Goal: Task Accomplishment & Management: Manage account settings

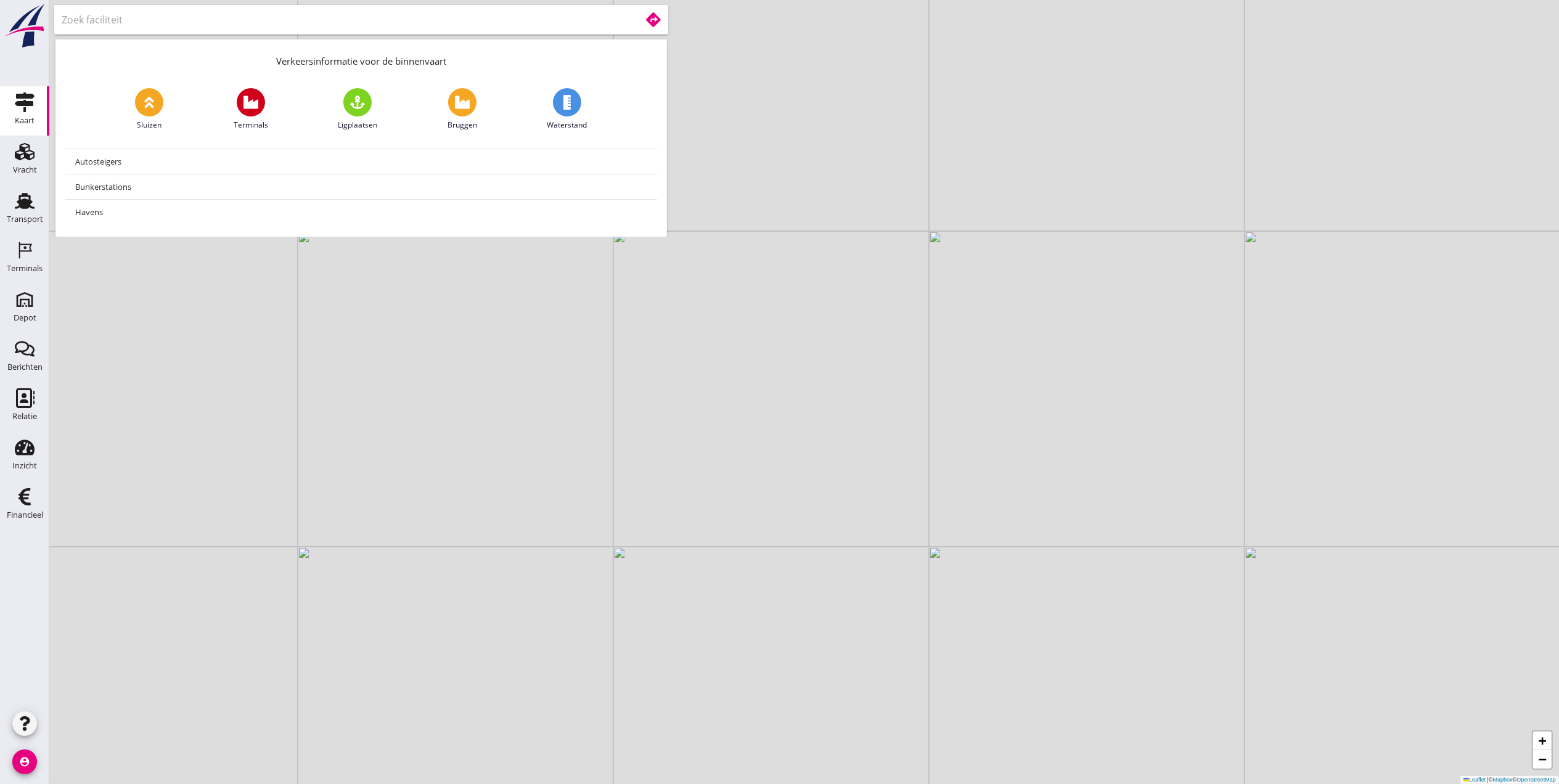
click at [417, 20] on input "text" at bounding box center [342, 20] width 561 height 20
click at [25, 259] on icon "Terminals" at bounding box center [24, 250] width 20 height 20
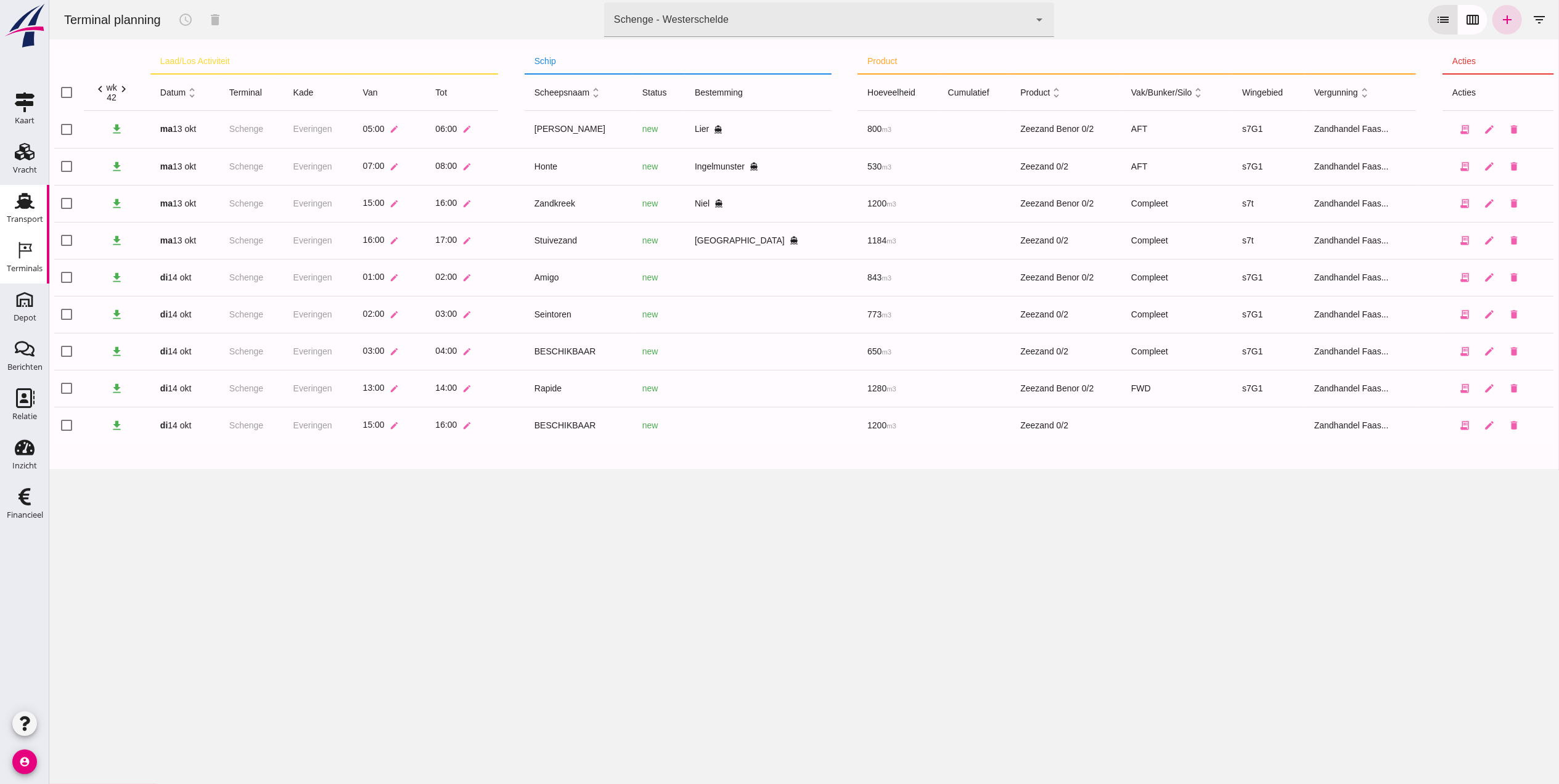
click at [25, 196] on use at bounding box center [24, 201] width 20 height 16
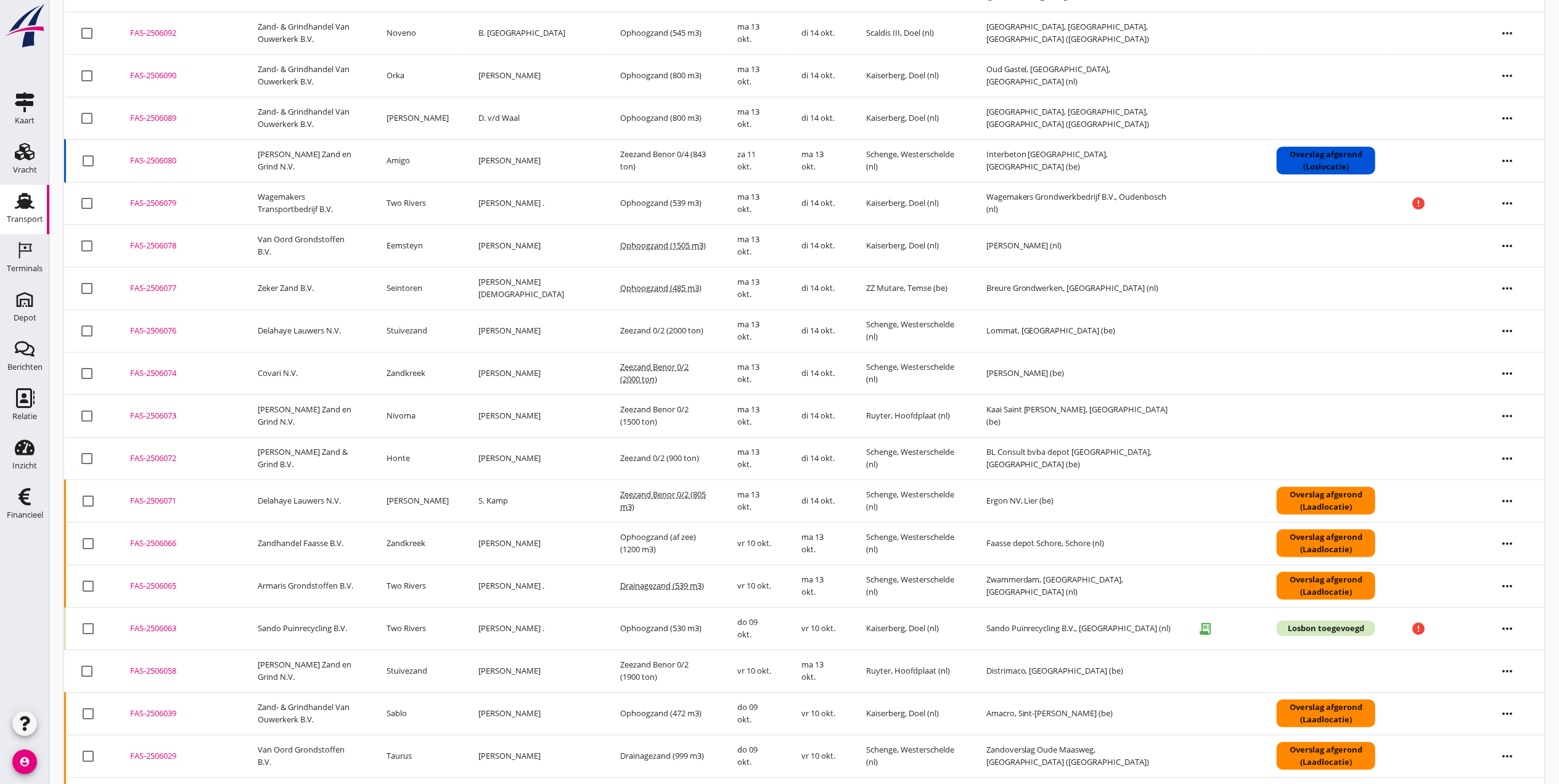
scroll to position [164, 0]
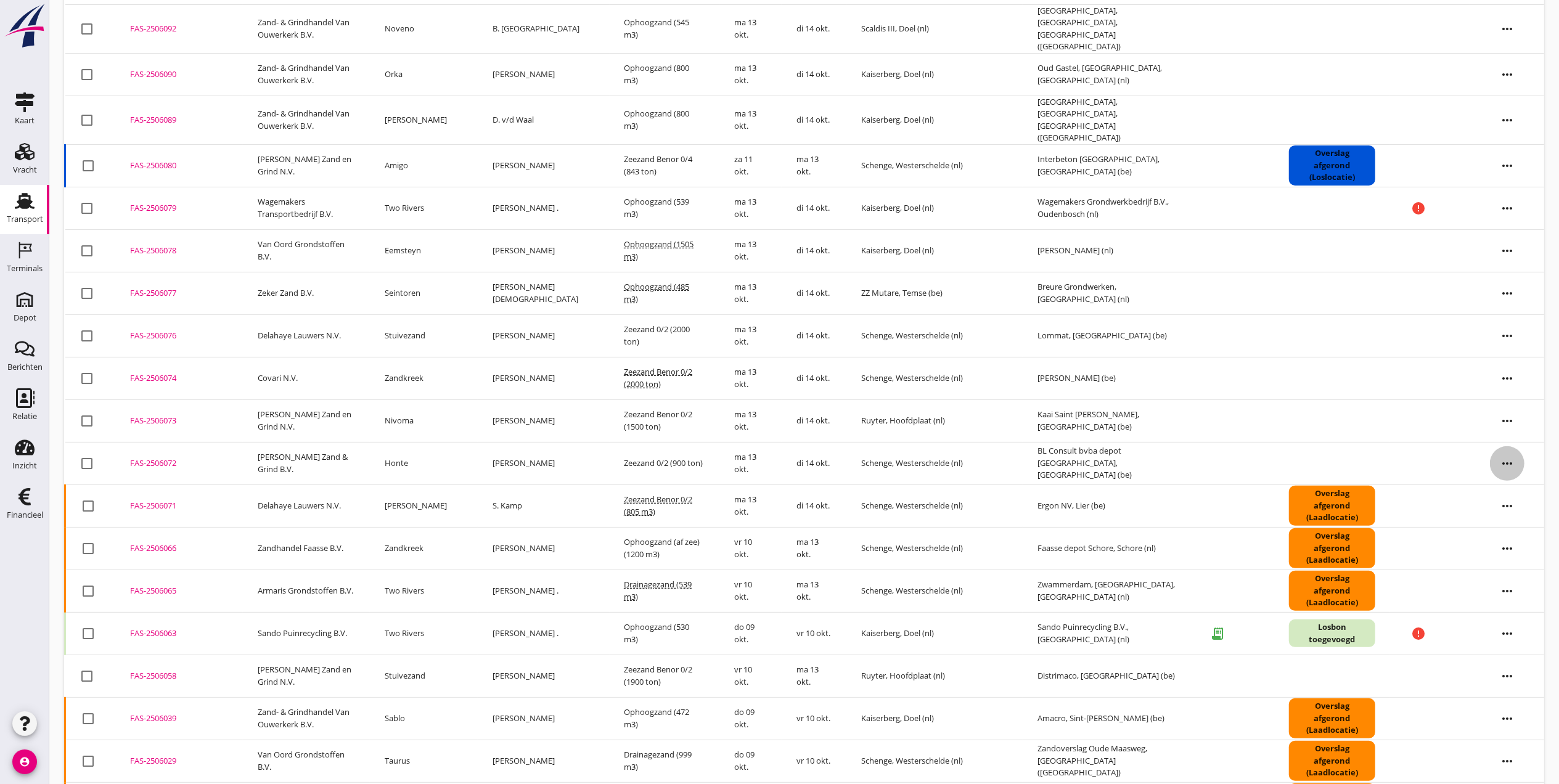
click at [1514, 456] on icon "more_horiz" at bounding box center [1507, 464] width 34 height 34
click at [1509, 581] on div "Schip wijzigen" at bounding box center [1500, 579] width 88 height 15
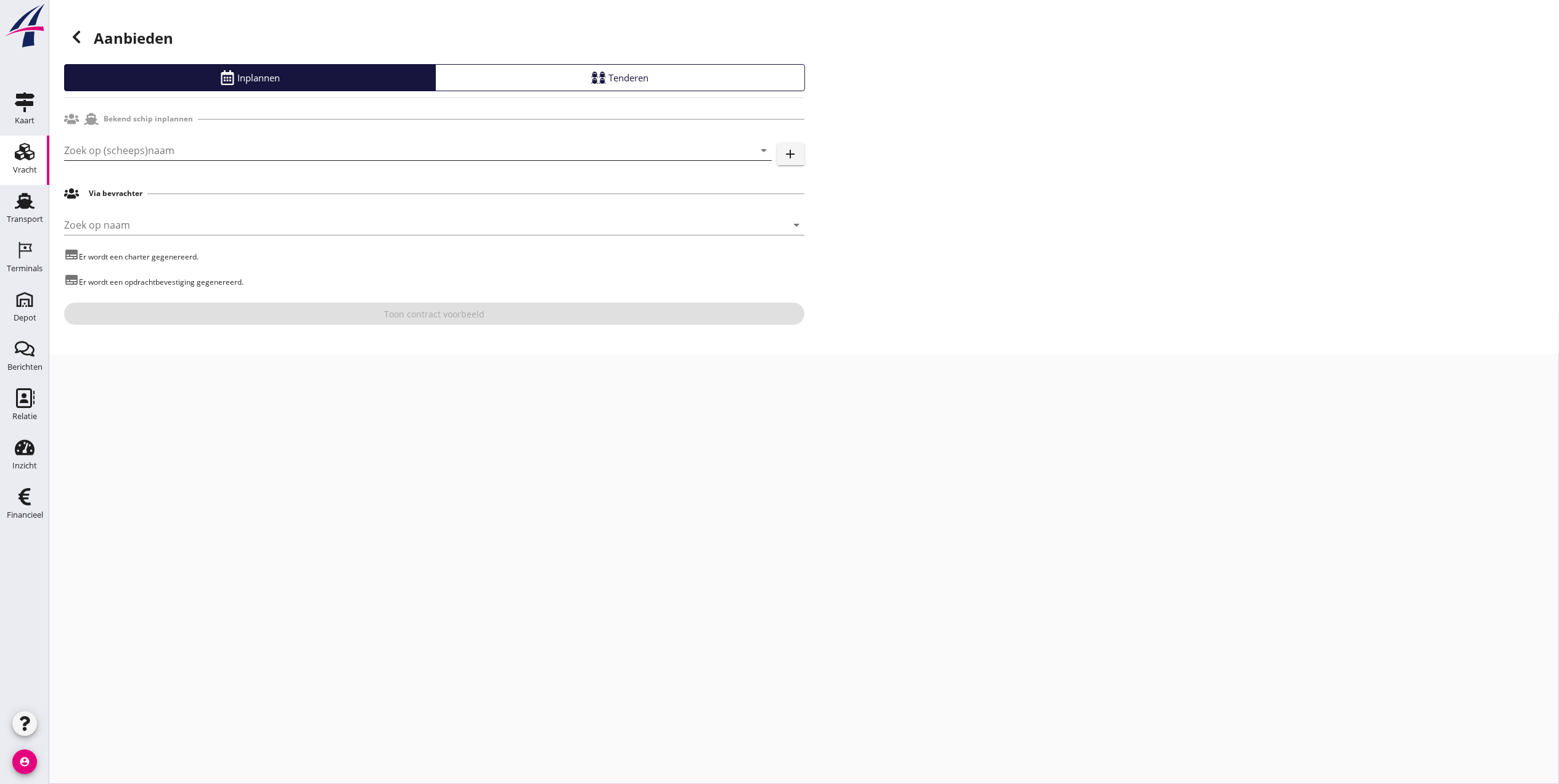
click at [243, 146] on input "Zoek op (scheeps)naam" at bounding box center [400, 150] width 673 height 20
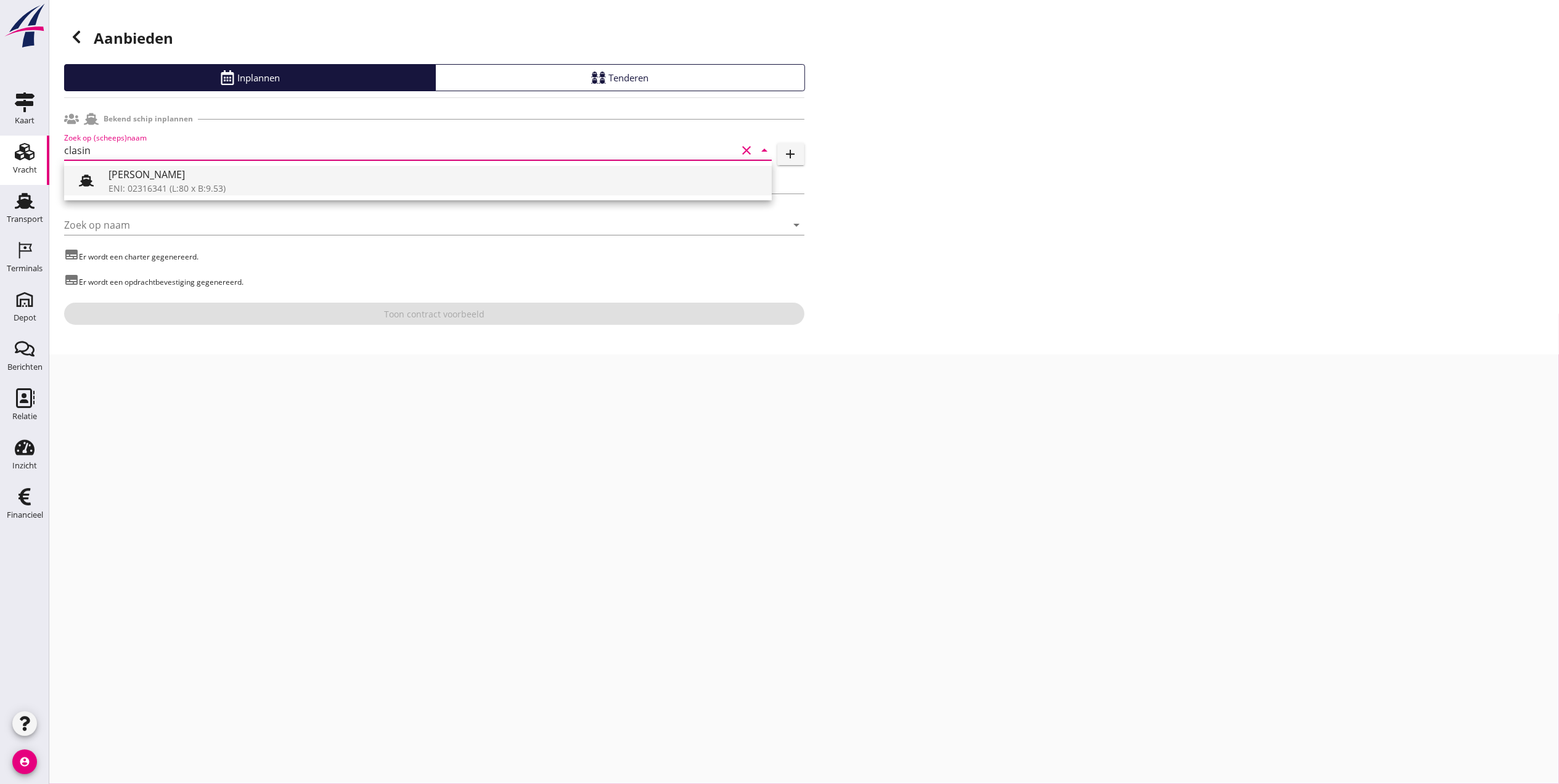
click at [260, 179] on div "[PERSON_NAME]" at bounding box center [435, 174] width 654 height 15
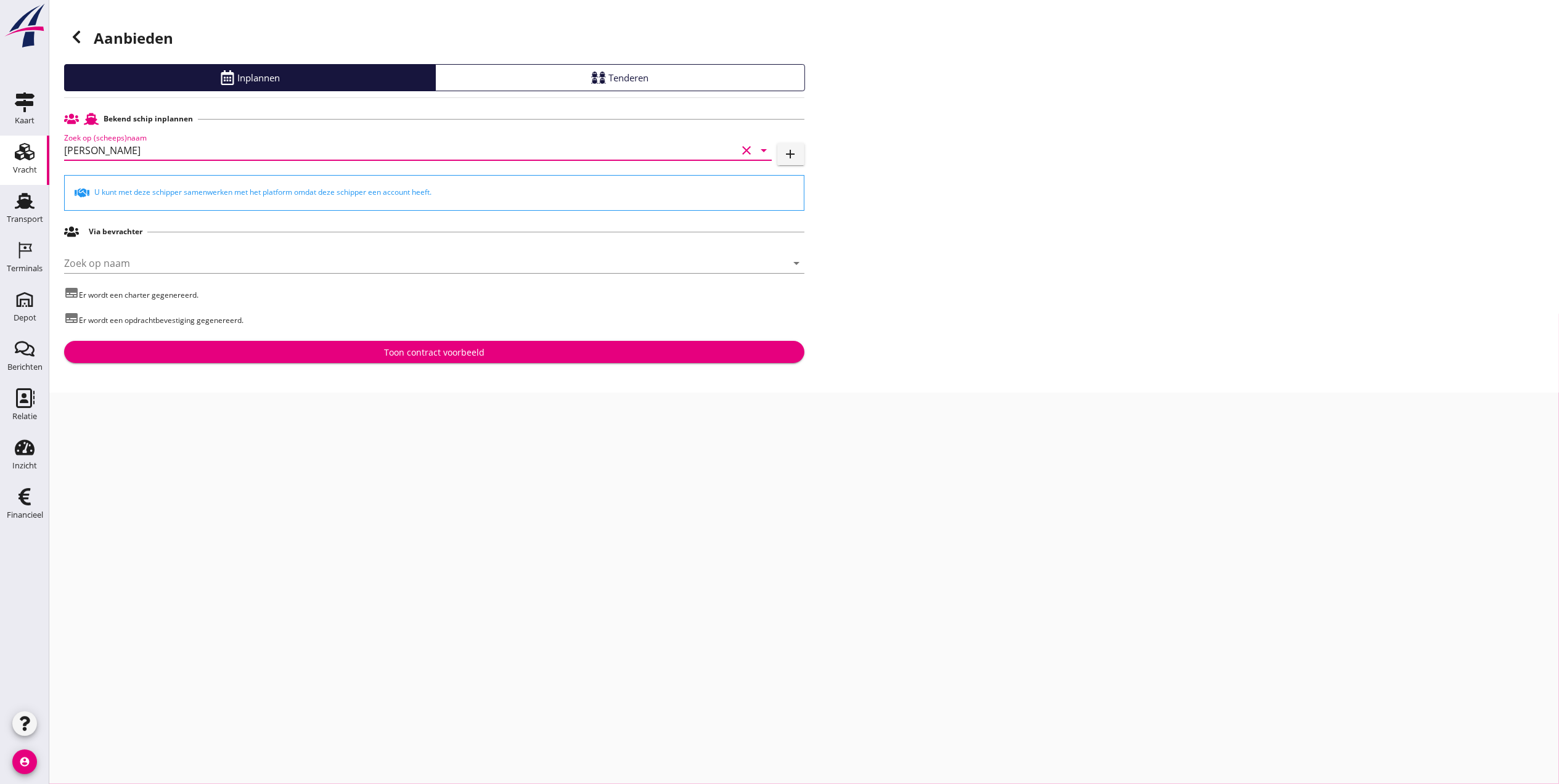
type input "[PERSON_NAME]"
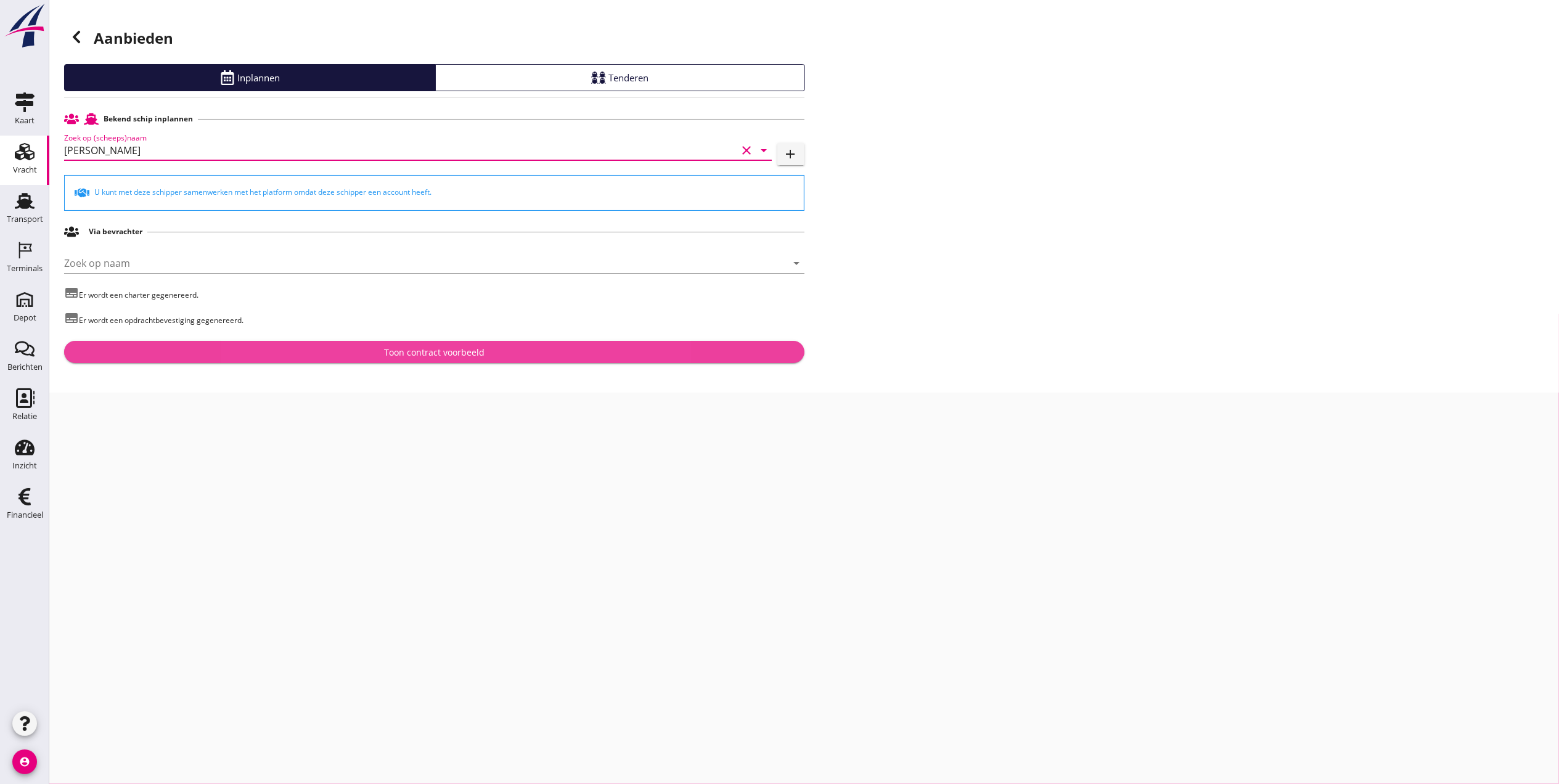
click at [342, 354] on div "Toon contract voorbeeld" at bounding box center [435, 352] width 721 height 13
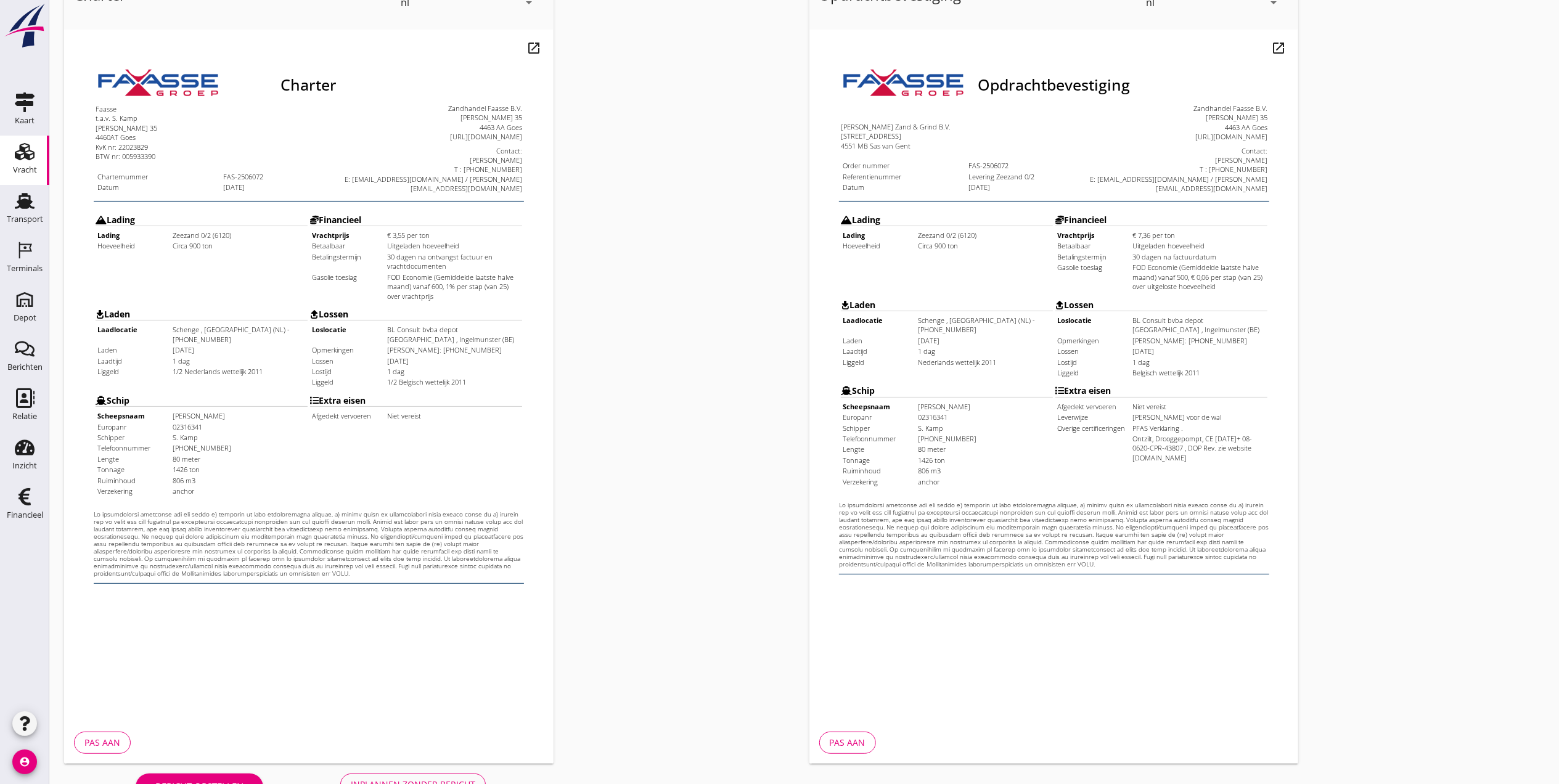
scroll to position [128, 0]
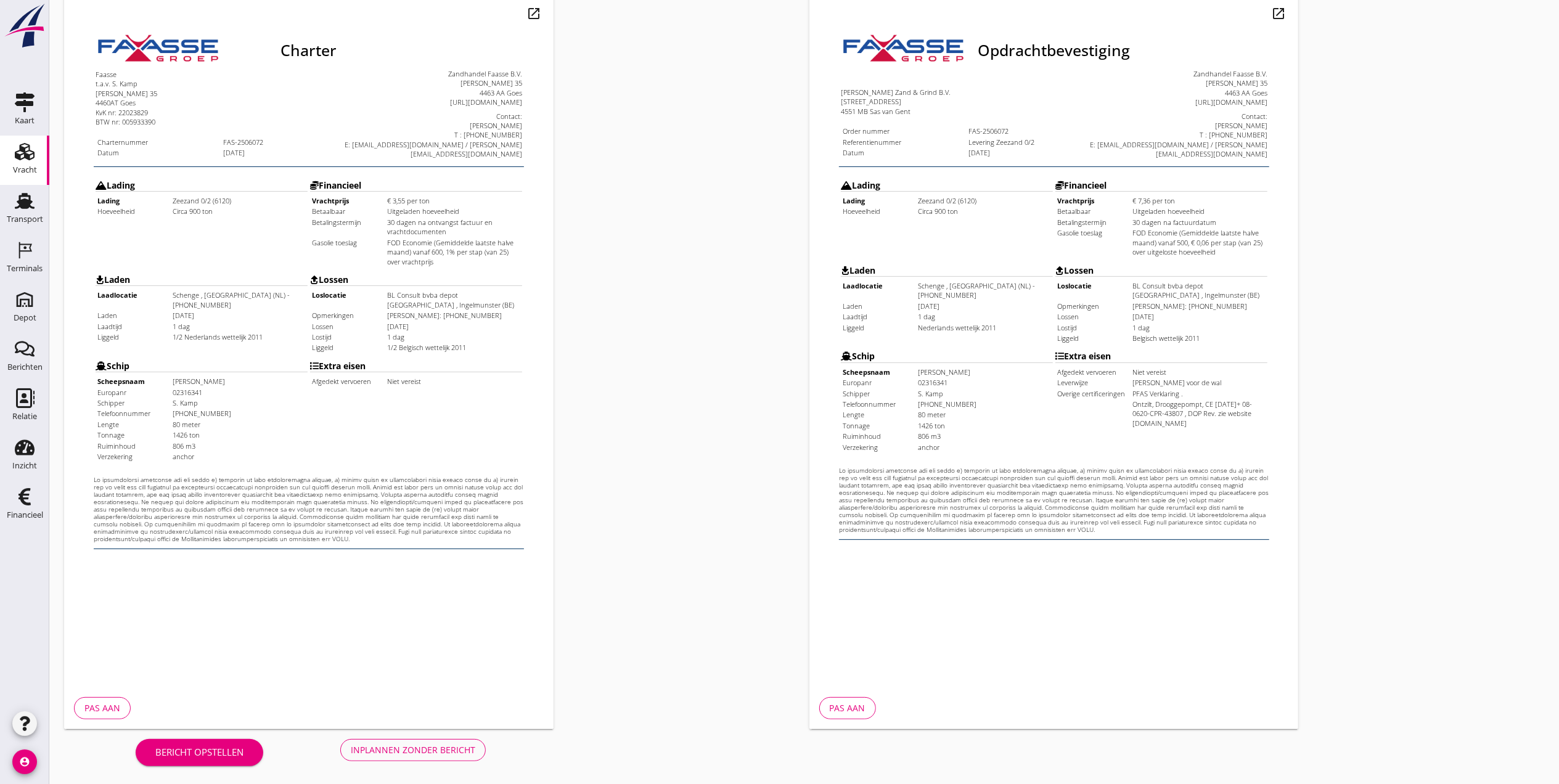
click at [119, 703] on div "Pas aan" at bounding box center [102, 707] width 36 height 13
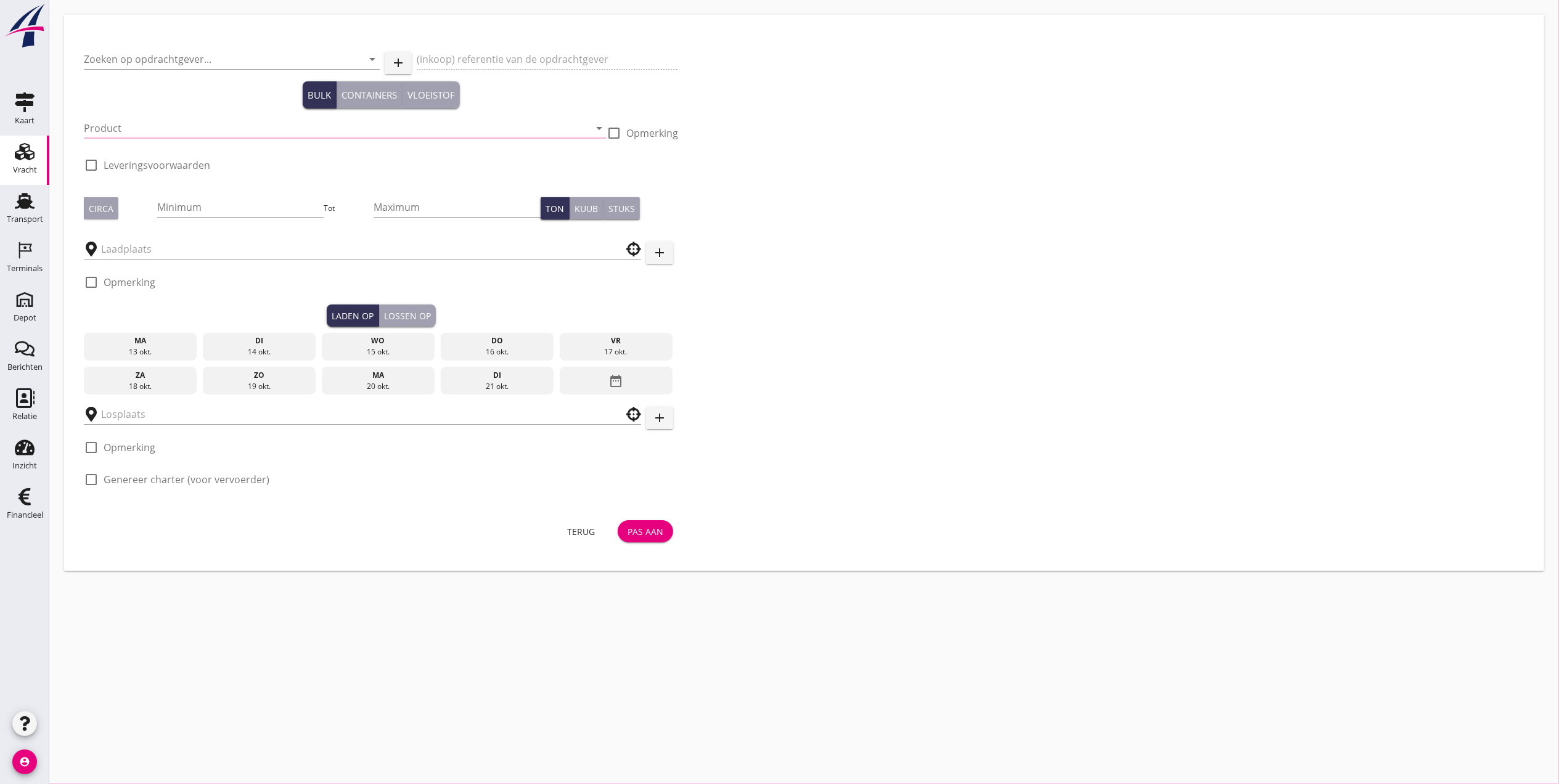
type input "[PERSON_NAME] Zand & Grind B.V."
type input "Levering Zeezand 0/2"
type input "Zeezand 0/2 (6120)"
type input "900"
checkbox input "true"
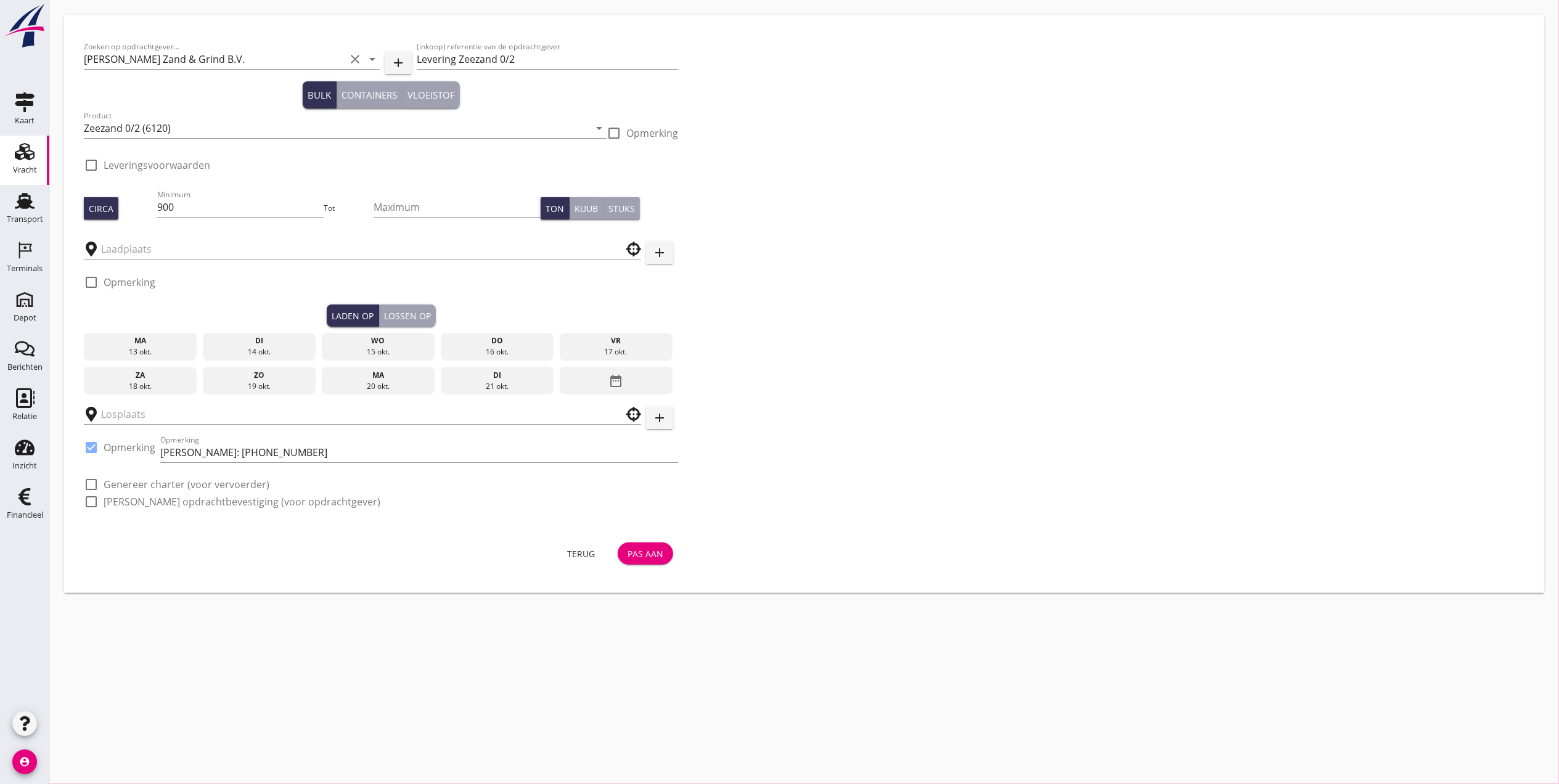
type input "Schenge"
checkbox input "true"
type input "BL Consult bvba depot [GEOGRAPHIC_DATA]"
checkbox input "true"
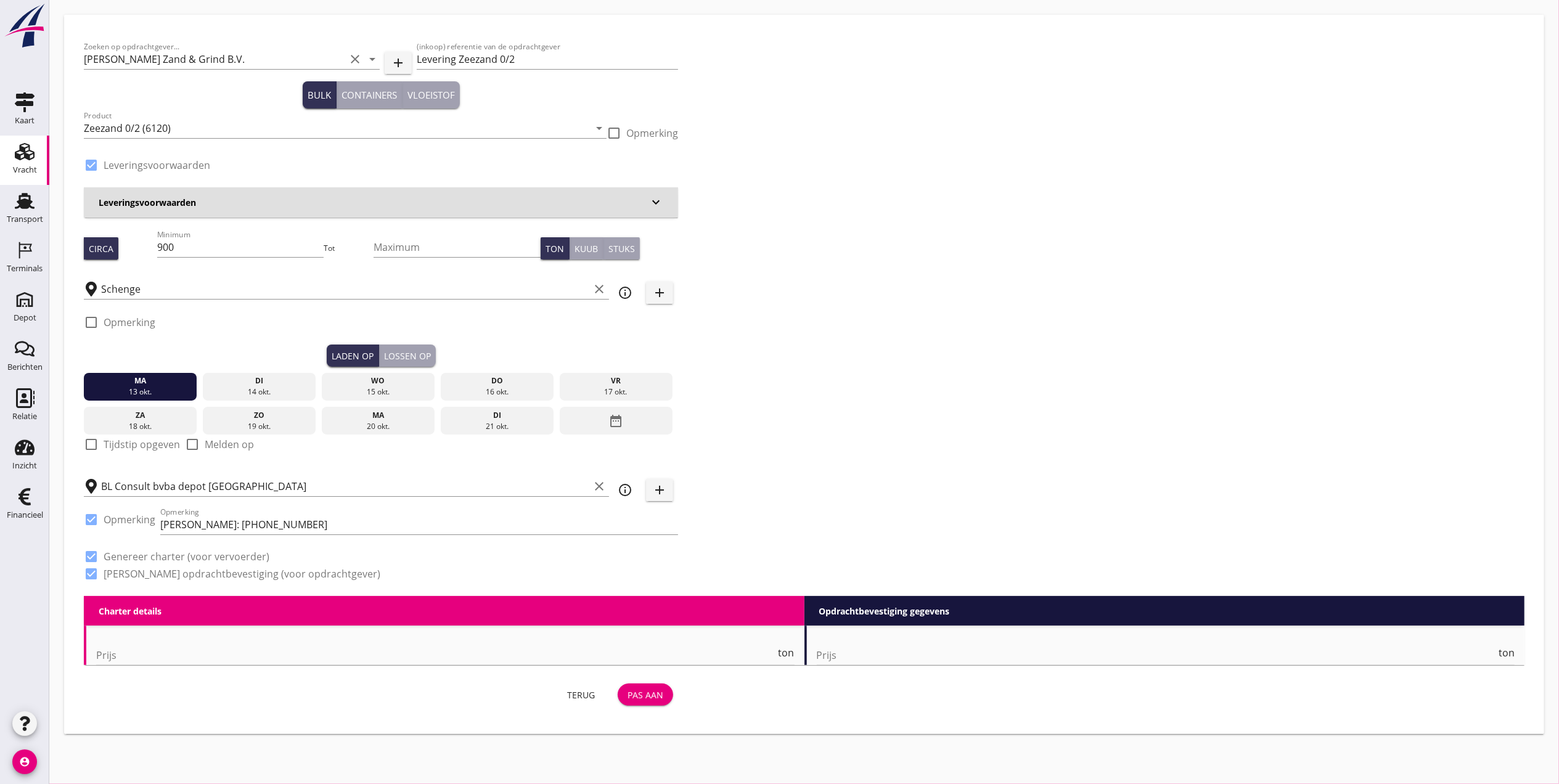
type input "3.55"
checkbox input "false"
radio input "false"
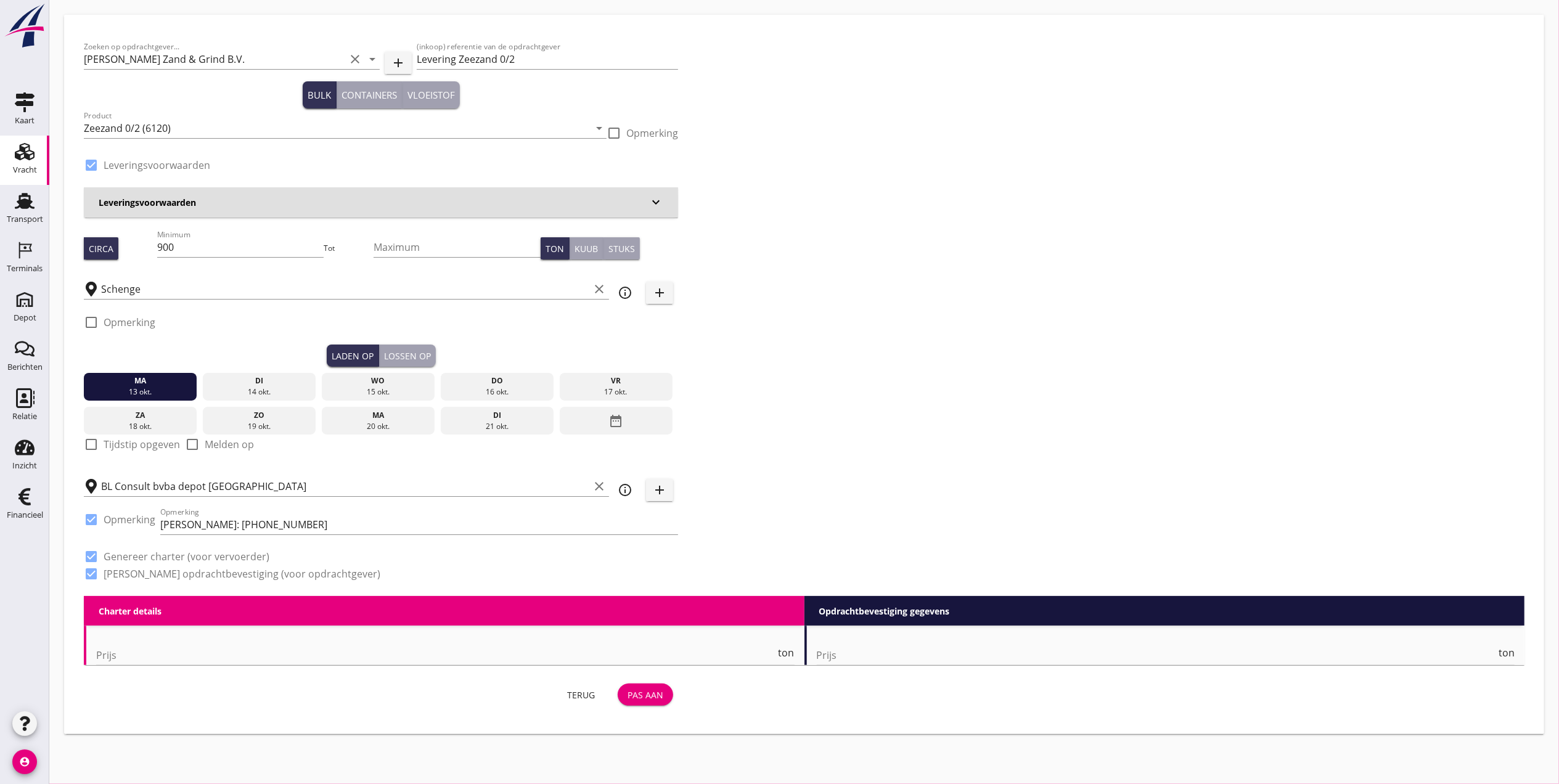
checkbox input "true"
type input "1"
type input "7.36"
checkbox input "false"
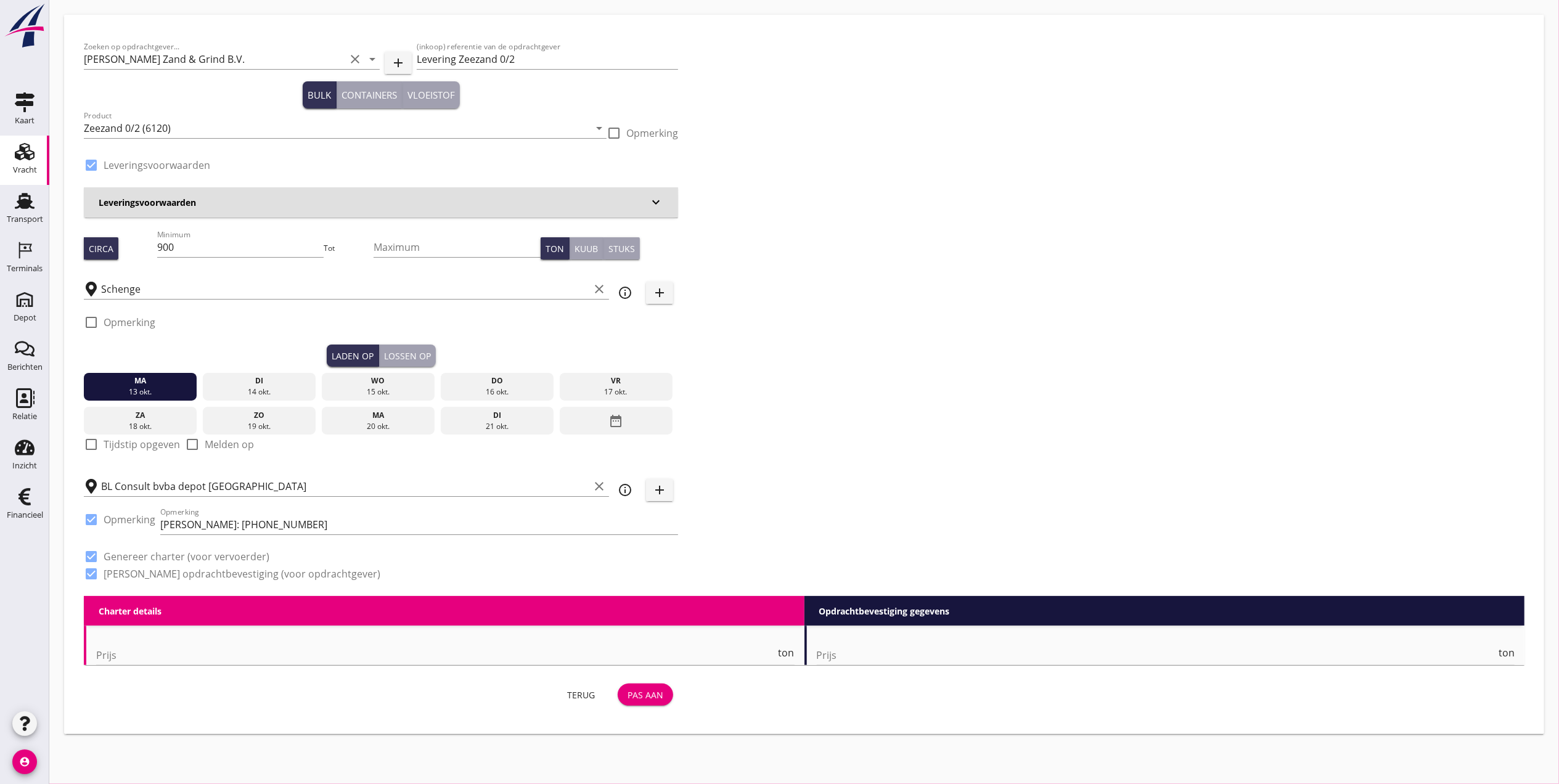
radio input "false"
checkbox input "true"
type input "1"
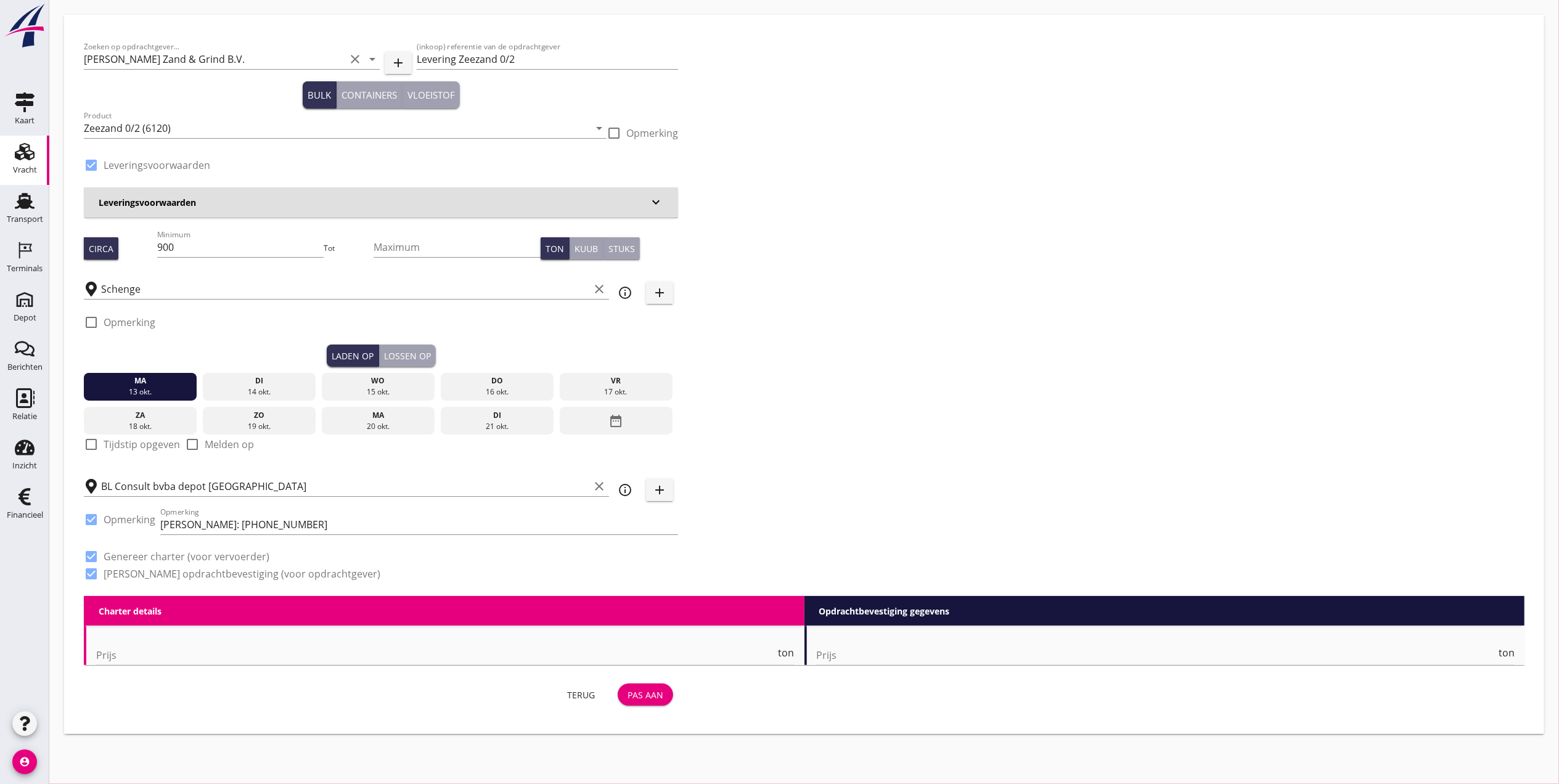
type input "1"
drag, startPoint x: 202, startPoint y: 254, endPoint x: 151, endPoint y: 261, distance: 51.5
click at [151, 260] on div "Circa Minimum 900 Tot Maximum Ton Kuub Stuks" at bounding box center [381, 249] width 594 height 42
type input "1200"
click at [427, 354] on div "Lossen op" at bounding box center [407, 356] width 47 height 13
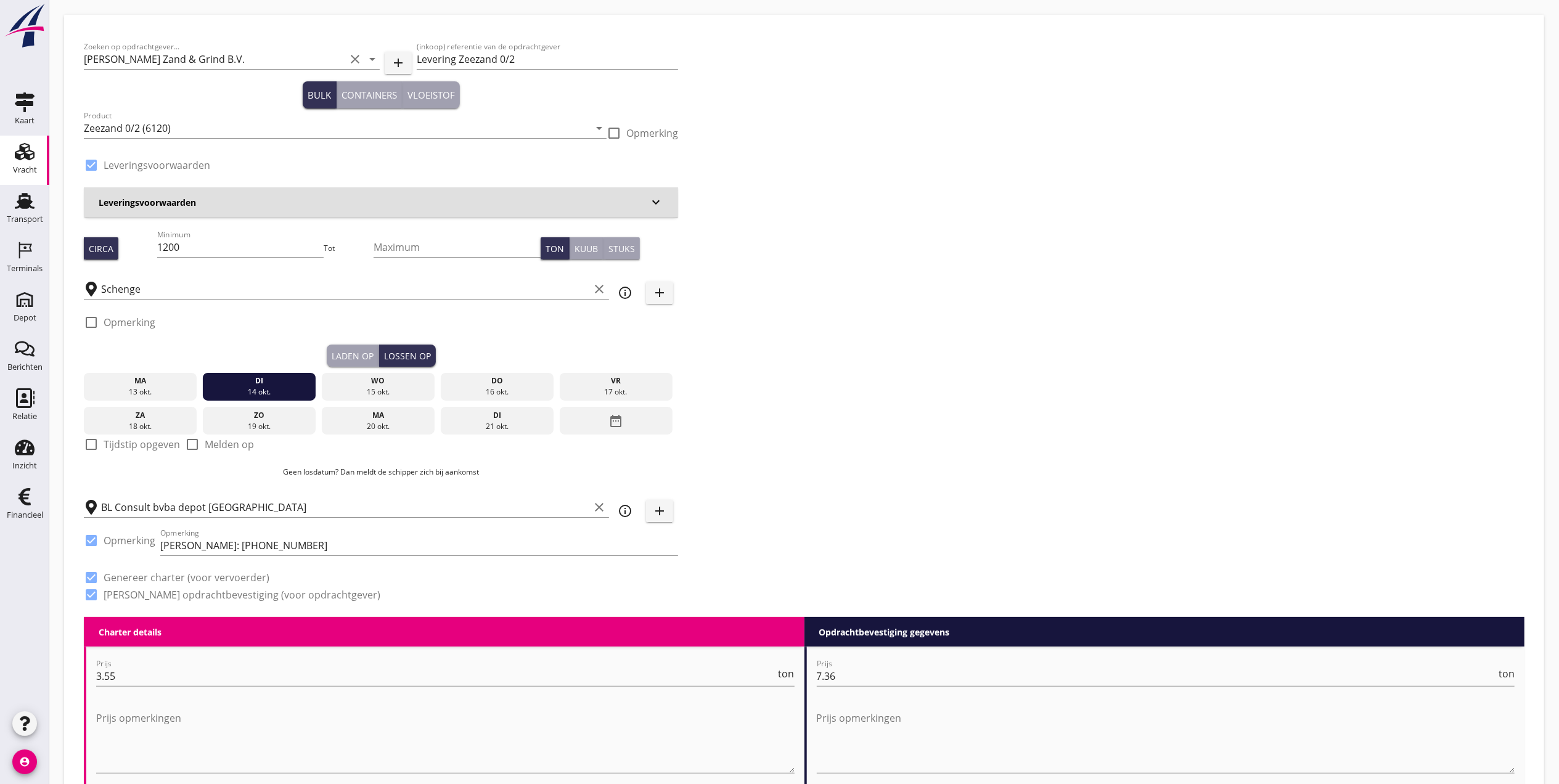
click at [348, 357] on div "Laden op" at bounding box center [353, 356] width 42 height 13
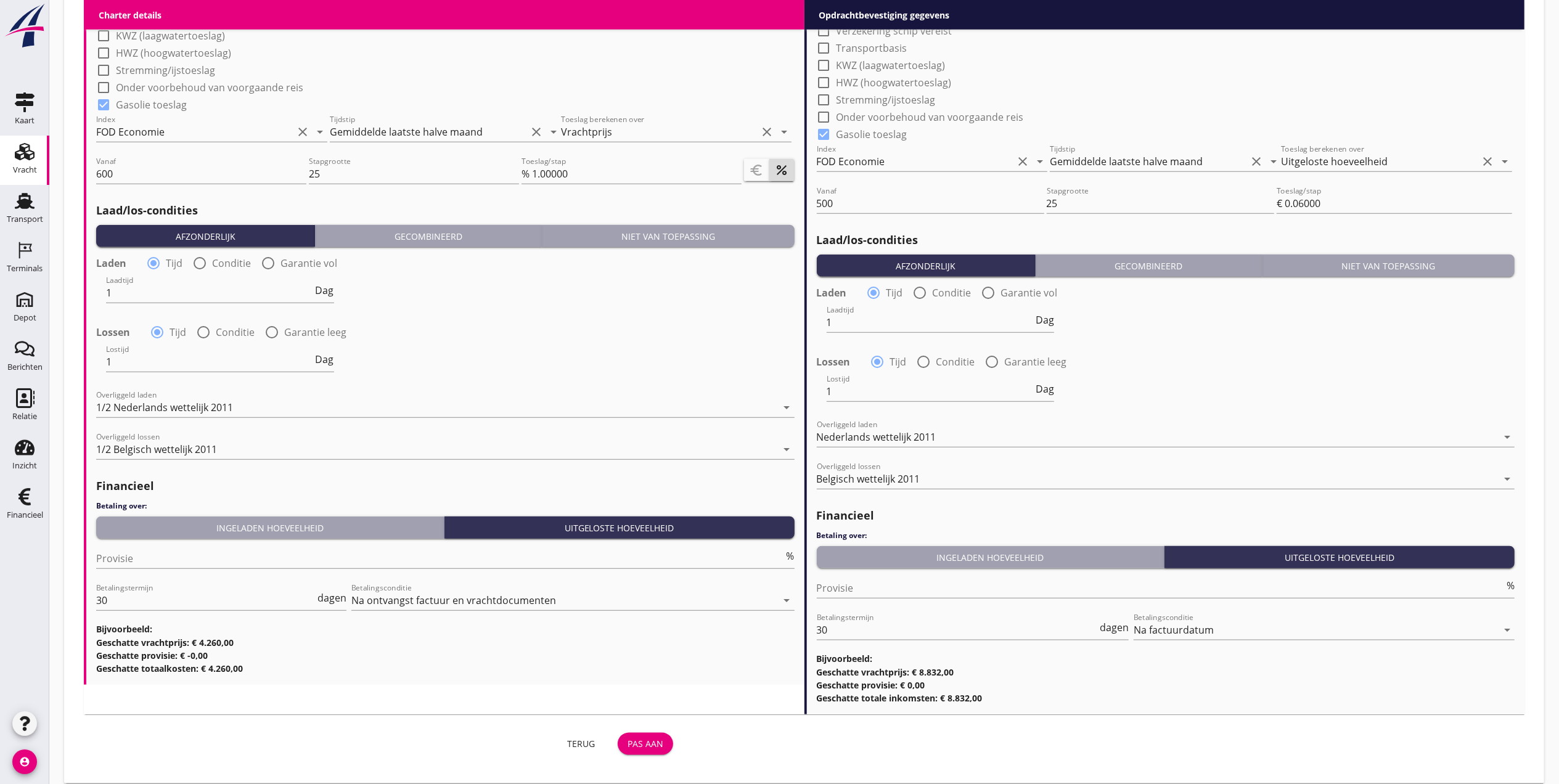
scroll to position [1154, 0]
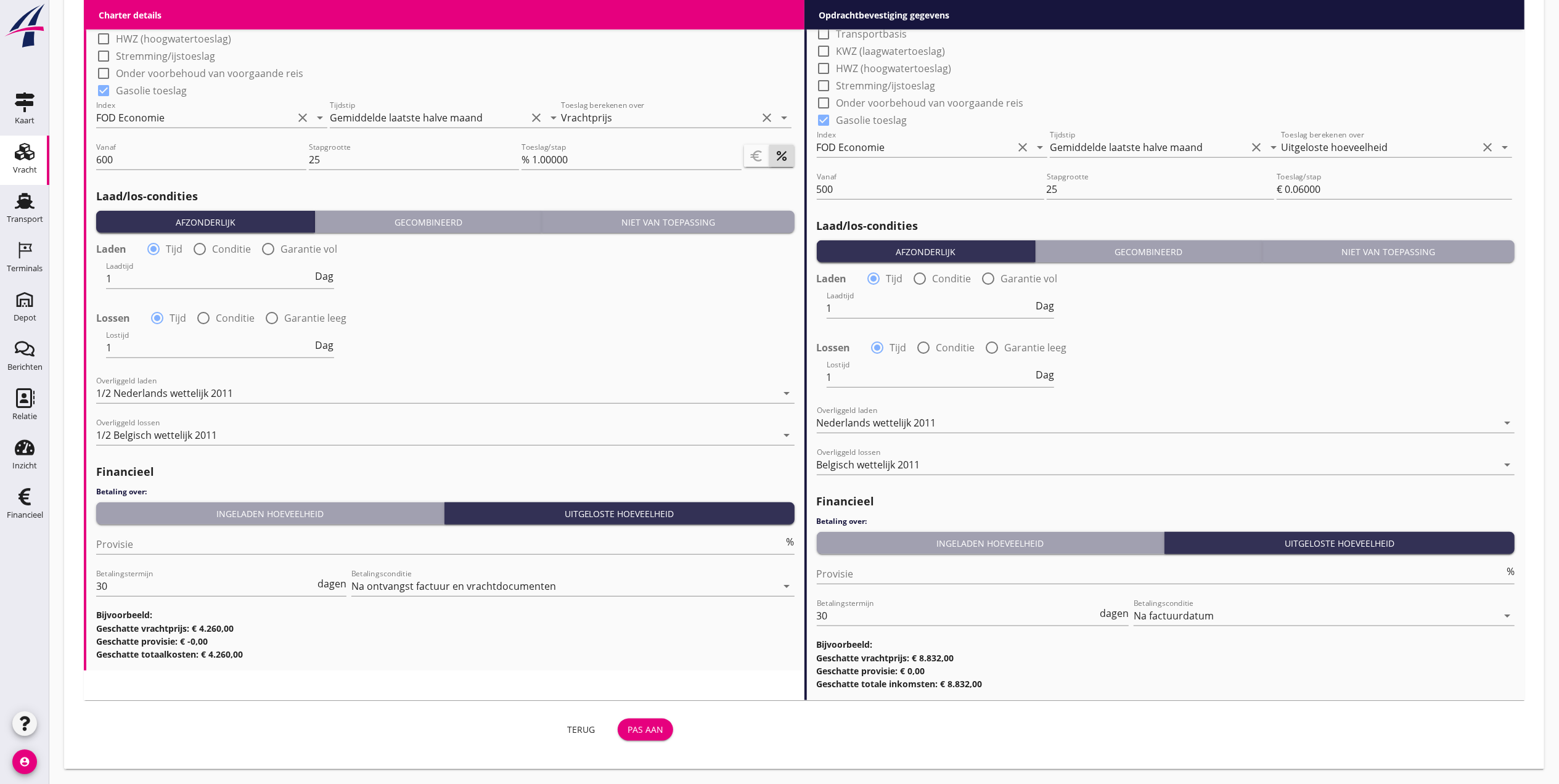
click at [649, 733] on div "Pas aan" at bounding box center [646, 729] width 36 height 13
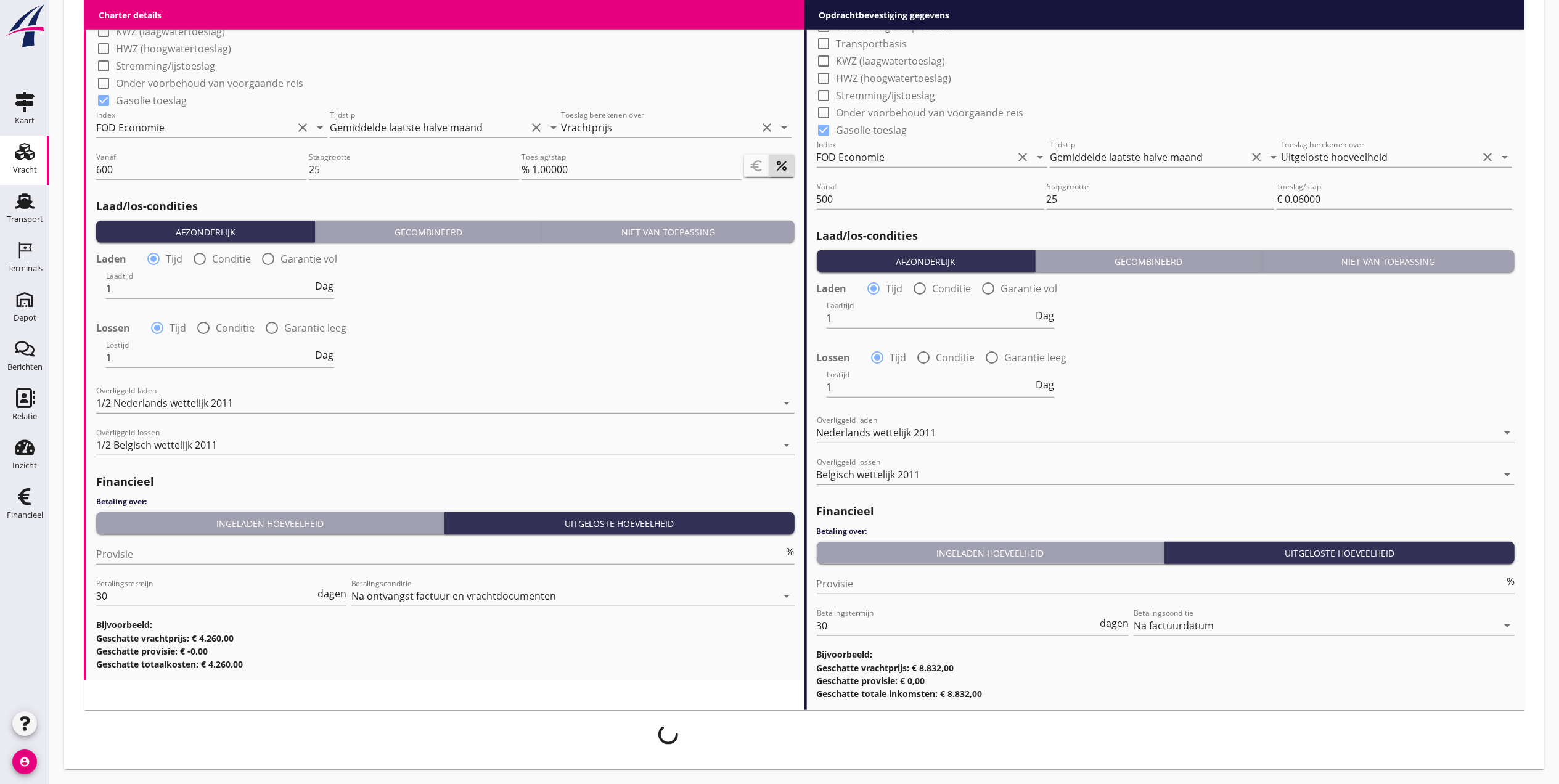
scroll to position [1144, 0]
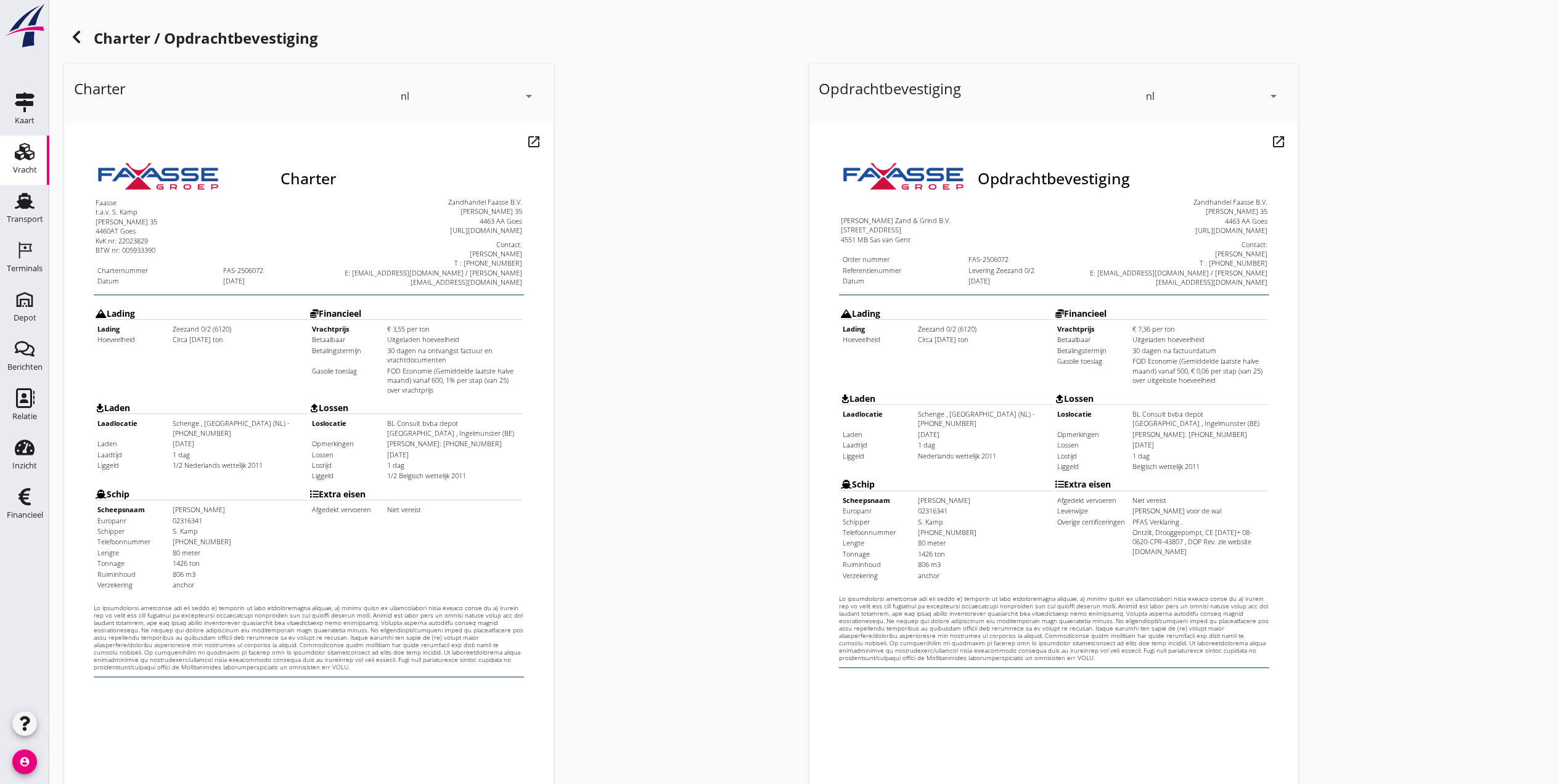
scroll to position [128, 0]
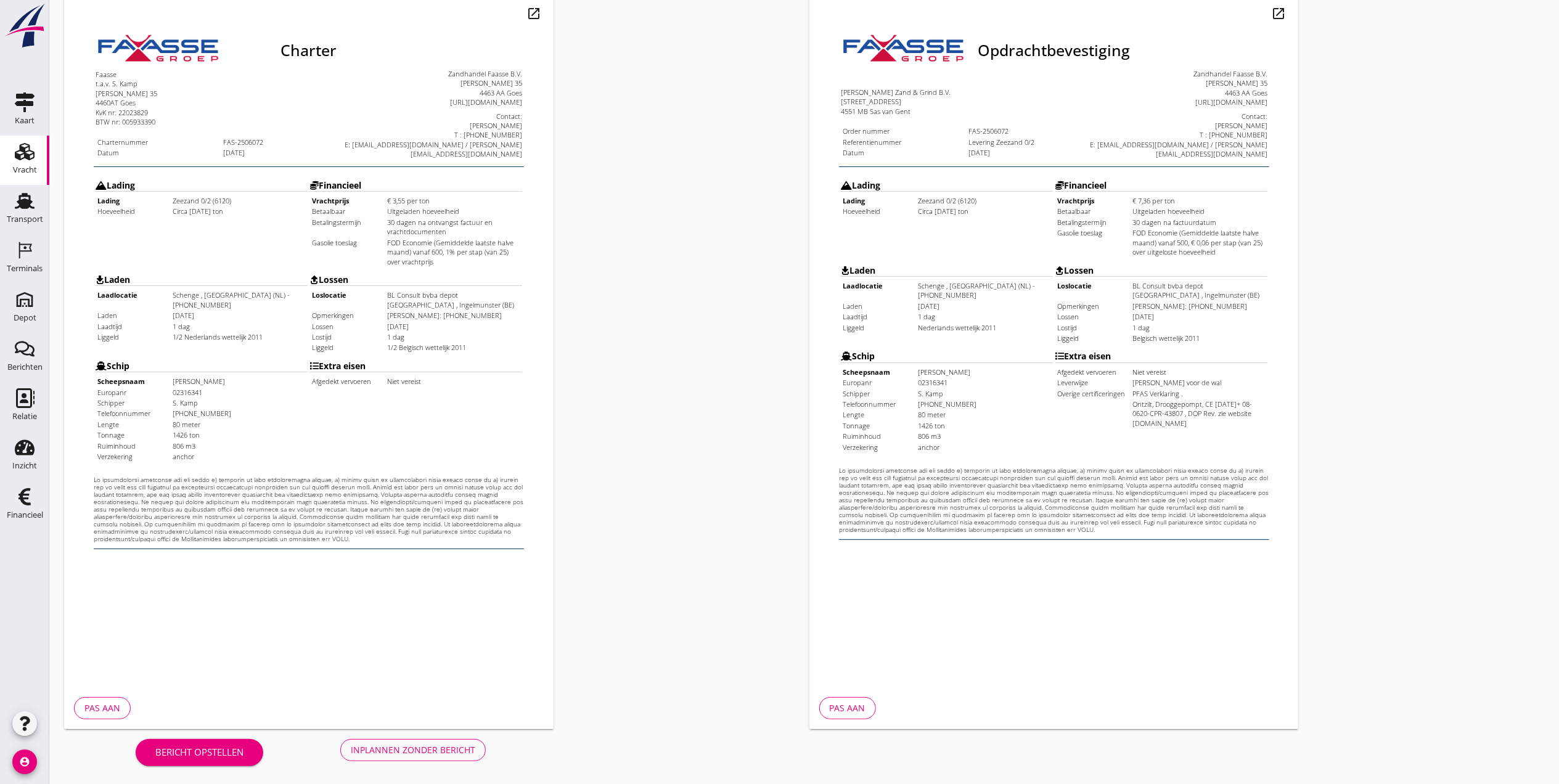
click at [414, 747] on div "Inplannen zonder bericht" at bounding box center [413, 750] width 124 height 13
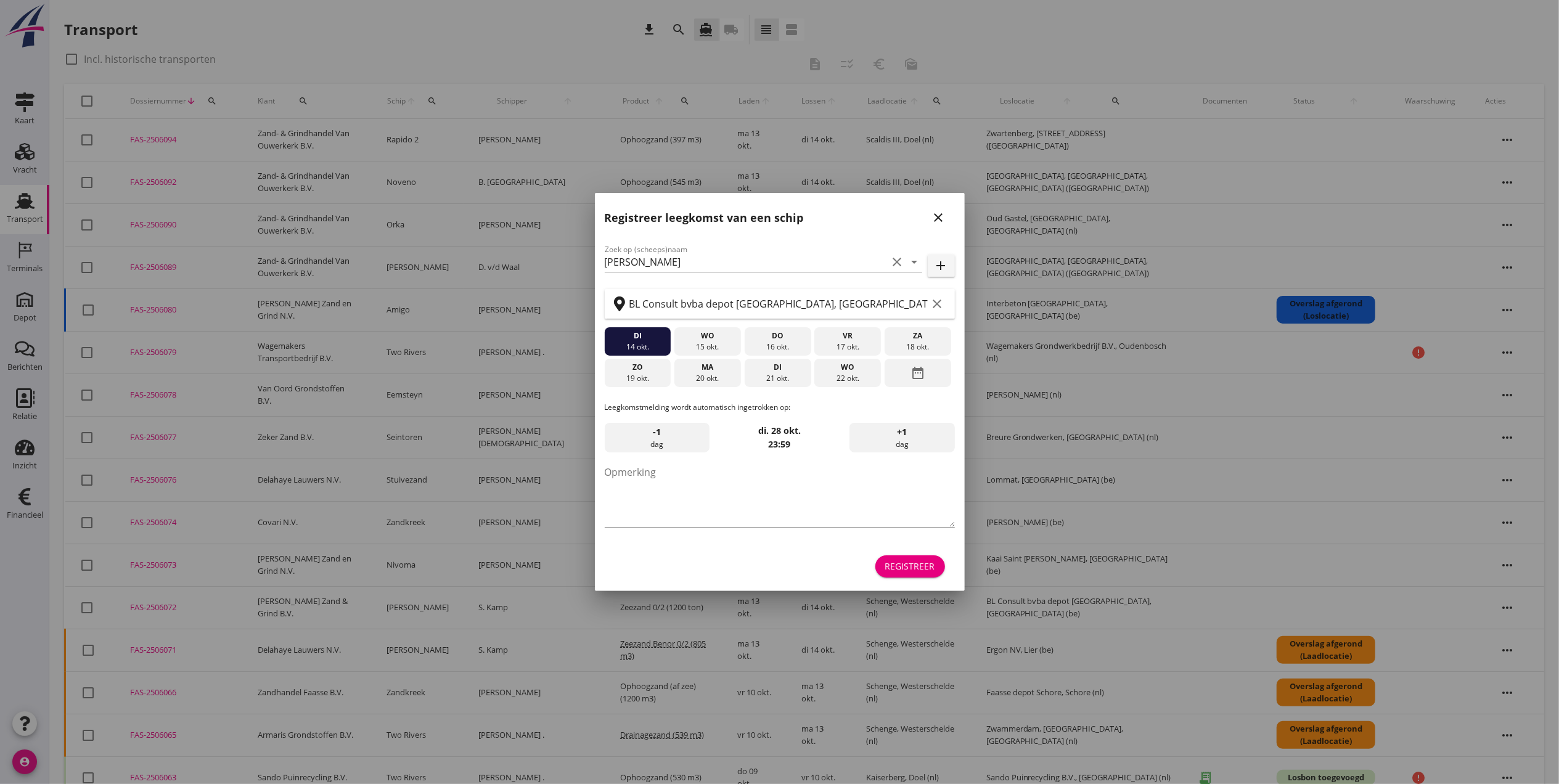
click at [938, 218] on icon "close" at bounding box center [938, 217] width 15 height 15
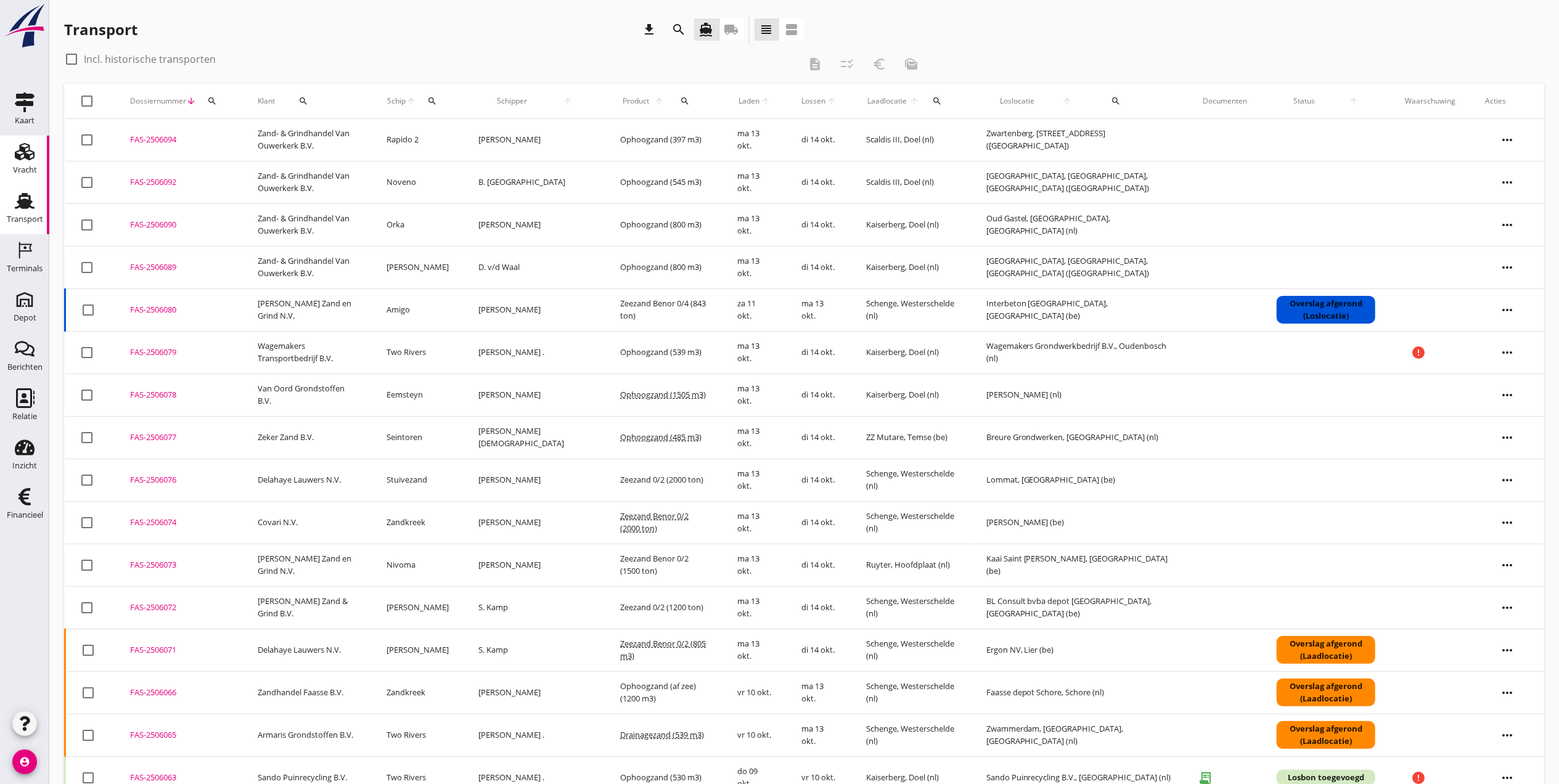
click at [7, 174] on link "Vracht Vracht" at bounding box center [24, 159] width 49 height 49
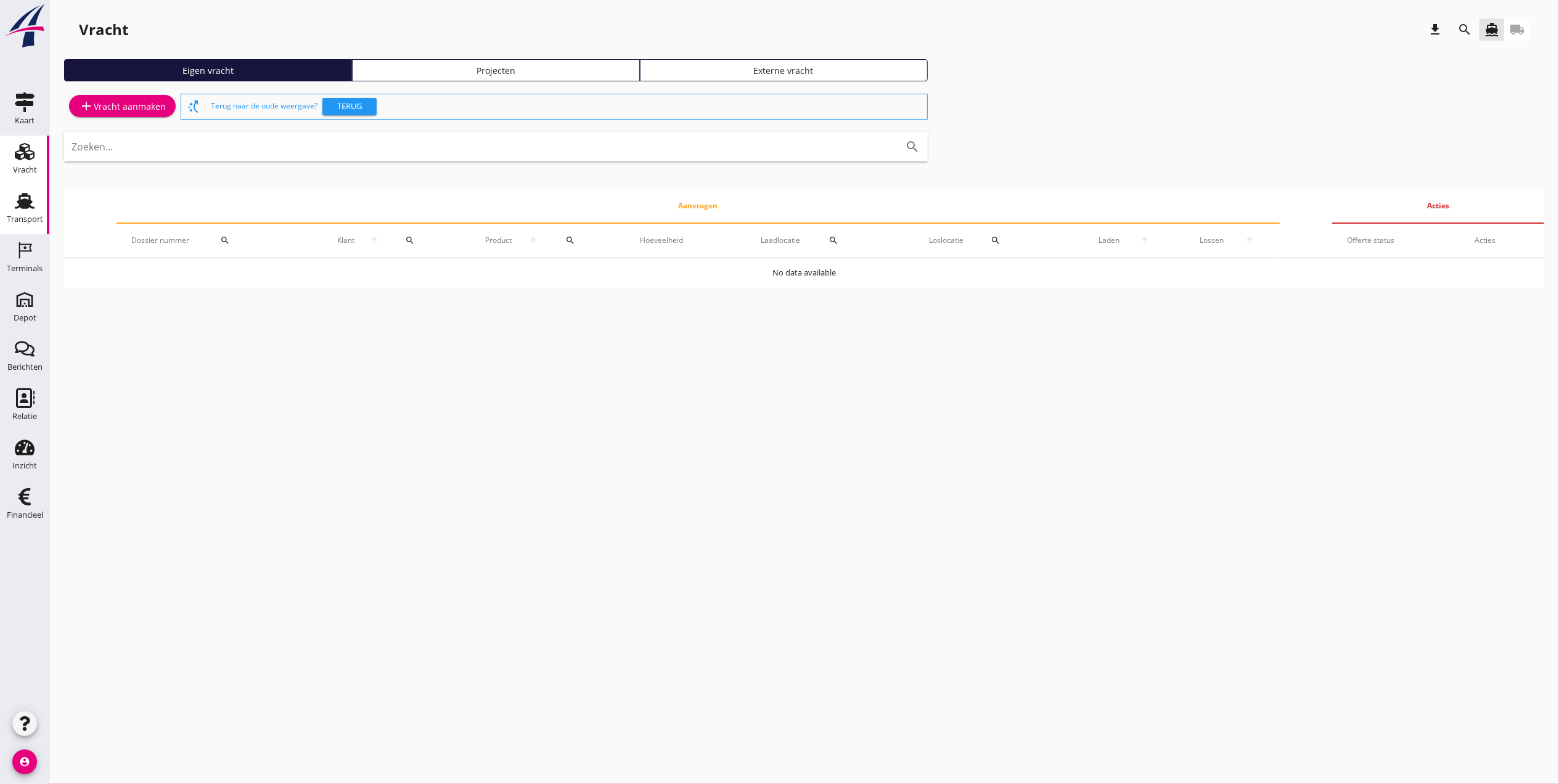
drag, startPoint x: 16, startPoint y: 201, endPoint x: 25, endPoint y: 206, distance: 10.3
click at [16, 200] on icon "Transport" at bounding box center [24, 200] width 20 height 20
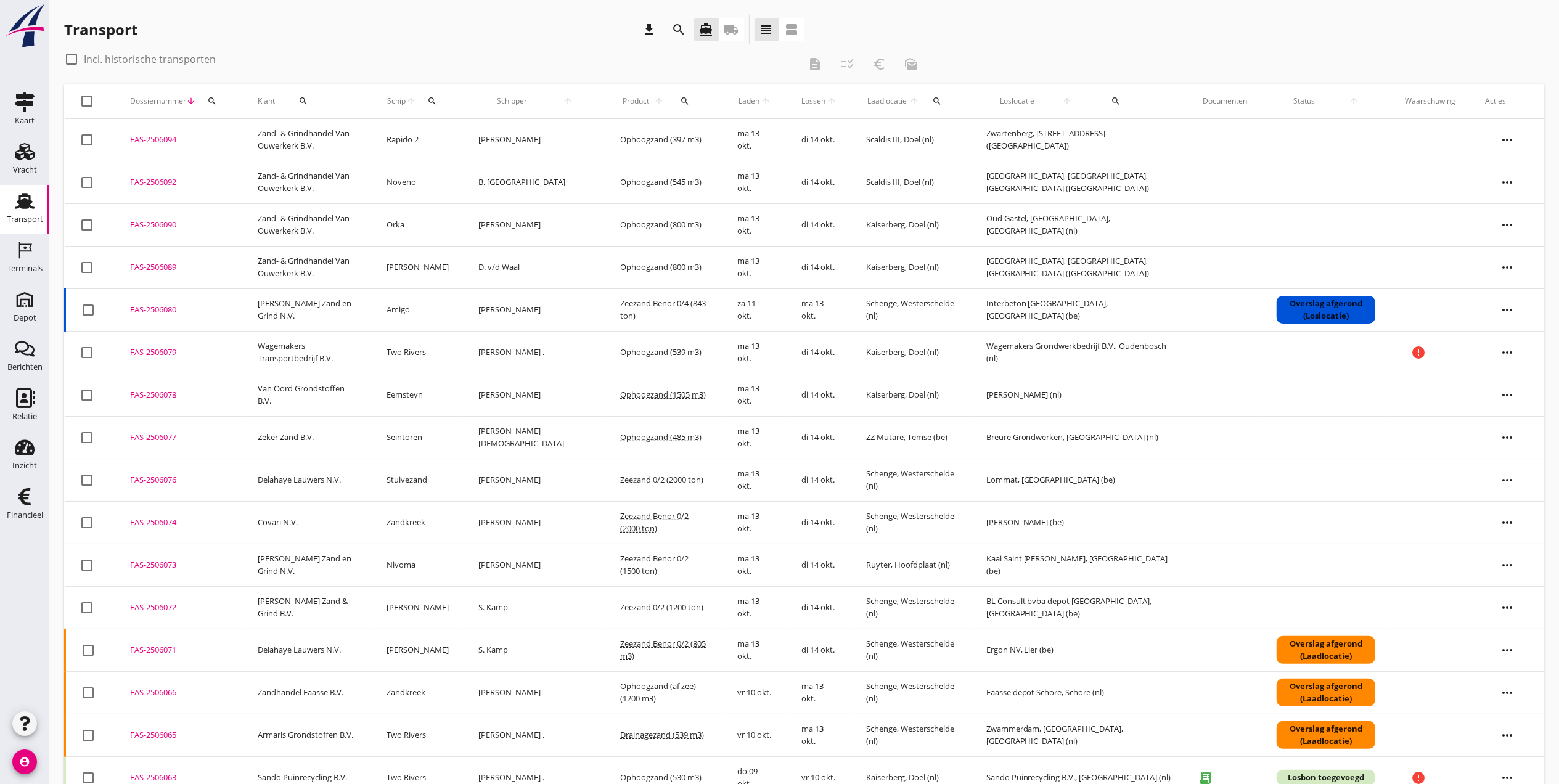
click at [1512, 656] on icon "more_horiz" at bounding box center [1507, 650] width 34 height 34
click at [1507, 754] on div "Vracht verwijderen" at bounding box center [1500, 757] width 88 height 15
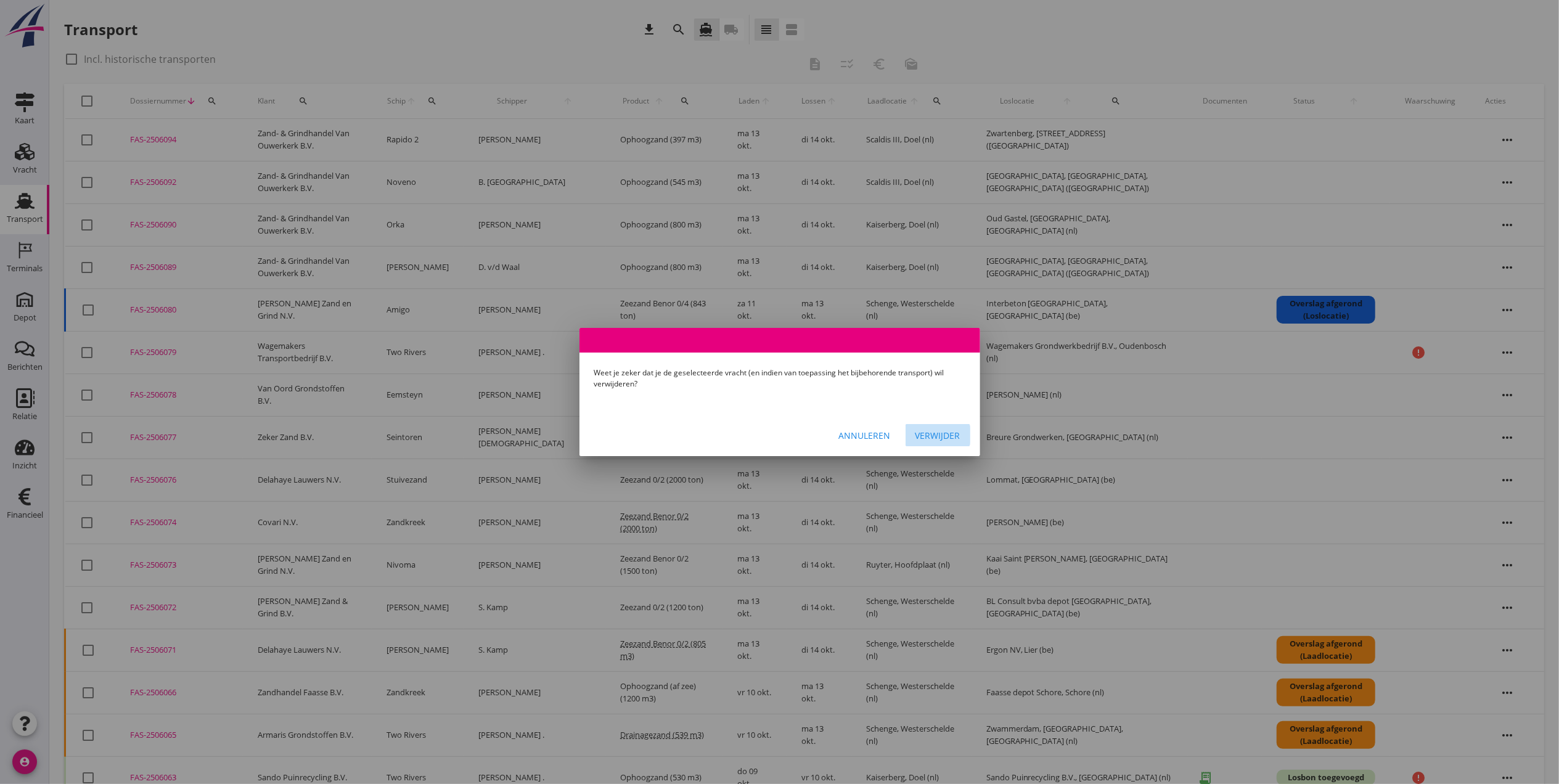
click at [957, 433] on div "Verwijder" at bounding box center [938, 435] width 45 height 13
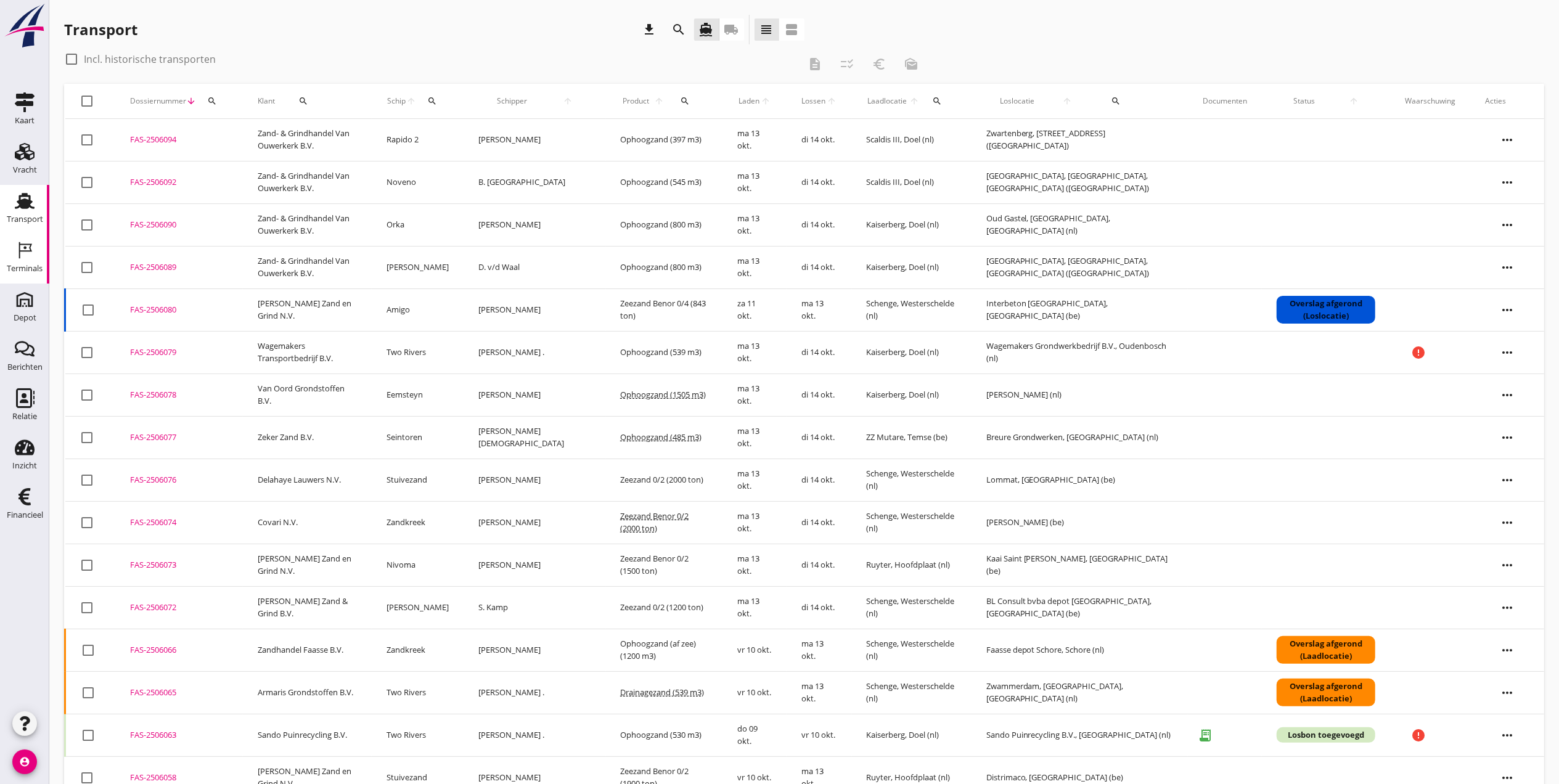
click at [25, 258] on icon "Terminals" at bounding box center [24, 250] width 20 height 20
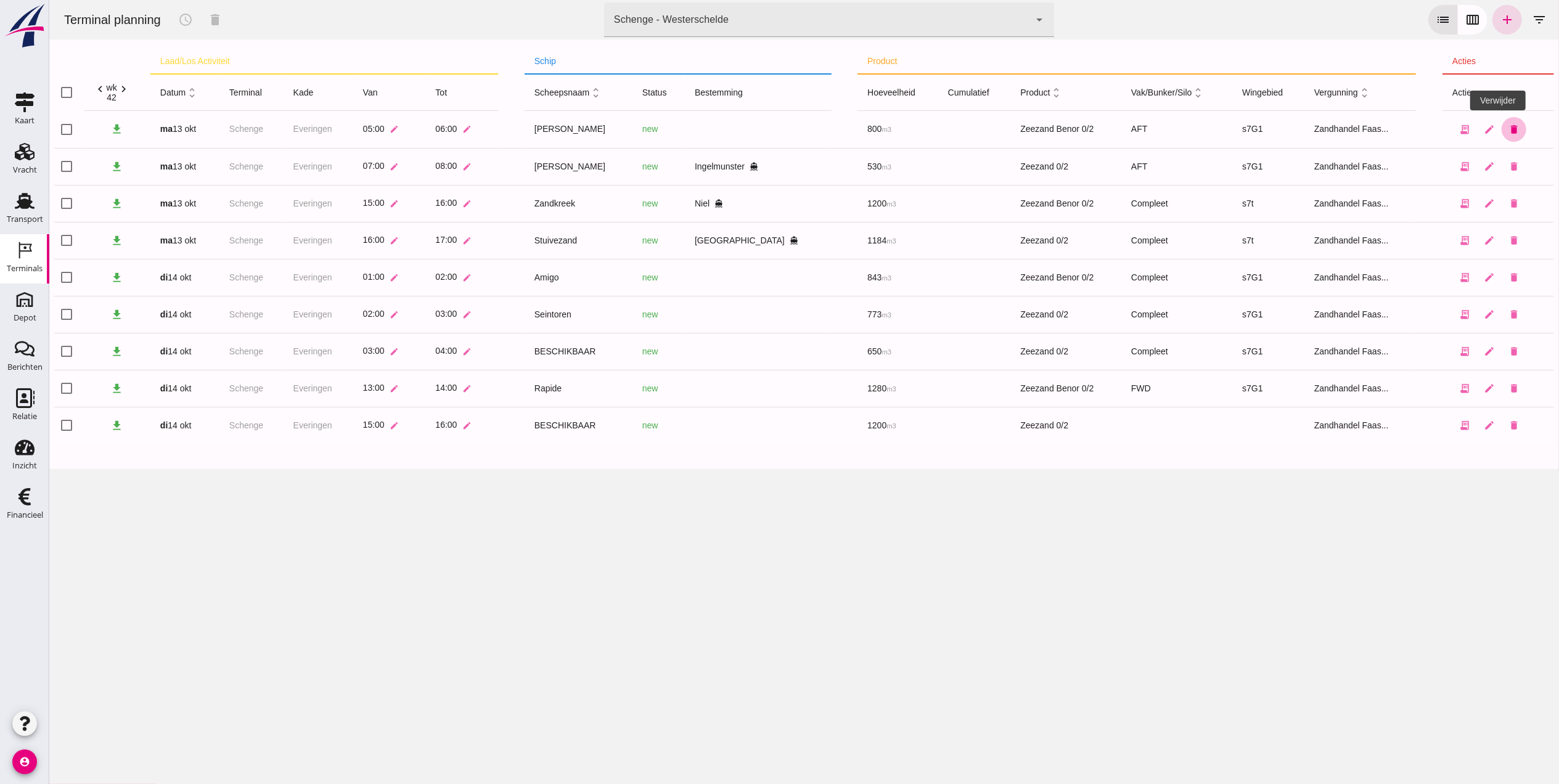
click at [1508, 127] on icon "delete" at bounding box center [1514, 129] width 11 height 11
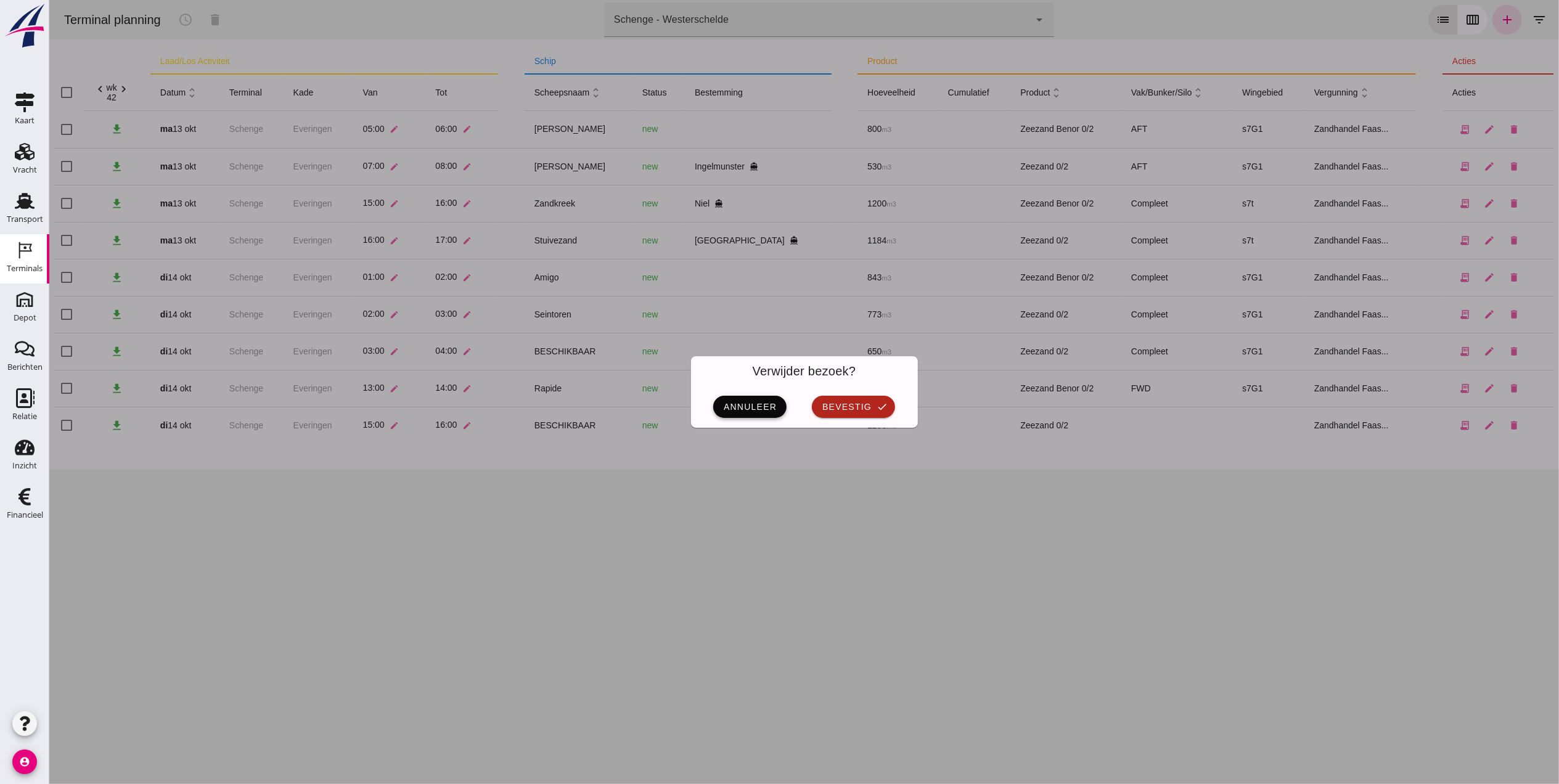
click at [750, 399] on button "annuleer" at bounding box center [749, 406] width 74 height 22
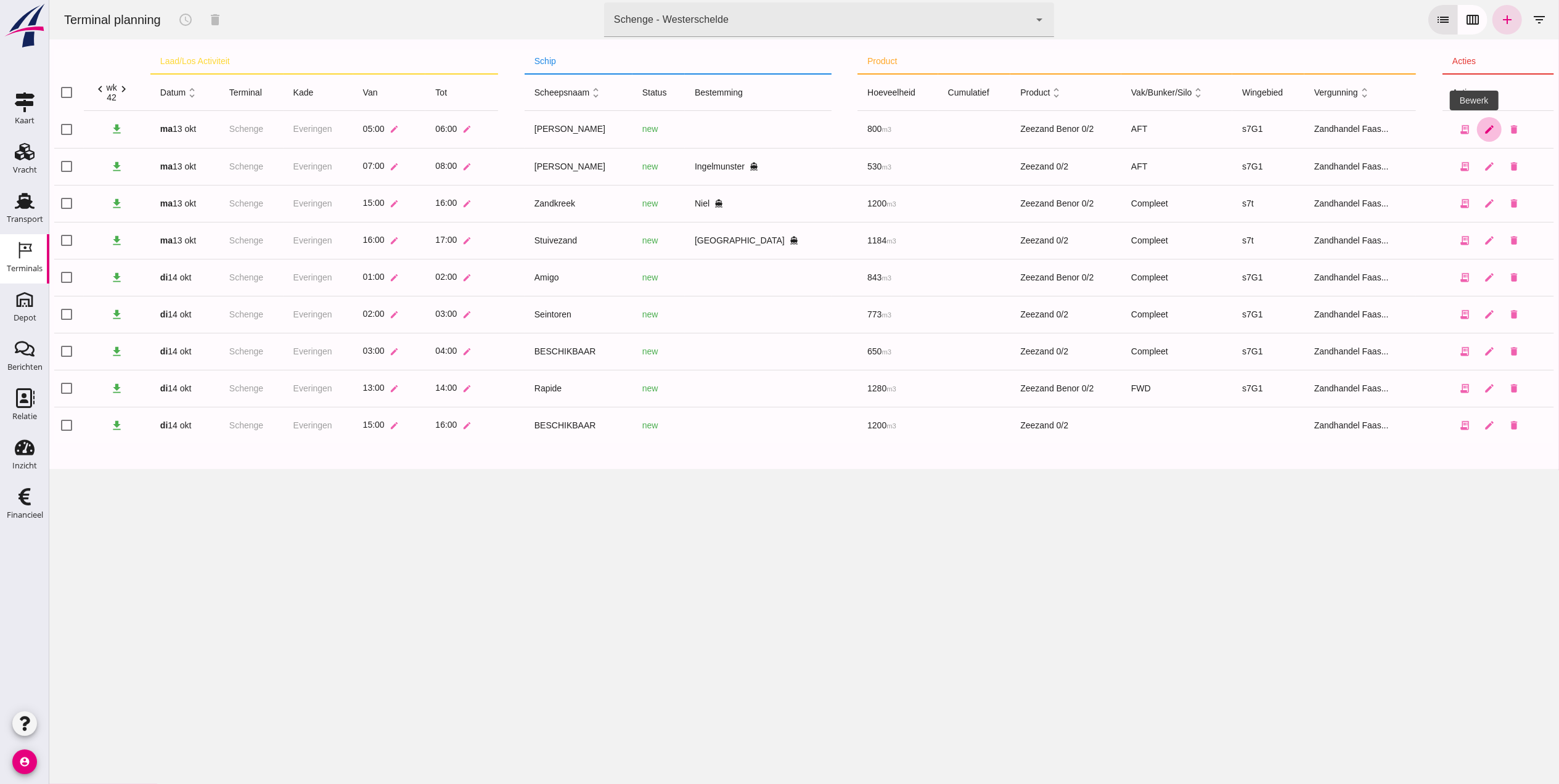
click at [1477, 134] on link "edit" at bounding box center [1489, 130] width 25 height 25
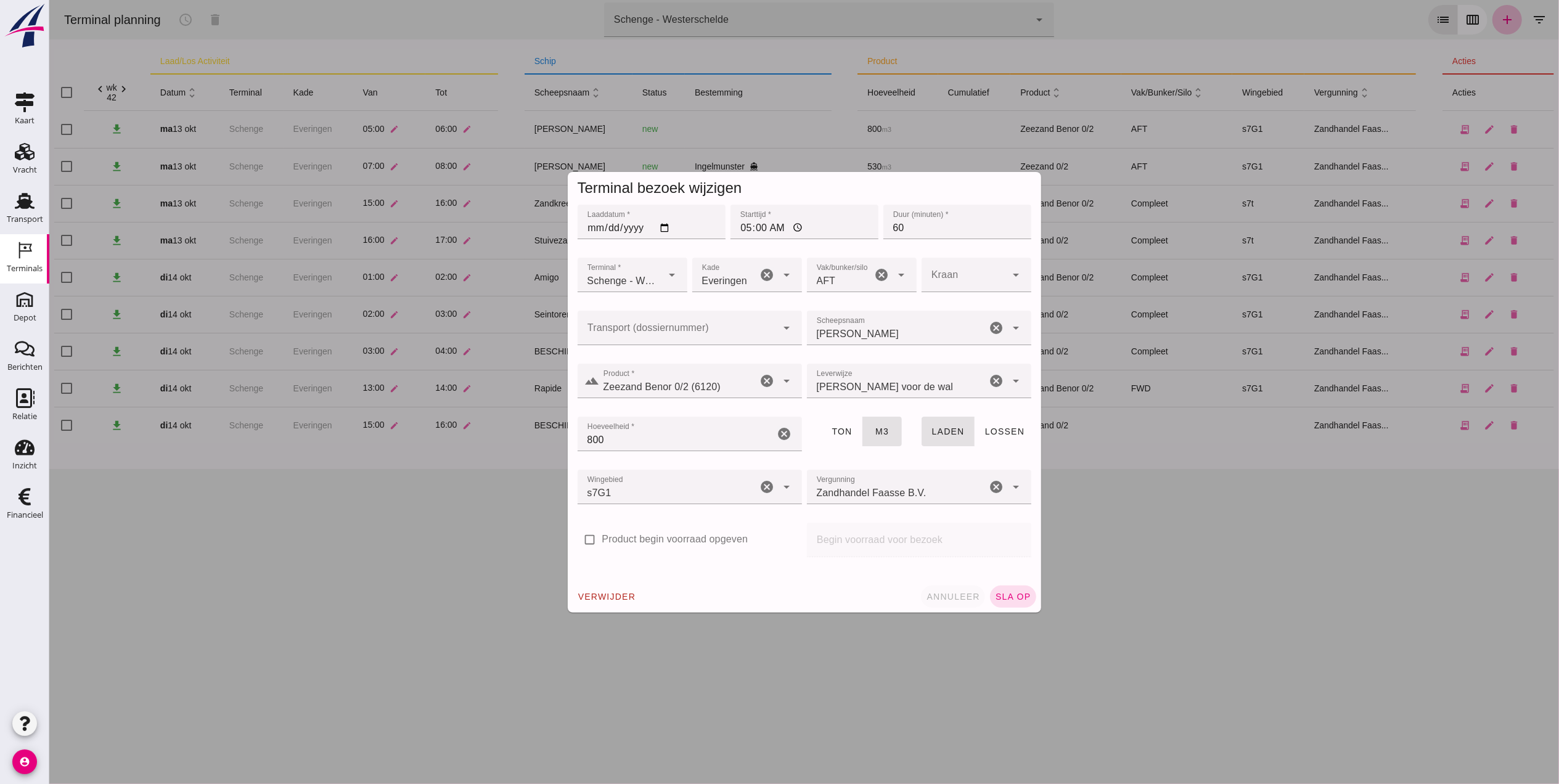
click at [937, 602] on button "annuleer" at bounding box center [952, 596] width 64 height 22
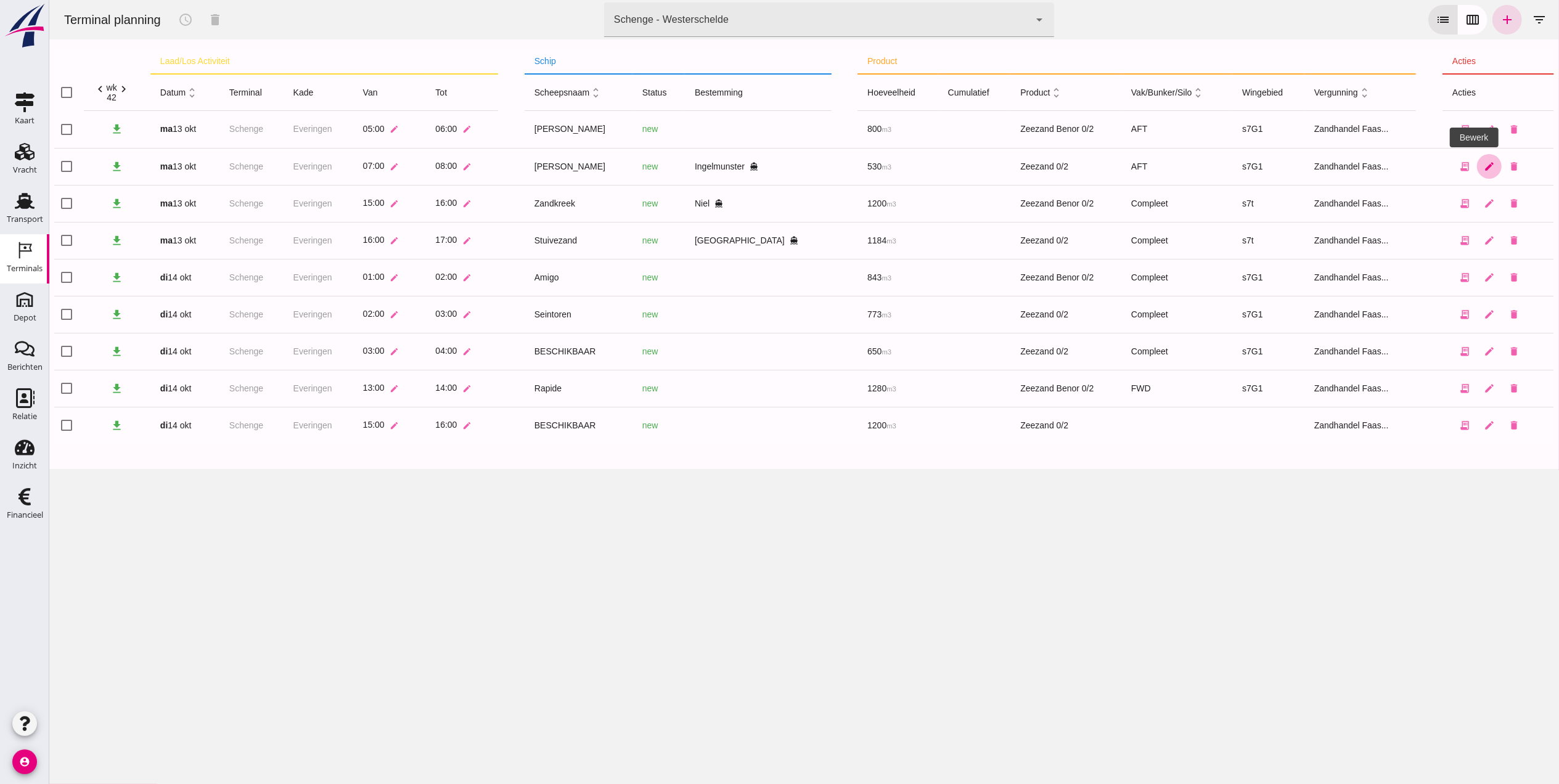
click at [1483, 171] on icon "edit" at bounding box center [1489, 166] width 11 height 11
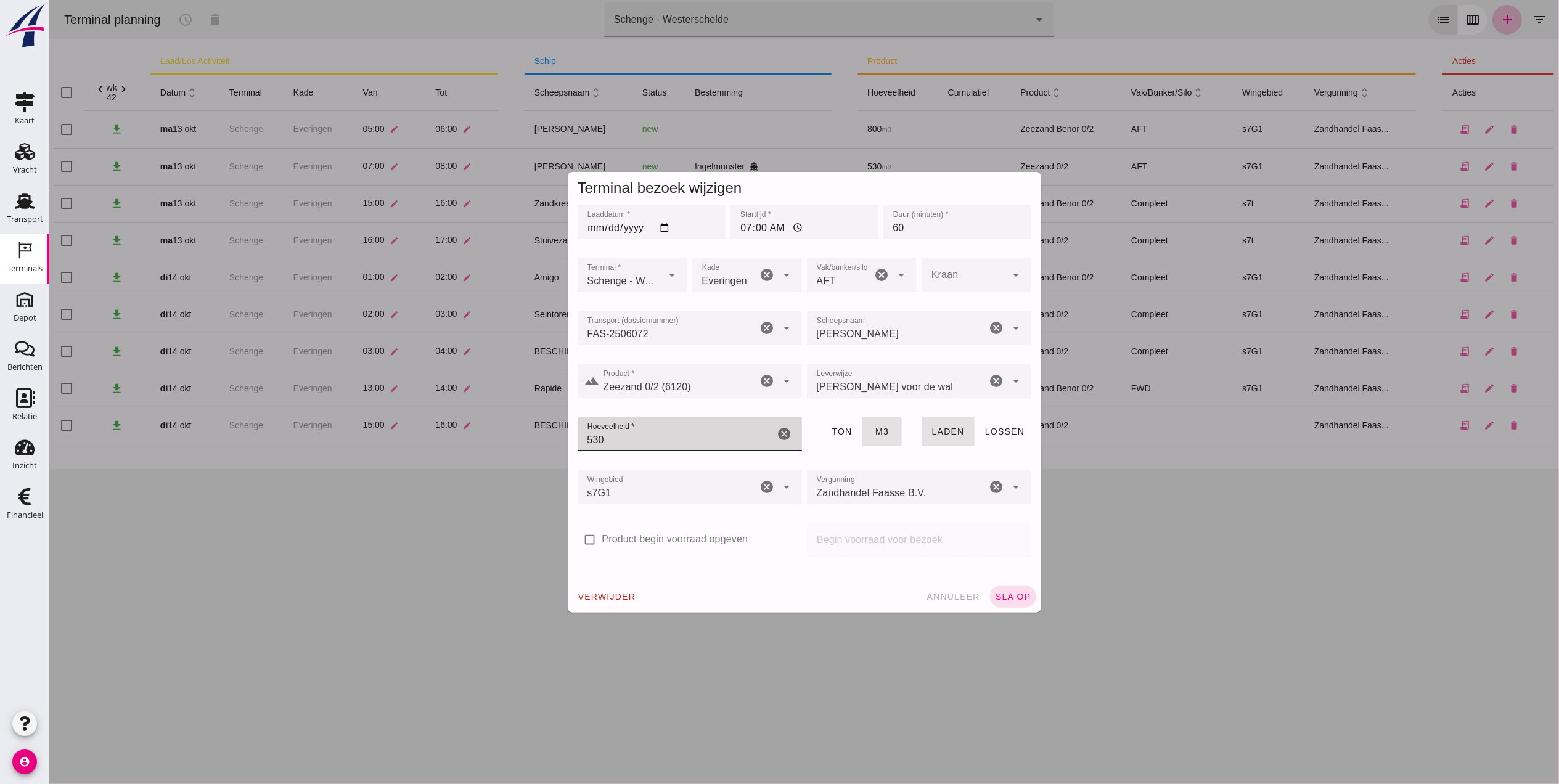
drag, startPoint x: 616, startPoint y: 437, endPoint x: 554, endPoint y: 442, distance: 62.2
click at [557, 442] on div "Terminal bezoek wijzigen Laaddatum * Laaddatum * [DATE] Starttijd * Starttijd *…" at bounding box center [804, 392] width 493 height 460
type input "800"
click at [1008, 594] on span "sla op" at bounding box center [1012, 596] width 37 height 10
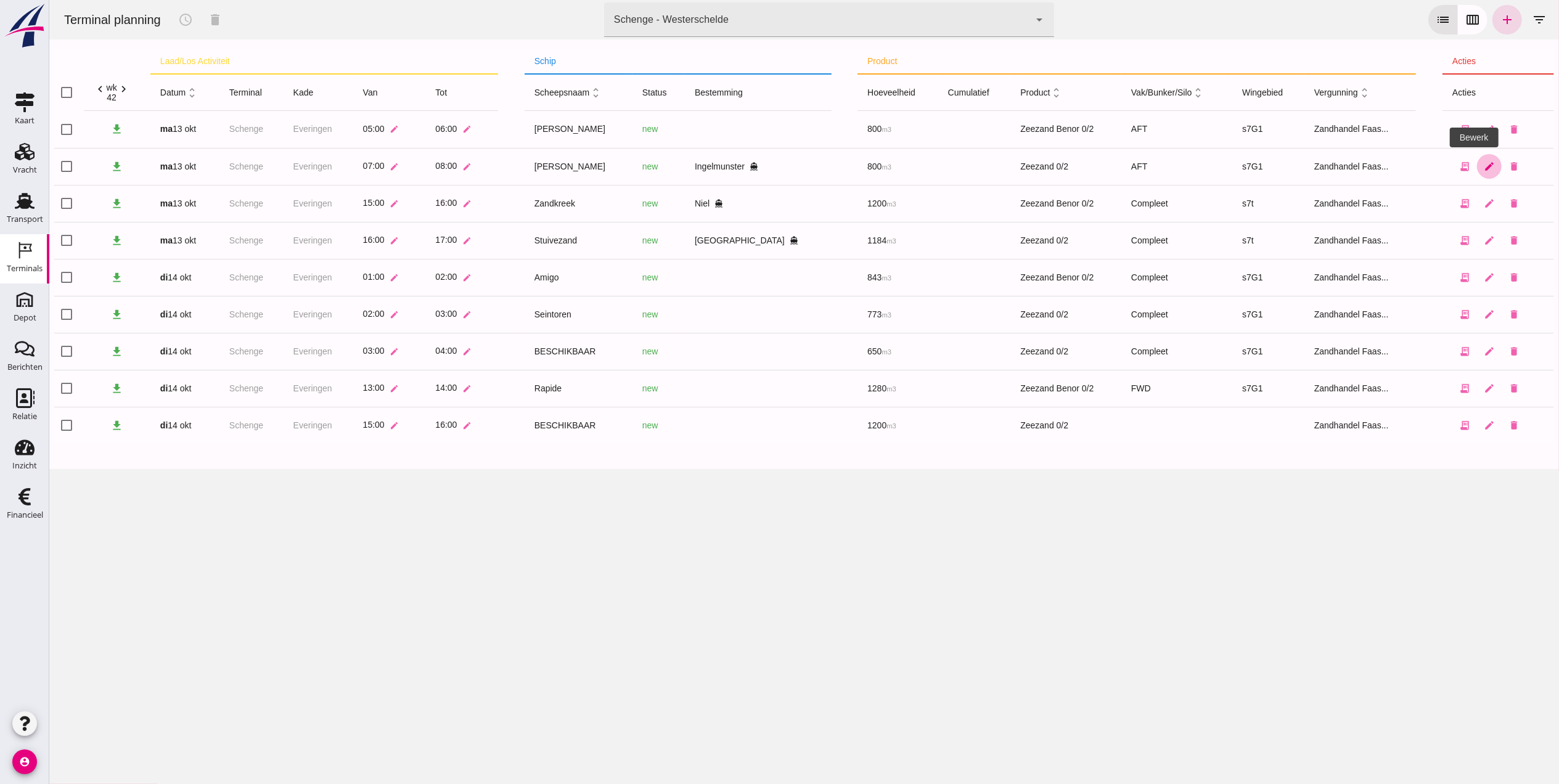
click at [1476, 175] on link "edit" at bounding box center [1489, 166] width 25 height 25
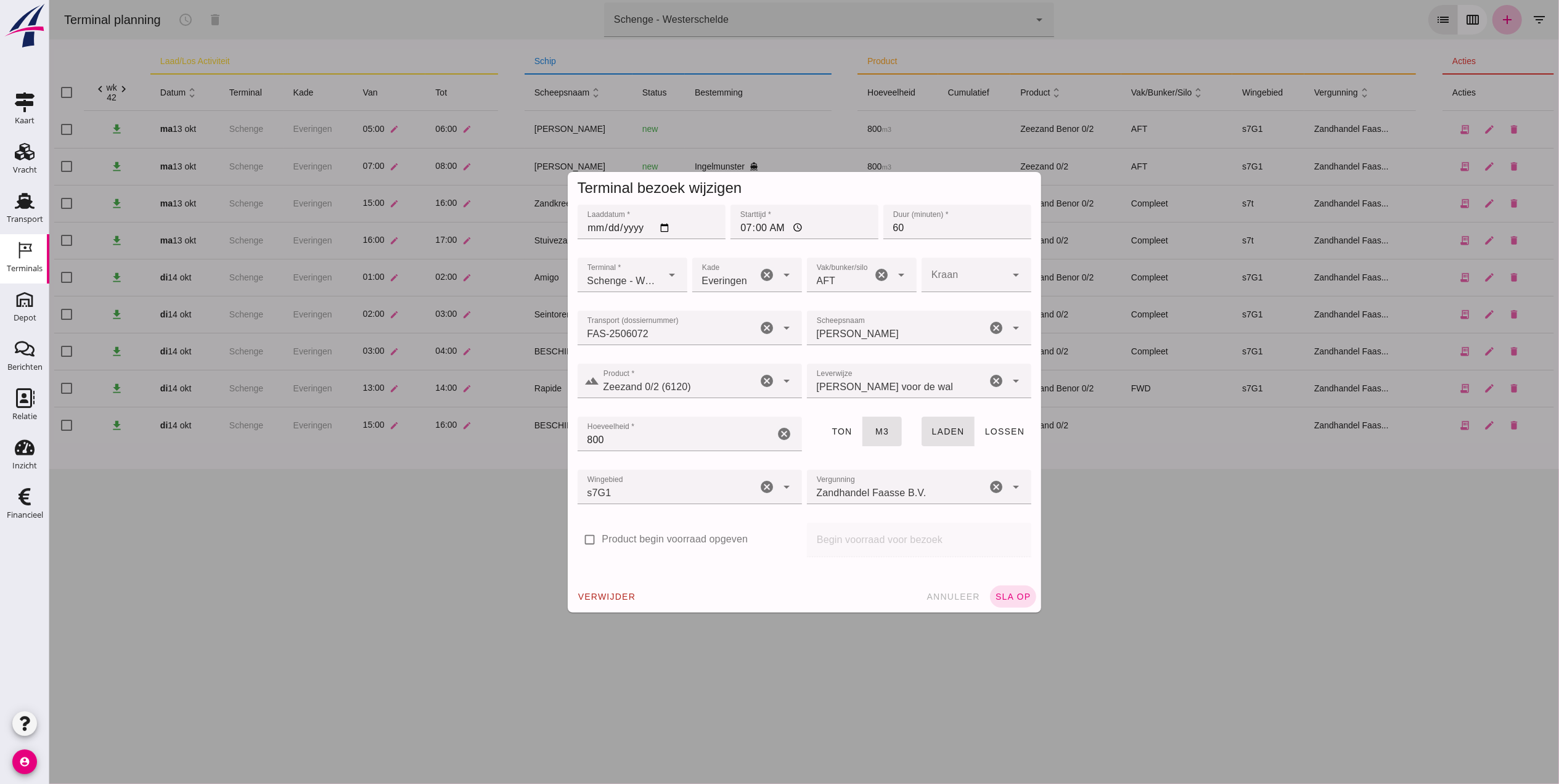
click at [742, 225] on input "07:00" at bounding box center [804, 222] width 148 height 34
type input "05:00"
click at [990, 585] on button "sla op" at bounding box center [1012, 596] width 46 height 22
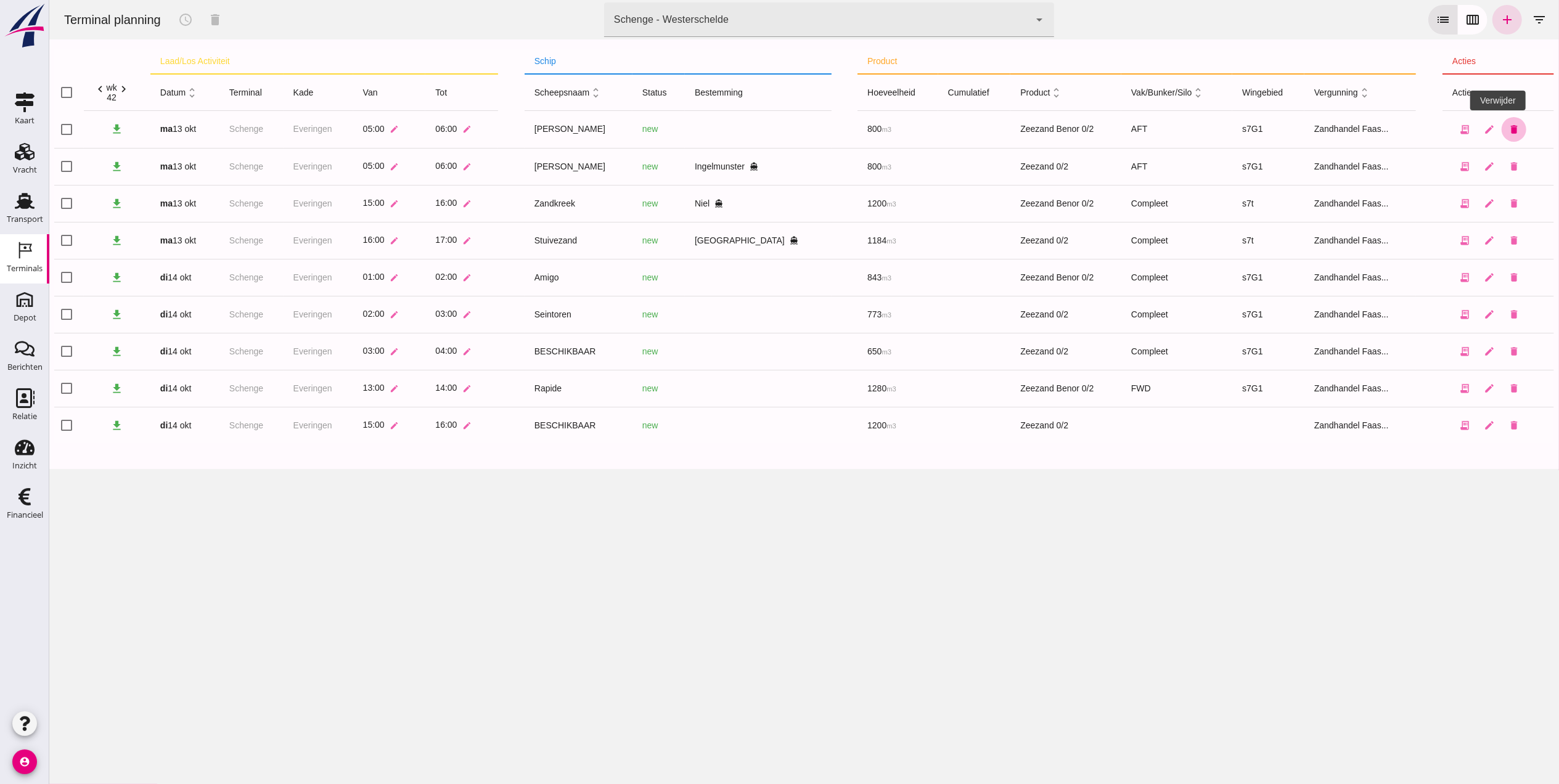
click at [1508, 130] on icon "delete" at bounding box center [1514, 129] width 11 height 11
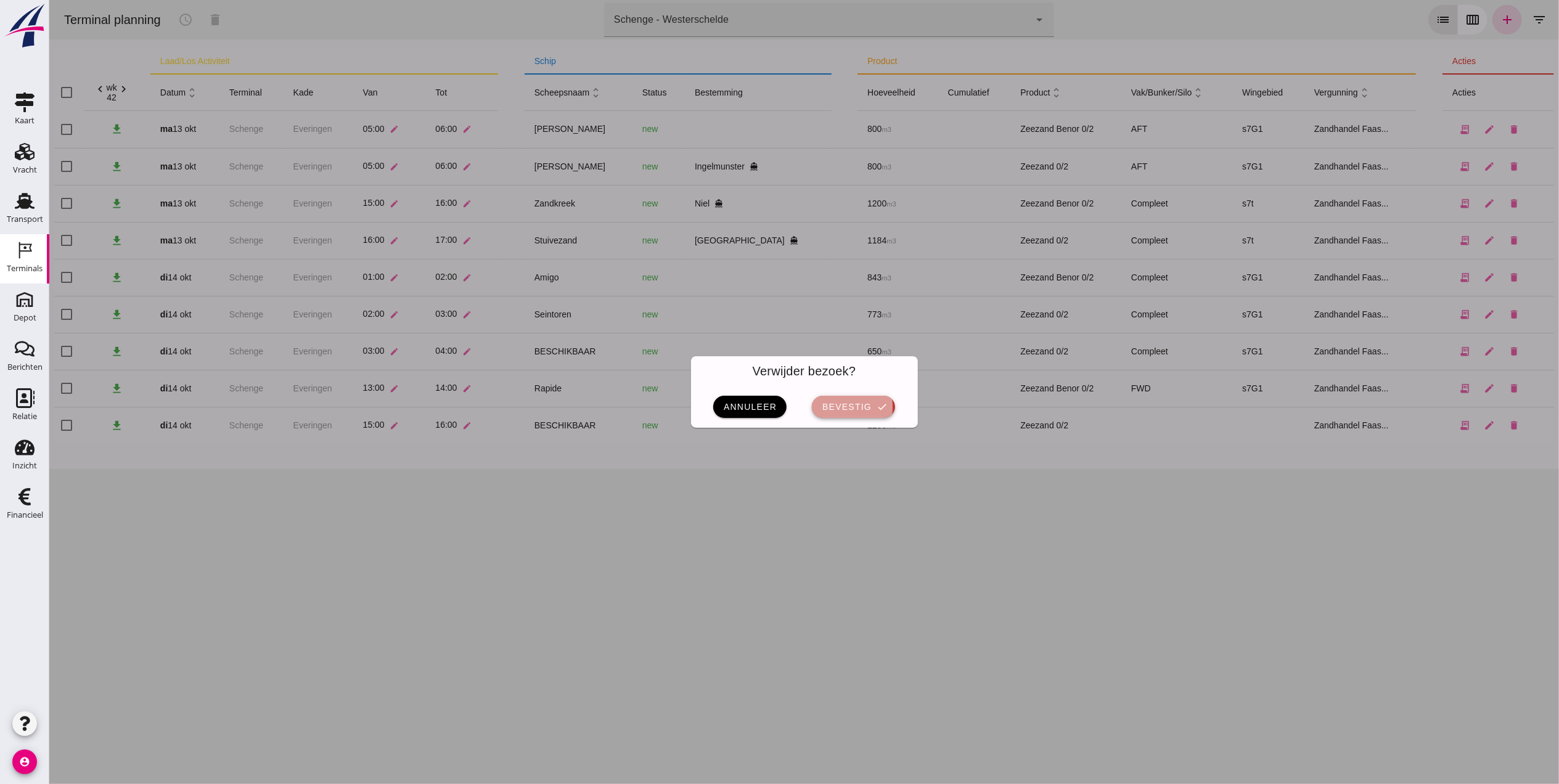
click at [845, 410] on span "bevestig" at bounding box center [846, 406] width 50 height 10
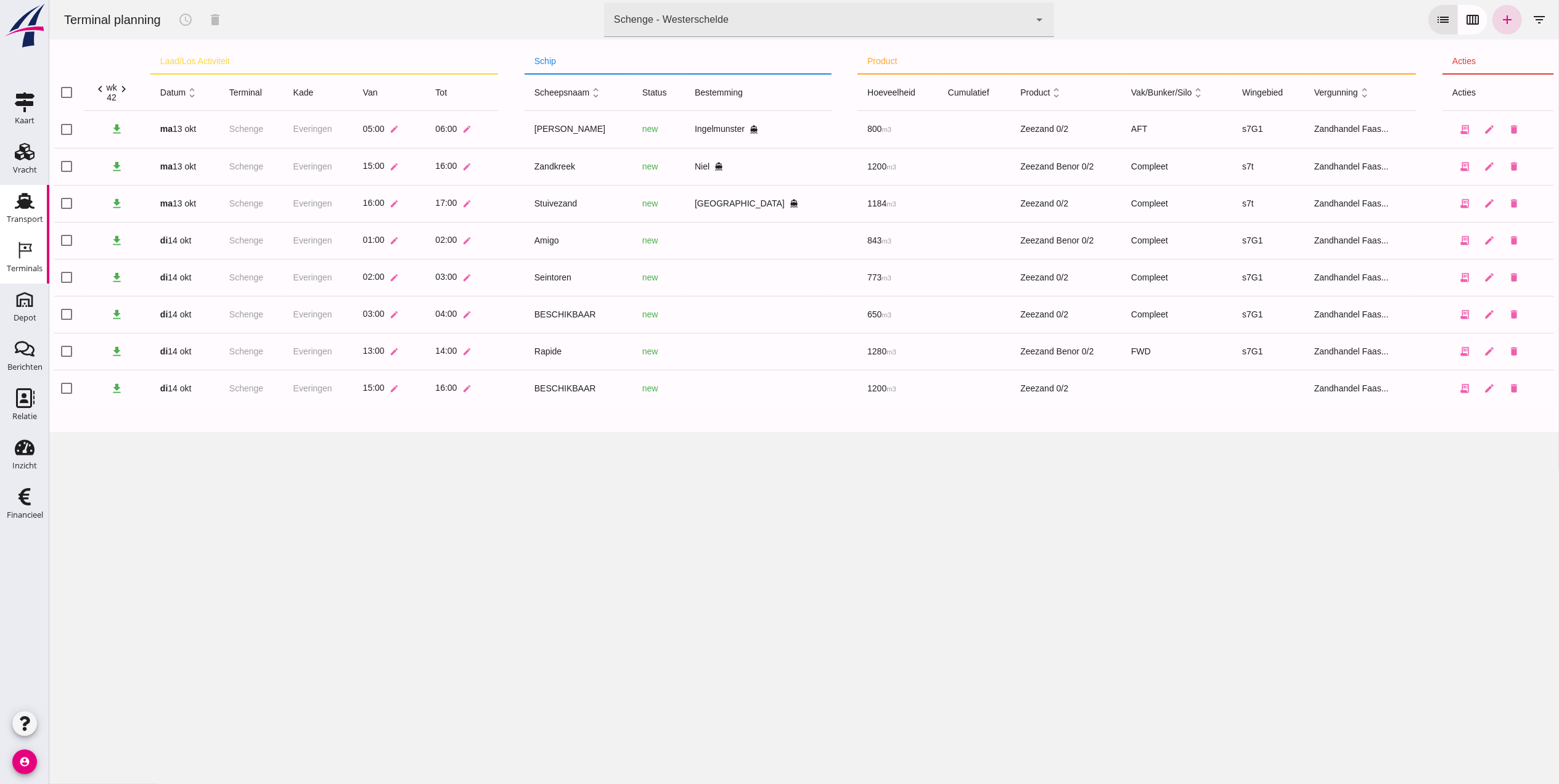
click at [22, 217] on div "Transport" at bounding box center [25, 219] width 37 height 8
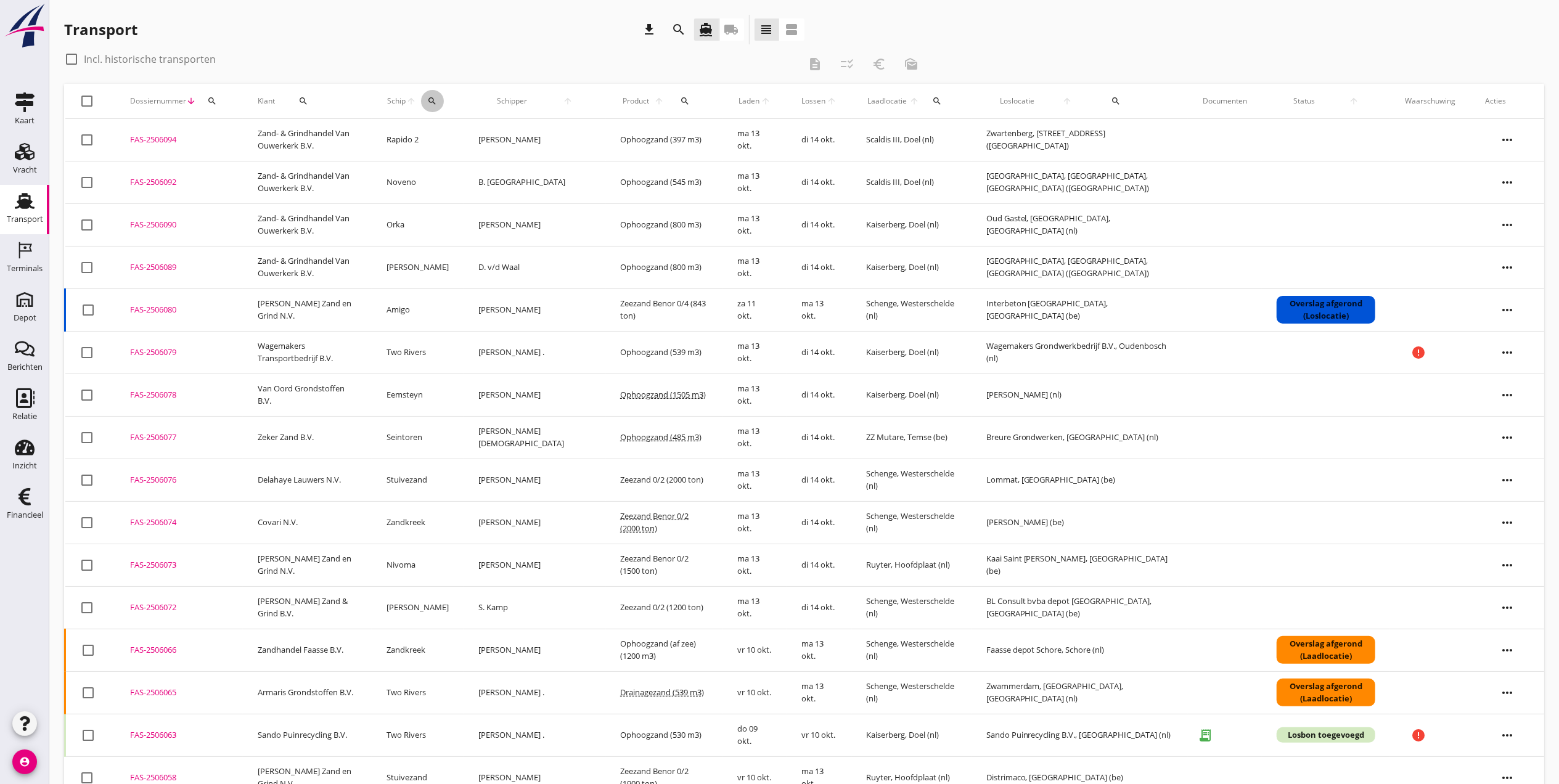
click at [444, 106] on button "search" at bounding box center [432, 101] width 23 height 22
click at [472, 138] on input "Zoek op (scheeps)naam" at bounding box center [516, 136] width 128 height 20
click at [511, 163] on div "Seintoren" at bounding box center [555, 160] width 117 height 15
click at [619, 138] on icon "check" at bounding box center [626, 135] width 15 height 15
type input "Seintoren"
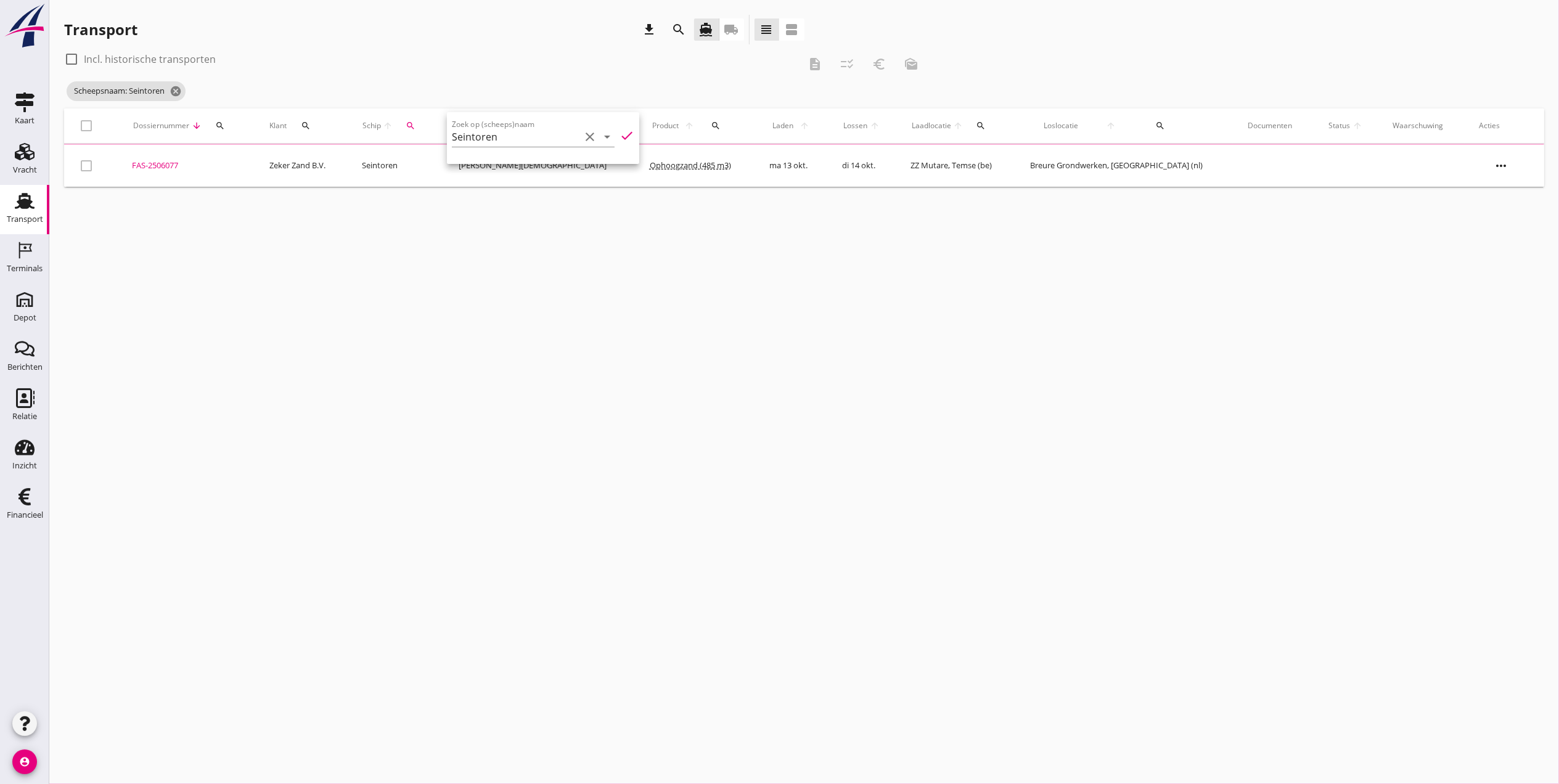
click at [568, 506] on div "cancel You are impersonating another user. Transport download search directions…" at bounding box center [804, 392] width 1510 height 784
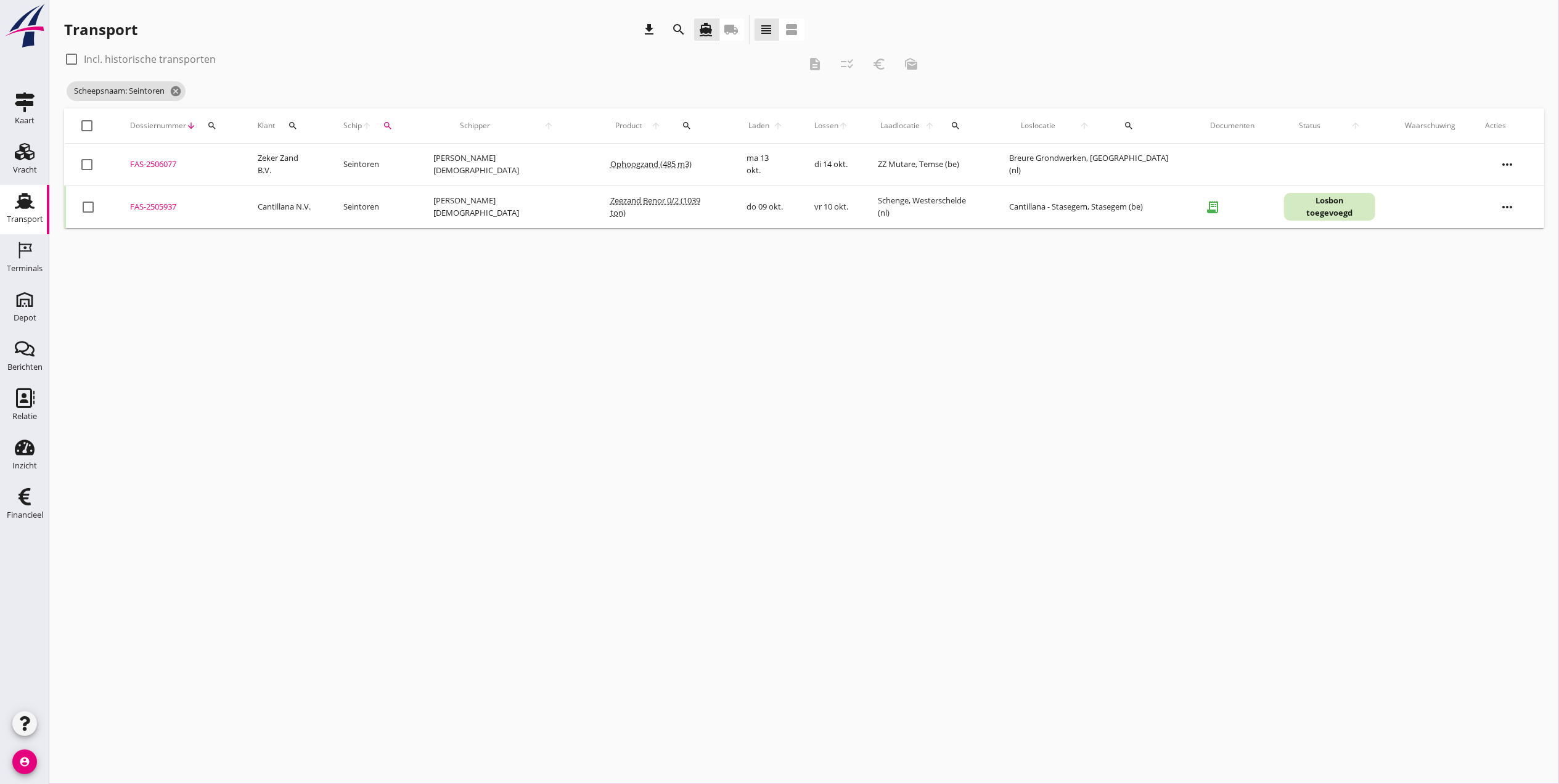
click at [154, 63] on label "Incl. historische transporten" at bounding box center [149, 59] width 132 height 13
checkbox input "true"
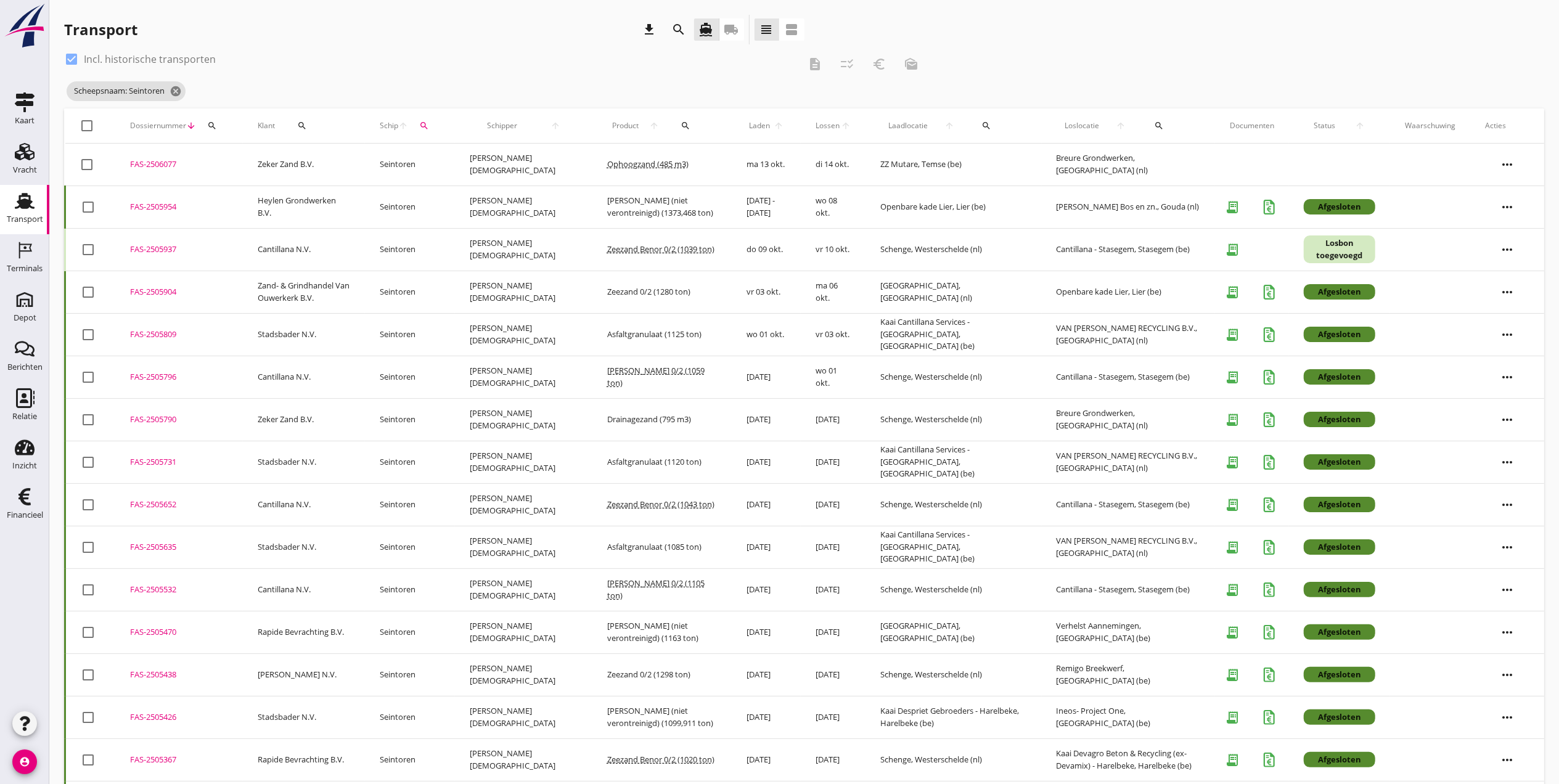
click at [156, 208] on div "FAS-2505954" at bounding box center [178, 207] width 98 height 13
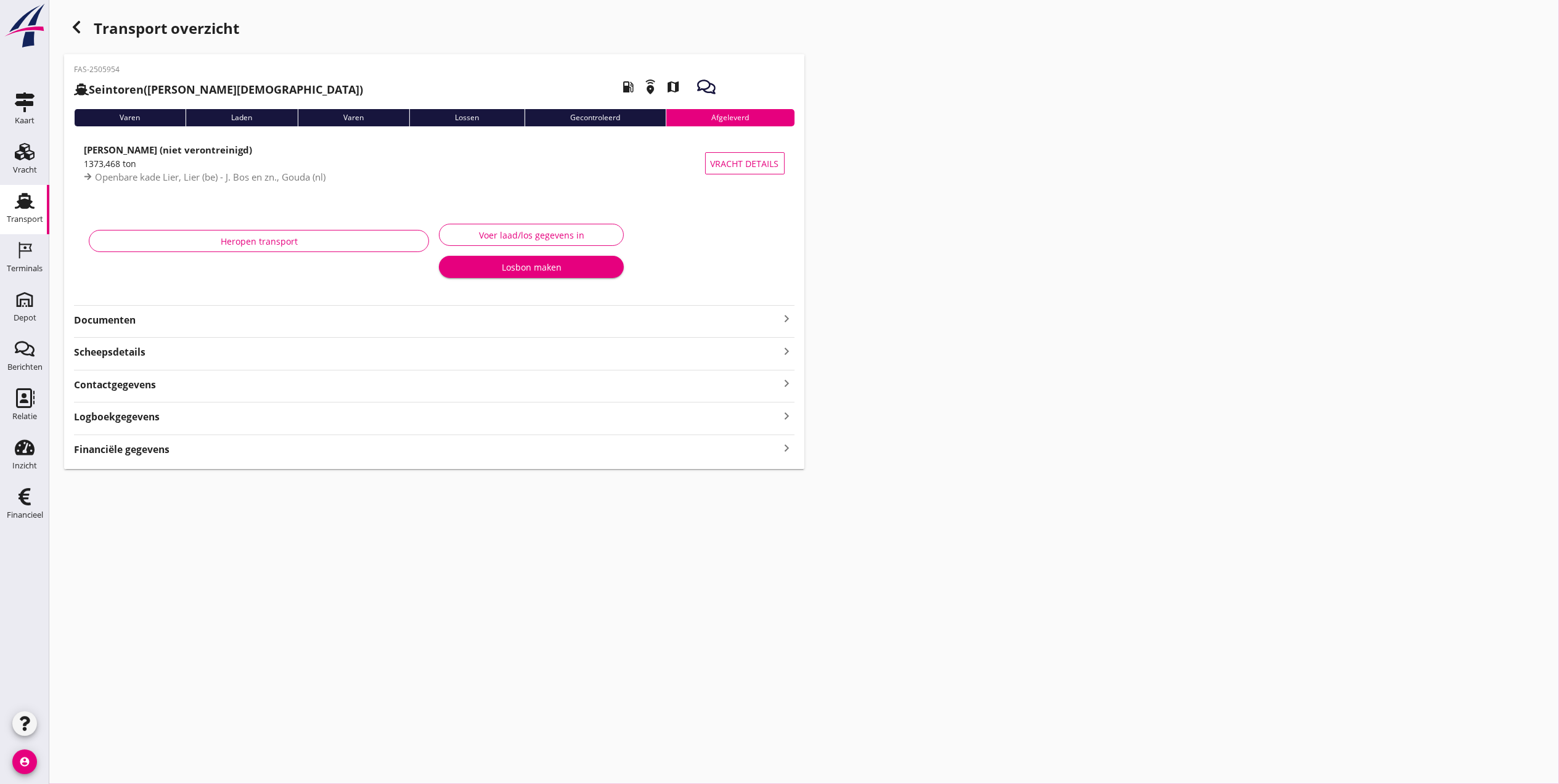
click at [156, 325] on strong "Documenten" at bounding box center [427, 320] width 706 height 14
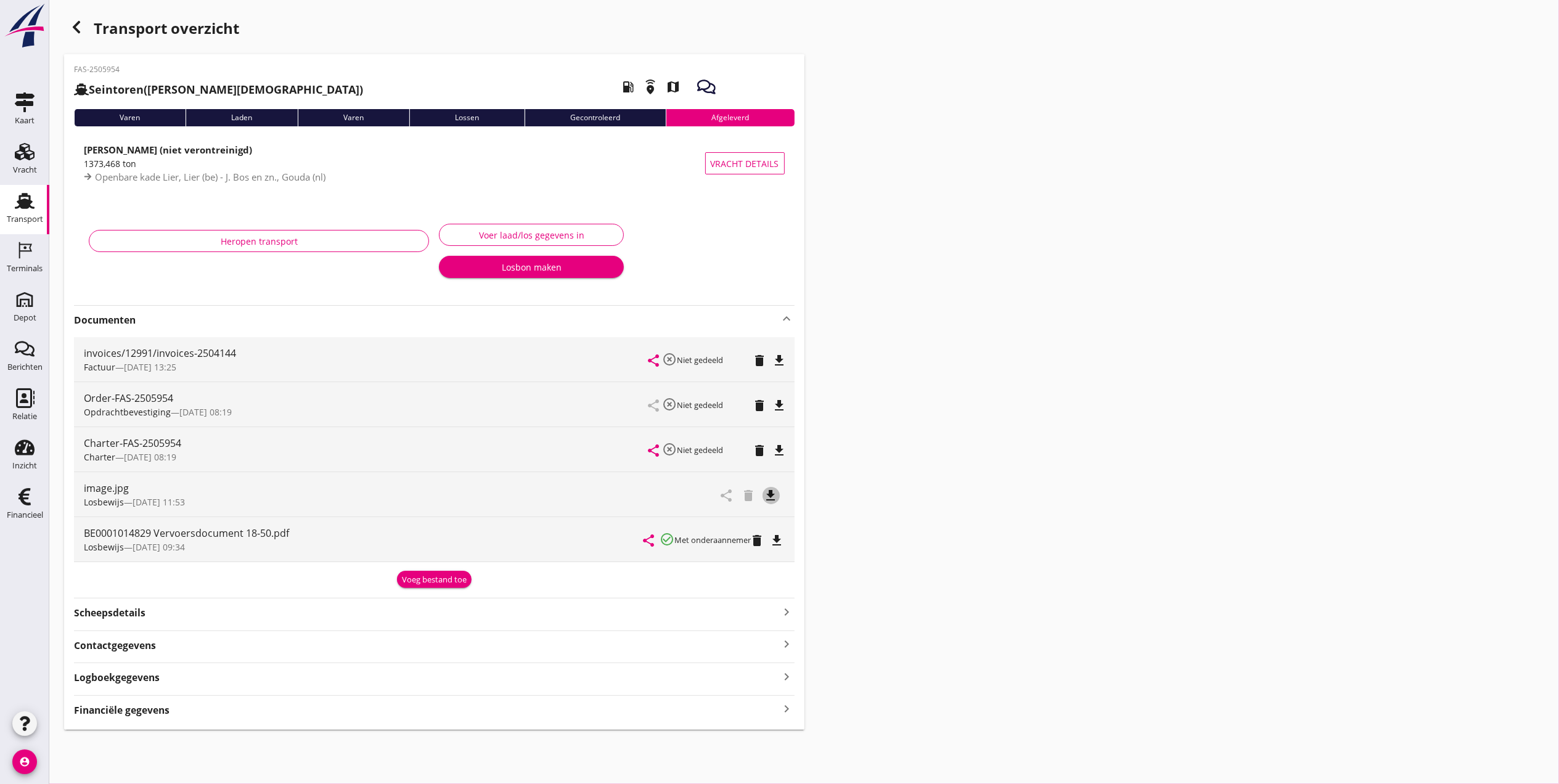
click at [776, 498] on icon "file_download" at bounding box center [771, 495] width 15 height 15
click at [22, 200] on use at bounding box center [24, 201] width 20 height 16
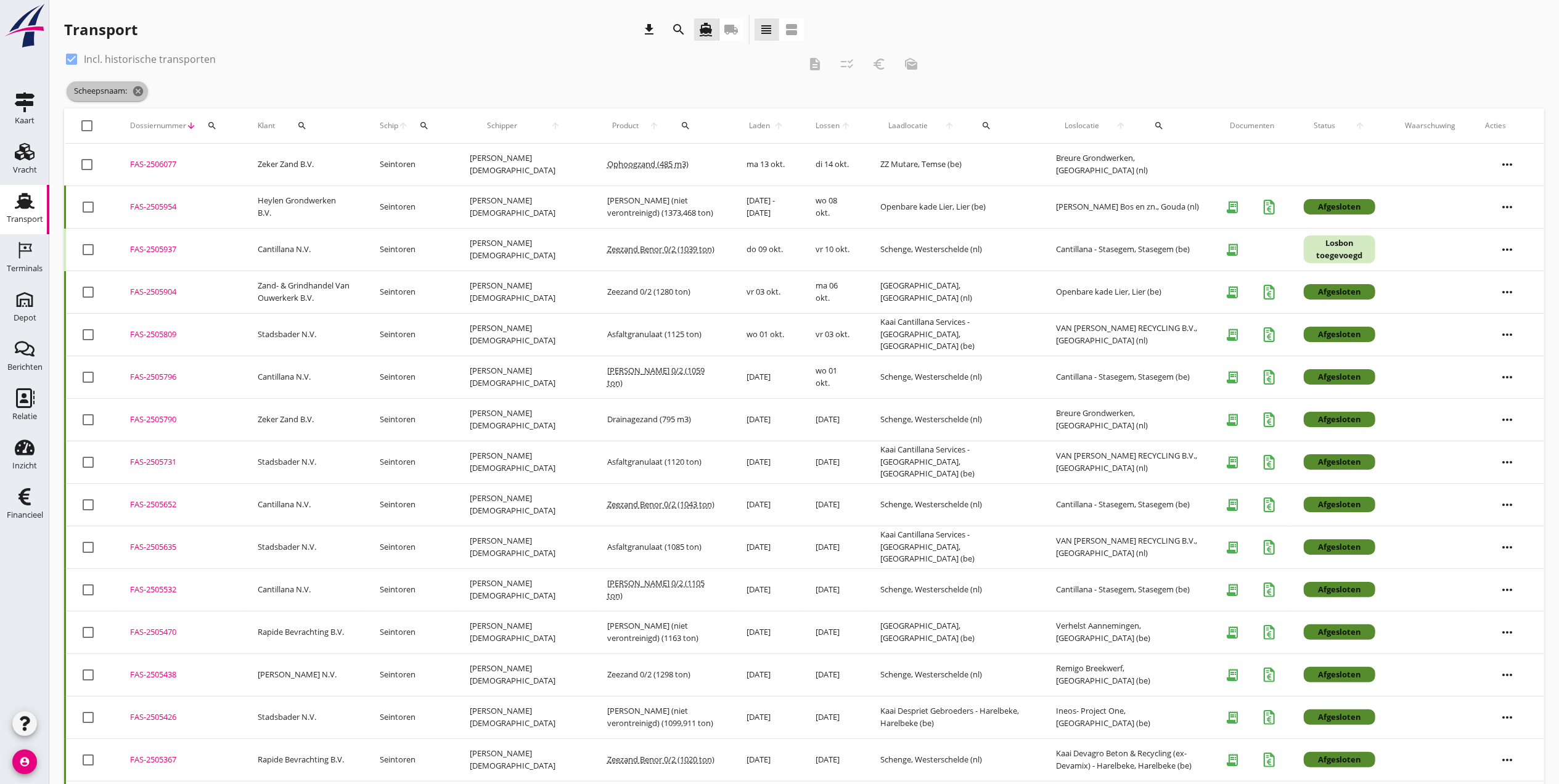
click at [132, 95] on span "Scheepsnaam: cancel" at bounding box center [107, 91] width 81 height 20
click at [134, 88] on icon "cancel" at bounding box center [138, 91] width 13 height 13
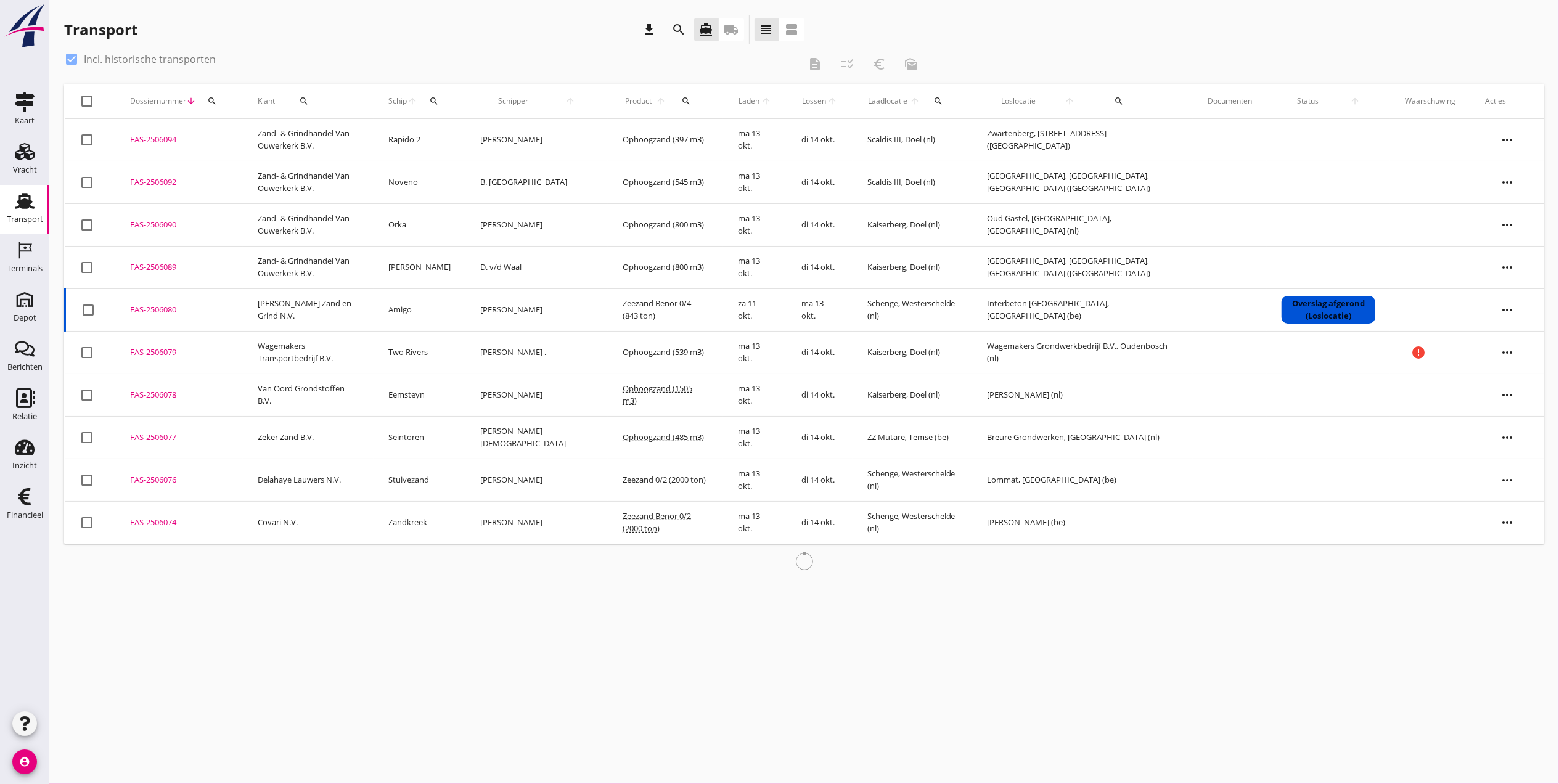
click at [418, 103] on icon "arrow_upward" at bounding box center [412, 101] width 10 height 10
click at [439, 101] on icon "search" at bounding box center [434, 101] width 10 height 10
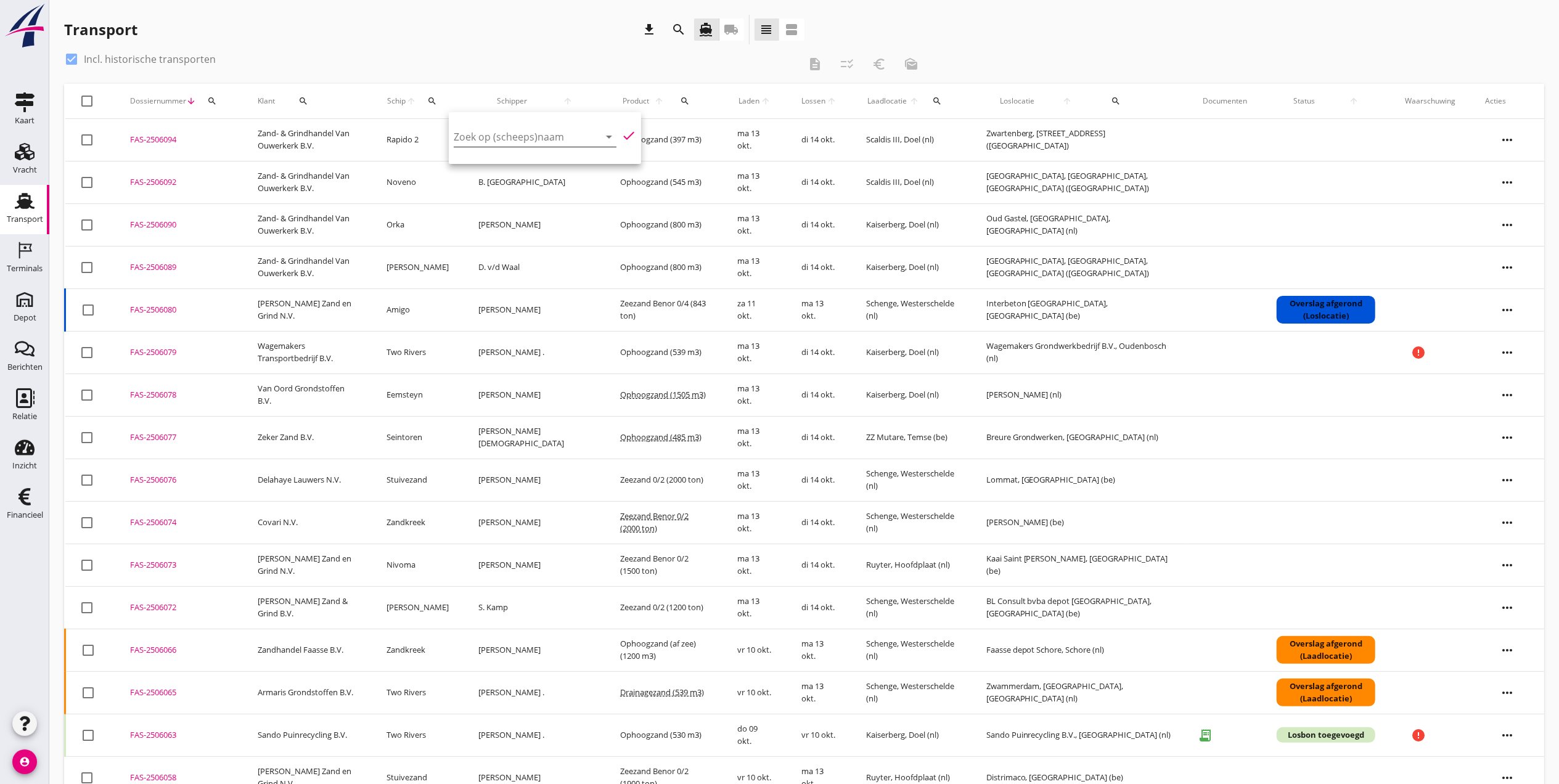
click at [504, 145] on input "Zoek op (scheeps)naam" at bounding box center [518, 136] width 128 height 20
click at [555, 163] on div "Nivoma" at bounding box center [563, 160] width 130 height 15
click at [622, 134] on icon "check" at bounding box center [629, 135] width 15 height 15
type input "Nivoma"
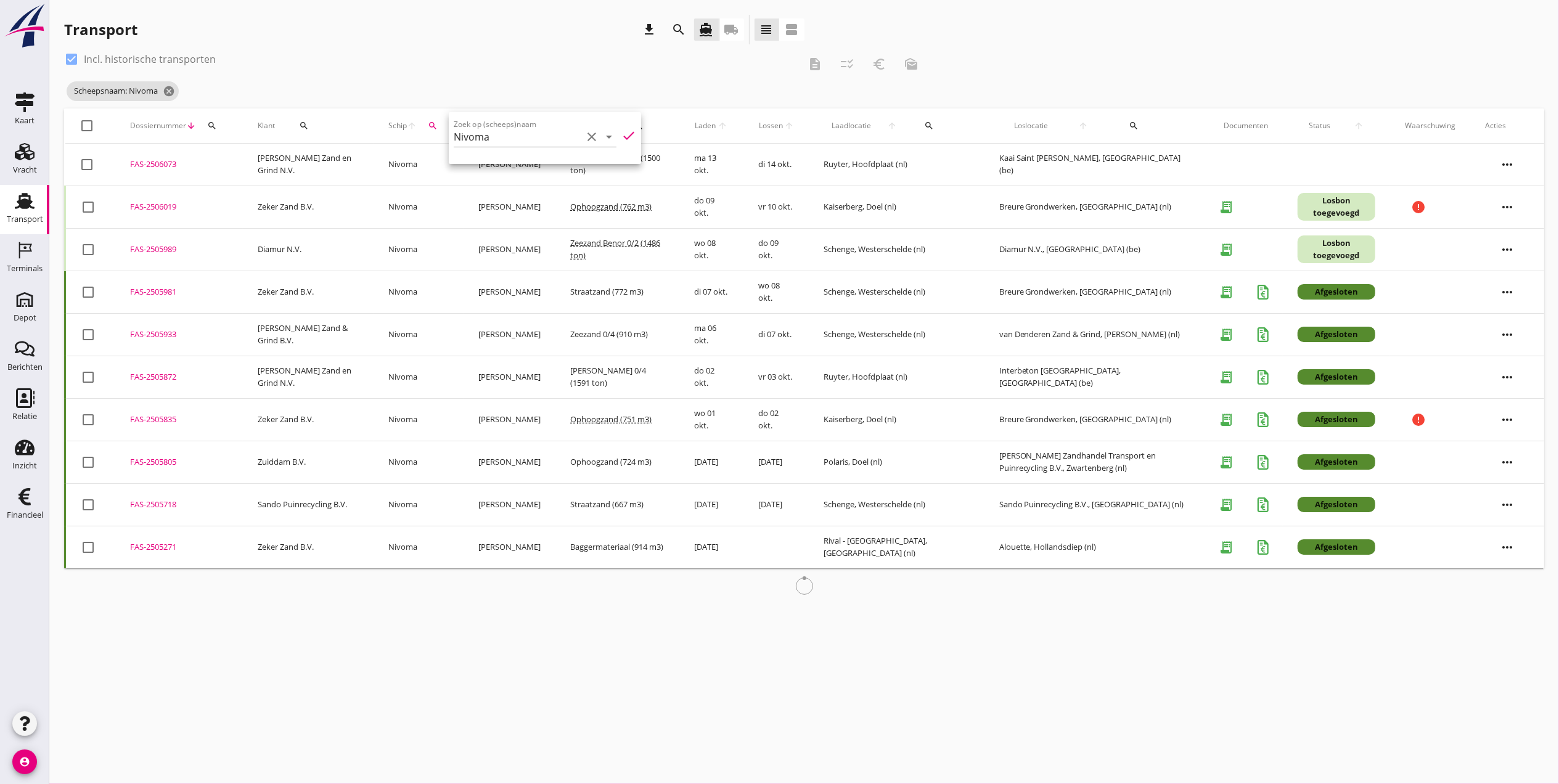
click at [464, 313] on td "Nivoma" at bounding box center [418, 292] width 90 height 42
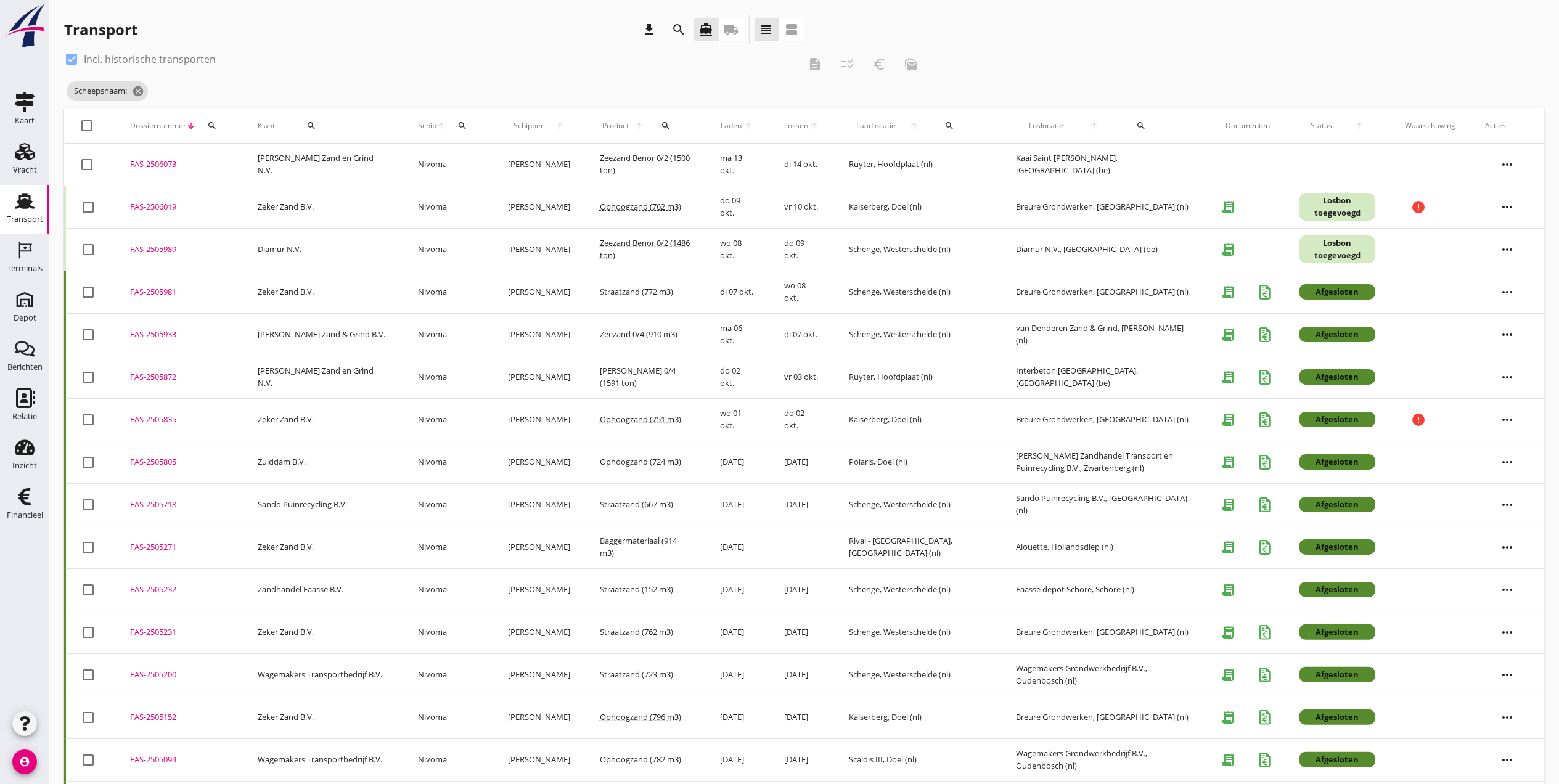
drag, startPoint x: 153, startPoint y: 206, endPoint x: 174, endPoint y: 206, distance: 21.0
click at [153, 206] on div "FAS-2506019" at bounding box center [178, 207] width 98 height 13
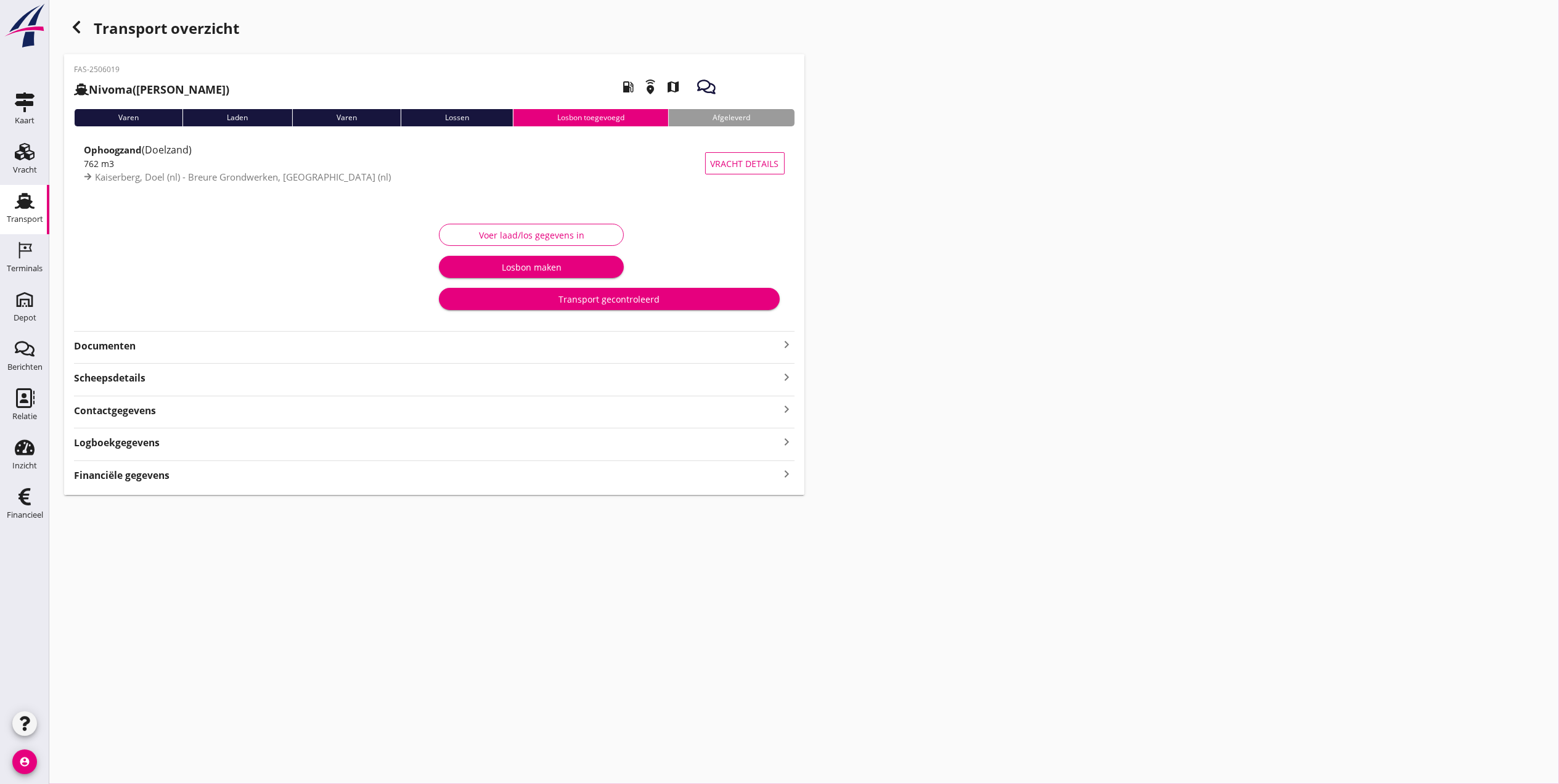
click at [156, 350] on strong "Documenten" at bounding box center [427, 346] width 706 height 14
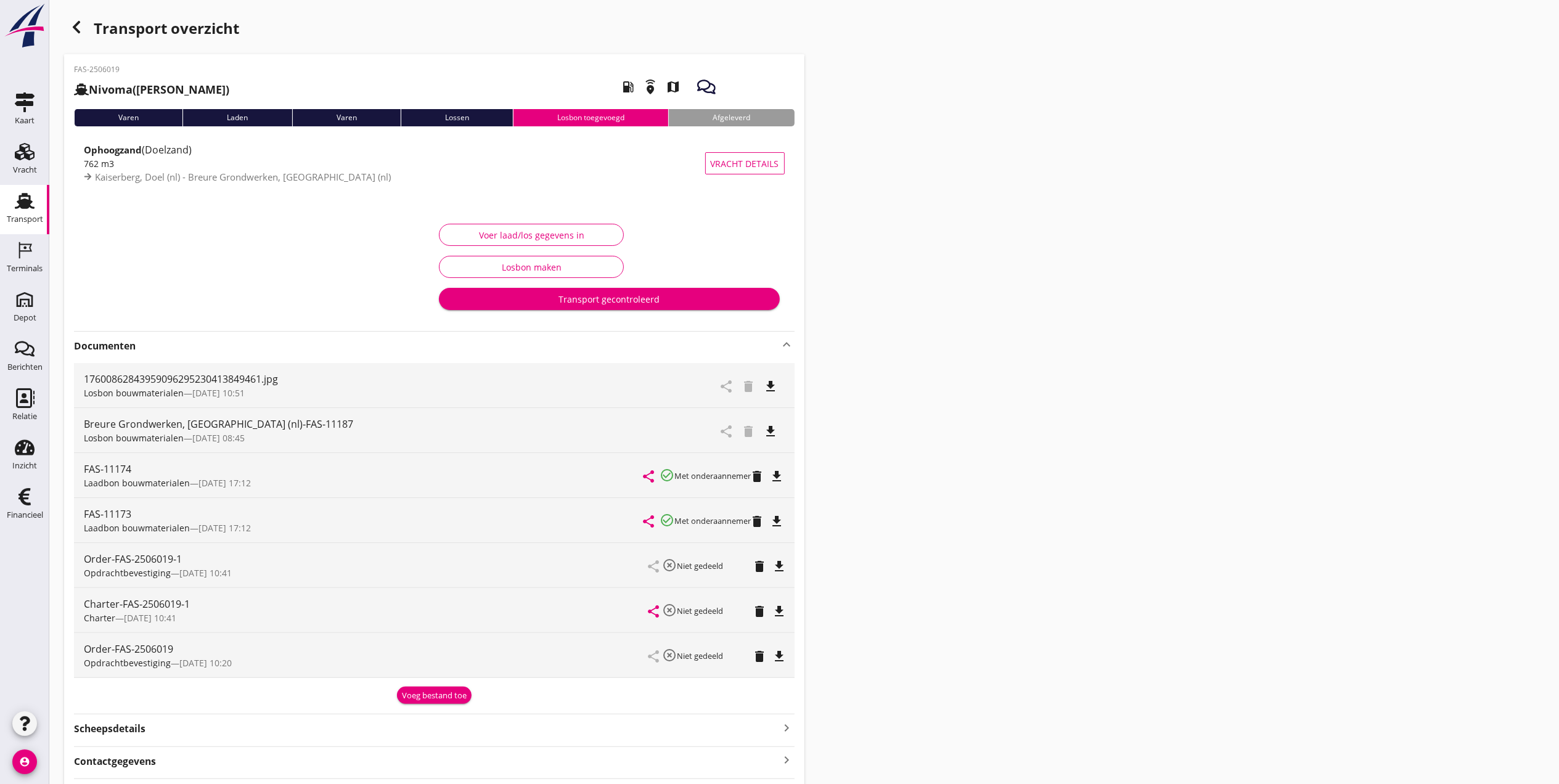
click at [773, 387] on icon "file_download" at bounding box center [771, 386] width 15 height 15
click at [30, 169] on div "Vracht" at bounding box center [25, 170] width 24 height 8
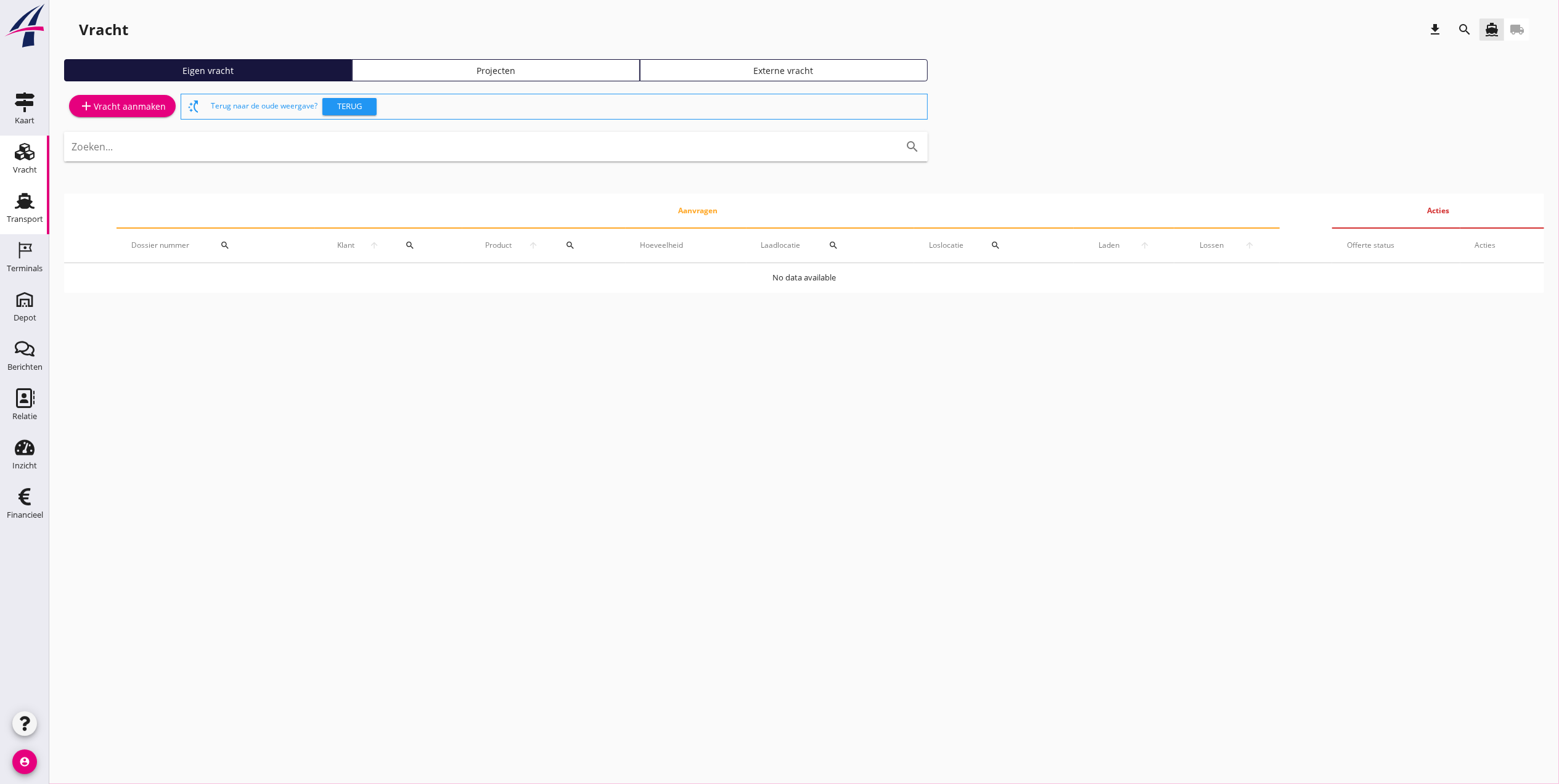
click at [32, 218] on div "Transport" at bounding box center [25, 219] width 37 height 8
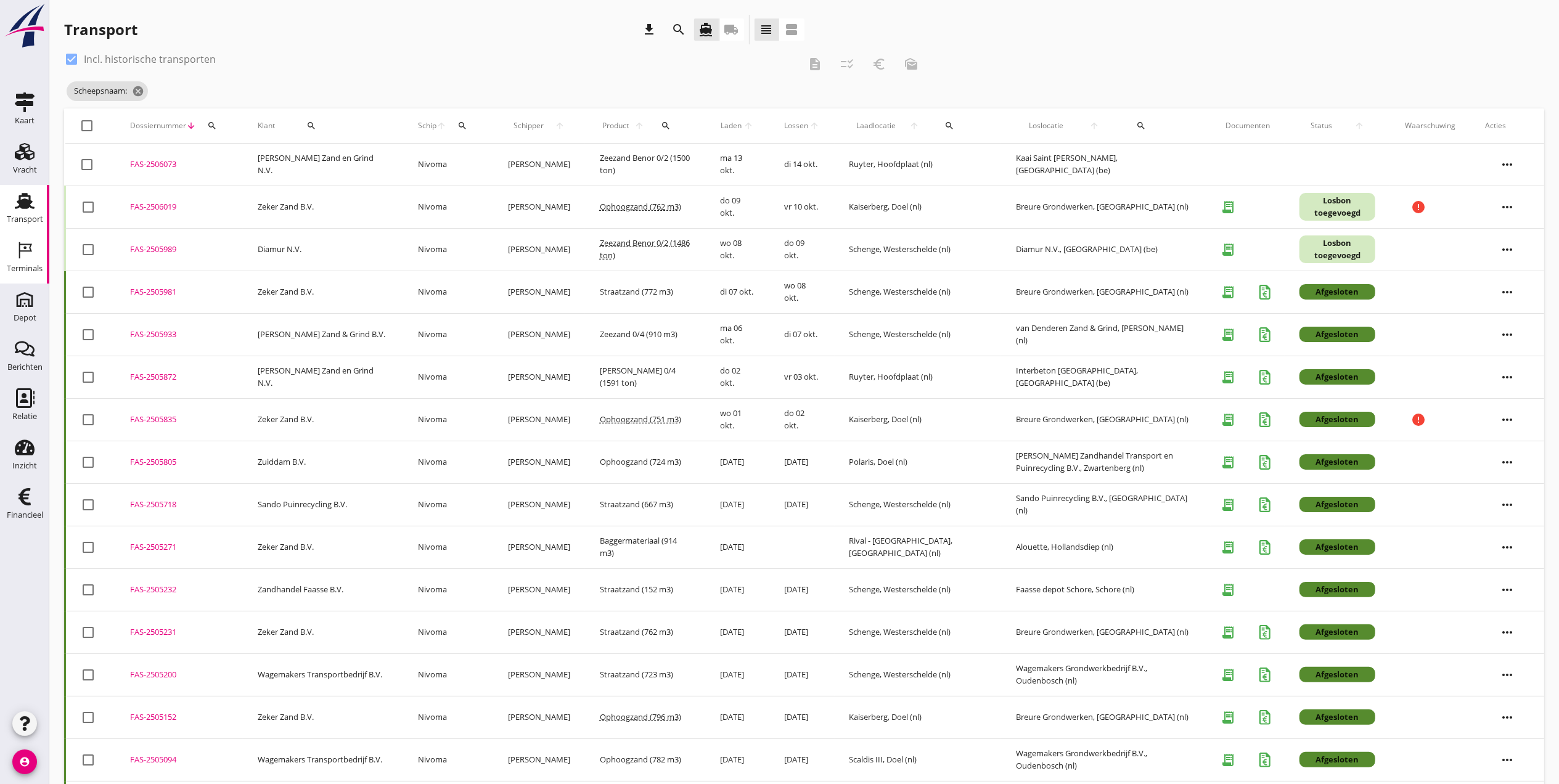
click at [13, 259] on div "Terminals" at bounding box center [25, 250] width 30 height 20
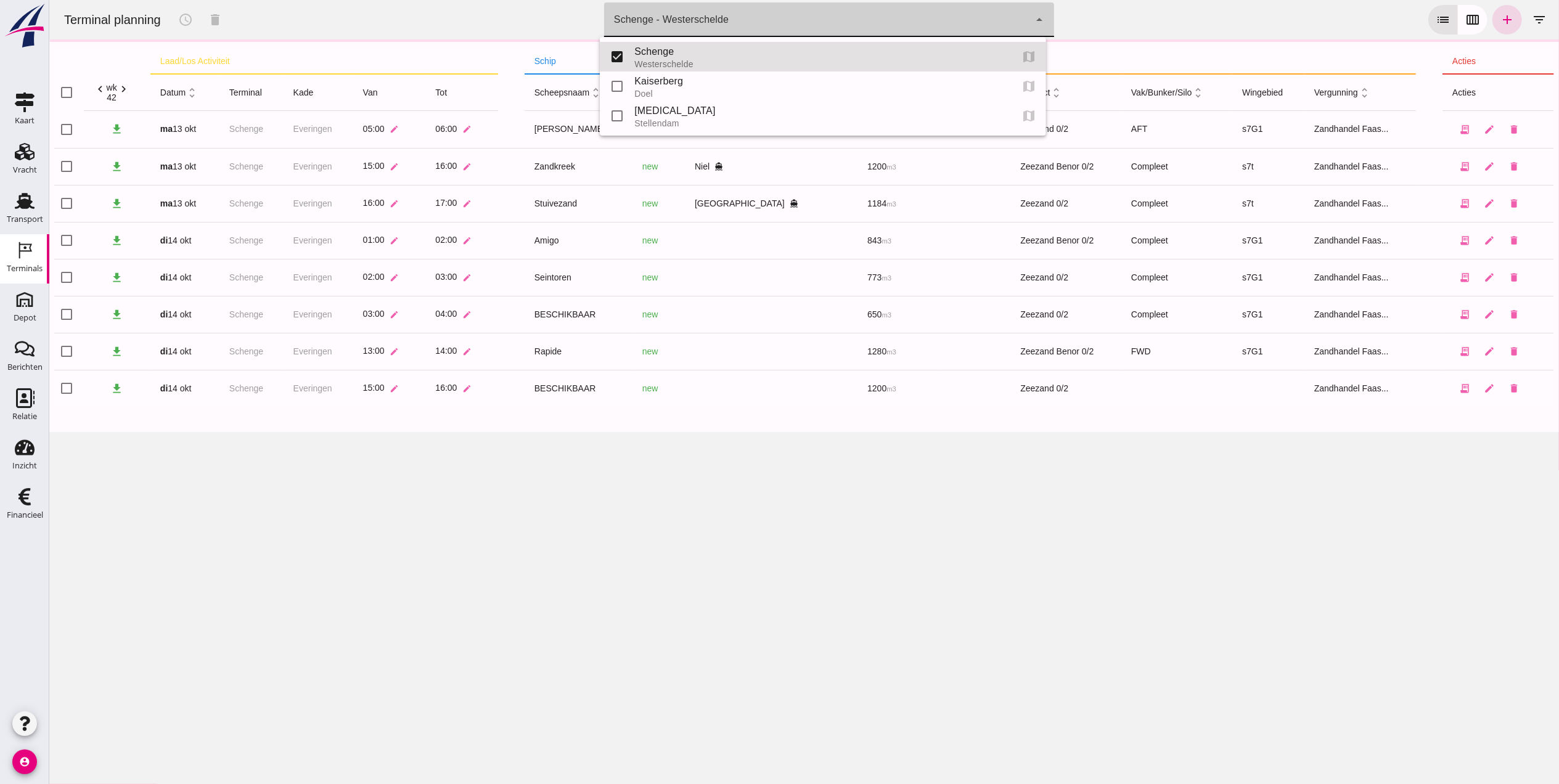
click at [666, 21] on div "Schenge - Westerschelde" at bounding box center [671, 20] width 115 height 15
click at [668, 91] on div "Doel" at bounding box center [818, 94] width 367 height 10
type input "7f603609-51ae-4e75-986b-c9057e559465"
checkbox input "false"
checkbox input "true"
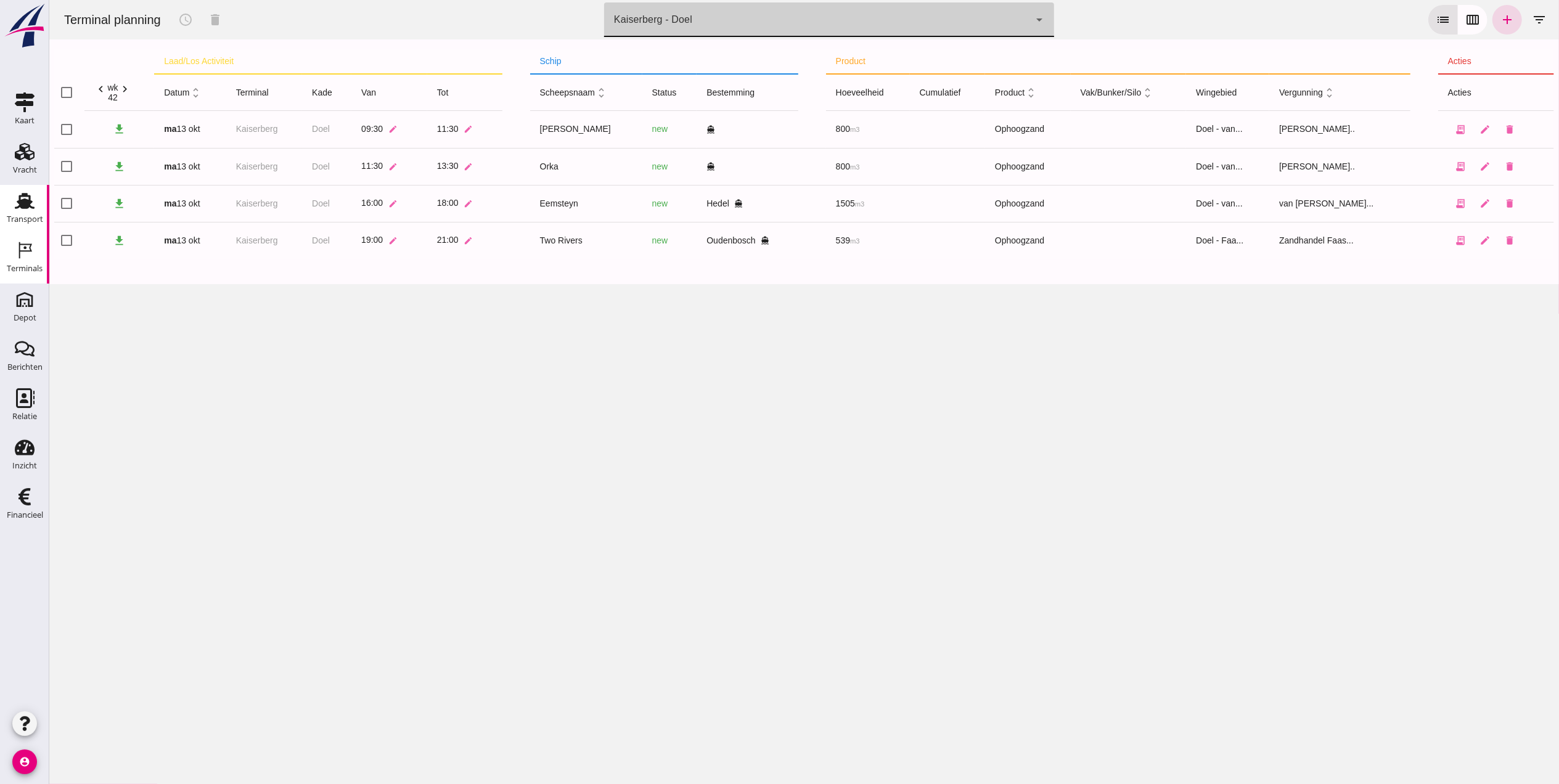
click at [30, 214] on div "Transport" at bounding box center [25, 220] width 37 height 17
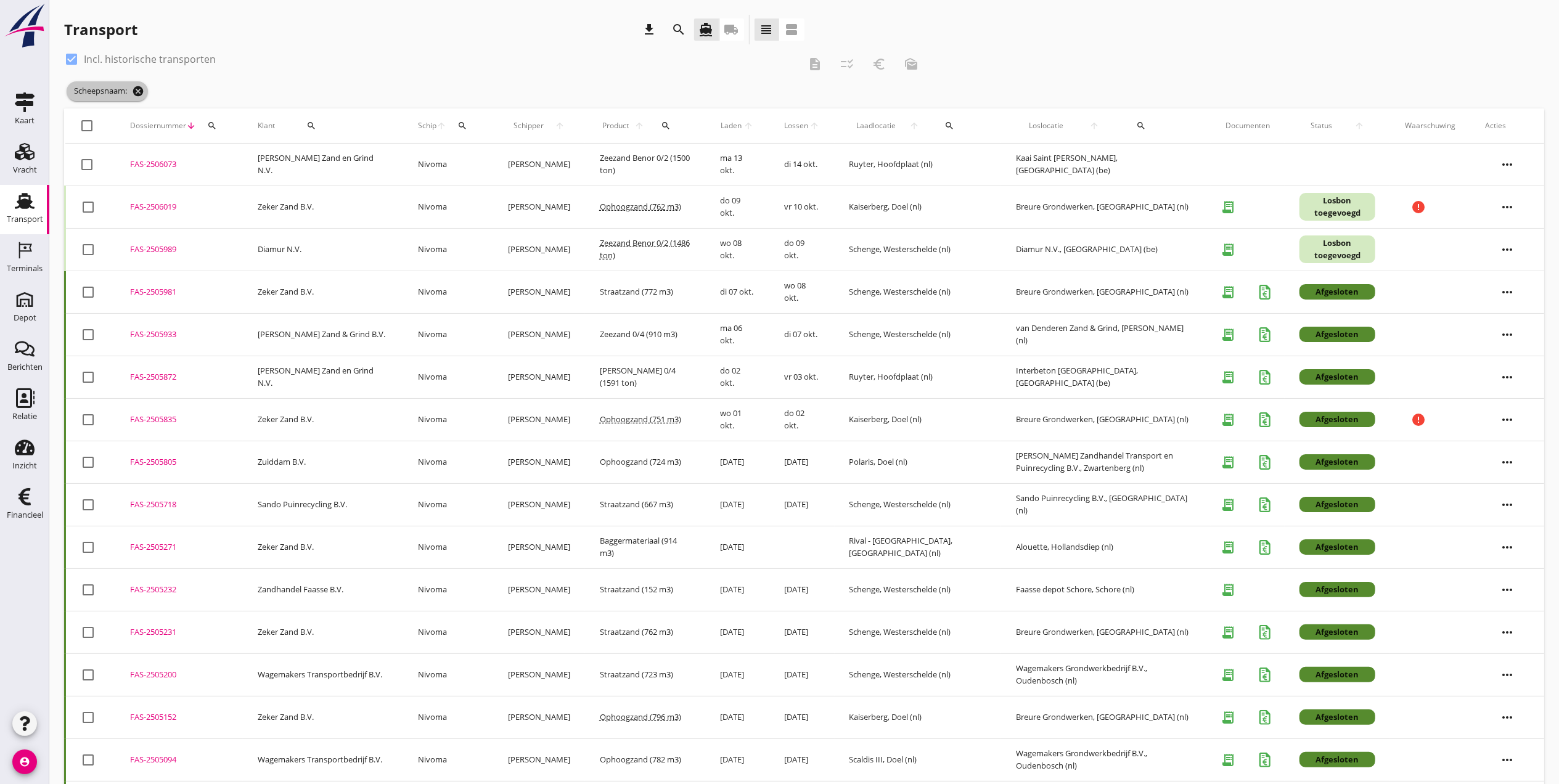
click at [139, 91] on icon "cancel" at bounding box center [138, 91] width 13 height 13
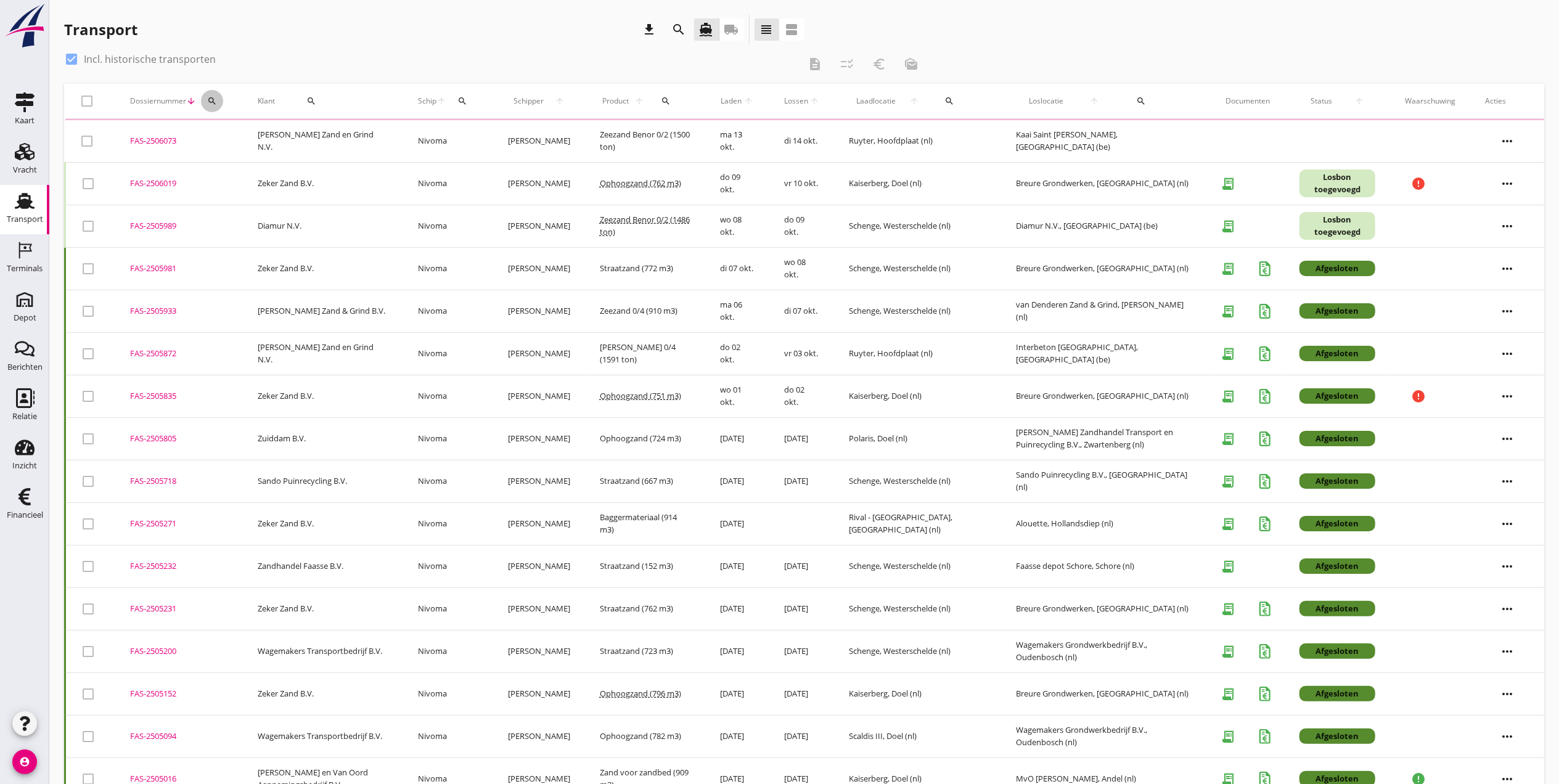
click at [206, 106] on button "search" at bounding box center [212, 101] width 22 height 22
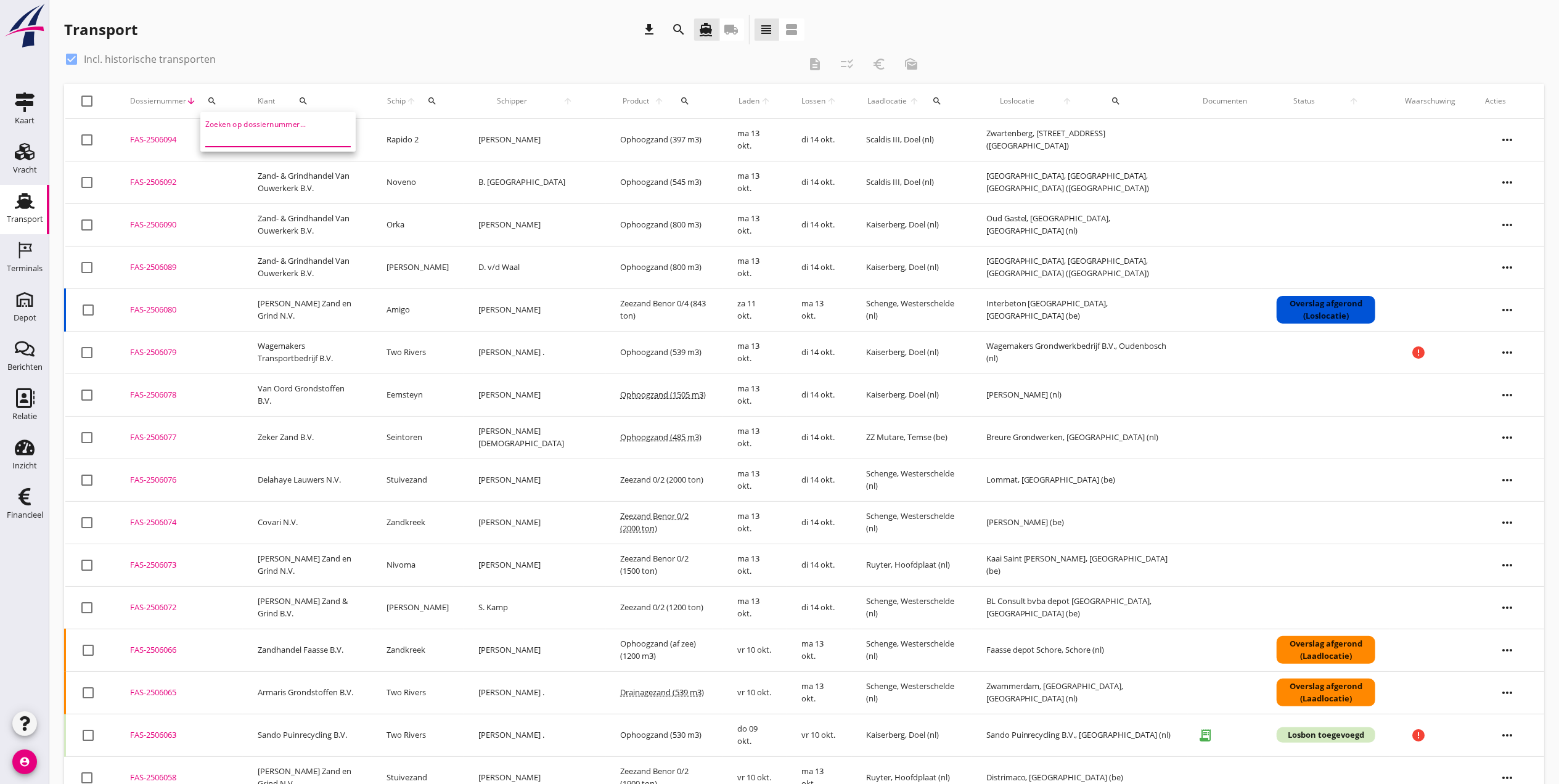
click at [259, 139] on input "Zoeken op dossiernummer..." at bounding box center [270, 136] width 128 height 20
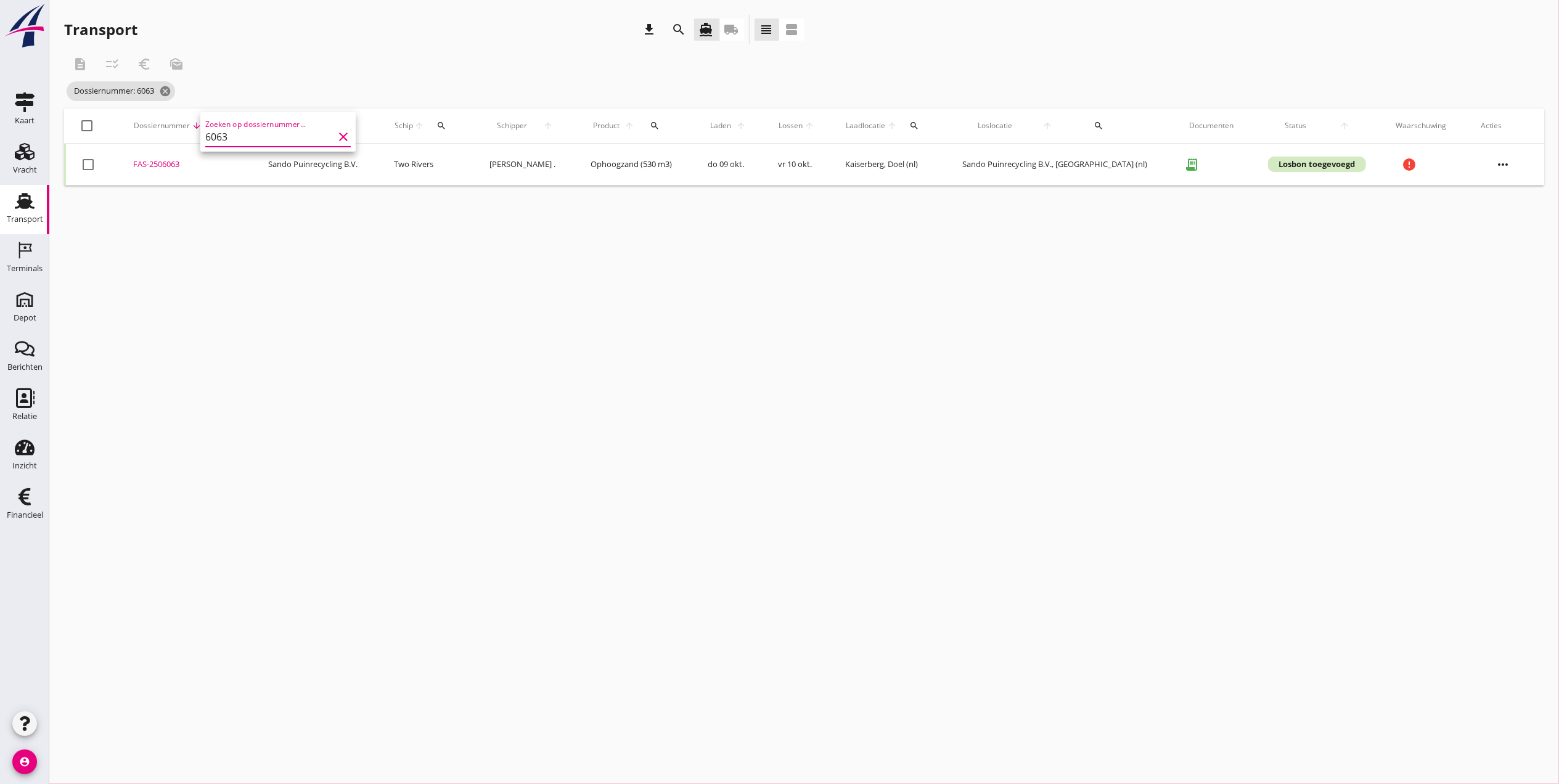
type input "6063"
click at [171, 163] on div "FAS-2506063" at bounding box center [185, 165] width 106 height 13
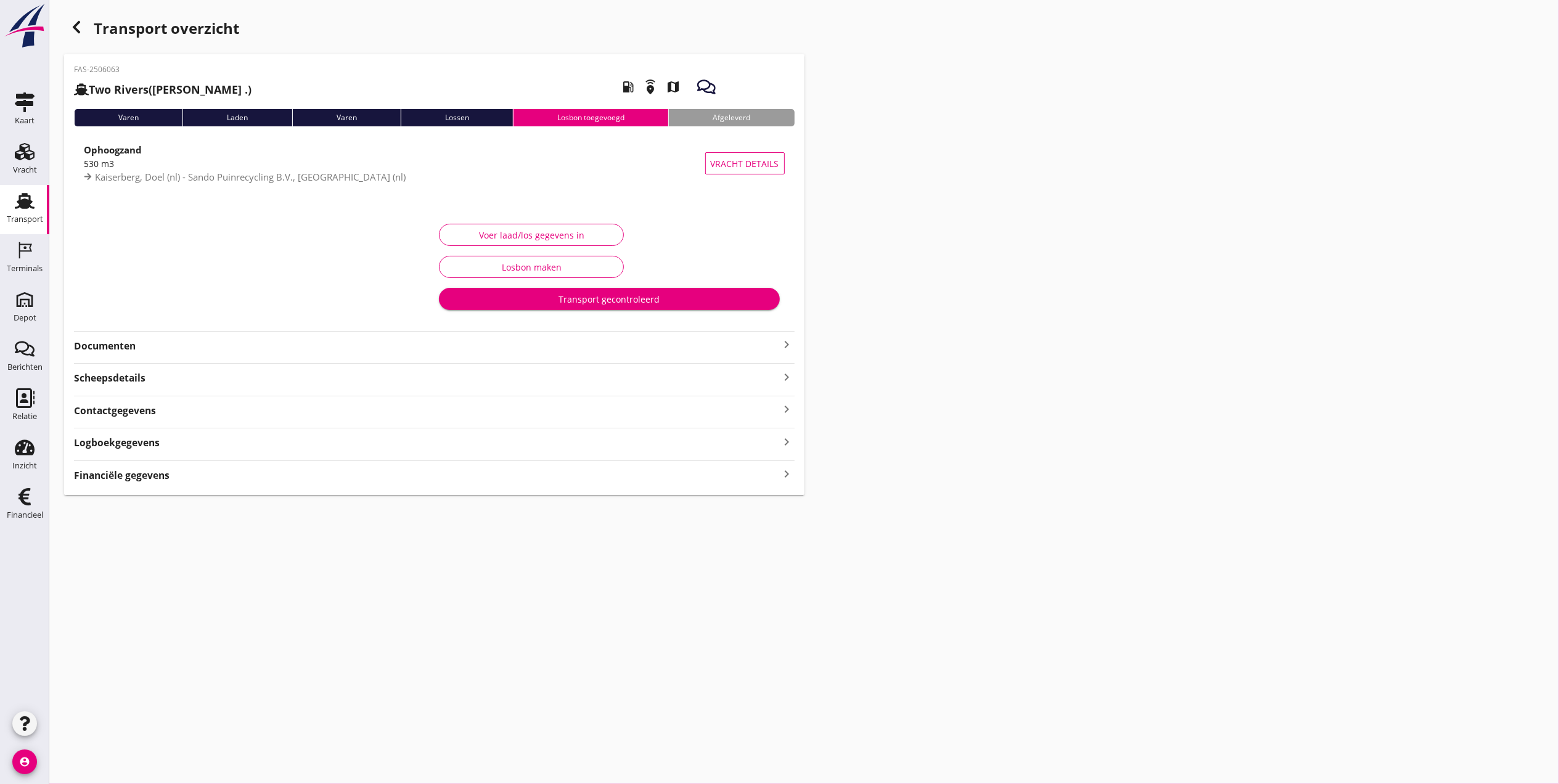
click at [127, 346] on strong "Documenten" at bounding box center [427, 346] width 706 height 14
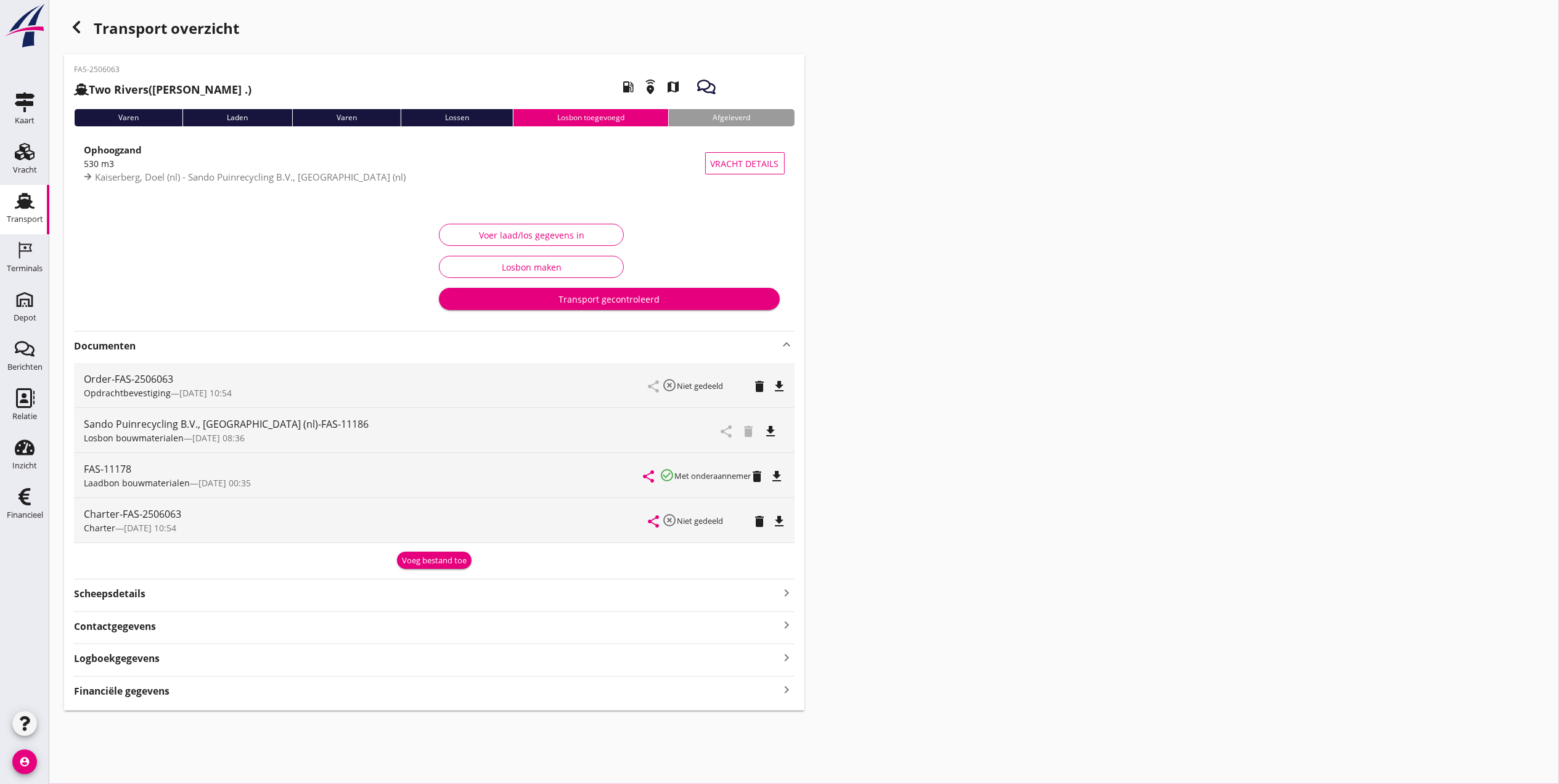
click at [774, 435] on icon "file_download" at bounding box center [771, 431] width 15 height 15
click at [70, 28] on icon "button" at bounding box center [76, 27] width 15 height 15
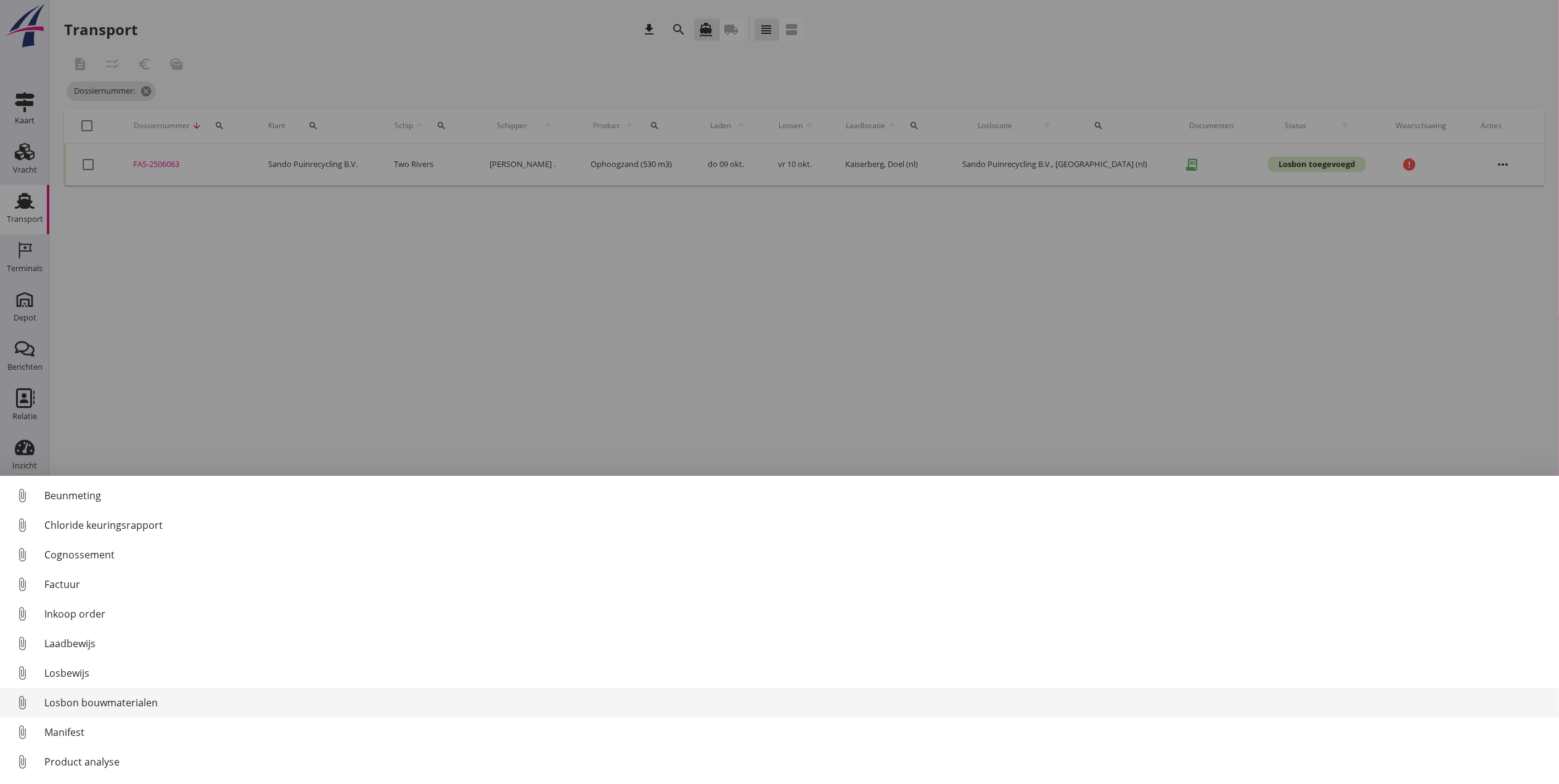
click at [153, 708] on div "Losbon bouwmaterialen" at bounding box center [797, 702] width 1505 height 15
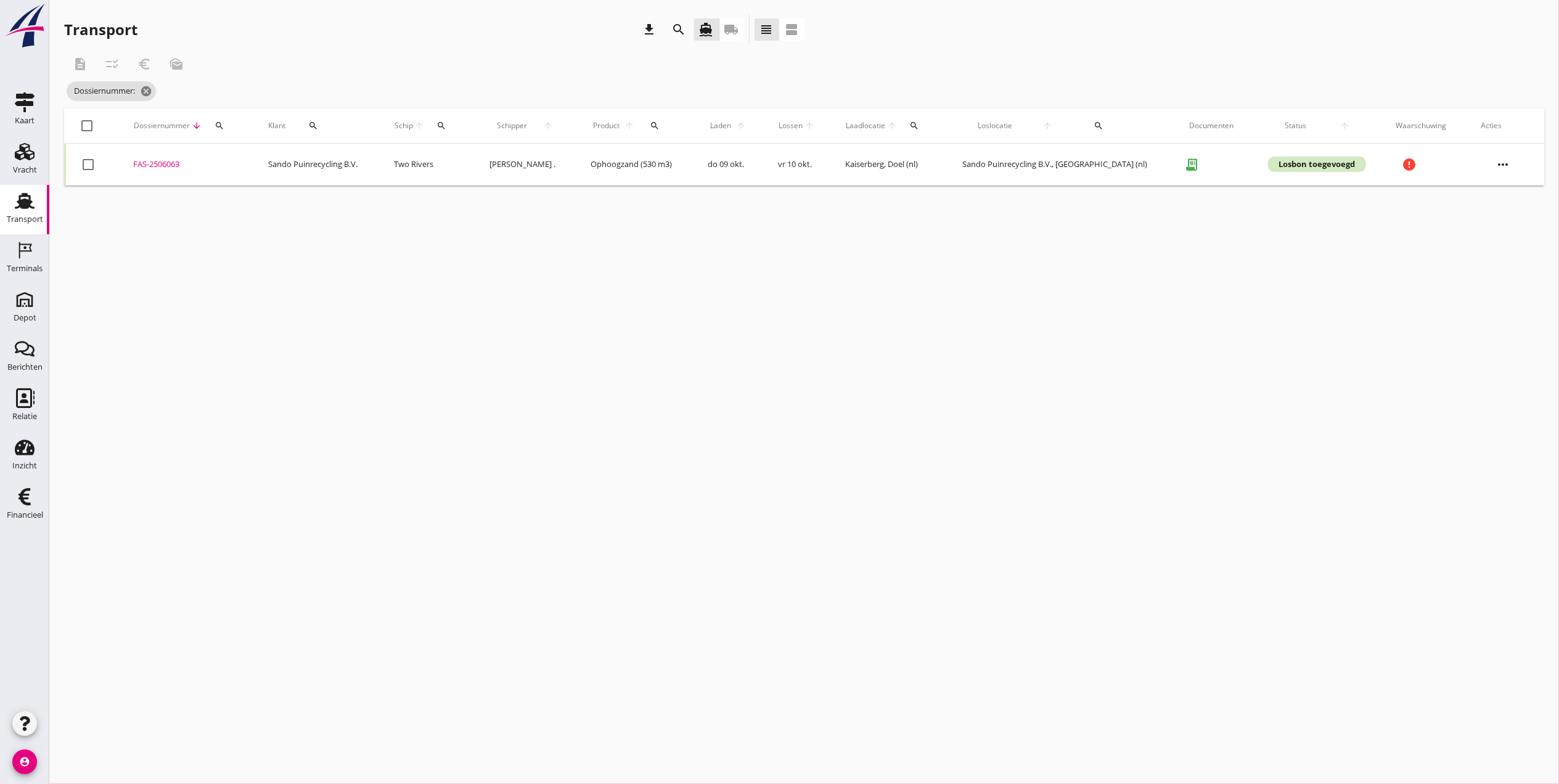
click at [182, 170] on div "FAS-2506063" at bounding box center [185, 165] width 106 height 13
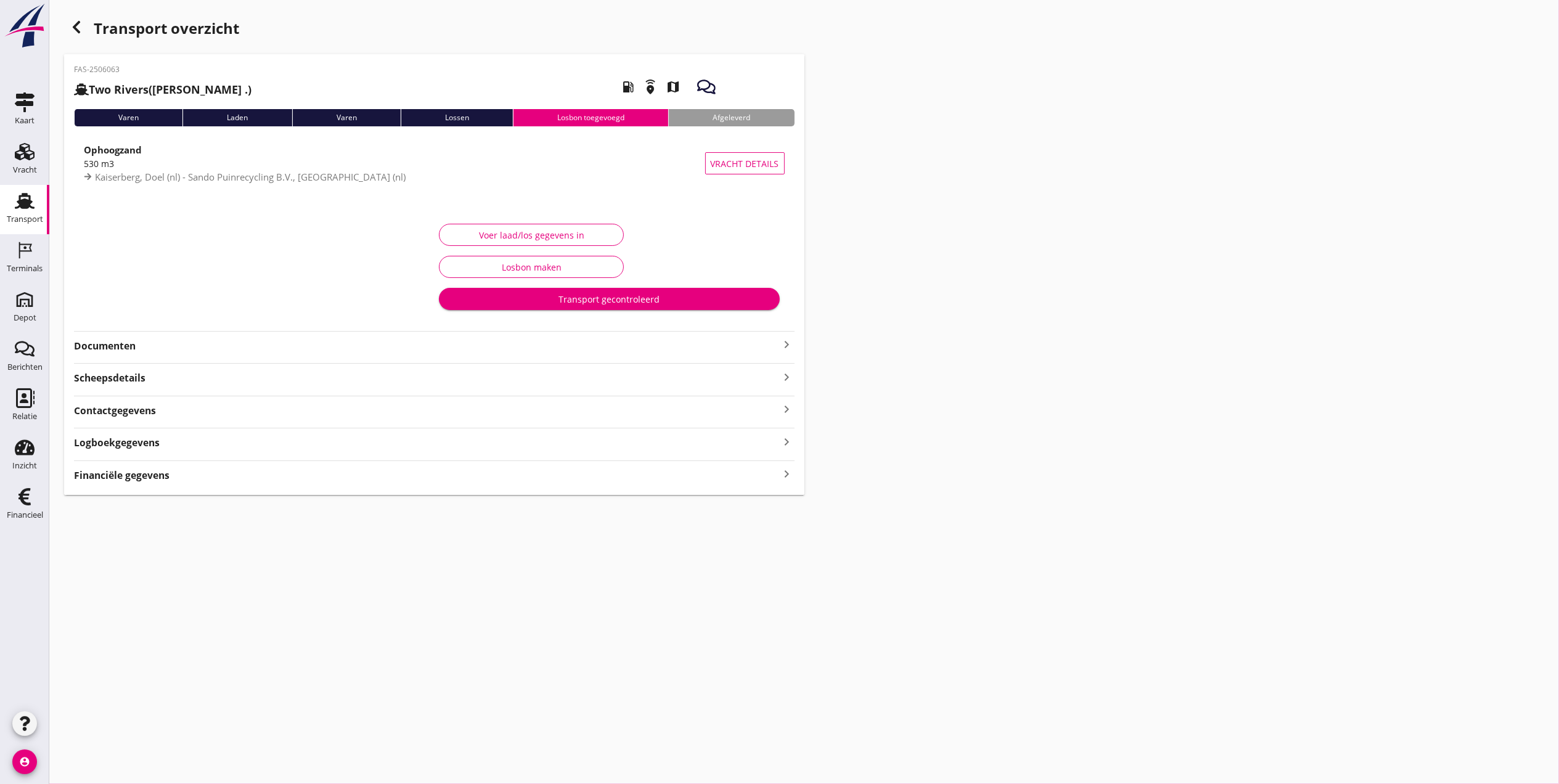
click at [175, 348] on strong "Documenten" at bounding box center [427, 346] width 706 height 14
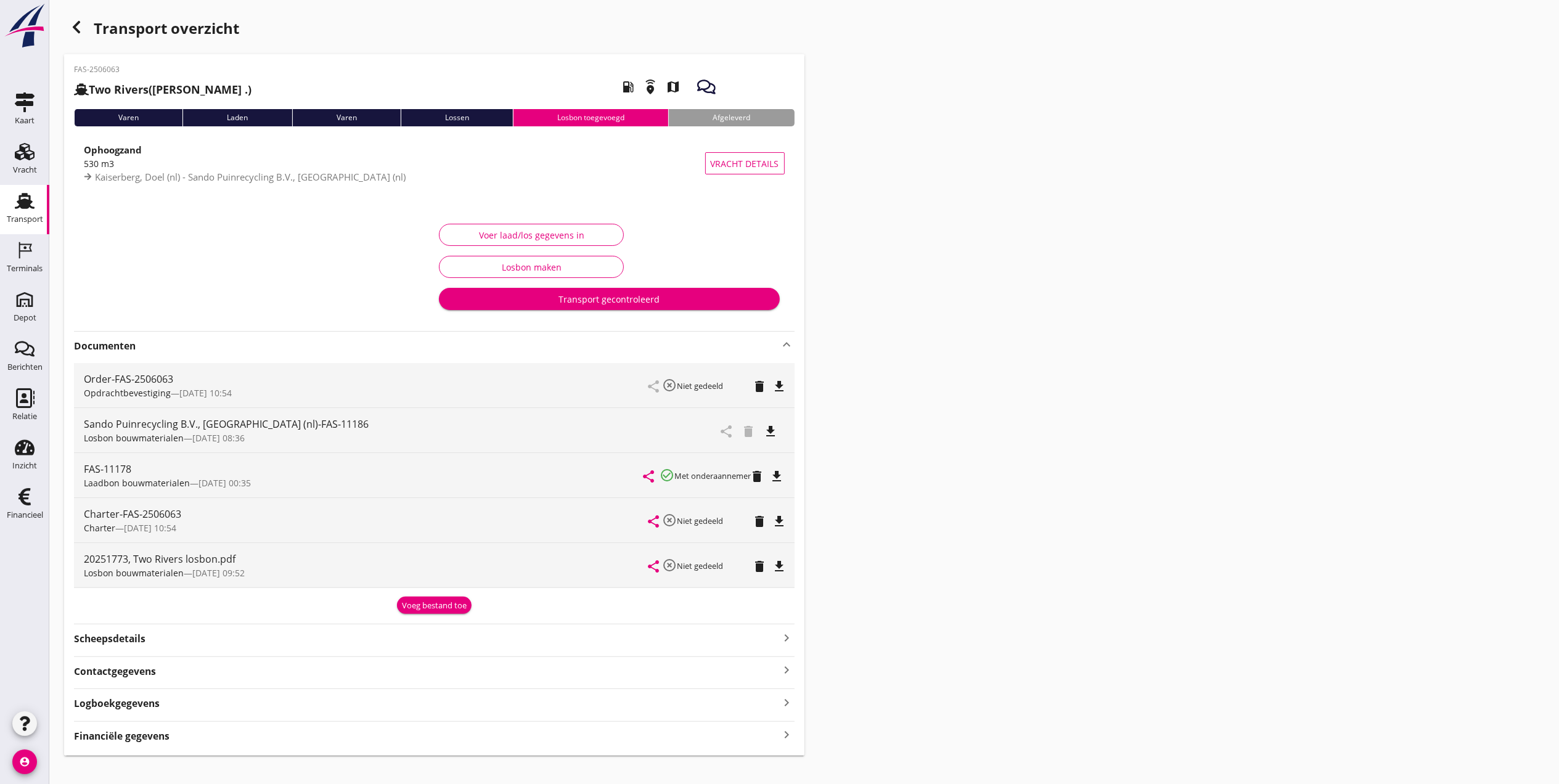
click at [112, 639] on strong "Scheepsdetails" at bounding box center [109, 639] width 71 height 14
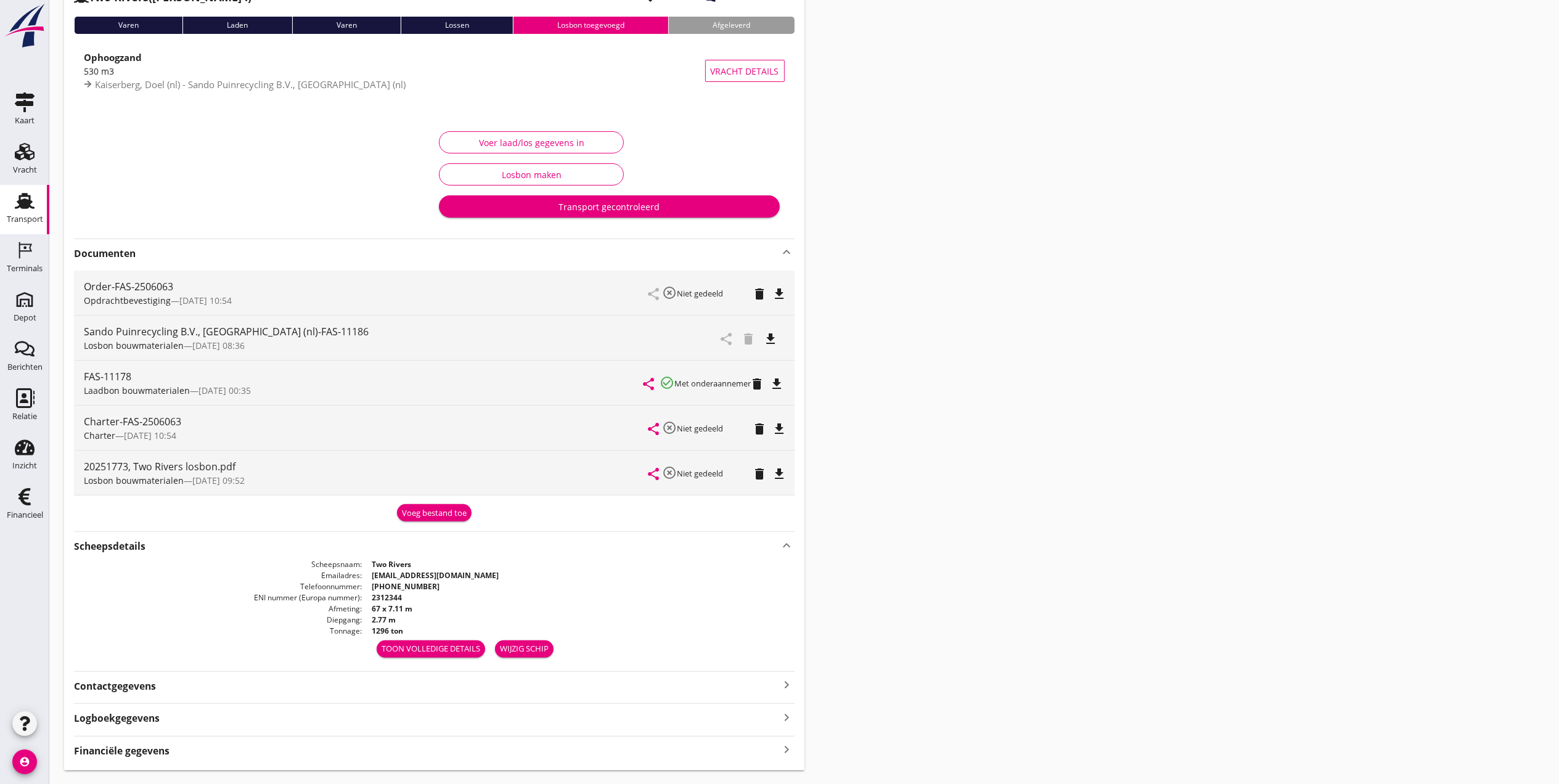
scroll to position [124, 0]
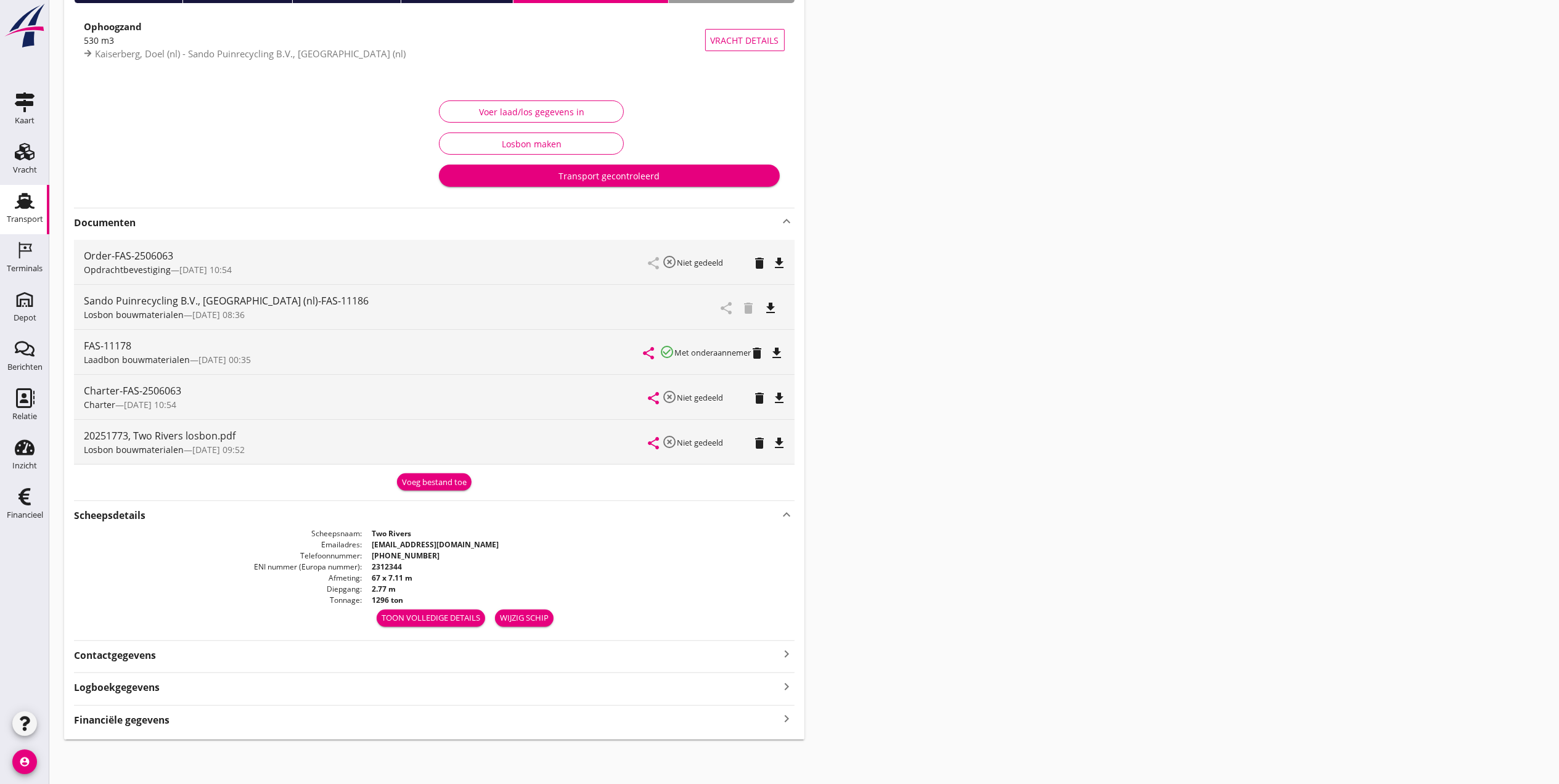
click at [145, 689] on strong "Logboekgegevens" at bounding box center [117, 687] width 86 height 14
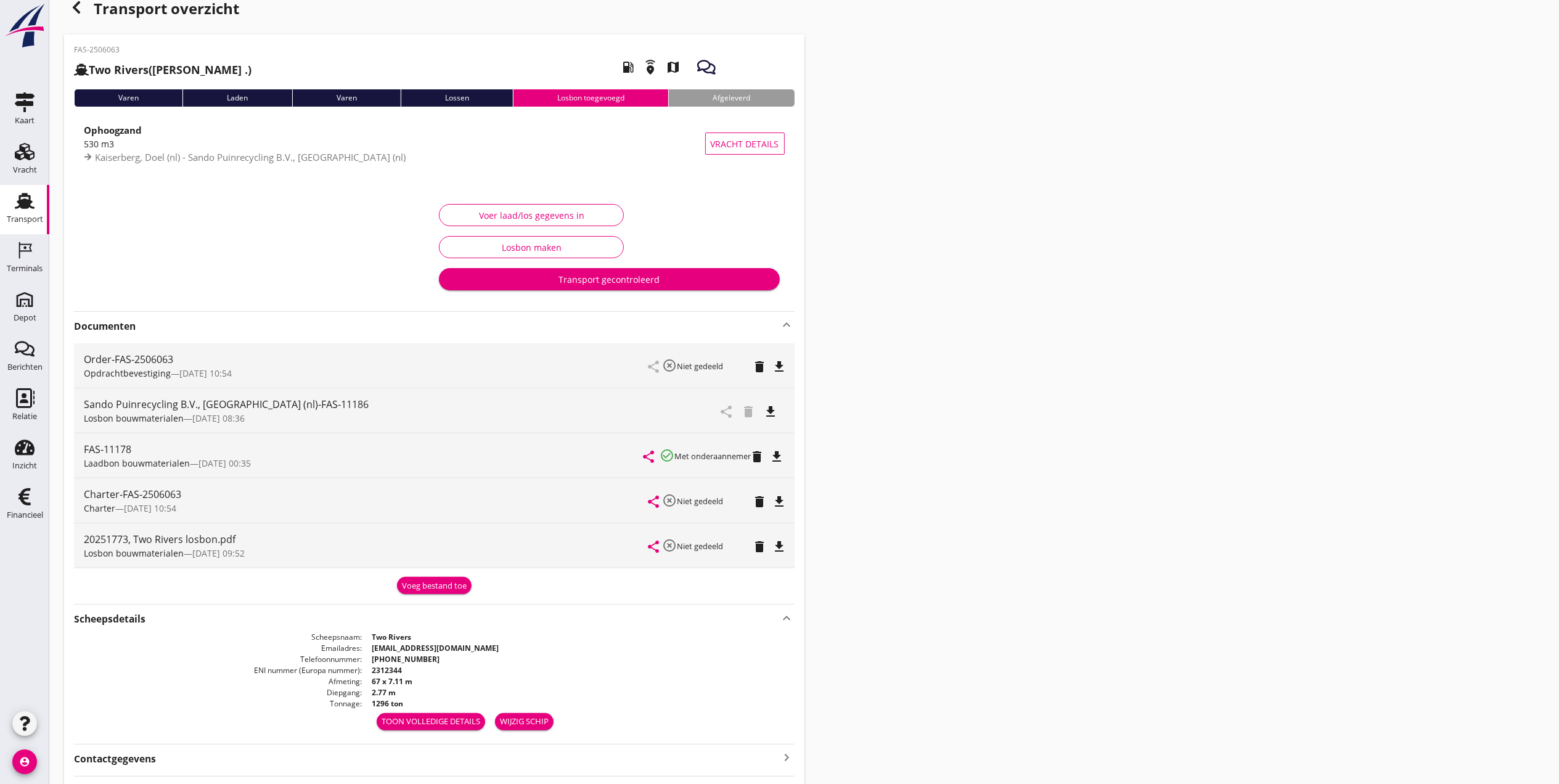
scroll to position [0, 0]
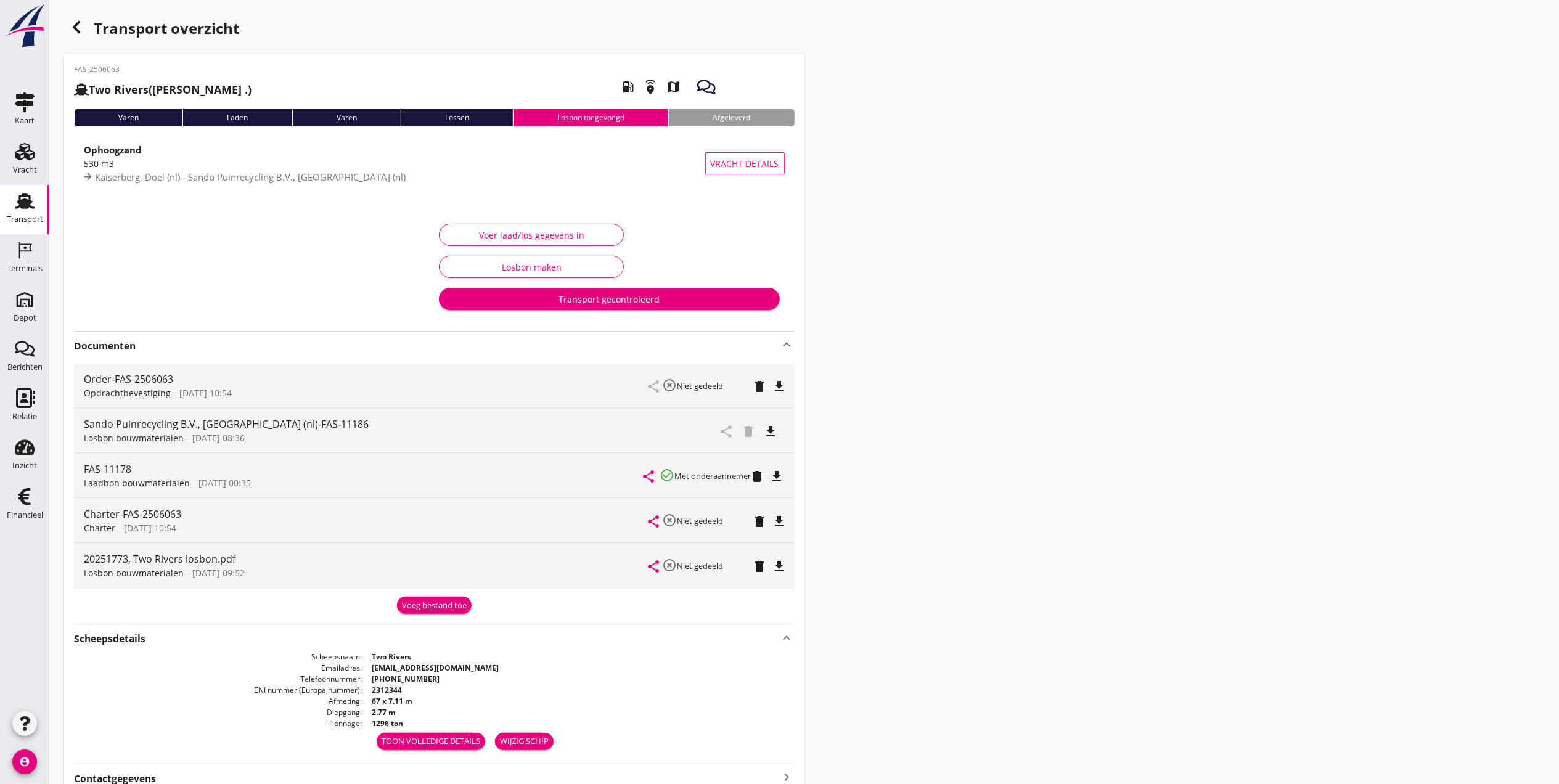
click at [543, 233] on div "Voer laad/los gegevens in" at bounding box center [532, 235] width 164 height 13
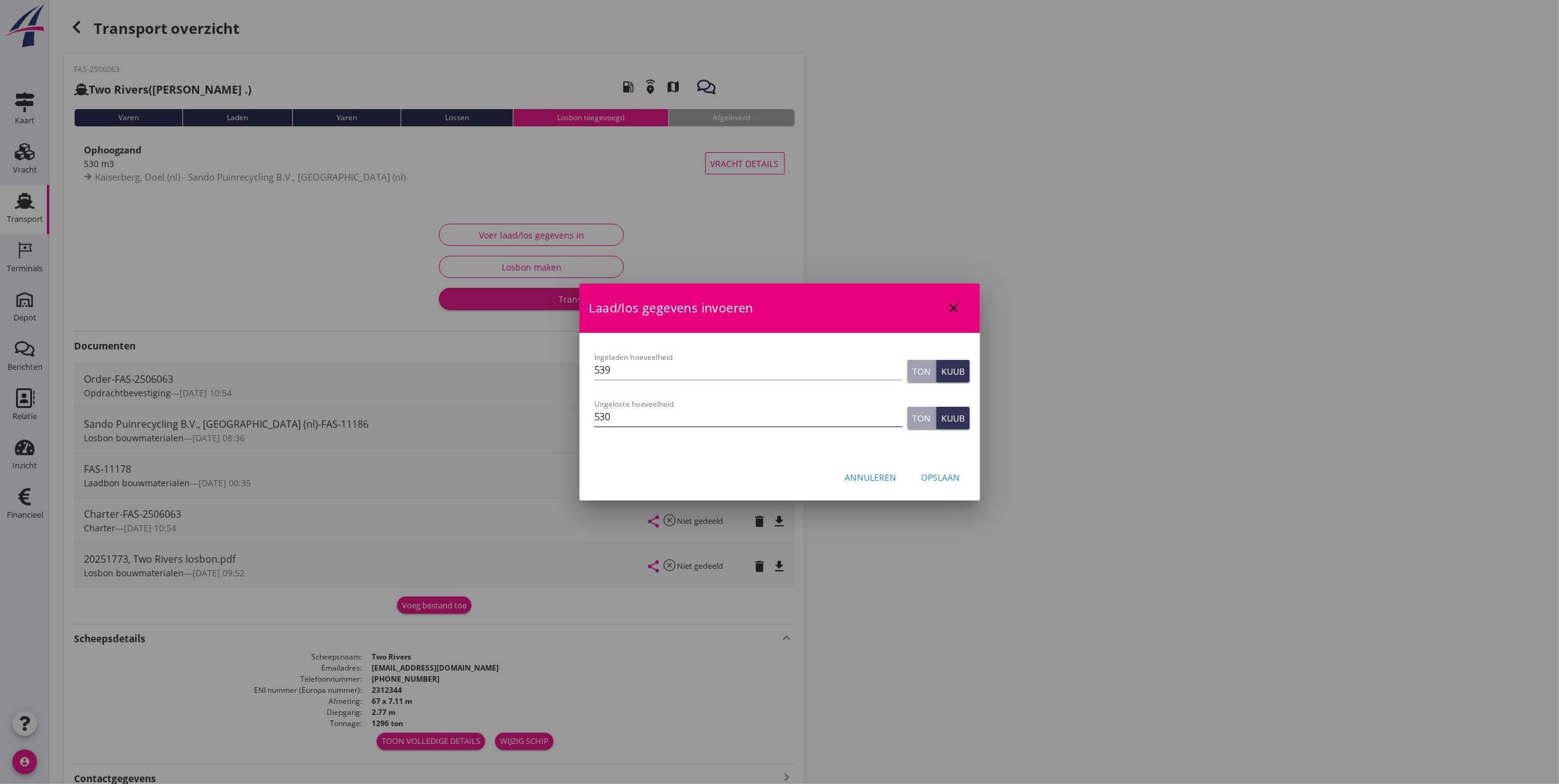
click at [667, 413] on input "530" at bounding box center [748, 416] width 308 height 20
type input "530"
click at [938, 481] on div "Opslaan" at bounding box center [941, 477] width 39 height 13
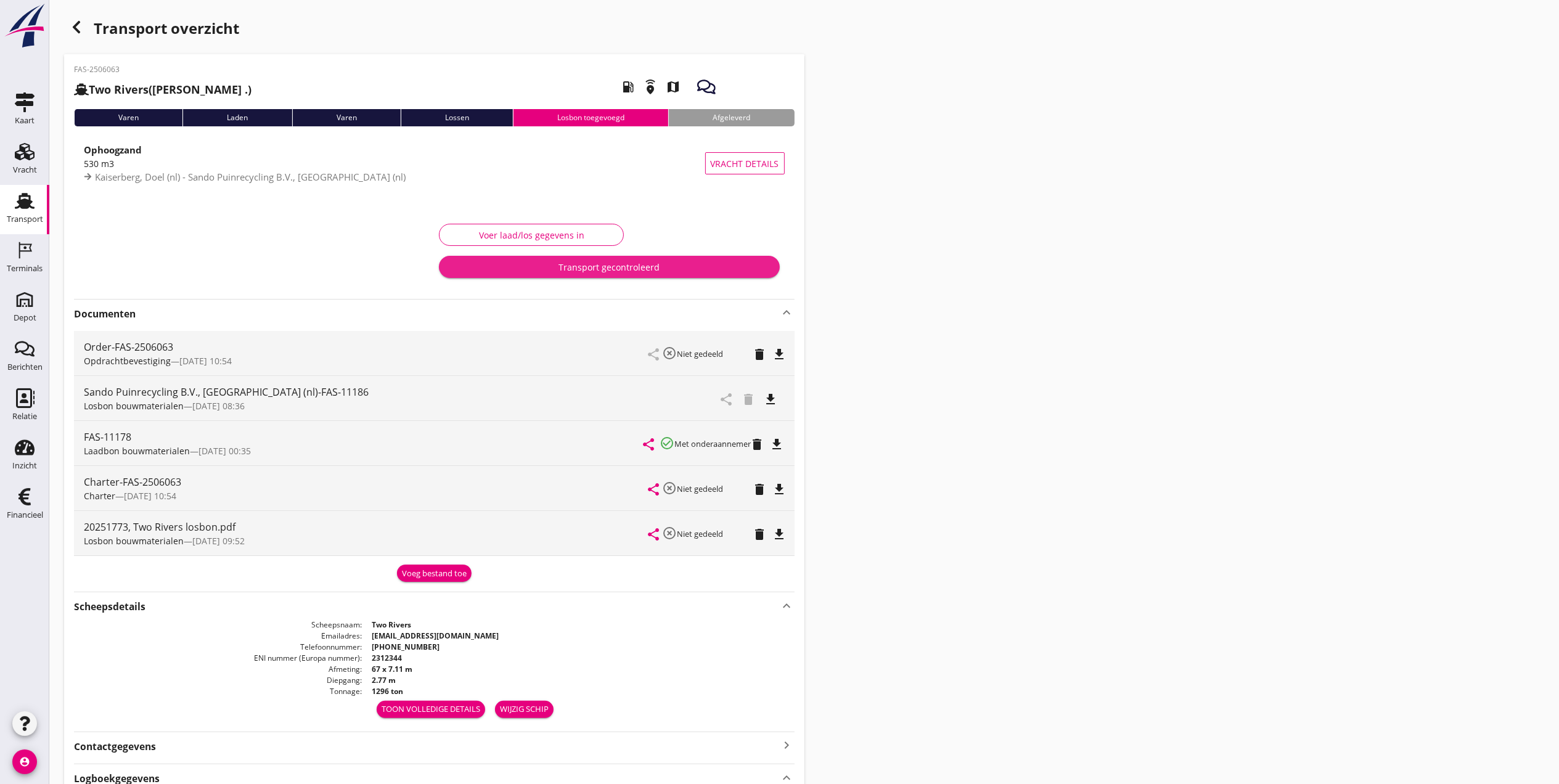
click at [650, 267] on div "Transport gecontroleerd" at bounding box center [609, 267] width 321 height 13
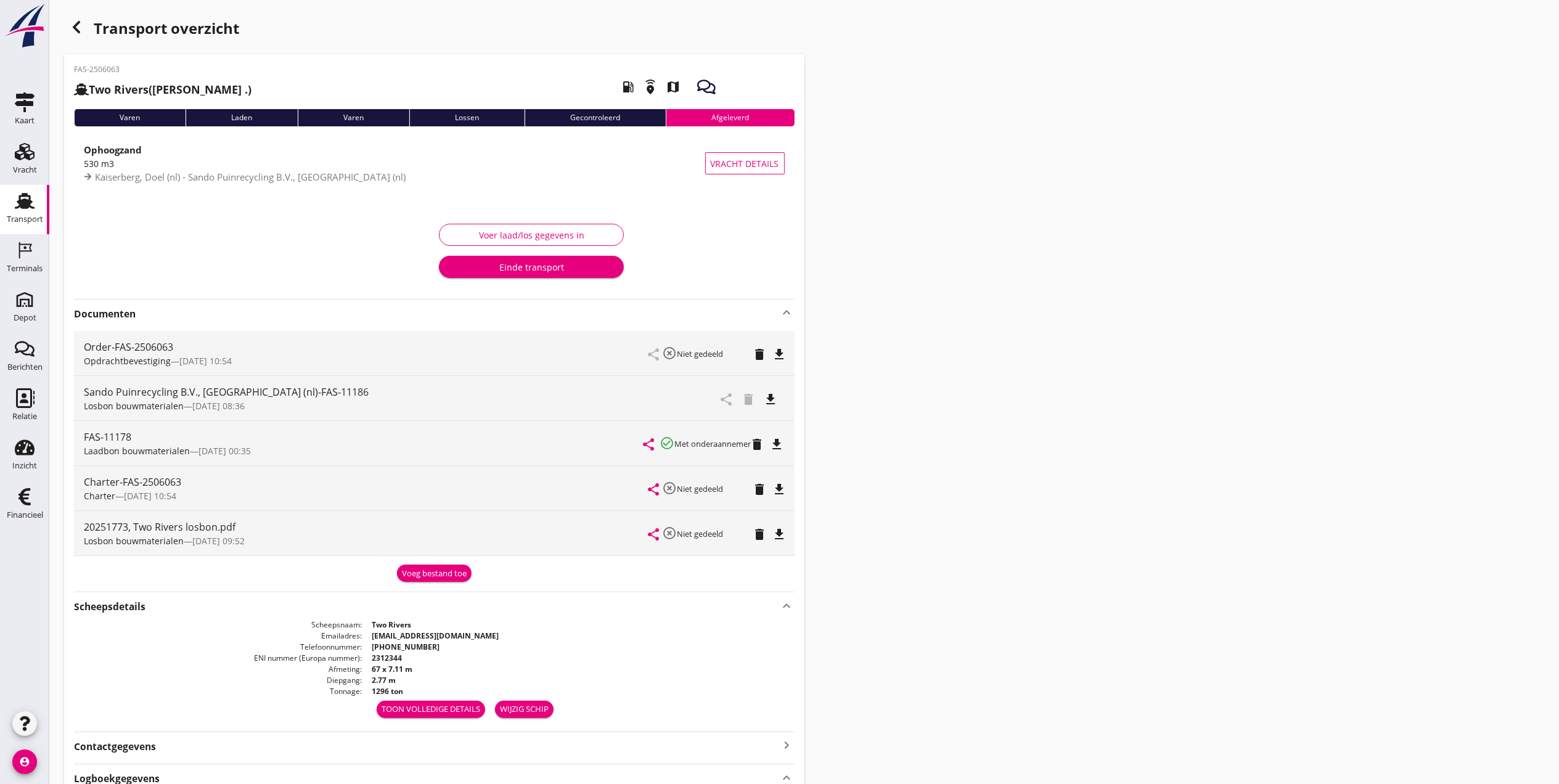
click at [41, 222] on div "Transport" at bounding box center [25, 219] width 37 height 8
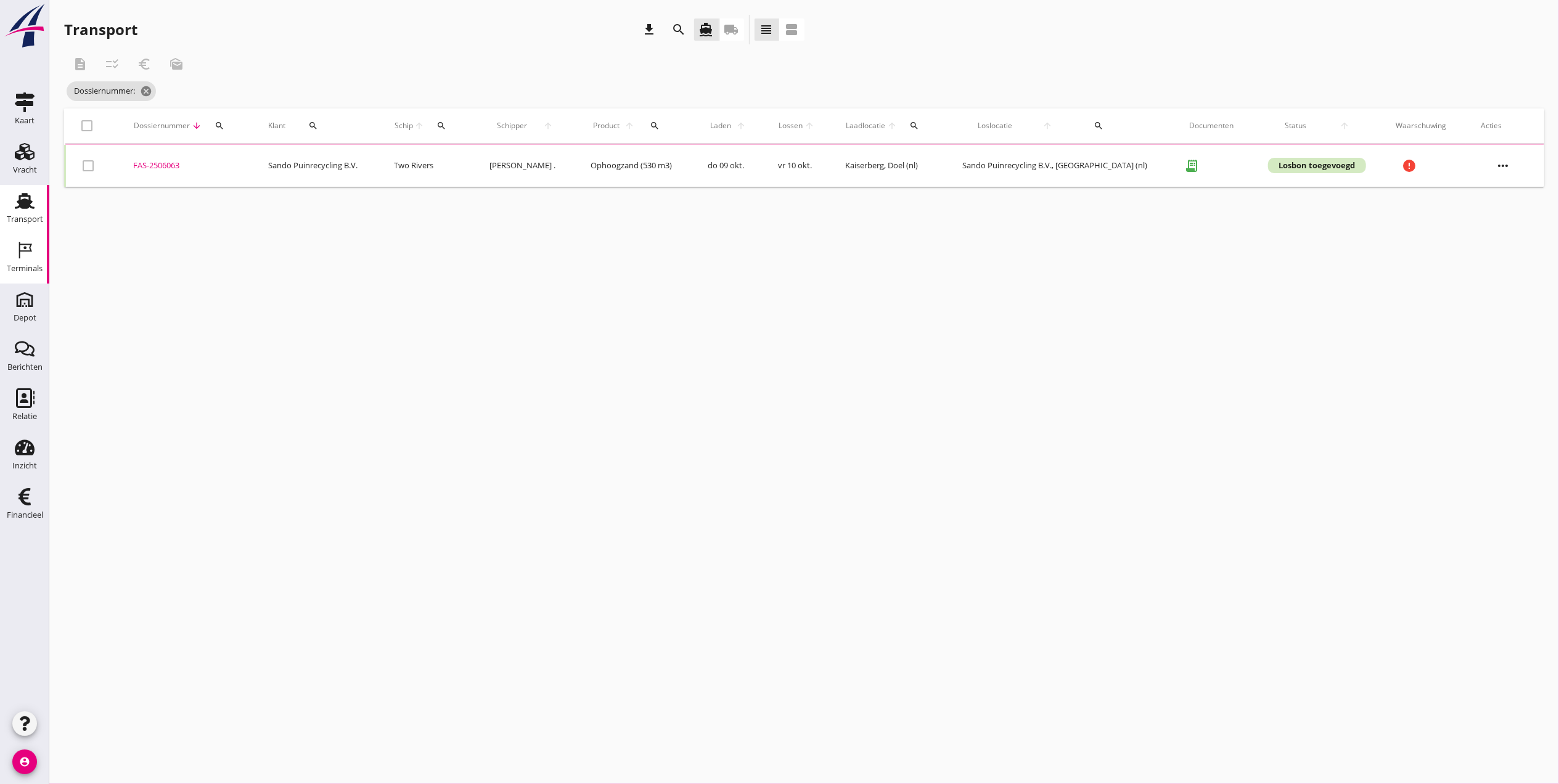
drag, startPoint x: 33, startPoint y: 256, endPoint x: 761, endPoint y: 453, distance: 754.2
click at [33, 256] on icon "Terminals" at bounding box center [24, 250] width 20 height 20
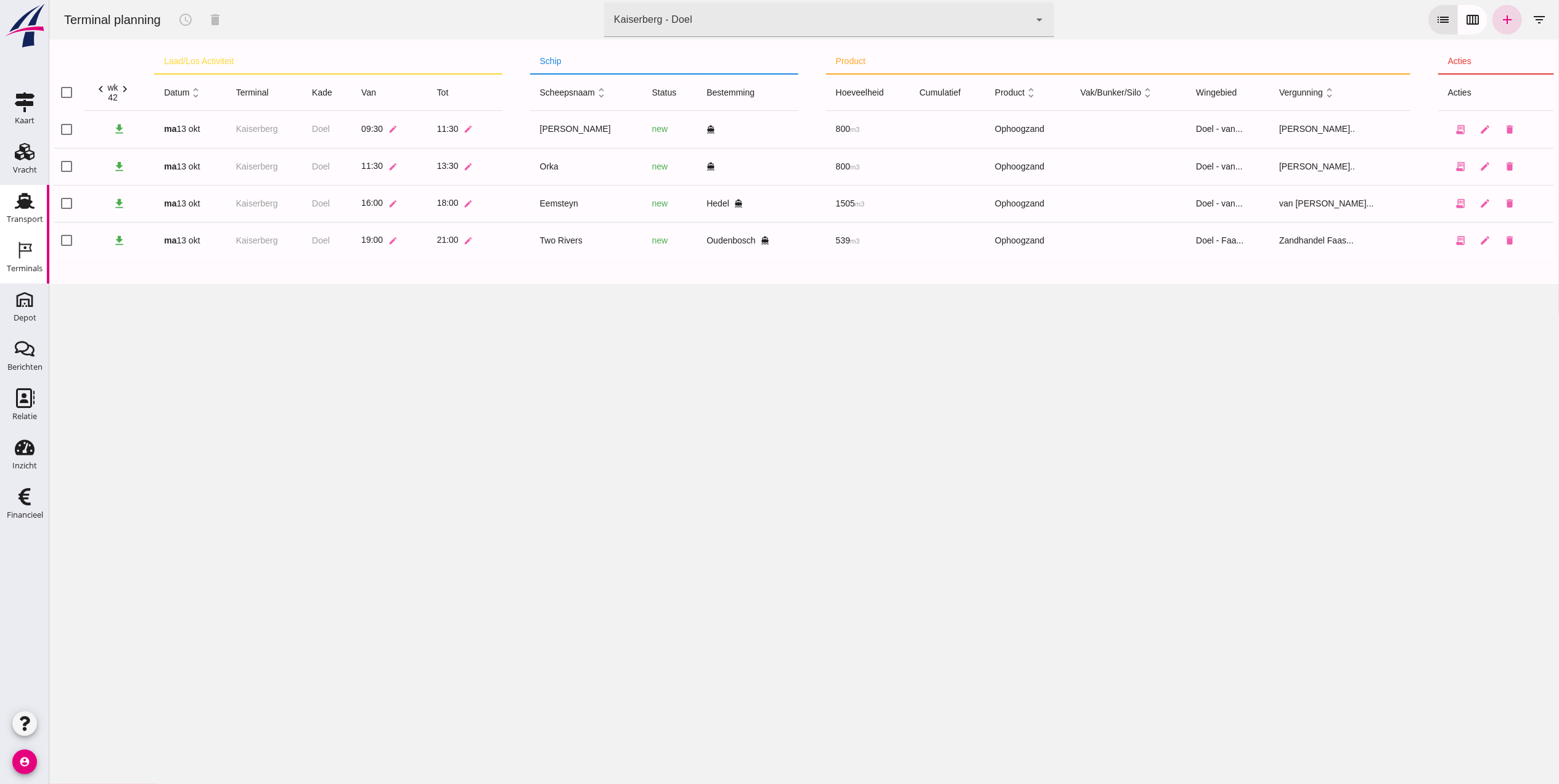
click at [39, 215] on div "Transport" at bounding box center [25, 219] width 37 height 8
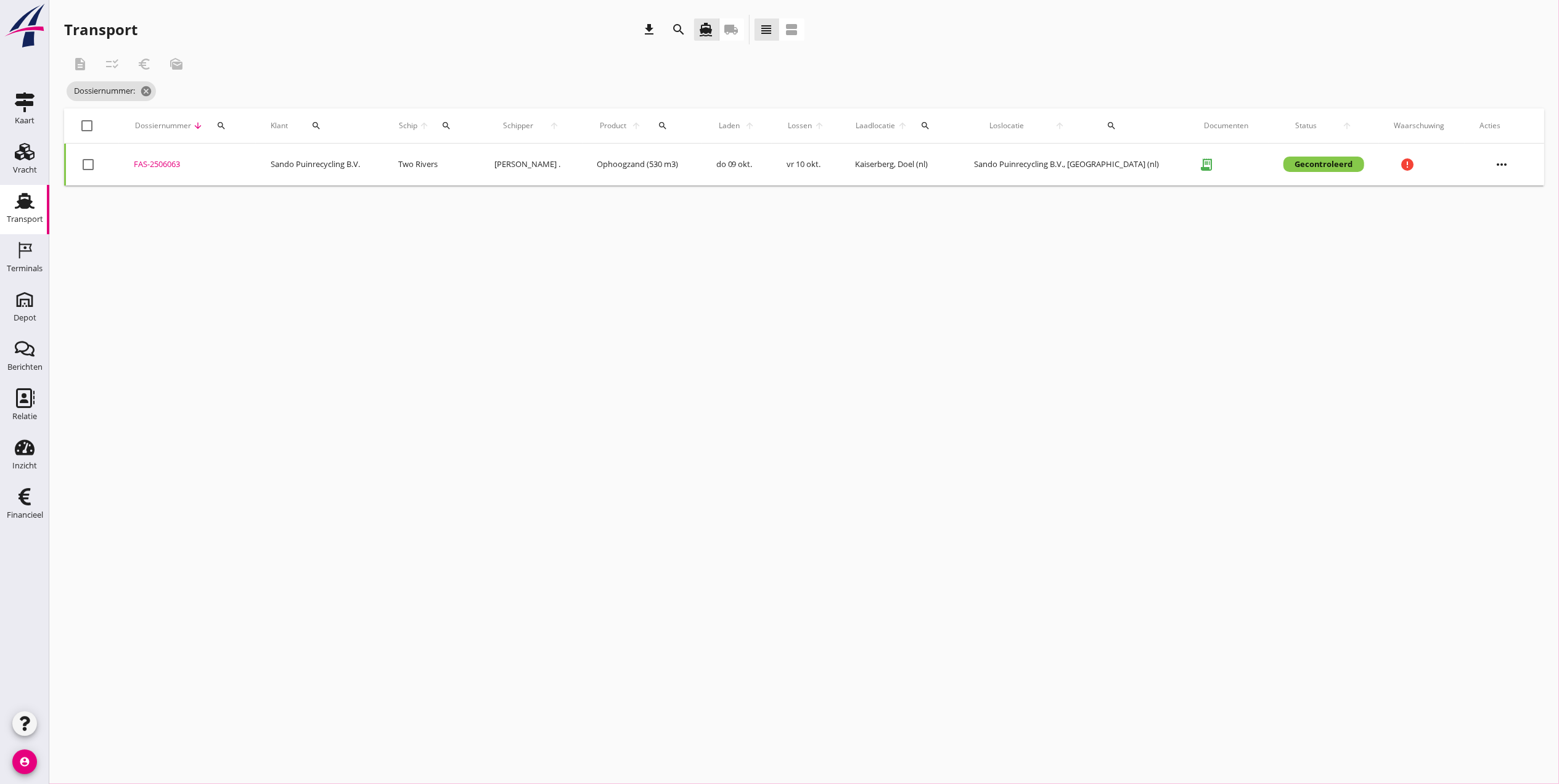
click at [13, 214] on div "Transport" at bounding box center [25, 220] width 37 height 17
click at [170, 86] on icon "cancel" at bounding box center [165, 91] width 13 height 13
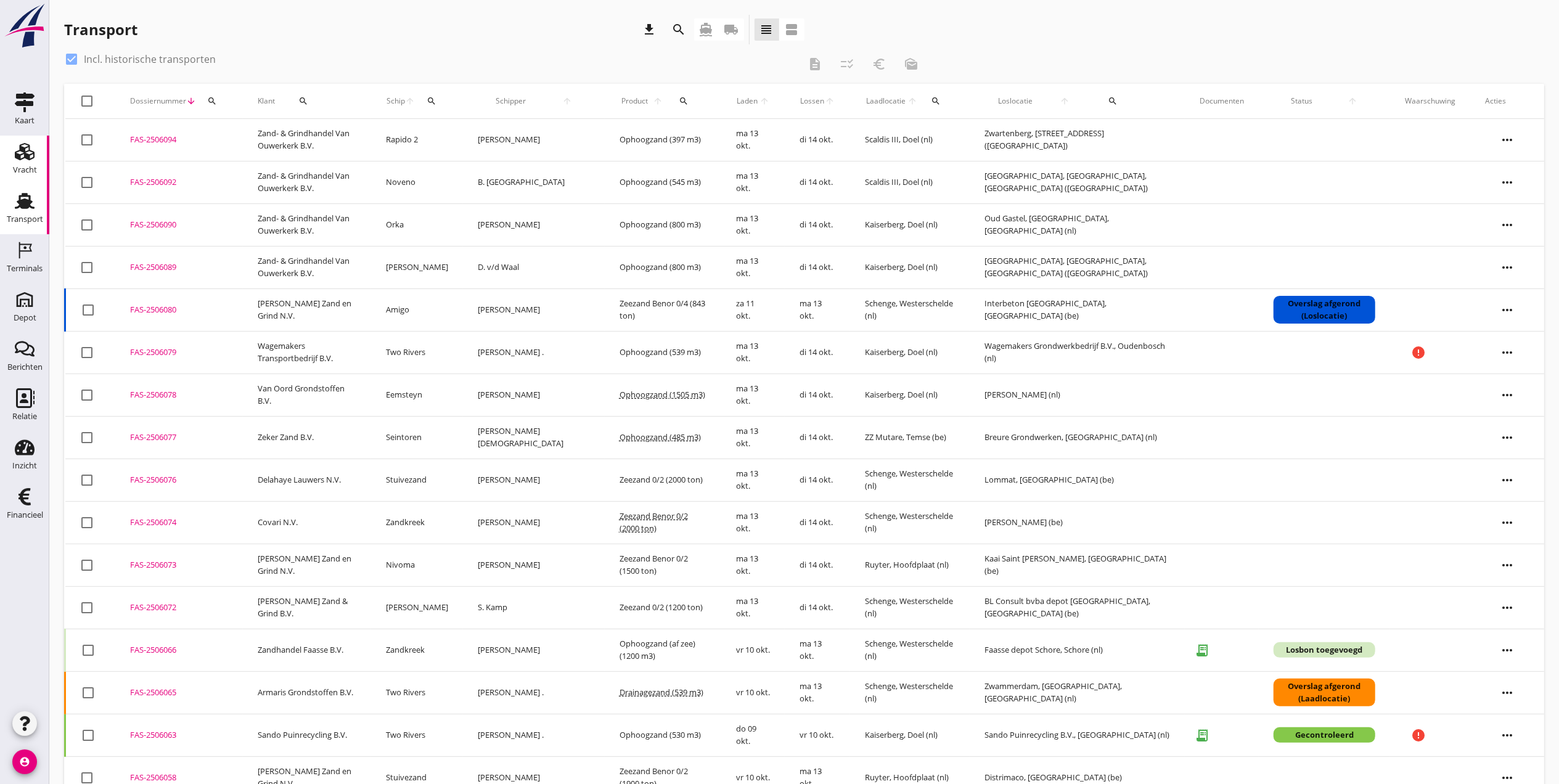
click at [30, 153] on icon "Vracht" at bounding box center [24, 151] width 20 height 20
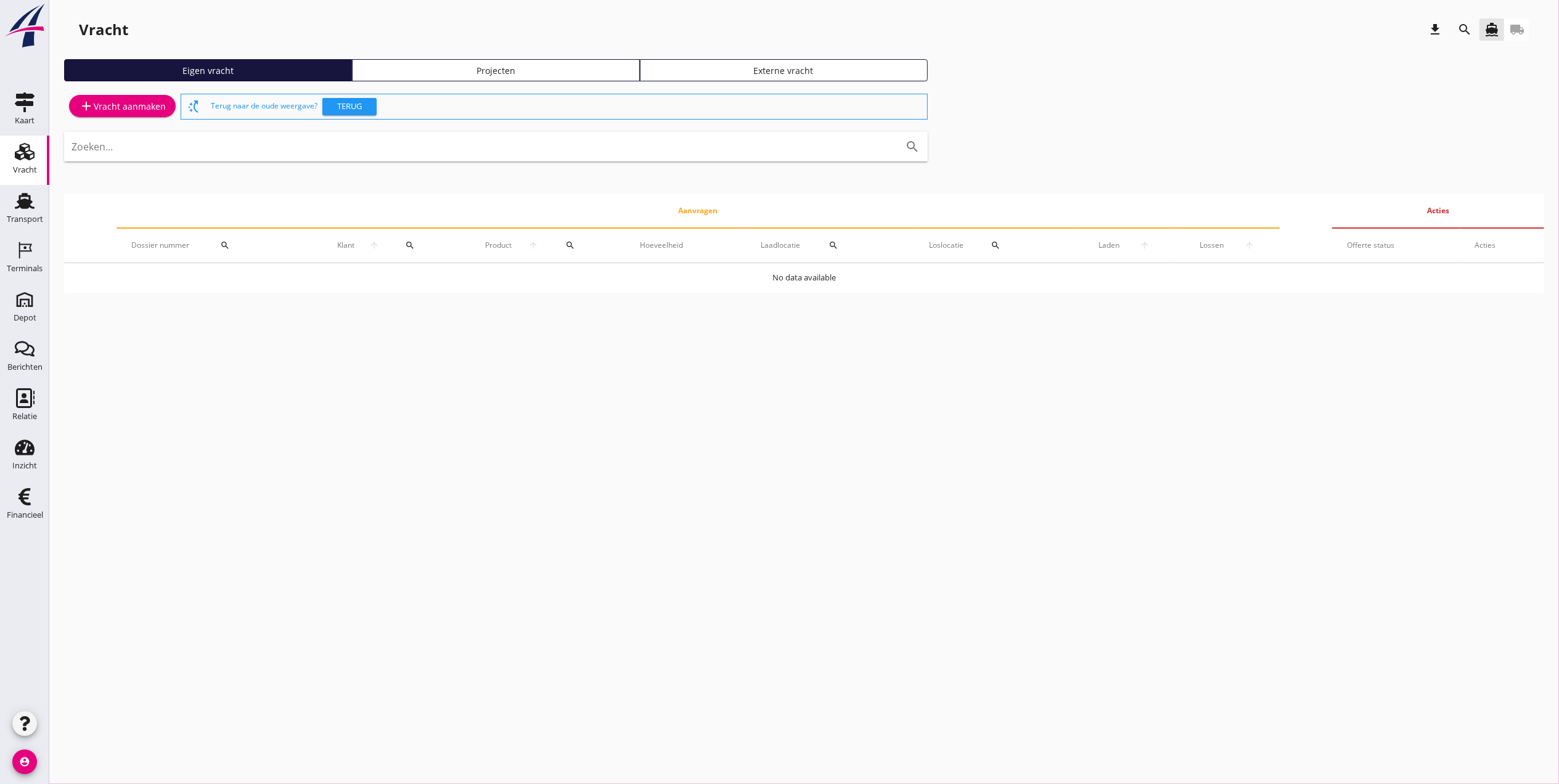
click at [543, 67] on div "Projecten" at bounding box center [496, 70] width 277 height 13
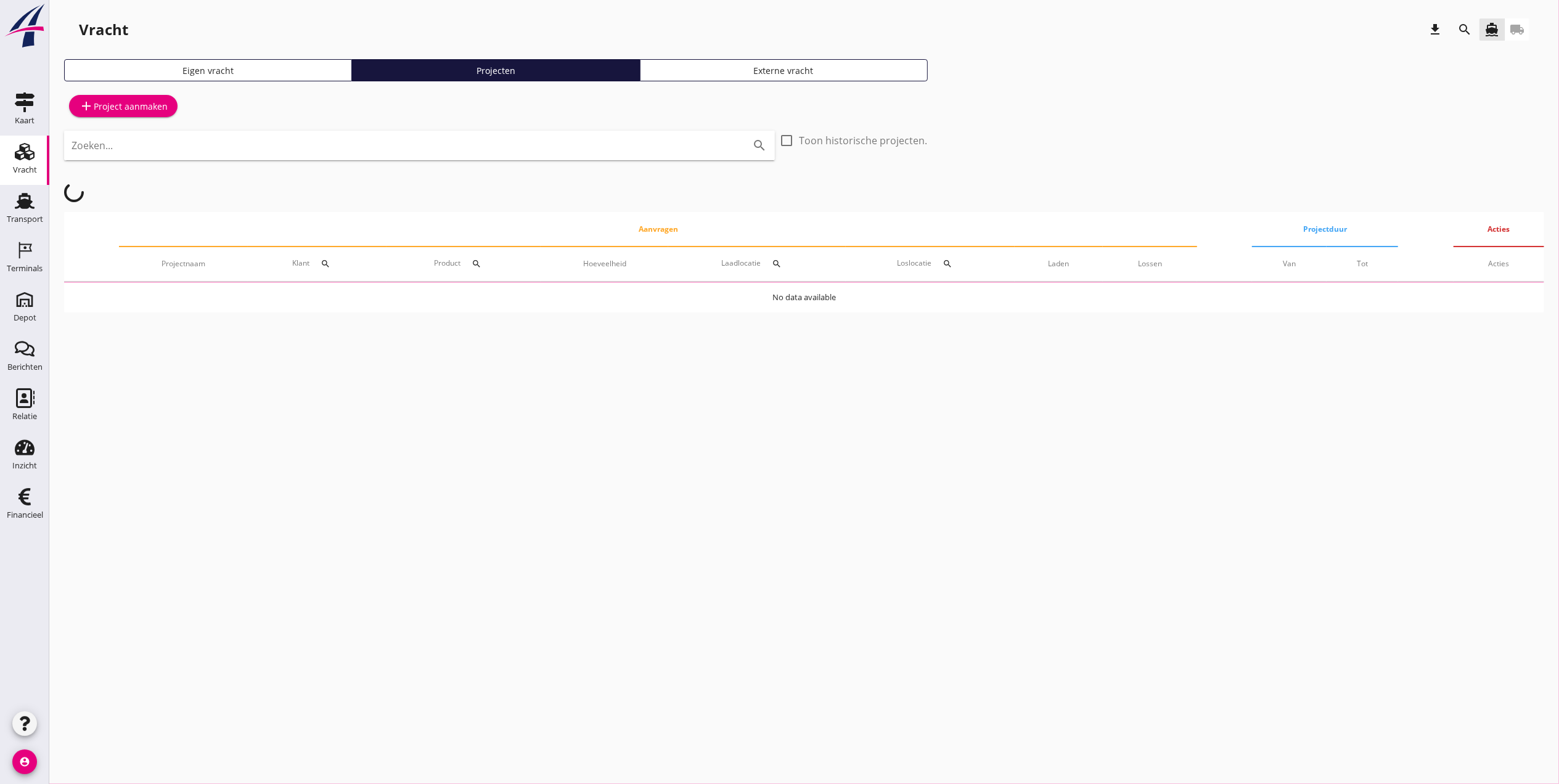
click at [1468, 34] on icon "search" at bounding box center [1464, 29] width 15 height 15
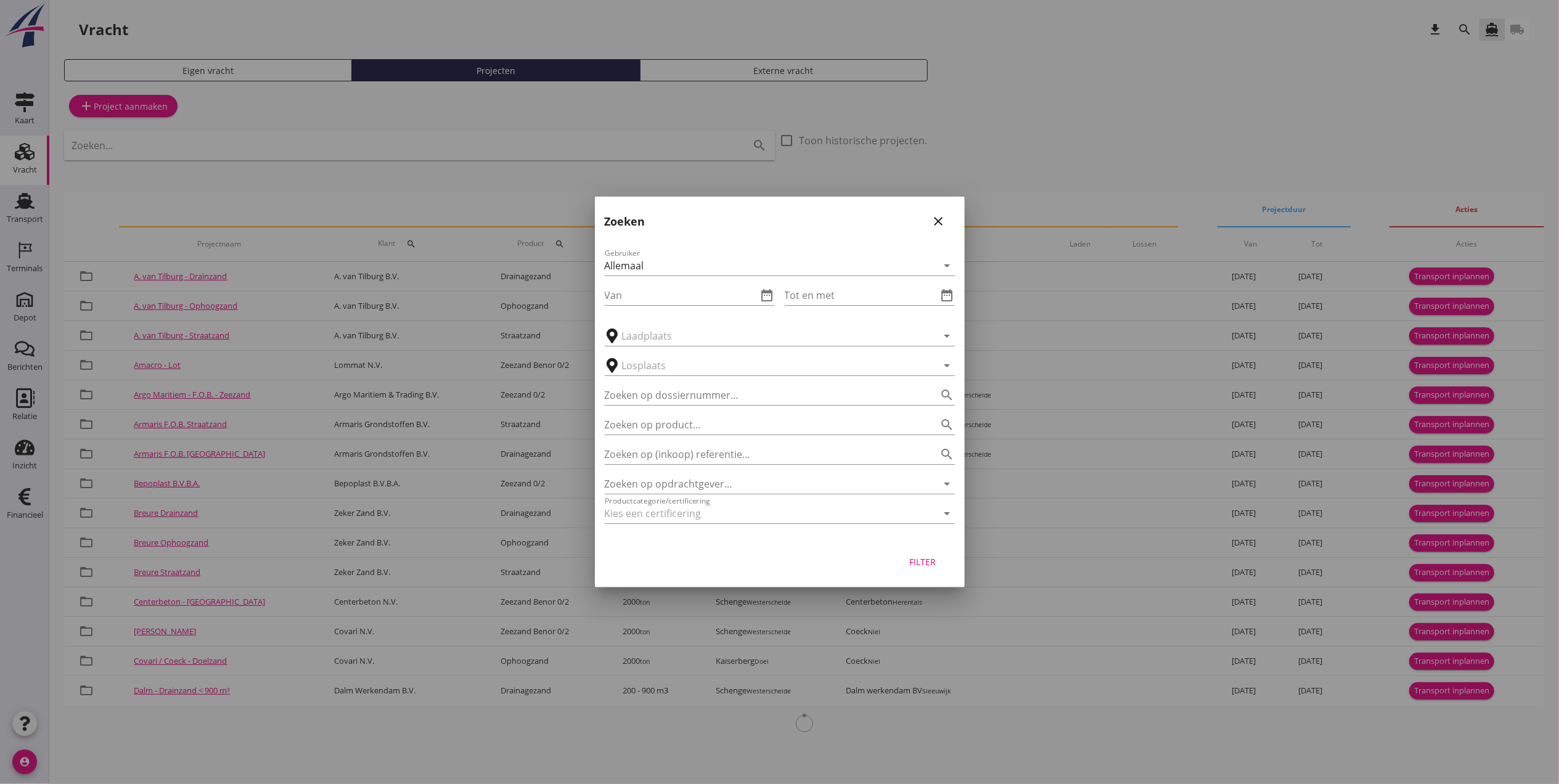
click at [691, 472] on div "Zoeken op opdrachtgever... arrow_drop_down" at bounding box center [780, 480] width 350 height 27
click at [691, 481] on input "Zoeken op opdrachtgever..." at bounding box center [763, 483] width 316 height 20
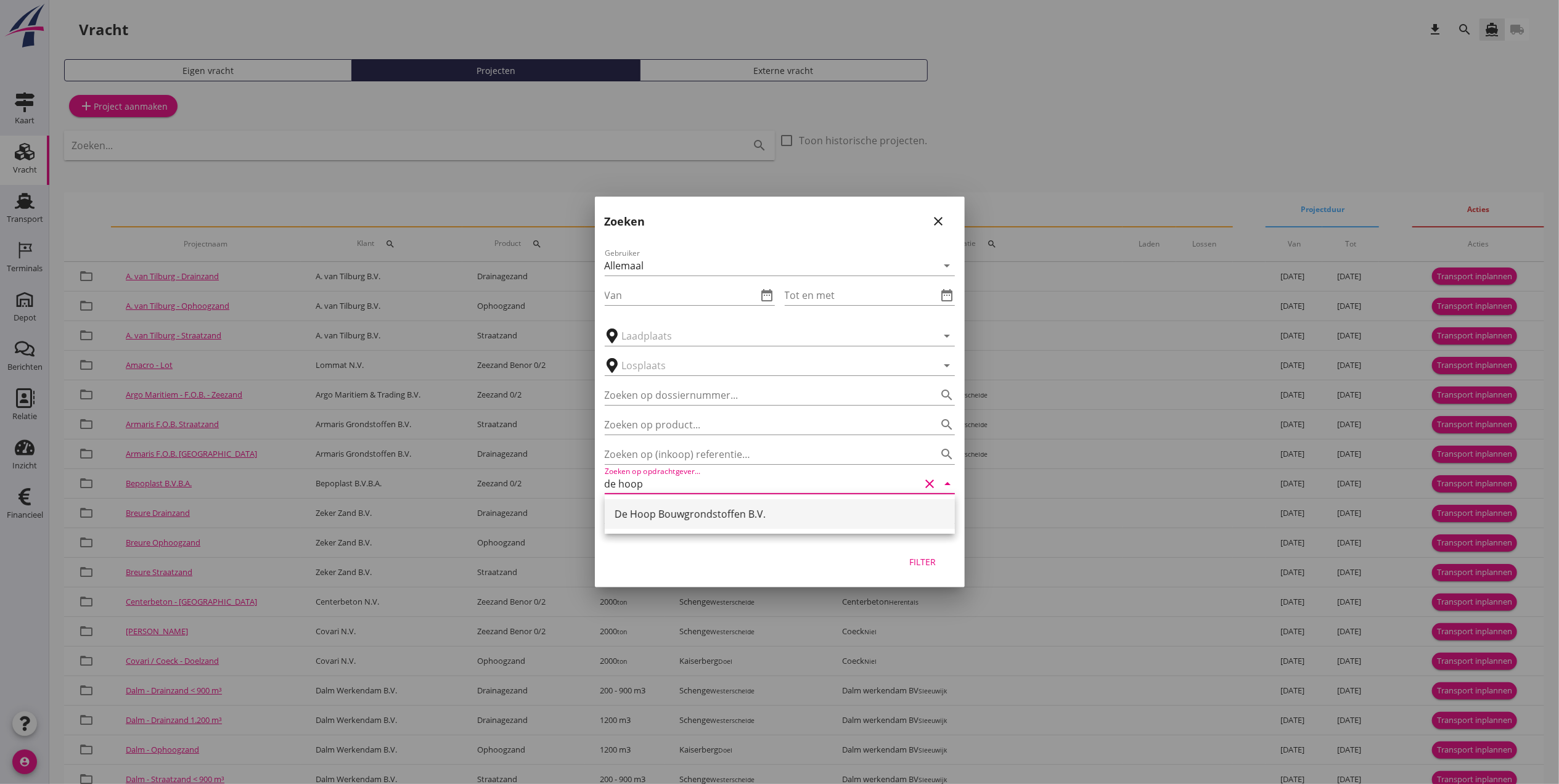
click at [691, 511] on div "De Hoop Bouwgrondstoffen B.V." at bounding box center [780, 514] width 331 height 15
type input "De Hoop Bouwgrondstoffen B.V."
click at [943, 564] on button "Filter" at bounding box center [923, 561] width 54 height 22
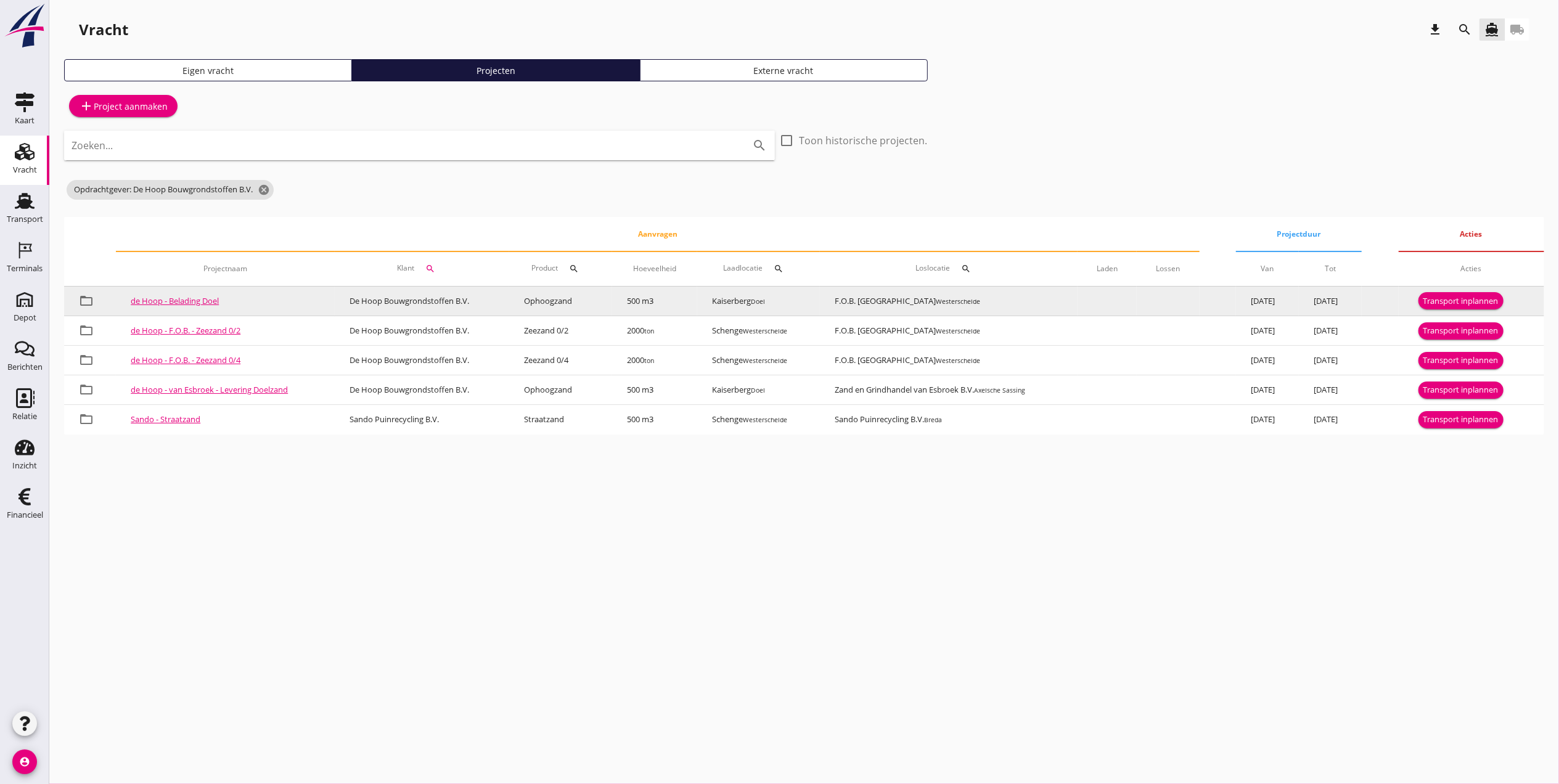
click at [1453, 301] on div "Transport inplannen" at bounding box center [1461, 302] width 75 height 13
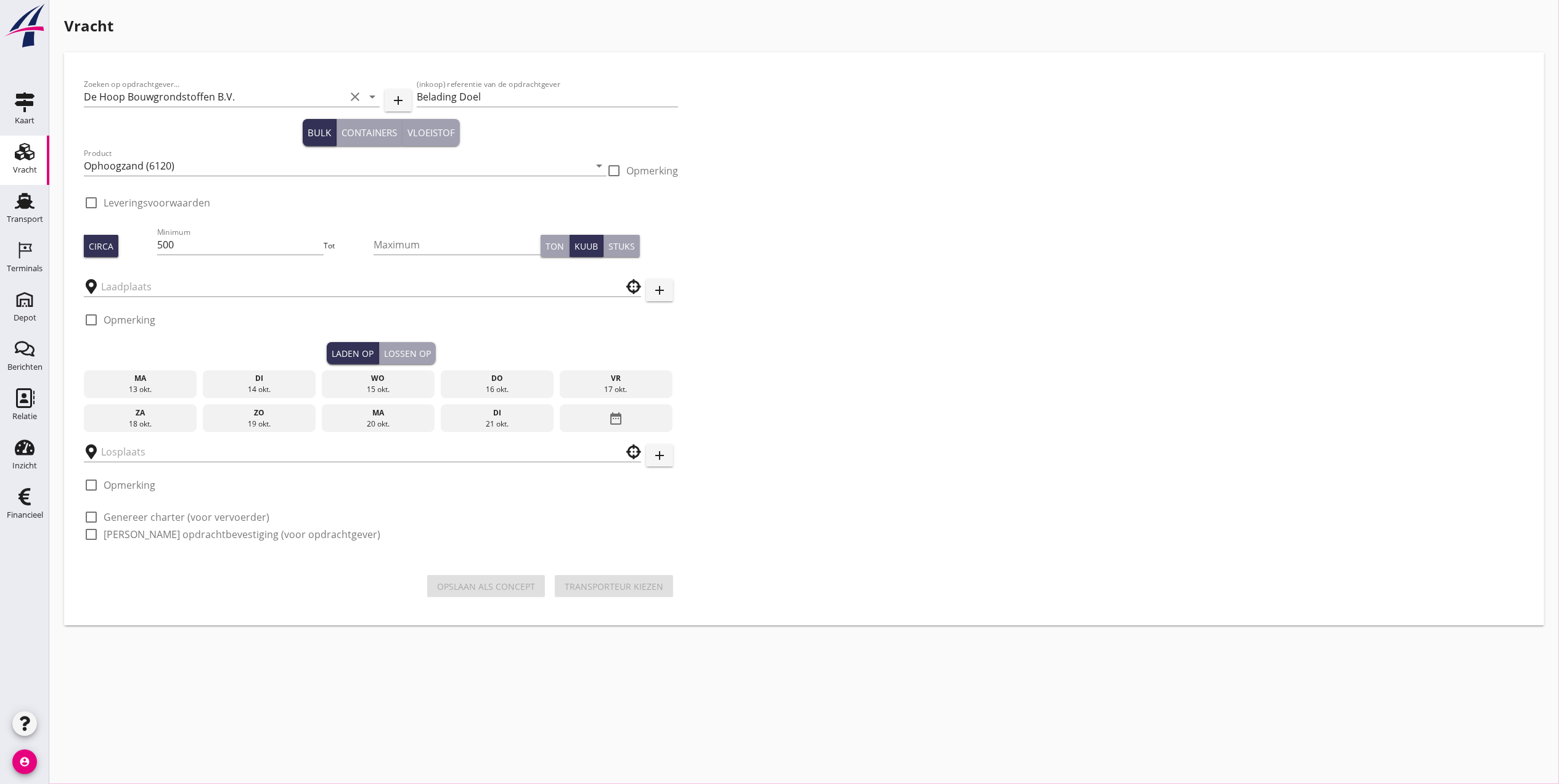
type input "Kaiserberg"
type input "F.O.B. [GEOGRAPHIC_DATA]"
click at [185, 290] on input "Kaiserberg" at bounding box center [345, 286] width 488 height 20
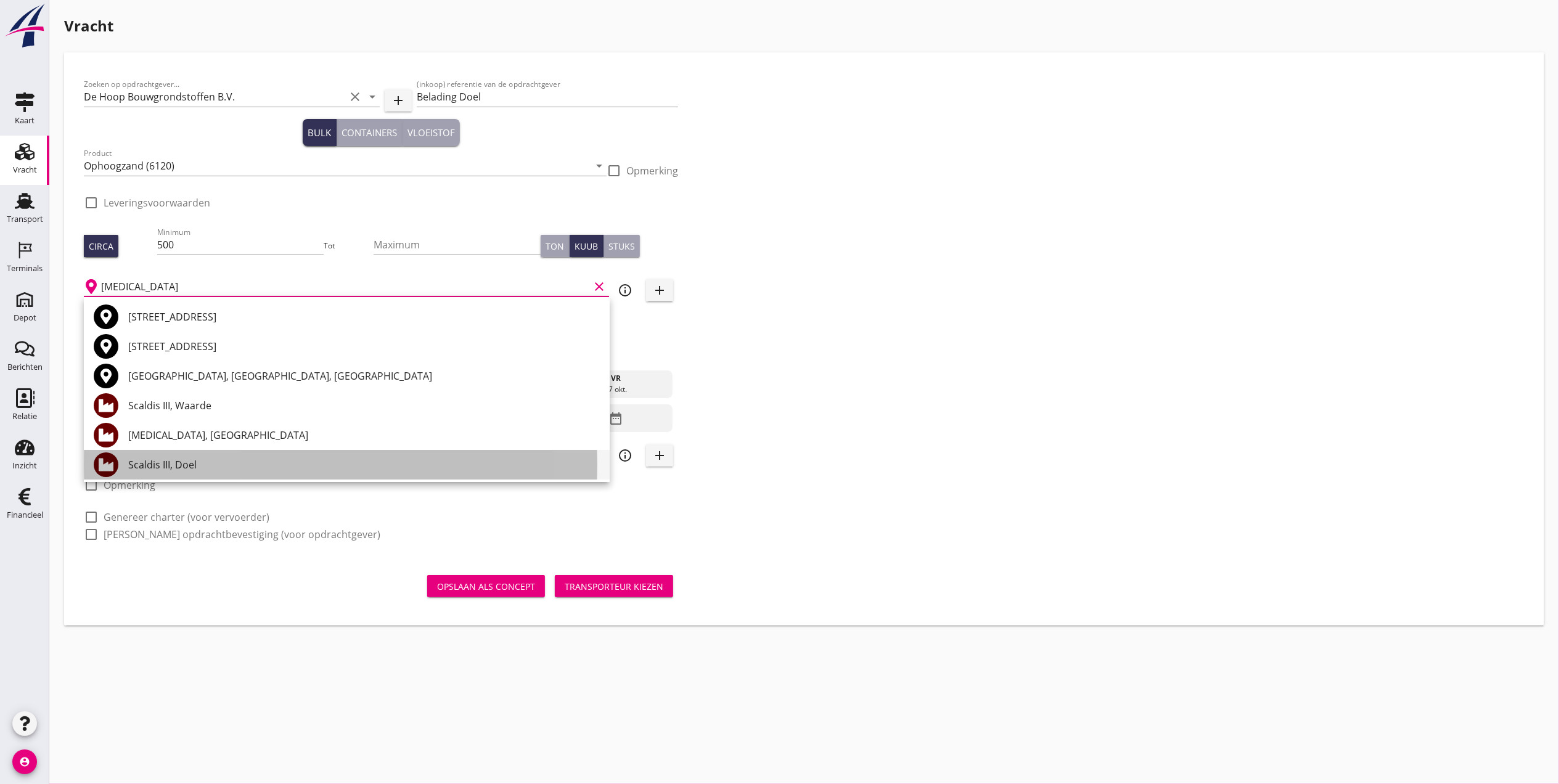
click at [210, 465] on div "Scaldis III, Doel" at bounding box center [364, 464] width 471 height 15
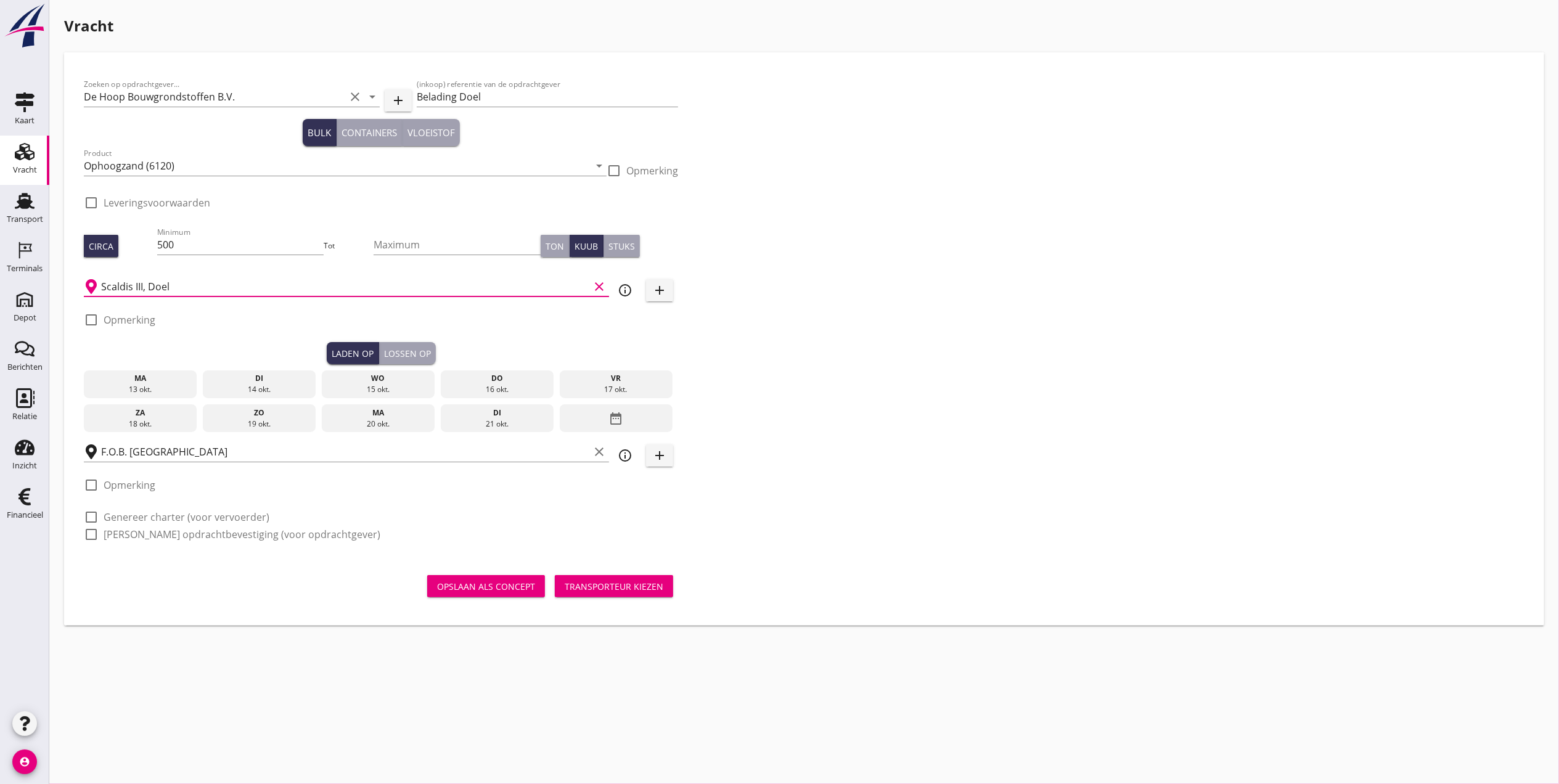
type input "Scaldis III, Doel"
drag, startPoint x: 169, startPoint y: 374, endPoint x: 281, endPoint y: 361, distance: 112.8
click at [169, 375] on div "ma" at bounding box center [140, 378] width 107 height 11
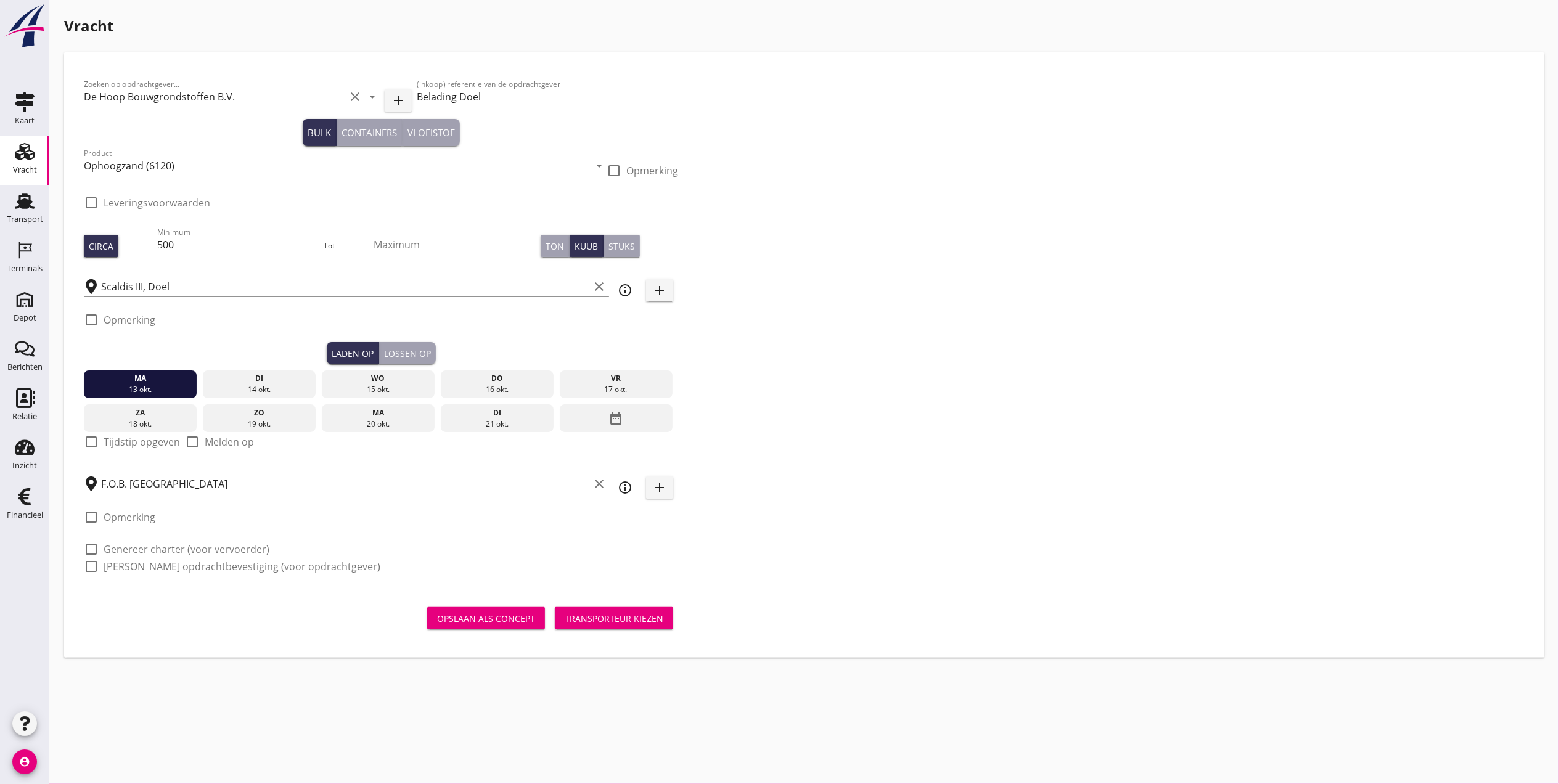
click at [407, 343] on button "Lossen op" at bounding box center [407, 353] width 57 height 22
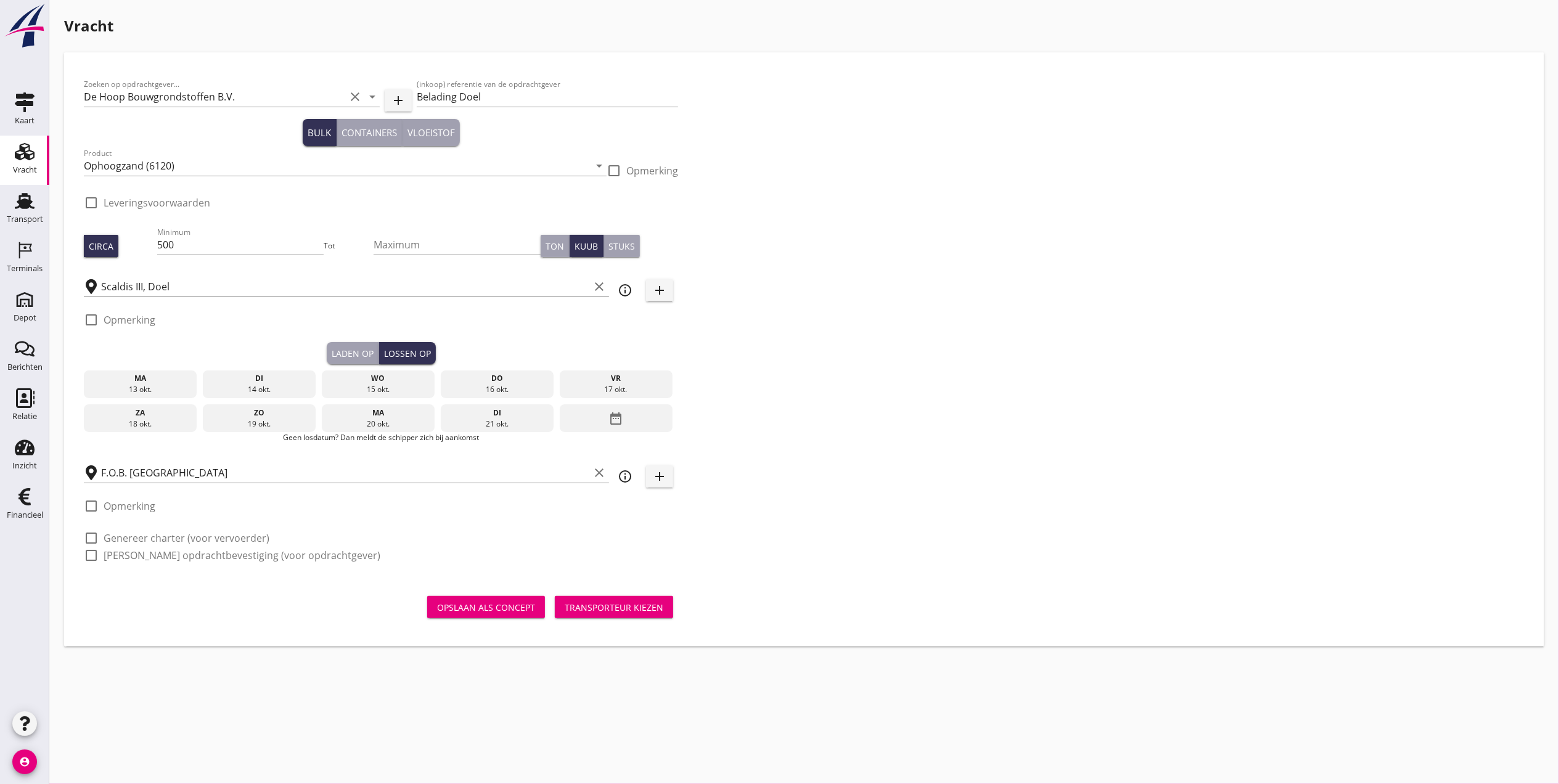
click at [243, 384] on div "14 okt." at bounding box center [259, 389] width 107 height 11
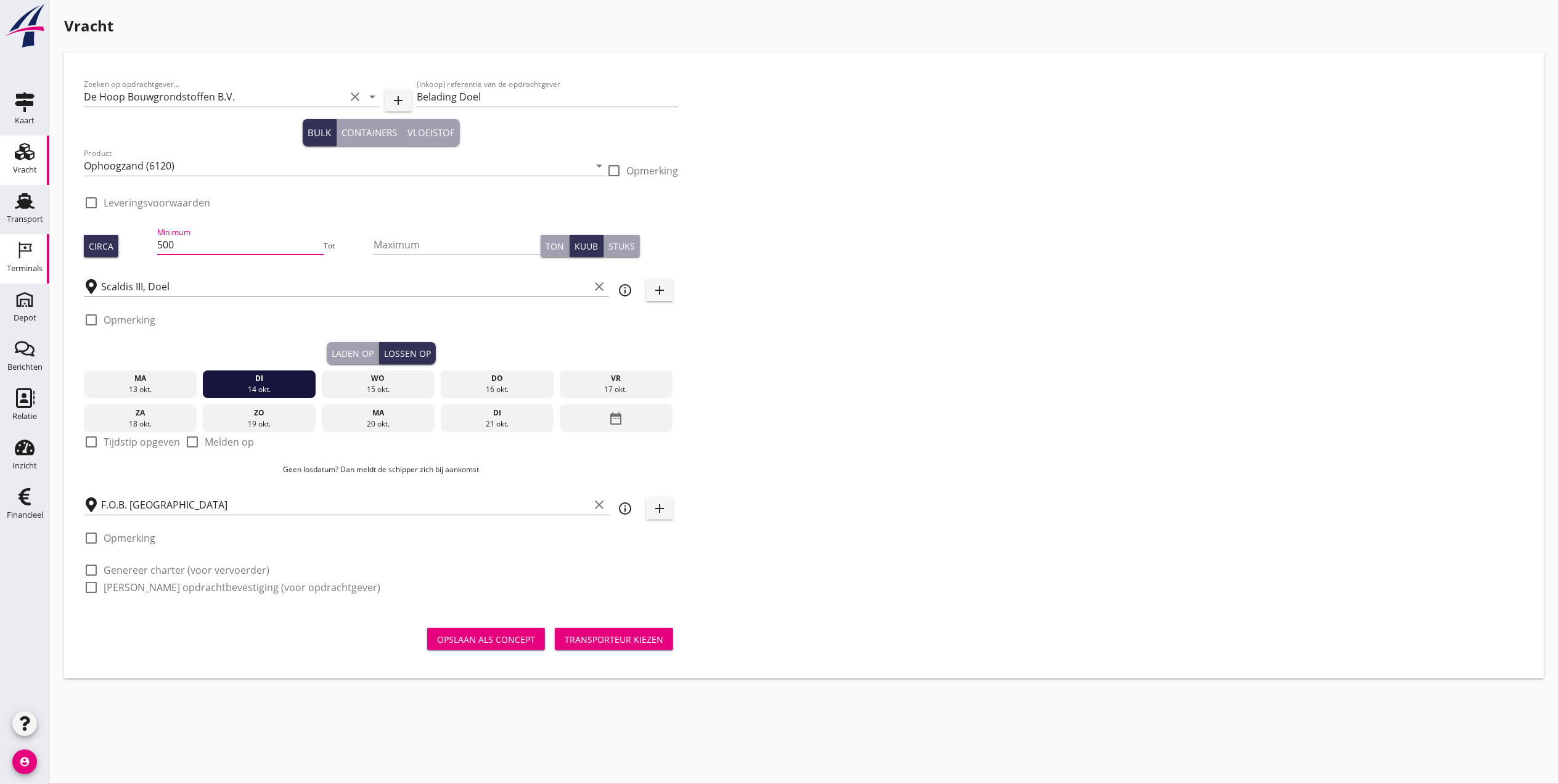
drag, startPoint x: 215, startPoint y: 235, endPoint x: 13, endPoint y: 242, distance: 202.1
click at [13, 242] on div "Kaart Kaart Vracht Vracht Transport Transport Terminals Terminals Depot Depot B…" at bounding box center [780, 392] width 1559 height 784
type input "748"
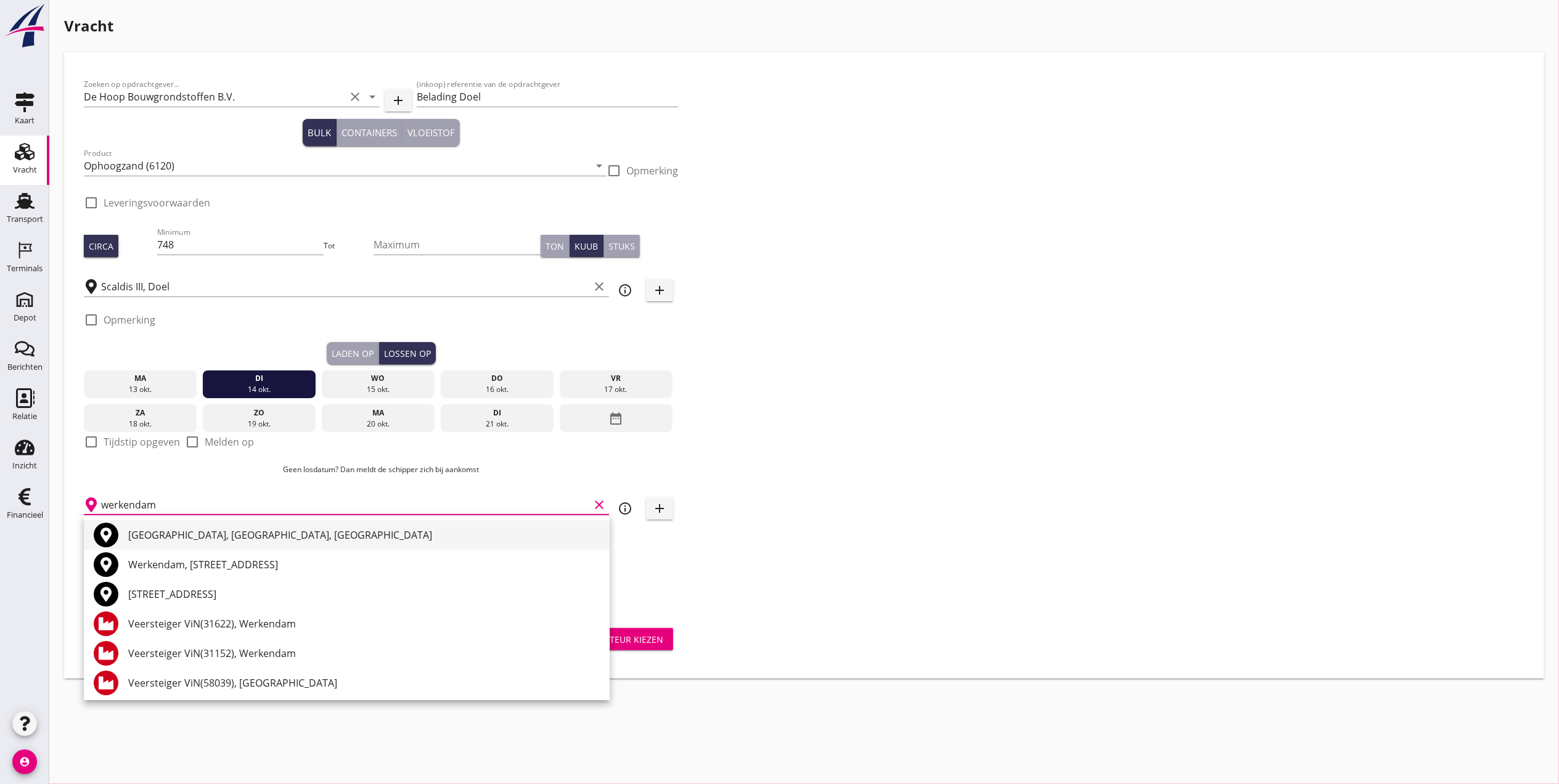
click at [282, 534] on div "[GEOGRAPHIC_DATA], [GEOGRAPHIC_DATA], [GEOGRAPHIC_DATA]" at bounding box center [364, 535] width 471 height 15
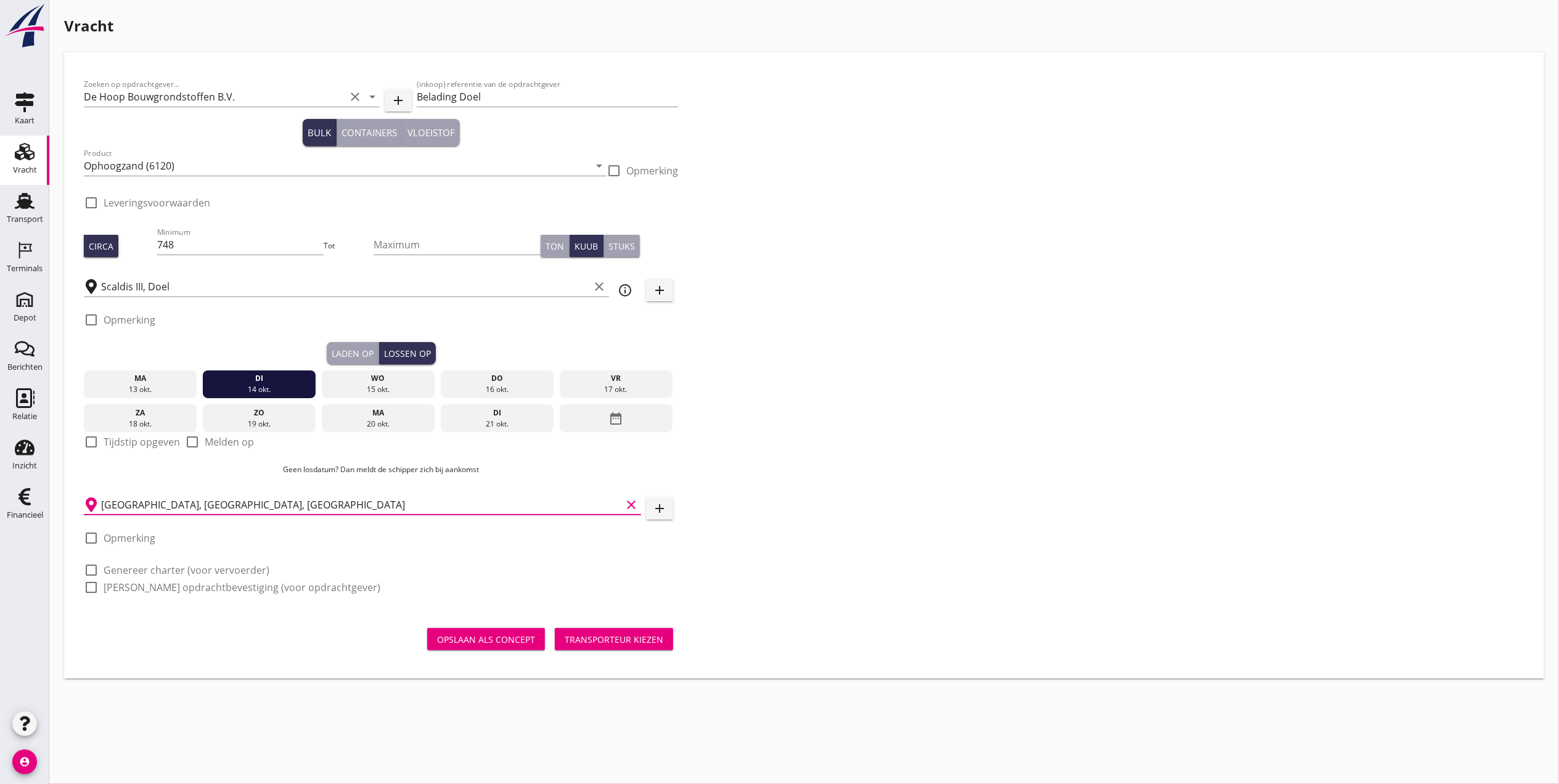
type input "[GEOGRAPHIC_DATA], [GEOGRAPHIC_DATA], [GEOGRAPHIC_DATA]"
click at [632, 637] on div "Transporteur kiezen" at bounding box center [614, 639] width 99 height 13
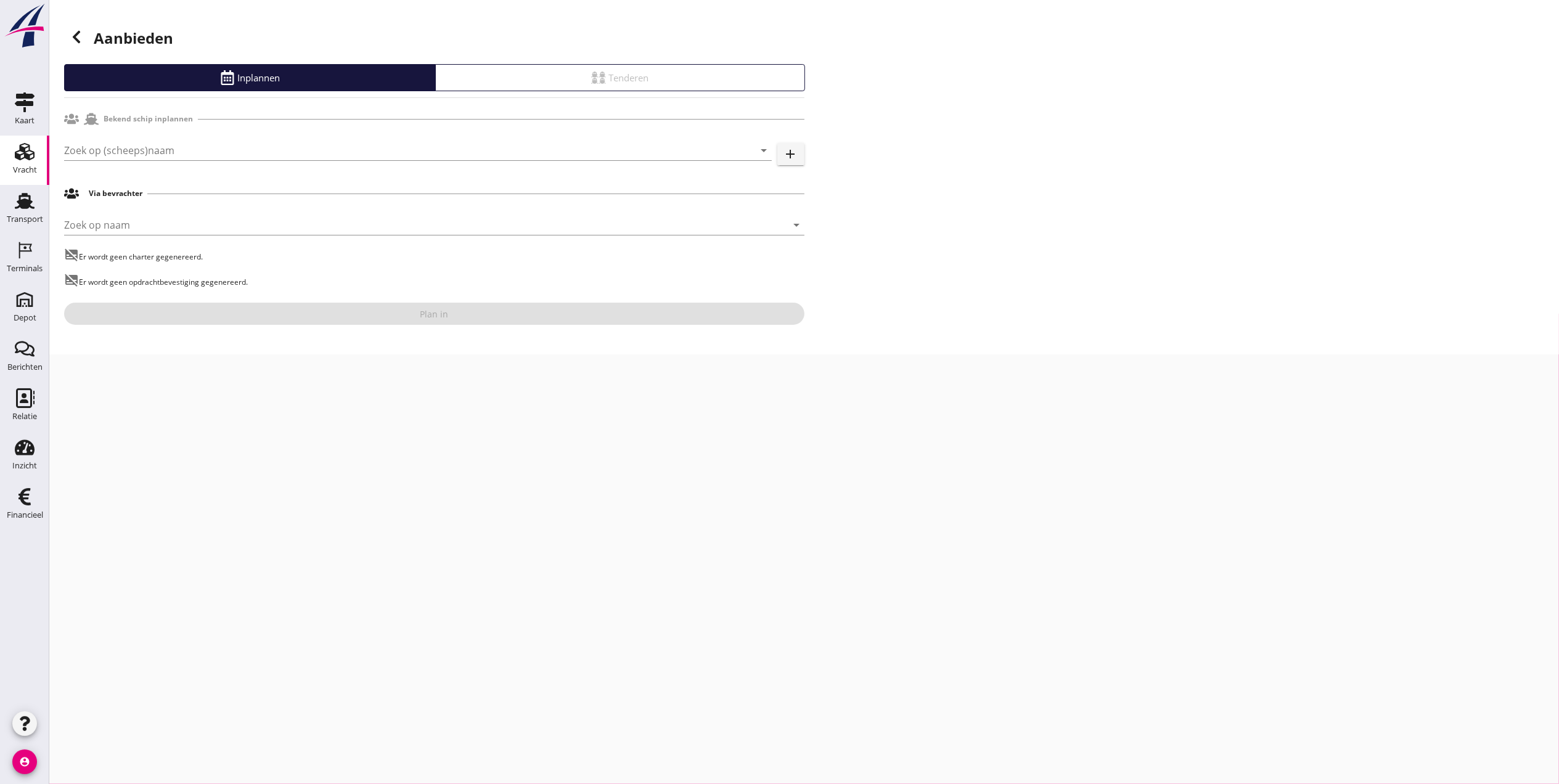
click at [260, 131] on div "Zoek op (scheeps)naam arrow_drop_down add" at bounding box center [434, 152] width 740 height 42
click at [260, 151] on input "Zoek op (scheeps)naam" at bounding box center [400, 150] width 673 height 20
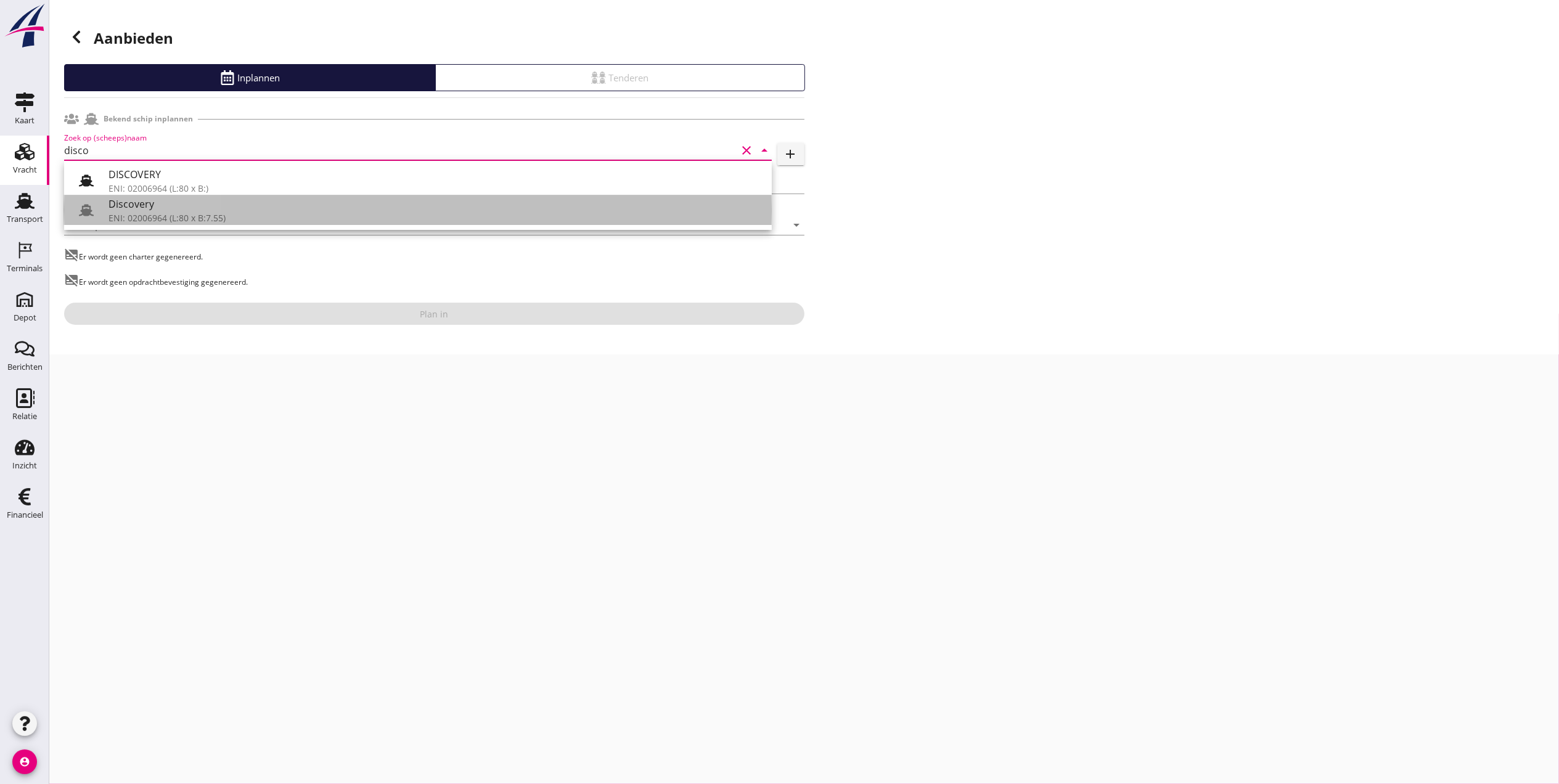
click at [255, 217] on div "ENI: 02006964 (L:80 x B:7.55)" at bounding box center [435, 217] width 654 height 13
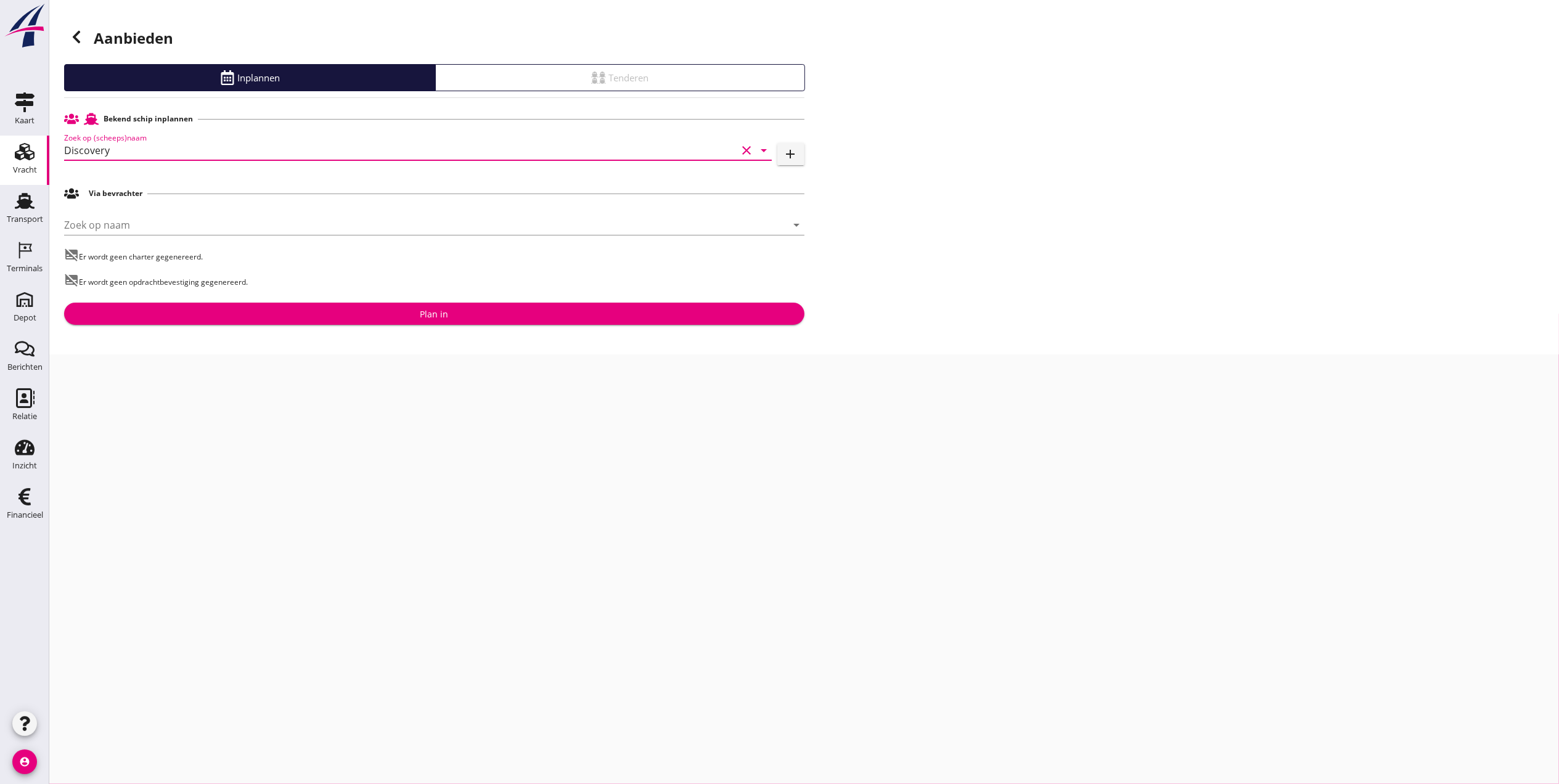
type input "Discovery"
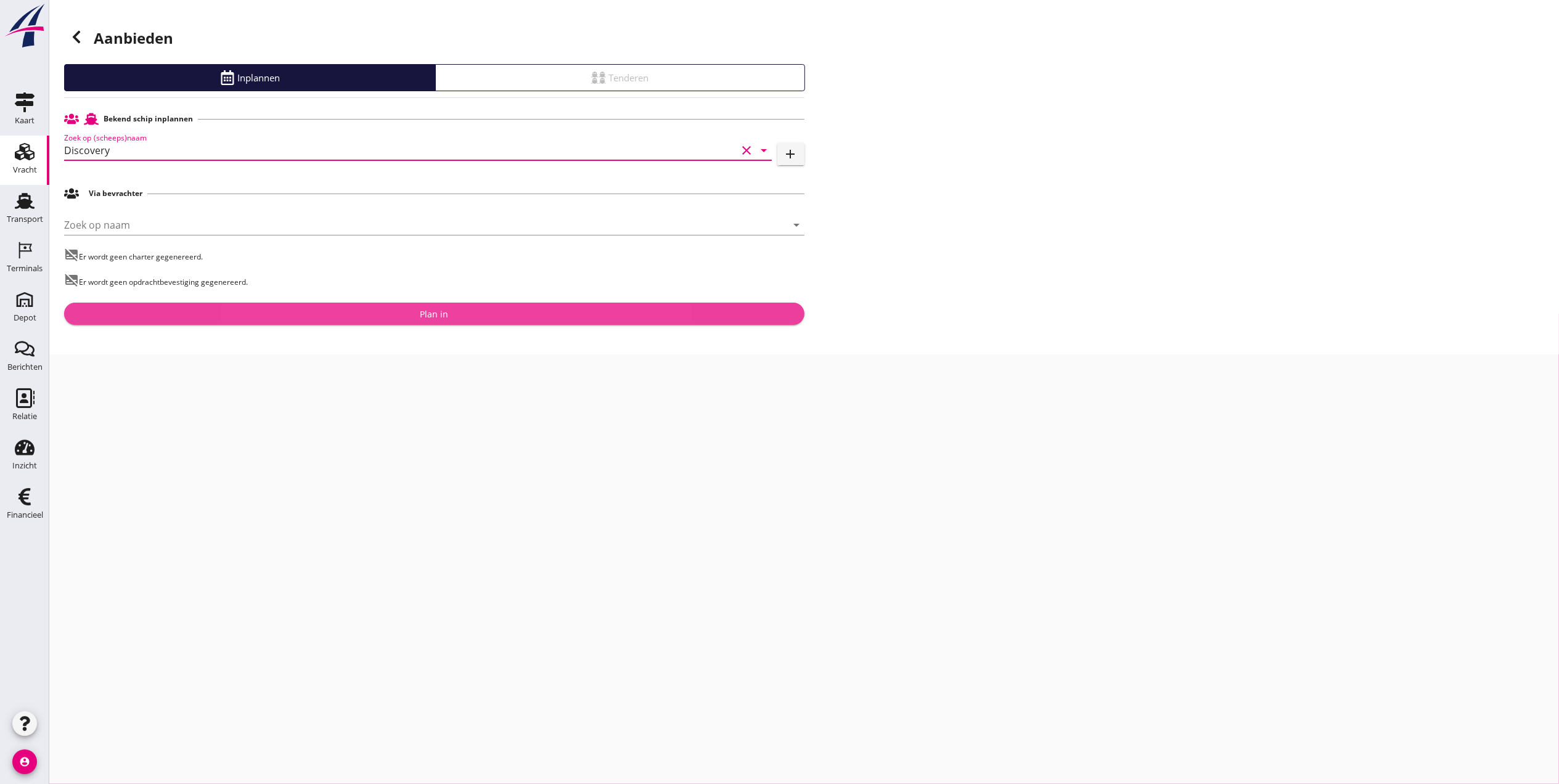
click at [407, 313] on div "Plan in" at bounding box center [435, 313] width 721 height 13
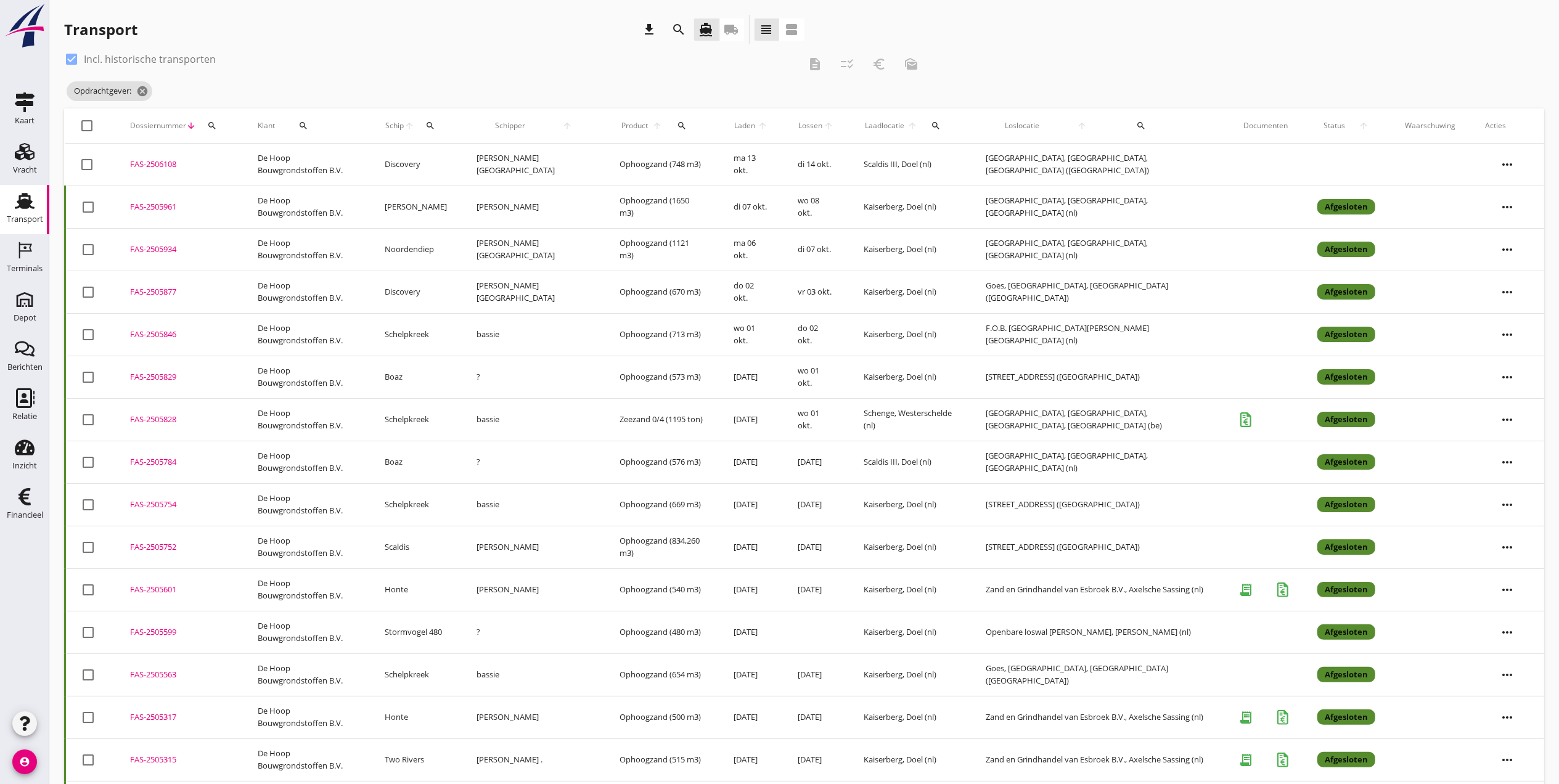
click at [136, 159] on div "FAS-2506108" at bounding box center [178, 165] width 98 height 13
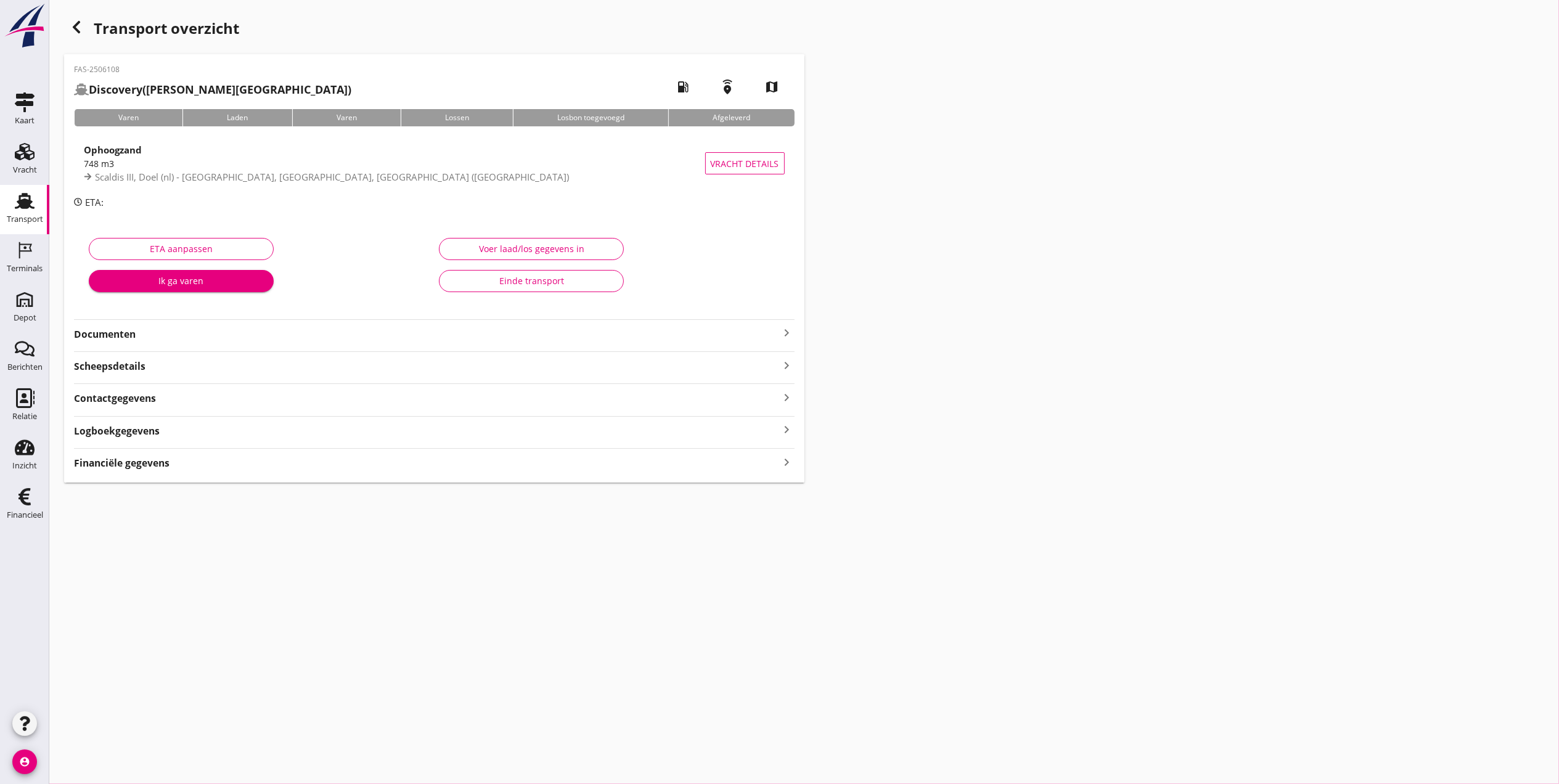
click at [162, 334] on strong "Documenten" at bounding box center [427, 335] width 706 height 14
click at [253, 392] on div "Scheepsdetails keyboard_arrow_right" at bounding box center [435, 398] width 721 height 22
click at [252, 400] on div "Scheepsdetails keyboard_arrow_right" at bounding box center [435, 400] width 721 height 16
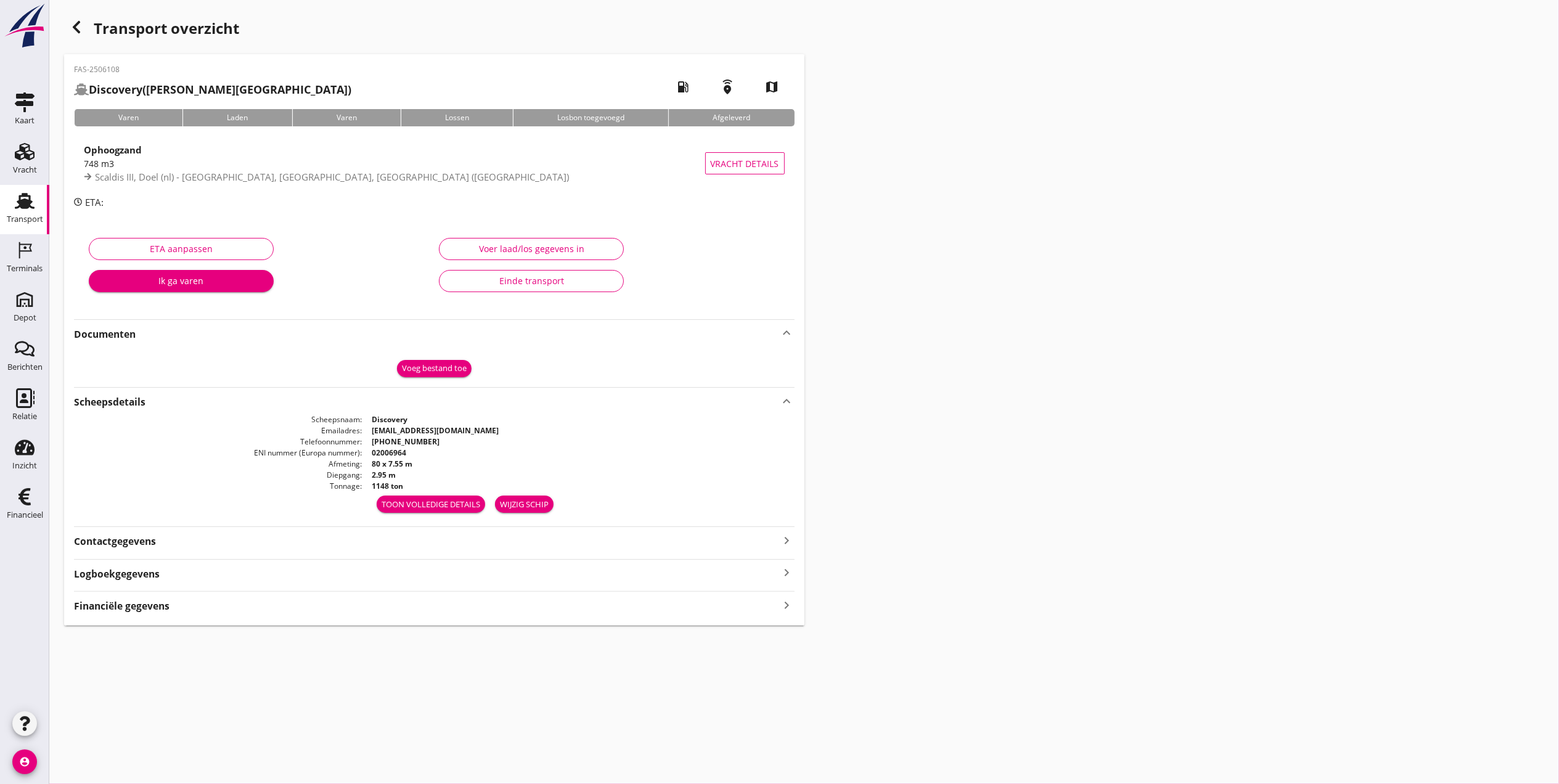
click at [191, 542] on div "Contactgegevens keyboard_arrow_right" at bounding box center [435, 539] width 721 height 16
click at [170, 613] on div "Logboekgegevens keyboard_arrow_right" at bounding box center [435, 610] width 721 height 16
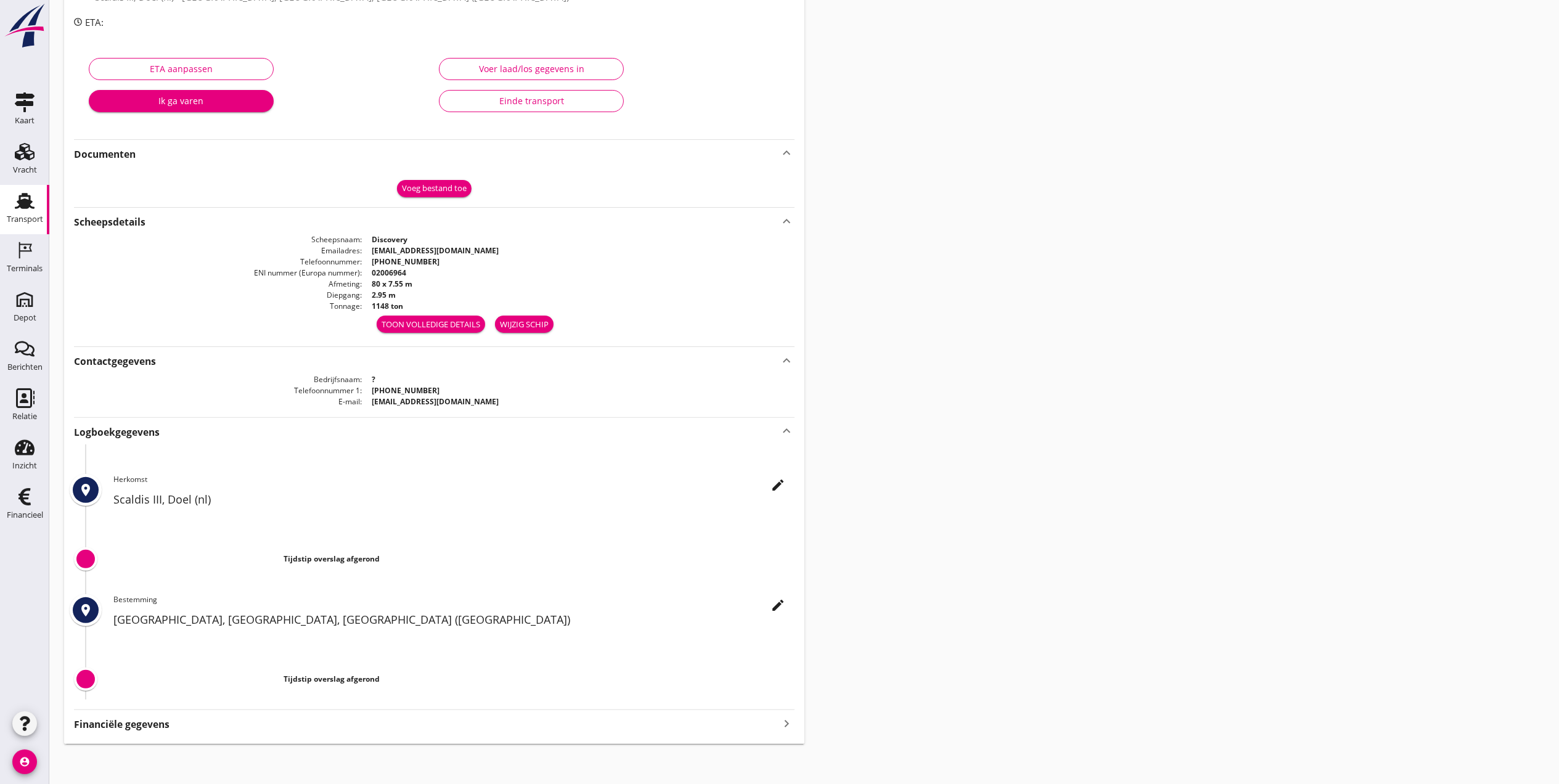
scroll to position [185, 0]
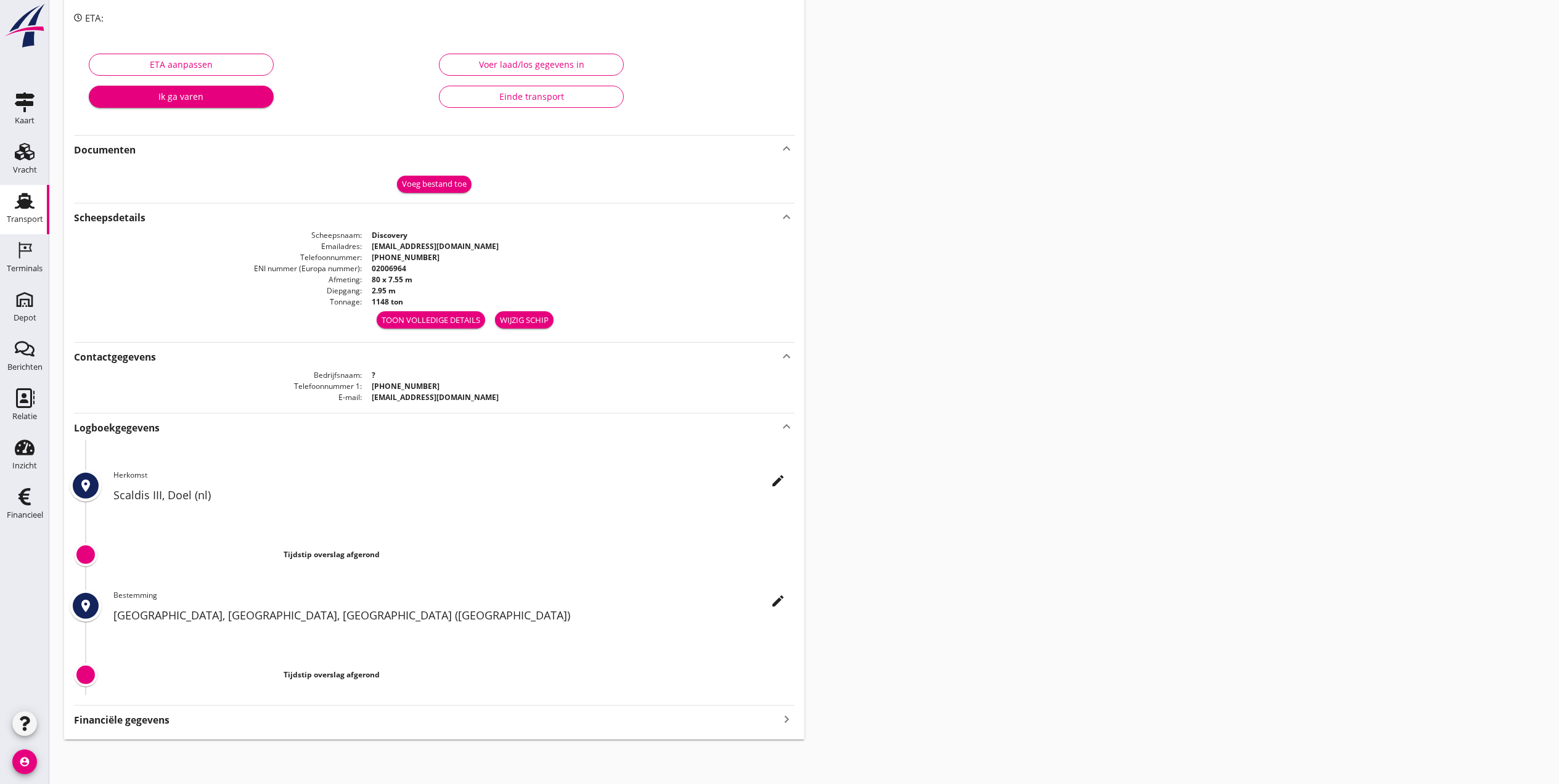
click at [170, 724] on div "Financiële gegevens keyboard_arrow_right" at bounding box center [435, 718] width 721 height 16
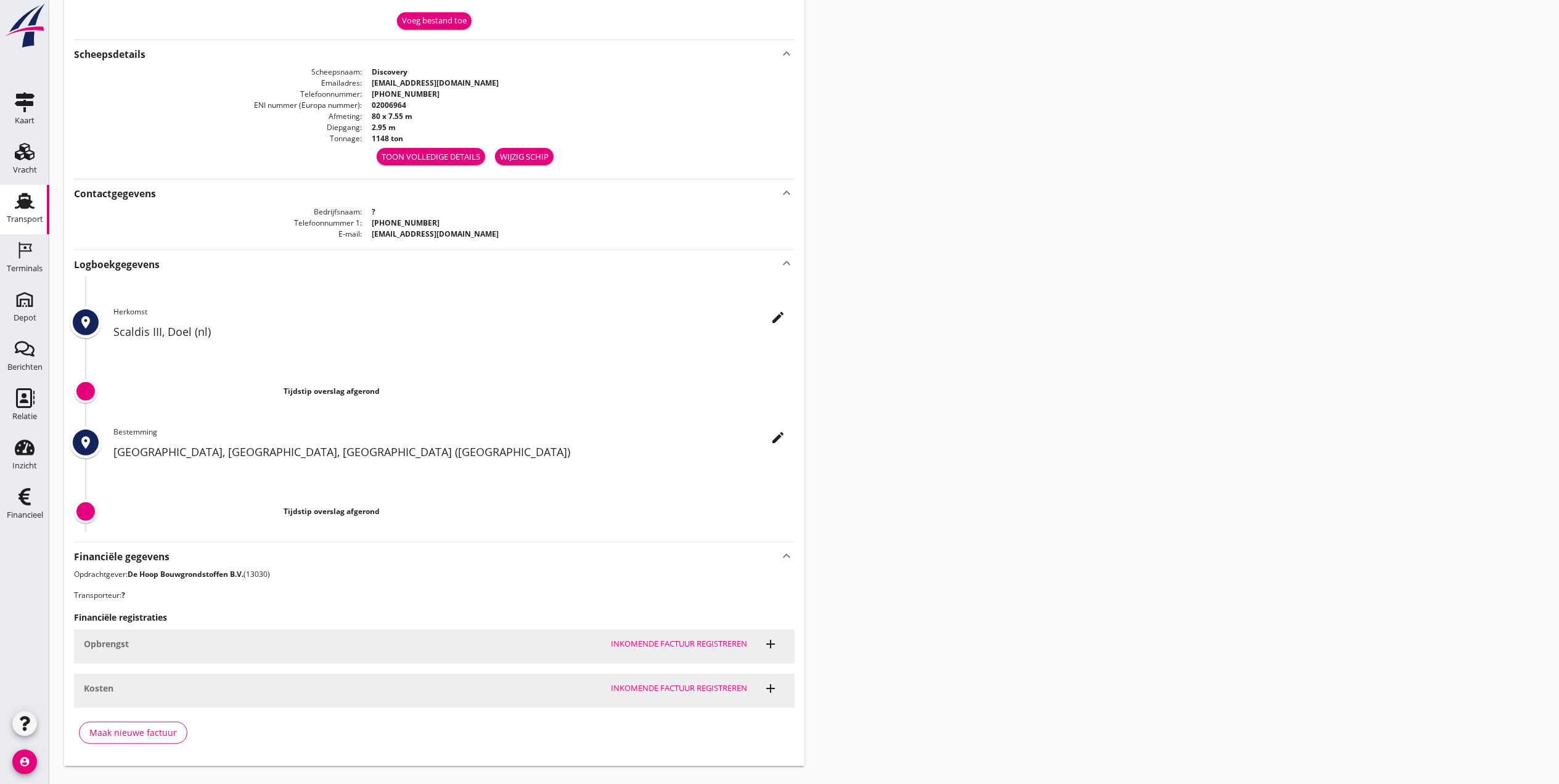
scroll to position [0, 0]
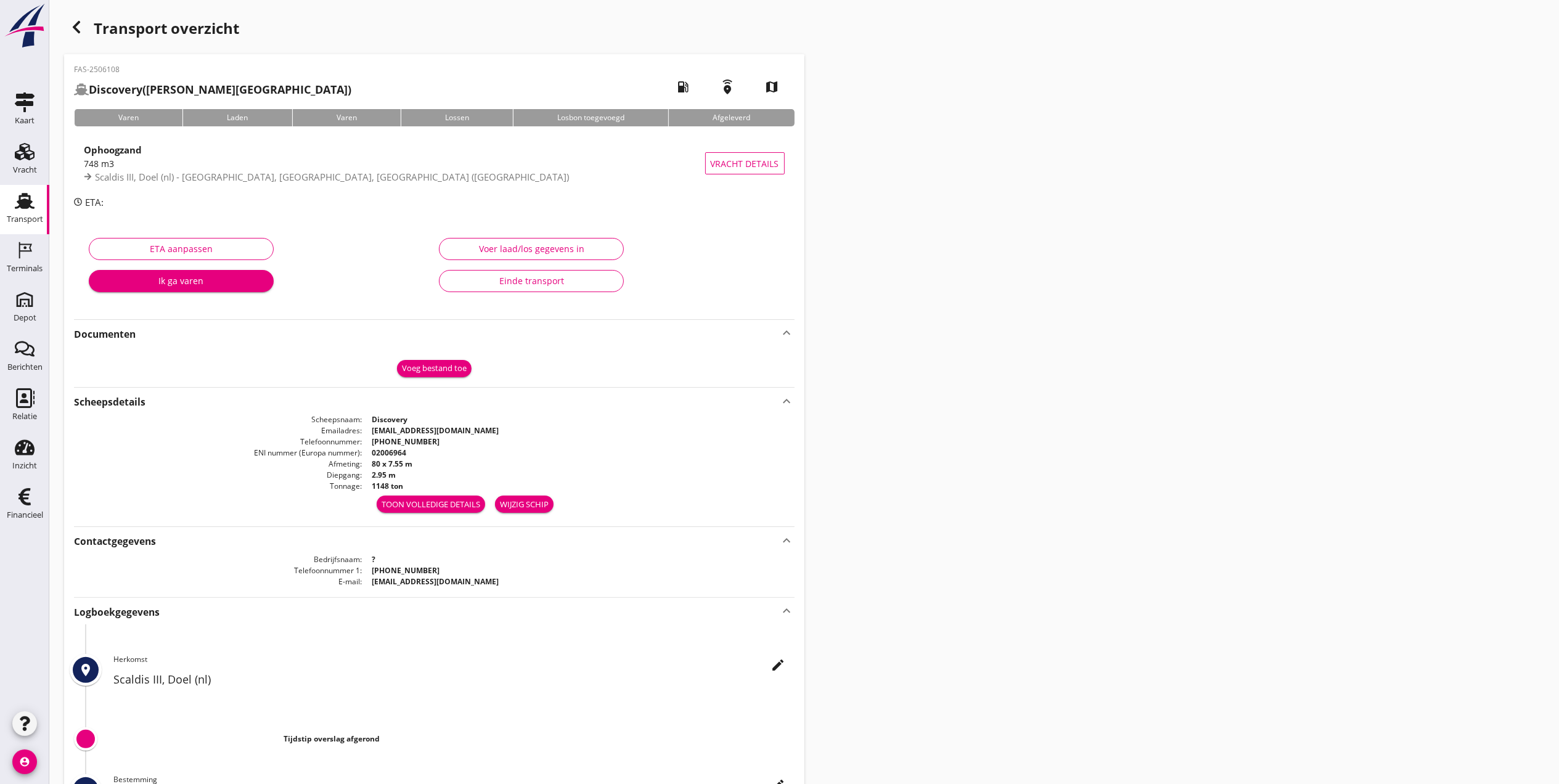
click at [146, 113] on div "Varen" at bounding box center [128, 118] width 109 height 17
click at [23, 215] on div "Transport" at bounding box center [25, 219] width 37 height 8
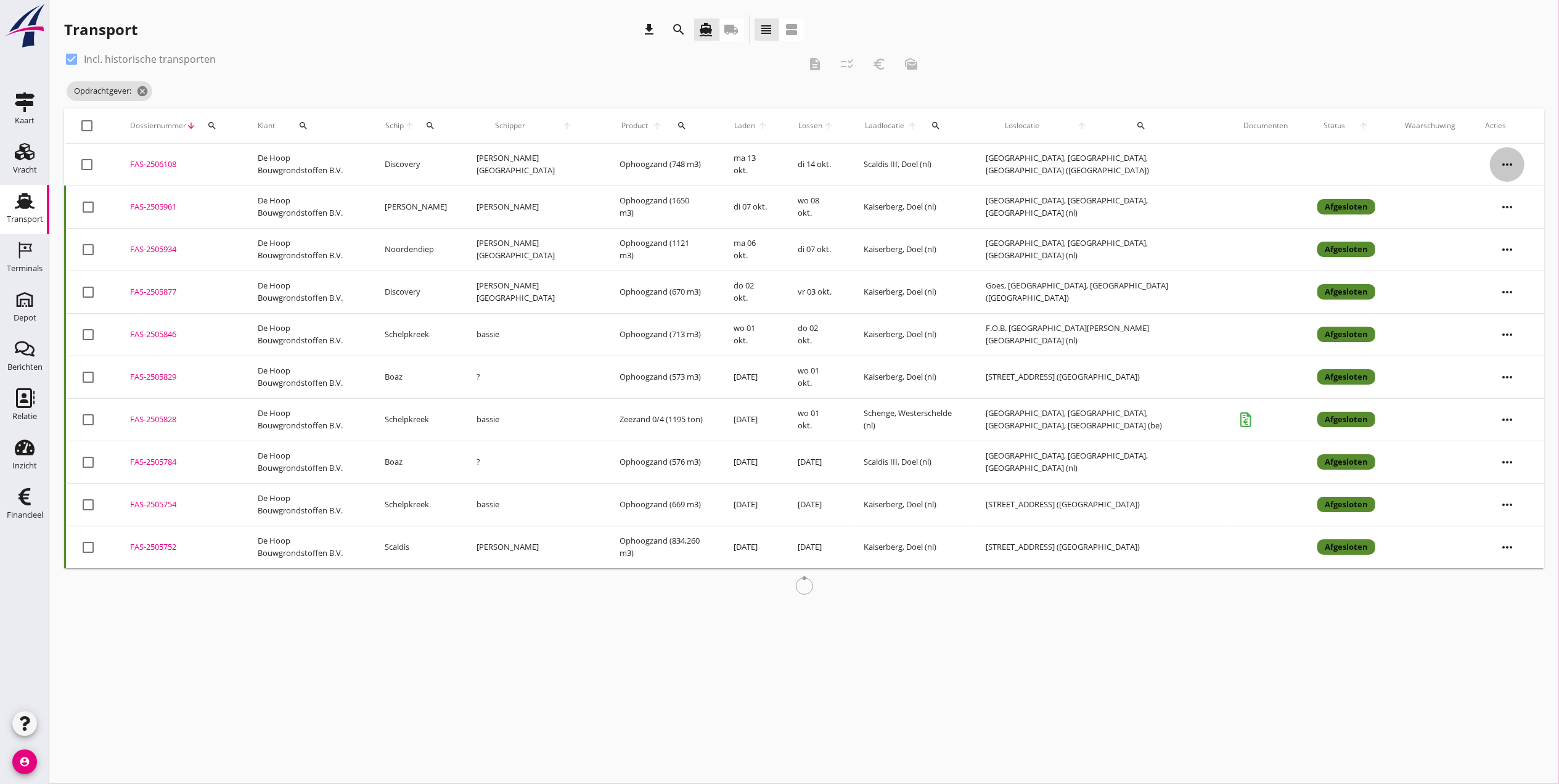
click at [1500, 163] on icon "more_horiz" at bounding box center [1507, 164] width 34 height 34
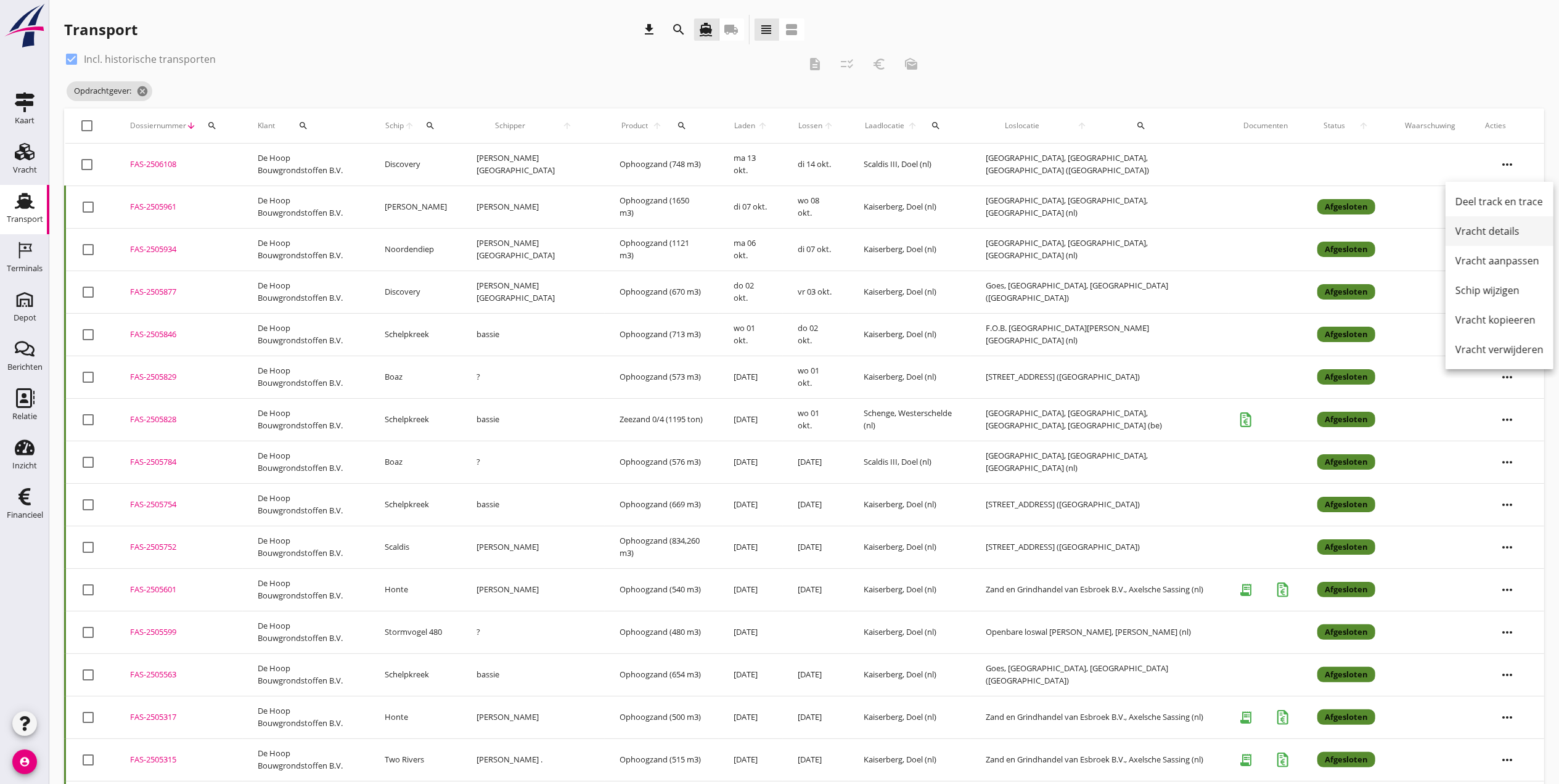
click at [1505, 230] on div "Vracht details" at bounding box center [1500, 231] width 88 height 15
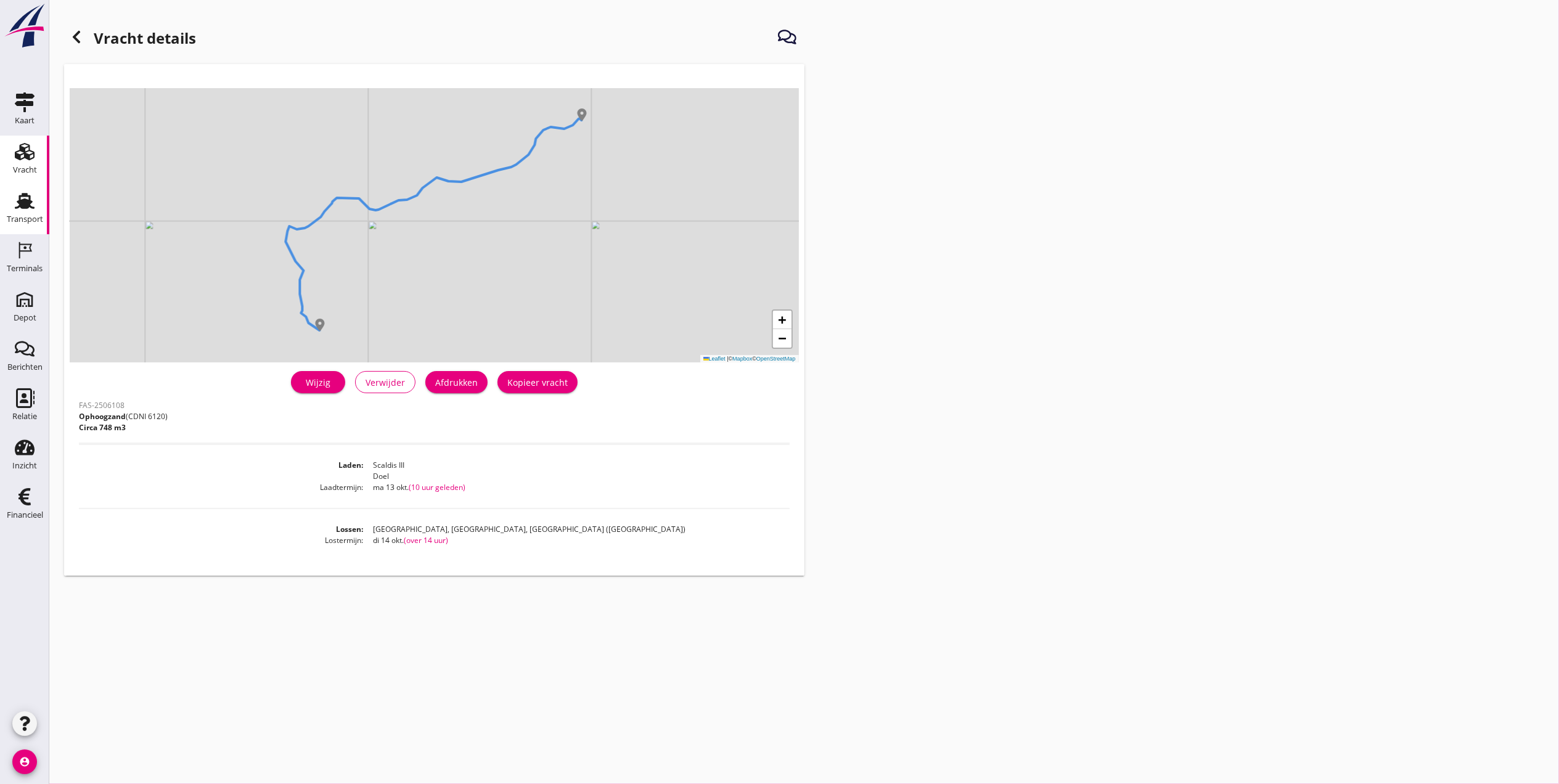
click at [16, 199] on icon "Transport" at bounding box center [24, 200] width 20 height 20
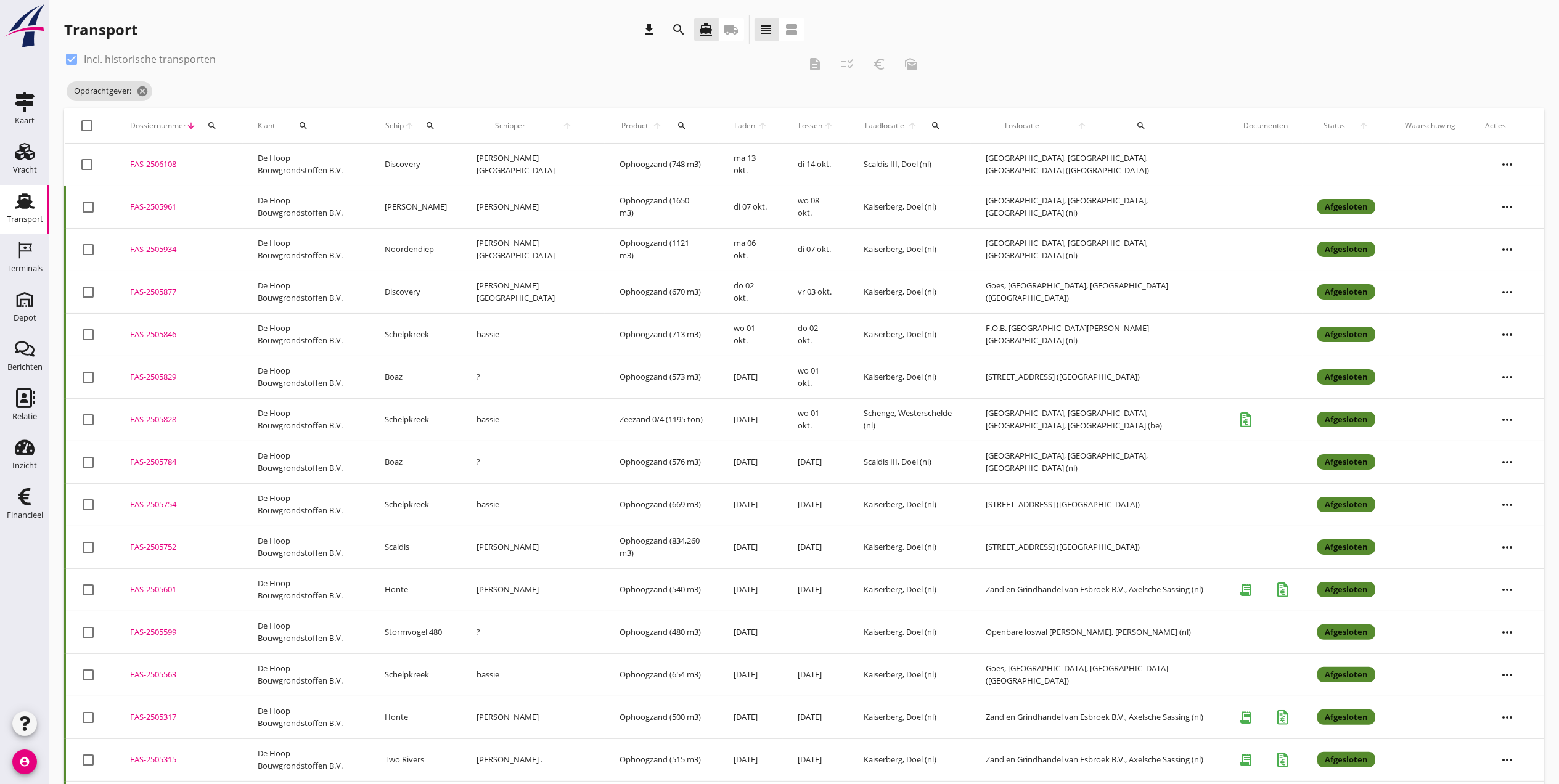
click at [32, 195] on icon "Transport" at bounding box center [24, 200] width 20 height 20
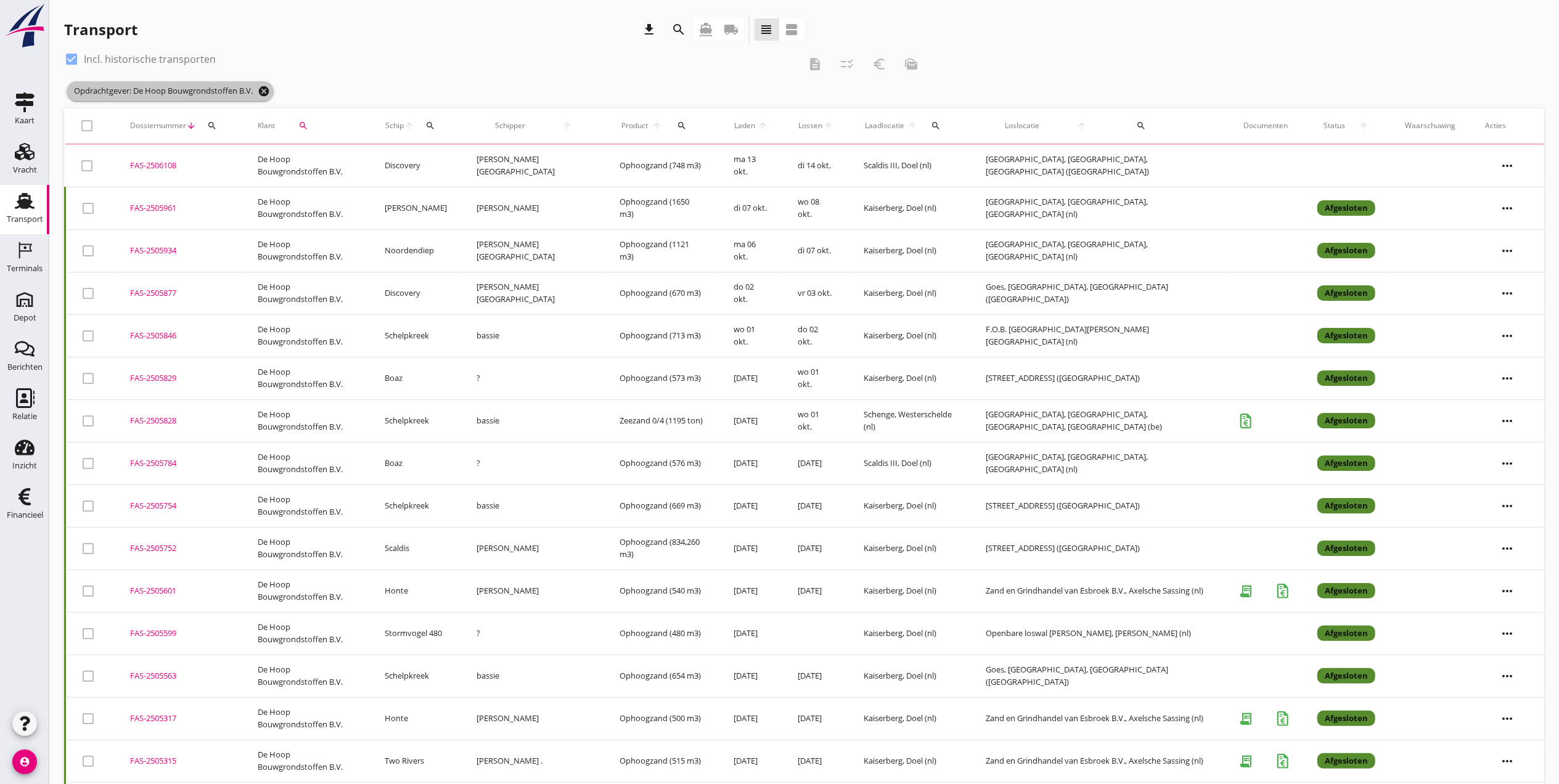
click at [267, 95] on icon "cancel" at bounding box center [264, 91] width 13 height 13
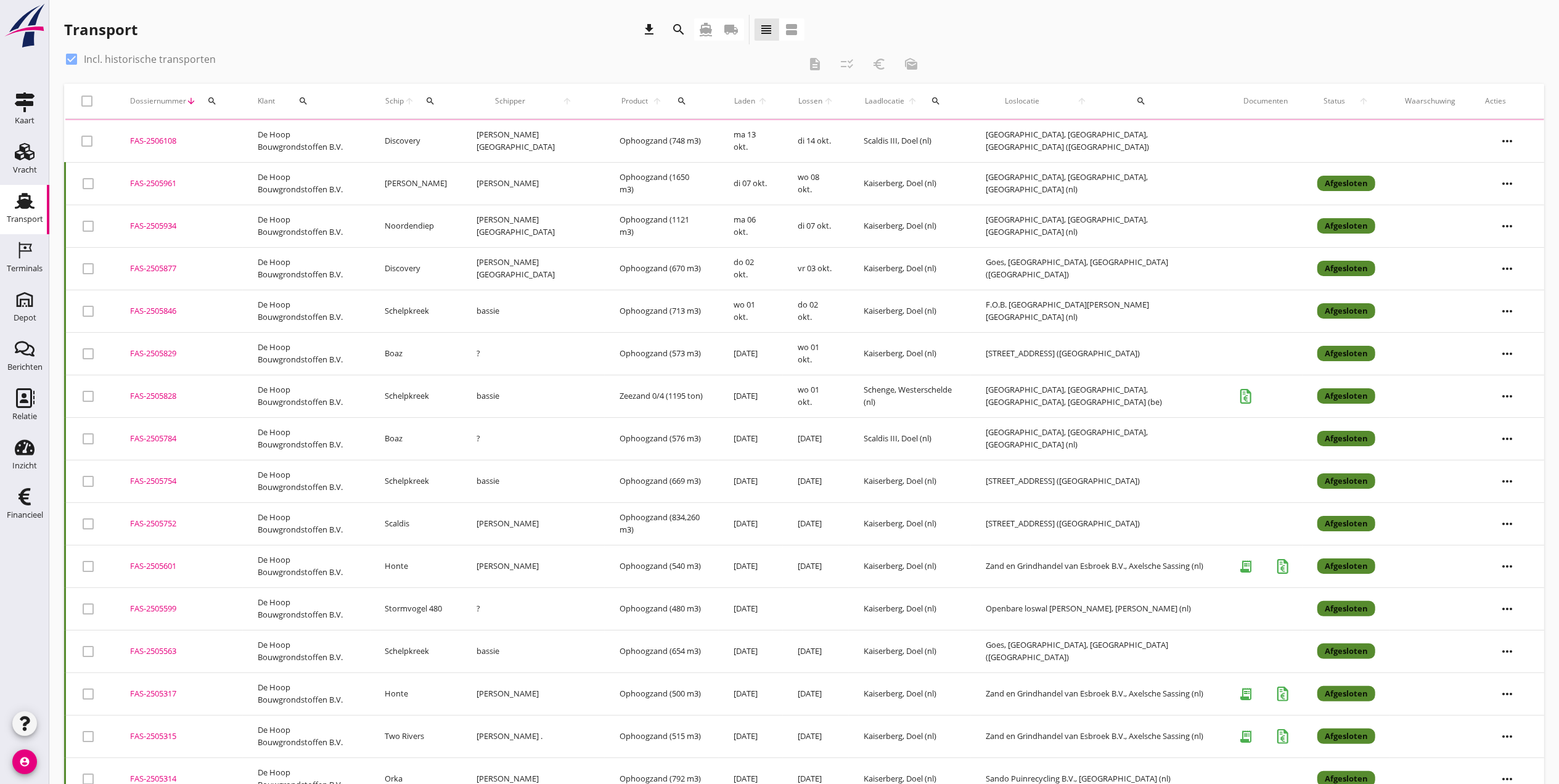
click at [210, 106] on button "search" at bounding box center [212, 101] width 22 height 22
click at [229, 138] on input "Zoeken op dossiernummer..." at bounding box center [270, 136] width 128 height 20
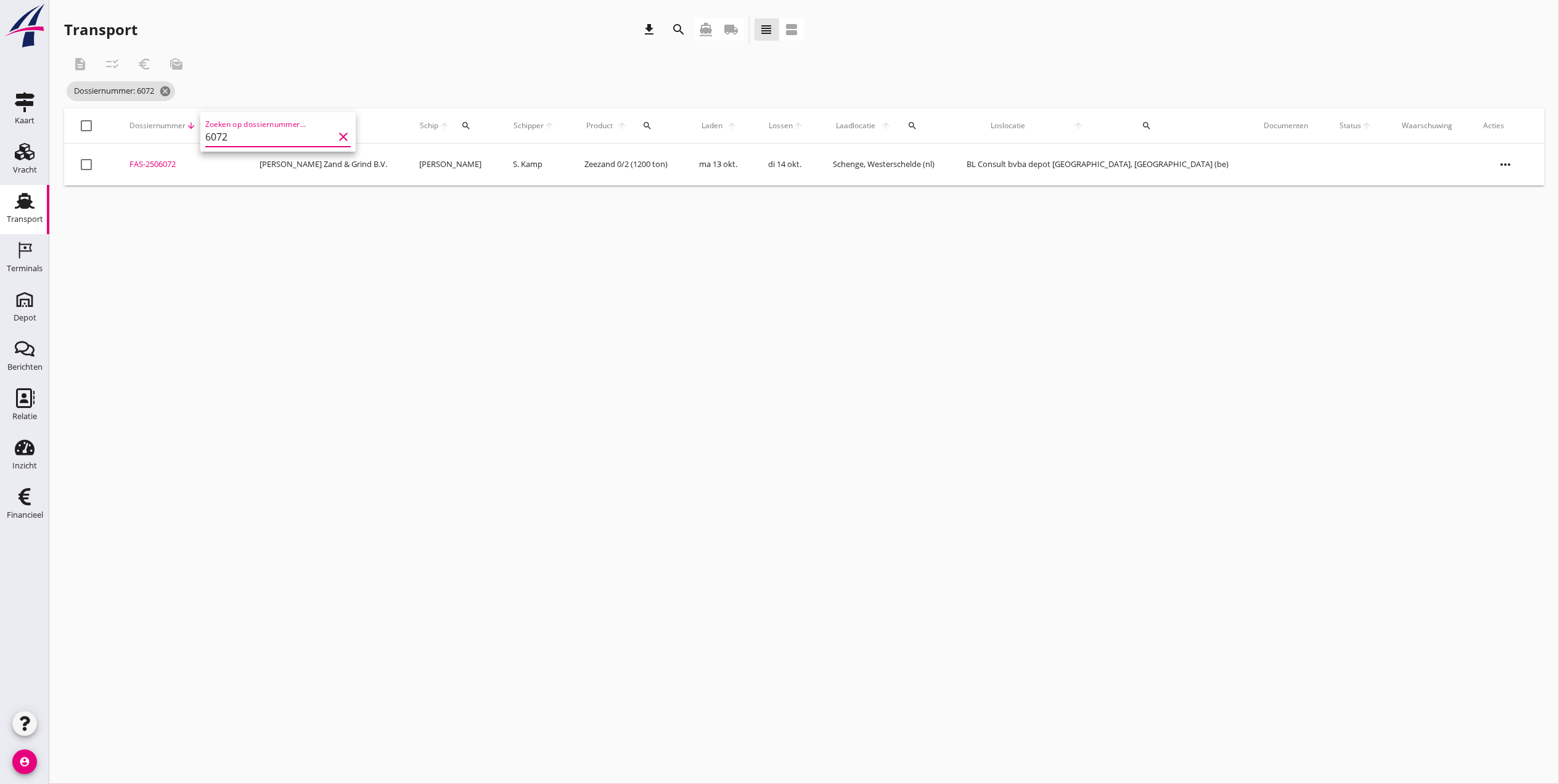
type input "6072"
drag, startPoint x: 159, startPoint y: 163, endPoint x: 185, endPoint y: 262, distance: 102.4
click at [185, 262] on div "cancel You are impersonating another user. Transport download search directions…" at bounding box center [804, 392] width 1510 height 784
click at [186, 262] on div "cancel You are impersonating another user. Transport download search directions…" at bounding box center [804, 392] width 1510 height 784
click at [1518, 160] on icon "more_horiz" at bounding box center [1506, 164] width 34 height 34
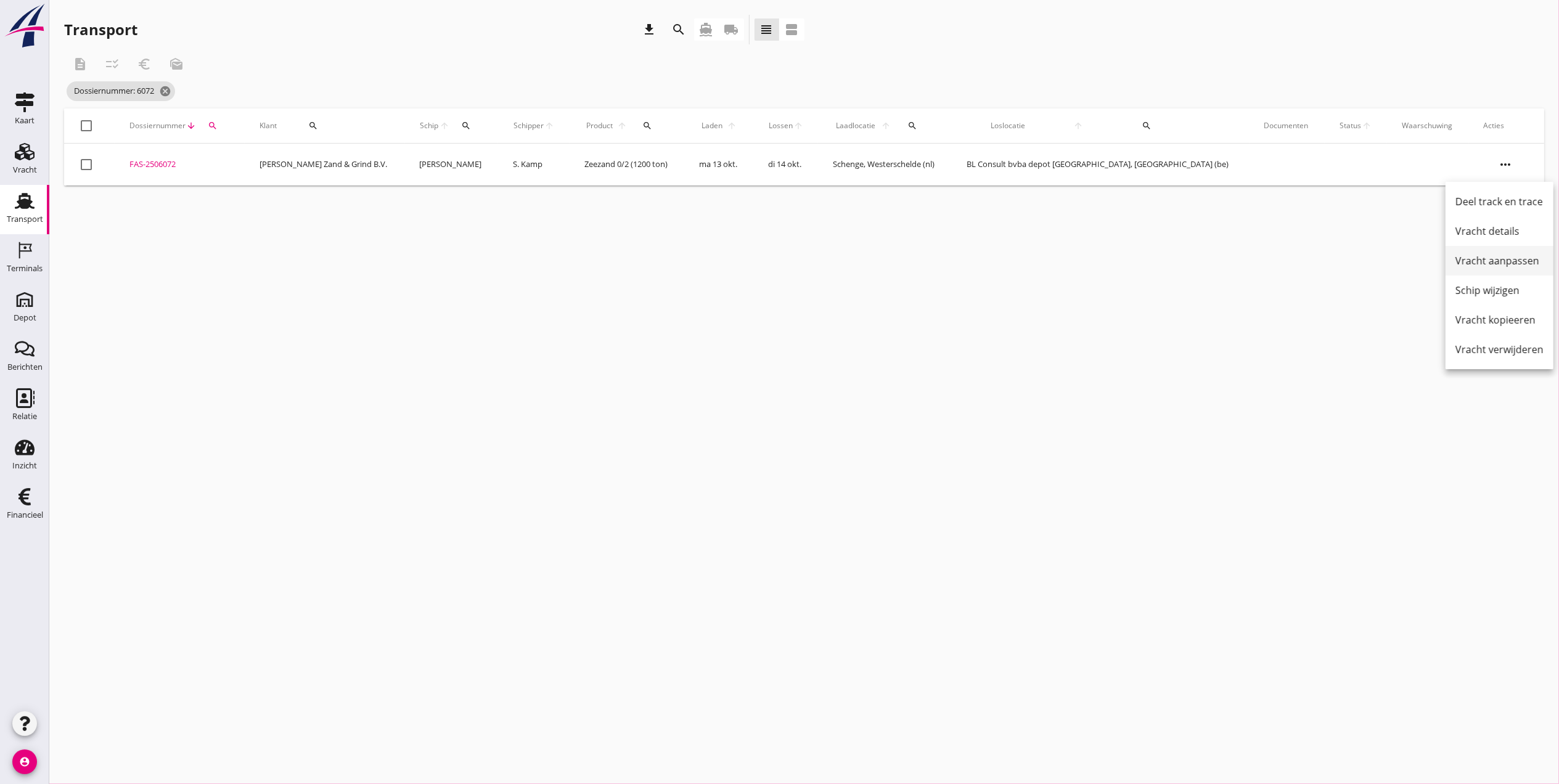
click at [1500, 259] on div "Vracht aanpassen" at bounding box center [1500, 260] width 88 height 15
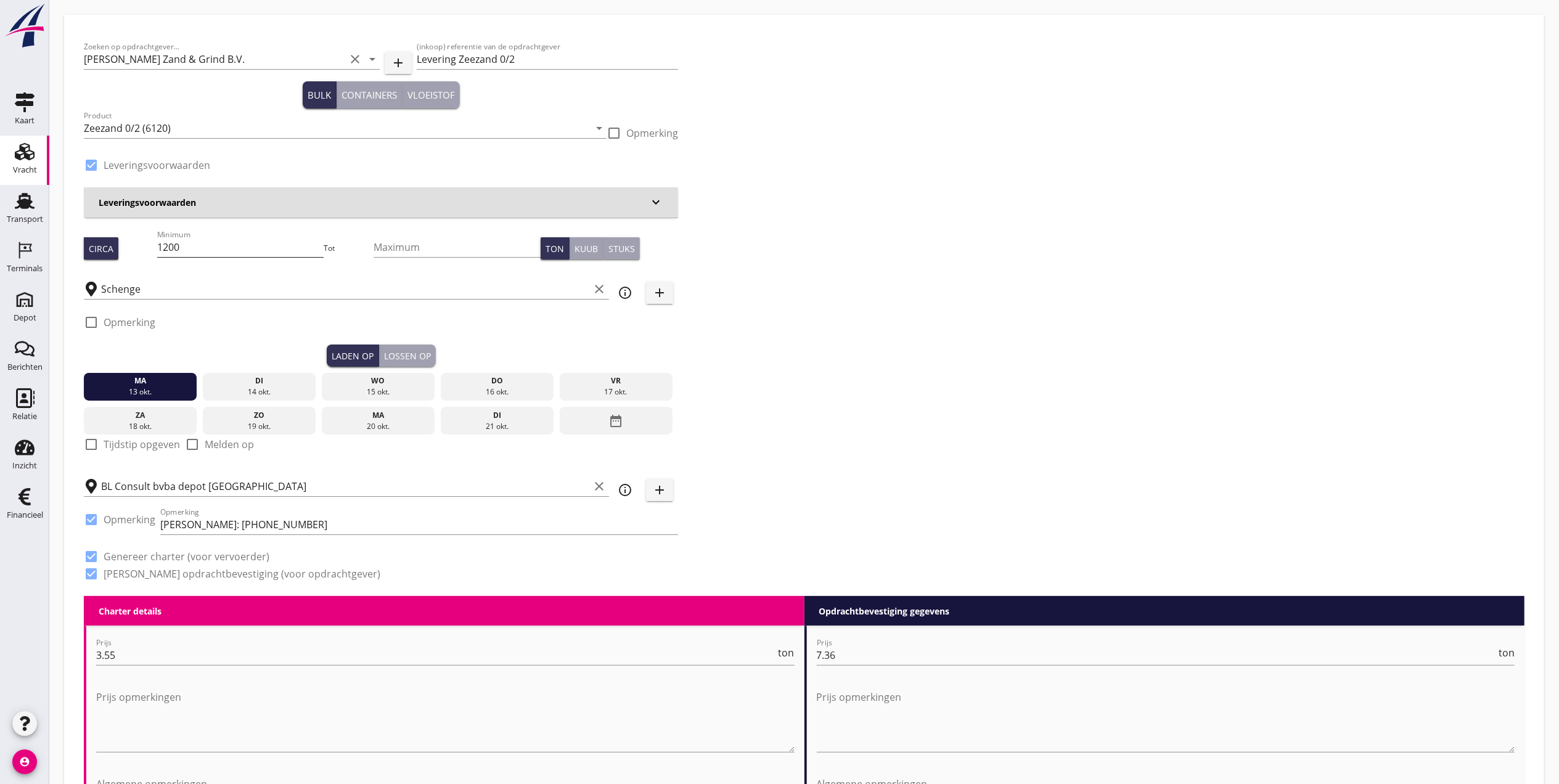
click at [239, 245] on input "1200" at bounding box center [241, 247] width 167 height 20
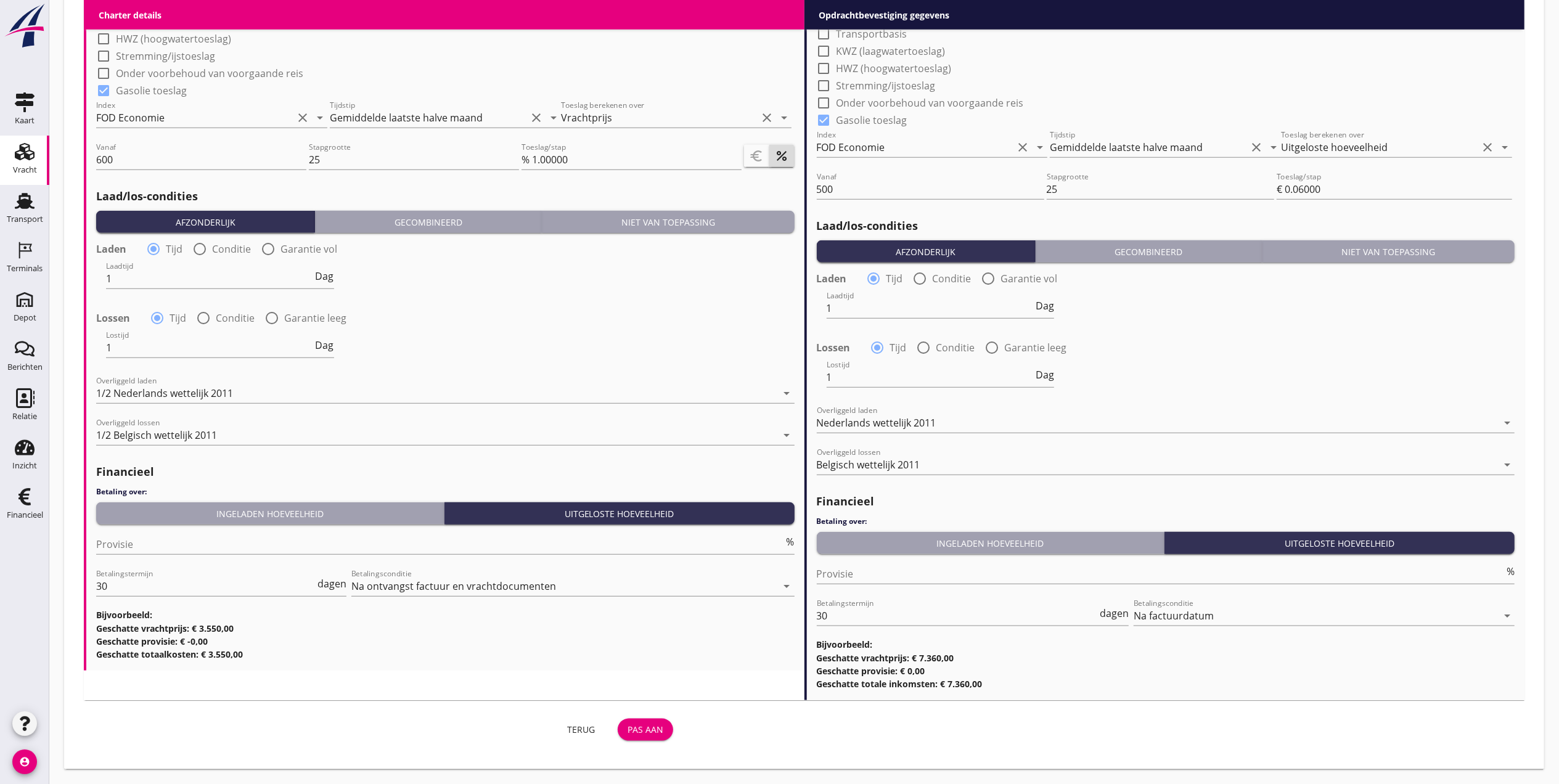
type input "1000"
click at [648, 728] on div "Pas aan" at bounding box center [646, 729] width 36 height 13
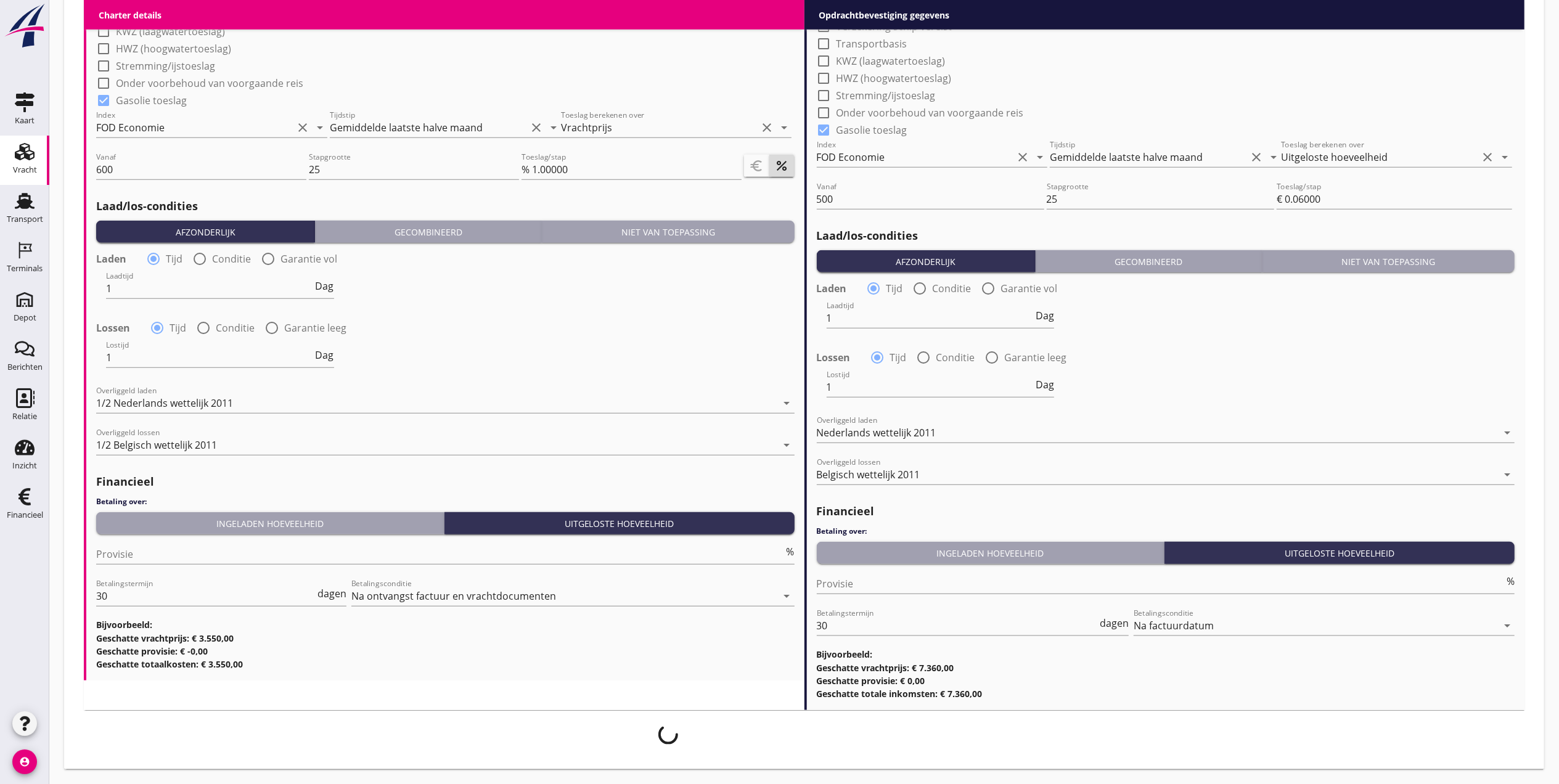
scroll to position [1144, 0]
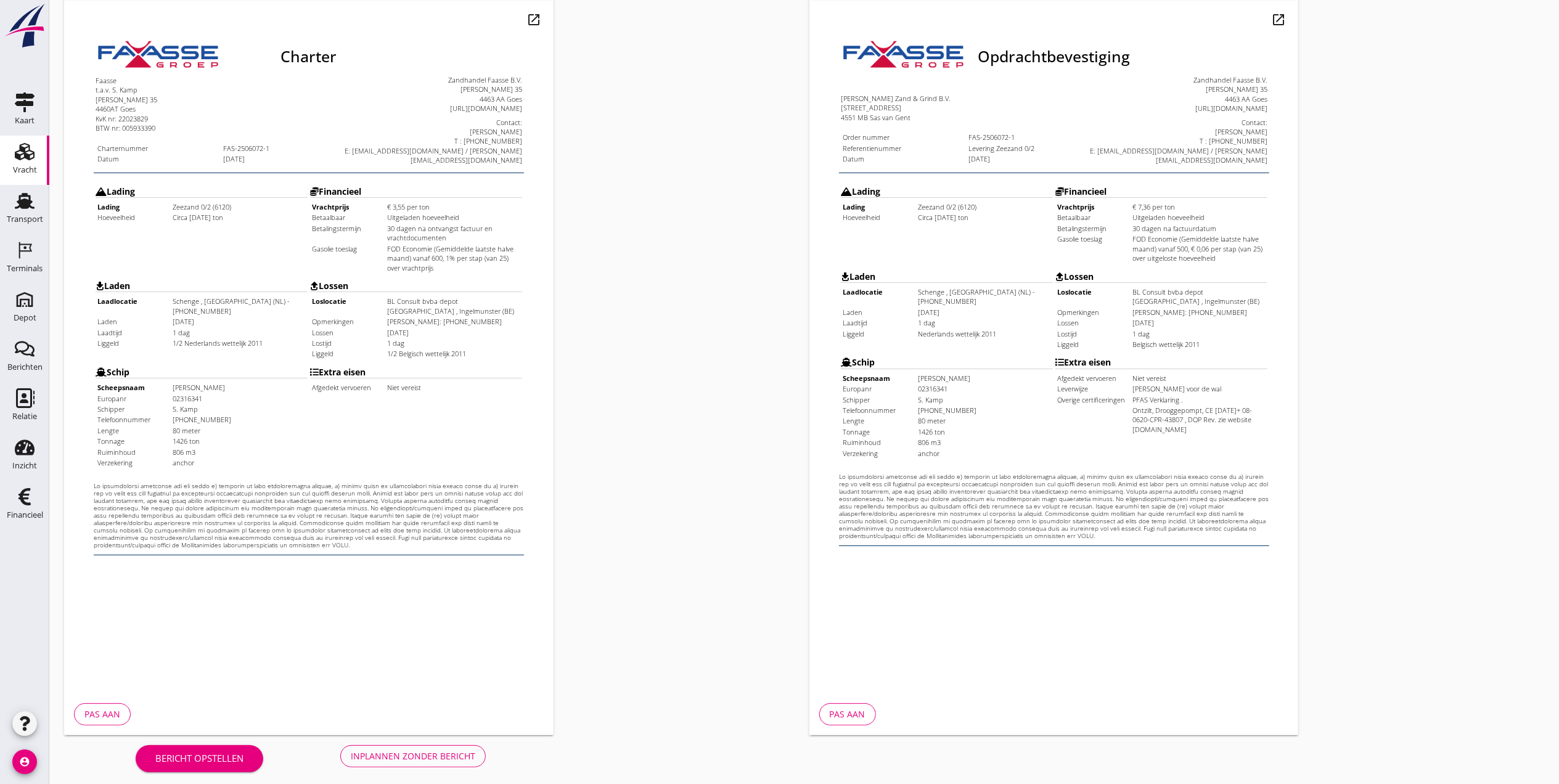
scroll to position [128, 0]
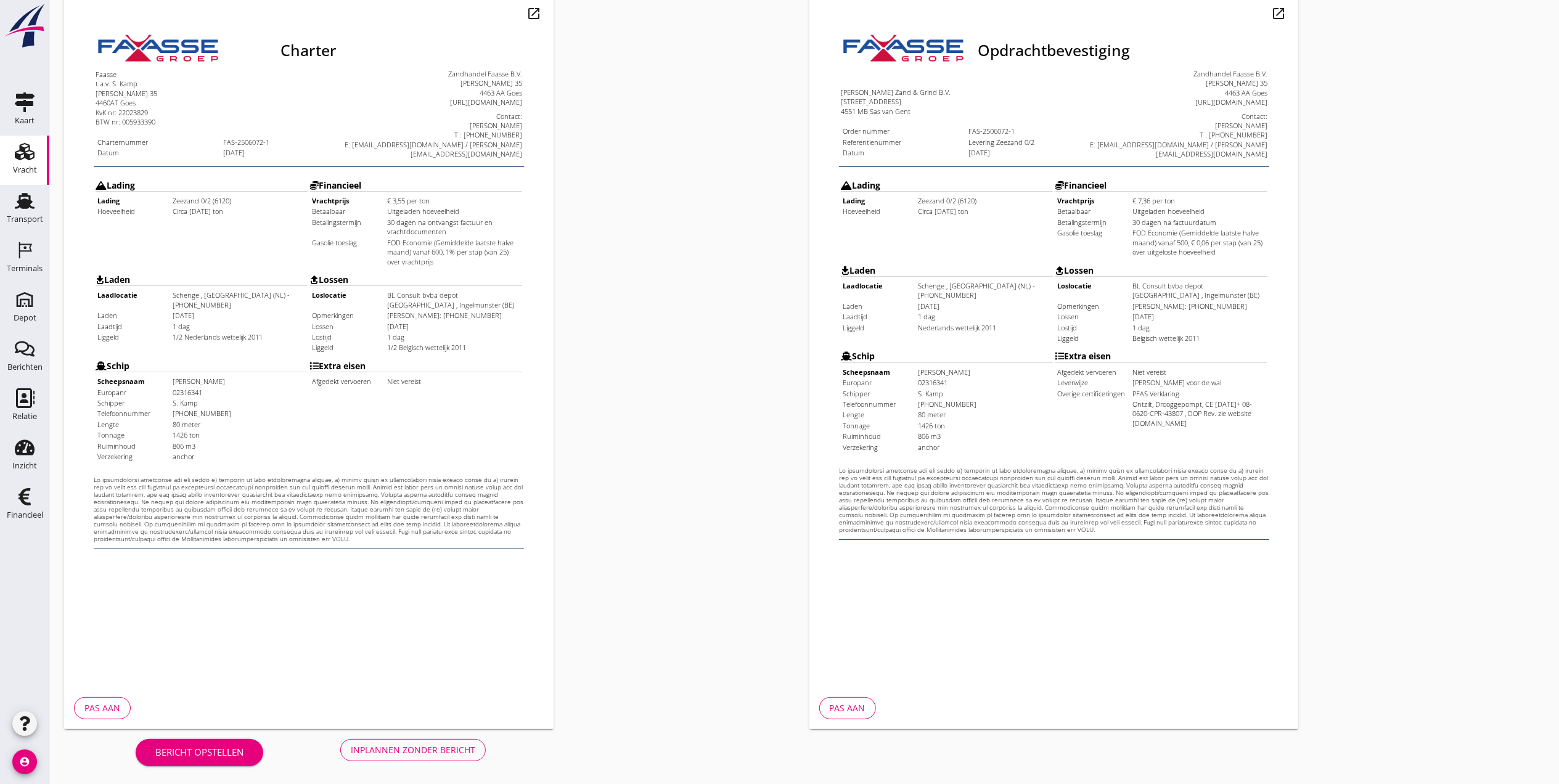
click at [434, 743] on div "Inplannen zonder bericht" at bounding box center [413, 750] width 124 height 13
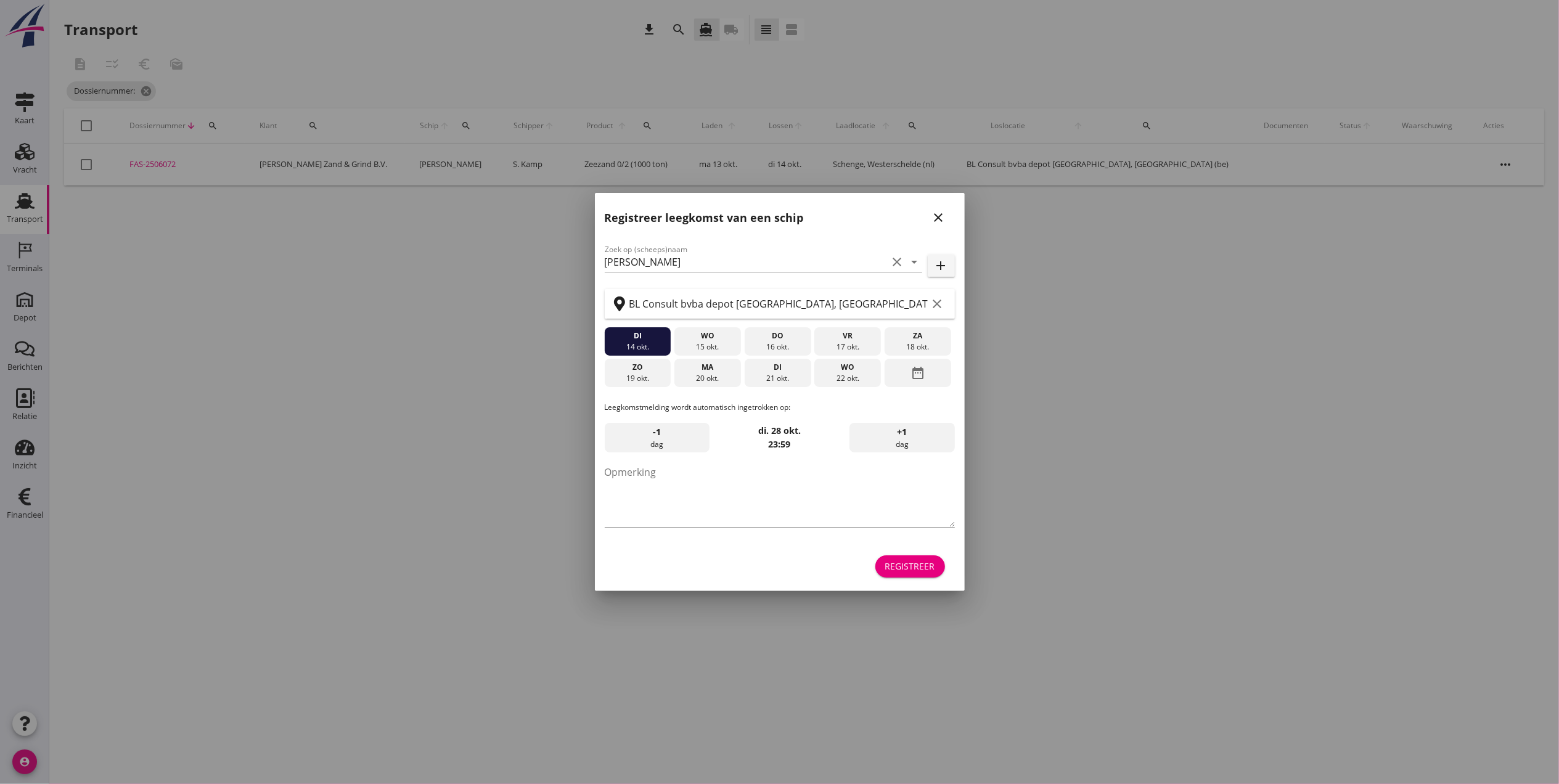
click at [941, 216] on icon "close" at bounding box center [938, 217] width 15 height 15
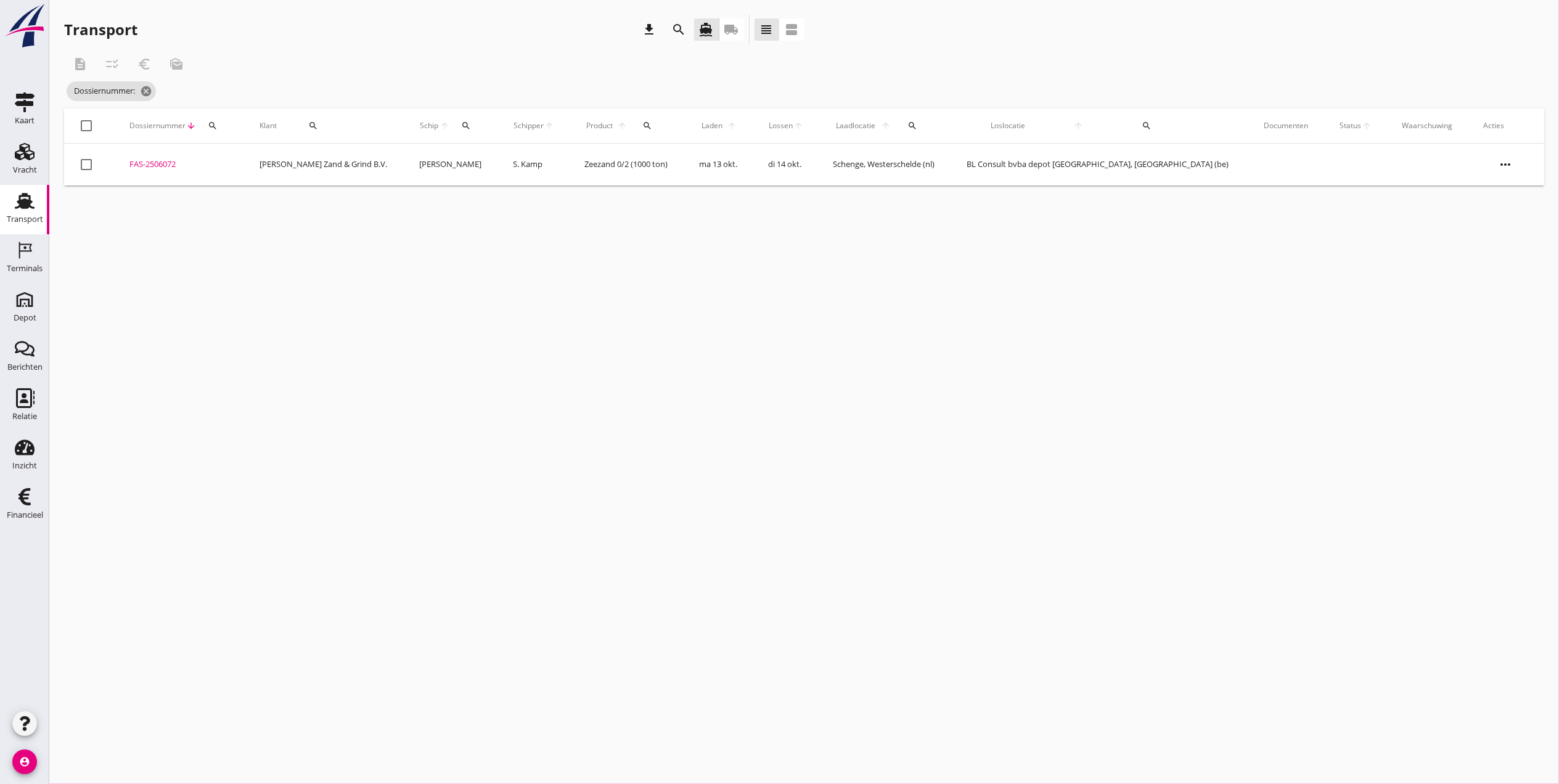
click at [177, 174] on td "FAS-2506072 upload_file Drop hier uw bestand om het aan het dossier toe te voeg…" at bounding box center [180, 165] width 130 height 42
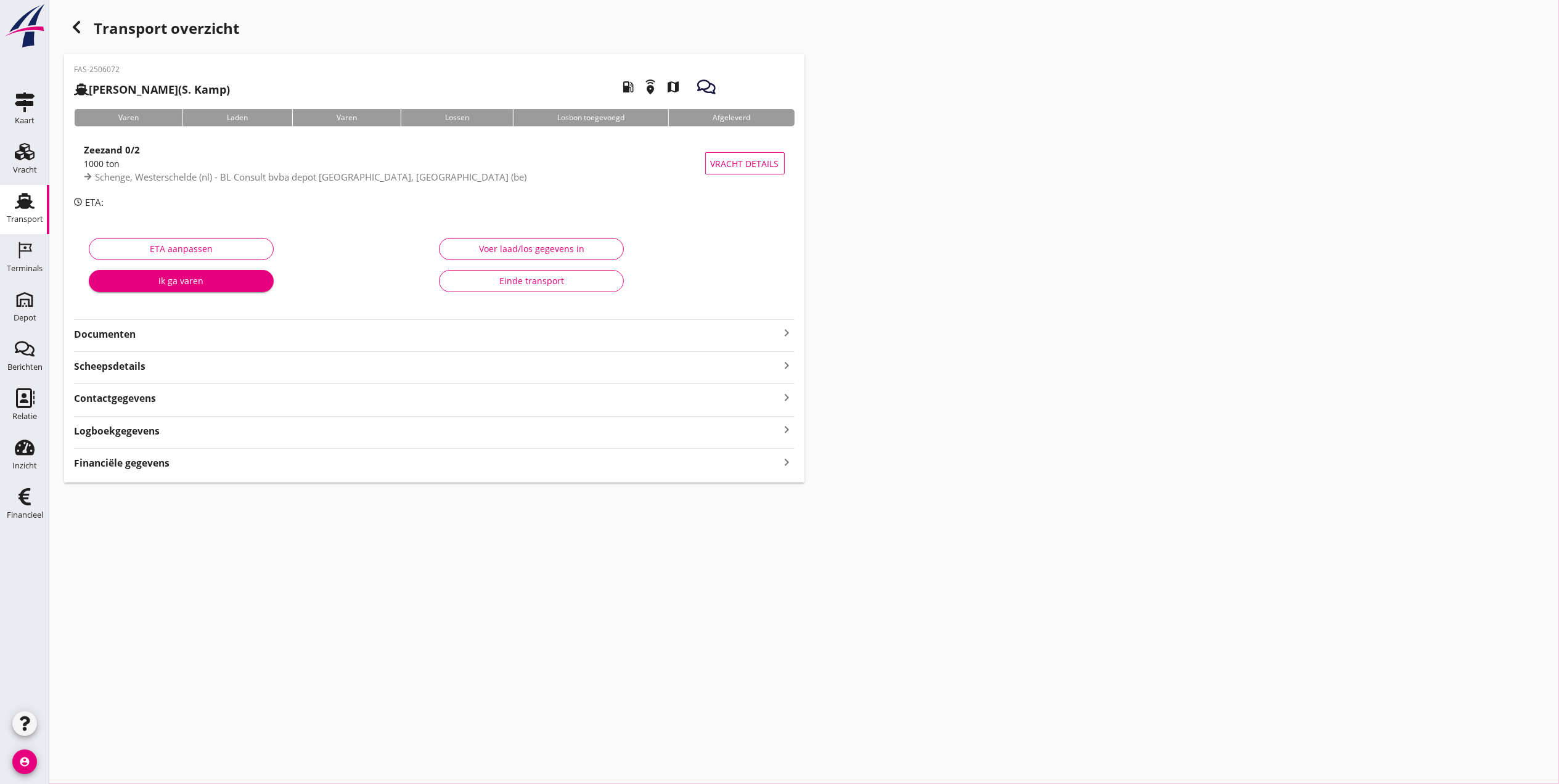
click at [145, 336] on strong "Documenten" at bounding box center [427, 335] width 706 height 14
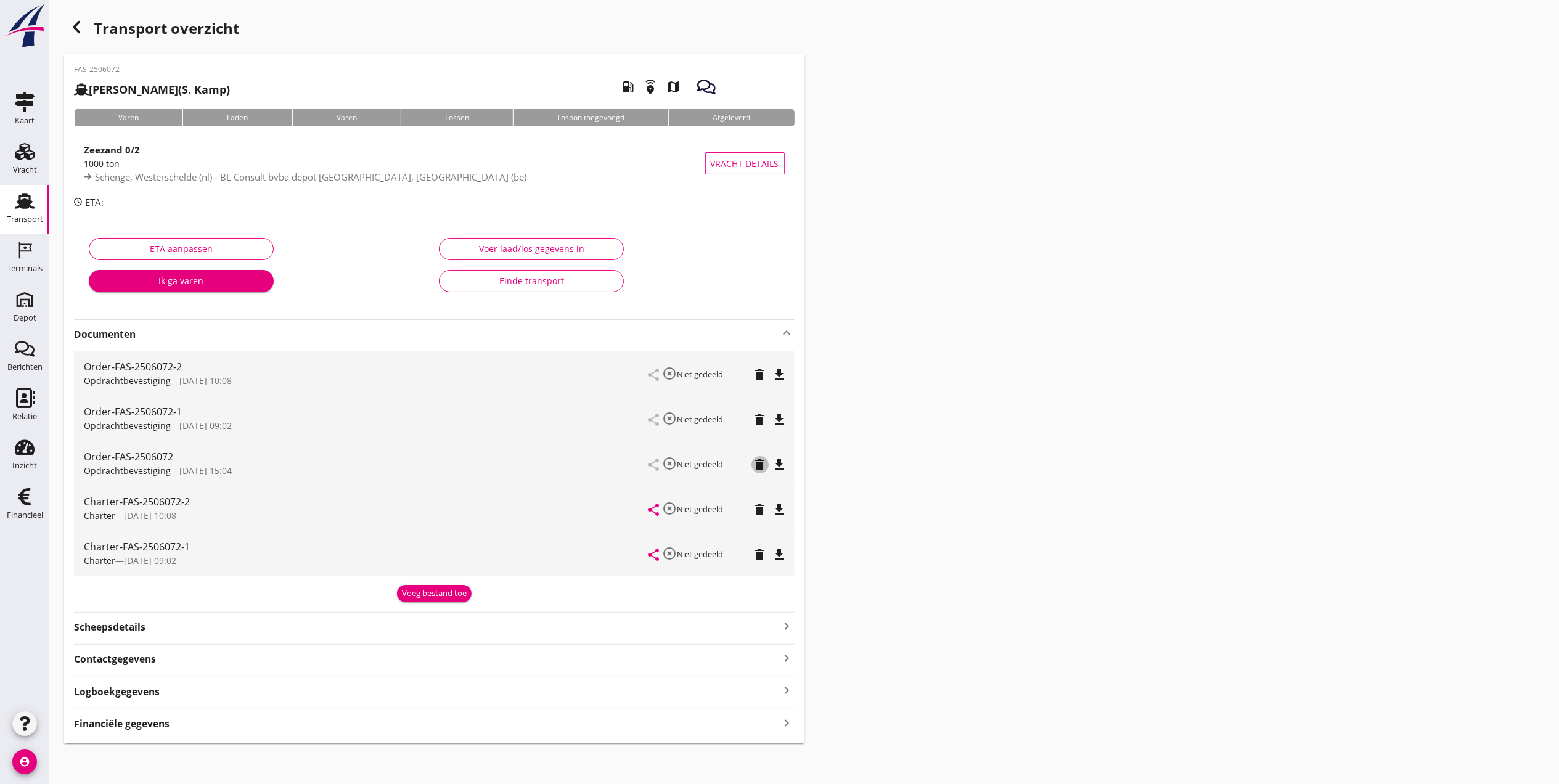
click at [761, 465] on icon "delete" at bounding box center [760, 464] width 15 height 15
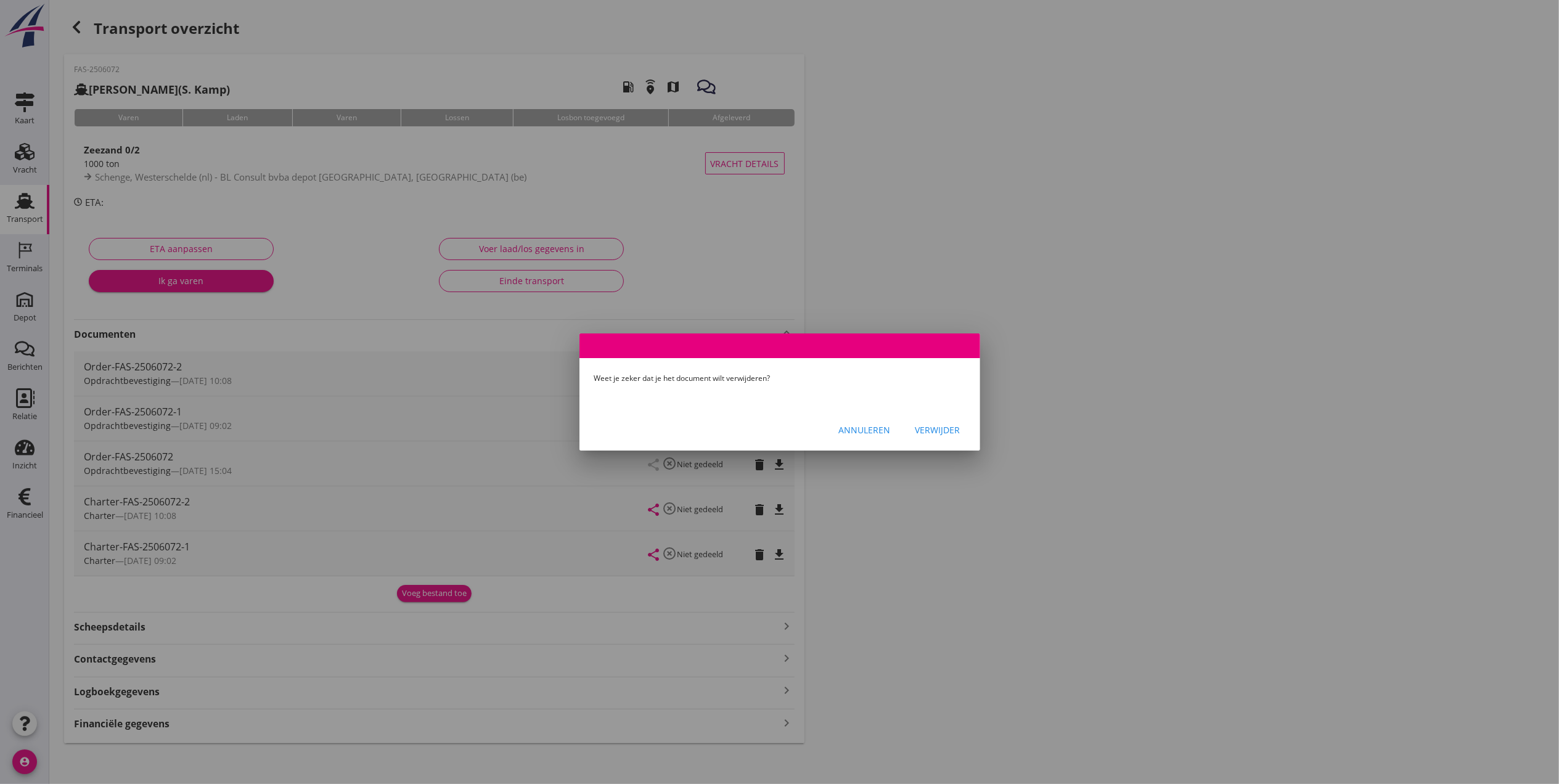
click at [921, 432] on div "Verwijder" at bounding box center [938, 430] width 45 height 13
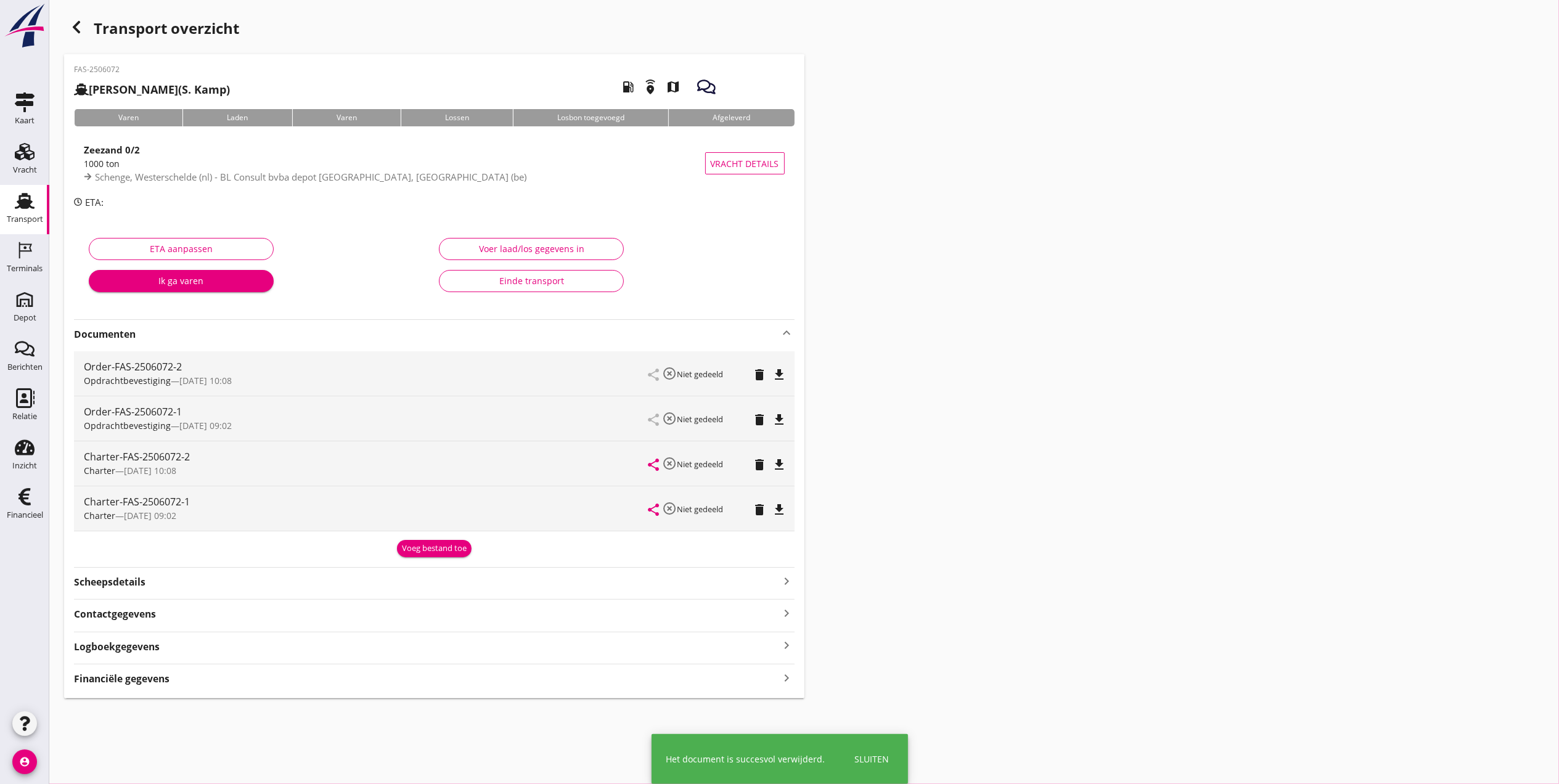
click at [758, 422] on icon "delete" at bounding box center [760, 419] width 15 height 15
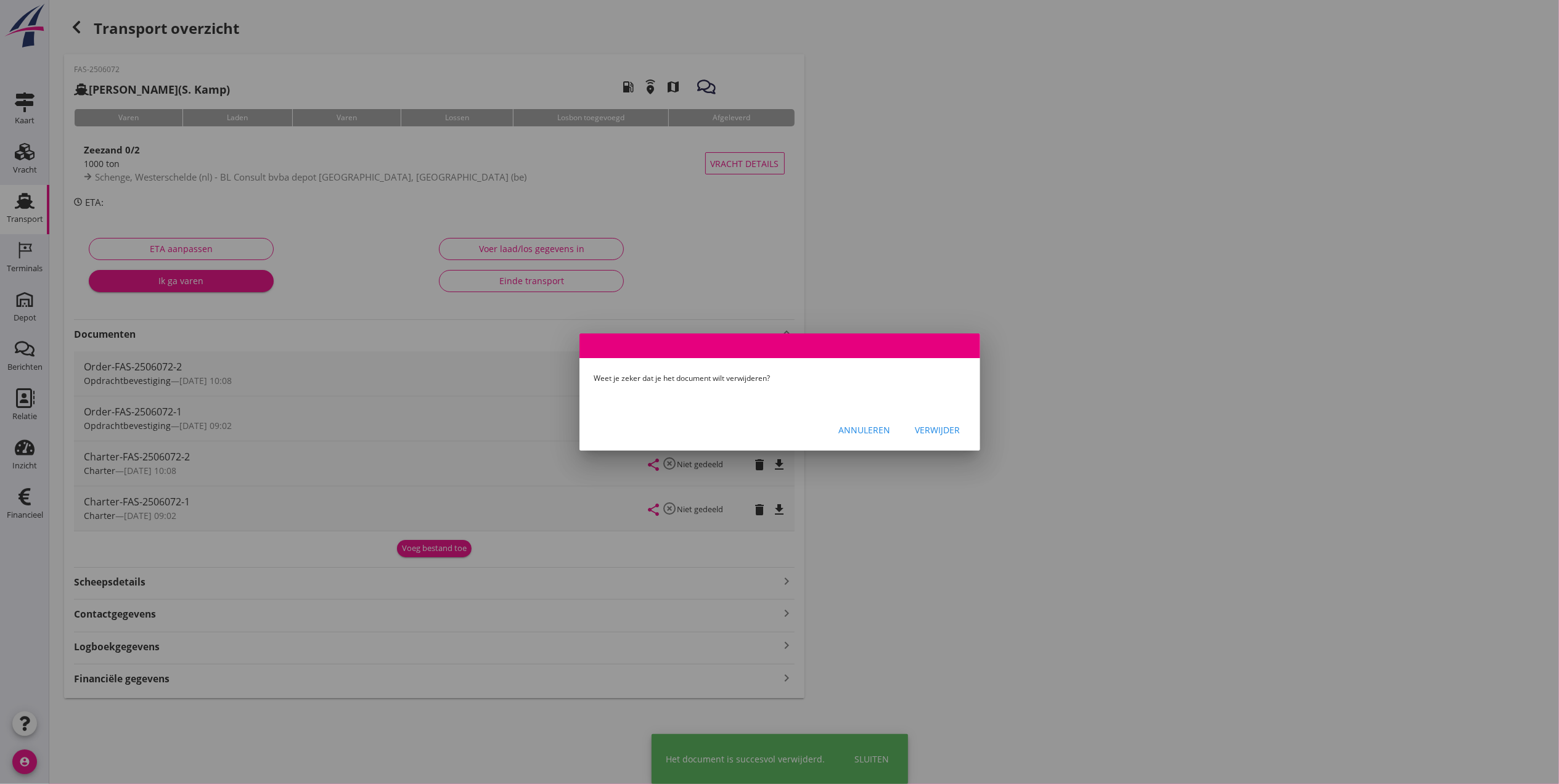
click at [948, 428] on div "Verwijder" at bounding box center [938, 430] width 45 height 13
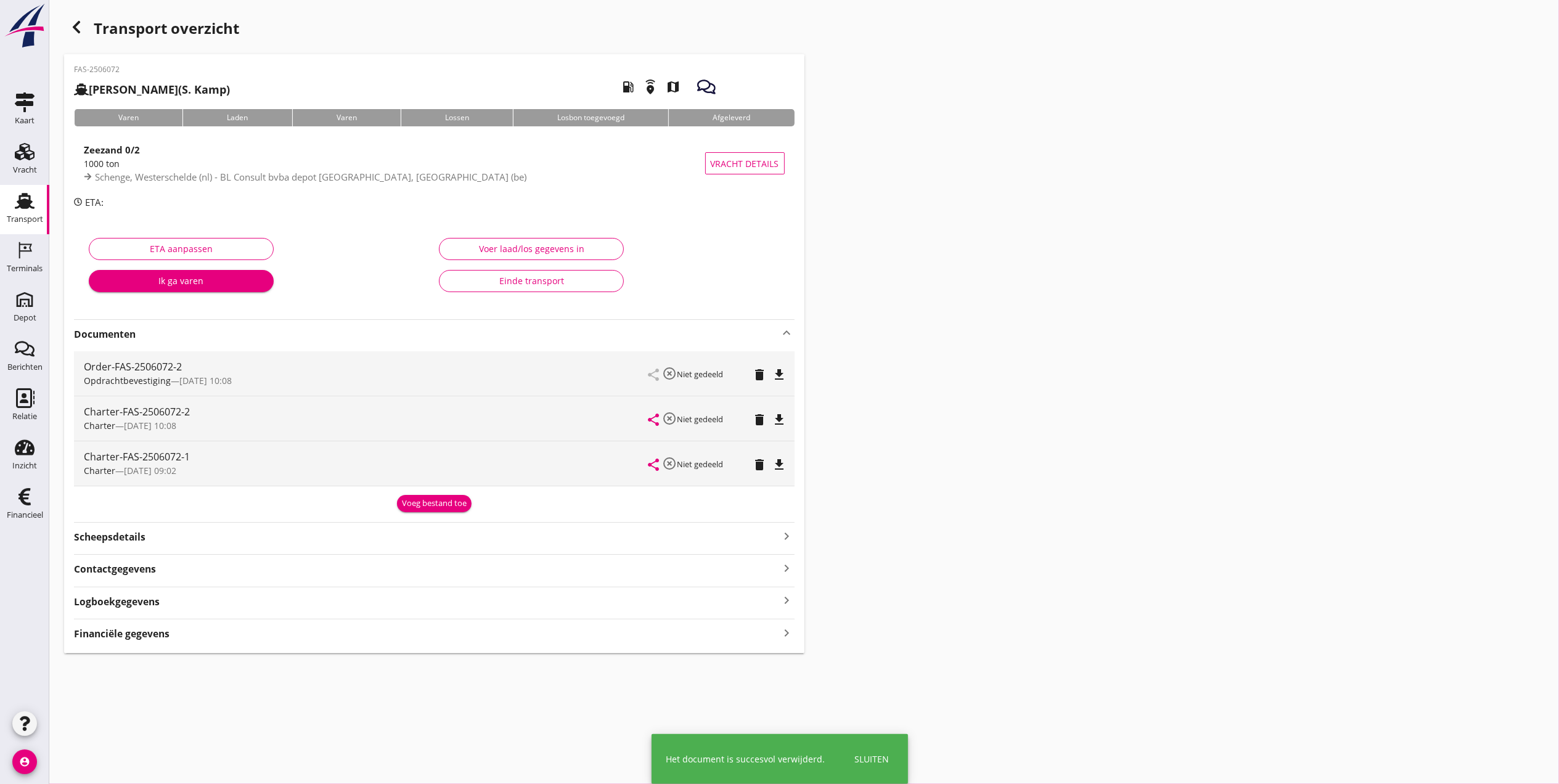
click at [759, 467] on icon "delete" at bounding box center [760, 464] width 15 height 15
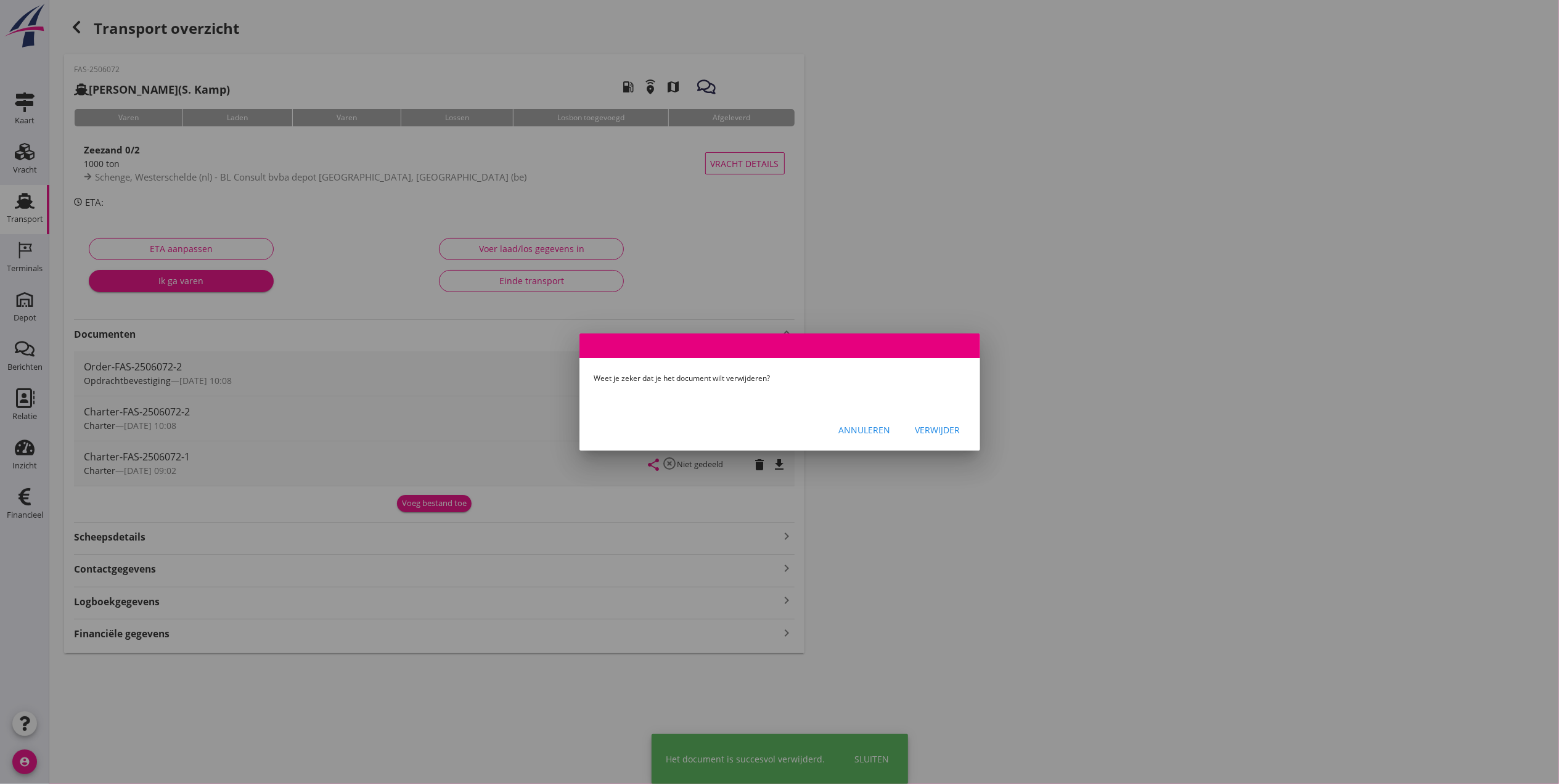
click at [937, 427] on div "Verwijder" at bounding box center [938, 430] width 45 height 13
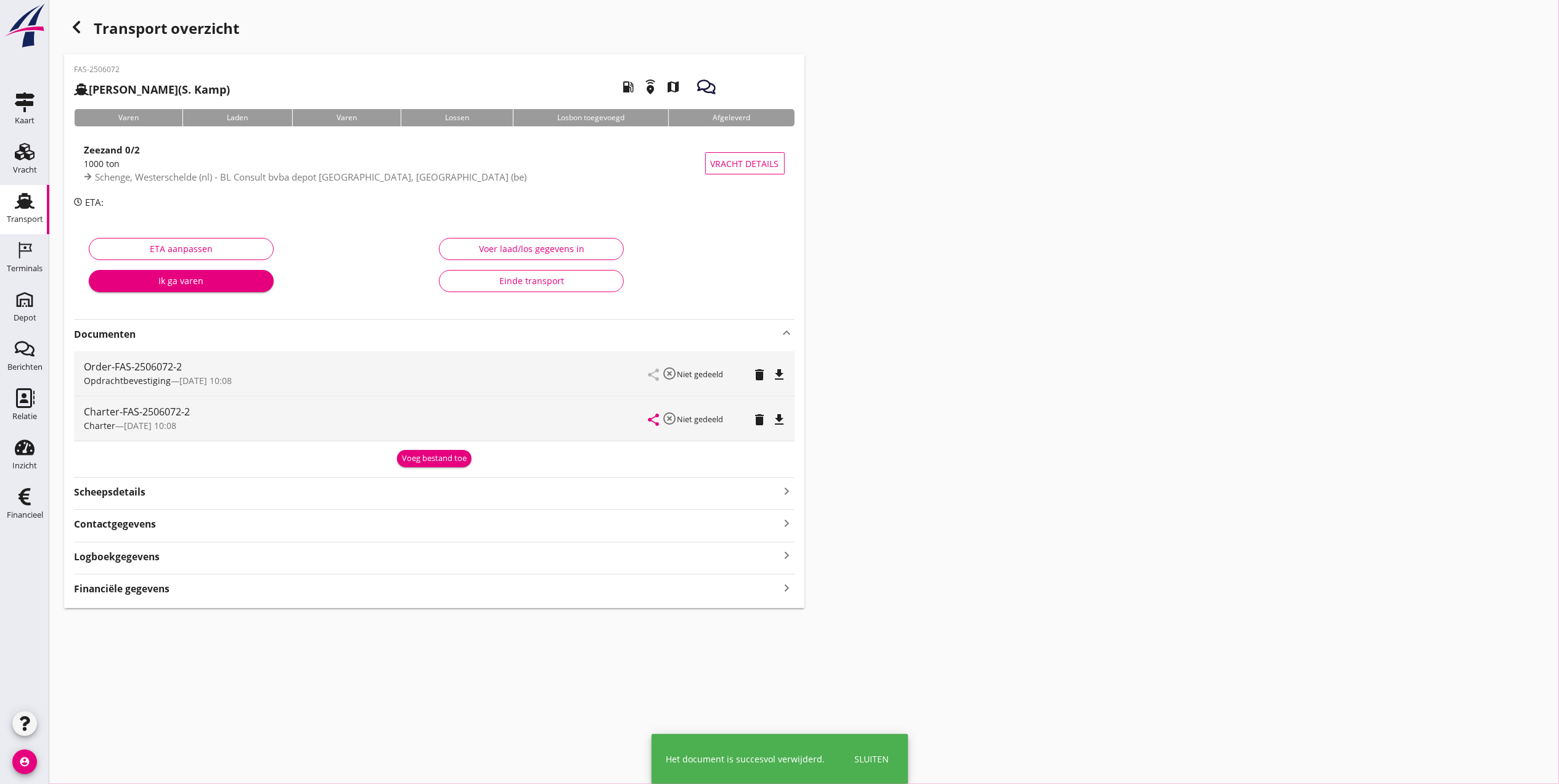
click at [27, 215] on div "Transport" at bounding box center [25, 219] width 37 height 8
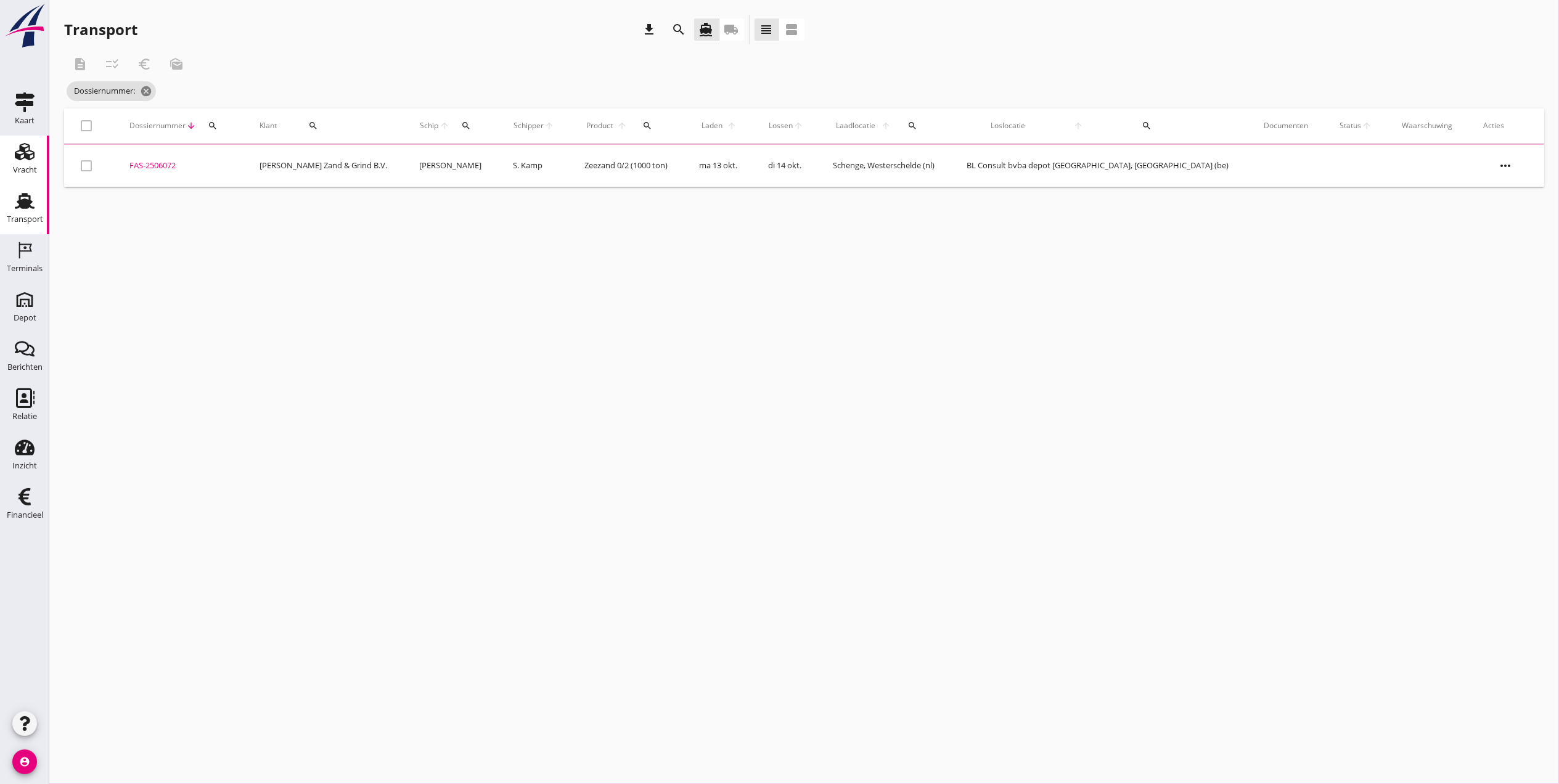
click at [26, 174] on div "Vracht" at bounding box center [25, 170] width 24 height 8
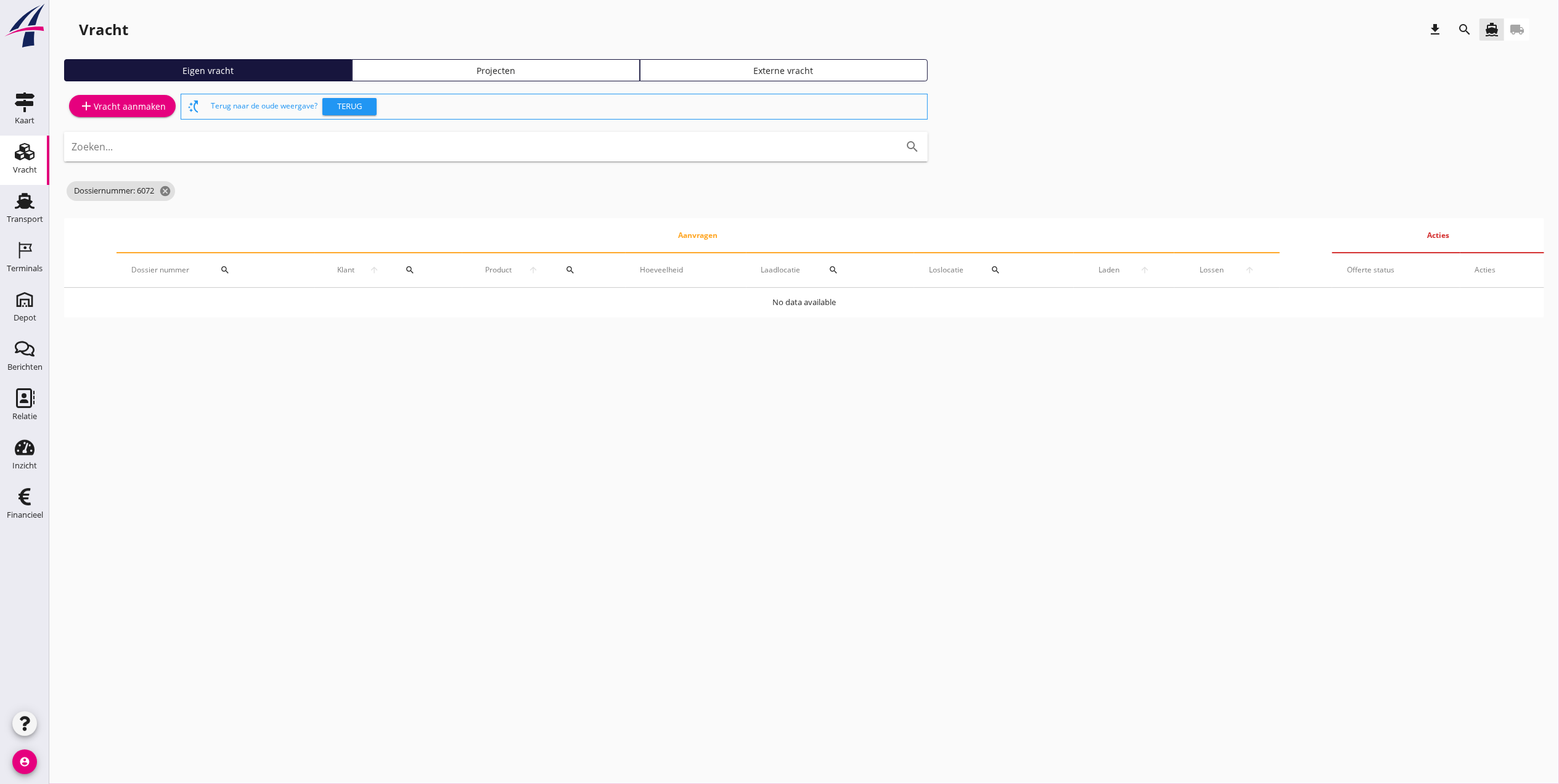
click at [432, 74] on div "Projecten" at bounding box center [496, 70] width 277 height 13
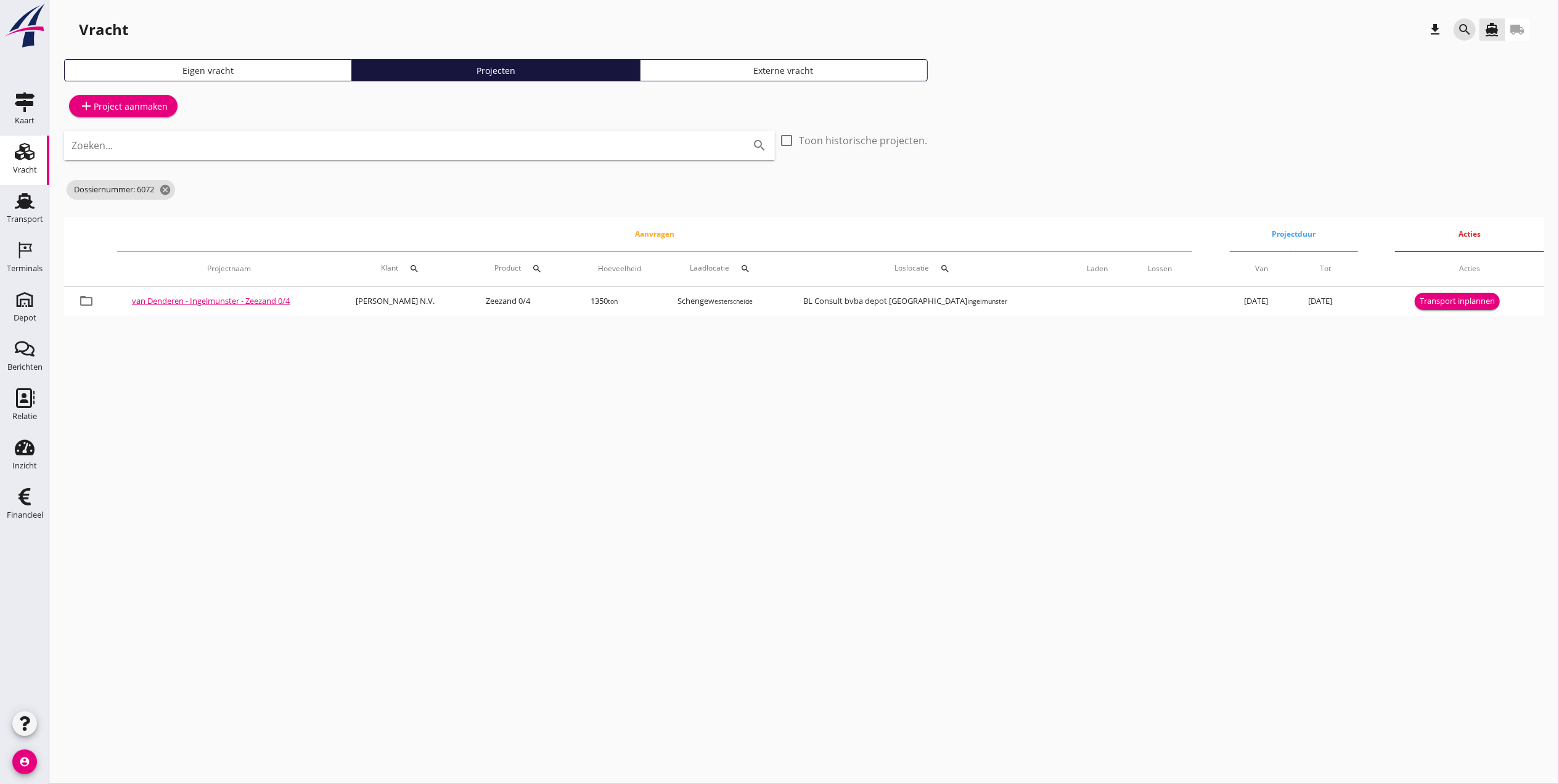
drag, startPoint x: 1464, startPoint y: 25, endPoint x: 1367, endPoint y: 215, distance: 213.3
click at [1367, 215] on div "Vracht download search directions_boat local_shipping Eigen vracht Projecten Ex…" at bounding box center [804, 170] width 1510 height 341
drag, startPoint x: 171, startPoint y: 191, endPoint x: 178, endPoint y: 191, distance: 7.0
click at [178, 191] on div "Dossiernummer: 6072 cancel" at bounding box center [496, 190] width 864 height 25
click at [169, 191] on icon "cancel" at bounding box center [165, 190] width 13 height 13
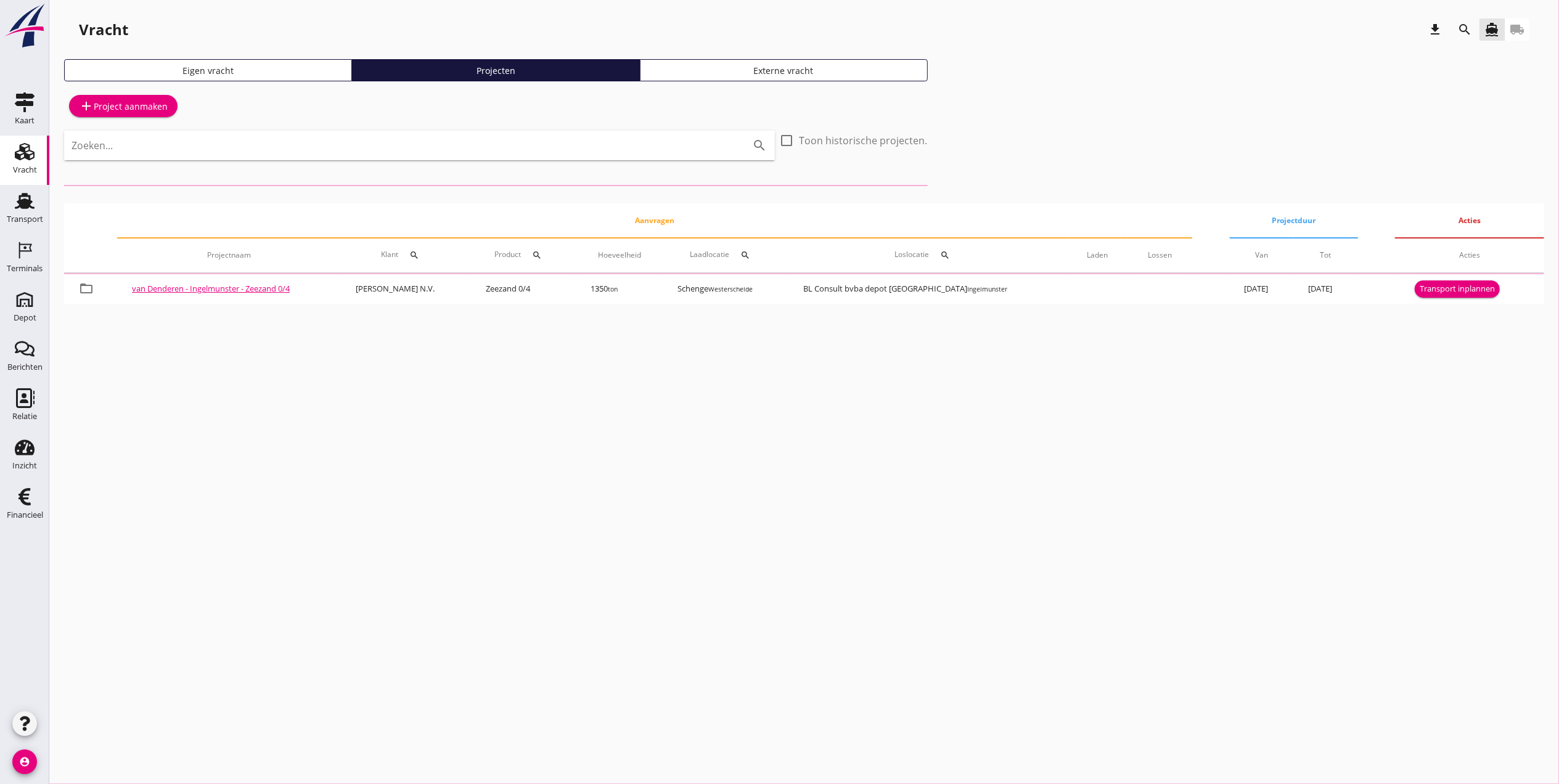
click at [1472, 27] on div "search" at bounding box center [1464, 29] width 22 height 15
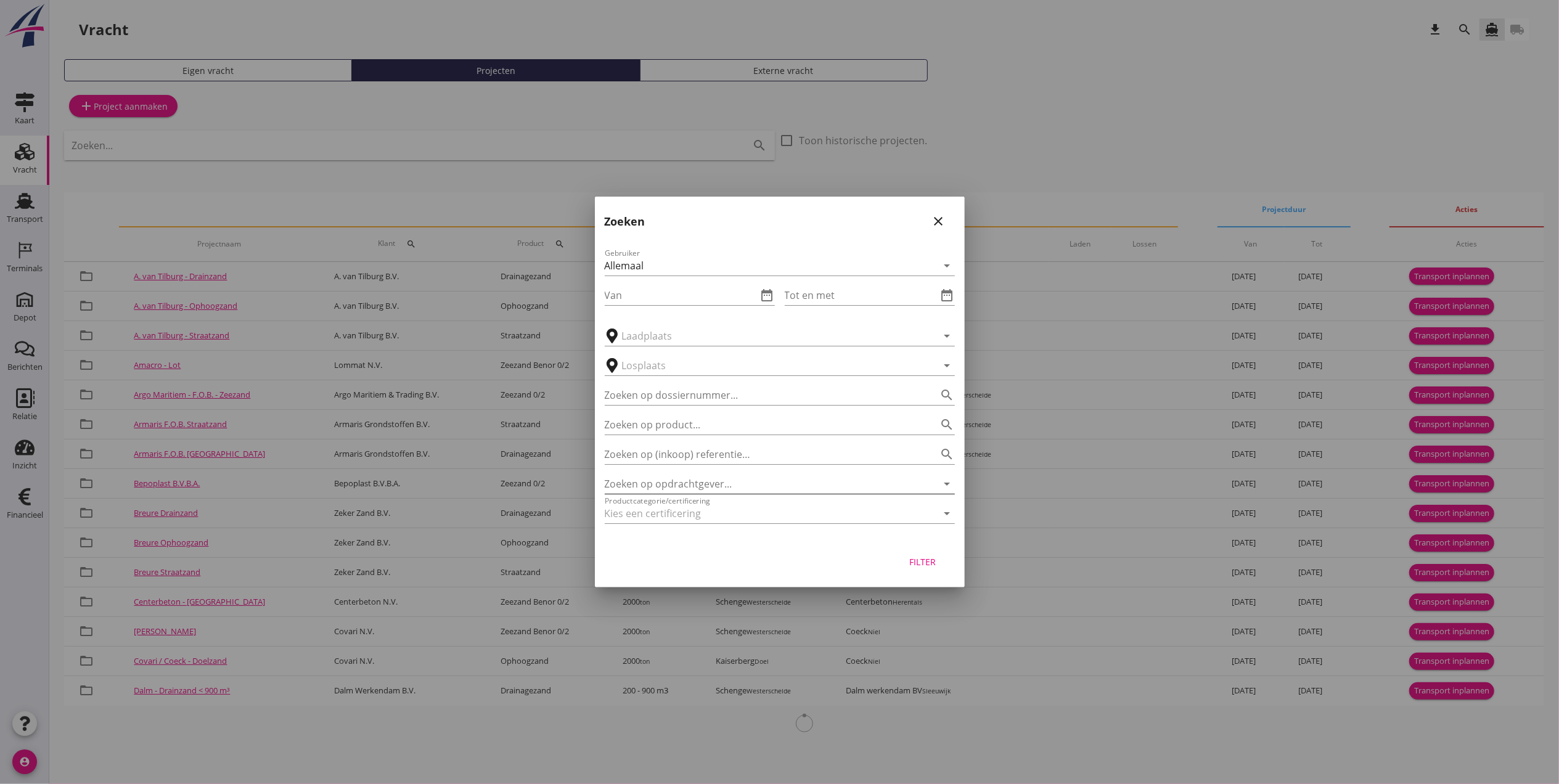
click at [765, 481] on input "Zoeken op opdrachtgever..." at bounding box center [763, 483] width 316 height 20
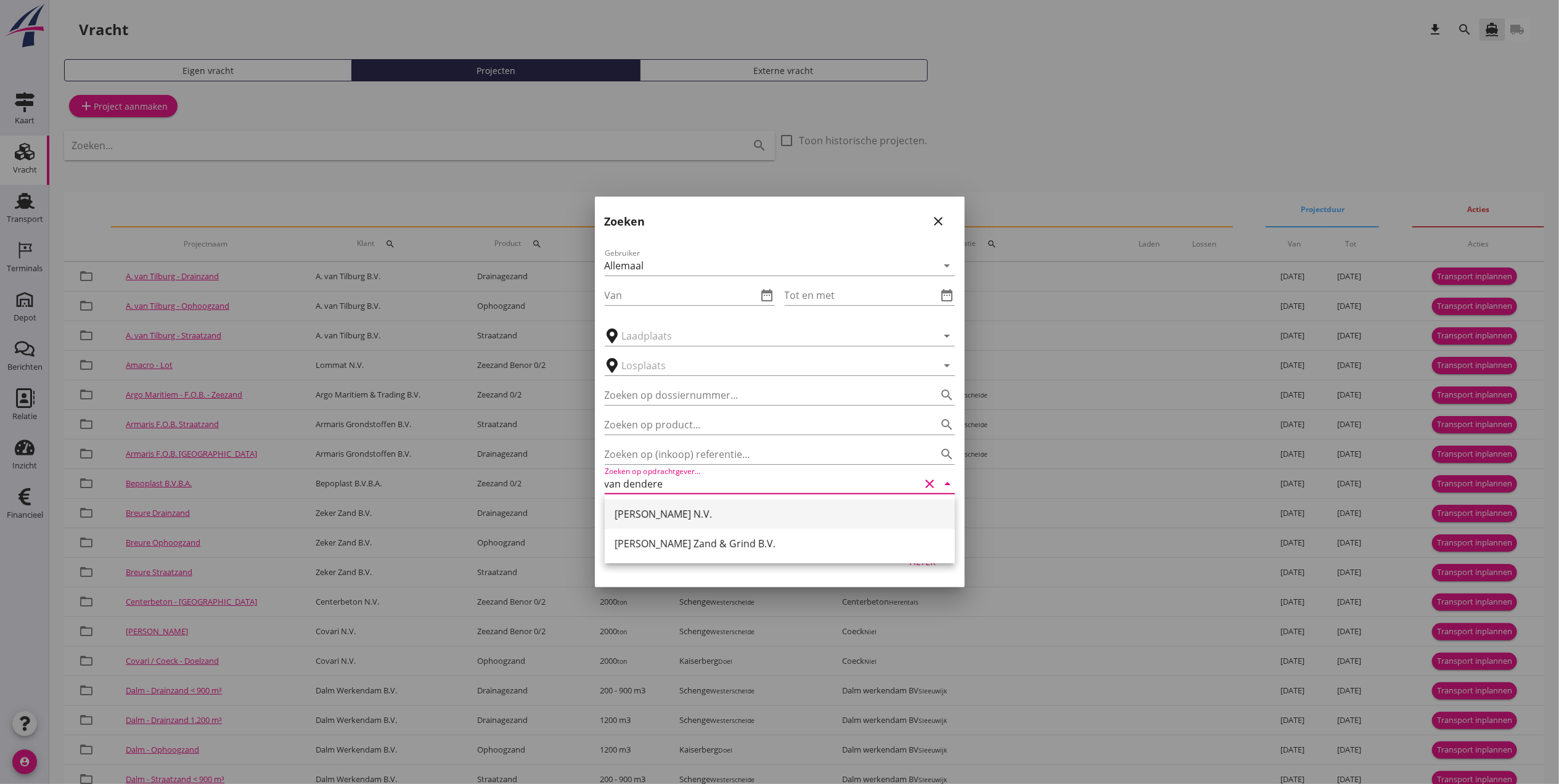
click at [710, 507] on div "[PERSON_NAME] N.V." at bounding box center [780, 514] width 331 height 15
click at [916, 558] on div "Filter" at bounding box center [923, 561] width 34 height 13
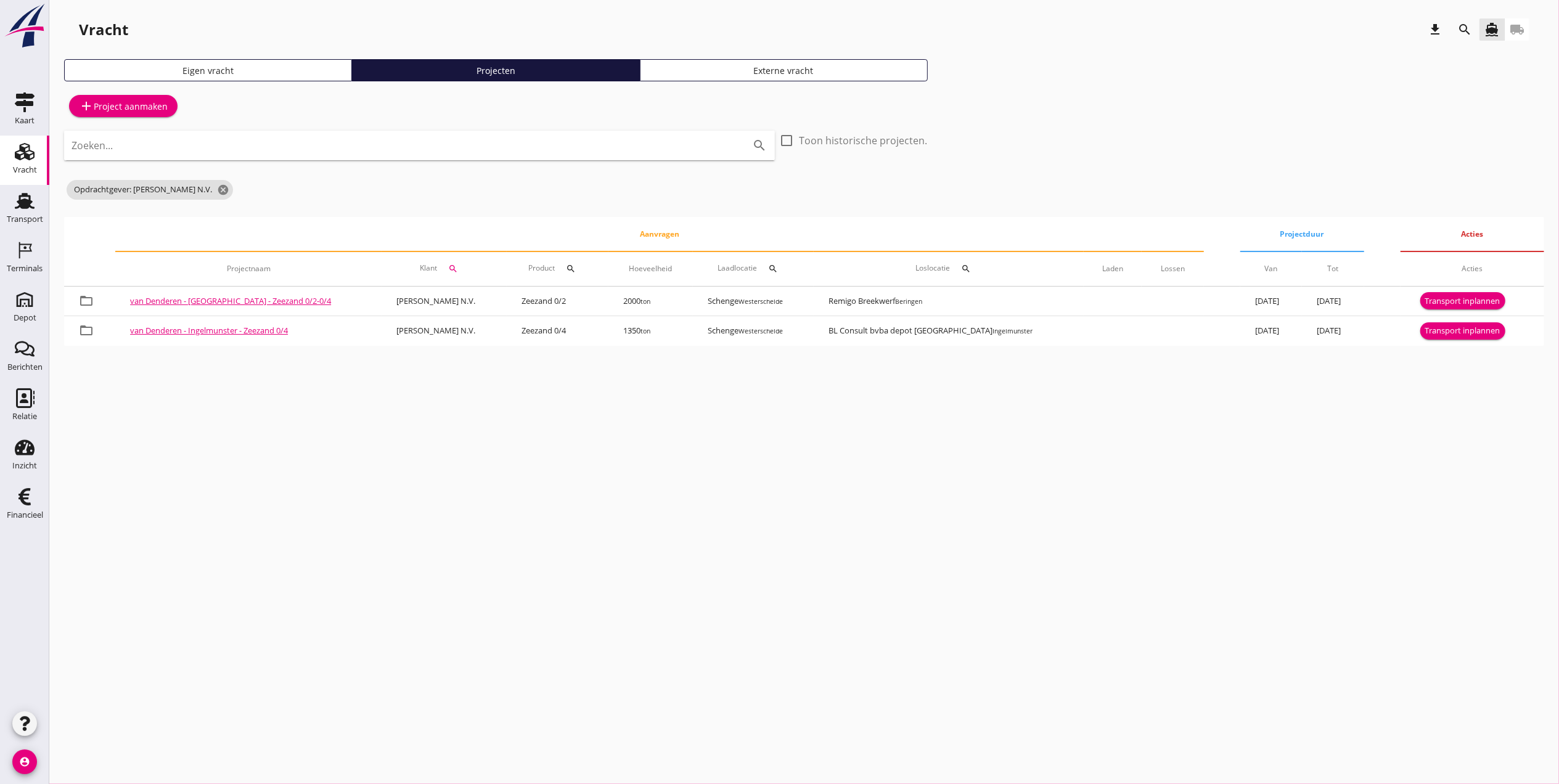
click at [272, 162] on div "Zoeken... search" at bounding box center [419, 154] width 711 height 47
click at [271, 145] on input "Zoeken..." at bounding box center [402, 145] width 661 height 20
click at [1473, 34] on div "search" at bounding box center [1464, 29] width 22 height 15
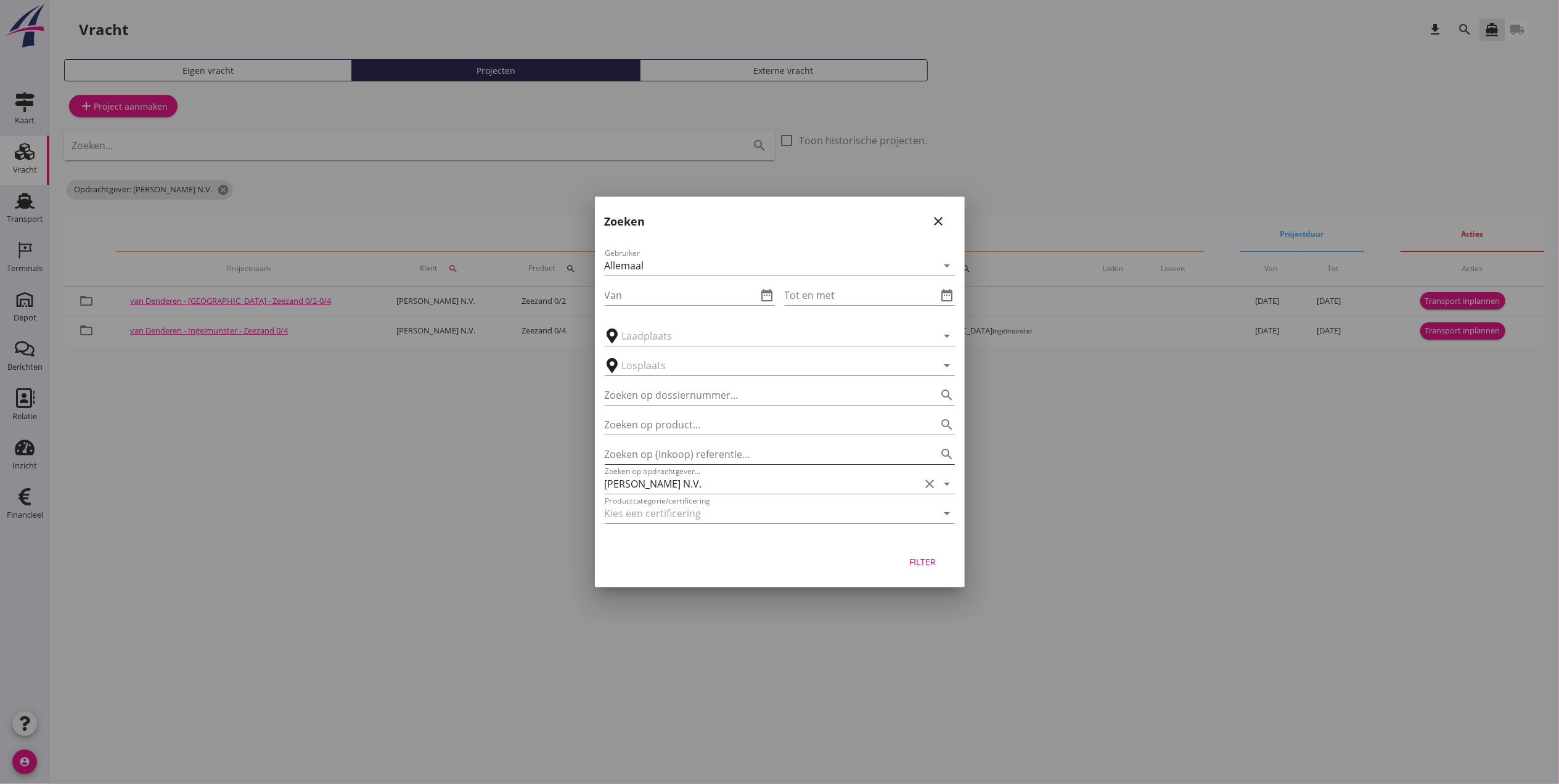
click at [722, 460] on input "Zoeken op (inkoop) referentie…" at bounding box center [763, 453] width 316 height 20
click at [722, 477] on input "[PERSON_NAME] N.V." at bounding box center [763, 483] width 316 height 20
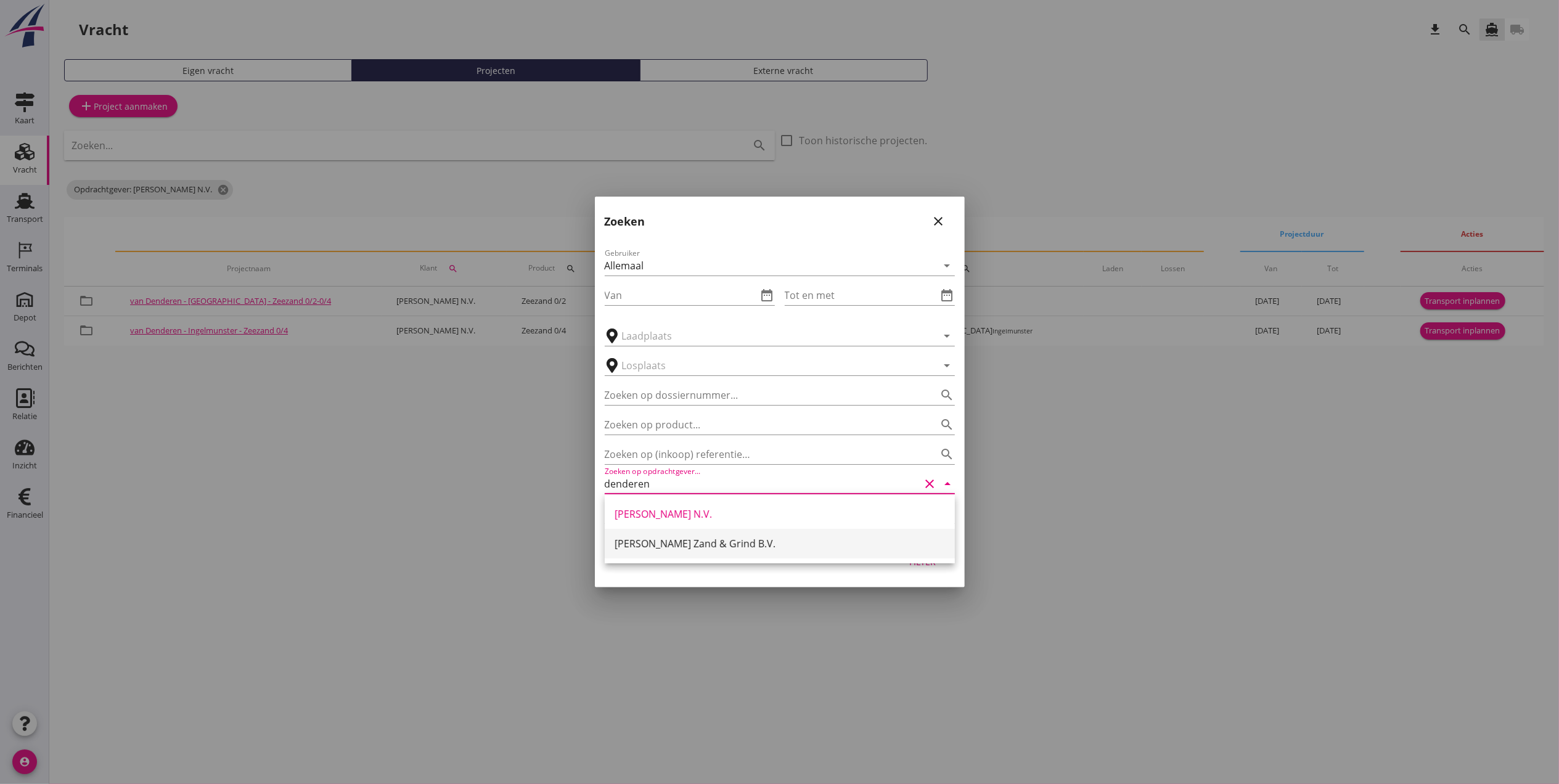
click at [739, 546] on div "[PERSON_NAME] Zand & Grind B.V." at bounding box center [780, 543] width 331 height 15
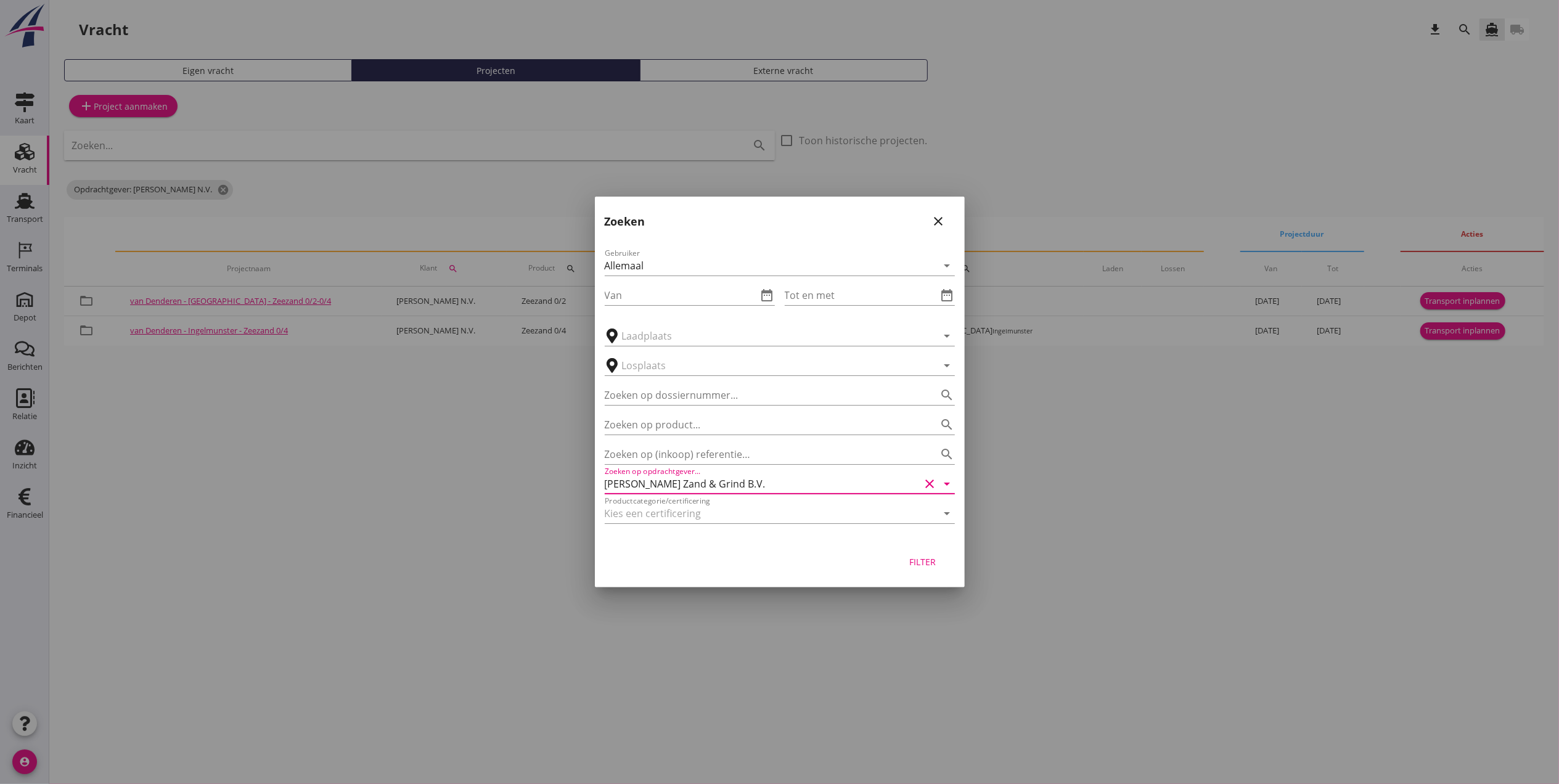
type input "[PERSON_NAME] Zand & Grind B.V."
click at [928, 562] on div "Filter" at bounding box center [923, 561] width 34 height 13
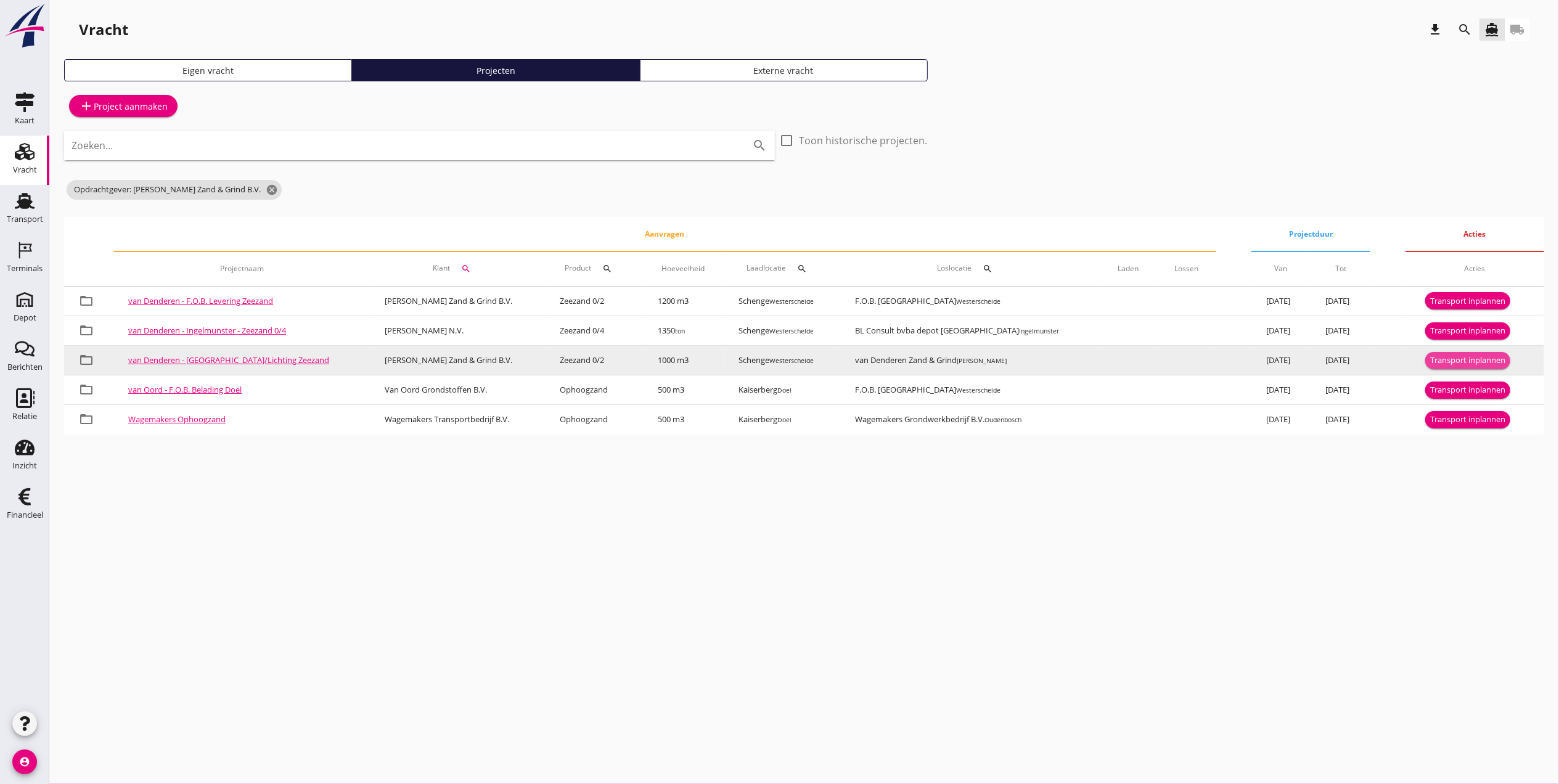
click at [1471, 360] on div "Transport inplannen" at bounding box center [1468, 360] width 75 height 13
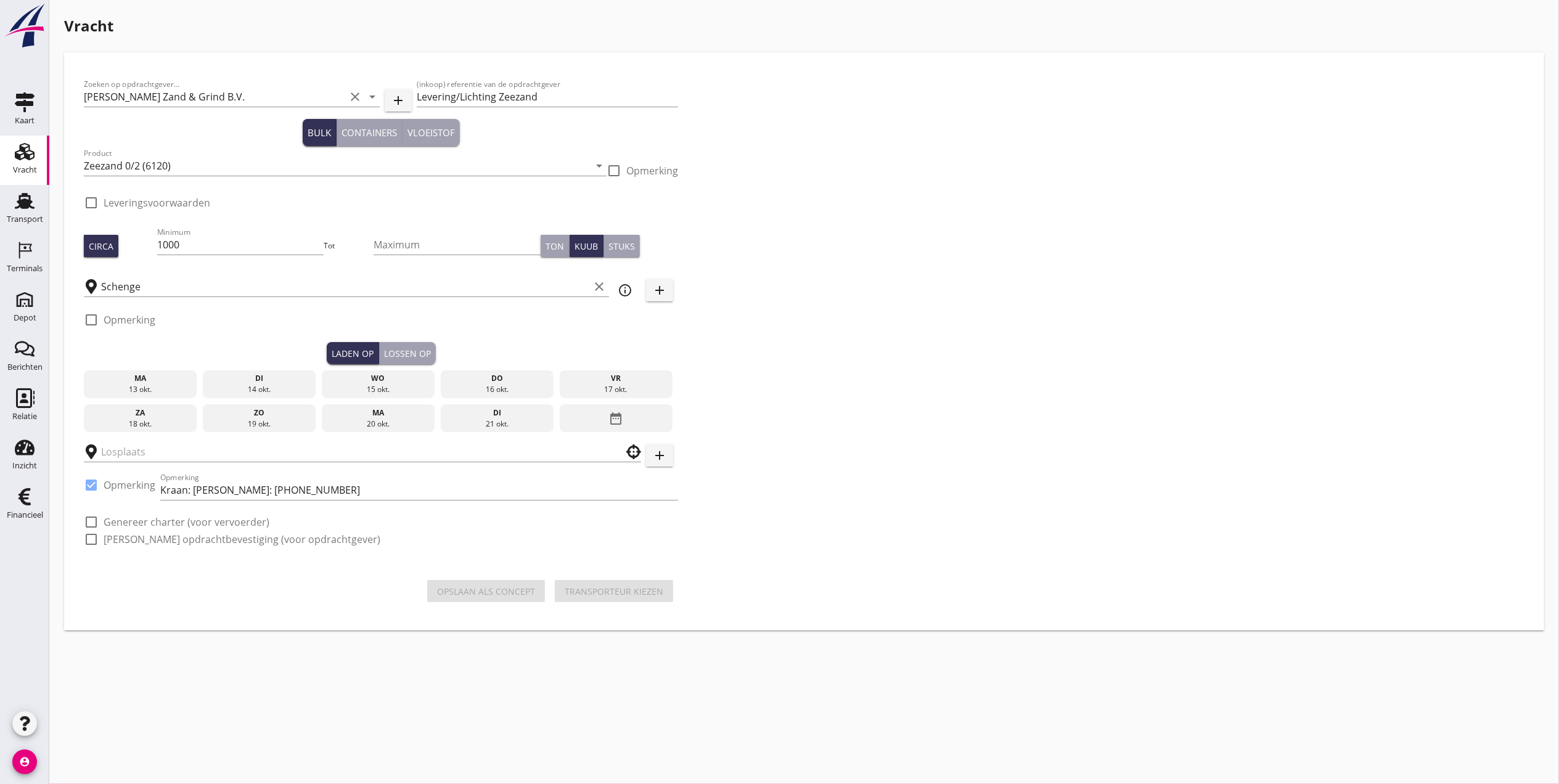
checkbox input "true"
type input "van Denderen Zand & Grind"
checkbox input "true"
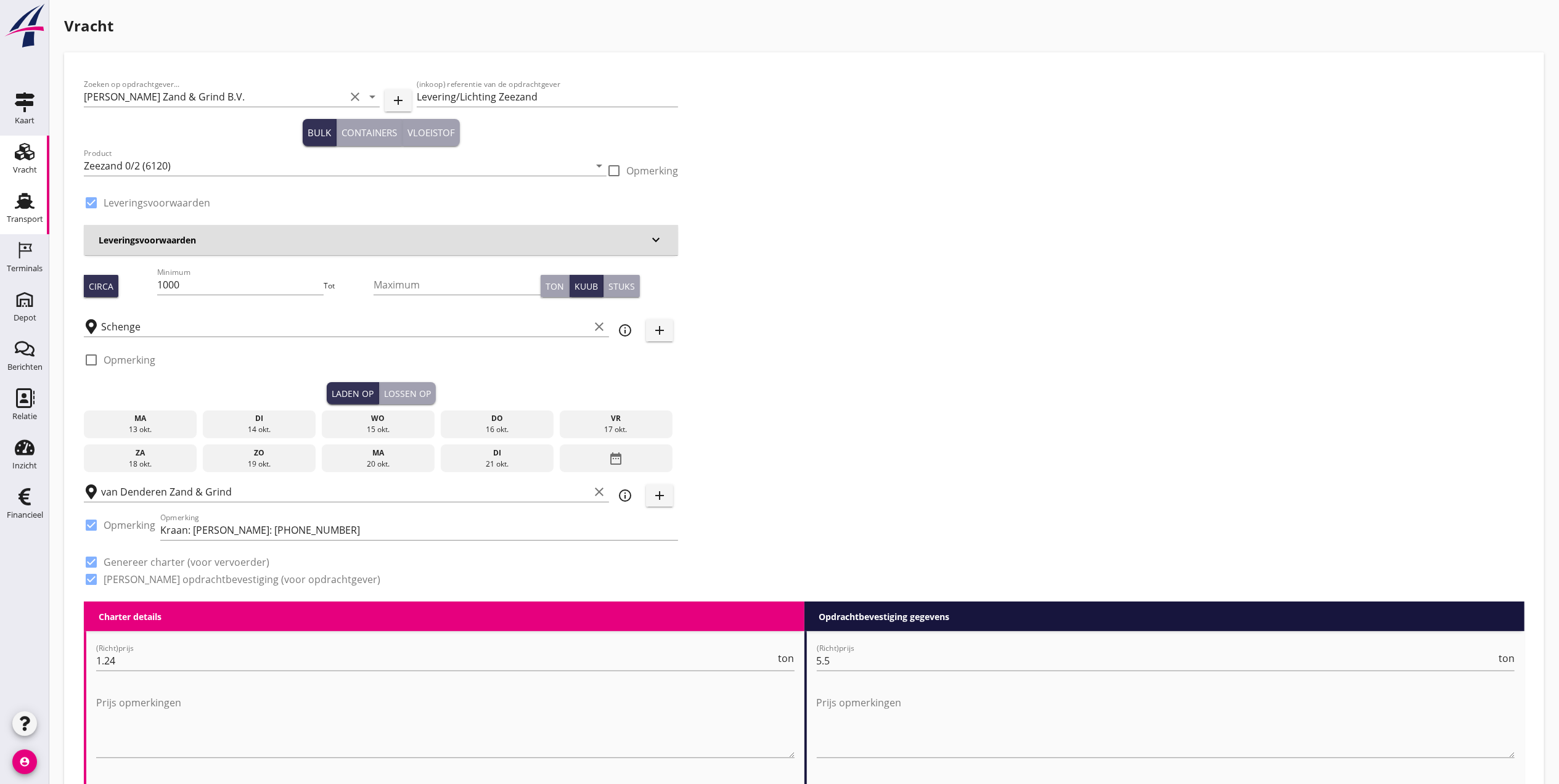
click at [30, 203] on use at bounding box center [24, 201] width 20 height 16
click at [267, 278] on input "1000" at bounding box center [241, 285] width 167 height 20
drag, startPoint x: 200, startPoint y: 291, endPoint x: 100, endPoint y: 299, distance: 100.3
click at [101, 299] on div "Circa Minimum 1000 Tot Maximum Ton Kuub Stuks" at bounding box center [381, 286] width 594 height 42
click at [357, 336] on div "Schenge clear" at bounding box center [346, 326] width 525 height 20
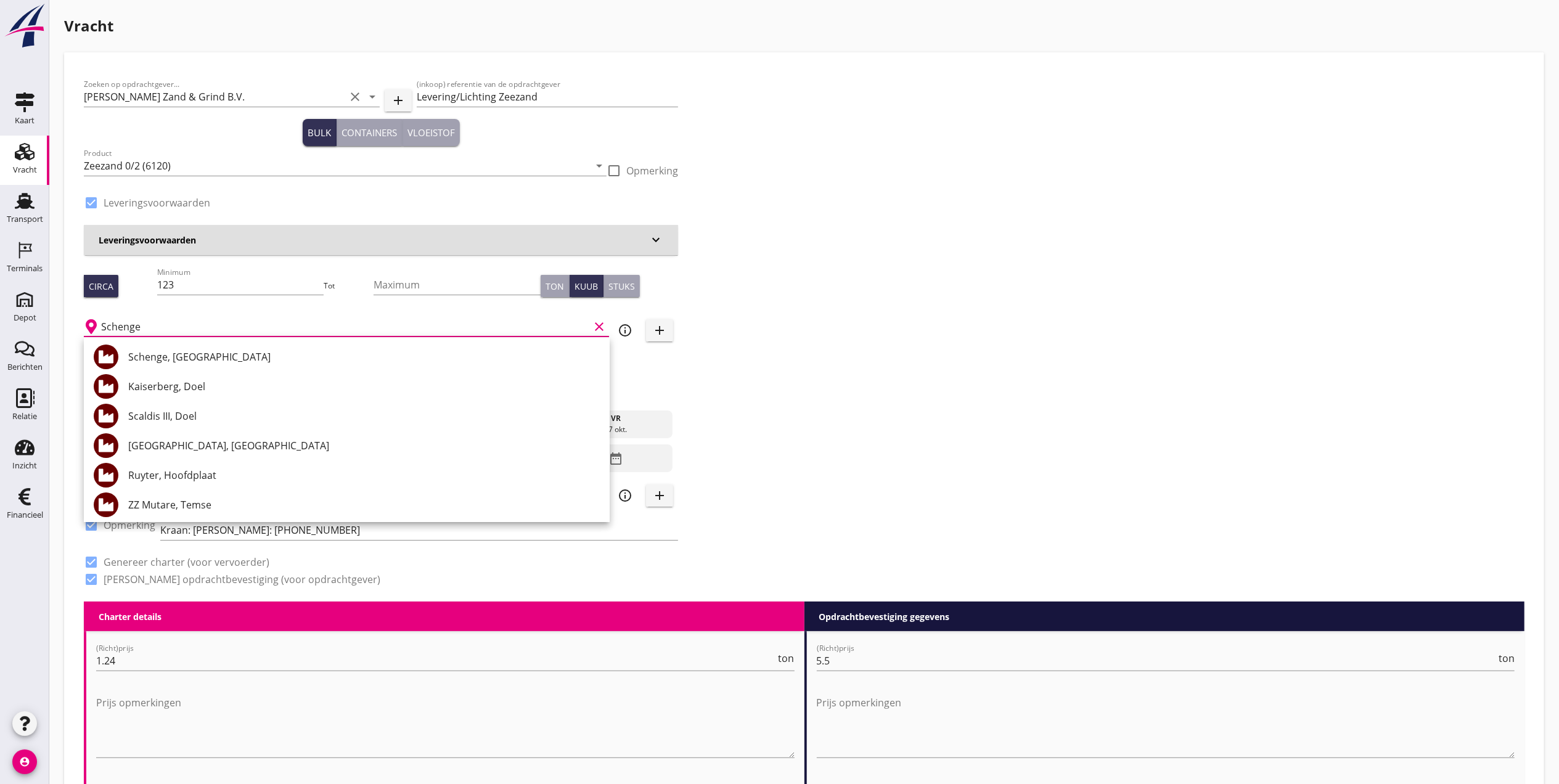
click at [351, 327] on input "Schenge" at bounding box center [345, 326] width 488 height 20
click at [905, 432] on div "Zoeken op opdrachtgever... [PERSON_NAME] Zand & Grind B.V. clear arrow_drop_dow…" at bounding box center [804, 336] width 1450 height 529
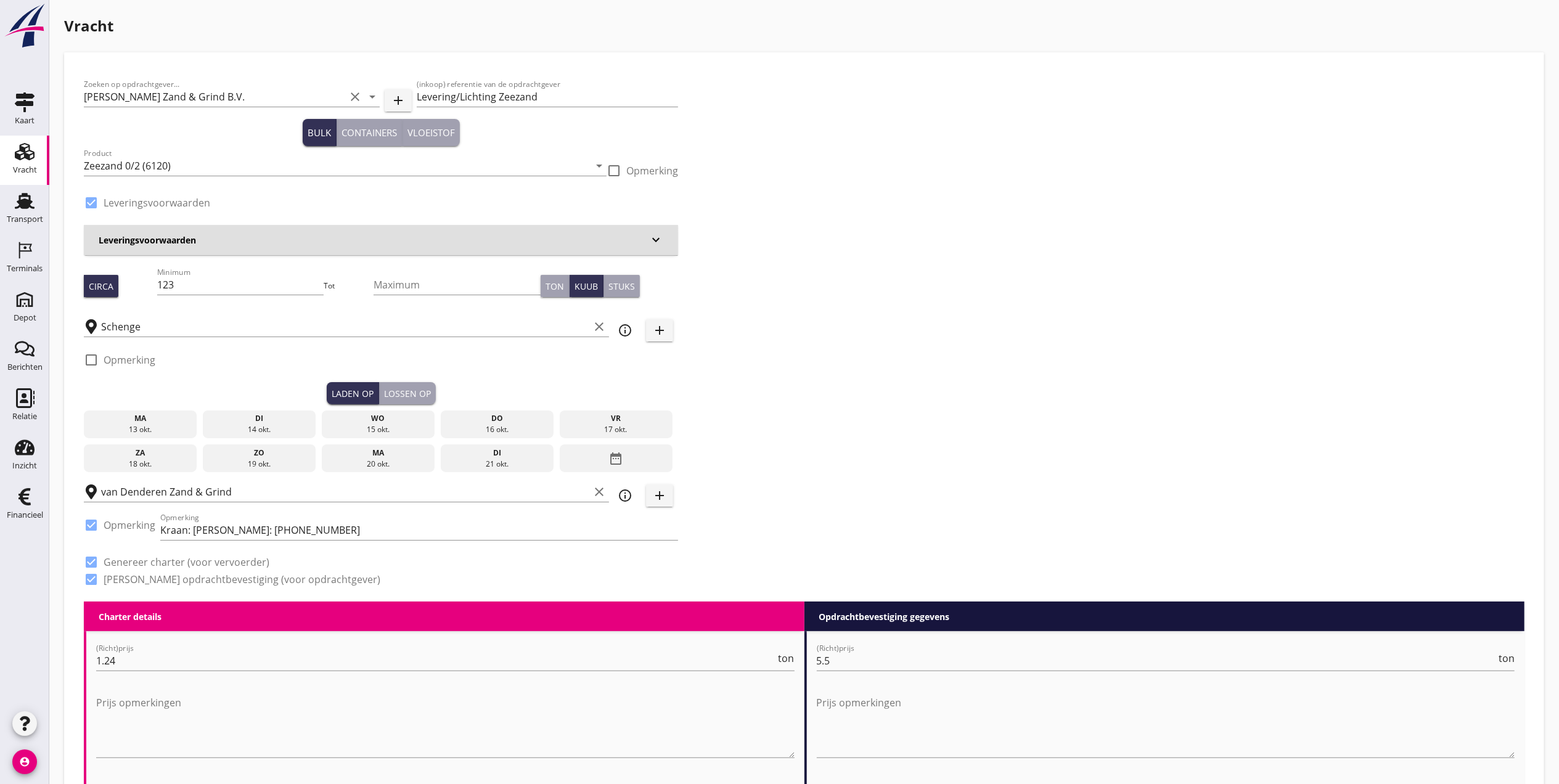
drag, startPoint x: 139, startPoint y: 424, endPoint x: 304, endPoint y: 430, distance: 165.1
click at [142, 424] on div "13 okt." at bounding box center [140, 429] width 107 height 11
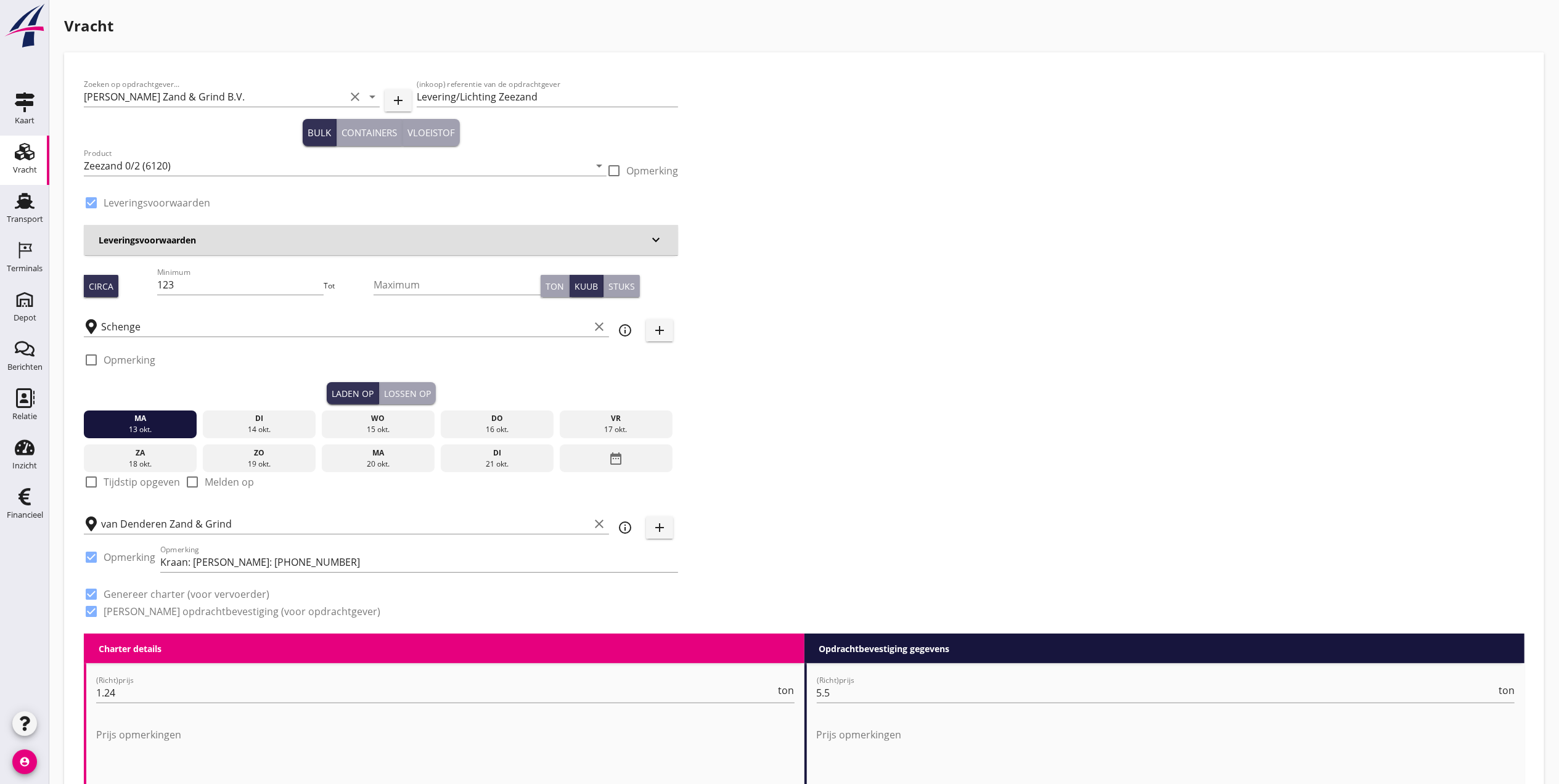
click at [398, 383] on button "Lossen op" at bounding box center [407, 393] width 57 height 22
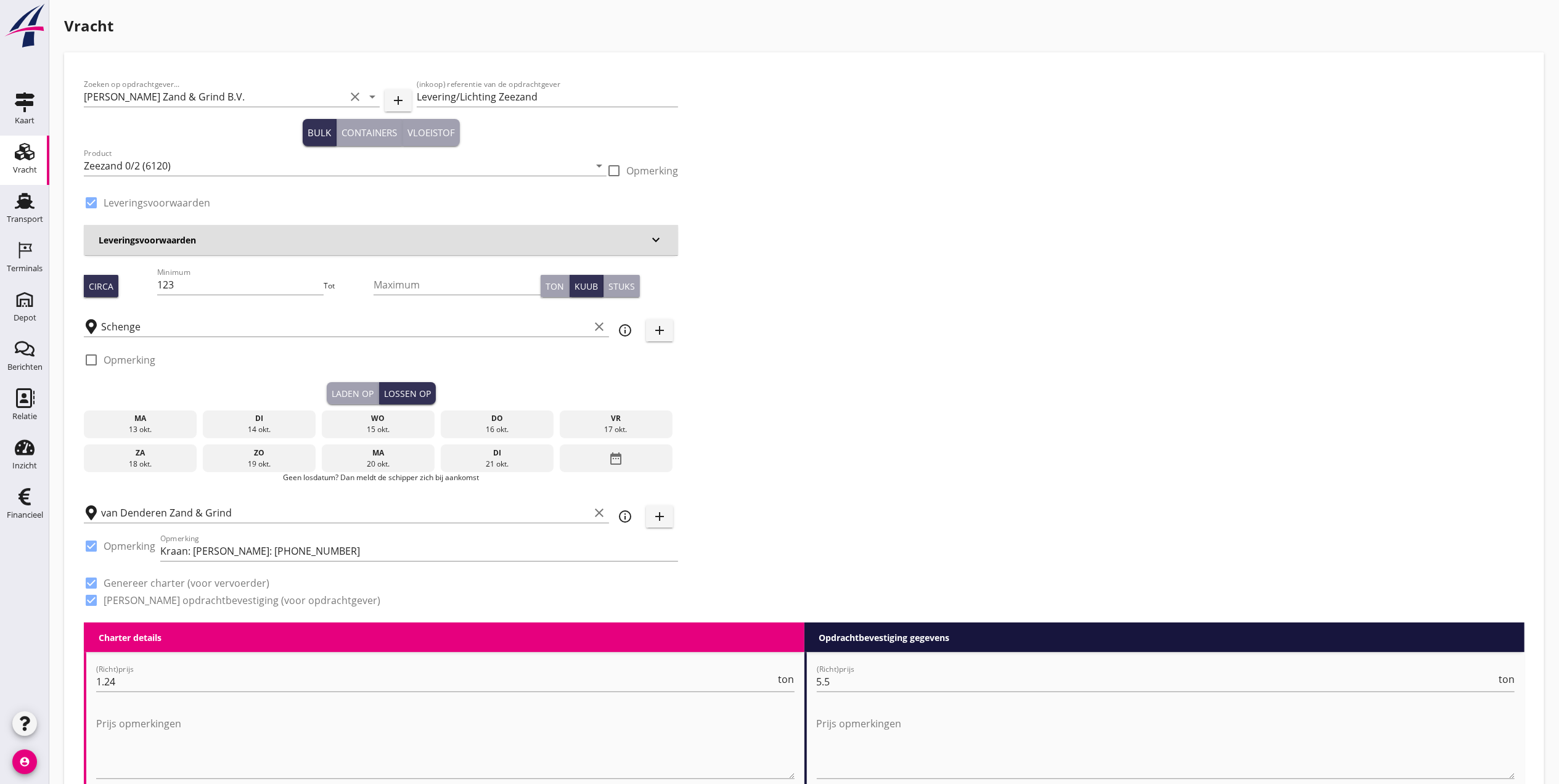
click at [252, 417] on div "di" at bounding box center [259, 418] width 107 height 11
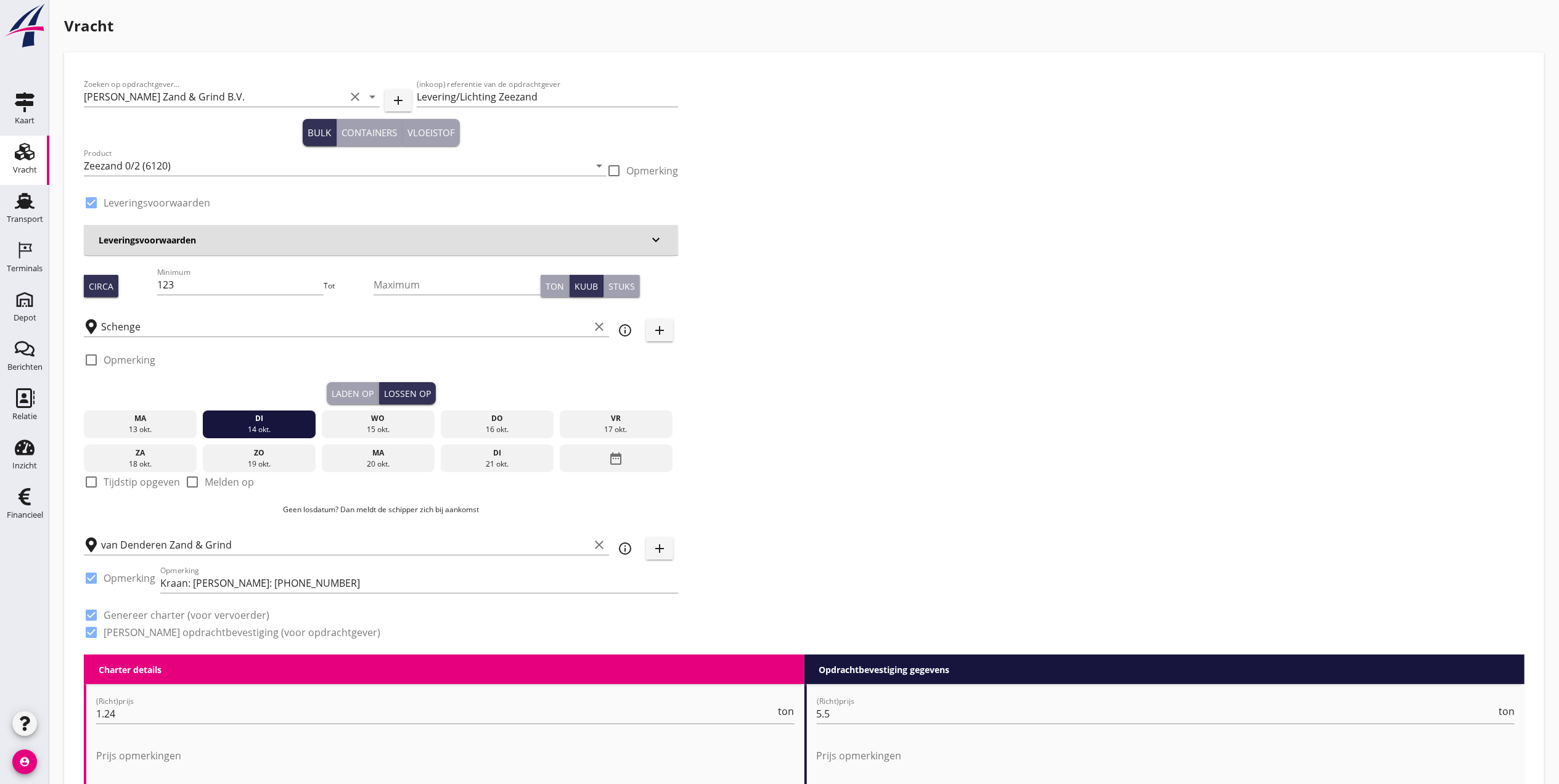
click at [133, 425] on div "13 okt." at bounding box center [140, 429] width 107 height 11
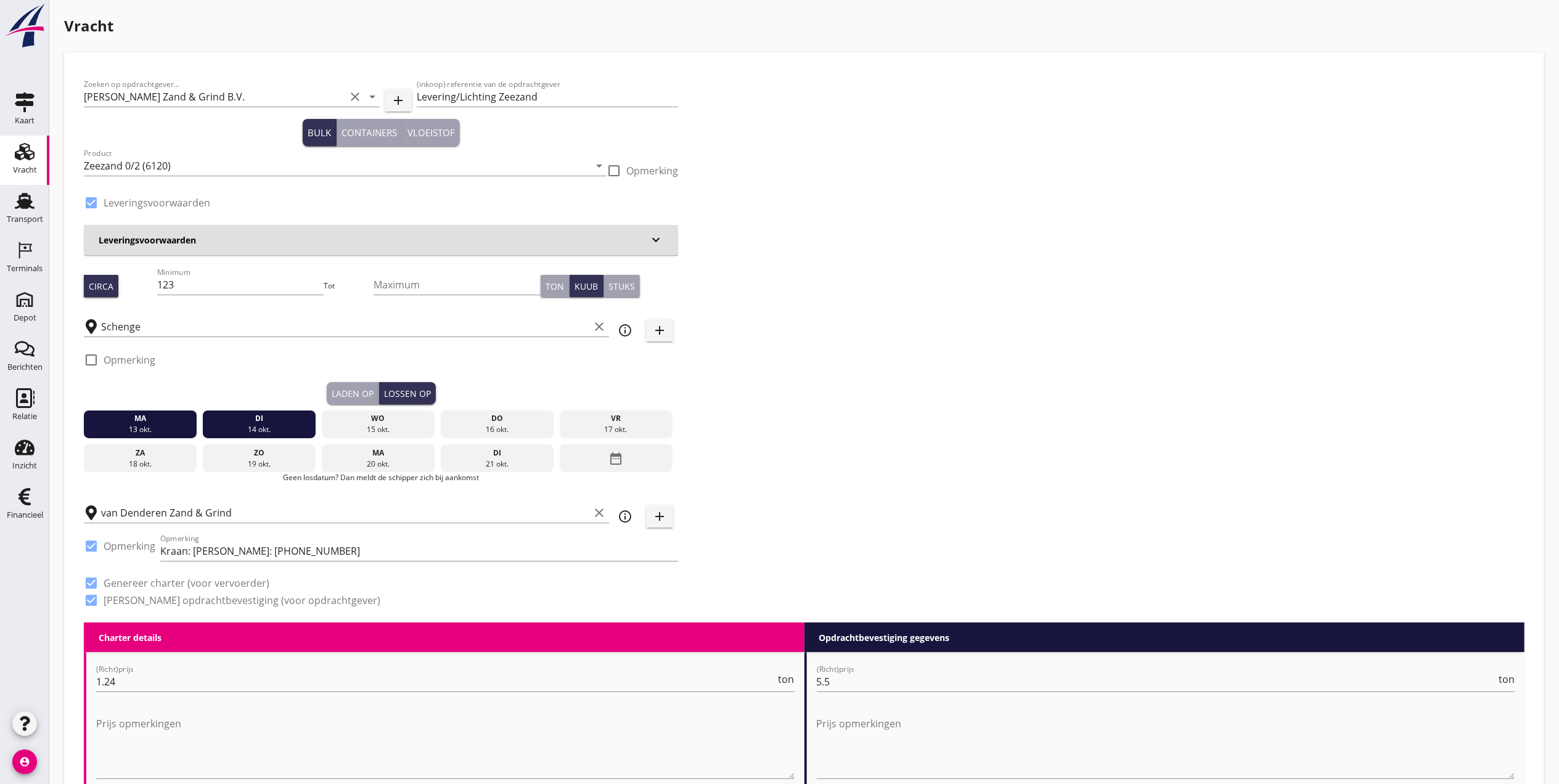
drag, startPoint x: 249, startPoint y: 421, endPoint x: 265, endPoint y: 421, distance: 16.0
click at [250, 421] on div "di" at bounding box center [259, 418] width 107 height 11
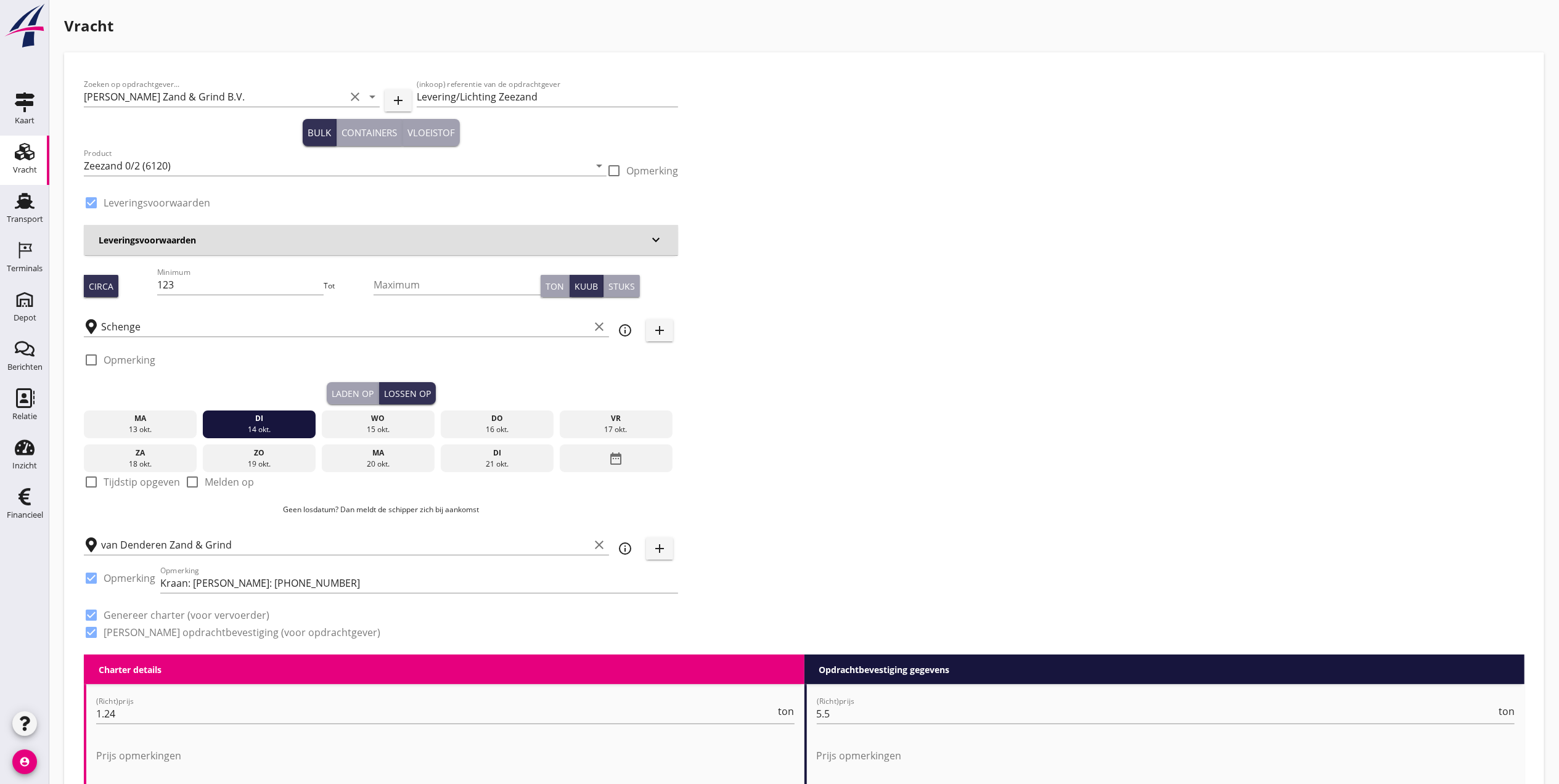
click at [173, 427] on div "13 okt." at bounding box center [140, 429] width 107 height 11
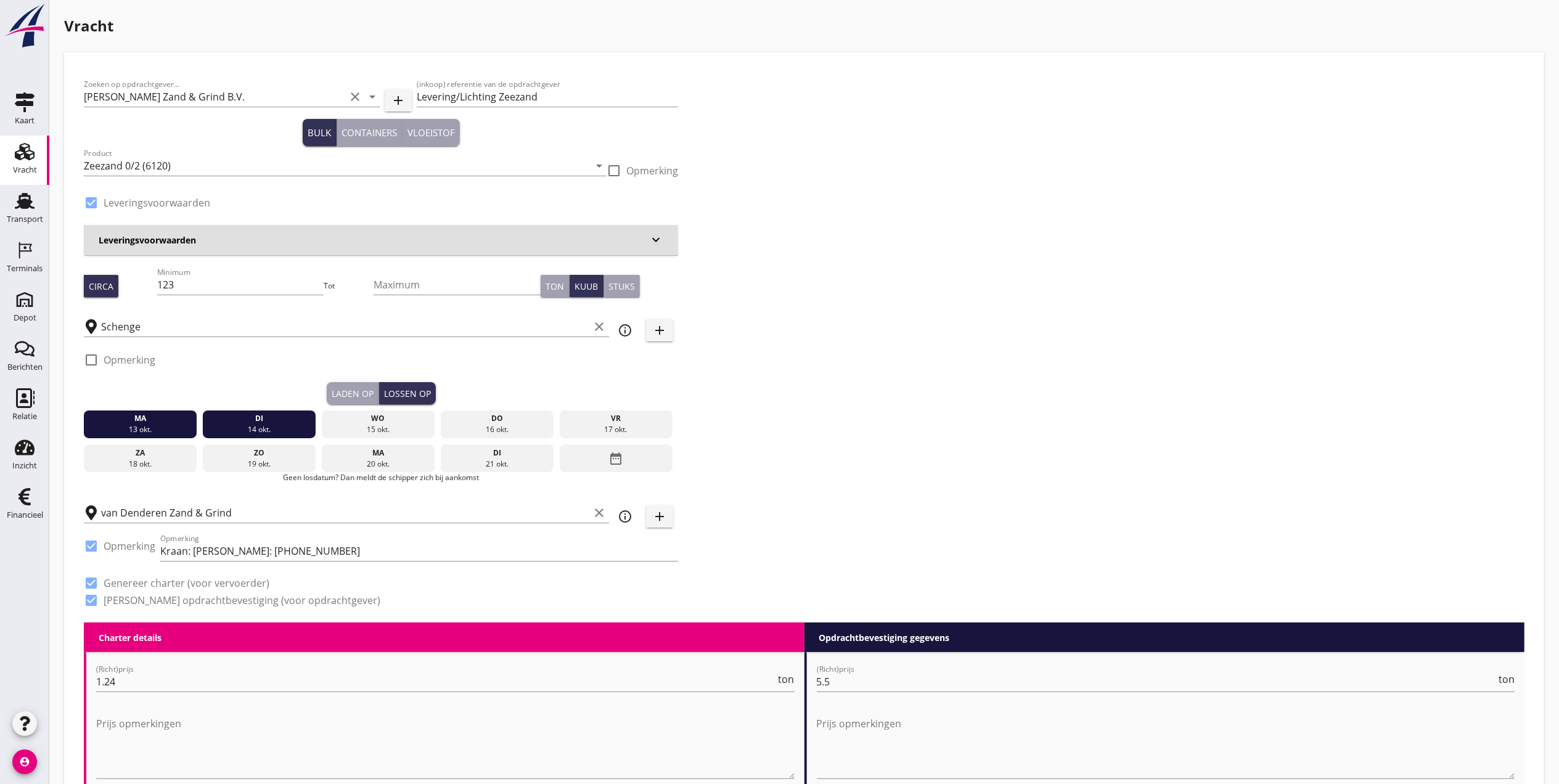
click at [235, 424] on div "14 okt." at bounding box center [259, 429] width 107 height 11
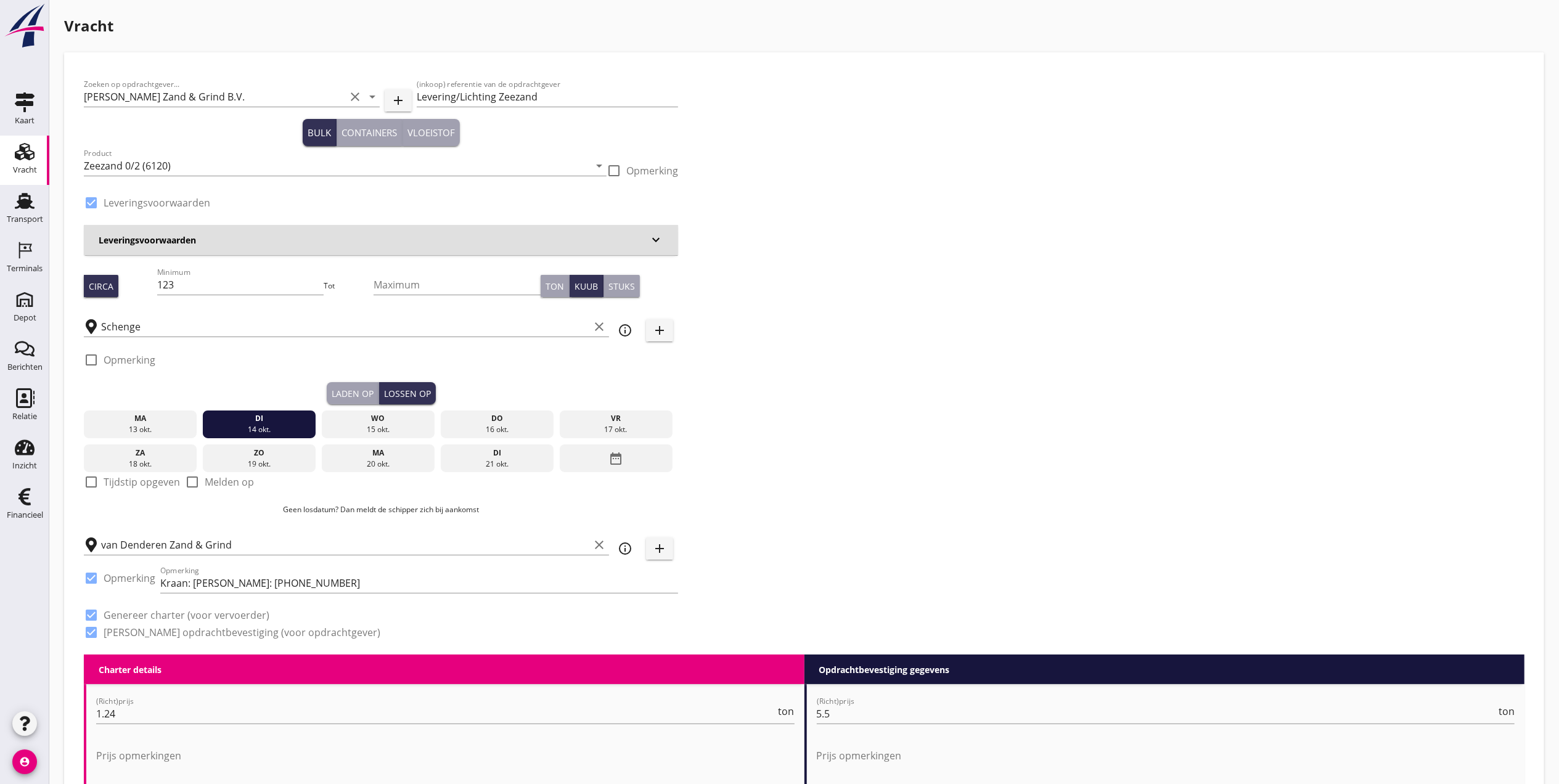
click at [357, 390] on div "Laden op" at bounding box center [353, 393] width 42 height 13
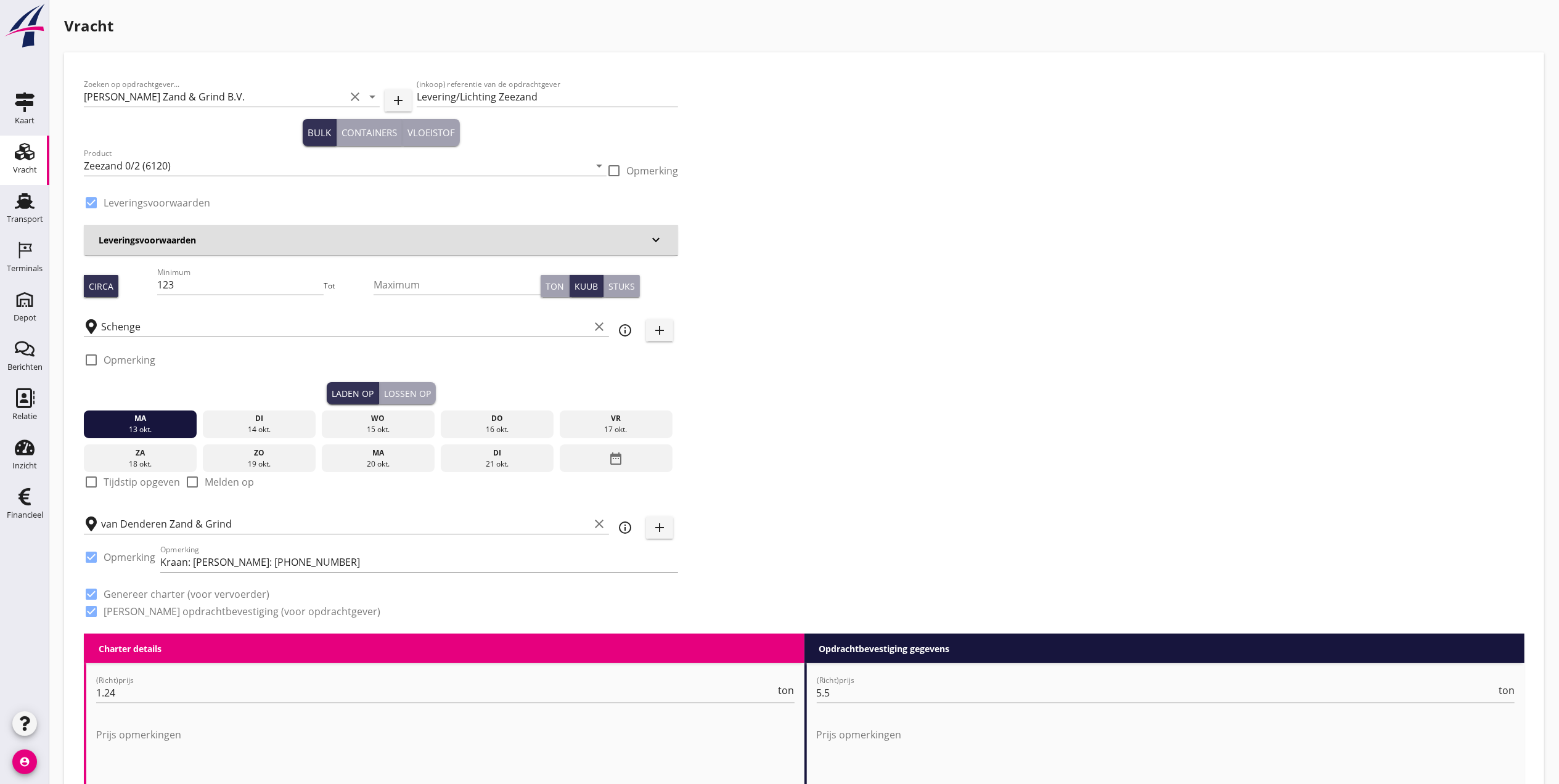
click at [389, 393] on div "Lossen op" at bounding box center [407, 393] width 47 height 13
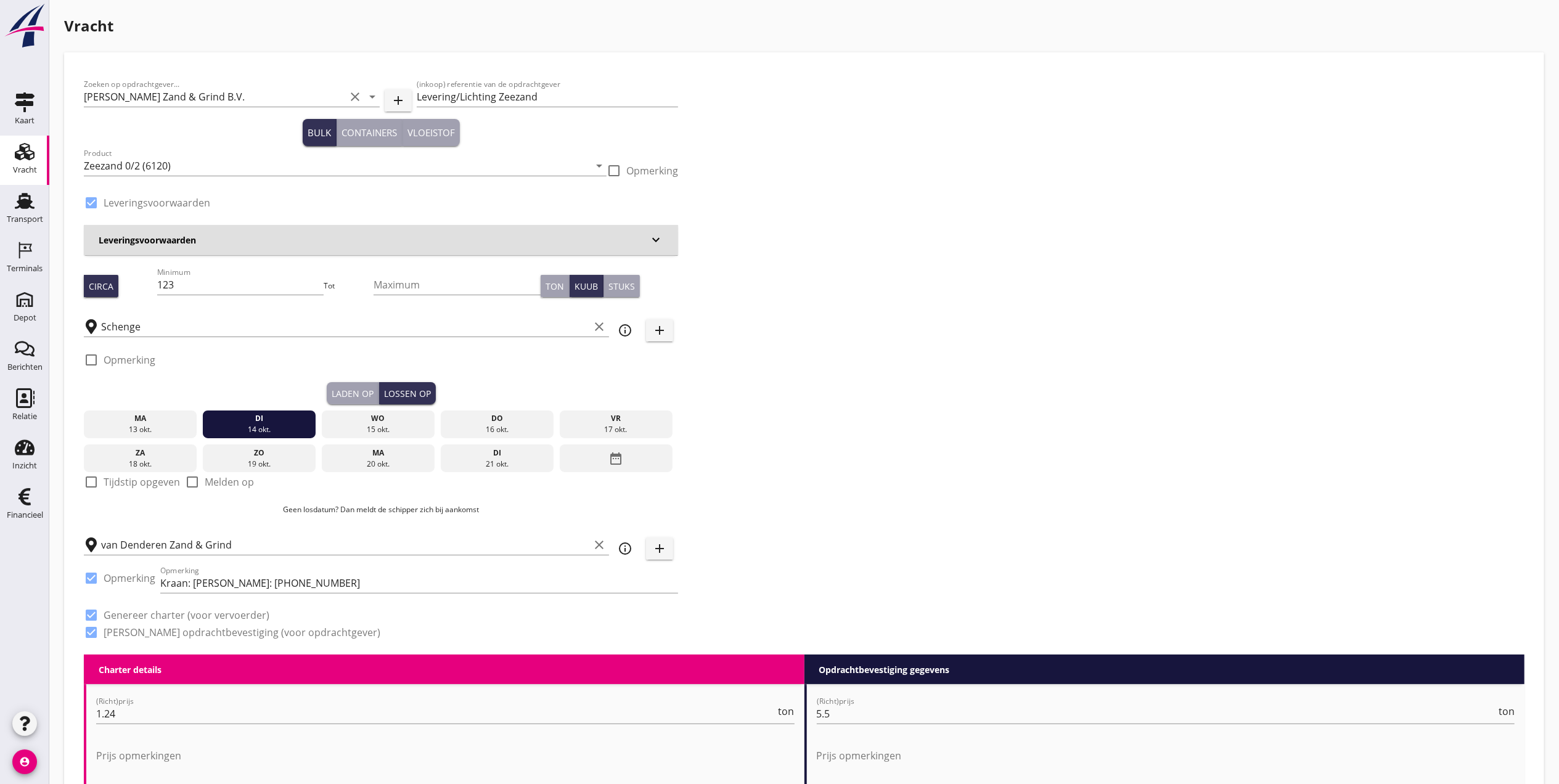
click at [145, 425] on div "13 okt." at bounding box center [140, 429] width 107 height 11
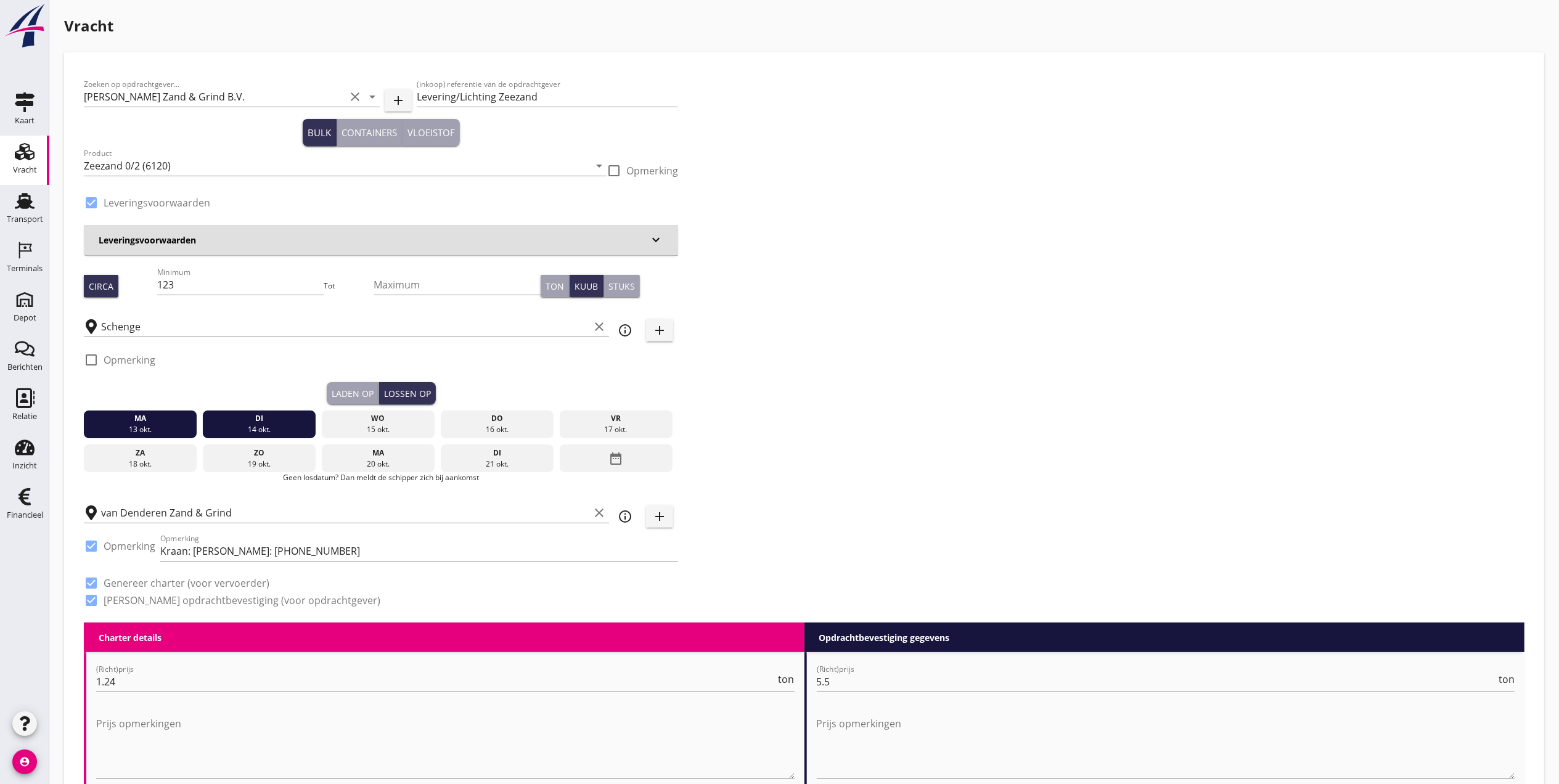
click at [139, 420] on div "ma" at bounding box center [140, 418] width 107 height 11
click at [162, 423] on div "ma" at bounding box center [140, 418] width 107 height 11
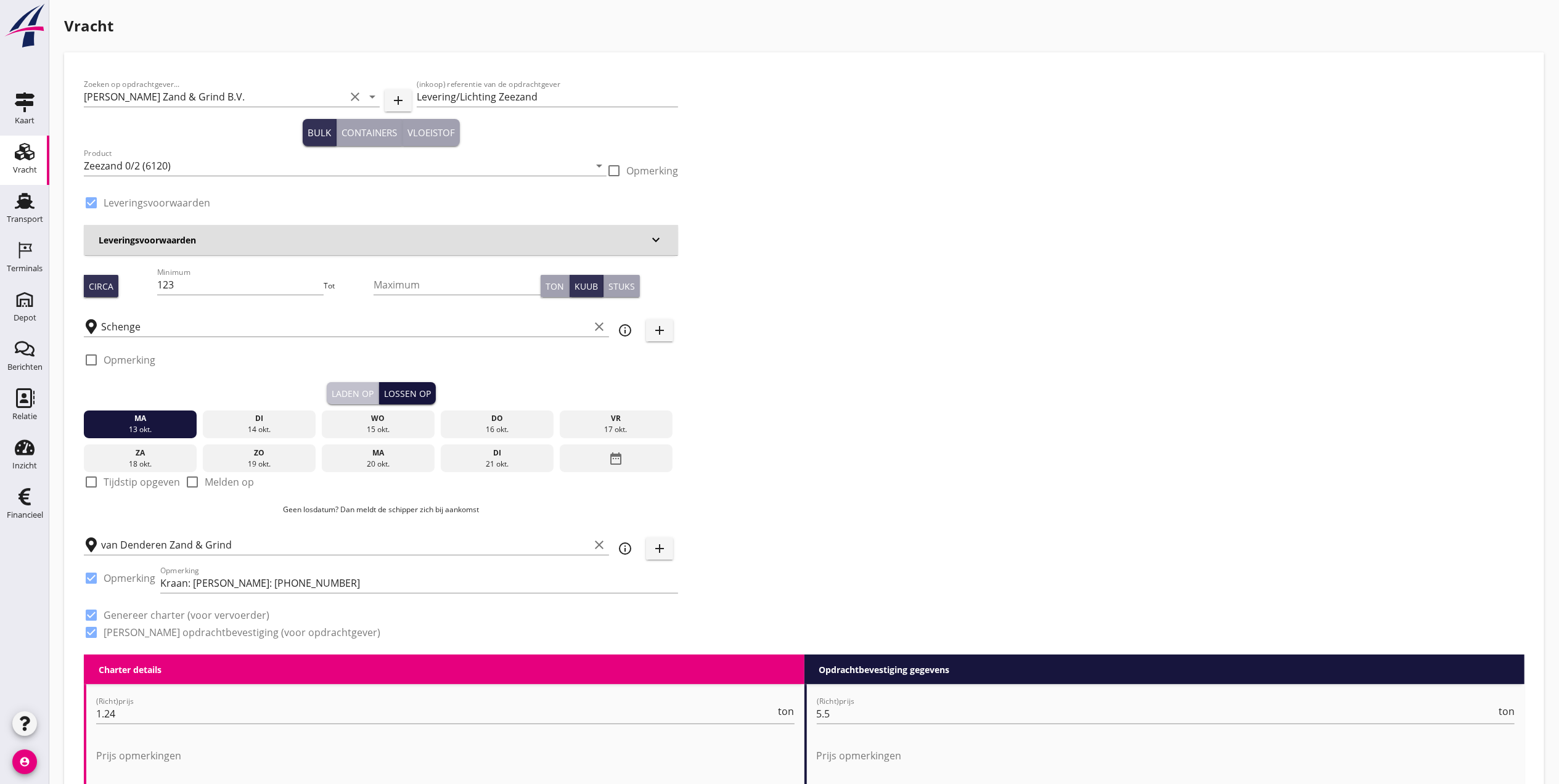
drag, startPoint x: 338, startPoint y: 387, endPoint x: 391, endPoint y: 395, distance: 53.6
click at [339, 388] on div "Laden op" at bounding box center [353, 393] width 42 height 13
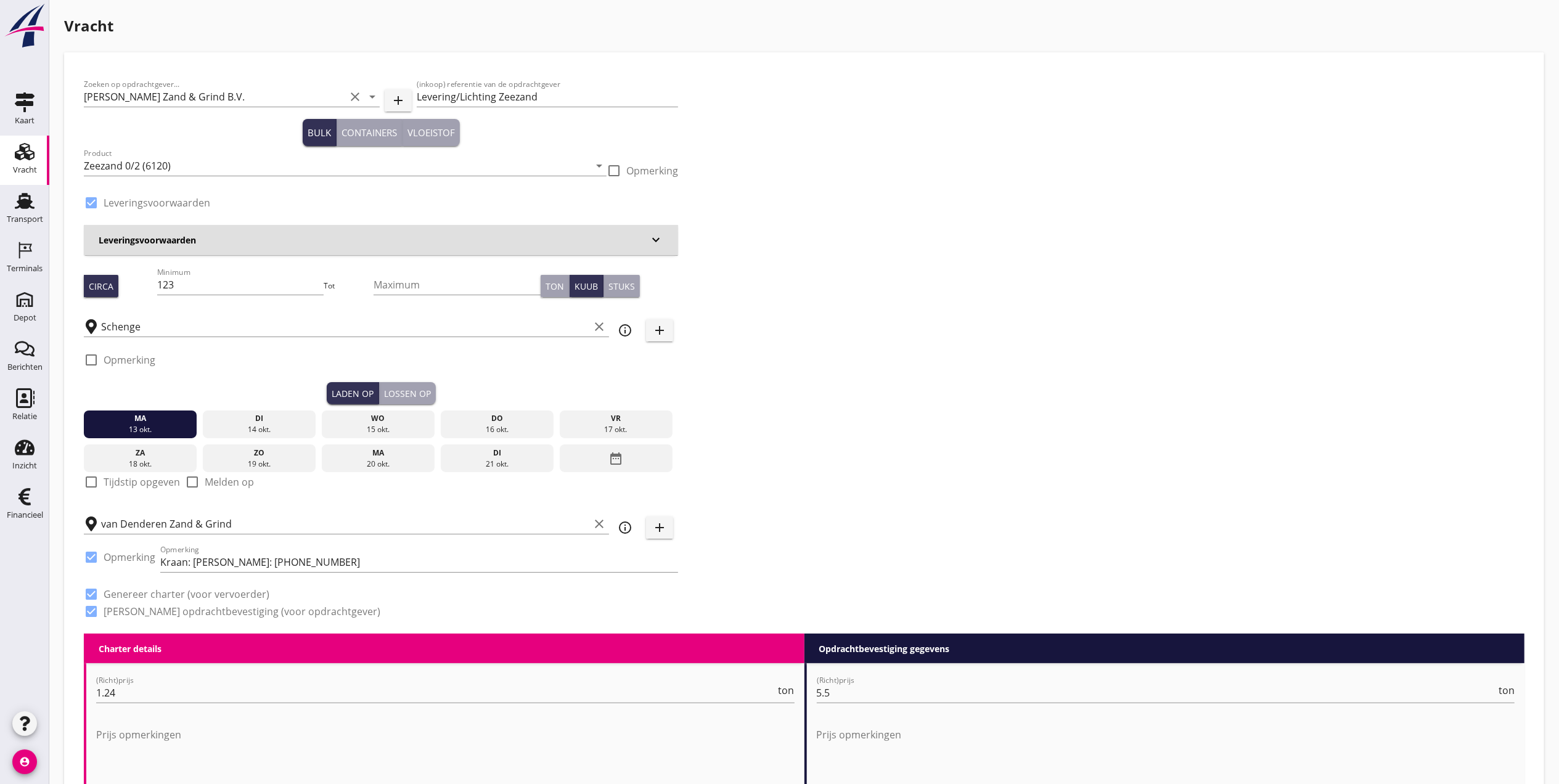
click at [407, 395] on div "Lossen op" at bounding box center [407, 393] width 47 height 13
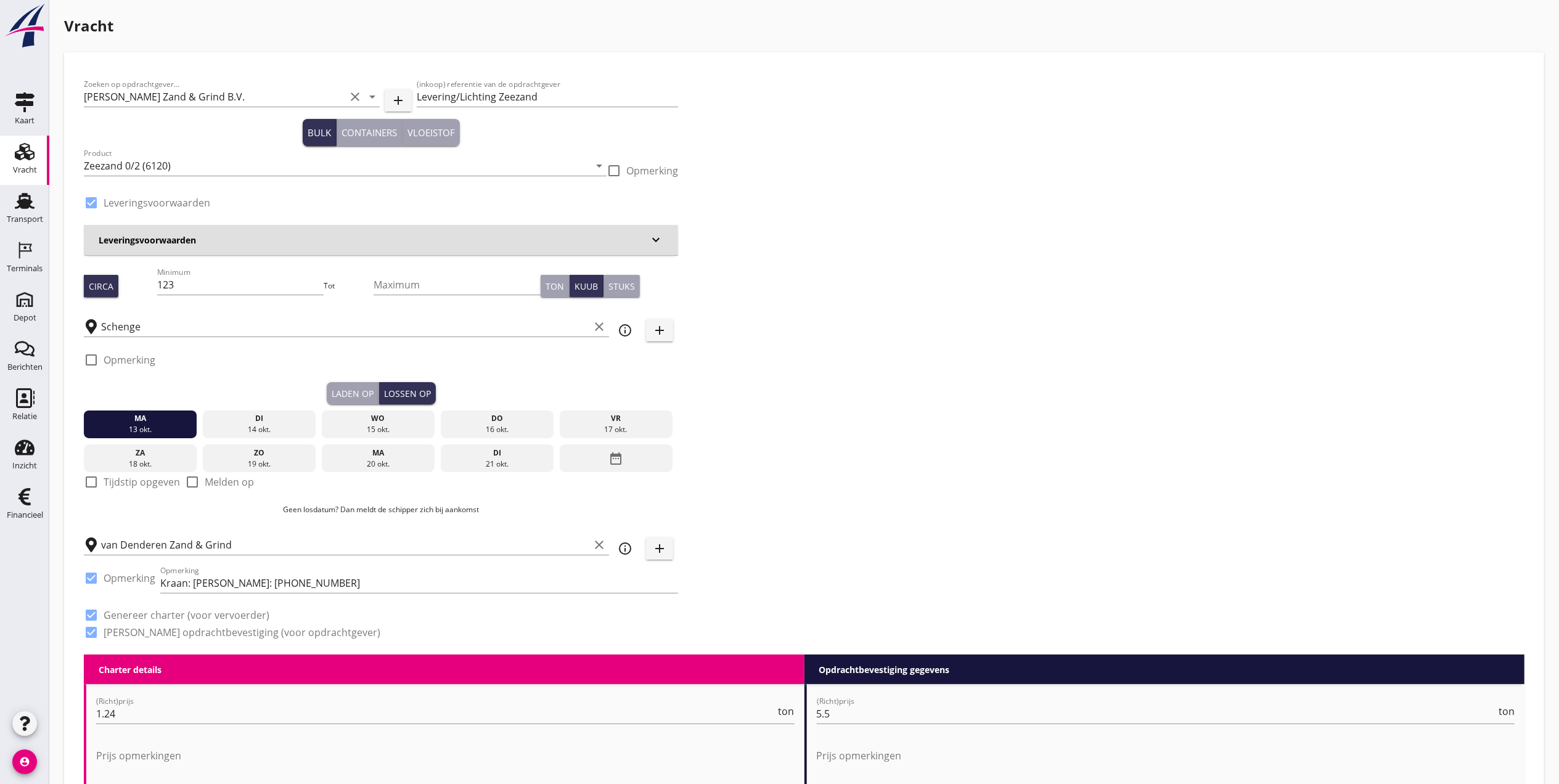
click at [547, 282] on div "Ton" at bounding box center [555, 286] width 19 height 13
click at [554, 281] on div "Ton" at bounding box center [555, 286] width 19 height 13
click at [359, 392] on div "Laden op" at bounding box center [353, 393] width 42 height 13
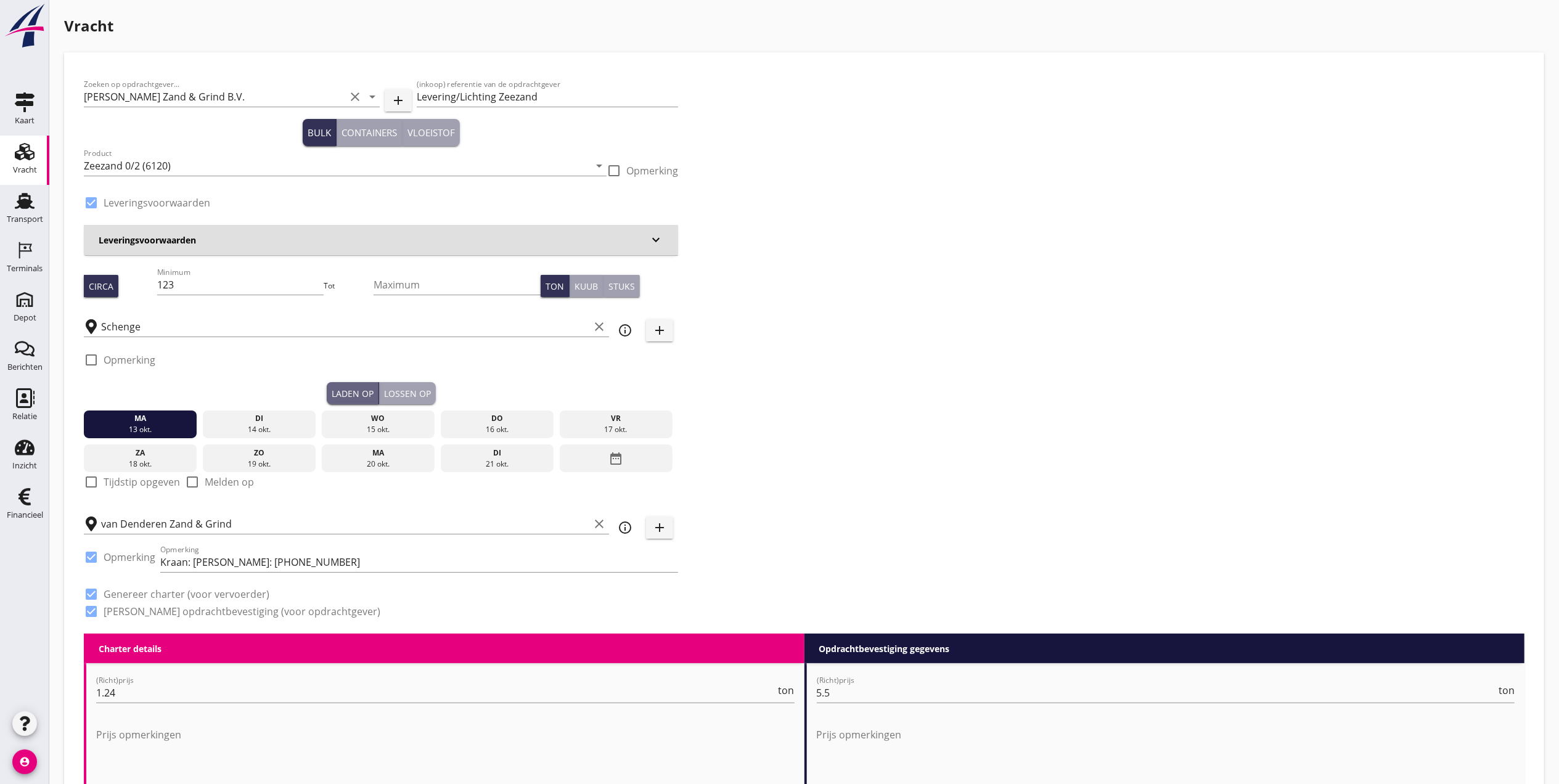
click at [410, 385] on button "Lossen op" at bounding box center [407, 393] width 57 height 22
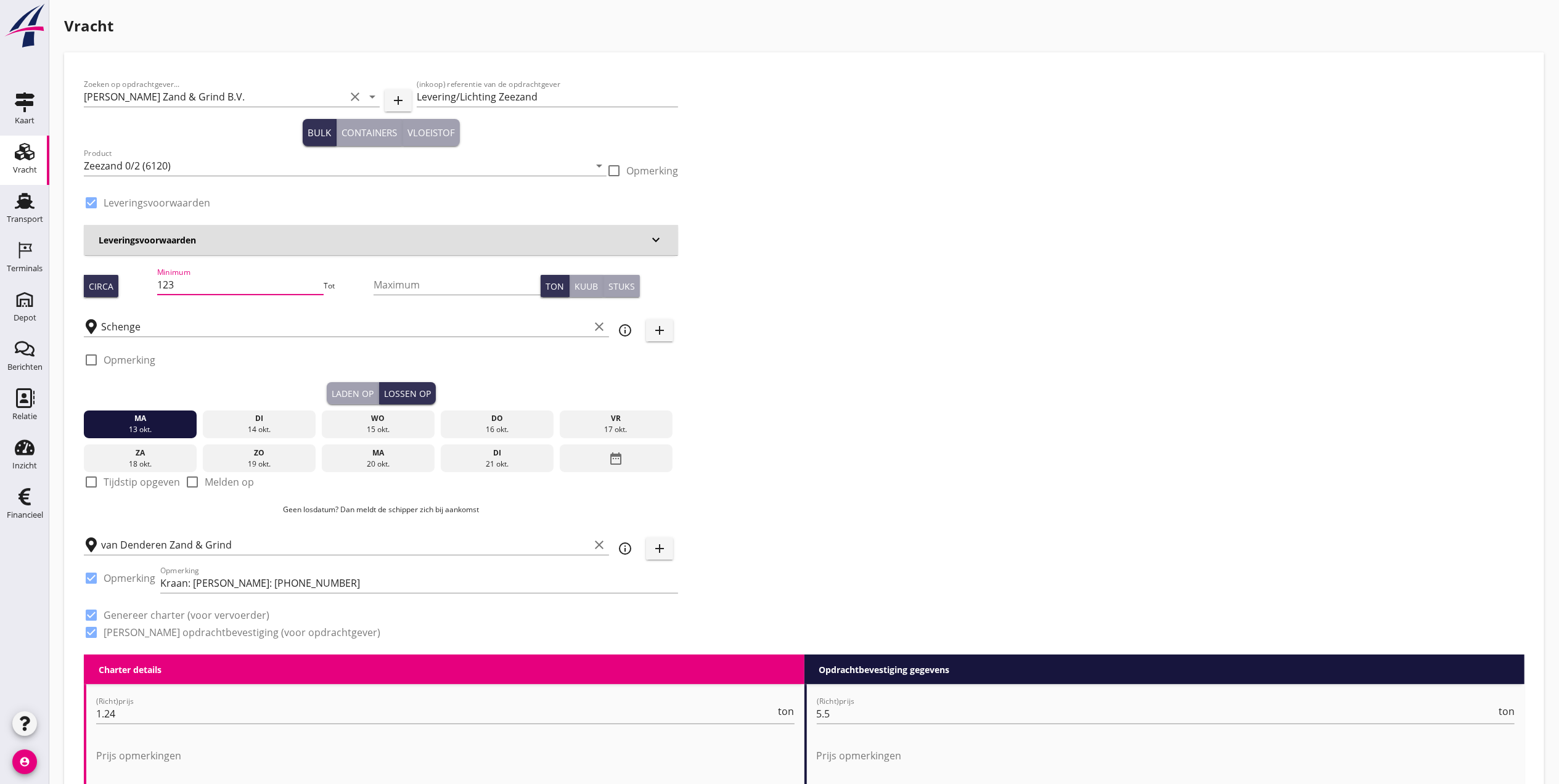
drag, startPoint x: 233, startPoint y: 278, endPoint x: 149, endPoint y: 290, distance: 84.9
click at [149, 289] on div "Circa Minimum 123 Tot Maximum Ton Kuub Stuks" at bounding box center [381, 286] width 594 height 42
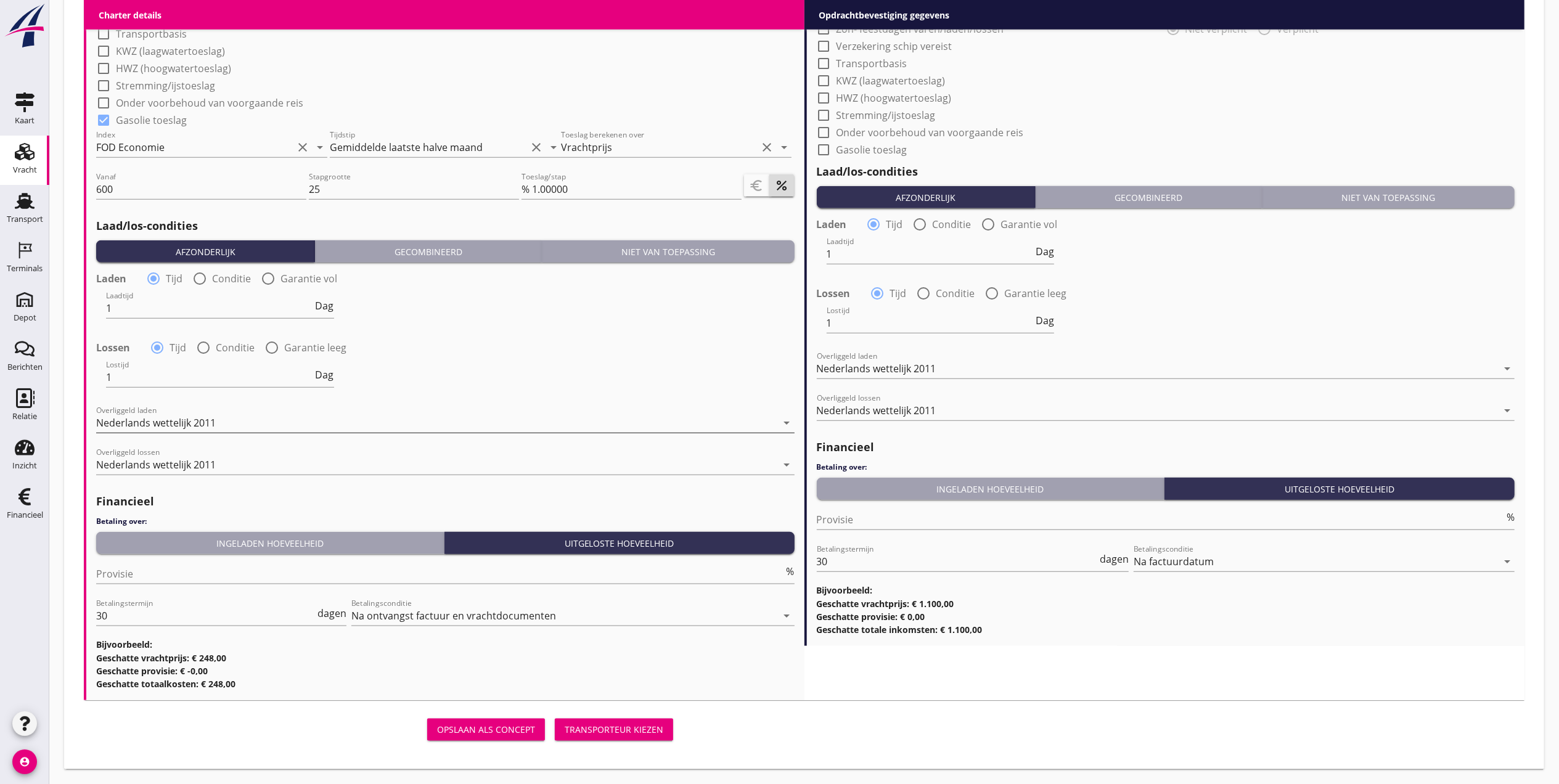
scroll to position [1, 0]
type input "200"
click at [634, 732] on div "Transporteur kiezen" at bounding box center [614, 729] width 99 height 13
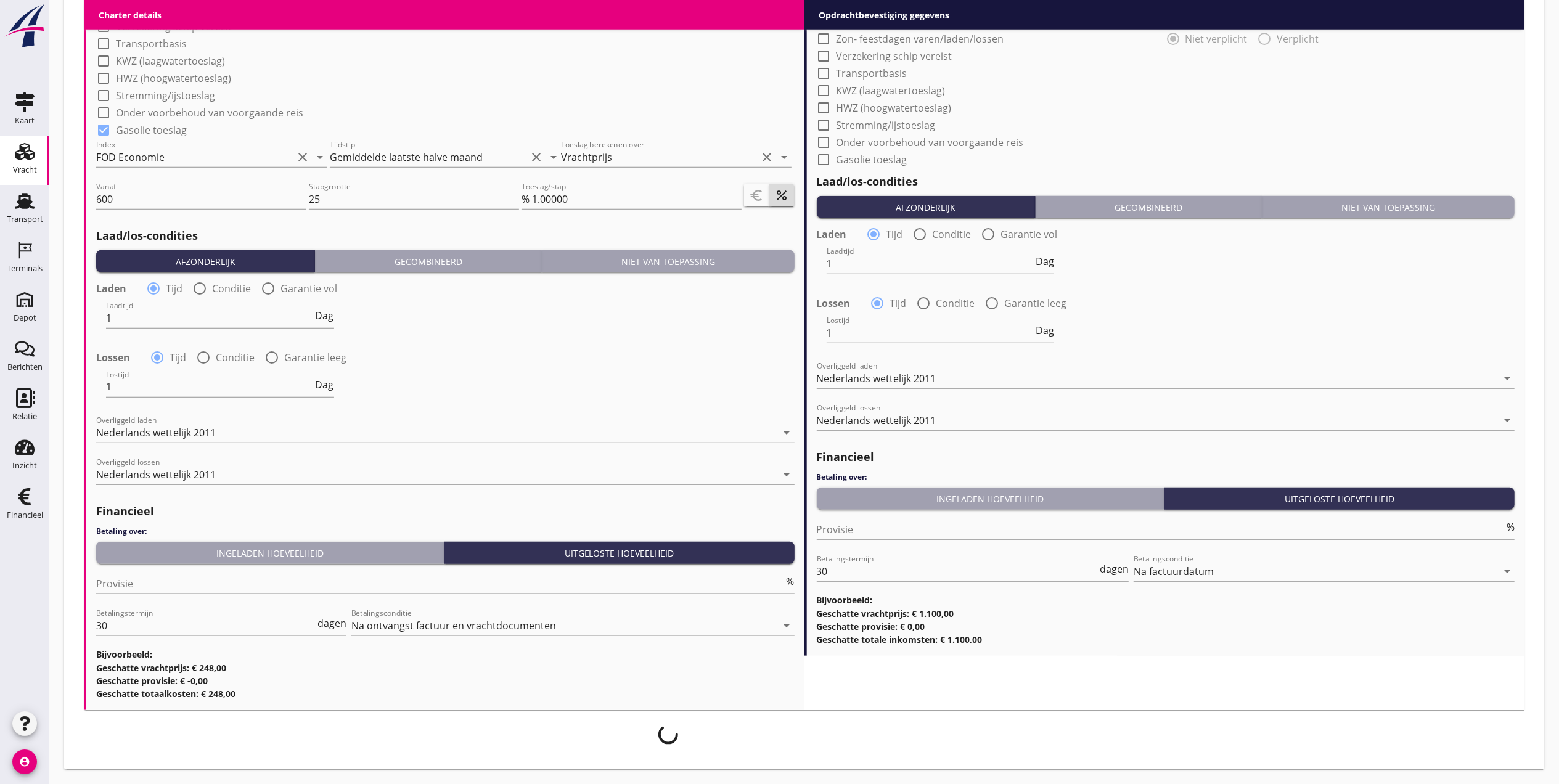
scroll to position [1172, 0]
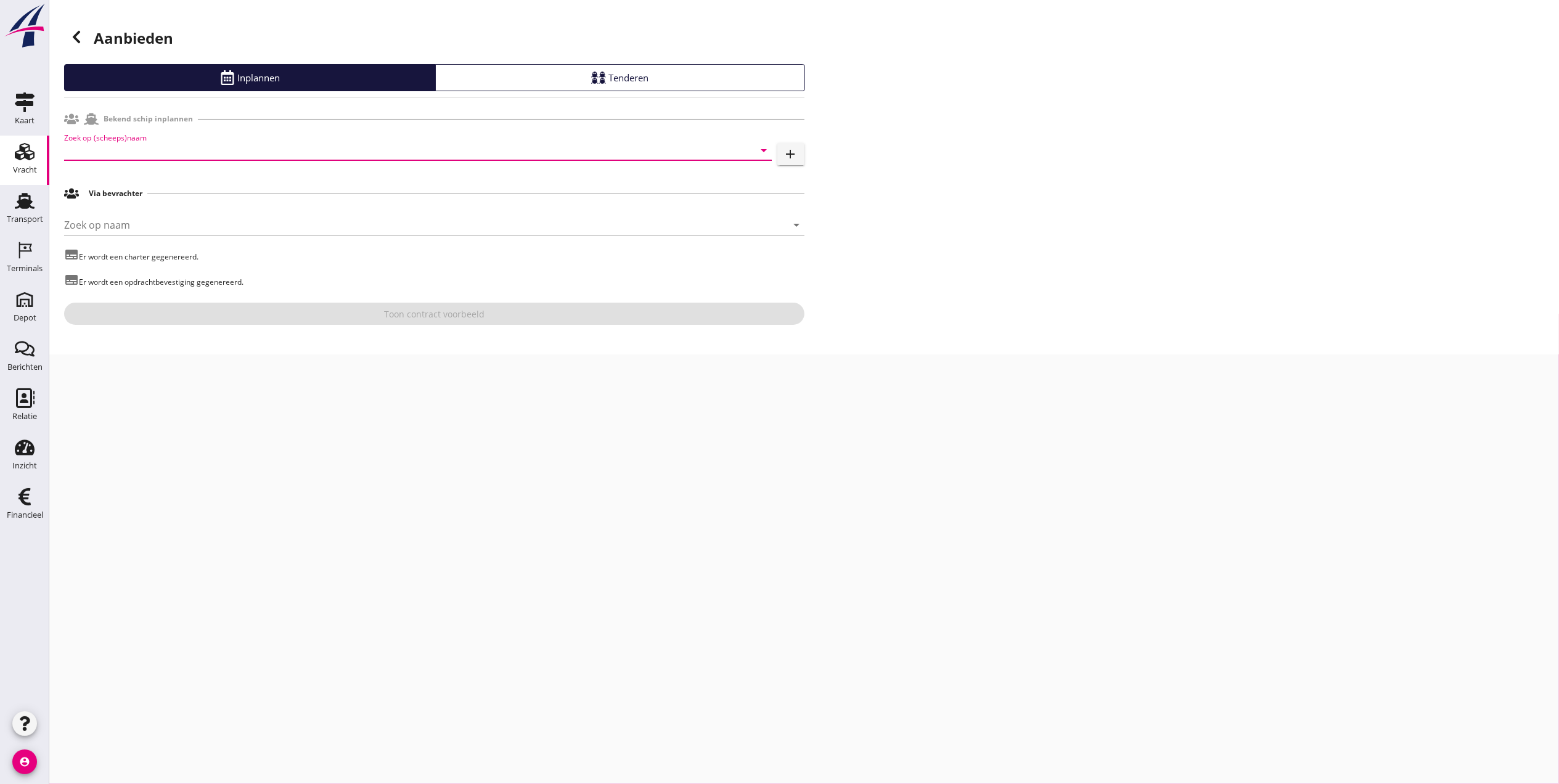
click at [331, 159] on input "Zoek op (scheeps)naam" at bounding box center [400, 150] width 673 height 20
click at [311, 175] on div "[PERSON_NAME]" at bounding box center [435, 174] width 654 height 15
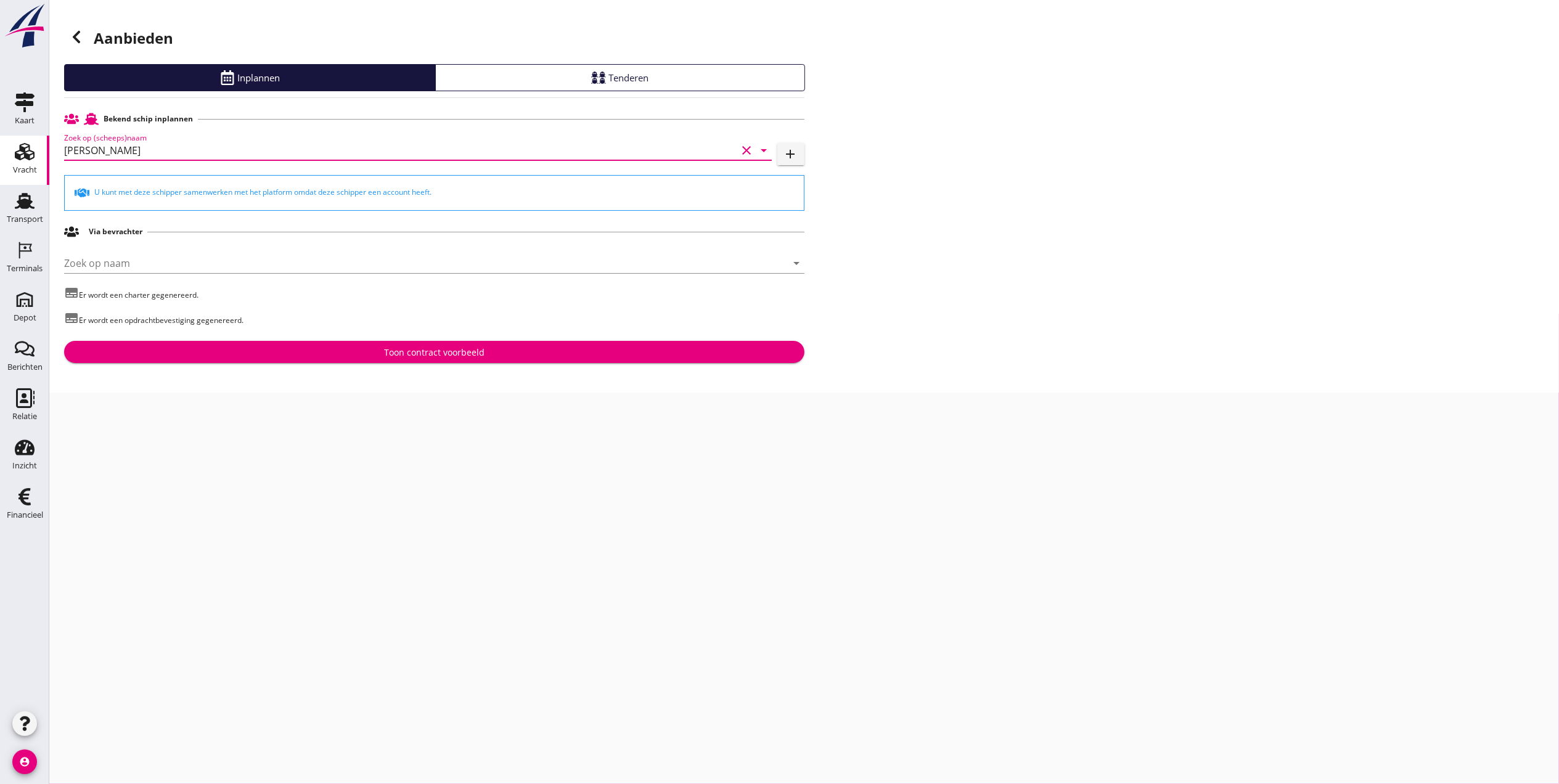
type input "[PERSON_NAME]"
click at [449, 358] on div "Toon contract voorbeeld" at bounding box center [434, 352] width 101 height 13
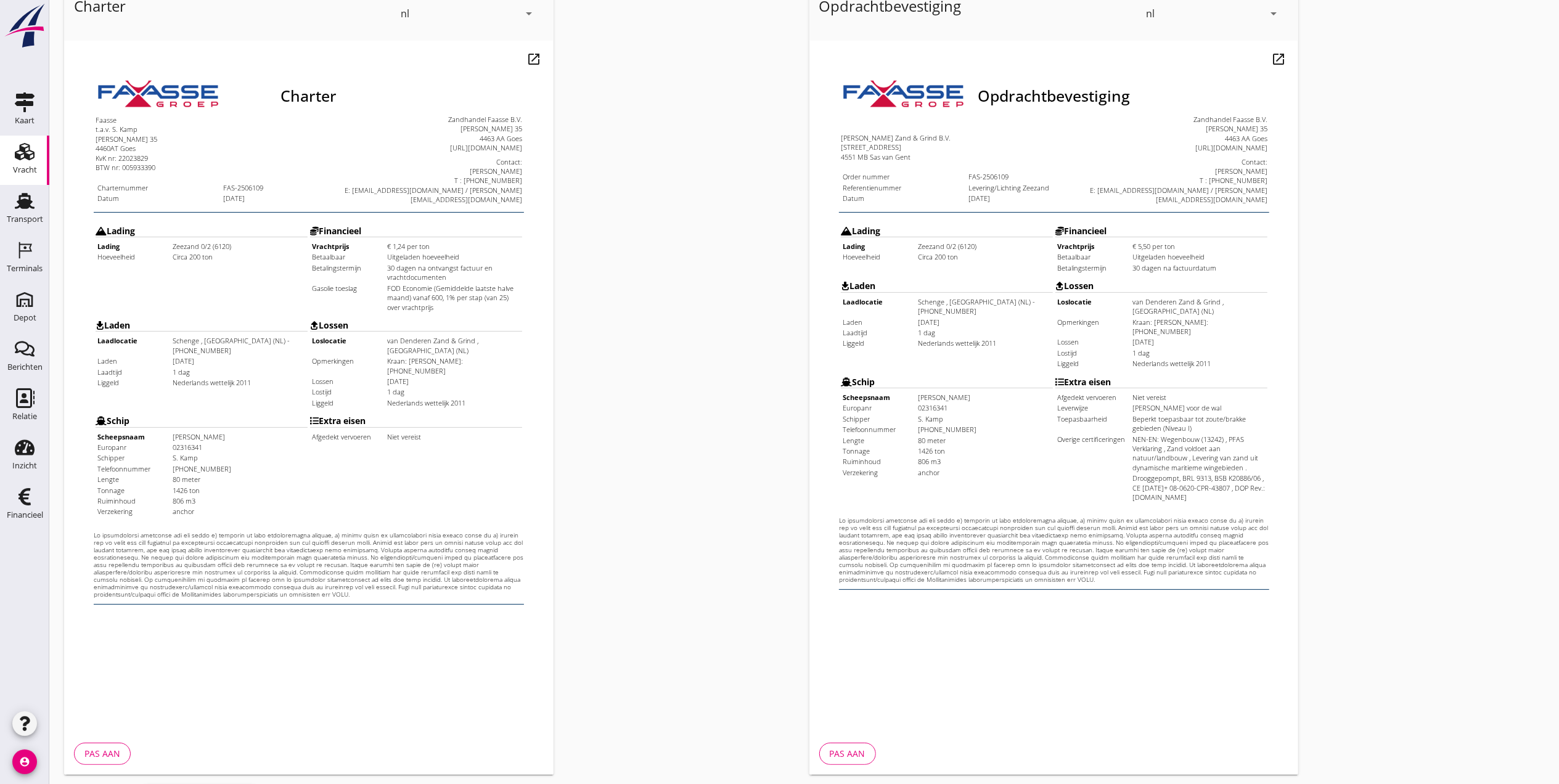
scroll to position [128, 0]
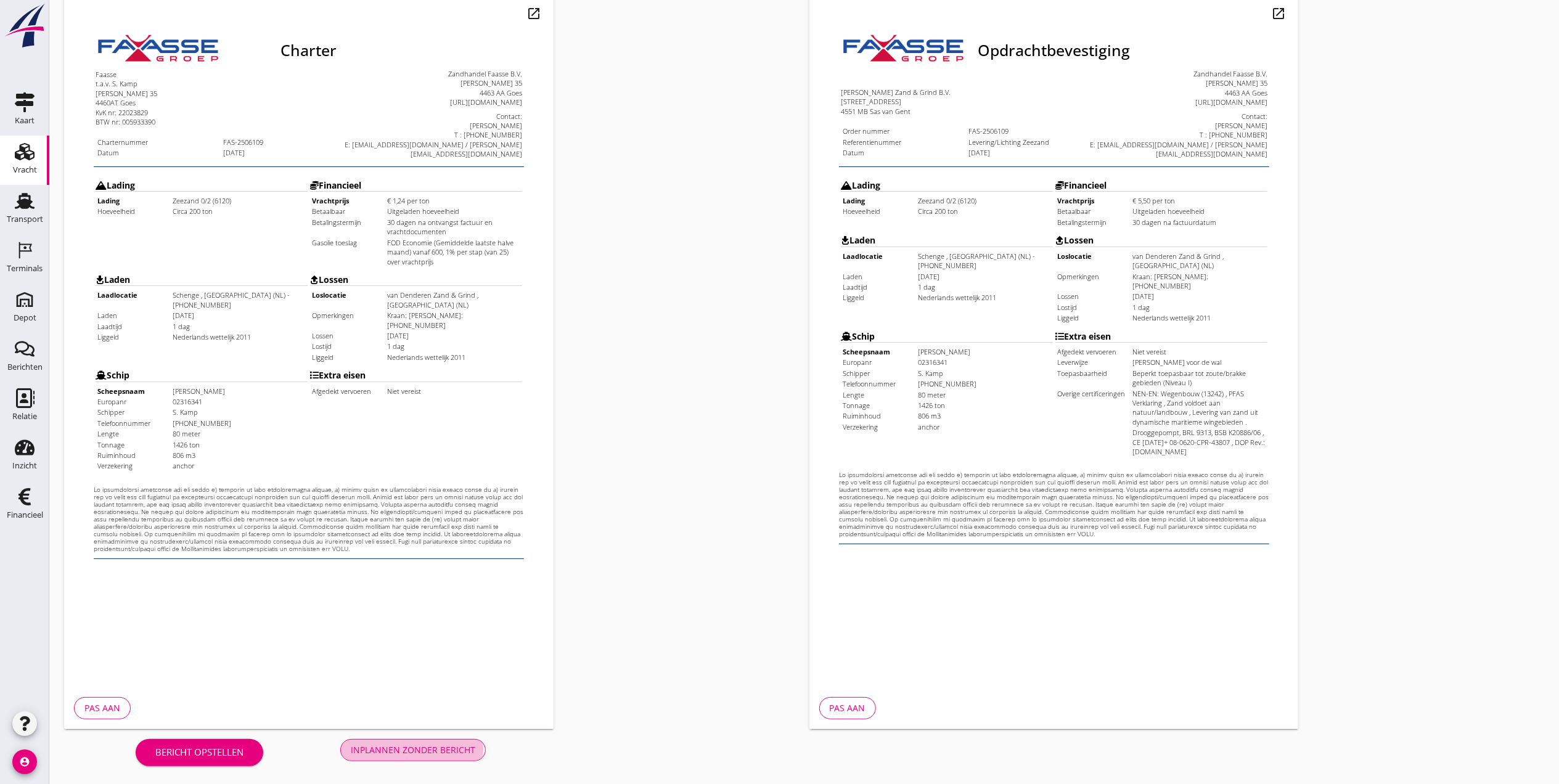
click at [424, 744] on div "Inplannen zonder bericht" at bounding box center [413, 750] width 124 height 13
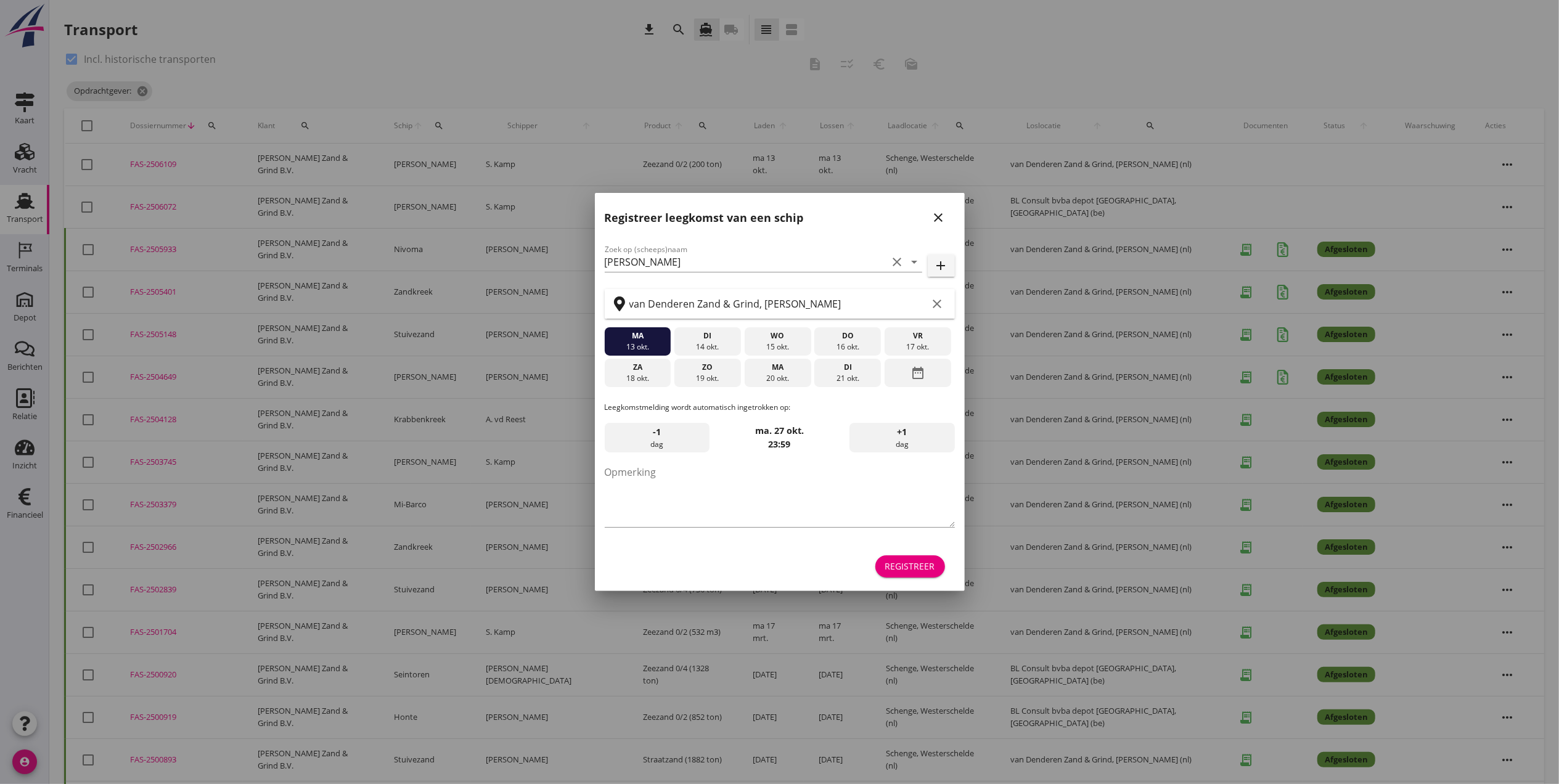
click at [937, 208] on button "close" at bounding box center [939, 217] width 22 height 22
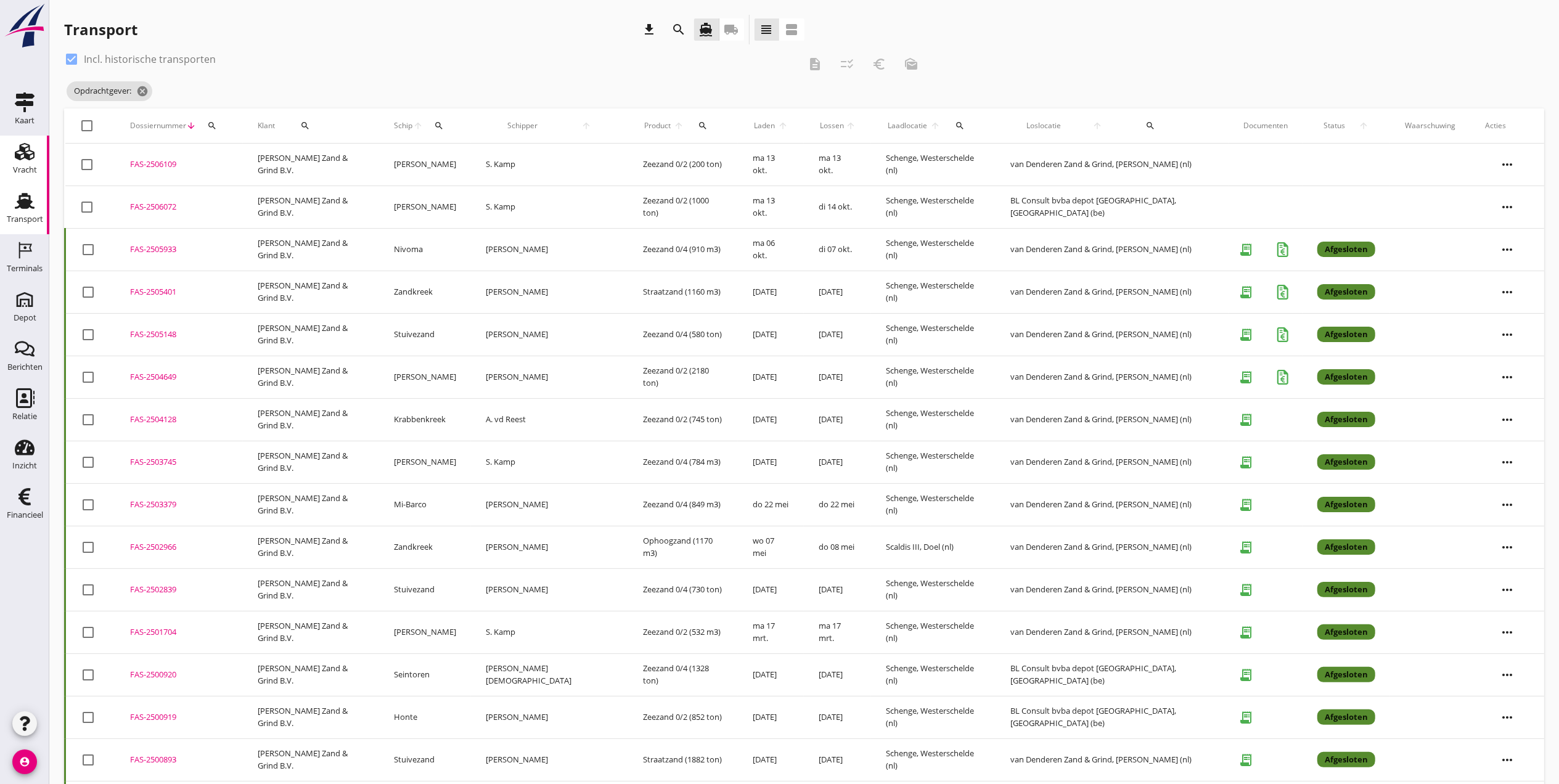
click at [27, 159] on icon "Vracht" at bounding box center [24, 151] width 20 height 20
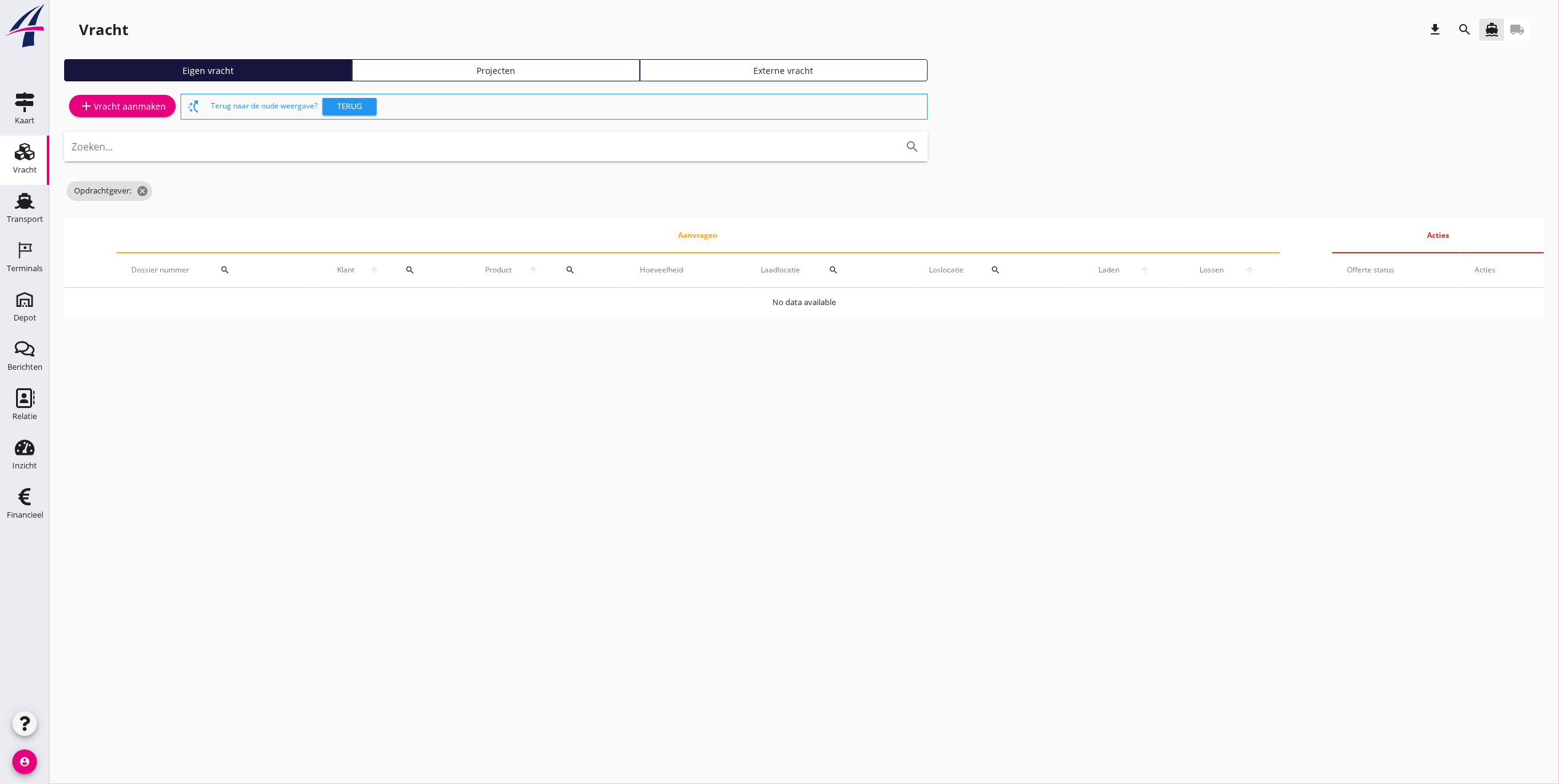
click at [472, 70] on div "Projecten" at bounding box center [496, 70] width 277 height 13
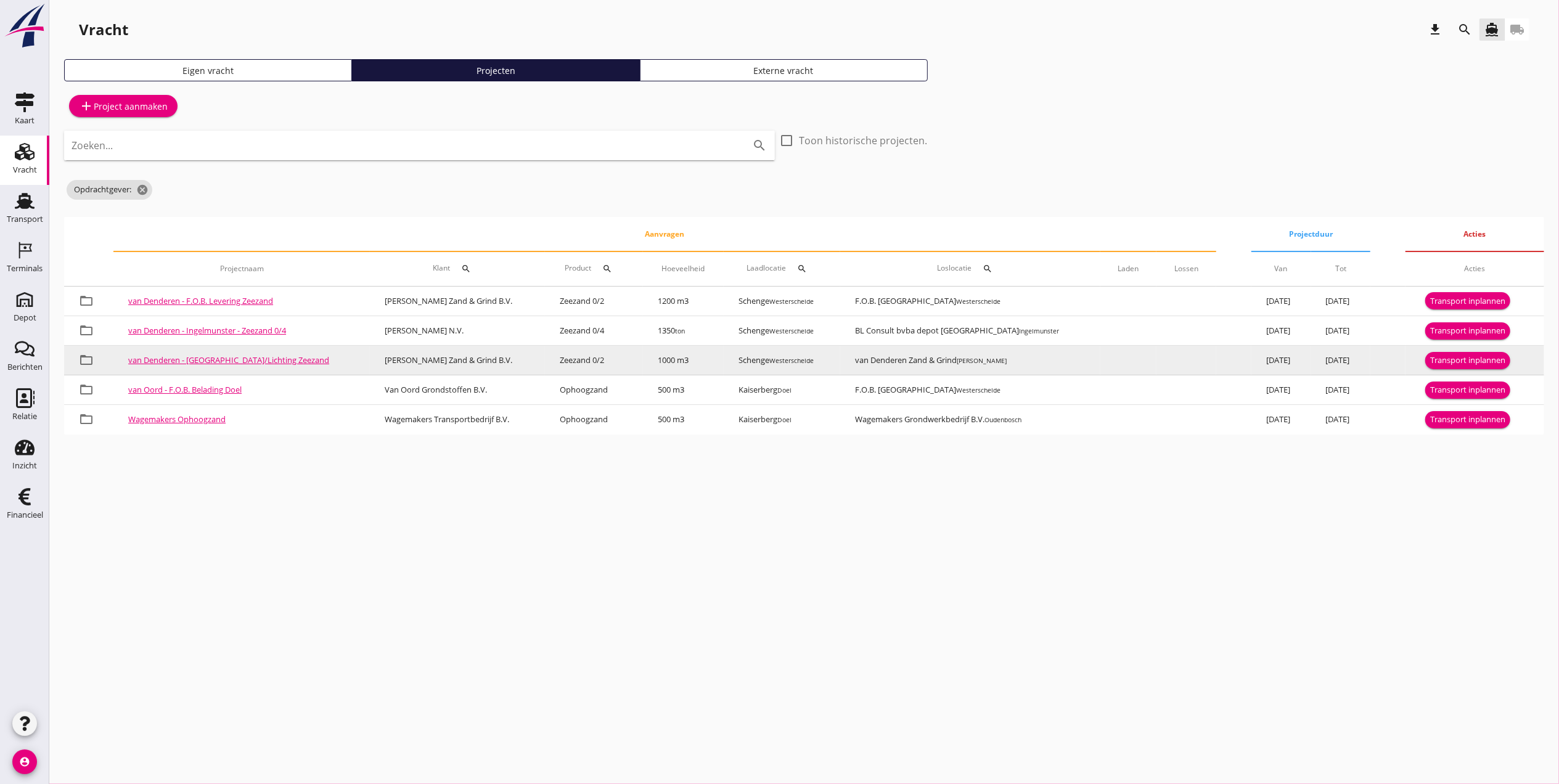
click at [235, 358] on link "van Denderen - [GEOGRAPHIC_DATA]/Lichting Zeezand" at bounding box center [228, 360] width 201 height 11
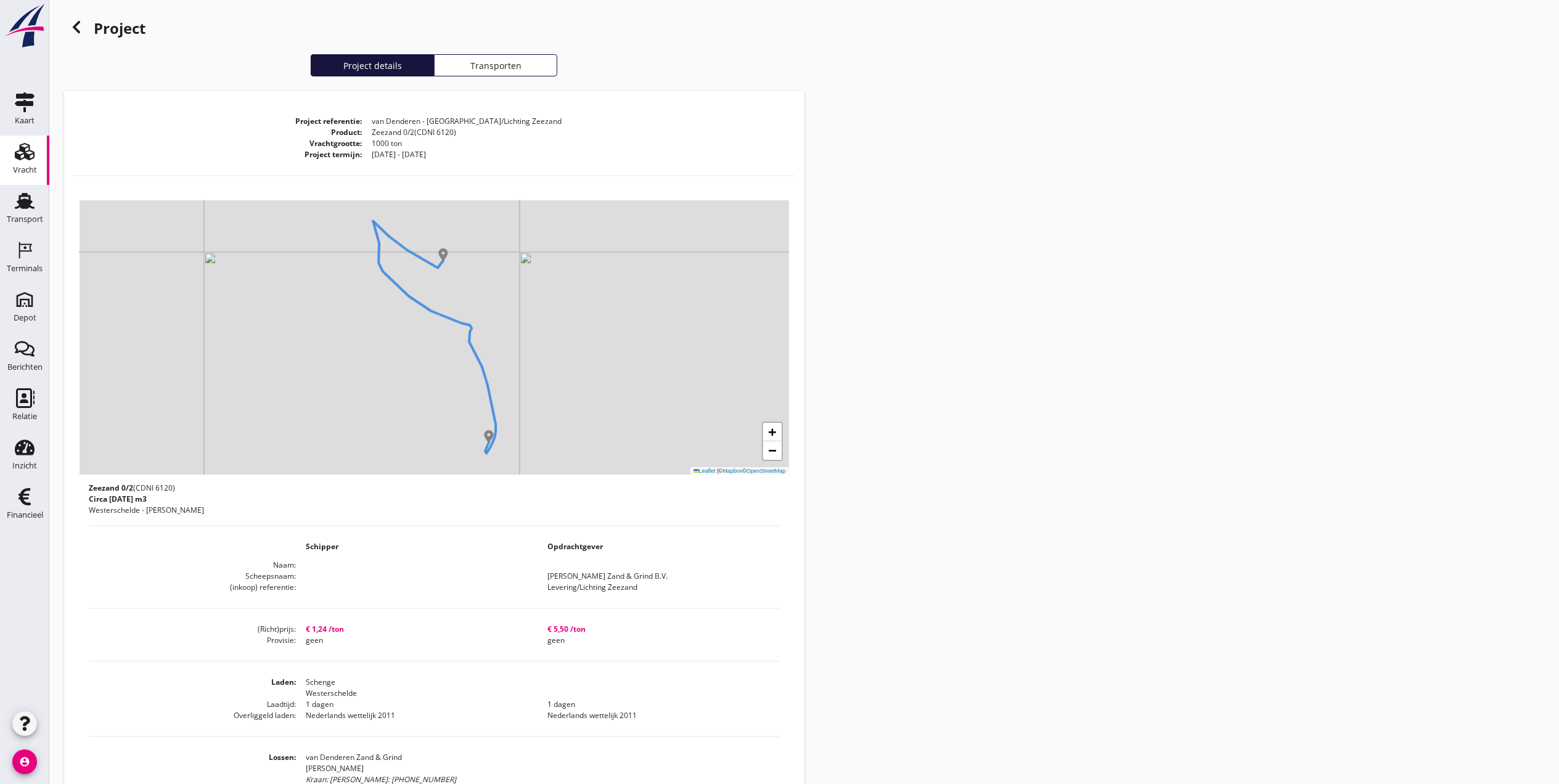
scroll to position [328, 0]
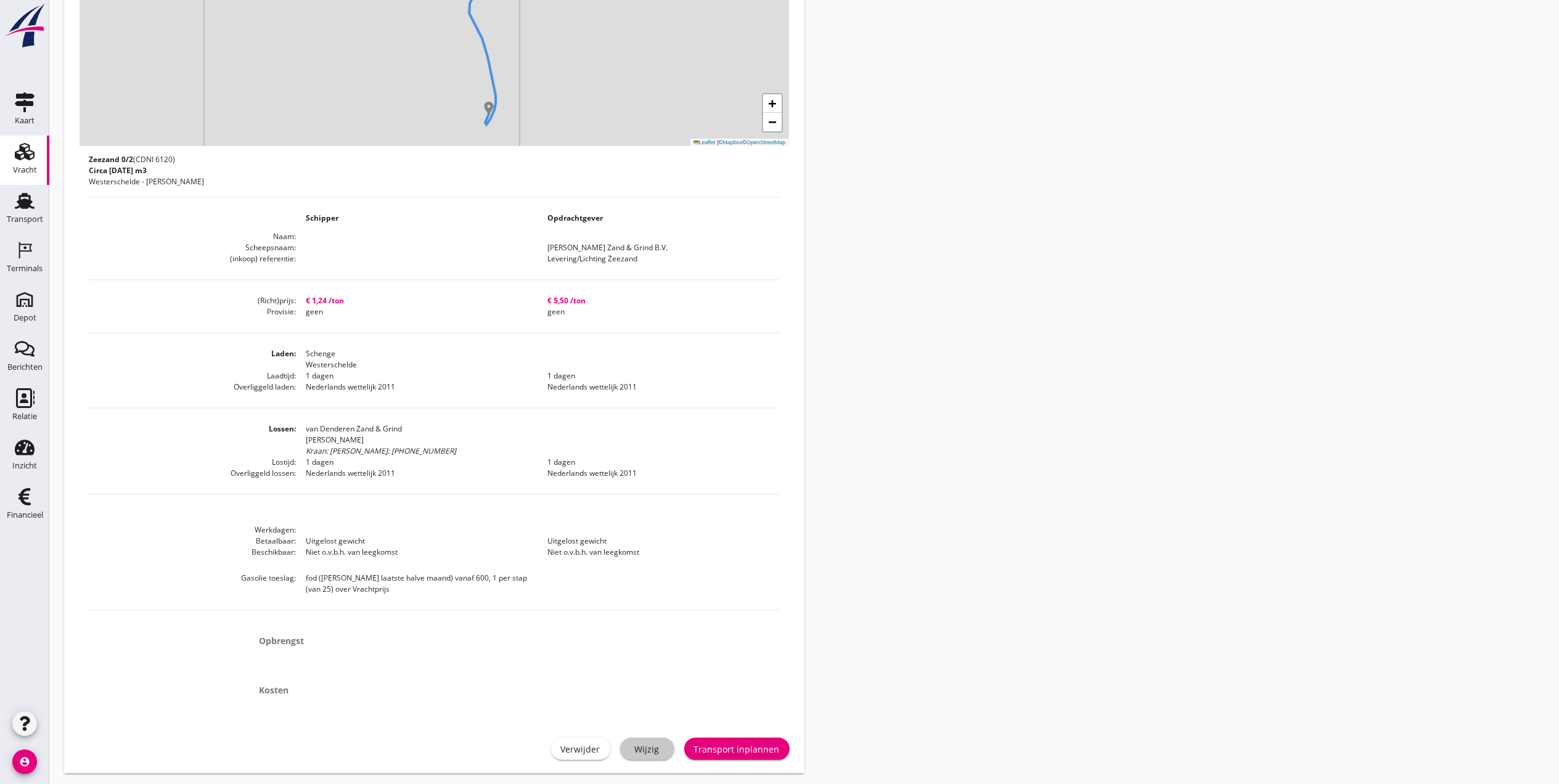
click at [658, 754] on div "Wijzig" at bounding box center [647, 749] width 34 height 13
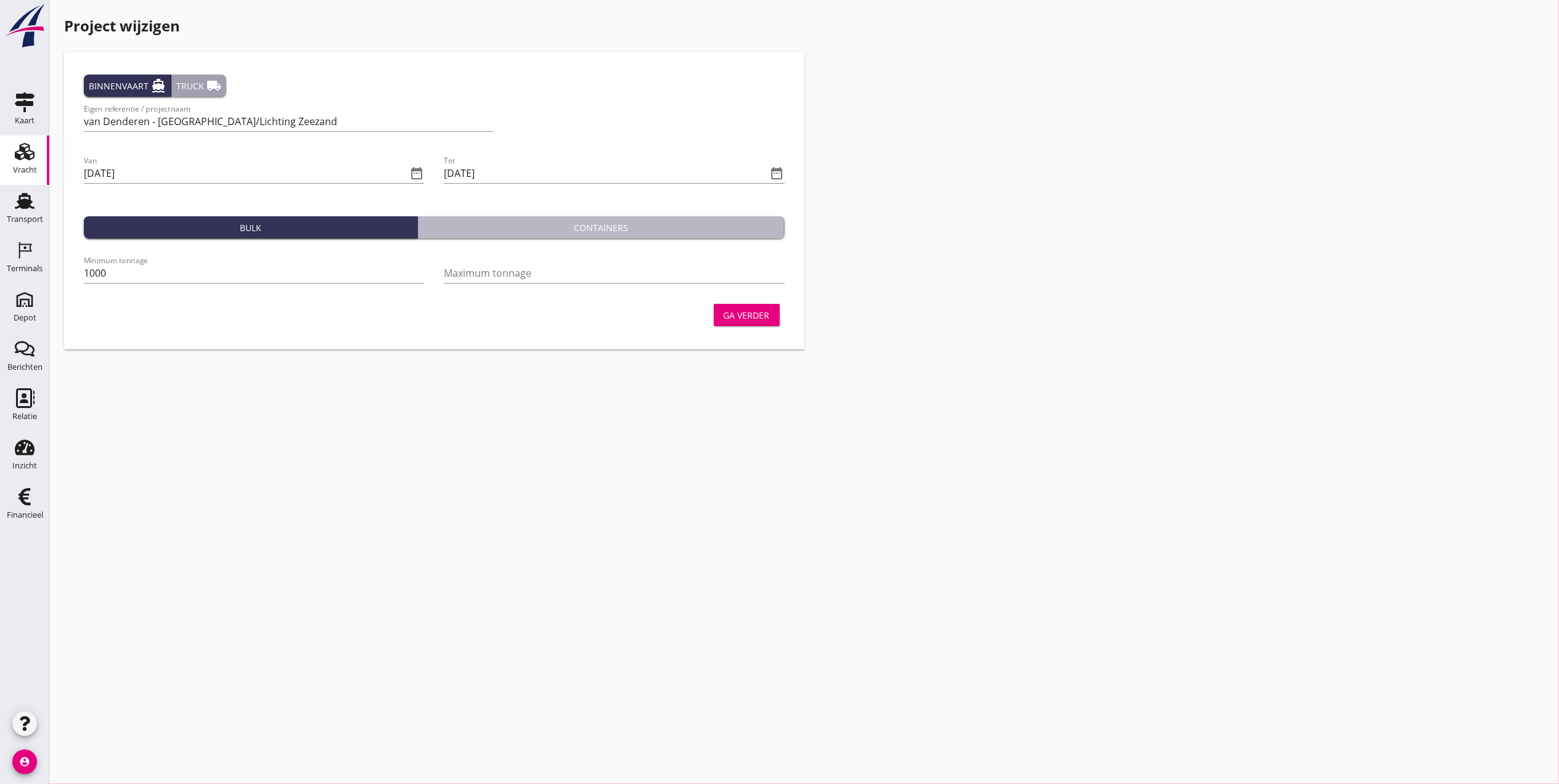
click at [493, 228] on div "Containers" at bounding box center [601, 227] width 357 height 13
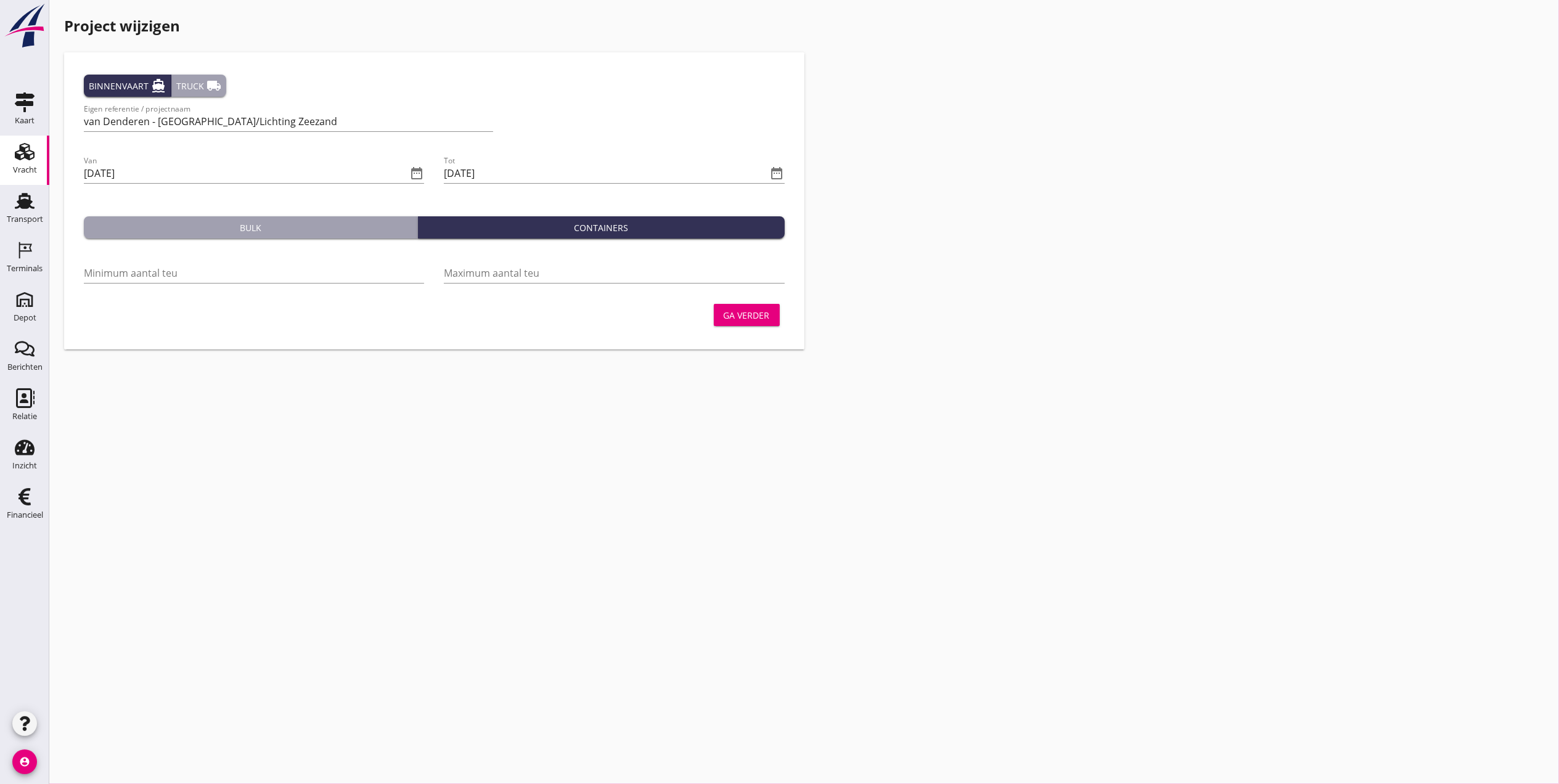
click at [358, 221] on div "Bulk" at bounding box center [251, 227] width 324 height 13
type input "1000"
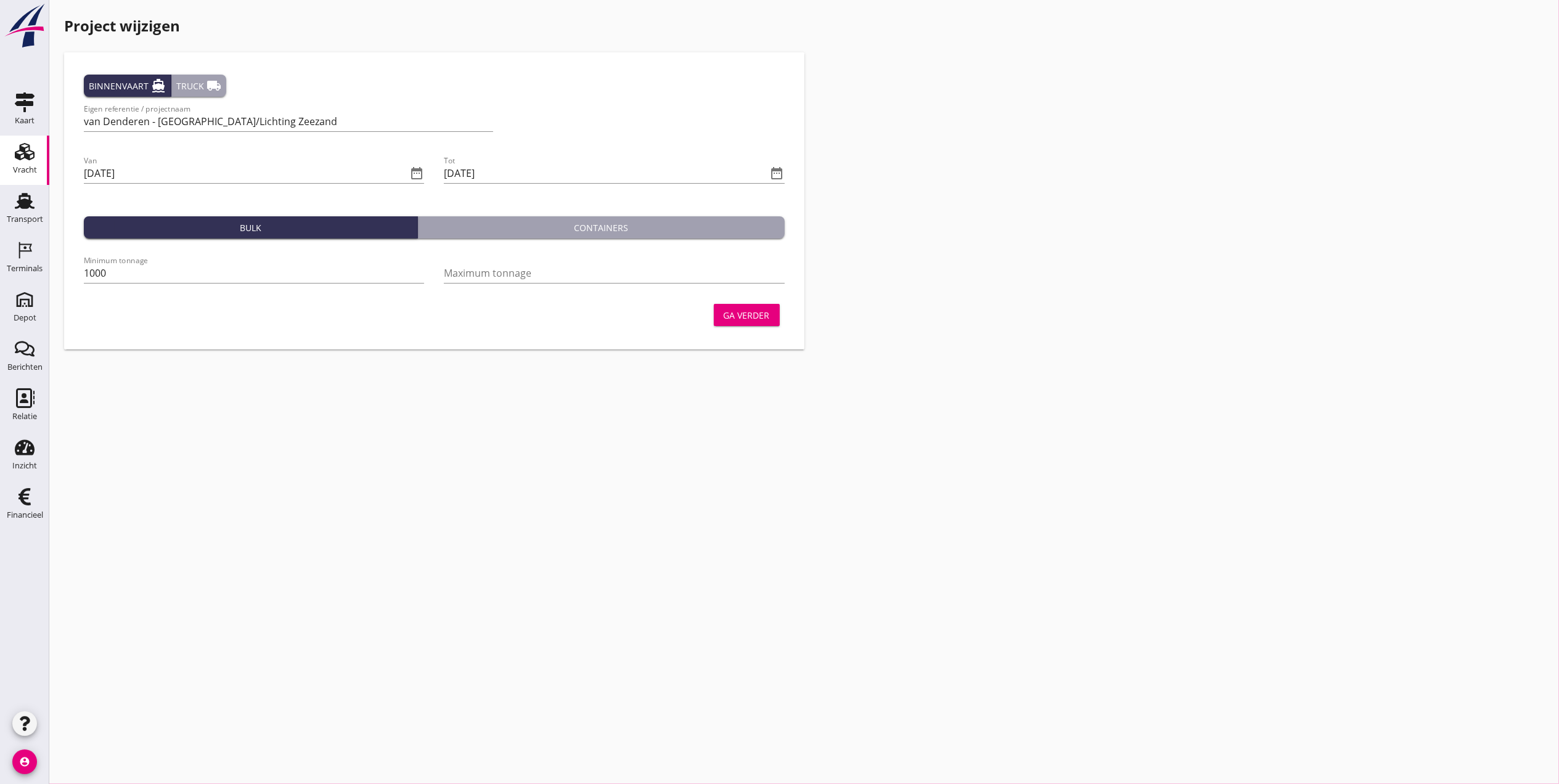
click at [735, 316] on div "Ga verder" at bounding box center [747, 315] width 46 height 13
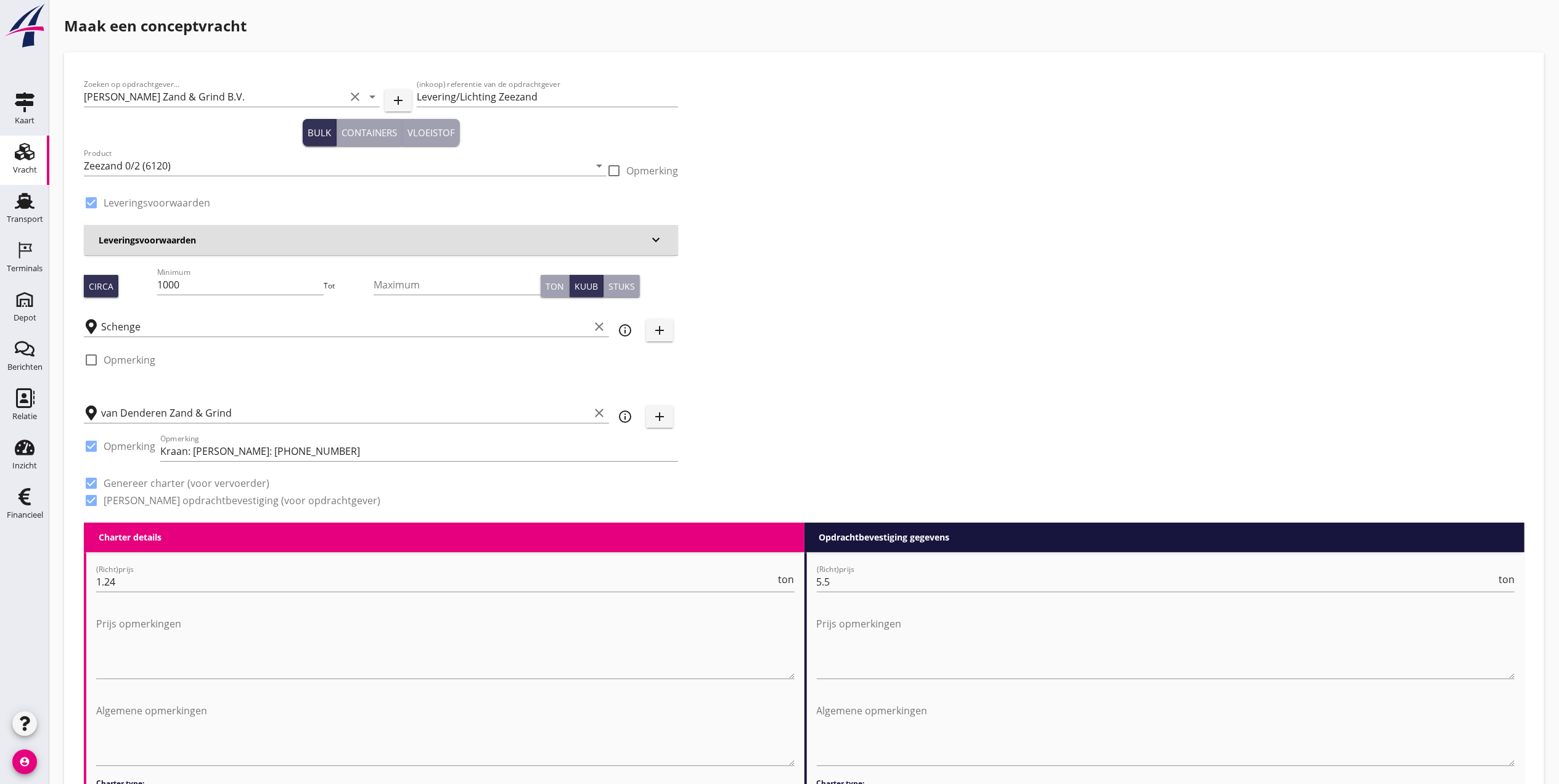
drag, startPoint x: 555, startPoint y: 287, endPoint x: 549, endPoint y: 289, distance: 6.3
click at [551, 289] on div "Ton" at bounding box center [555, 286] width 19 height 13
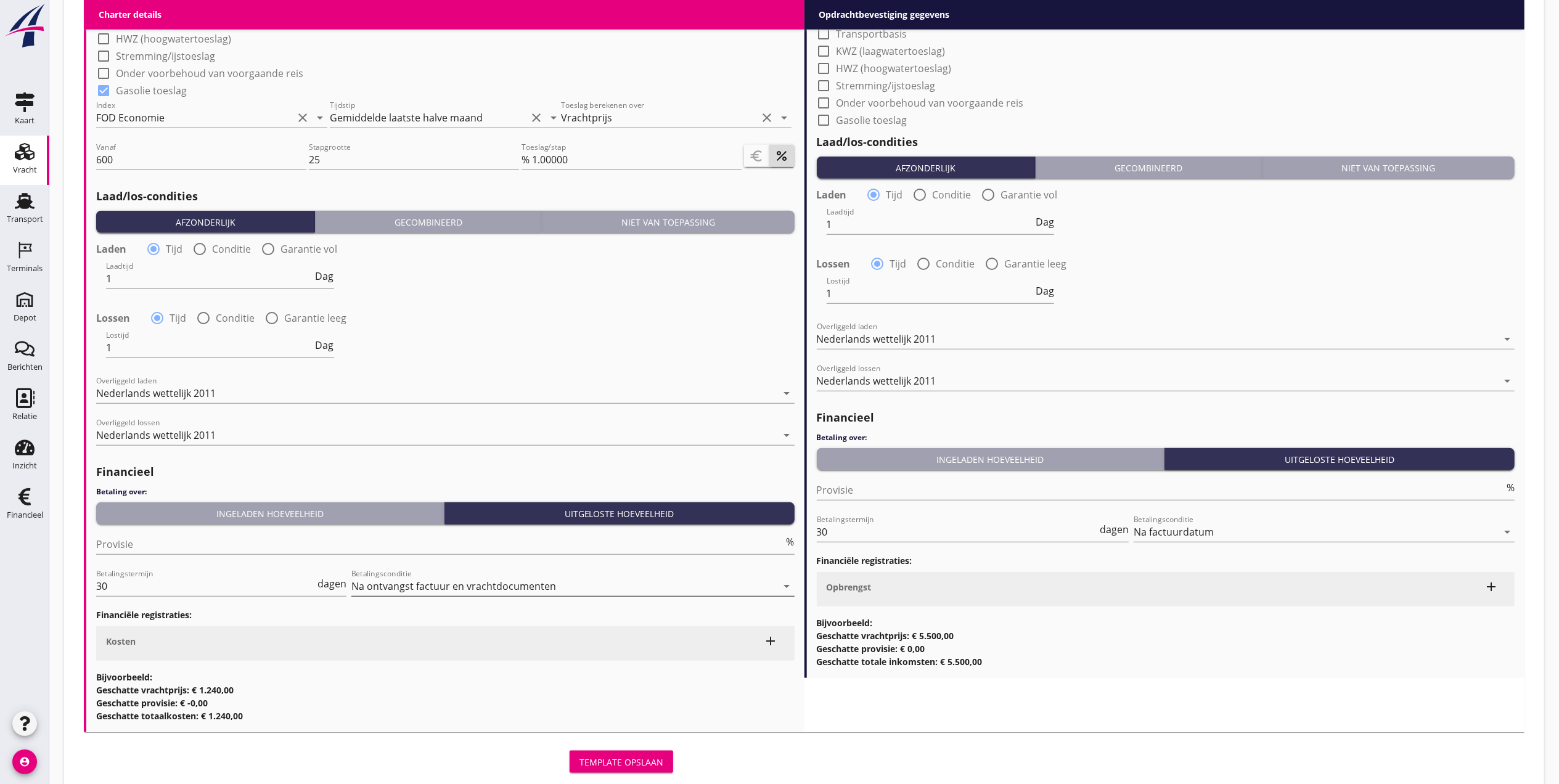
scroll to position [1112, 0]
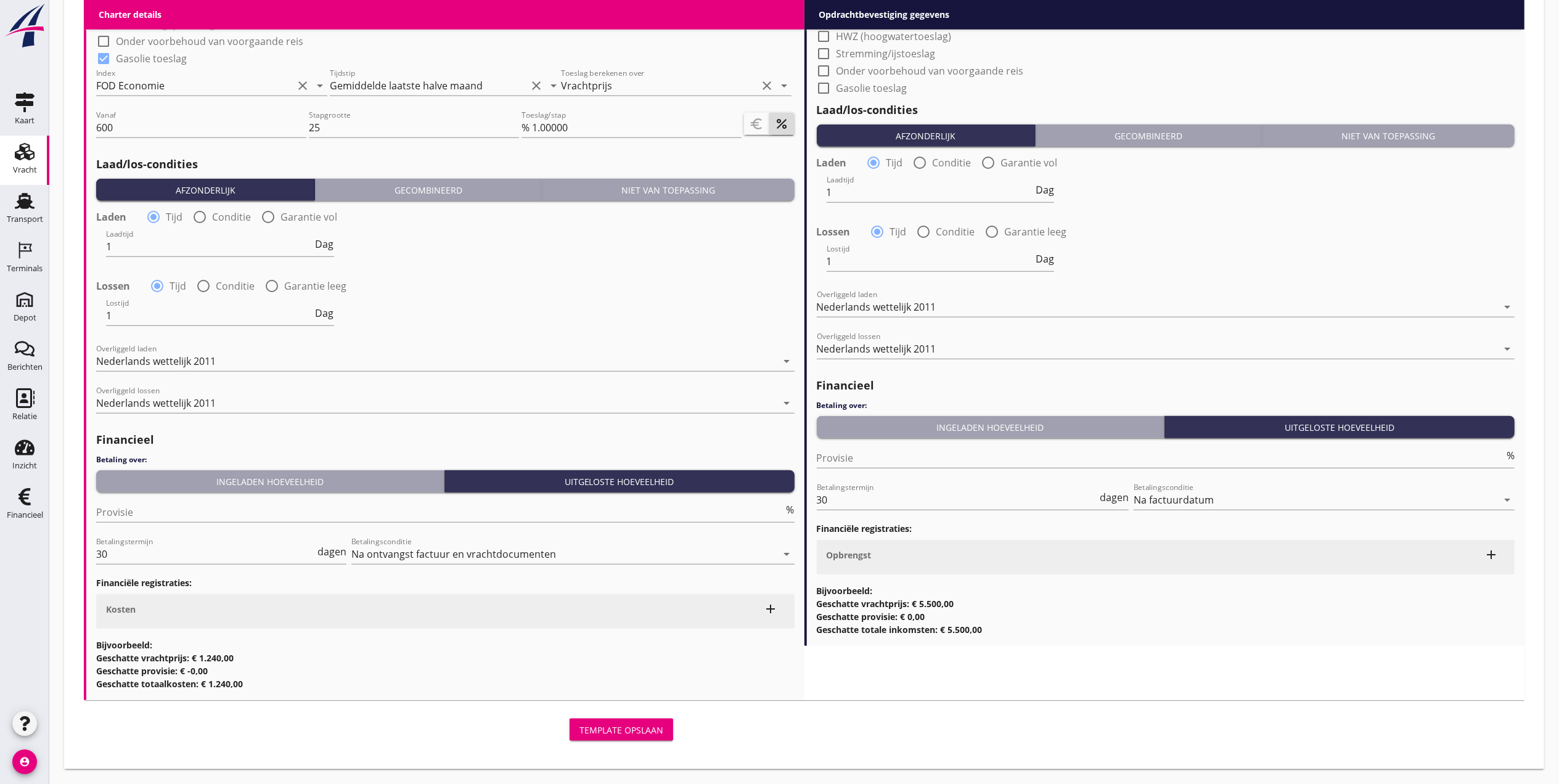
click at [635, 726] on div "Template opslaan" at bounding box center [621, 730] width 84 height 13
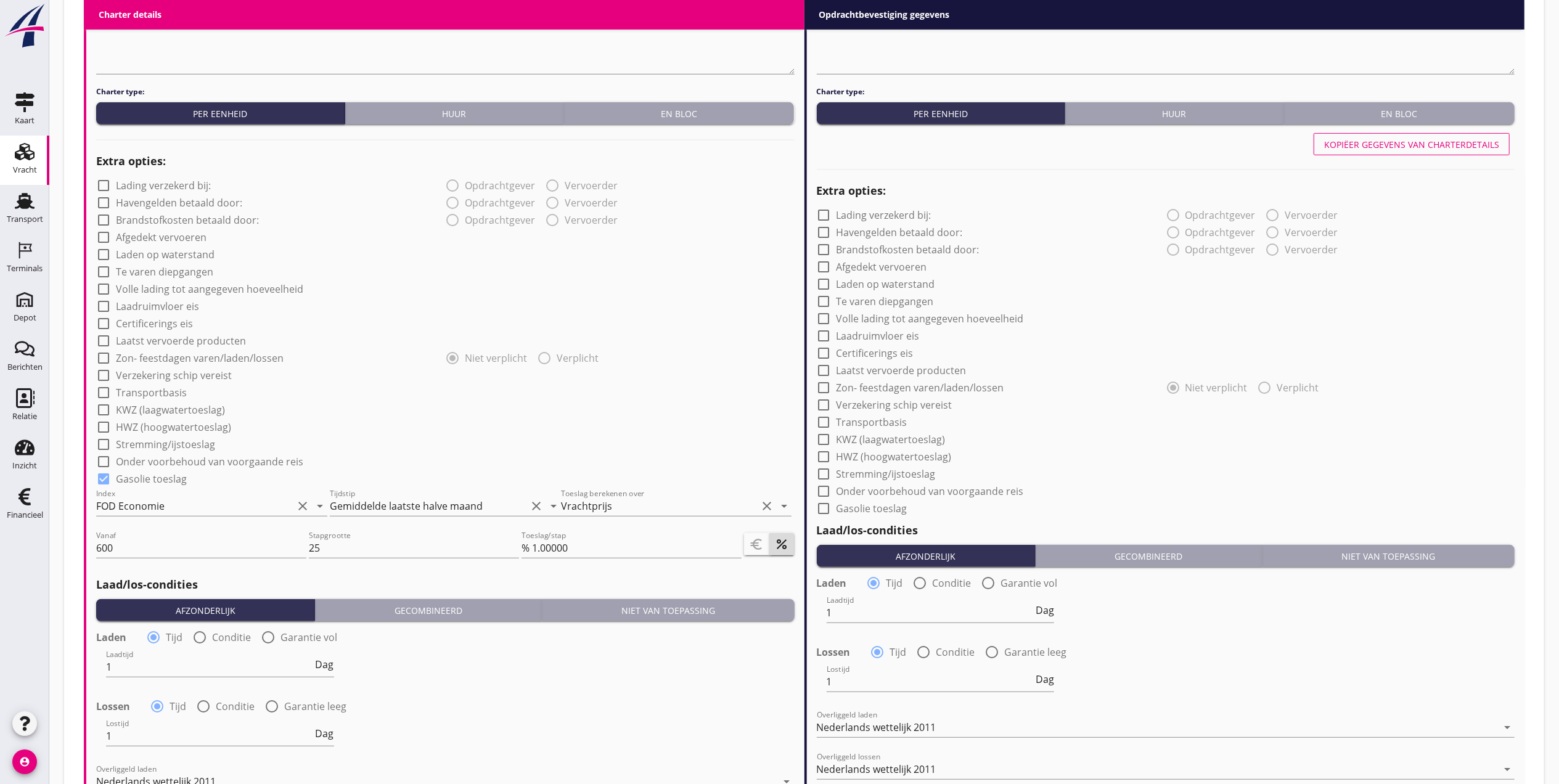
scroll to position [445, 0]
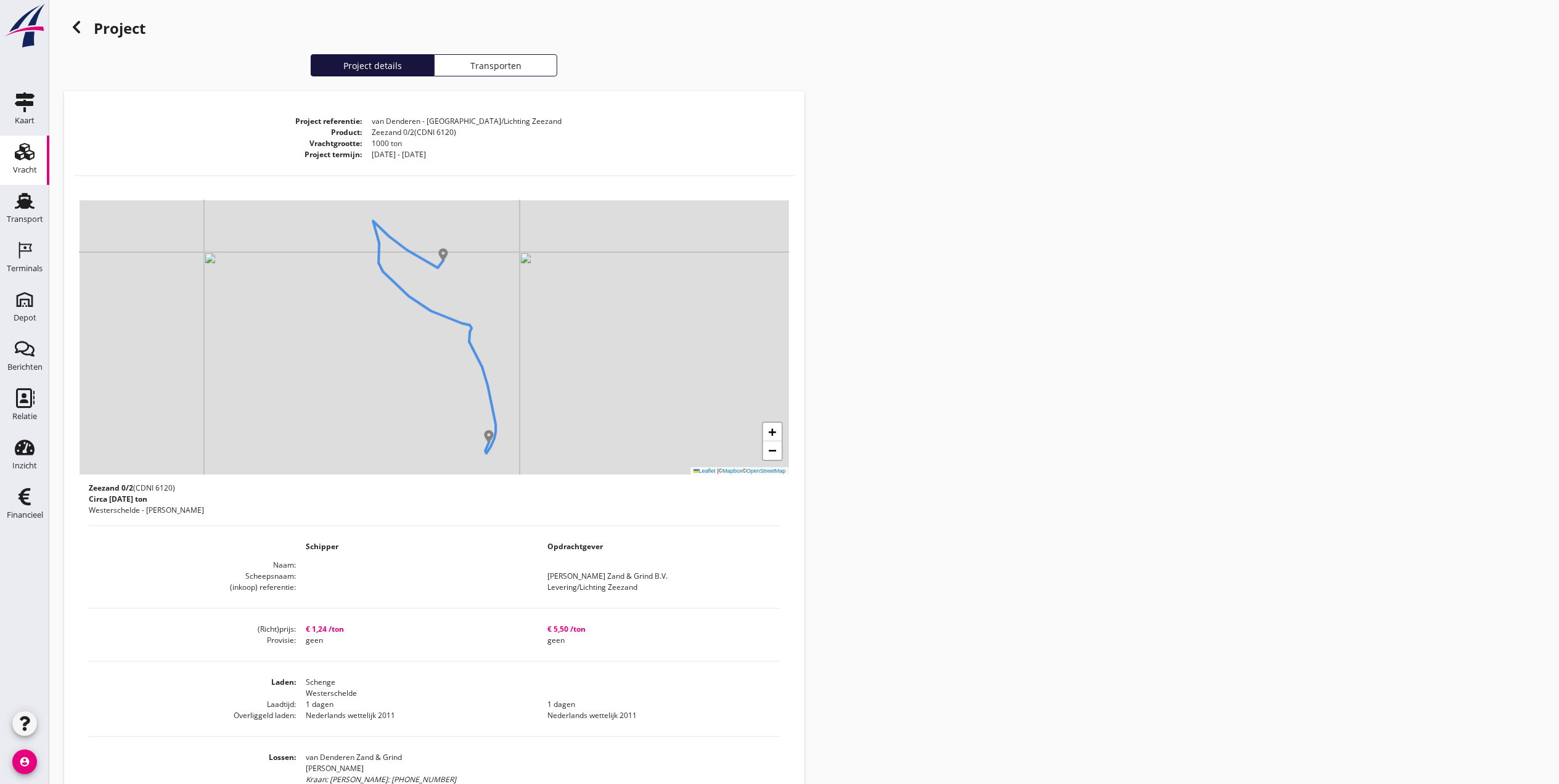
click at [20, 162] on div "Vracht" at bounding box center [25, 170] width 24 height 17
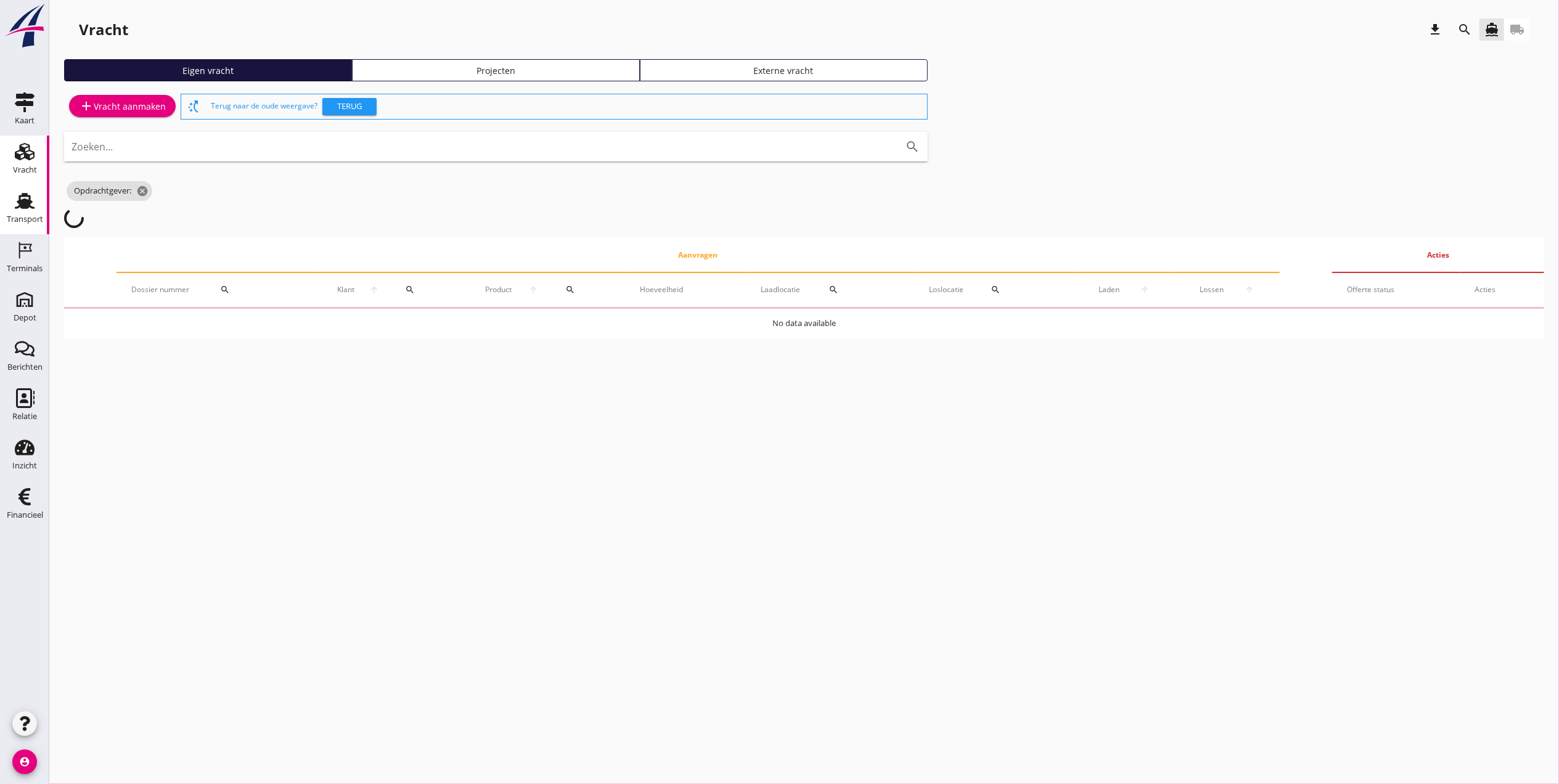
click at [34, 209] on div "Transport" at bounding box center [25, 200] width 30 height 20
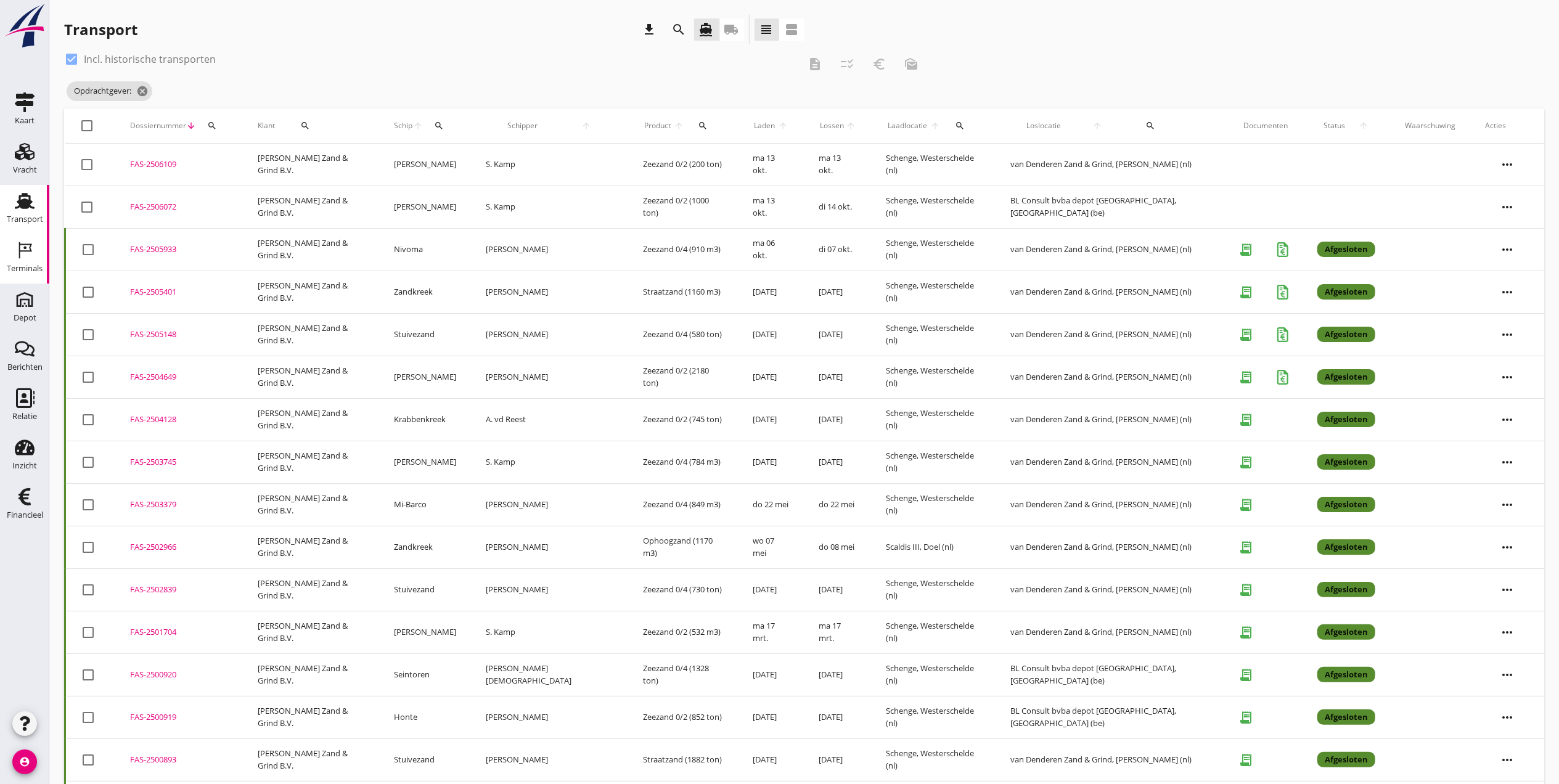
drag, startPoint x: 34, startPoint y: 259, endPoint x: 40, endPoint y: 258, distance: 6.1
click at [34, 259] on icon "Terminals" at bounding box center [24, 250] width 20 height 20
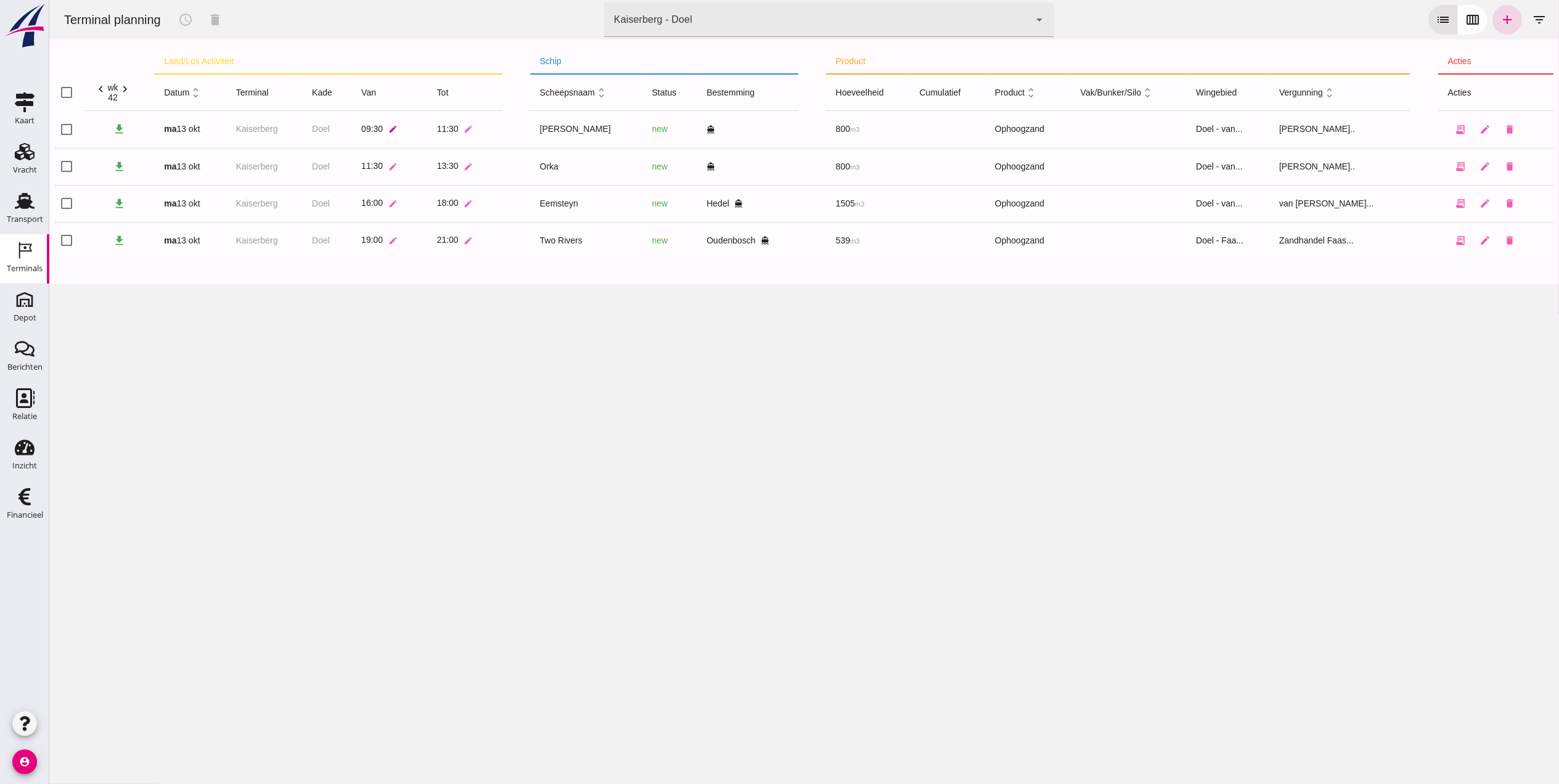
click at [397, 127] on icon "edit" at bounding box center [392, 129] width 9 height 9
click at [424, 132] on input "09:30" at bounding box center [449, 131] width 84 height 26
type input "10:00"
click at [500, 127] on icon "check" at bounding box center [506, 132] width 11 height 11
click at [483, 133] on td "11:30 edit" at bounding box center [464, 129] width 76 height 37
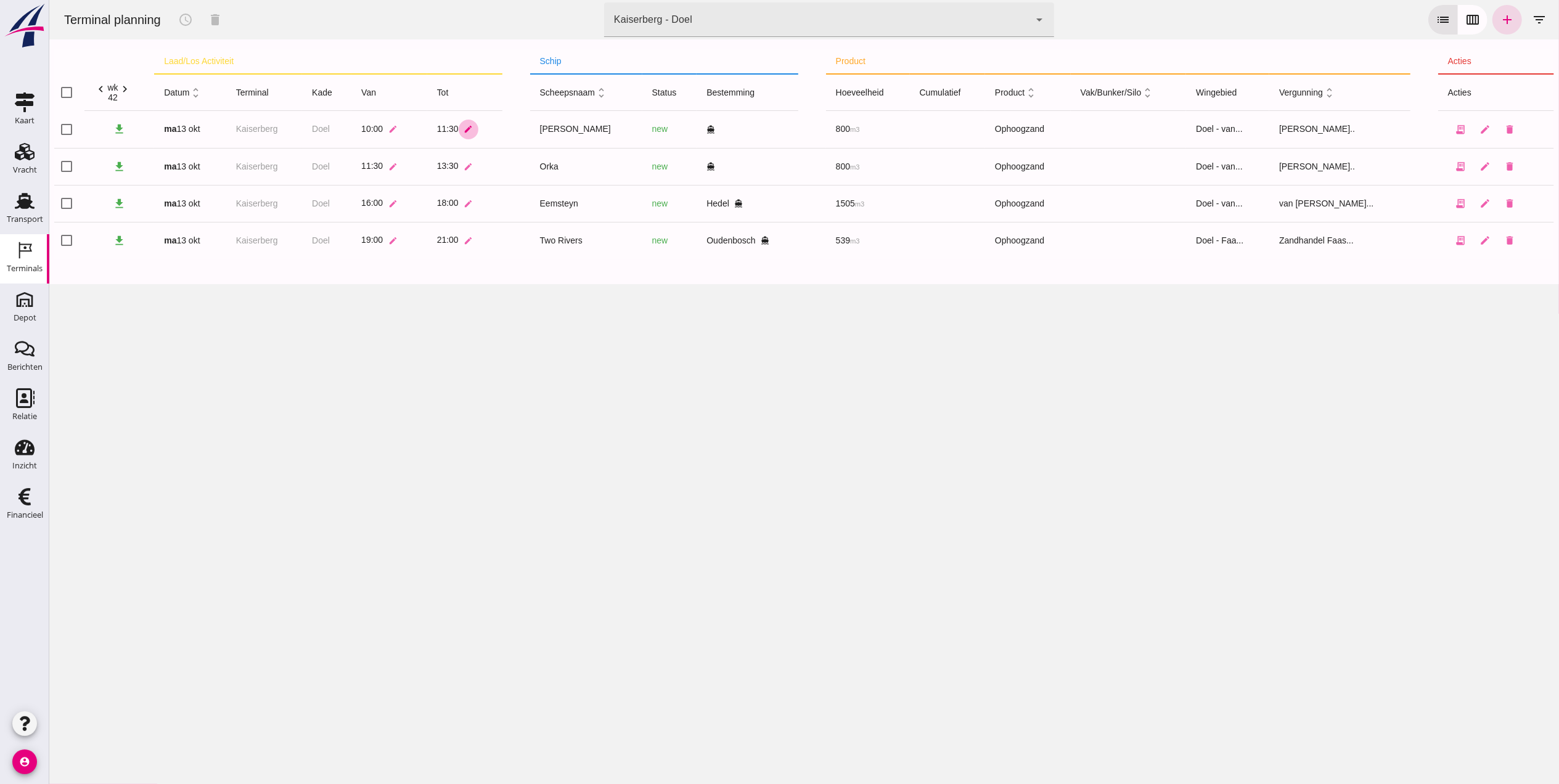
click at [472, 127] on icon "edit" at bounding box center [468, 129] width 9 height 9
click at [493, 131] on input "11:30" at bounding box center [525, 131] width 84 height 26
type input "12:00"
click at [576, 134] on button "check" at bounding box center [582, 131] width 30 height 26
click at [625, 420] on div "Terminal planning schedule delete terminal Kaiserberg - Doel 7f603609-51ae-4e75…" at bounding box center [803, 392] width 1510 height 784
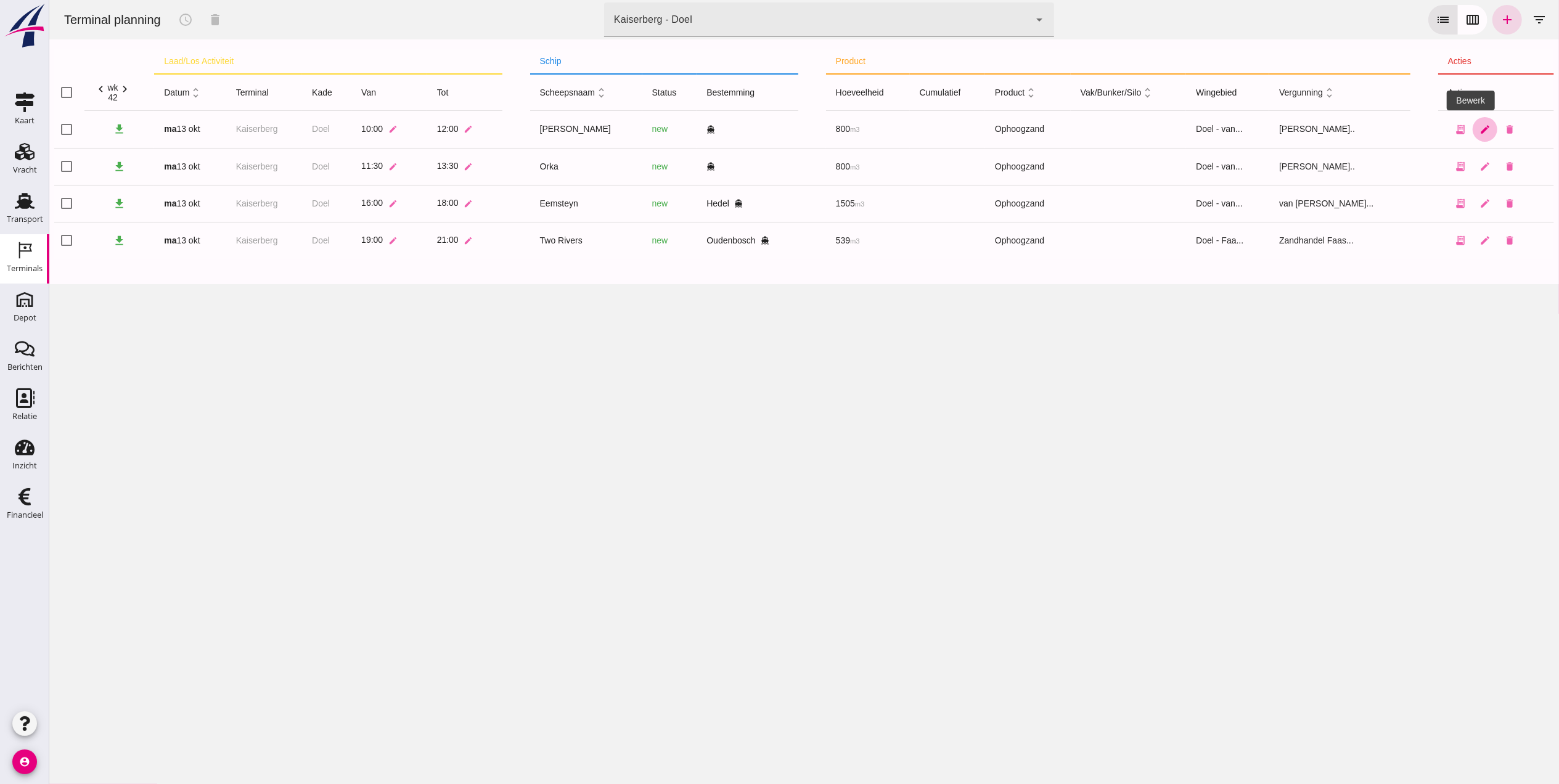
click at [1479, 126] on icon "edit" at bounding box center [1485, 129] width 11 height 11
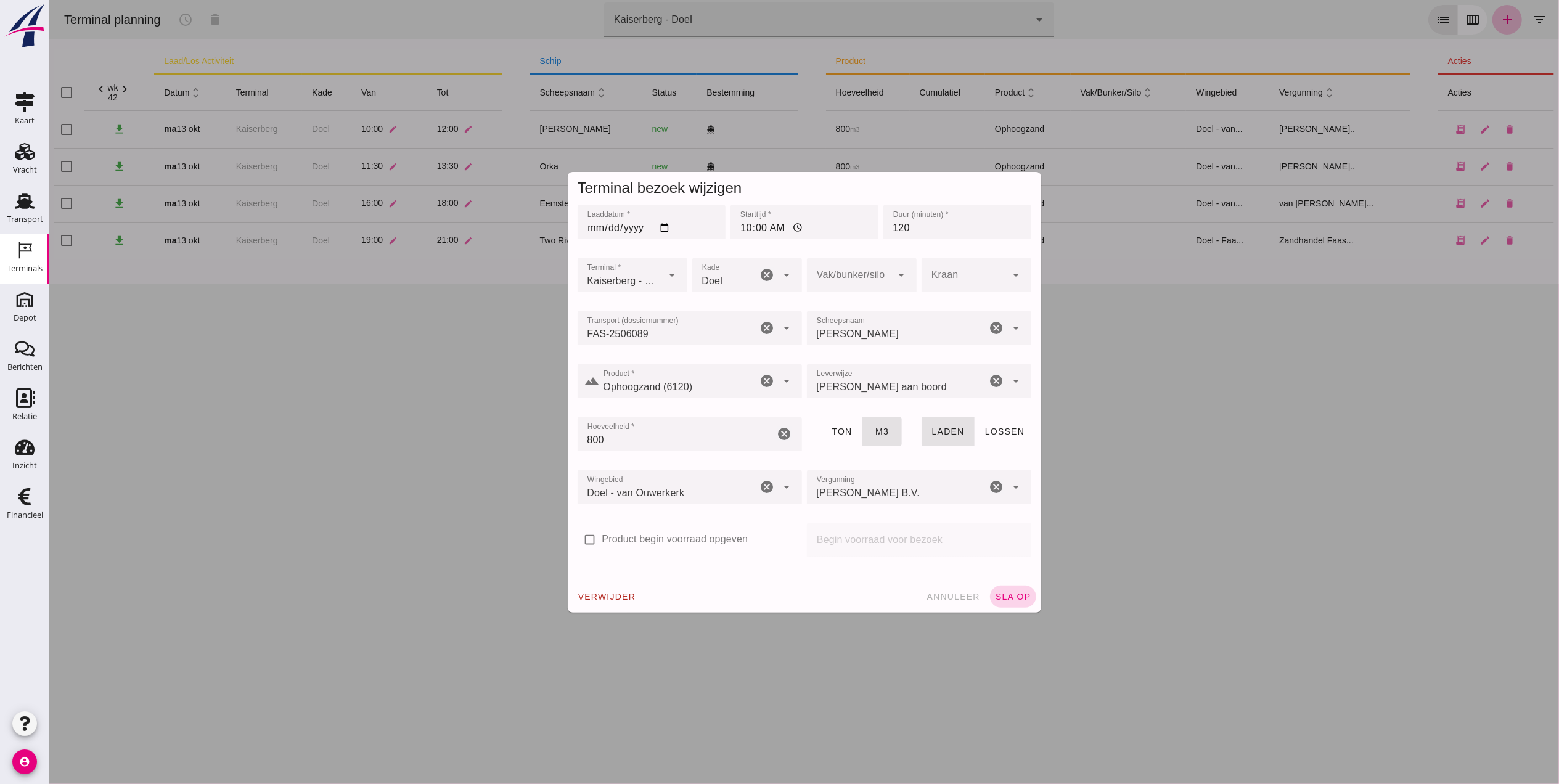
click at [1011, 597] on span "sla op" at bounding box center [1012, 596] width 37 height 10
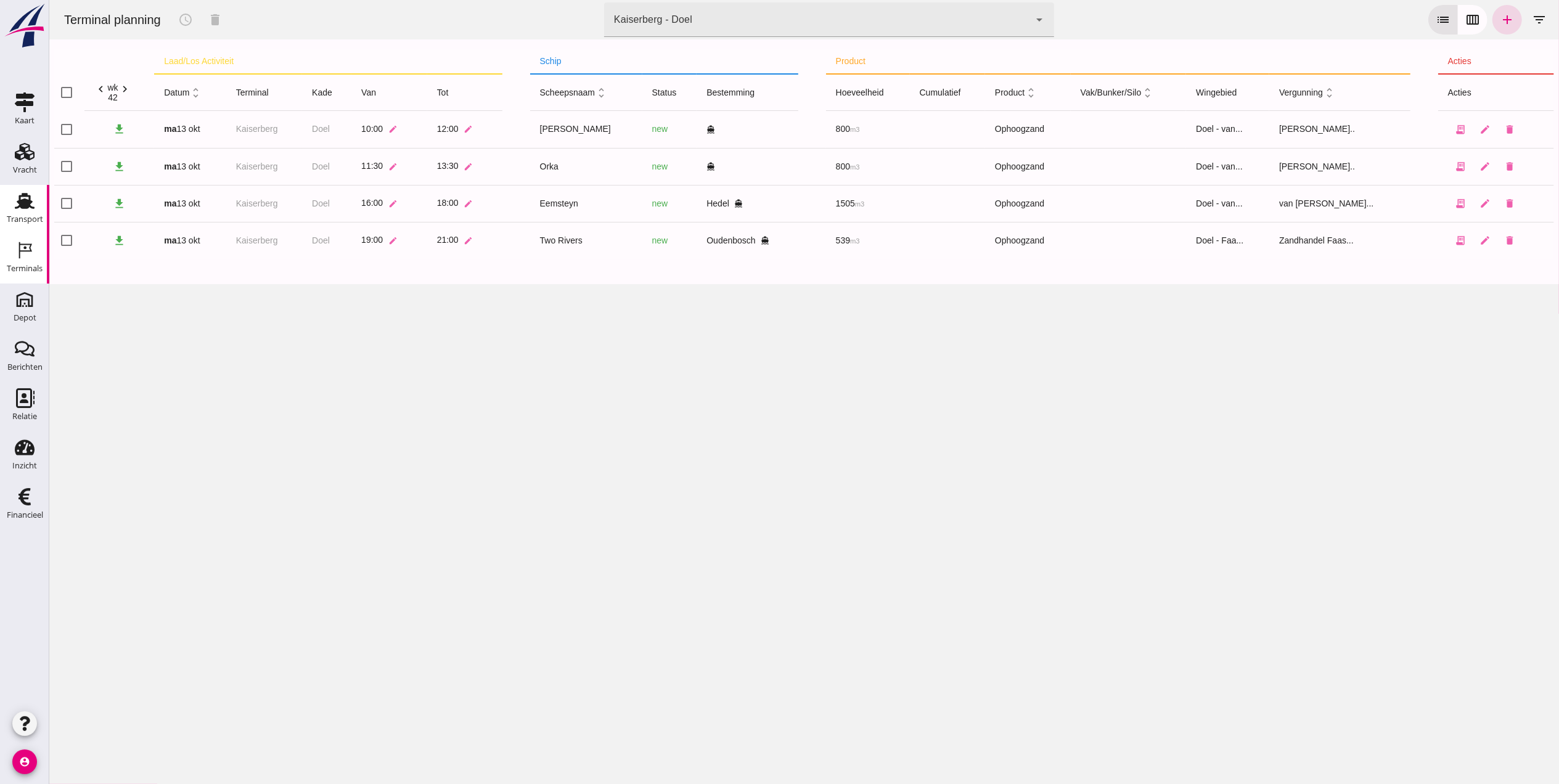
click at [20, 199] on use at bounding box center [24, 201] width 20 height 16
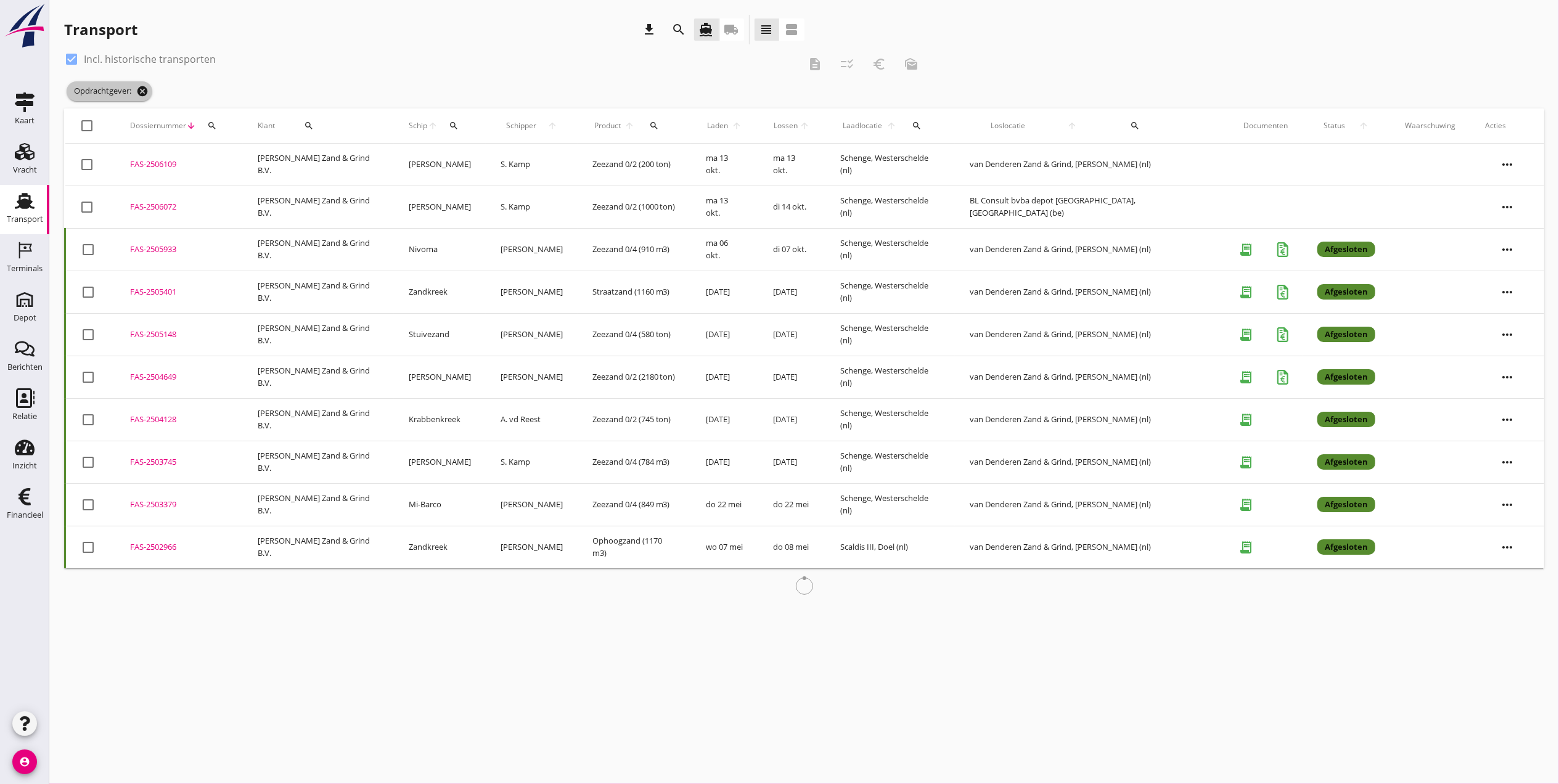
click at [142, 85] on icon "cancel" at bounding box center [142, 91] width 13 height 13
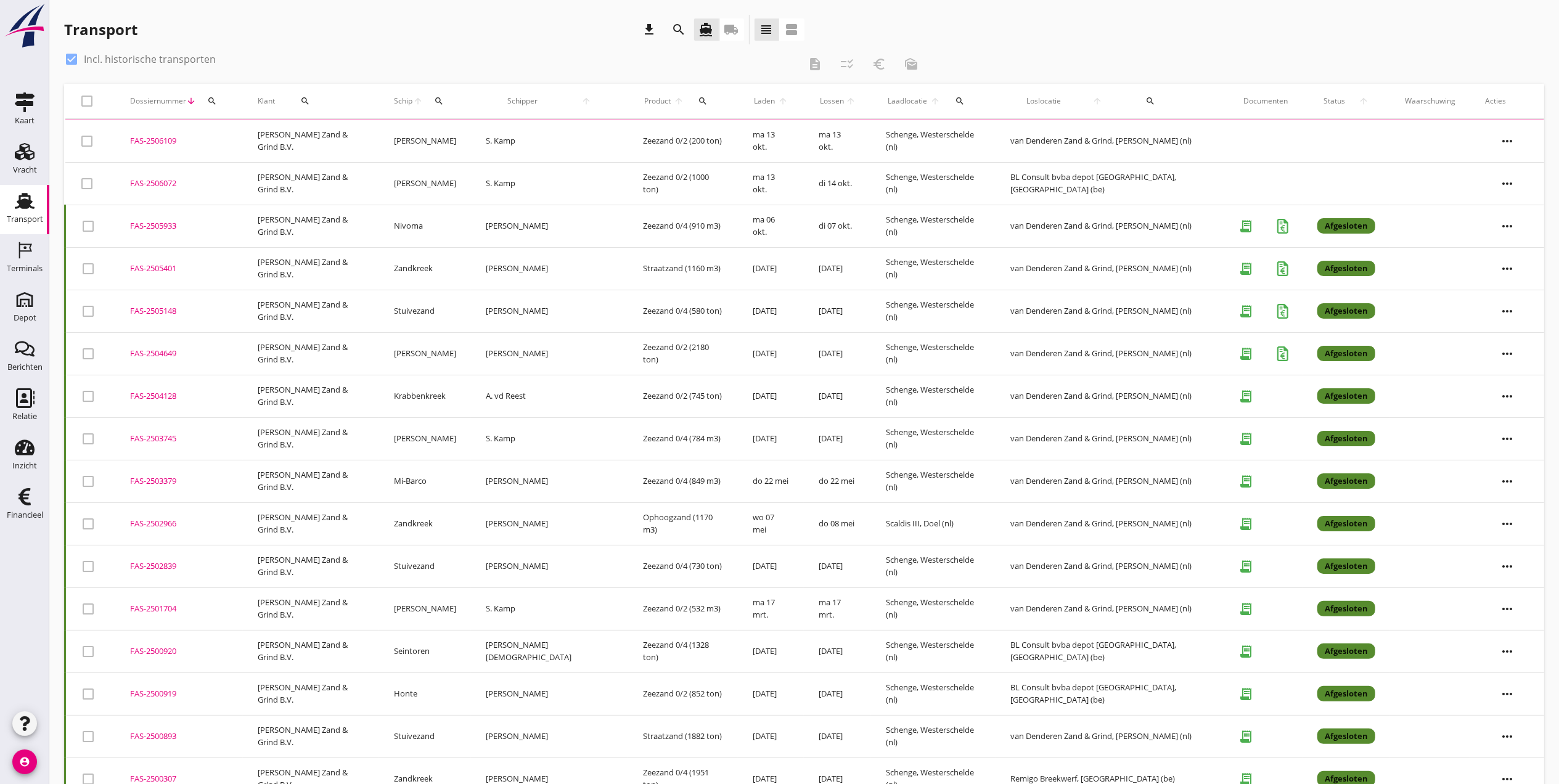
click at [213, 100] on icon "search" at bounding box center [212, 101] width 10 height 10
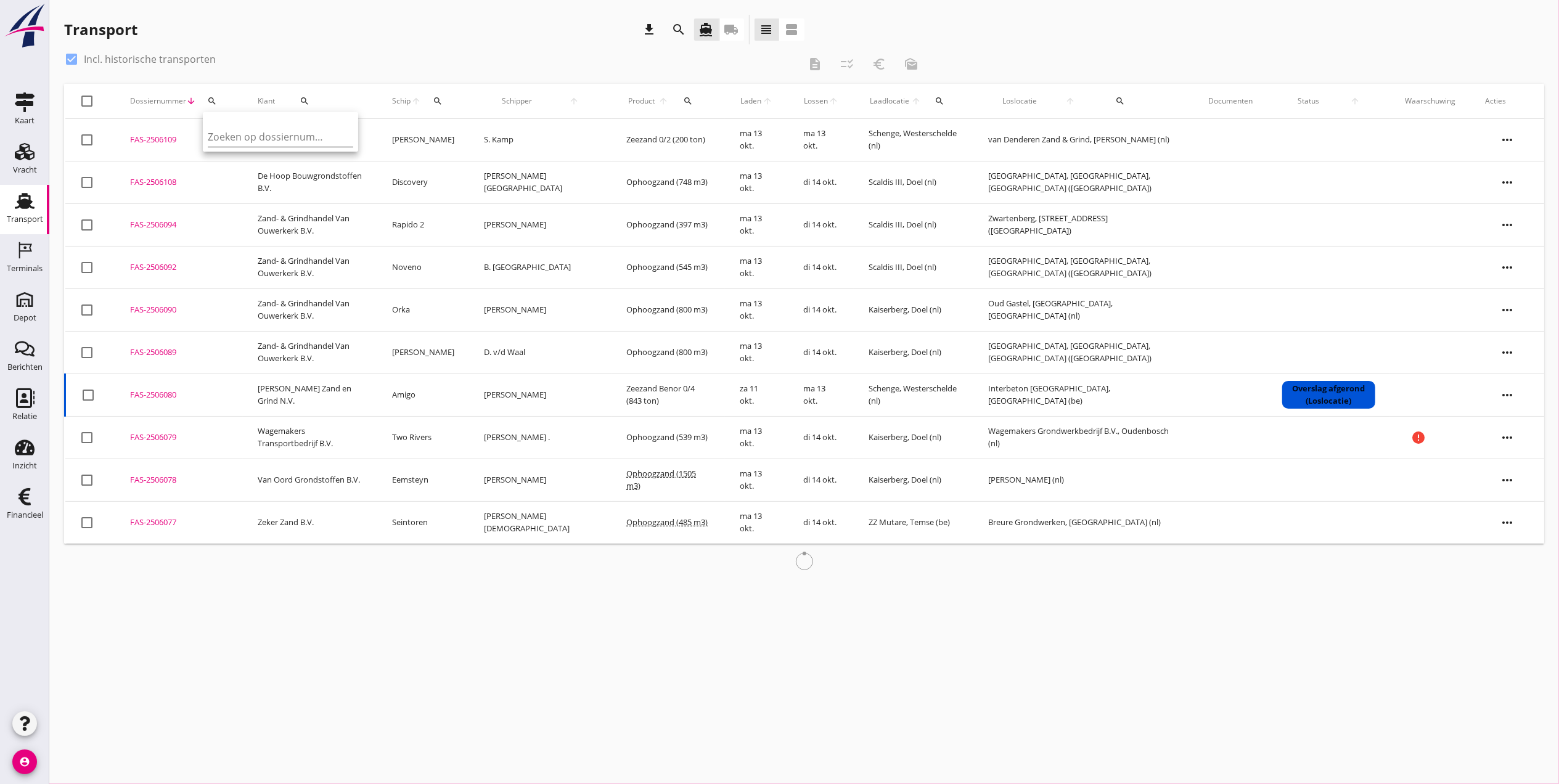
click at [235, 141] on input "Zoeken op dossiernummer..." at bounding box center [272, 136] width 128 height 20
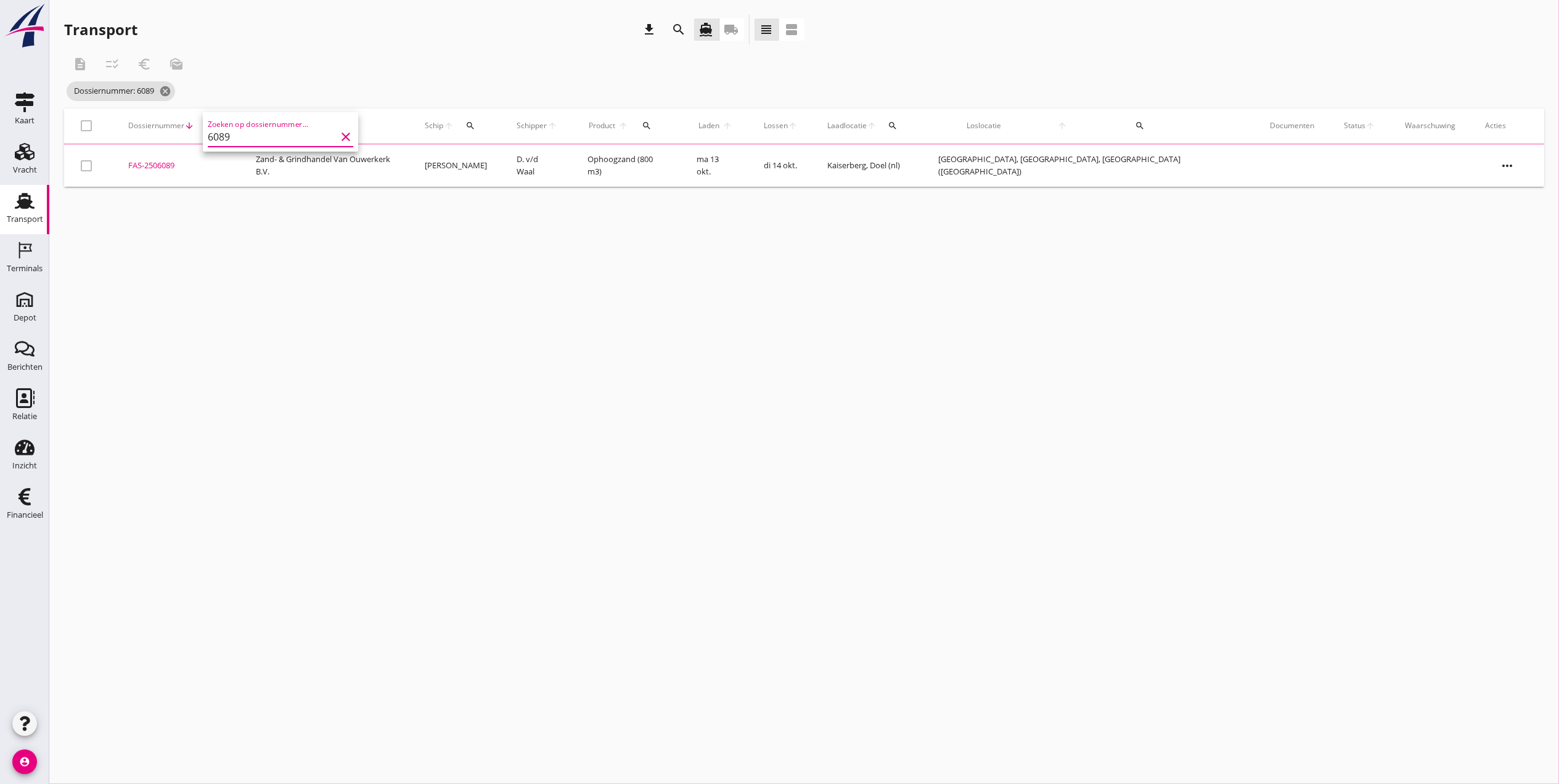
type input "6089"
click at [167, 166] on div "FAS-2506089" at bounding box center [177, 165] width 98 height 13
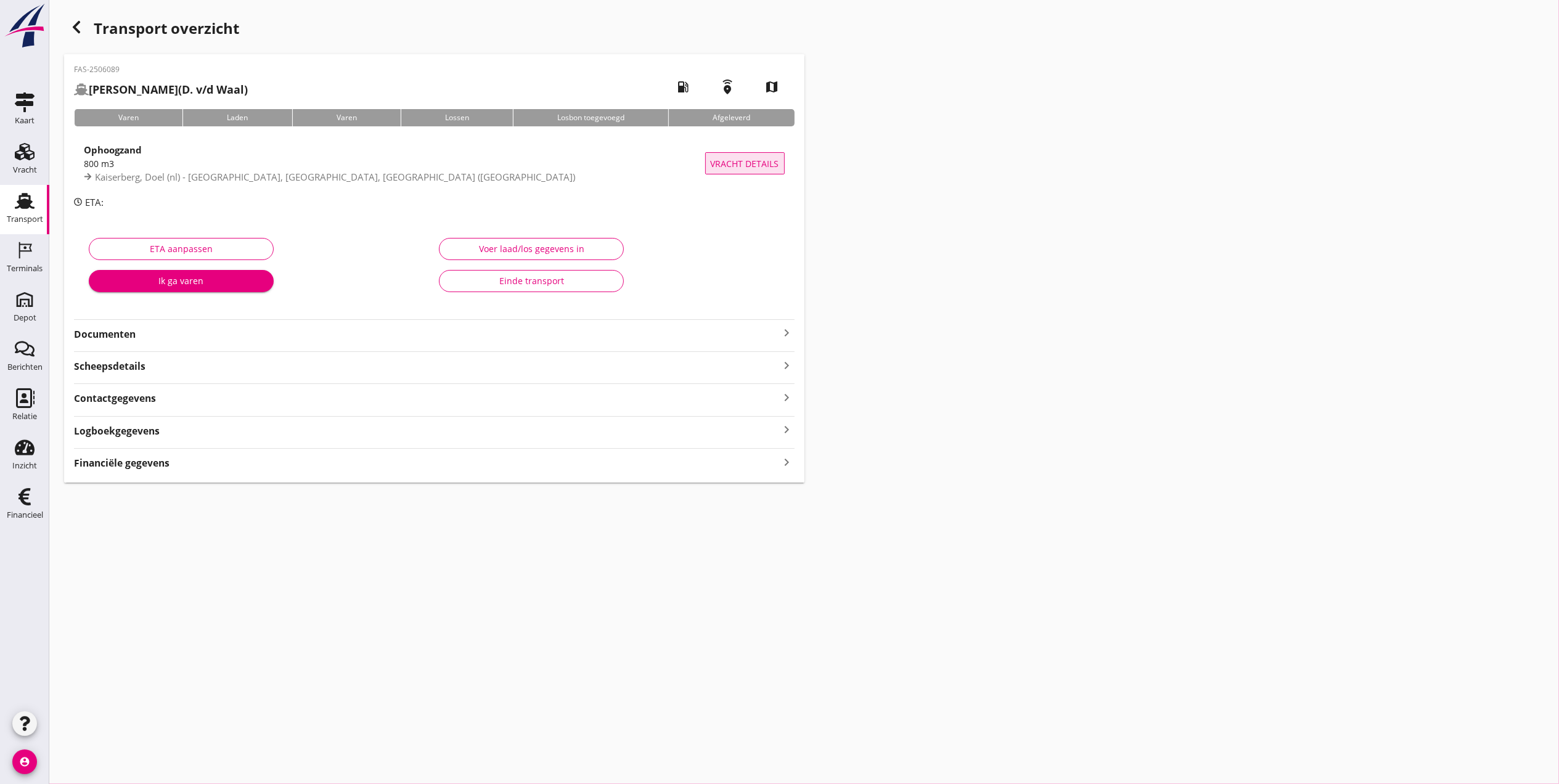
click at [738, 157] on span "Vracht details" at bounding box center [745, 163] width 69 height 13
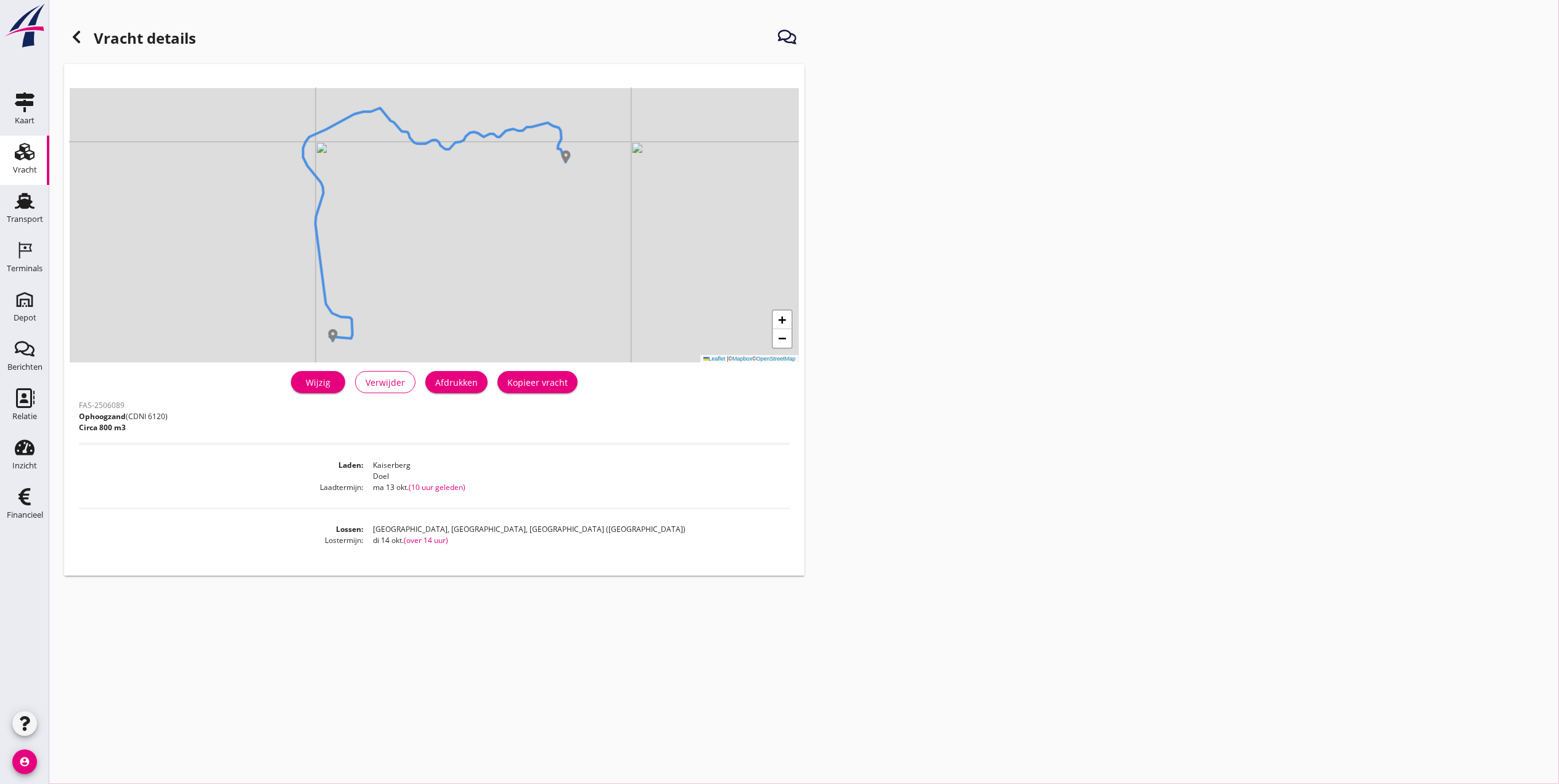
click at [327, 378] on div "Wijzig" at bounding box center [318, 382] width 34 height 13
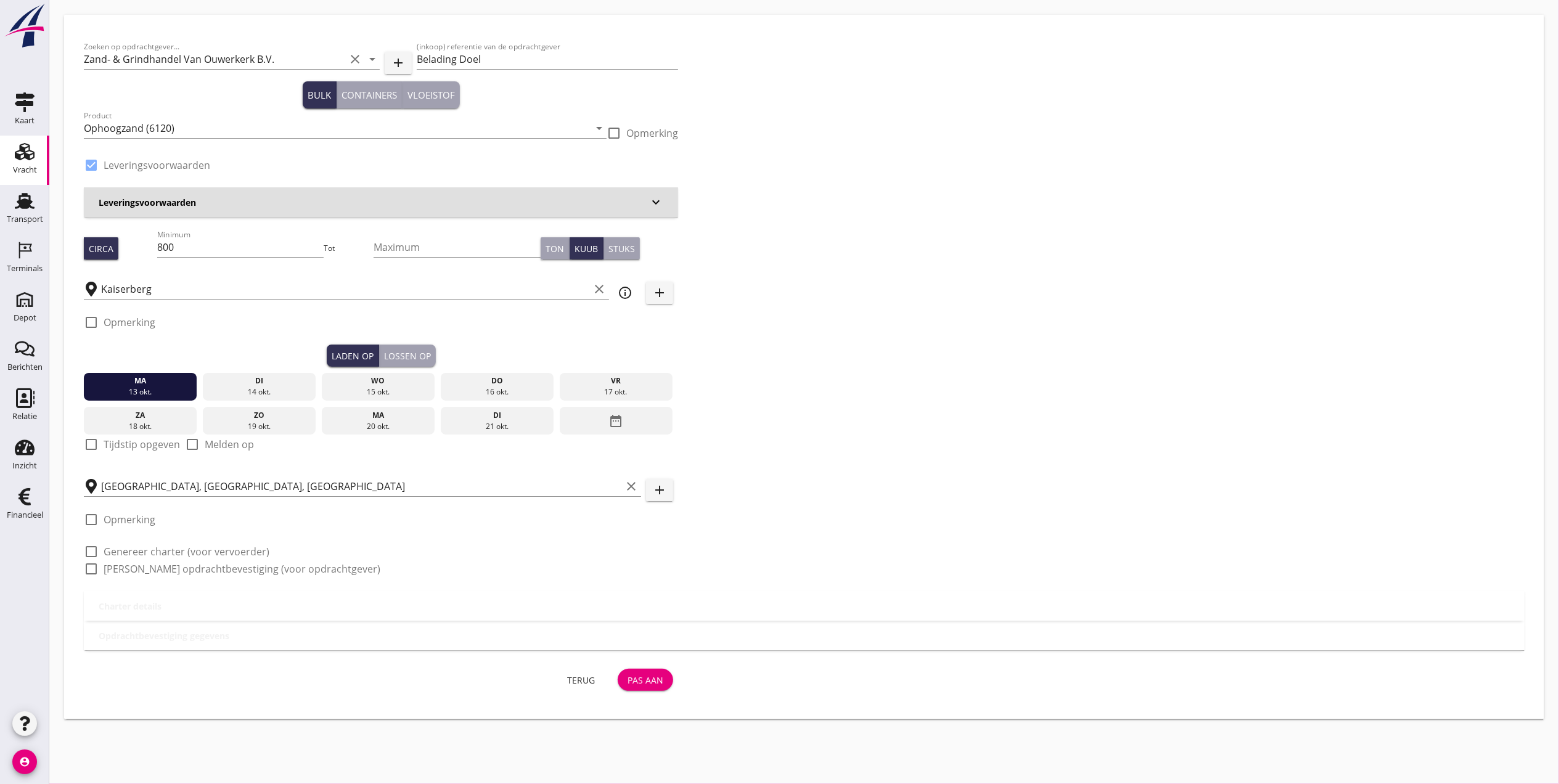
click at [575, 677] on div "Terug" at bounding box center [581, 680] width 34 height 13
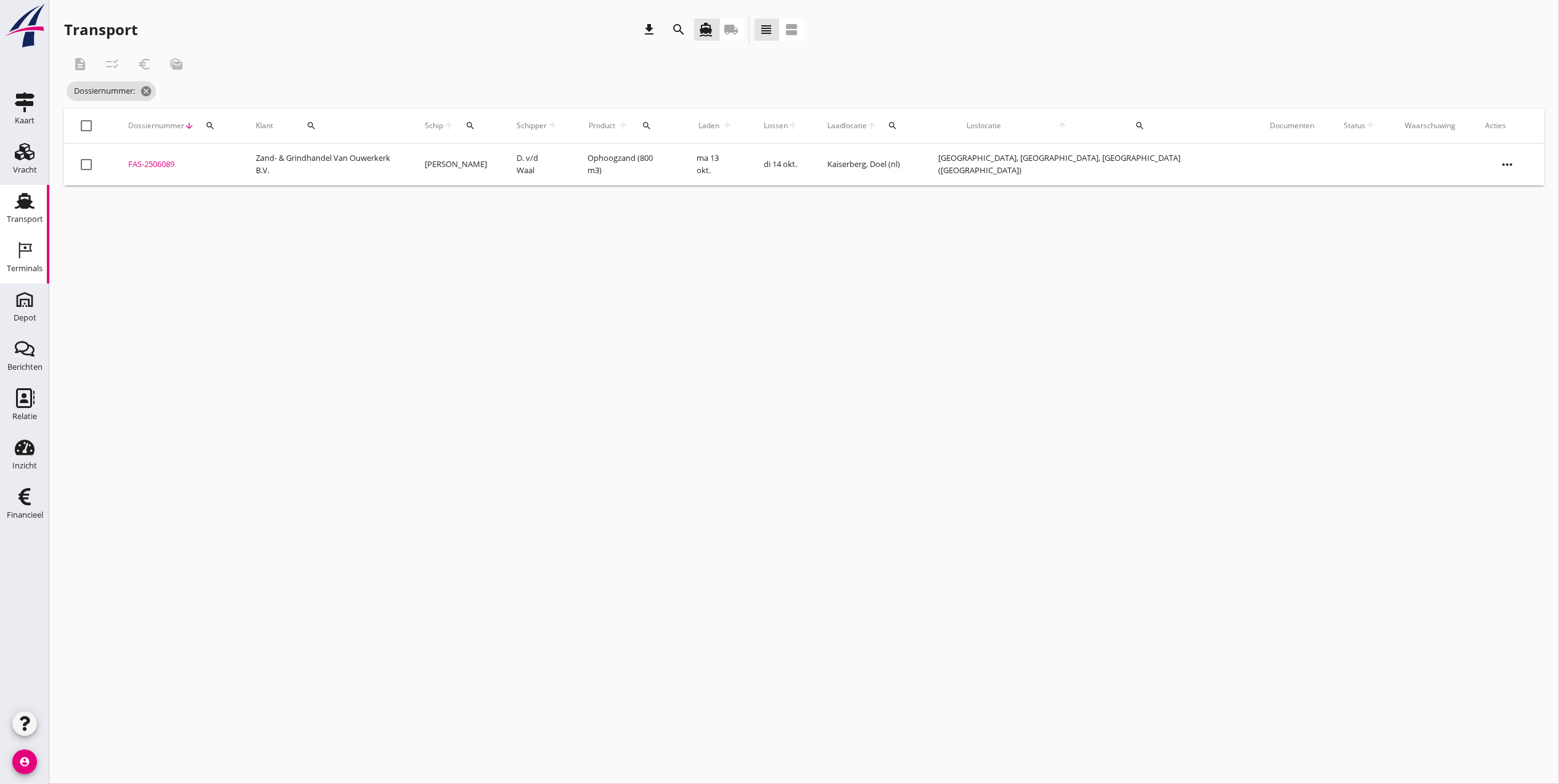
click at [27, 257] on icon "Terminals" at bounding box center [24, 250] width 20 height 20
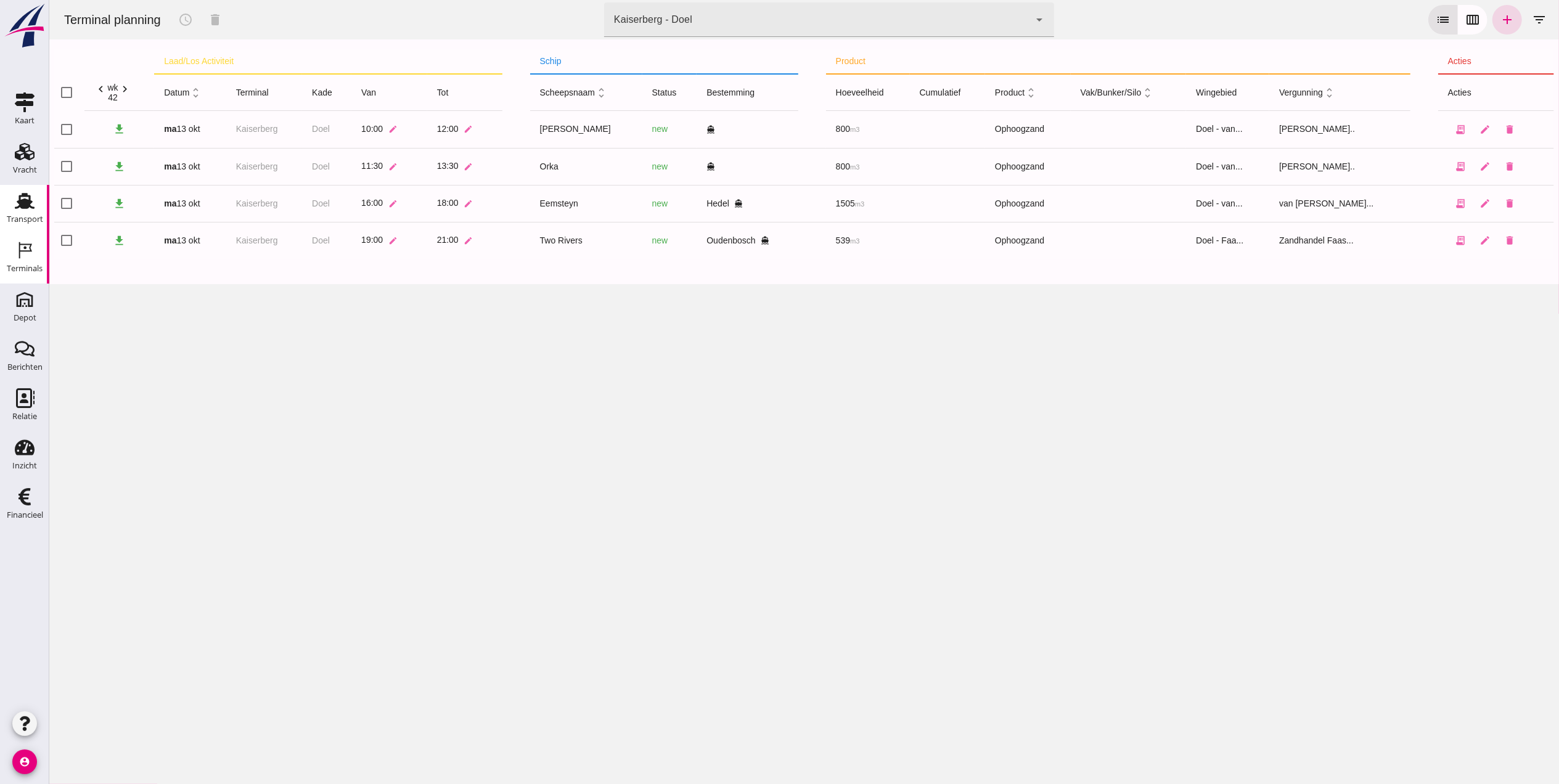
click at [25, 207] on use at bounding box center [24, 201] width 20 height 16
click at [1500, 19] on icon "add" at bounding box center [1507, 20] width 15 height 15
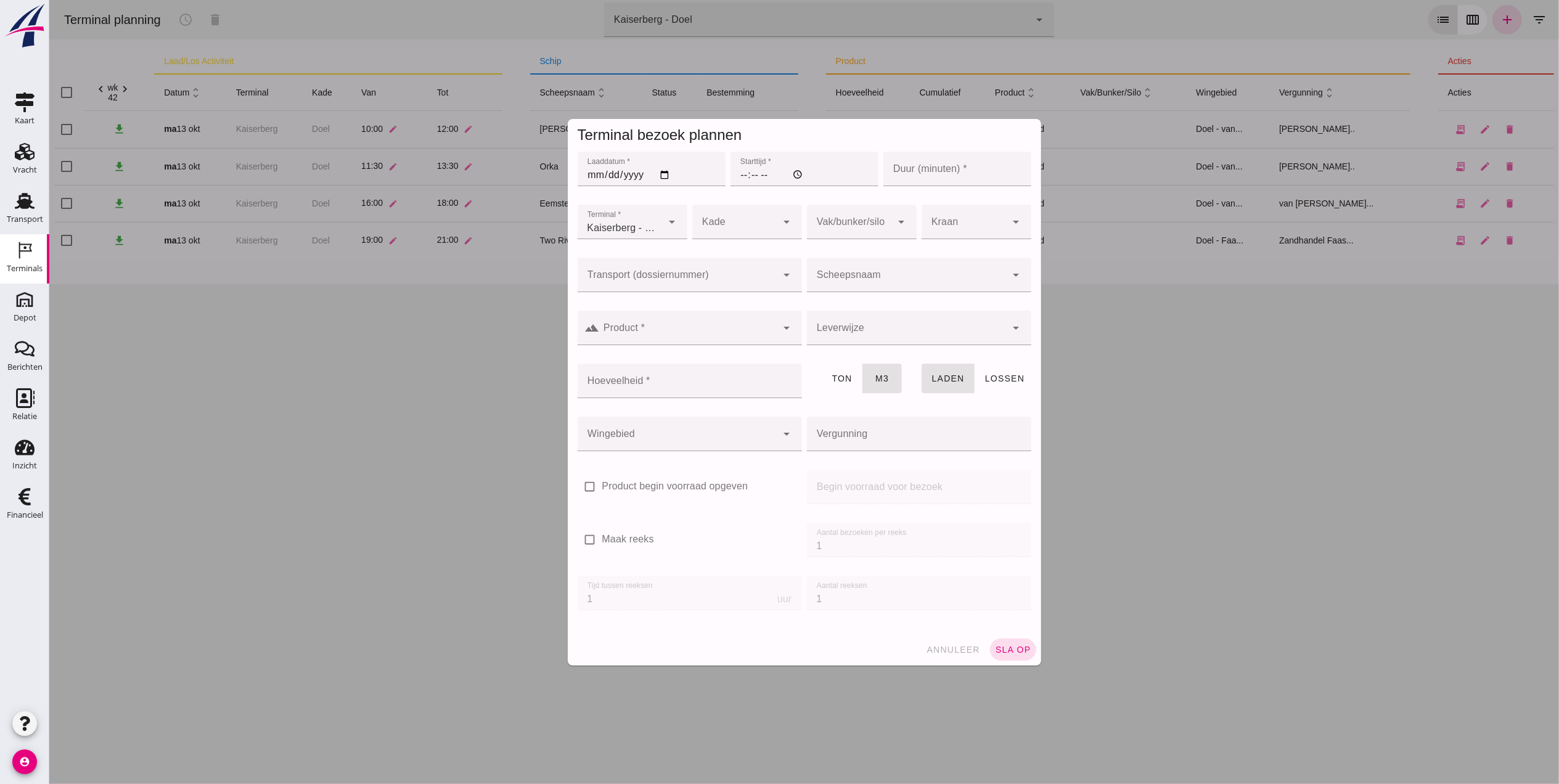
type input "Zandhandel Faasse B.V."
click at [590, 174] on input "Laaddatum *" at bounding box center [650, 169] width 148 height 34
type input "[DATE]"
type input "14:00"
type input "120"
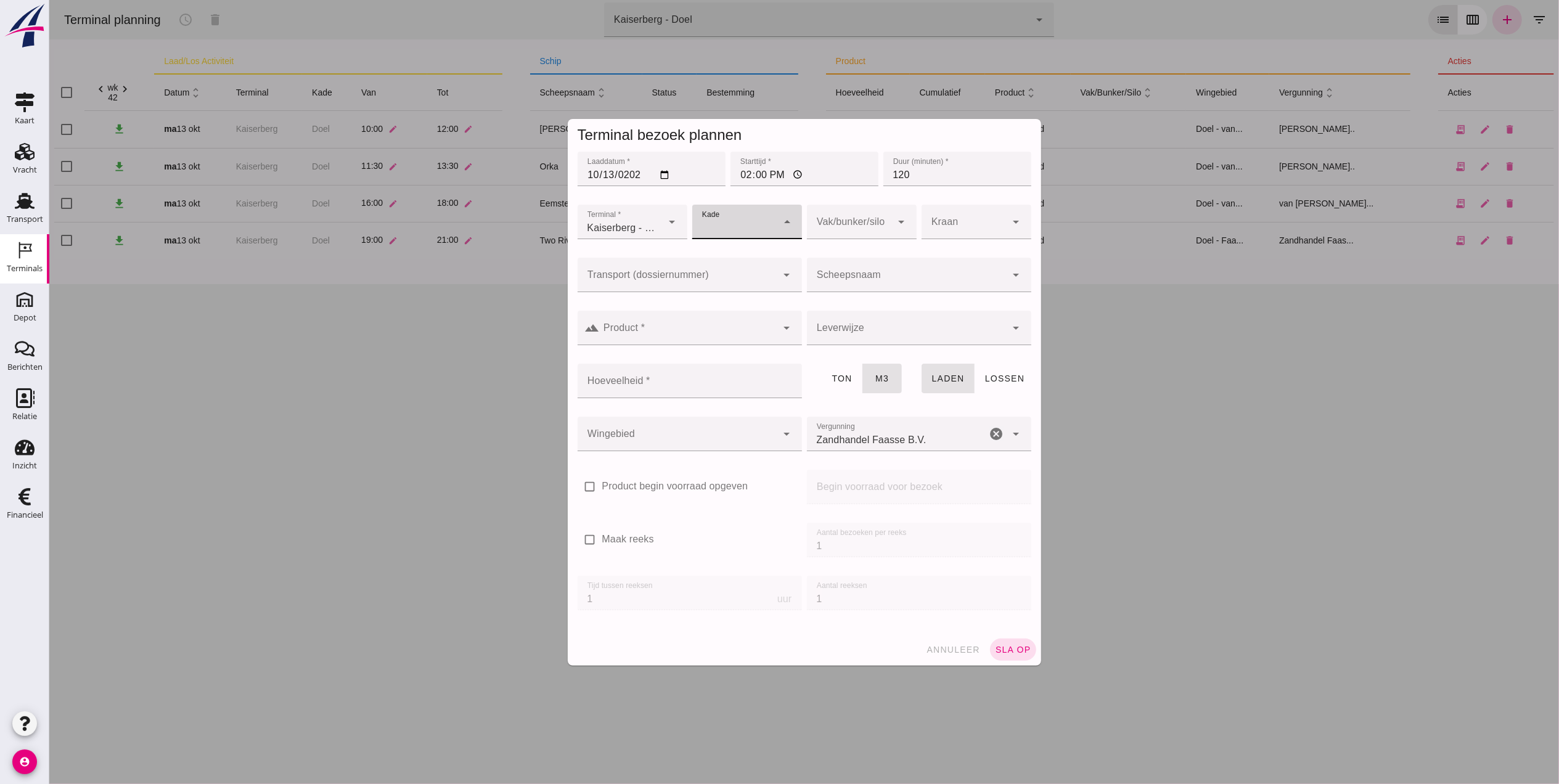
click at [747, 225] on div at bounding box center [734, 222] width 85 height 34
drag, startPoint x: 745, startPoint y: 256, endPoint x: 816, endPoint y: 232, distance: 74.9
click at [751, 256] on div "Doel" at bounding box center [740, 258] width 90 height 15
type input "11"
click at [823, 228] on div at bounding box center [848, 222] width 85 height 34
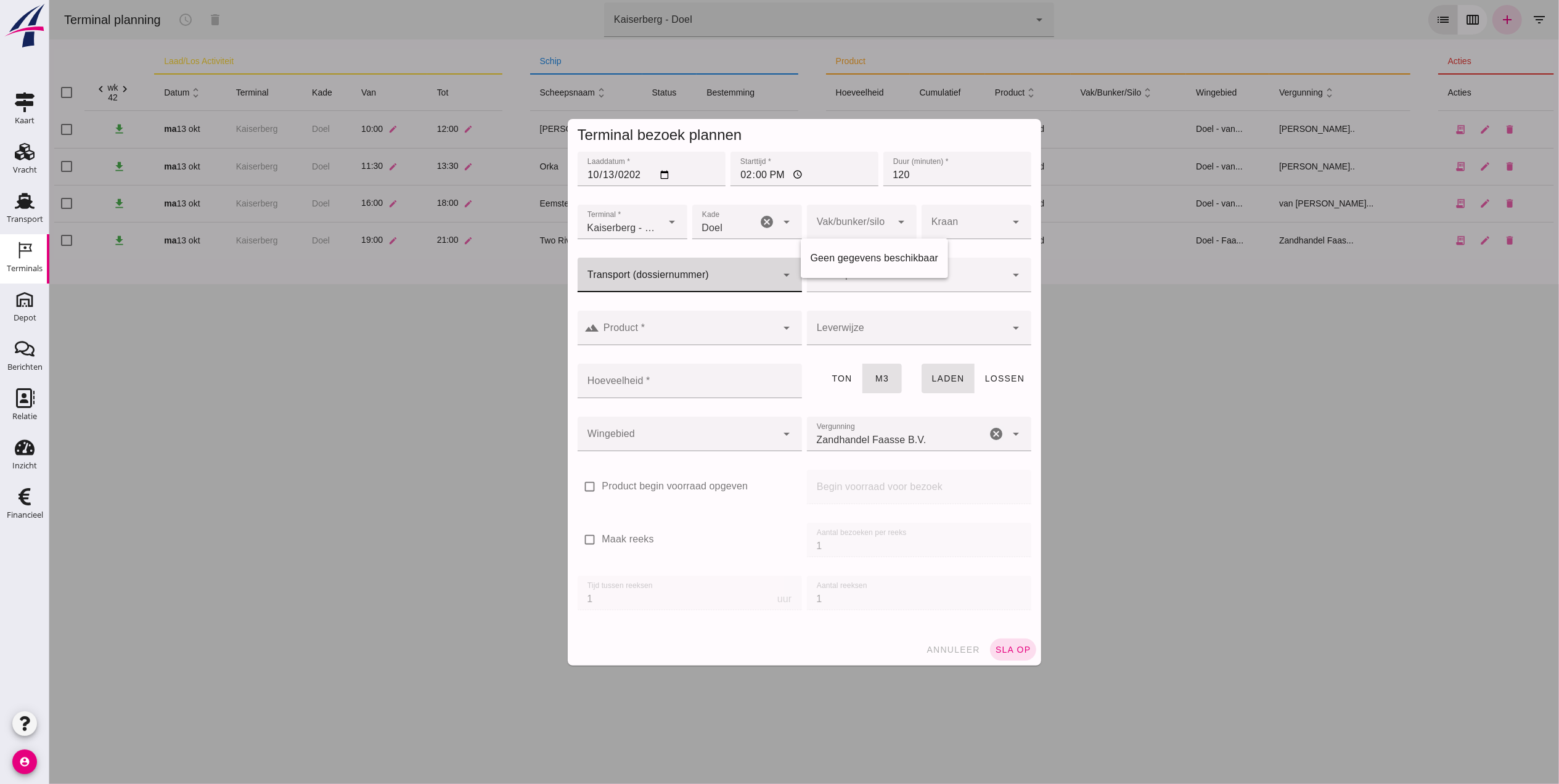
click at [700, 276] on input "Transport (dossiernummer)" at bounding box center [676, 281] width 199 height 15
type input "6094"
click at [680, 310] on div "FAS-2506094" at bounding box center [683, 306] width 205 height 15
type input "FAS-2506094"
type input "franco_on_board"
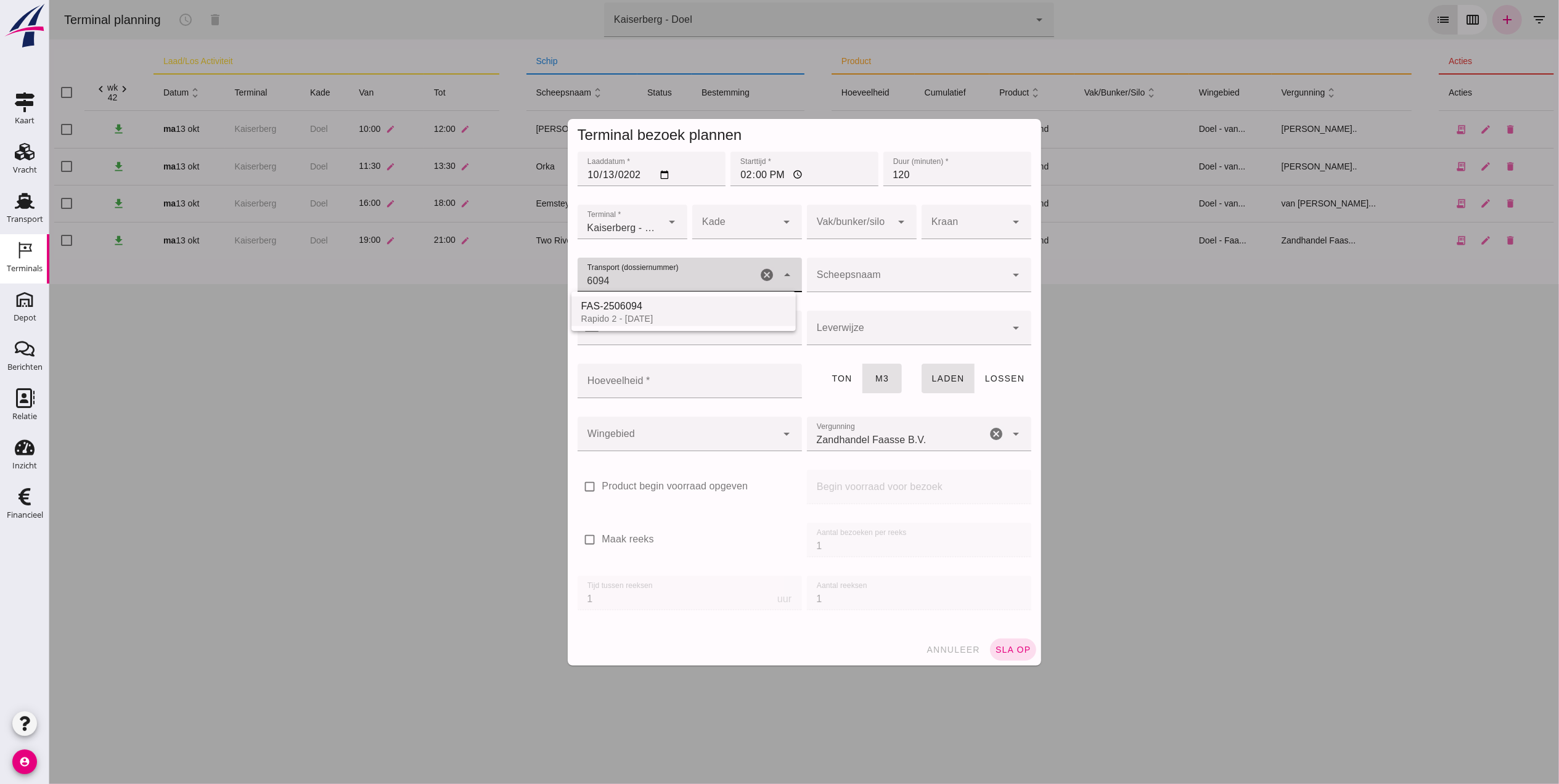
type input "397"
type input "FAS-2506094"
click at [780, 217] on icon "arrow_drop_down" at bounding box center [787, 221] width 15 height 15
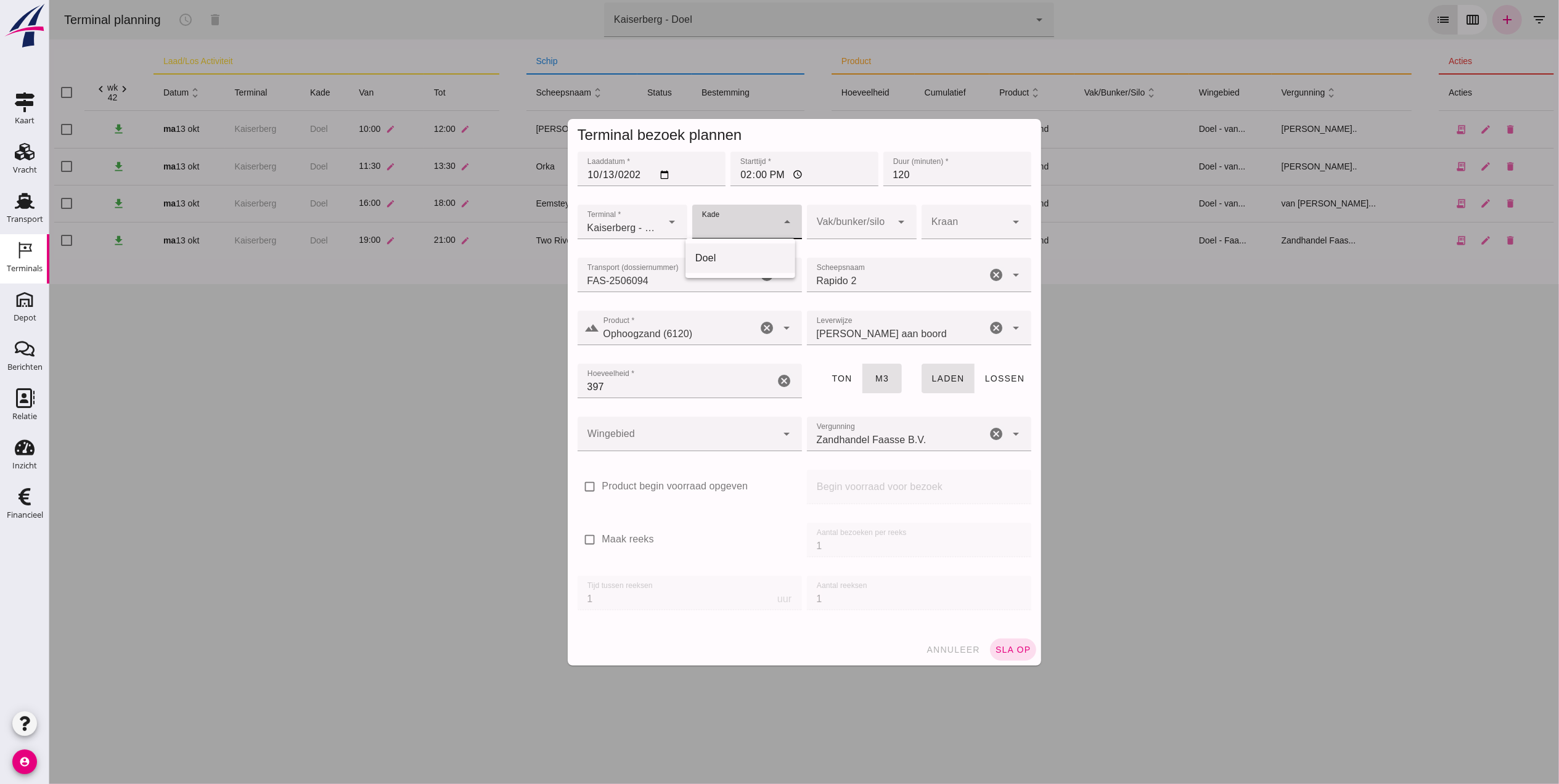
click at [765, 261] on div "Doel" at bounding box center [740, 258] width 90 height 15
type input "11"
click at [679, 440] on div at bounding box center [676, 434] width 199 height 34
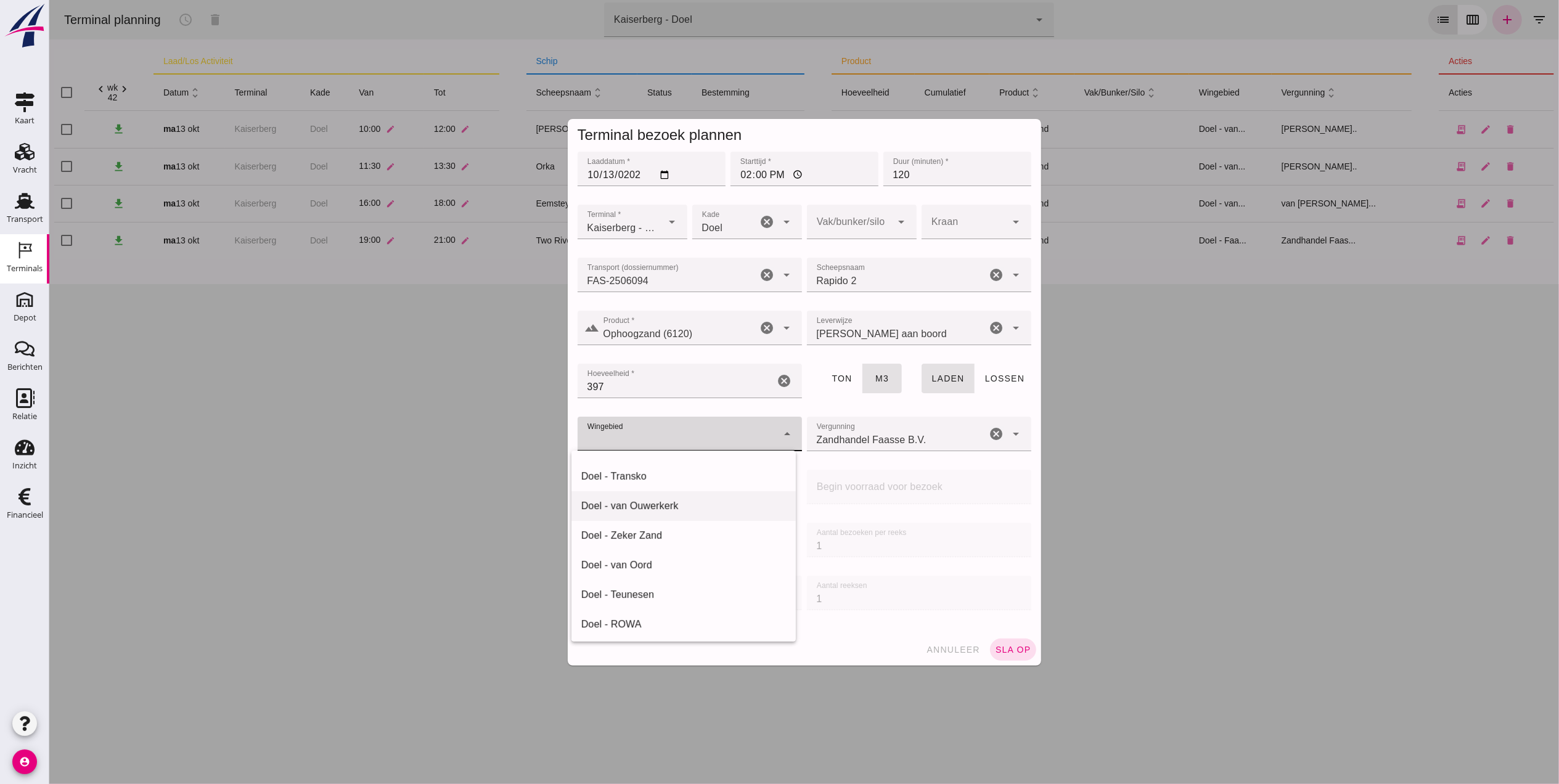
scroll to position [174, 0]
click at [675, 585] on div "Doel - Teunesen" at bounding box center [683, 592] width 205 height 15
type input "380"
click at [871, 439] on input "Zandhandel Faasse B.V." at bounding box center [896, 440] width 180 height 15
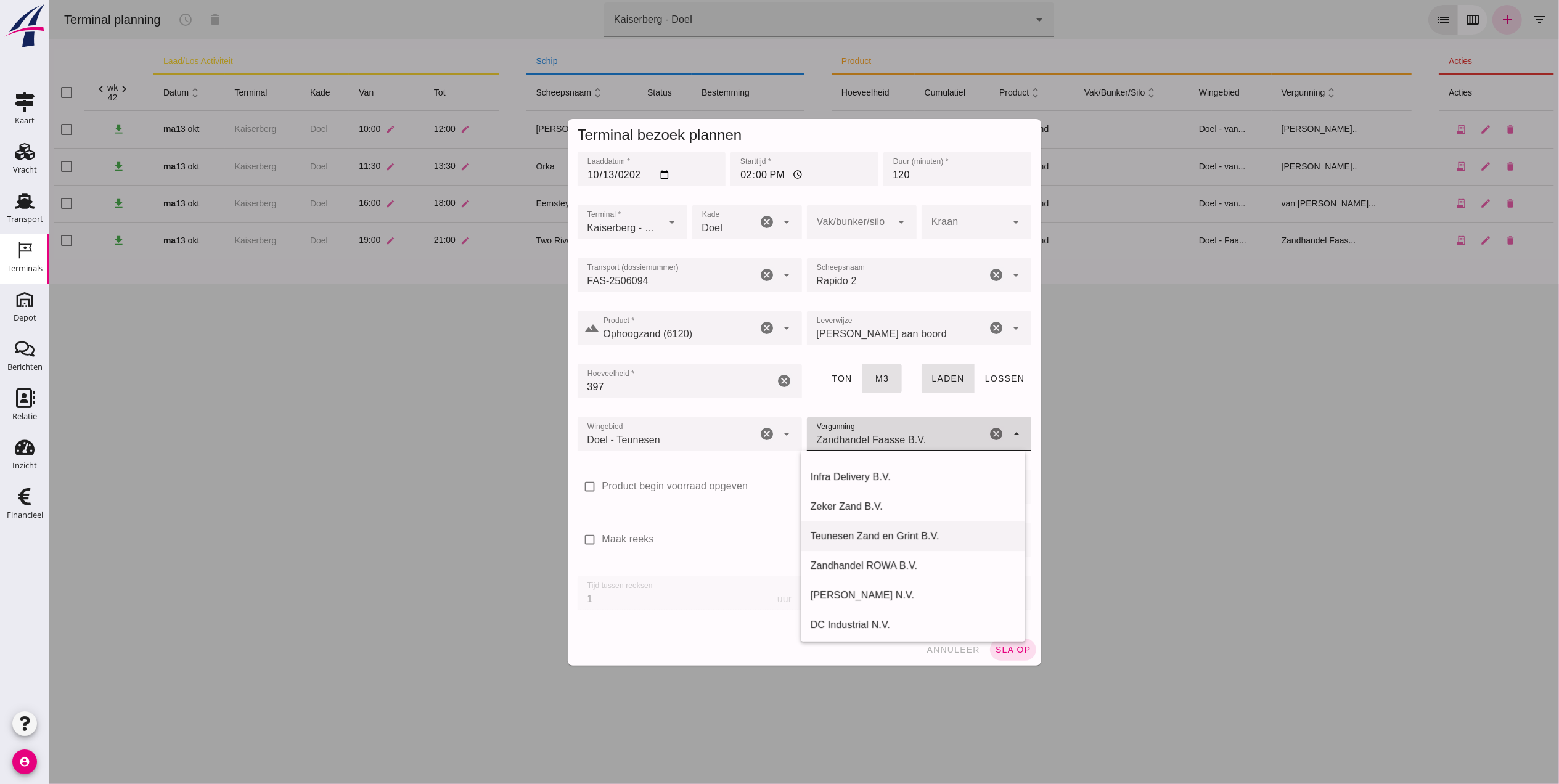
scroll to position [262, 0]
click at [919, 533] on div "Teunesen Zand en Grint B.V." at bounding box center [912, 533] width 205 height 15
type input "Teunesen Zand en Grint B.V."
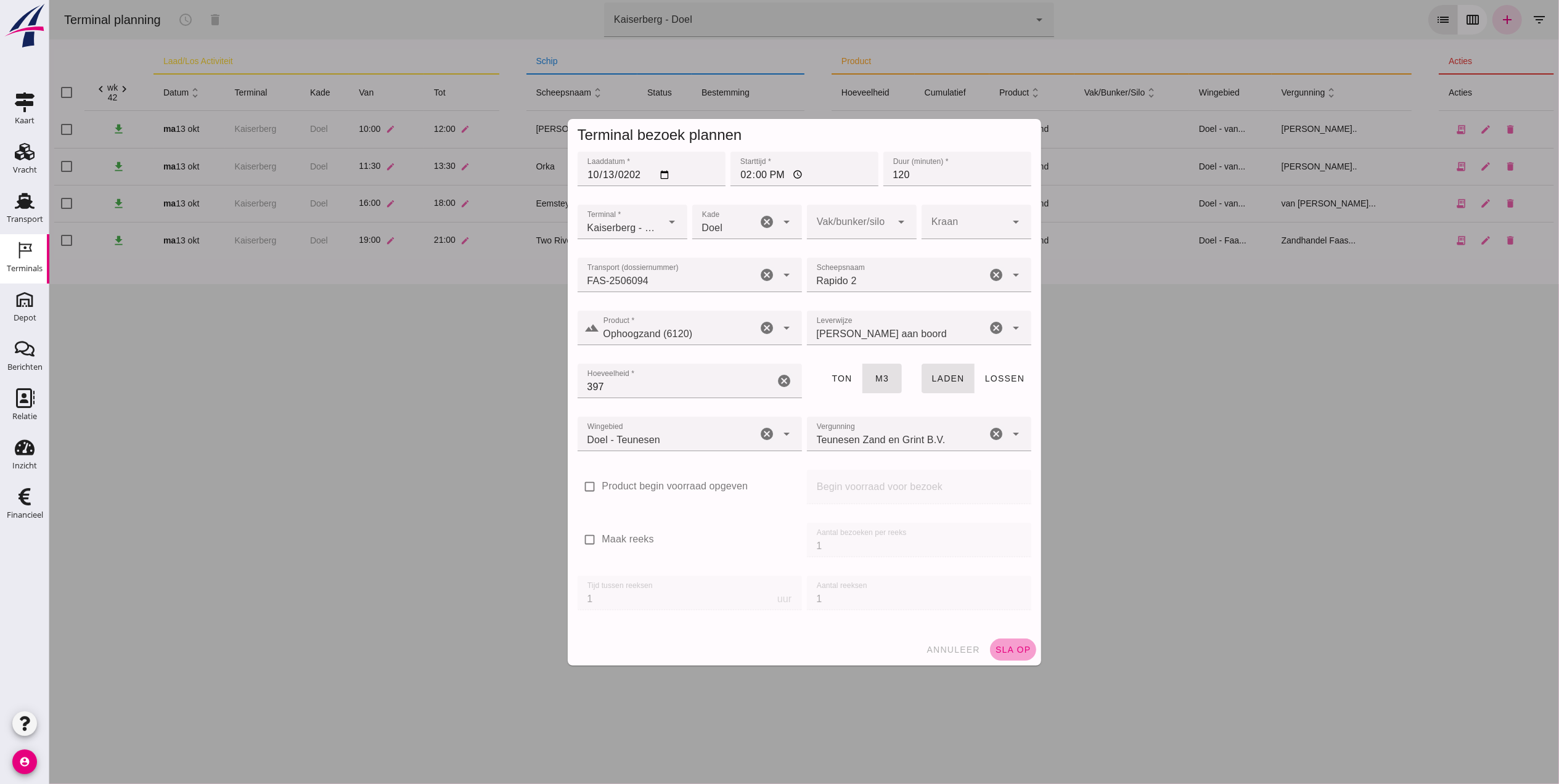
click at [1016, 648] on span "sla op" at bounding box center [1012, 650] width 37 height 10
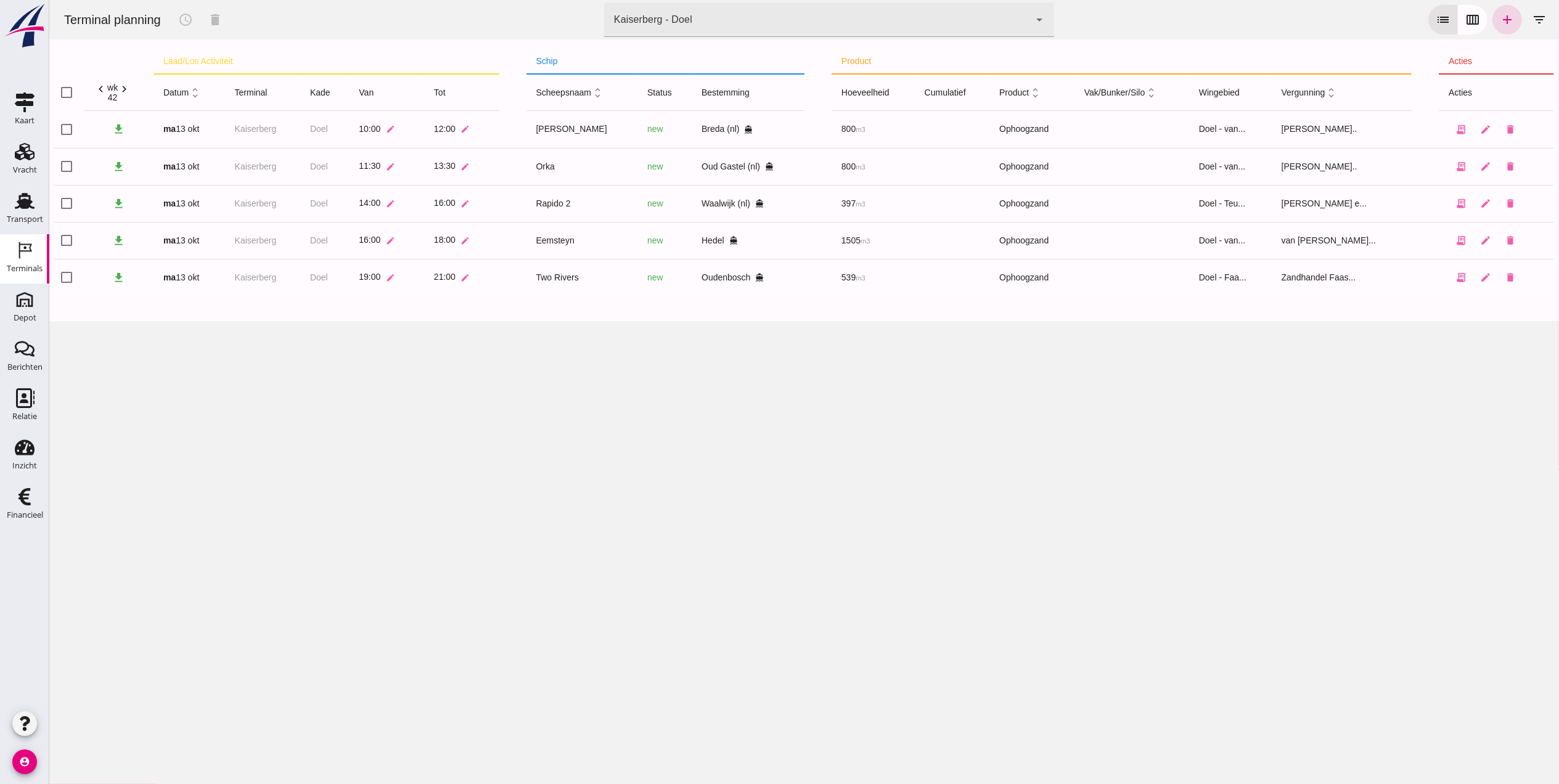
click at [461, 550] on div "Terminal planning schedule delete terminal Kaiserberg - Doel 7f603609-51ae-4e75…" at bounding box center [803, 392] width 1510 height 784
click at [1504, 170] on icon "delete" at bounding box center [1510, 166] width 11 height 11
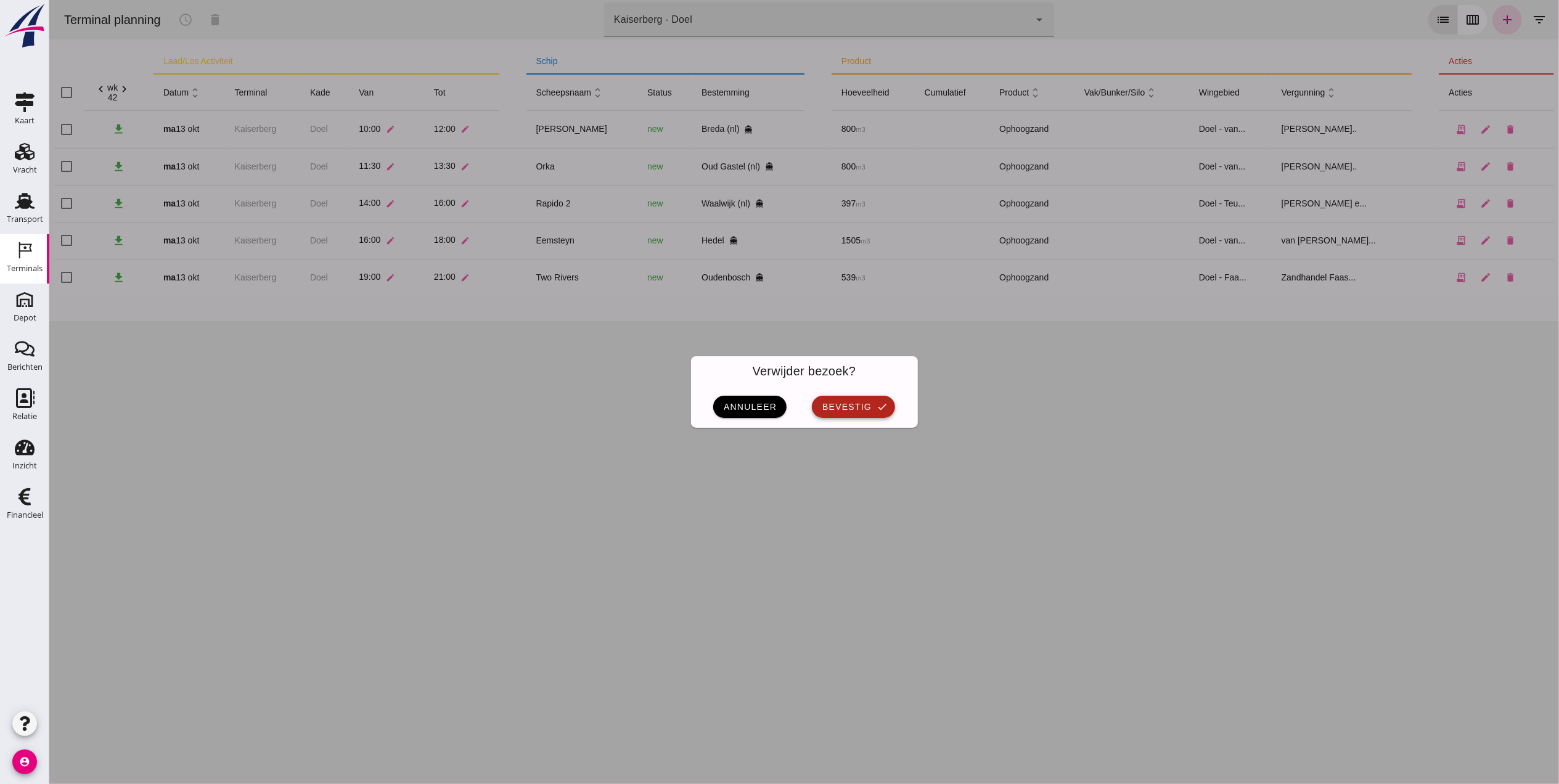
click at [831, 405] on span "bevestig" at bounding box center [846, 406] width 50 height 10
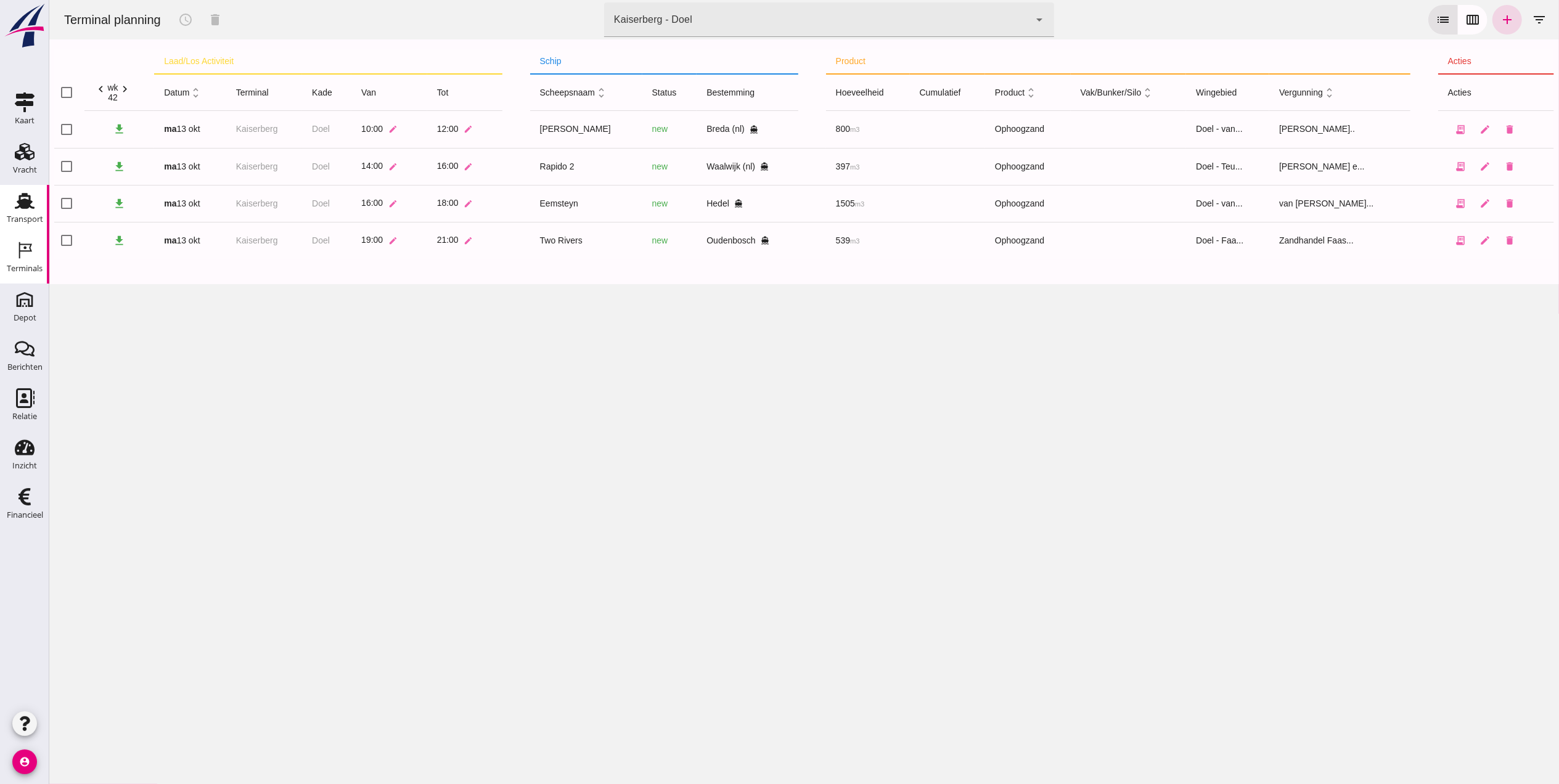
click at [30, 199] on use at bounding box center [24, 201] width 20 height 16
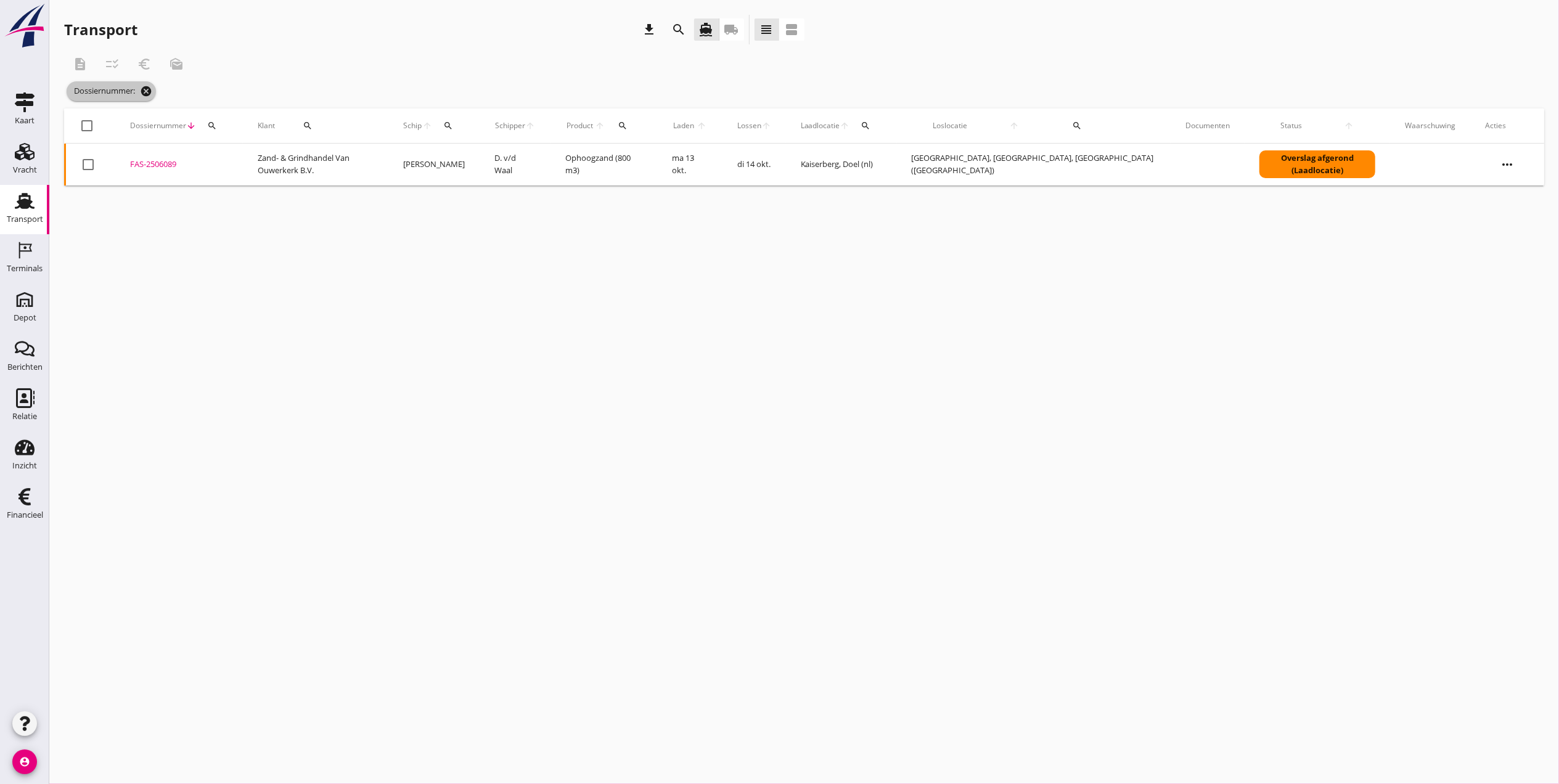
click at [150, 90] on icon "cancel" at bounding box center [146, 91] width 13 height 13
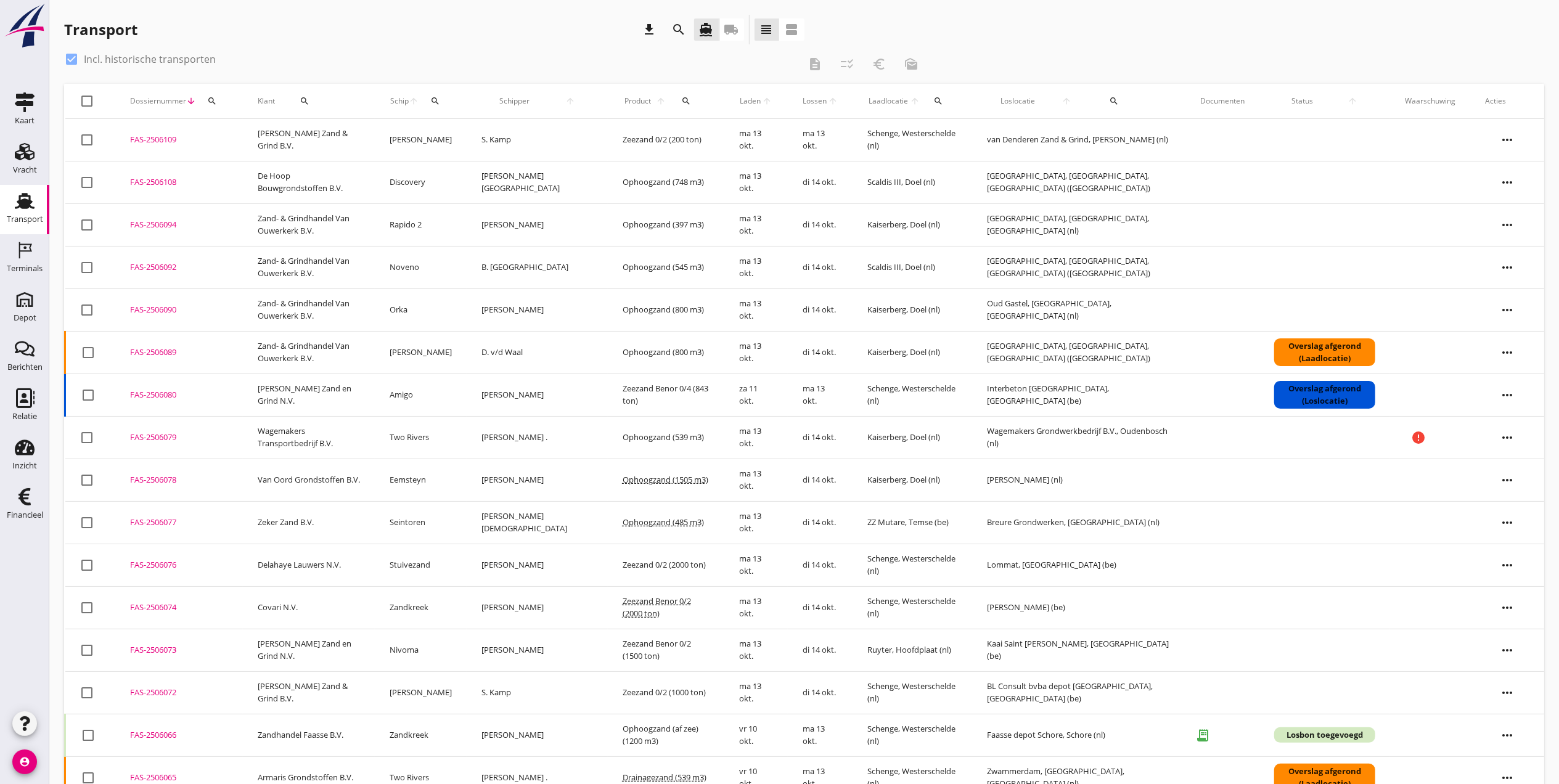
click at [148, 307] on div "FAS-2506090" at bounding box center [178, 310] width 98 height 13
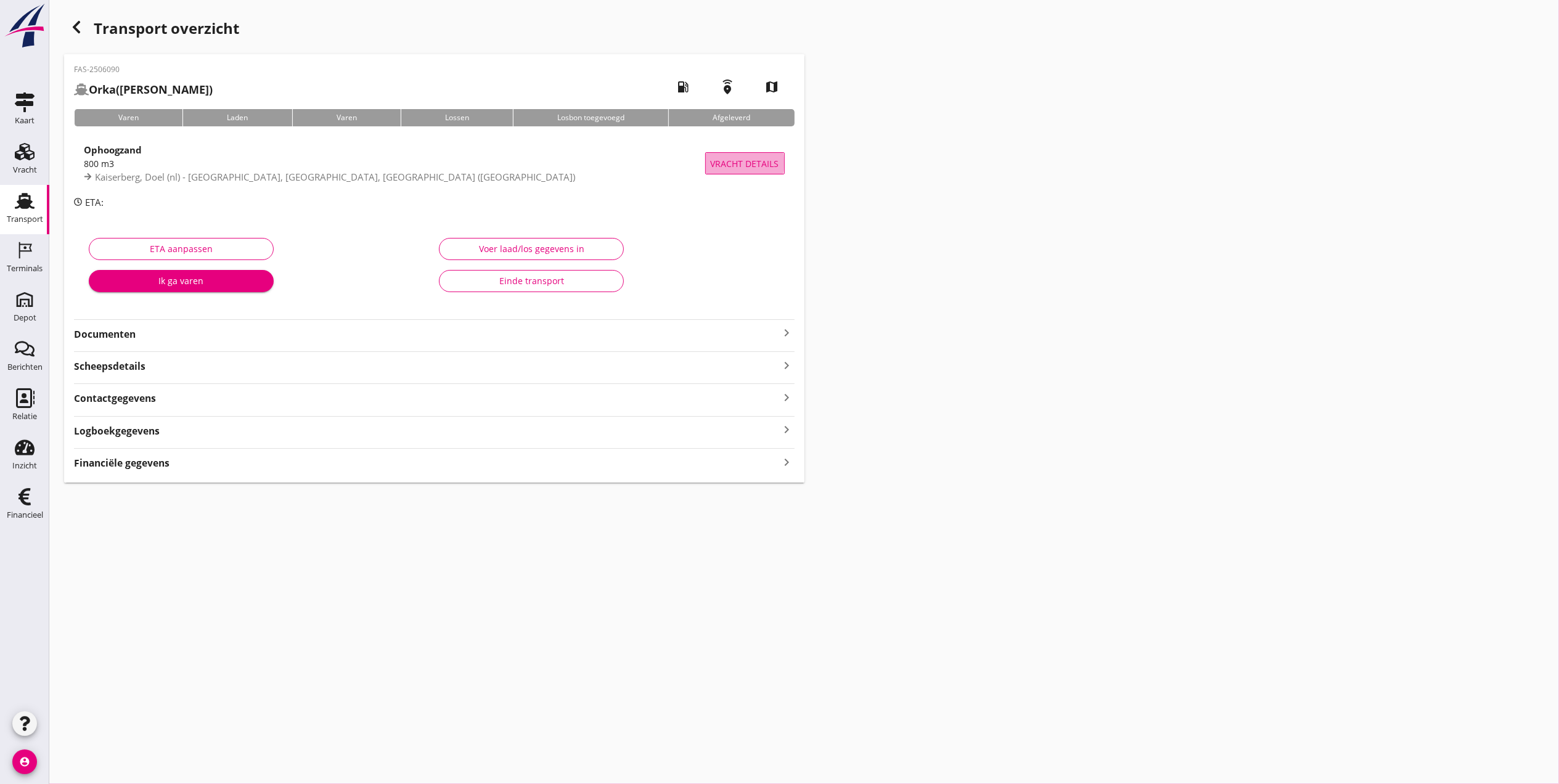
click at [748, 161] on span "Vracht details" at bounding box center [745, 163] width 69 height 13
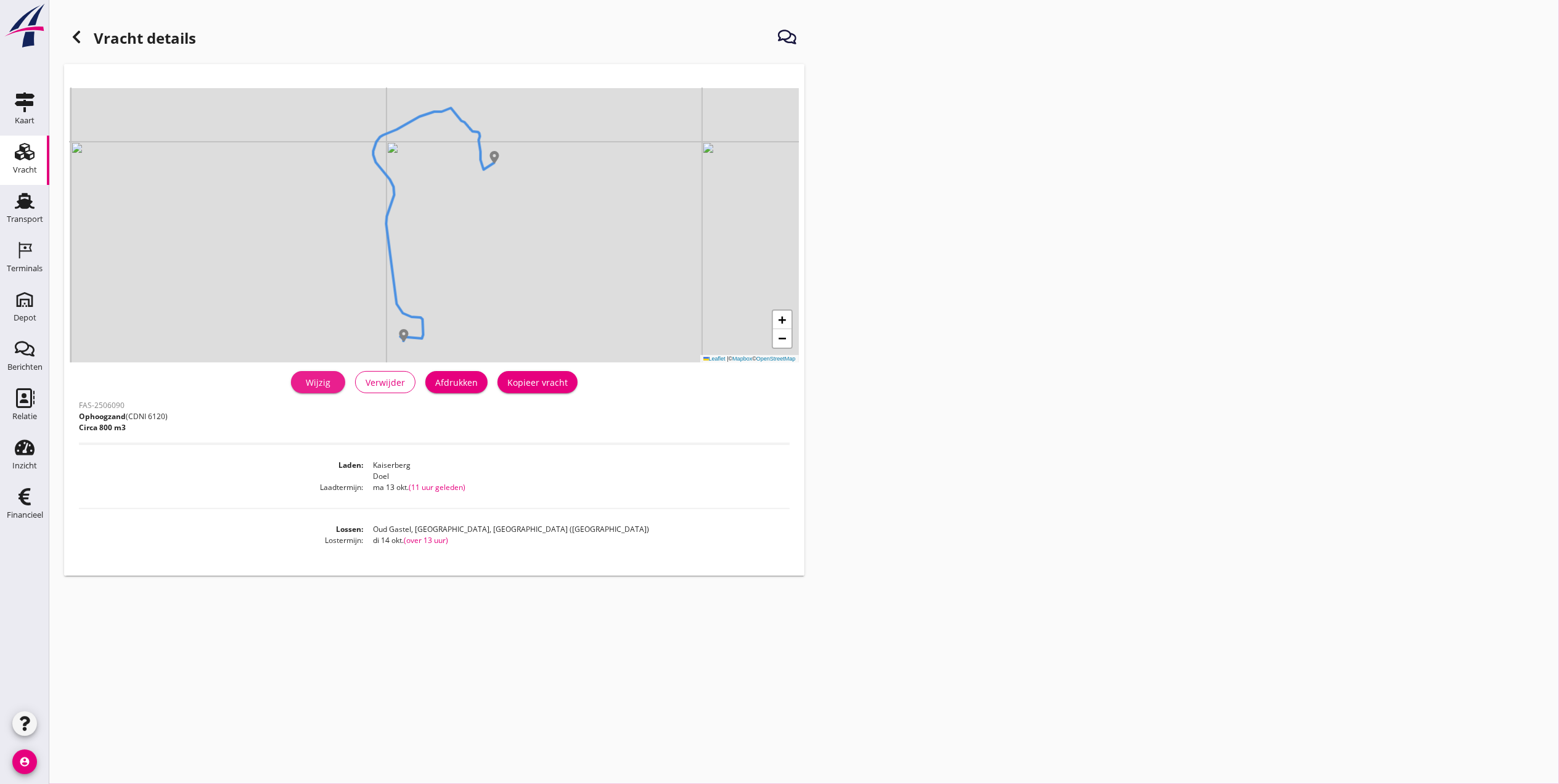
click at [314, 378] on div "Wijzig" at bounding box center [318, 382] width 34 height 13
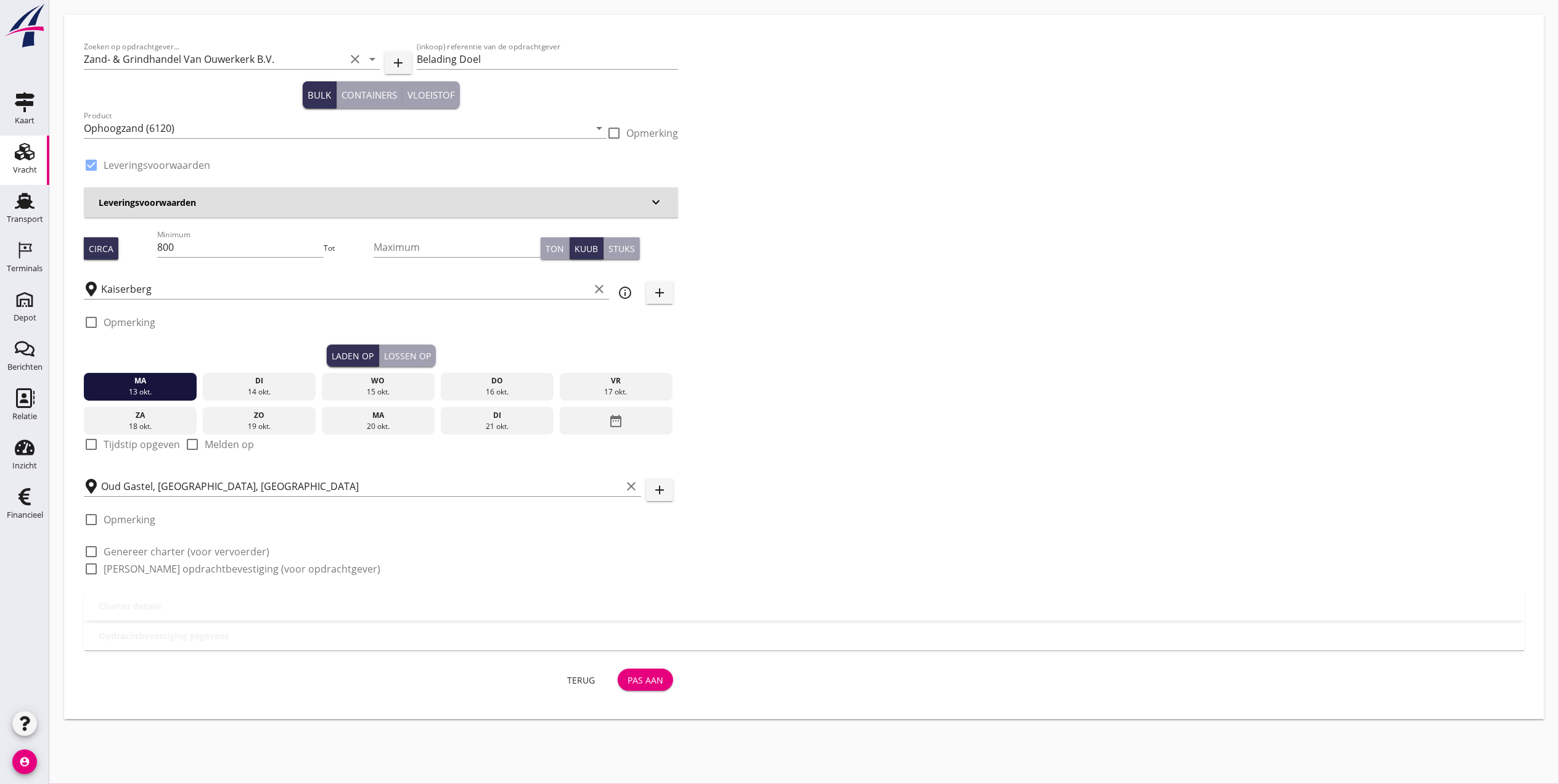
click at [408, 351] on div "Lossen op" at bounding box center [407, 356] width 47 height 13
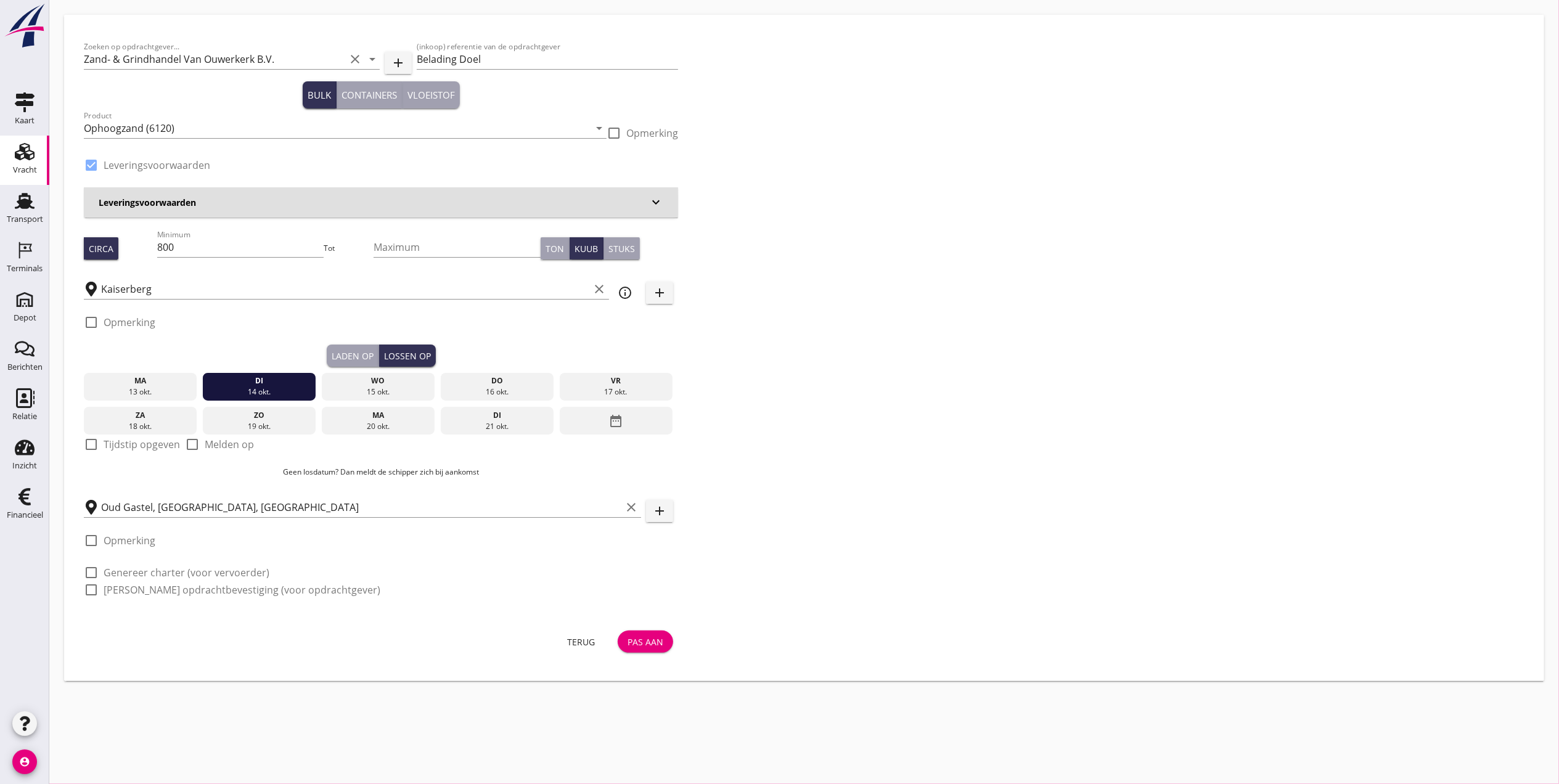
click at [359, 350] on div "Laden op" at bounding box center [353, 356] width 42 height 13
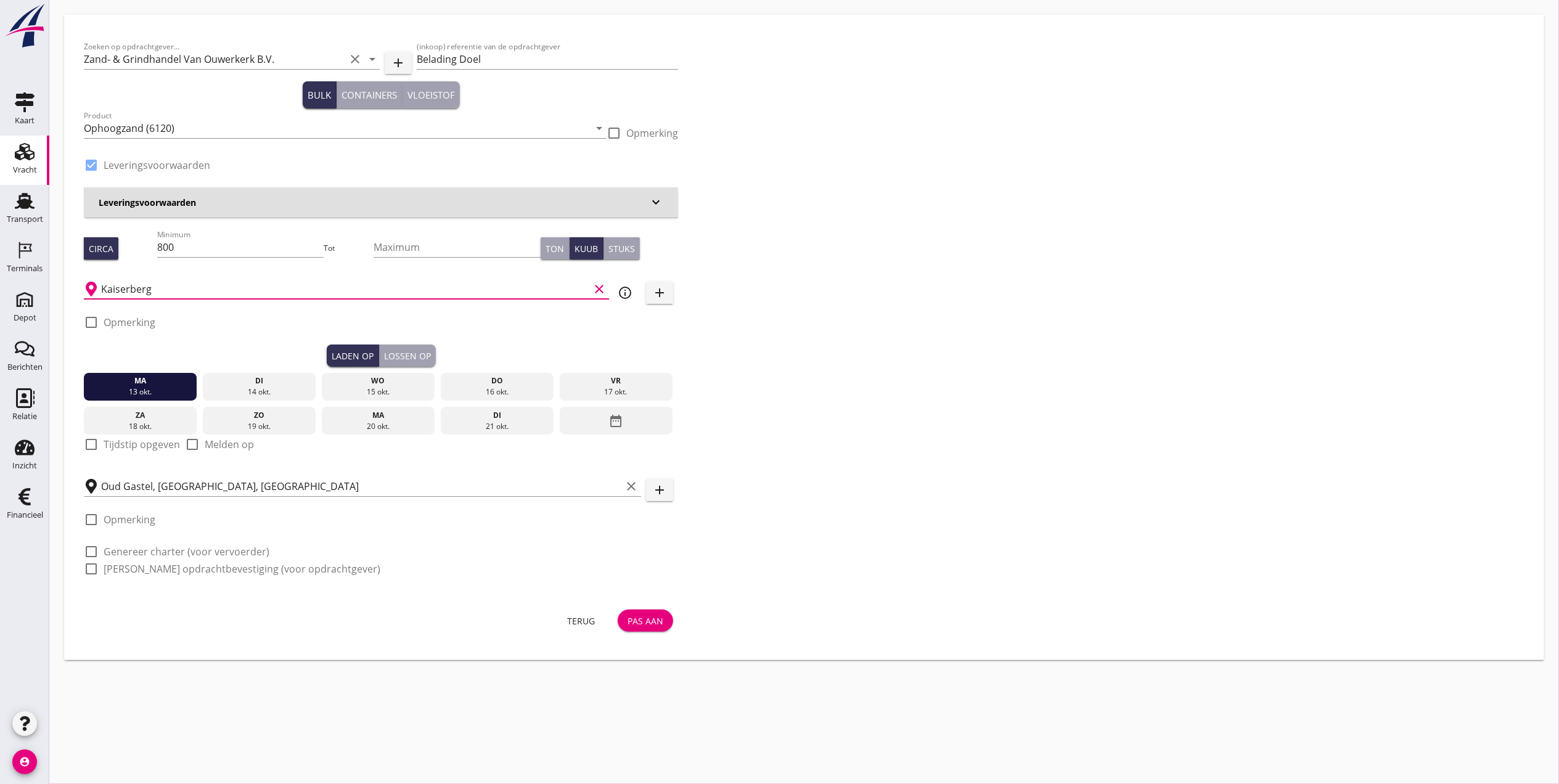
click at [254, 295] on input "Kaiserberg" at bounding box center [345, 288] width 488 height 20
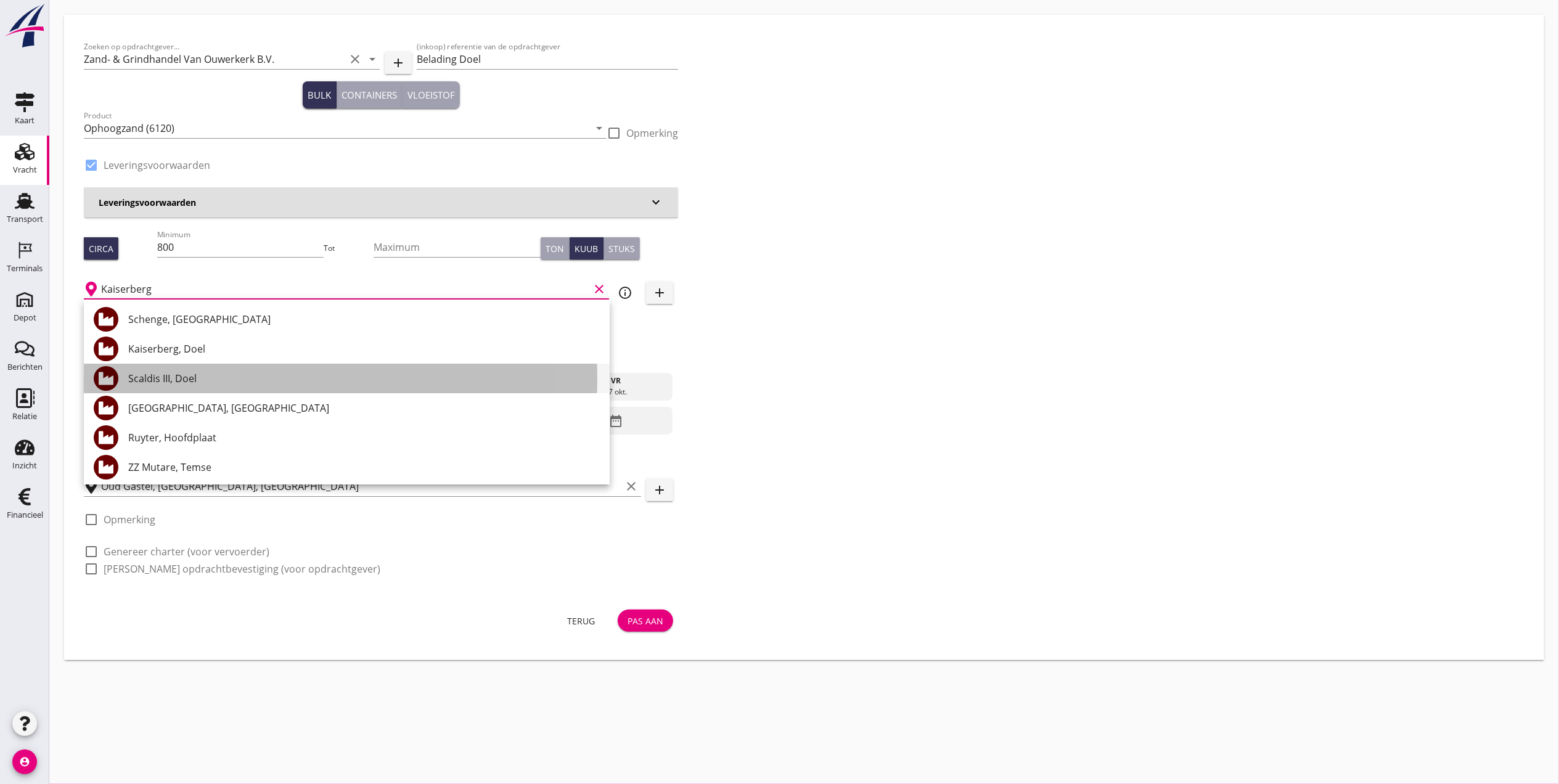
click at [242, 376] on div "Scaldis III, Doel" at bounding box center [364, 378] width 471 height 15
type input "Scaldis III, Doel"
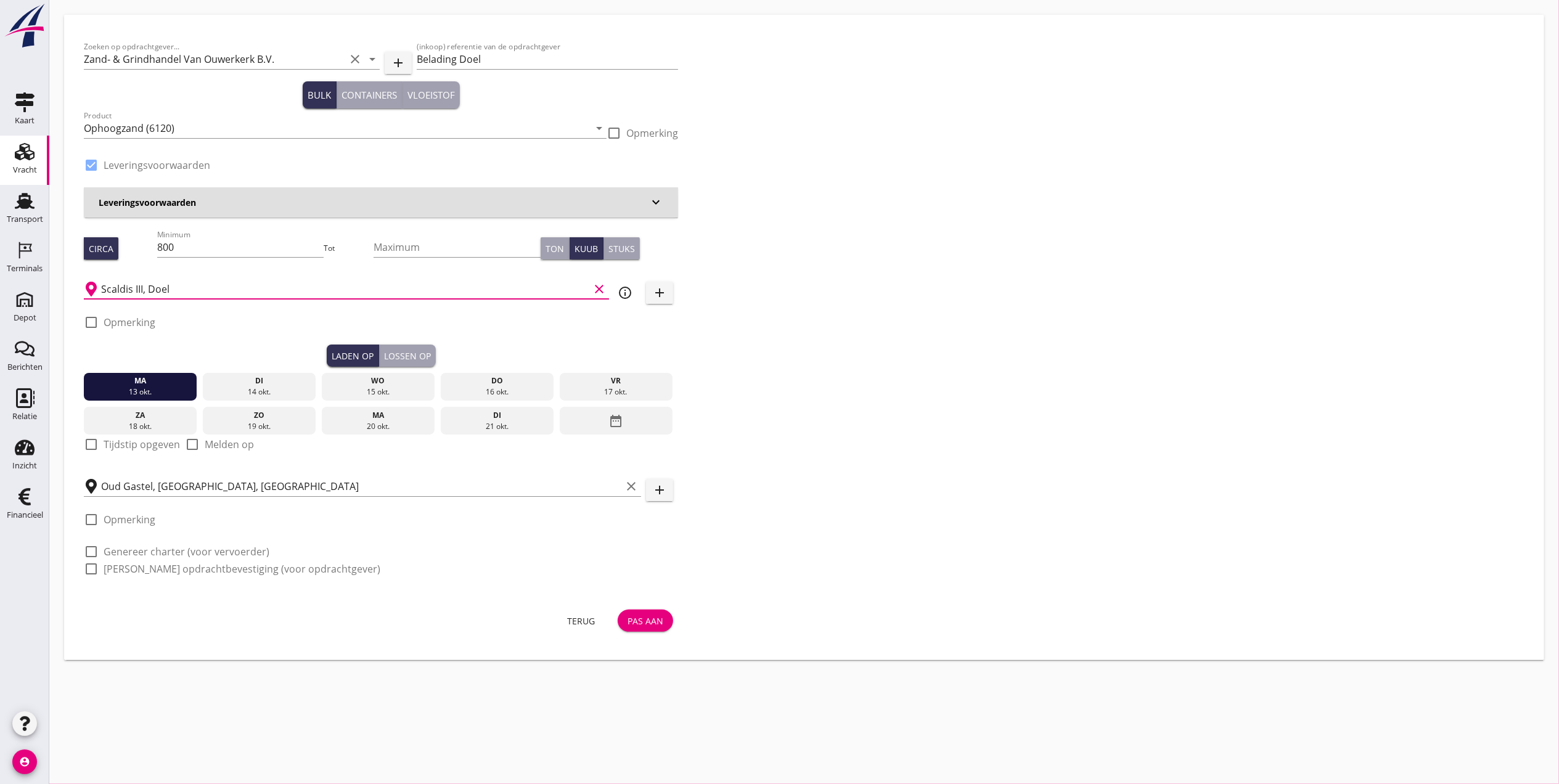
click at [396, 356] on div "Lossen op" at bounding box center [407, 356] width 47 height 13
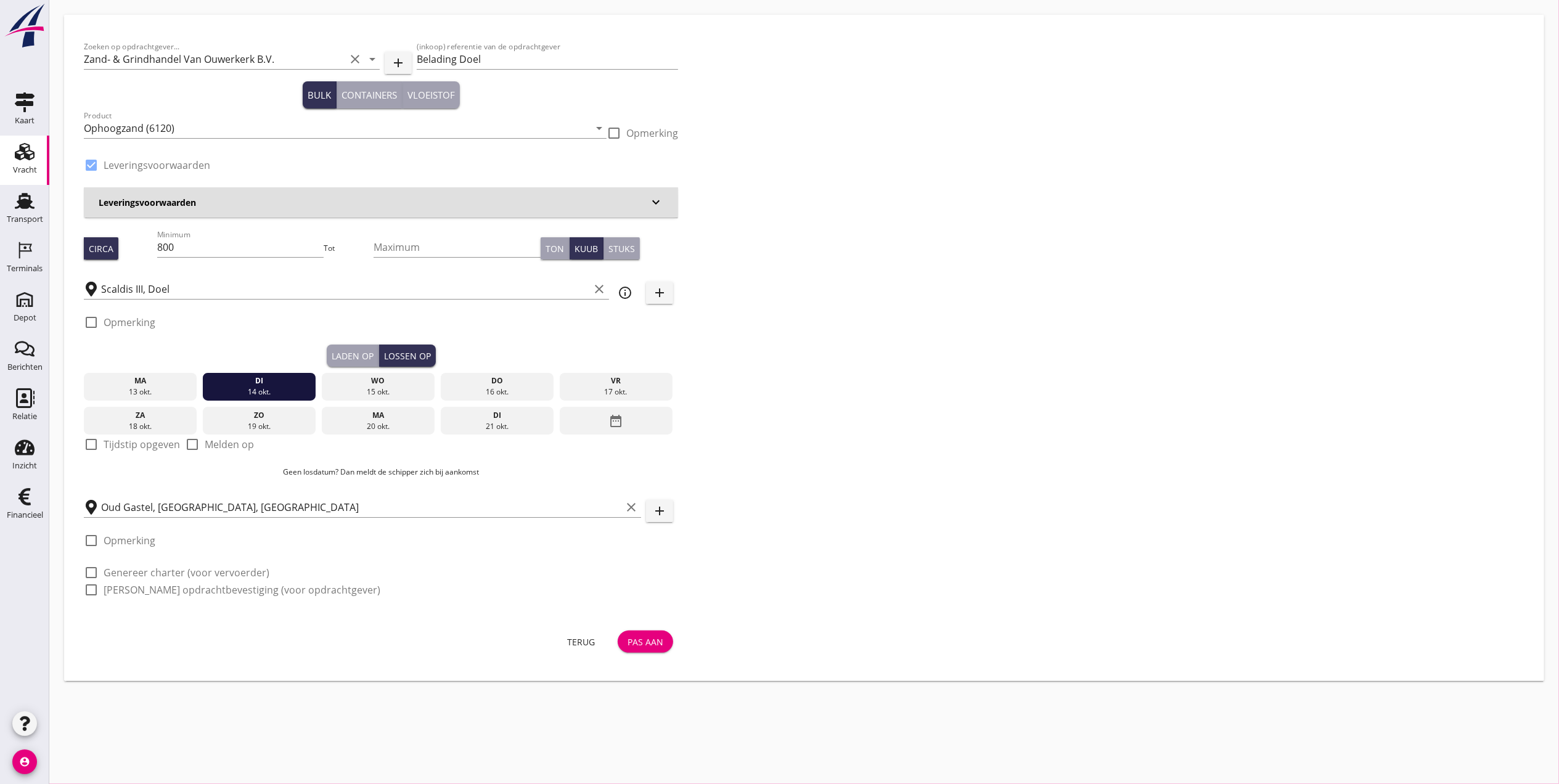
click at [339, 351] on div "Laden op" at bounding box center [353, 356] width 42 height 13
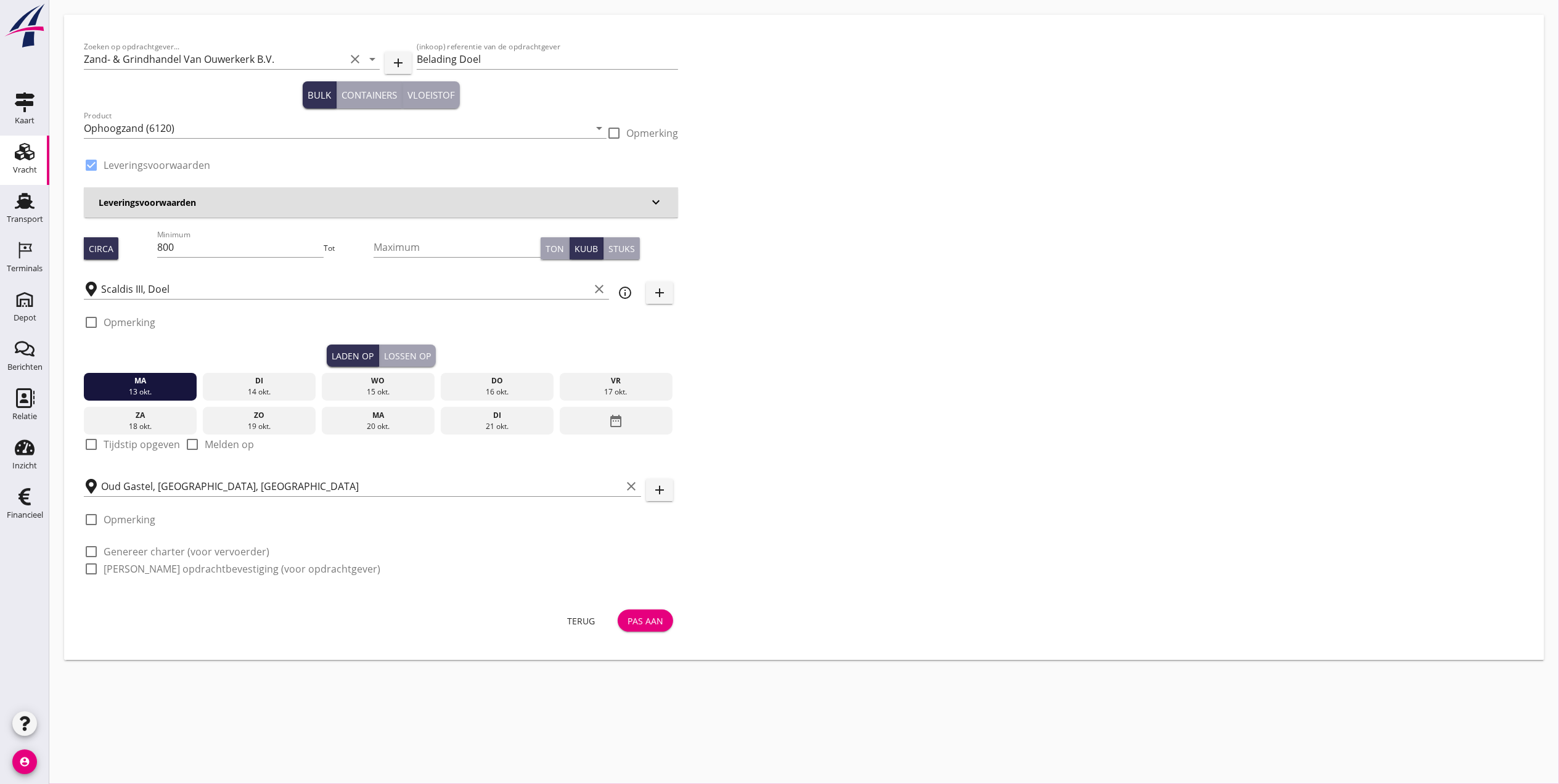
click at [419, 350] on div "Lossen op" at bounding box center [407, 356] width 47 height 13
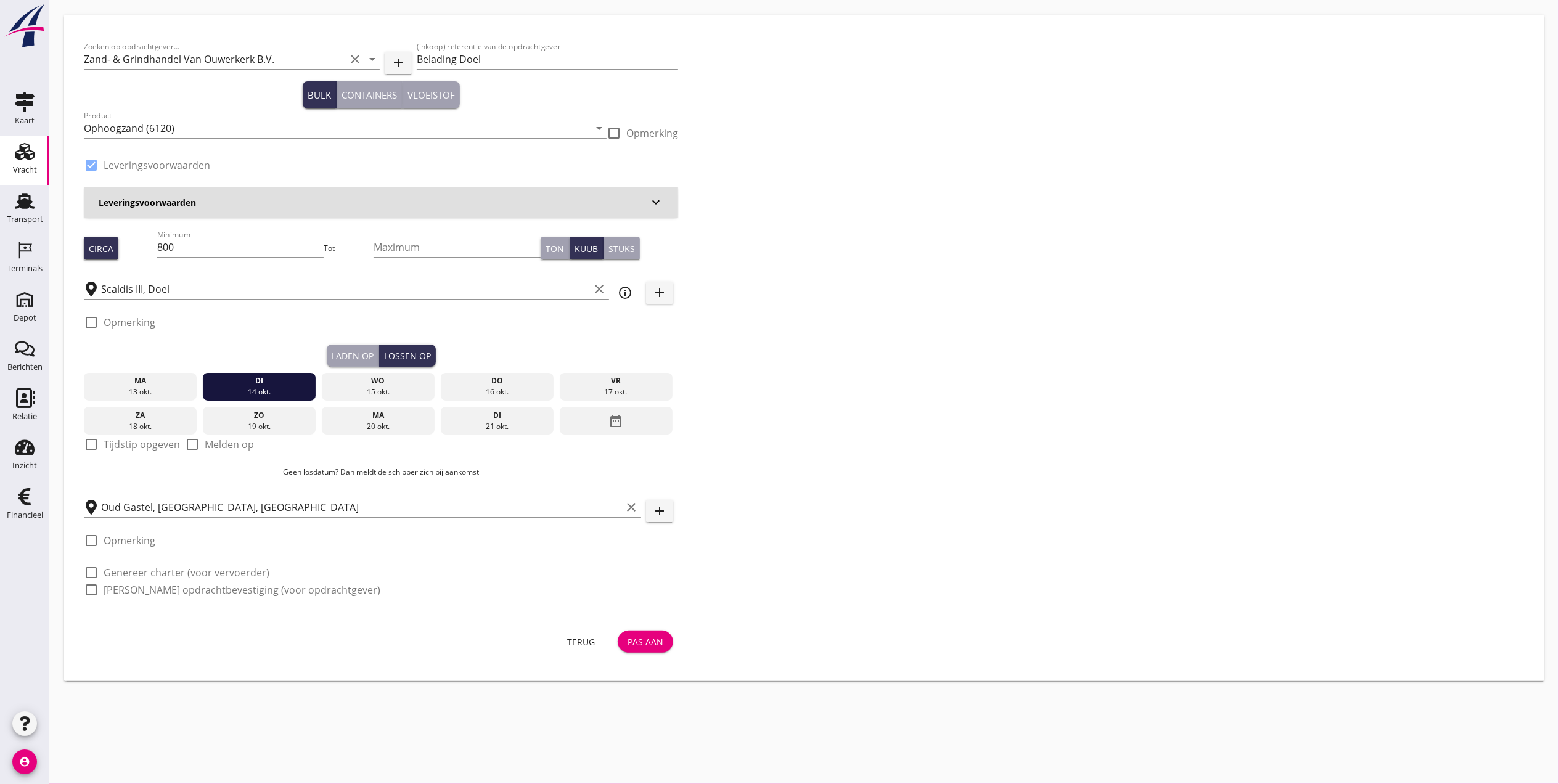
click at [355, 356] on div "Laden op" at bounding box center [353, 356] width 42 height 13
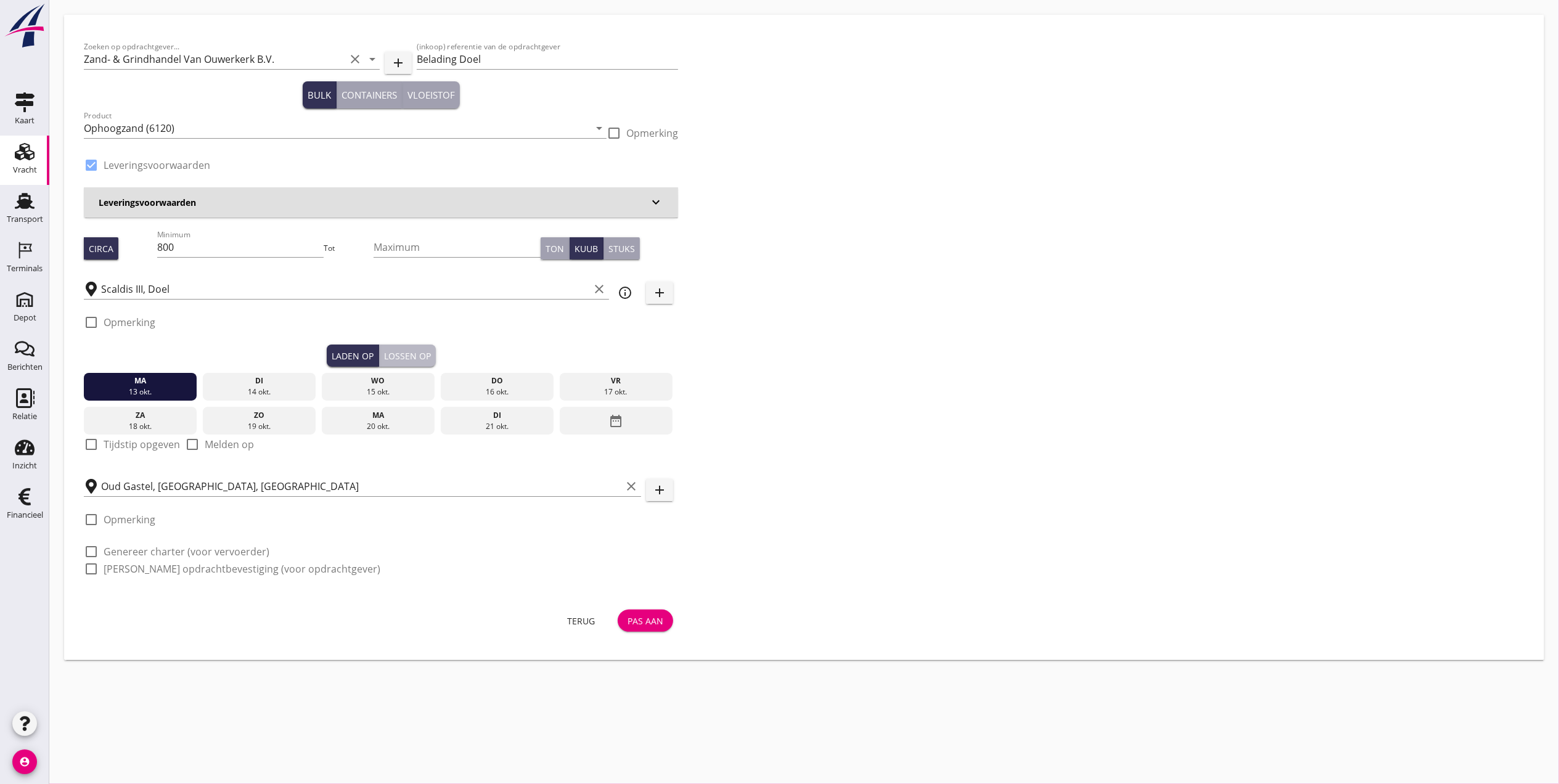
click at [400, 353] on div "Lossen op" at bounding box center [407, 356] width 47 height 13
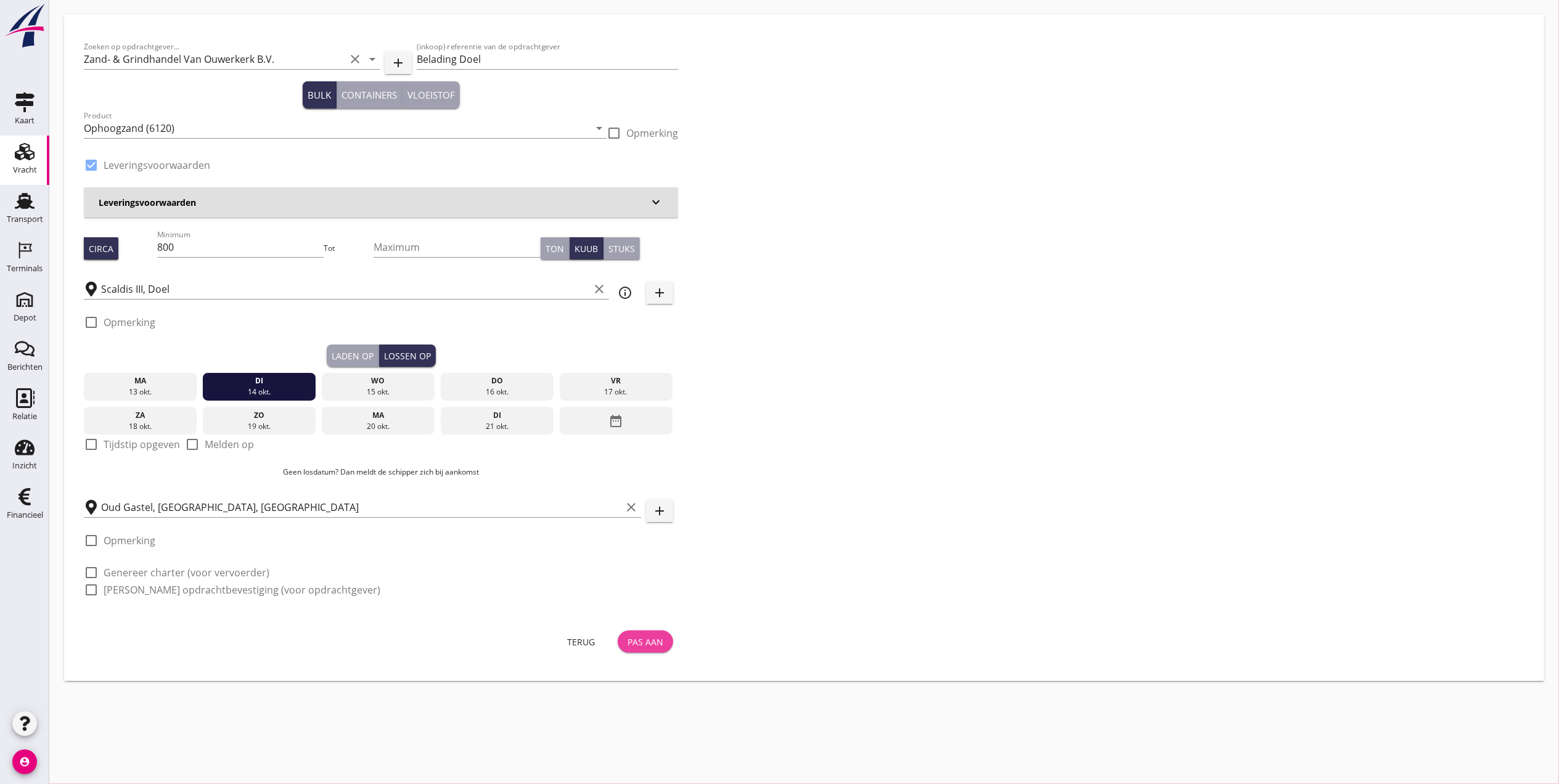
click at [640, 642] on div "Pas aan" at bounding box center [646, 642] width 36 height 13
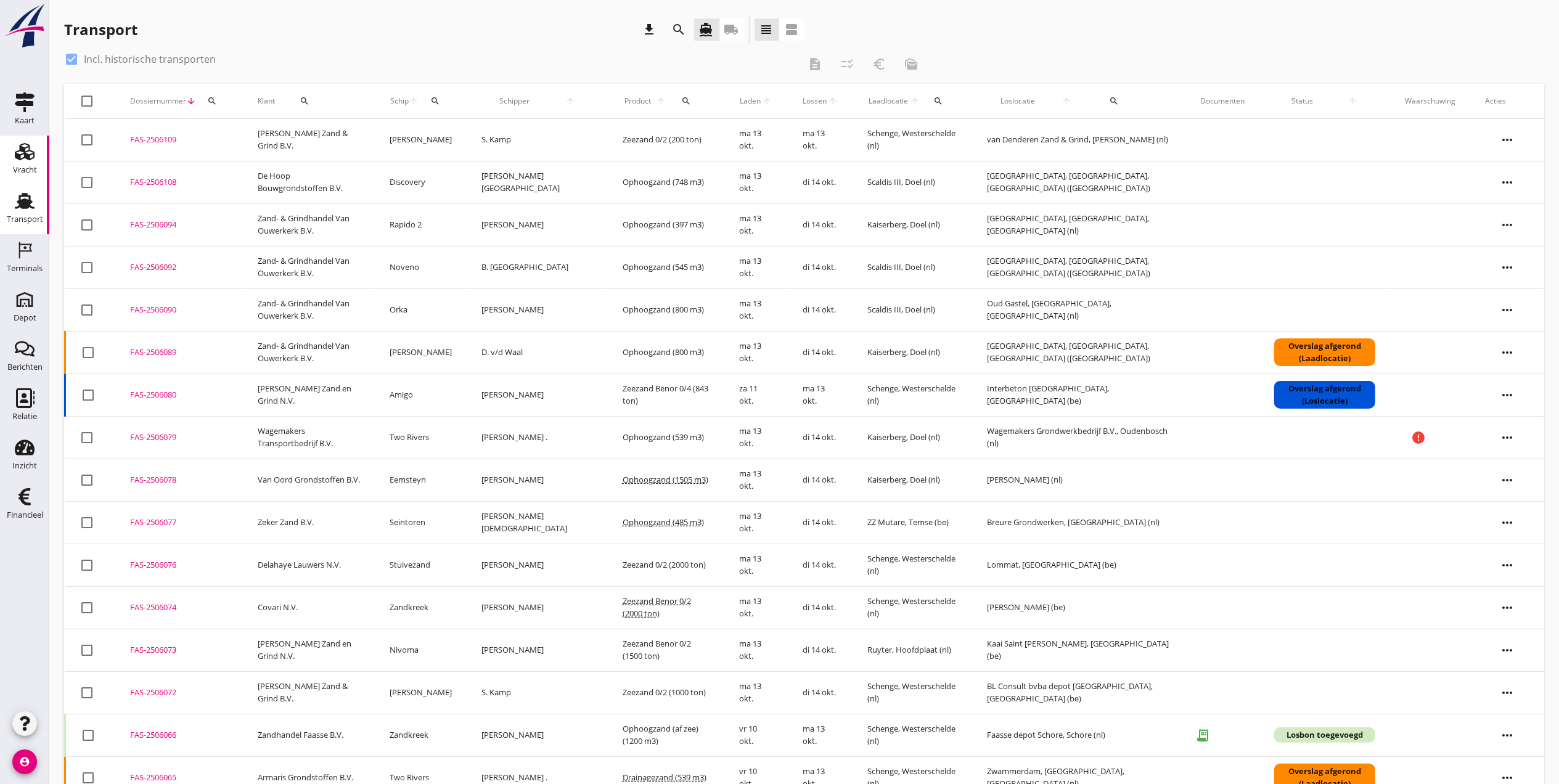
click at [25, 158] on icon "Vracht" at bounding box center [24, 151] width 20 height 20
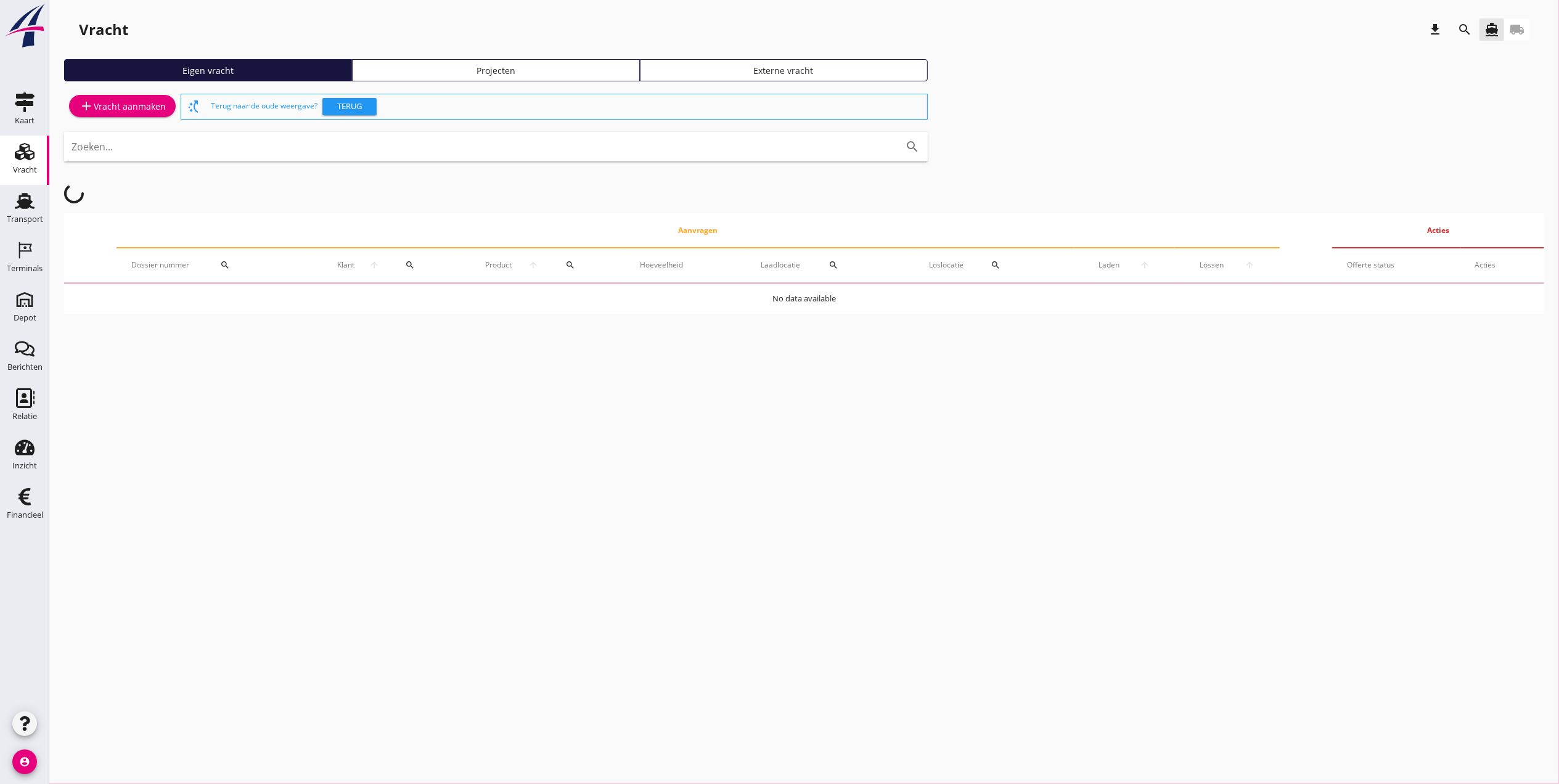
click at [475, 64] on div "Projecten" at bounding box center [496, 70] width 277 height 13
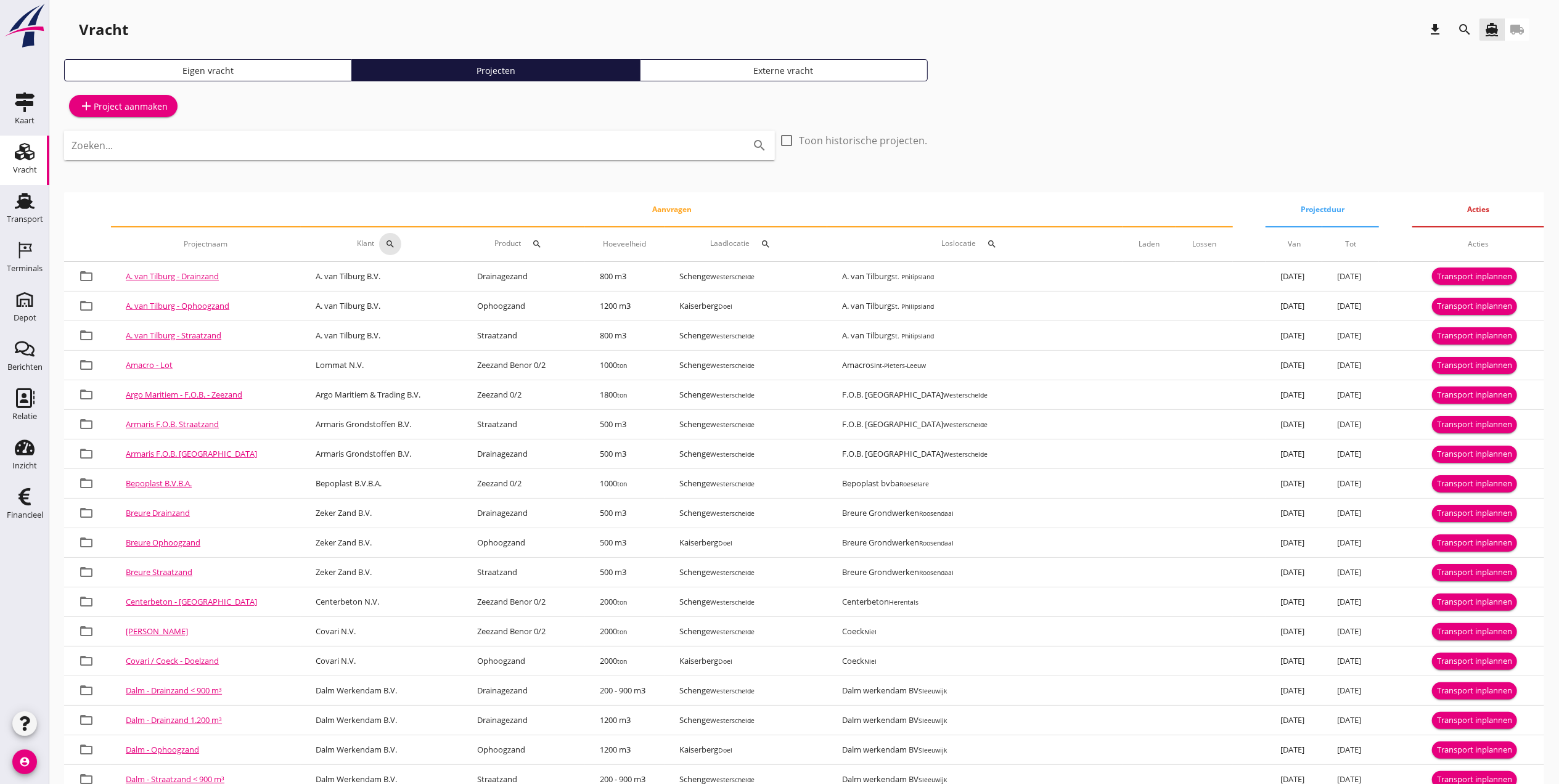
drag, startPoint x: 414, startPoint y: 242, endPoint x: 415, endPoint y: 231, distance: 11.0
click at [401, 242] on div "search" at bounding box center [390, 244] width 22 height 10
click at [1464, 30] on icon "search" at bounding box center [1464, 29] width 15 height 15
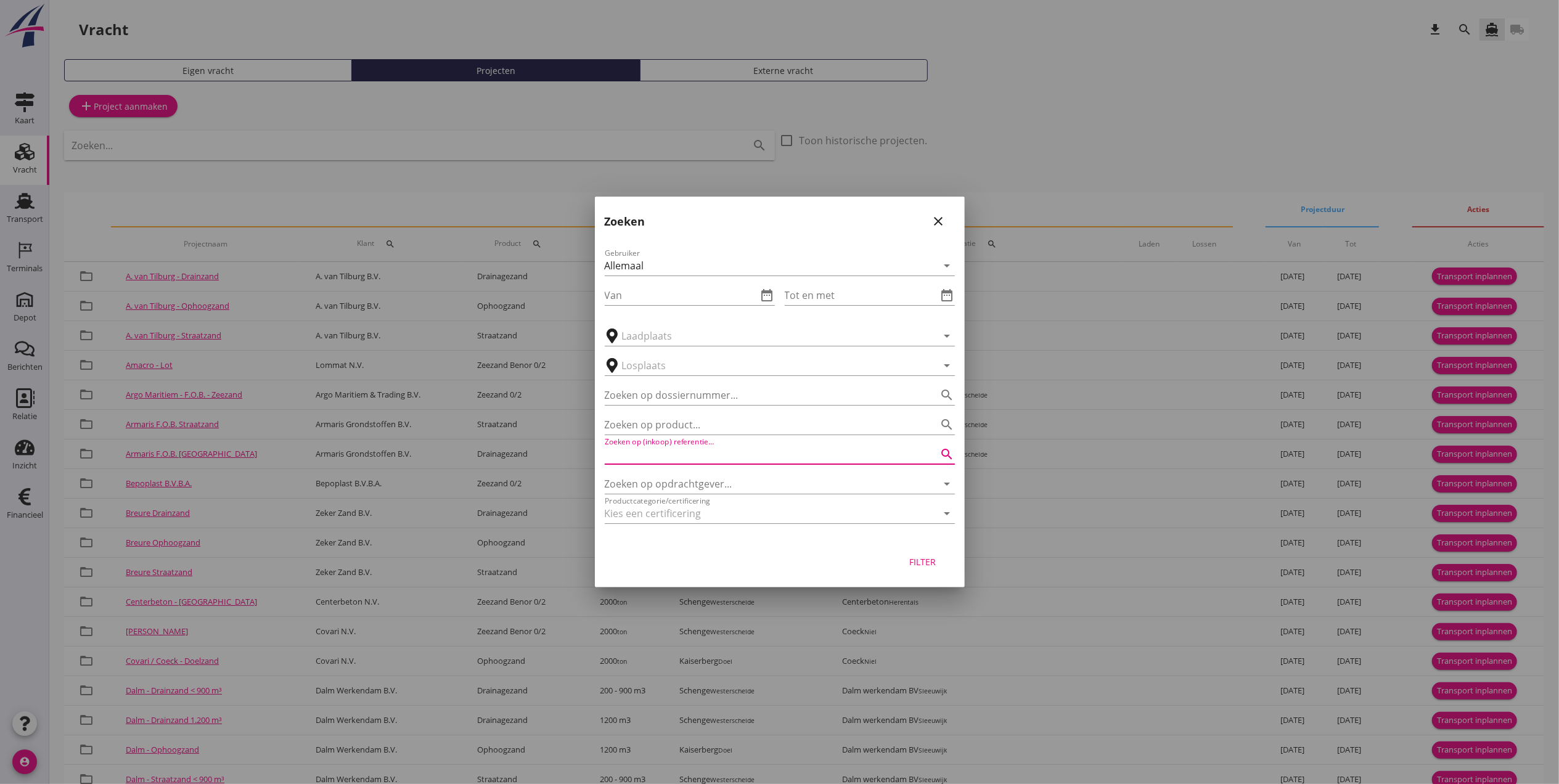
click at [716, 464] on div "Zoeken op (inkoop) referentie… search" at bounding box center [780, 453] width 350 height 20
click at [722, 485] on input "Zoeken op opdrachtgever..." at bounding box center [763, 483] width 316 height 20
type input "f"
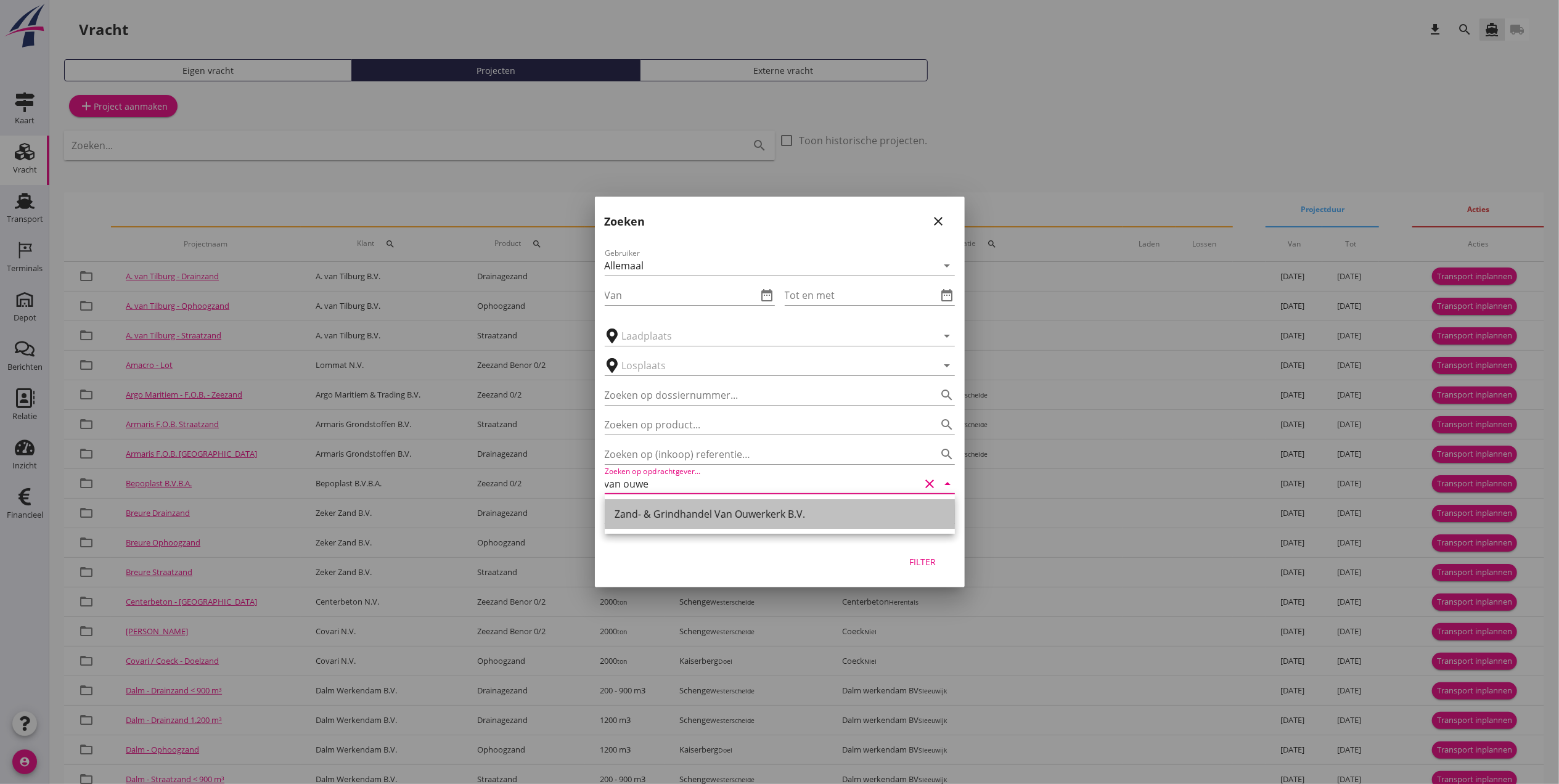
click at [731, 524] on div "Zand- & Grindhandel Van Ouwerkerk B.V." at bounding box center [780, 514] width 331 height 30
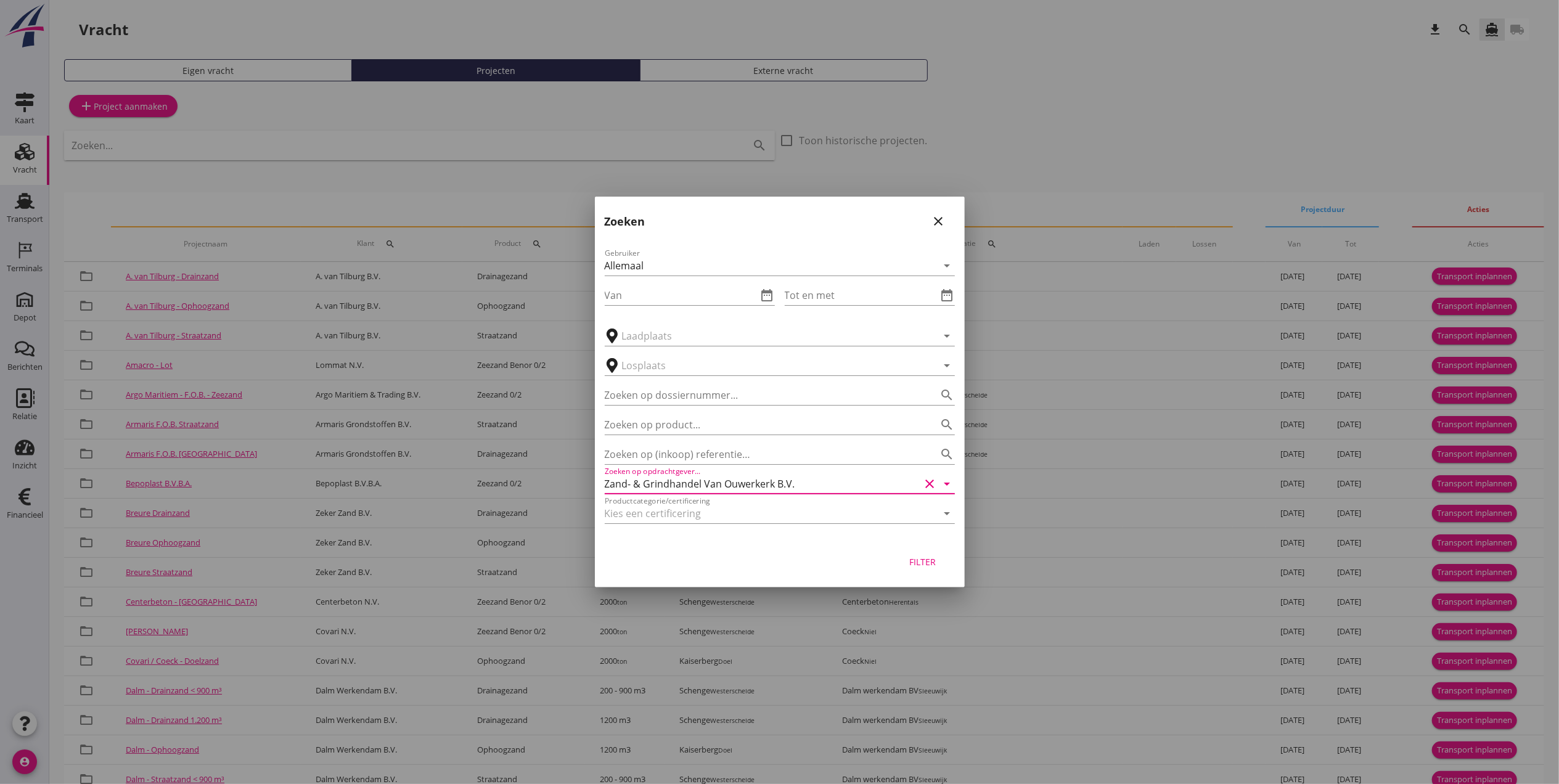
type input "Zand- & Grindhandel Van Ouwerkerk B.V."
click at [934, 558] on div "Filter" at bounding box center [923, 561] width 34 height 13
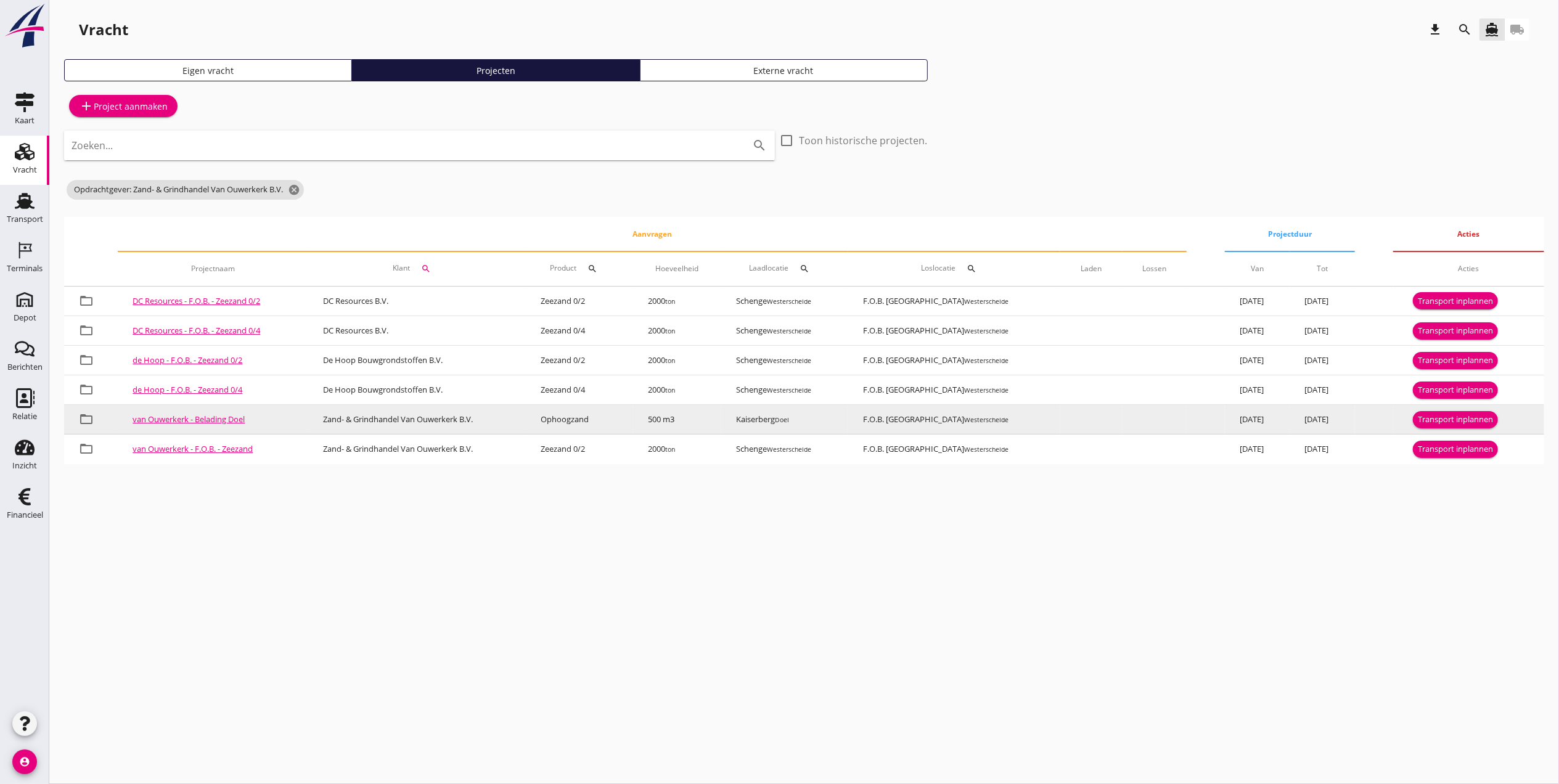
click at [1453, 421] on div "Transport inplannen" at bounding box center [1456, 420] width 75 height 13
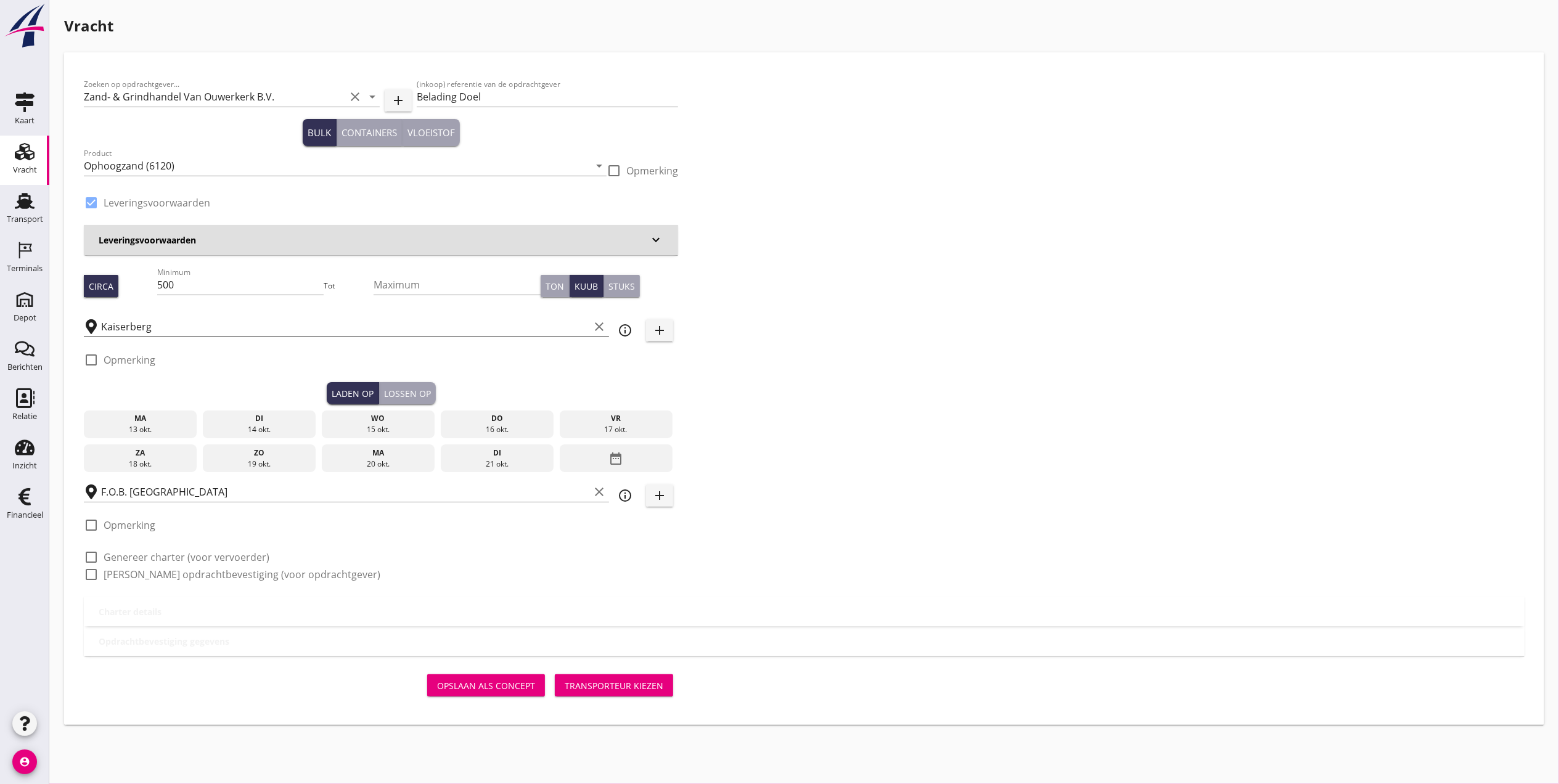
click at [178, 322] on input "Kaiserberg" at bounding box center [345, 326] width 488 height 20
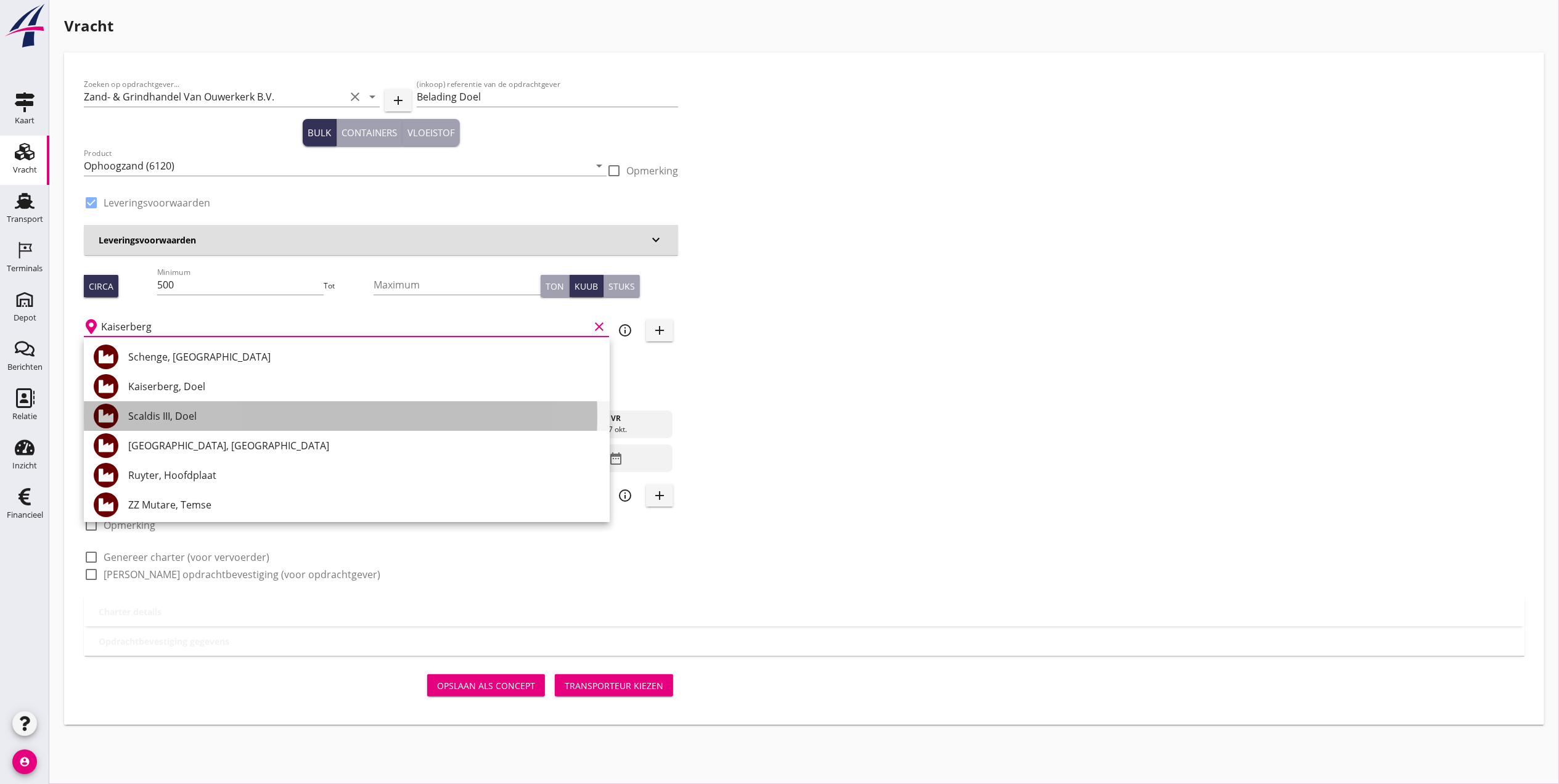
click at [249, 415] on div "Scaldis III, Doel" at bounding box center [364, 416] width 471 height 15
type input "Scaldis III, Doel"
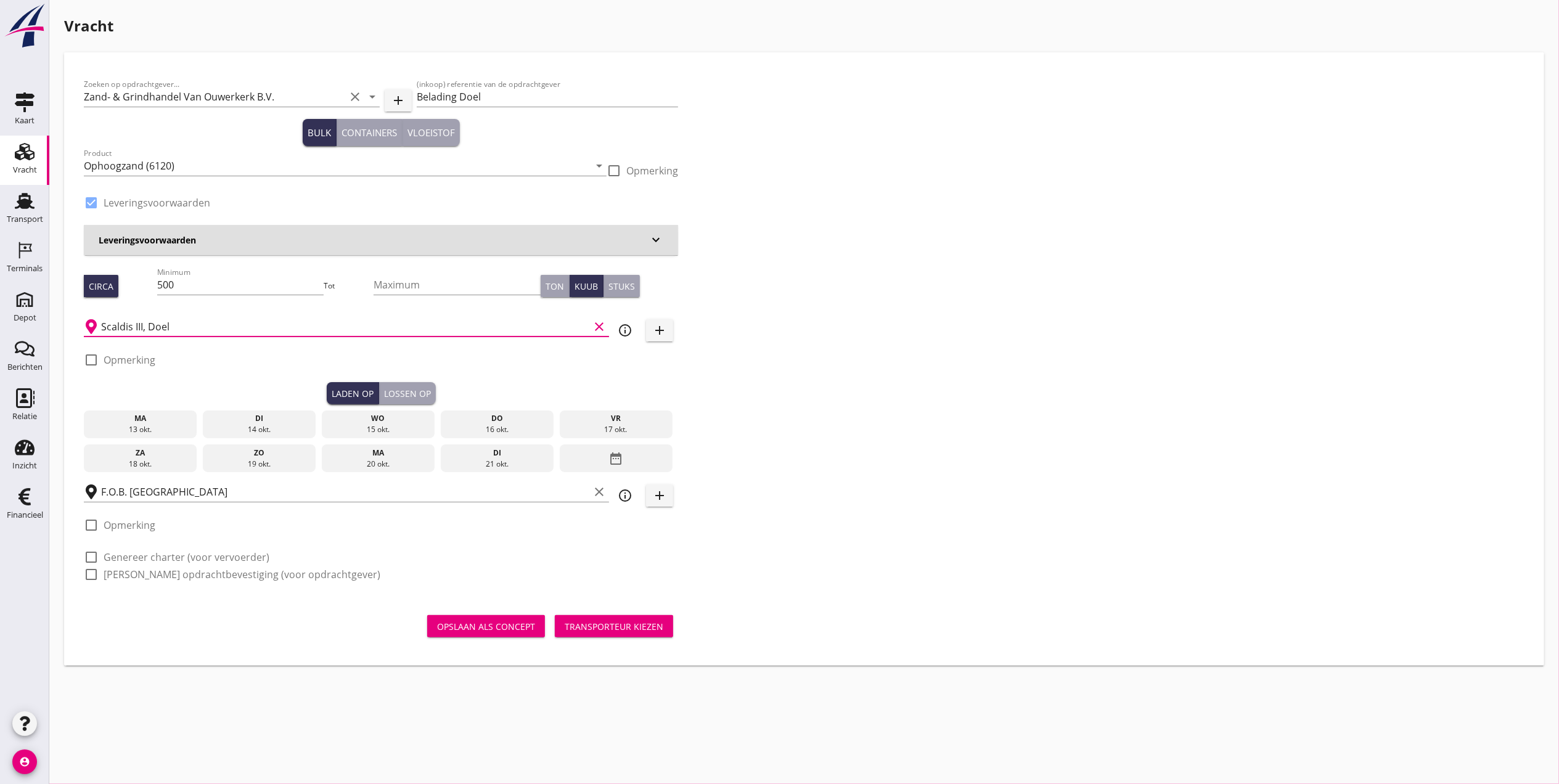
click at [143, 421] on div "ma" at bounding box center [140, 418] width 107 height 11
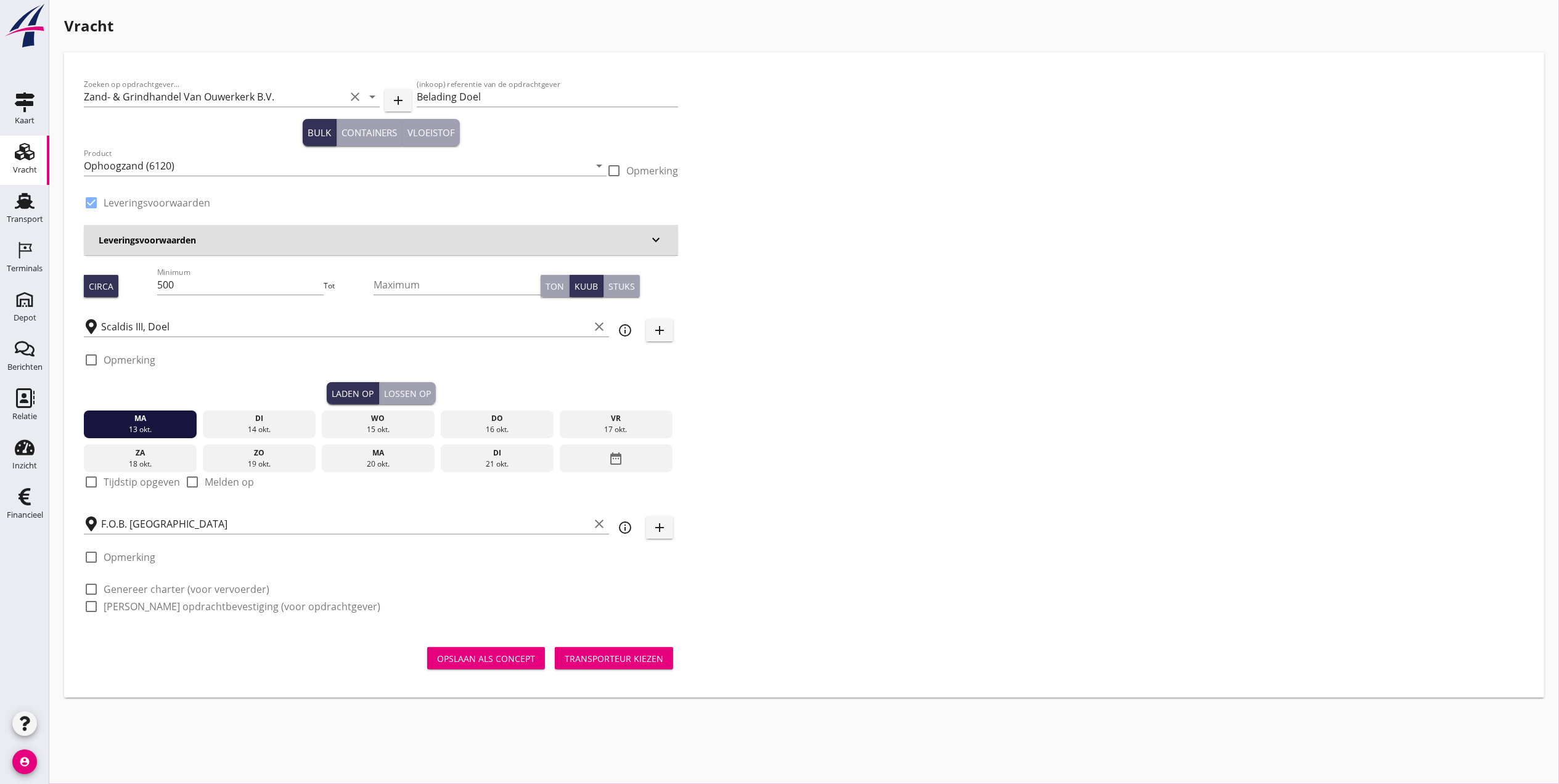
click at [401, 380] on div "check_box_outline_blank Opmerking" at bounding box center [381, 363] width 594 height 37
click at [410, 390] on div "Lossen op" at bounding box center [407, 393] width 47 height 13
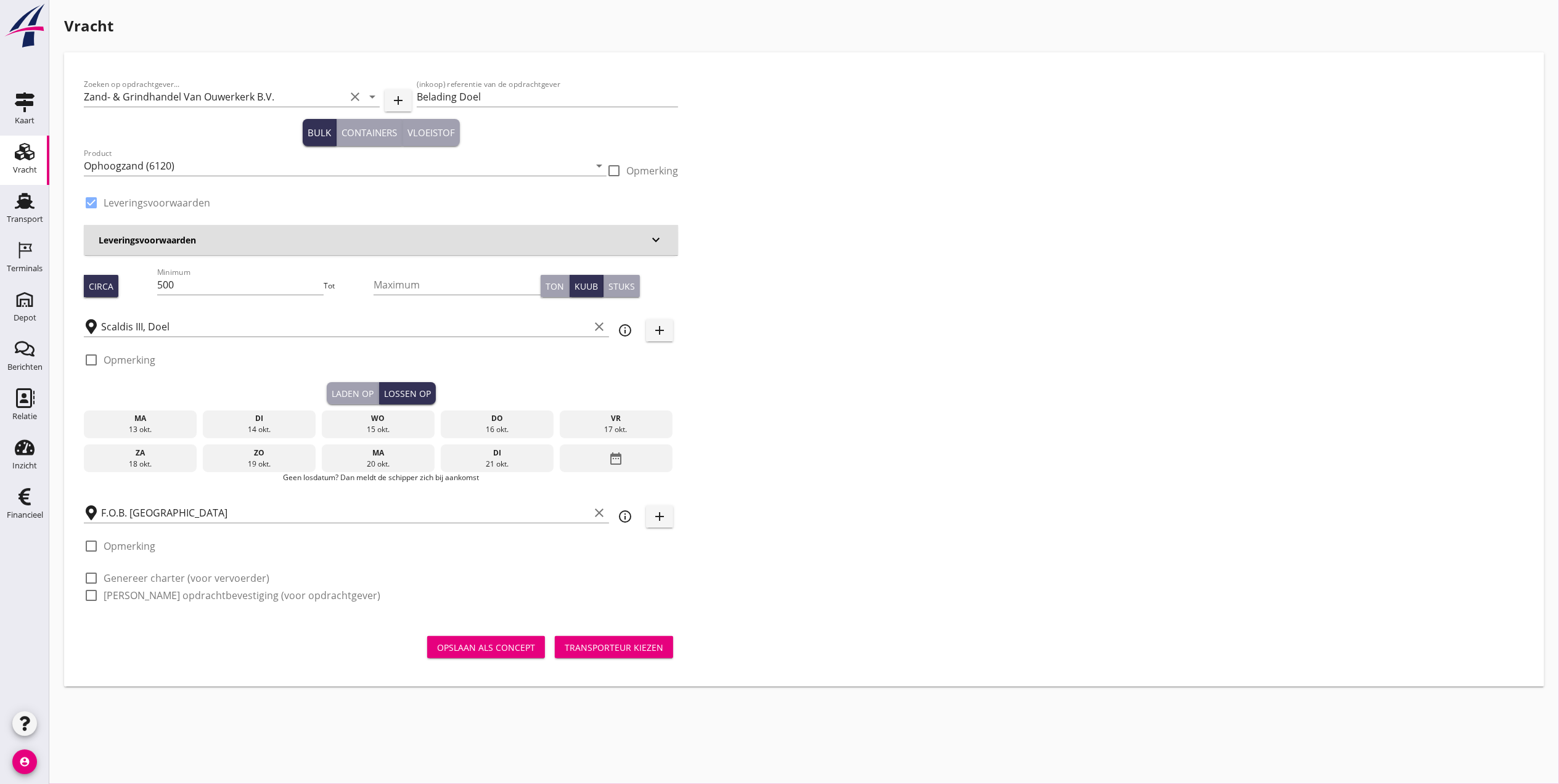
click at [270, 419] on div "di" at bounding box center [259, 418] width 107 height 11
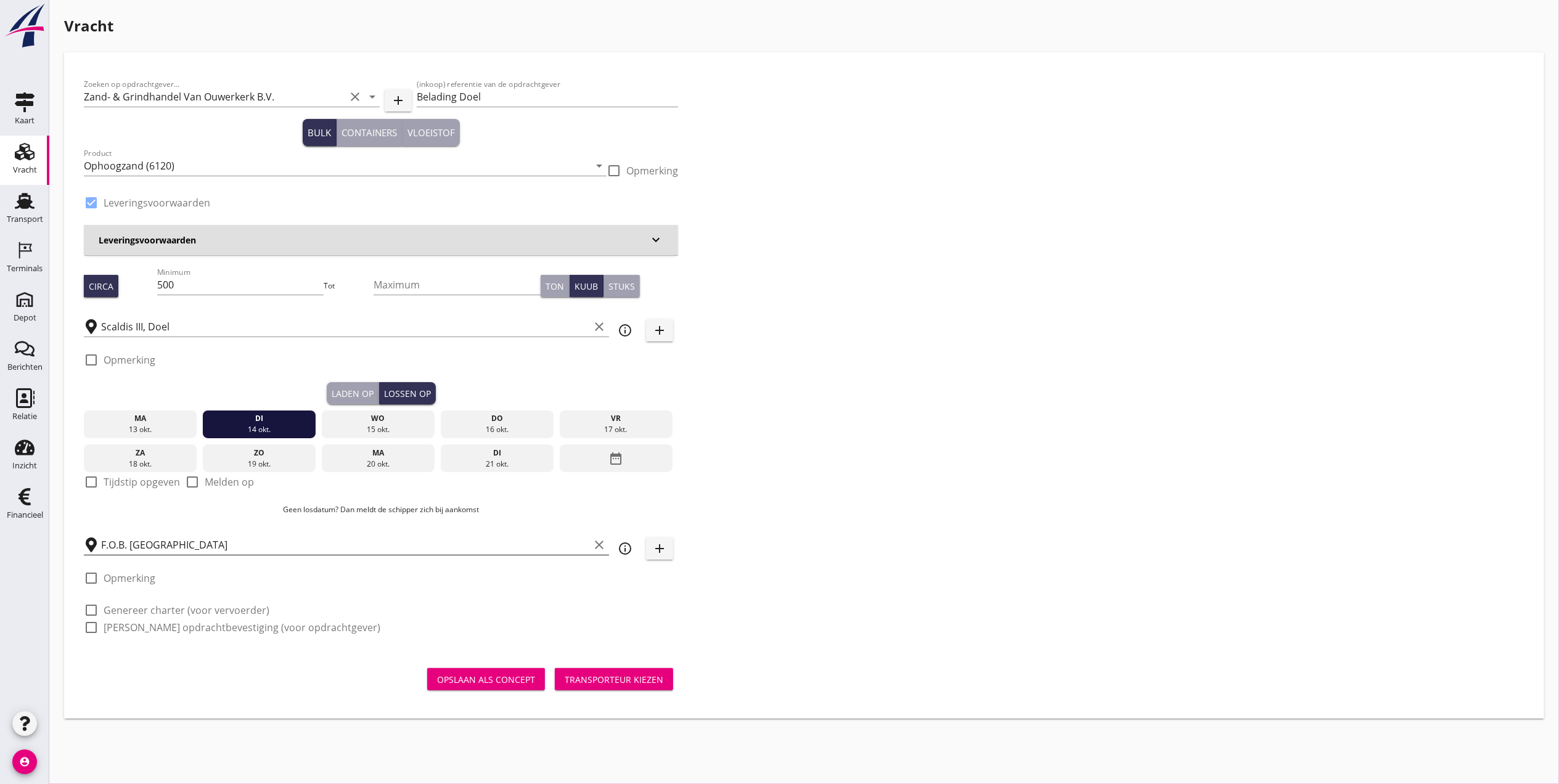
click at [233, 550] on input "F.O.B. [GEOGRAPHIC_DATA]" at bounding box center [345, 544] width 488 height 20
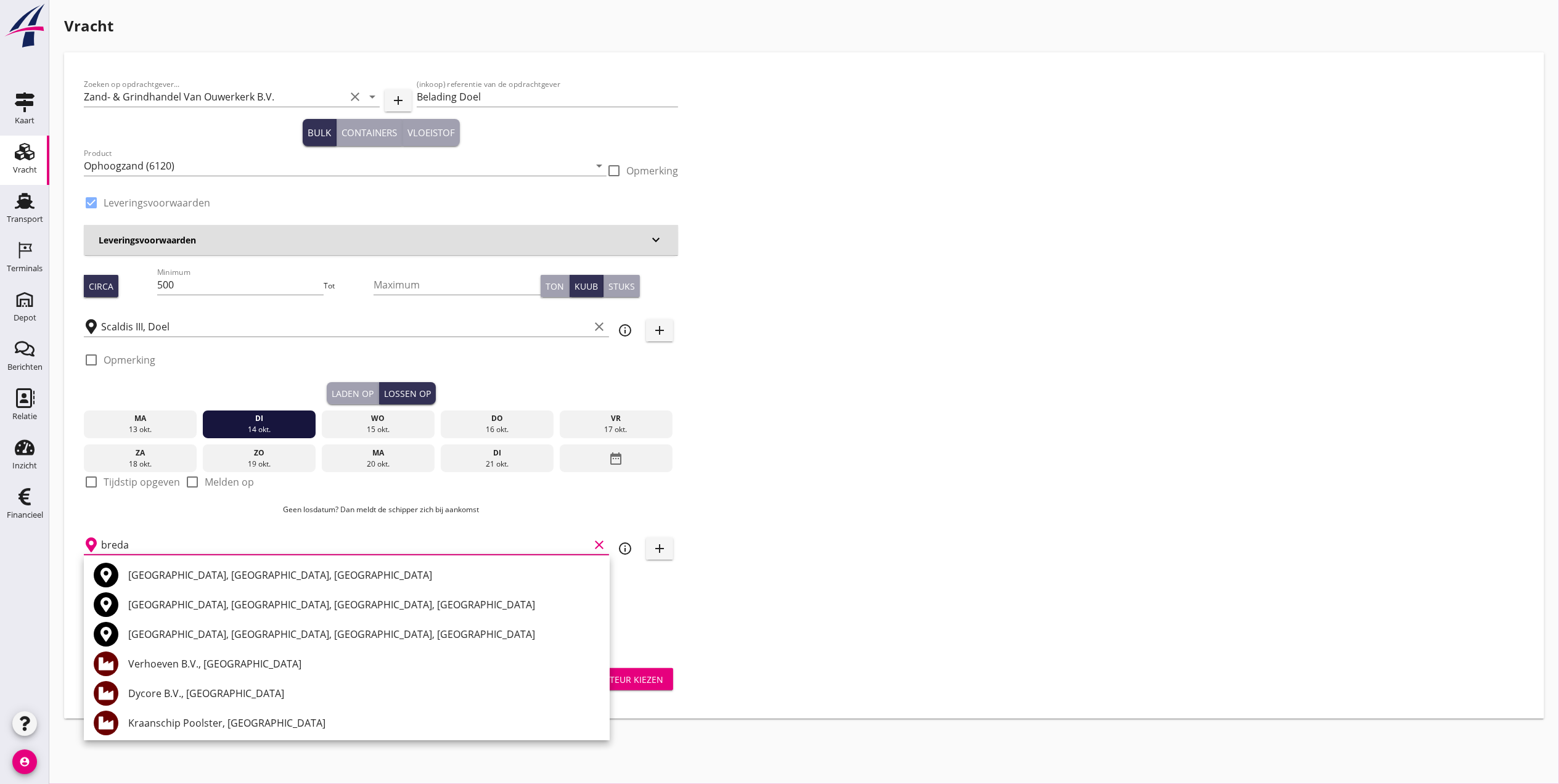
click at [217, 570] on div "[GEOGRAPHIC_DATA], [GEOGRAPHIC_DATA], [GEOGRAPHIC_DATA]" at bounding box center [364, 575] width 471 height 15
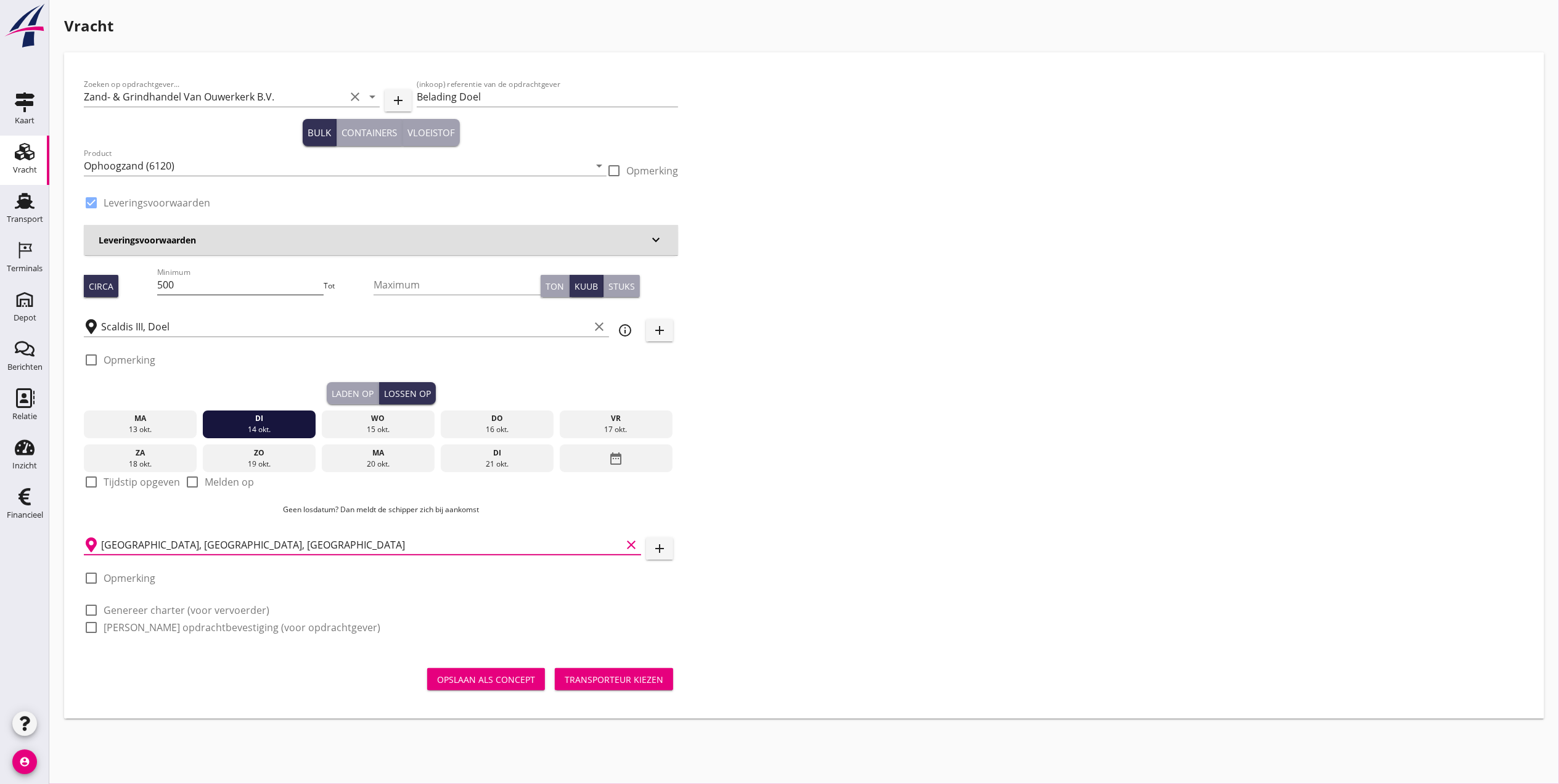
type input "[GEOGRAPHIC_DATA], [GEOGRAPHIC_DATA], [GEOGRAPHIC_DATA]"
drag, startPoint x: 265, startPoint y: 292, endPoint x: 23, endPoint y: 297, distance: 242.1
click at [23, 297] on div "Kaart Kaart Vracht Vracht Transport Transport Terminals Terminals Depot Depot B…" at bounding box center [780, 392] width 1559 height 784
type input "4"
type input "495"
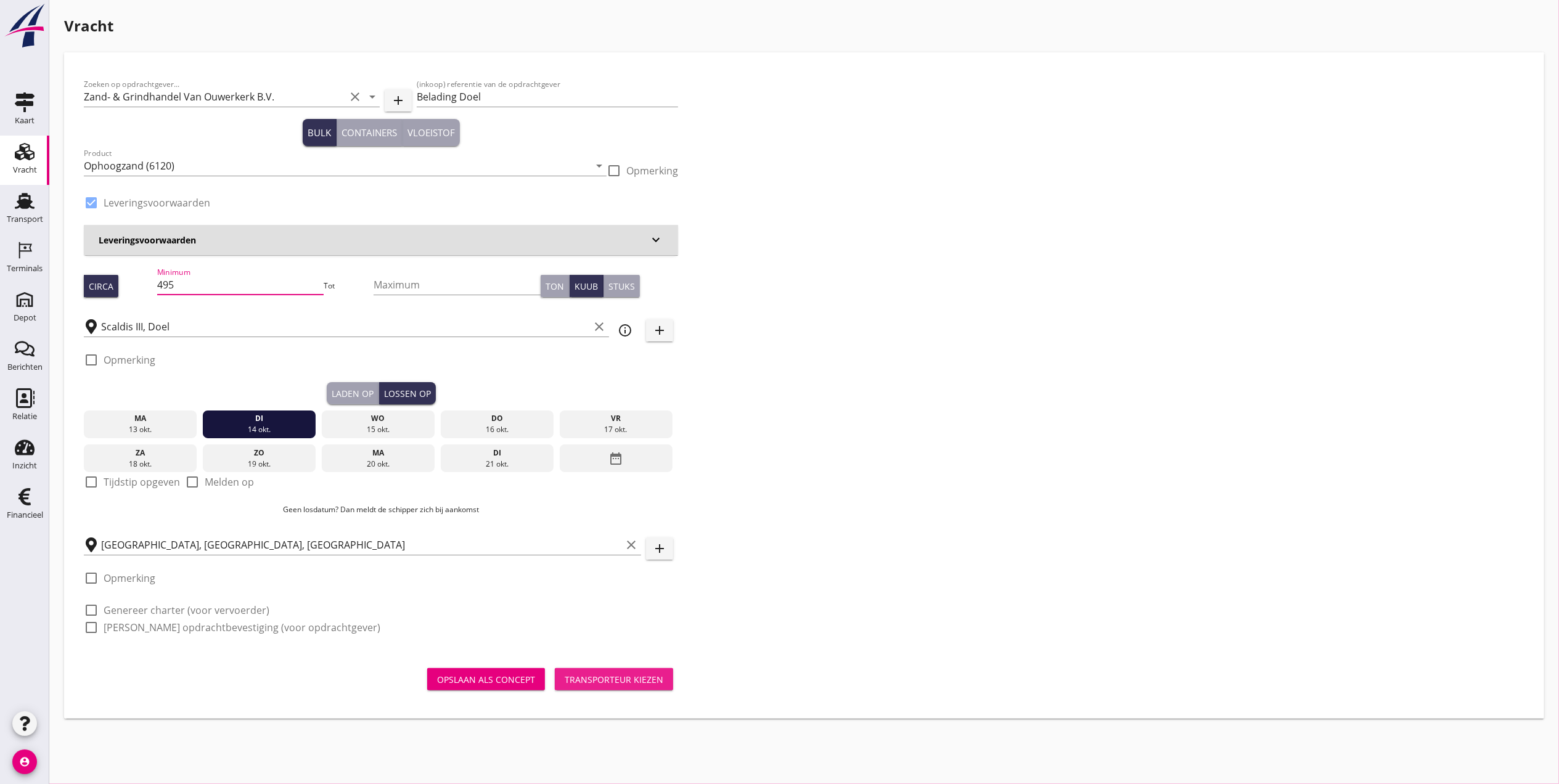
click at [619, 668] on button "Transporteur kiezen" at bounding box center [614, 679] width 118 height 22
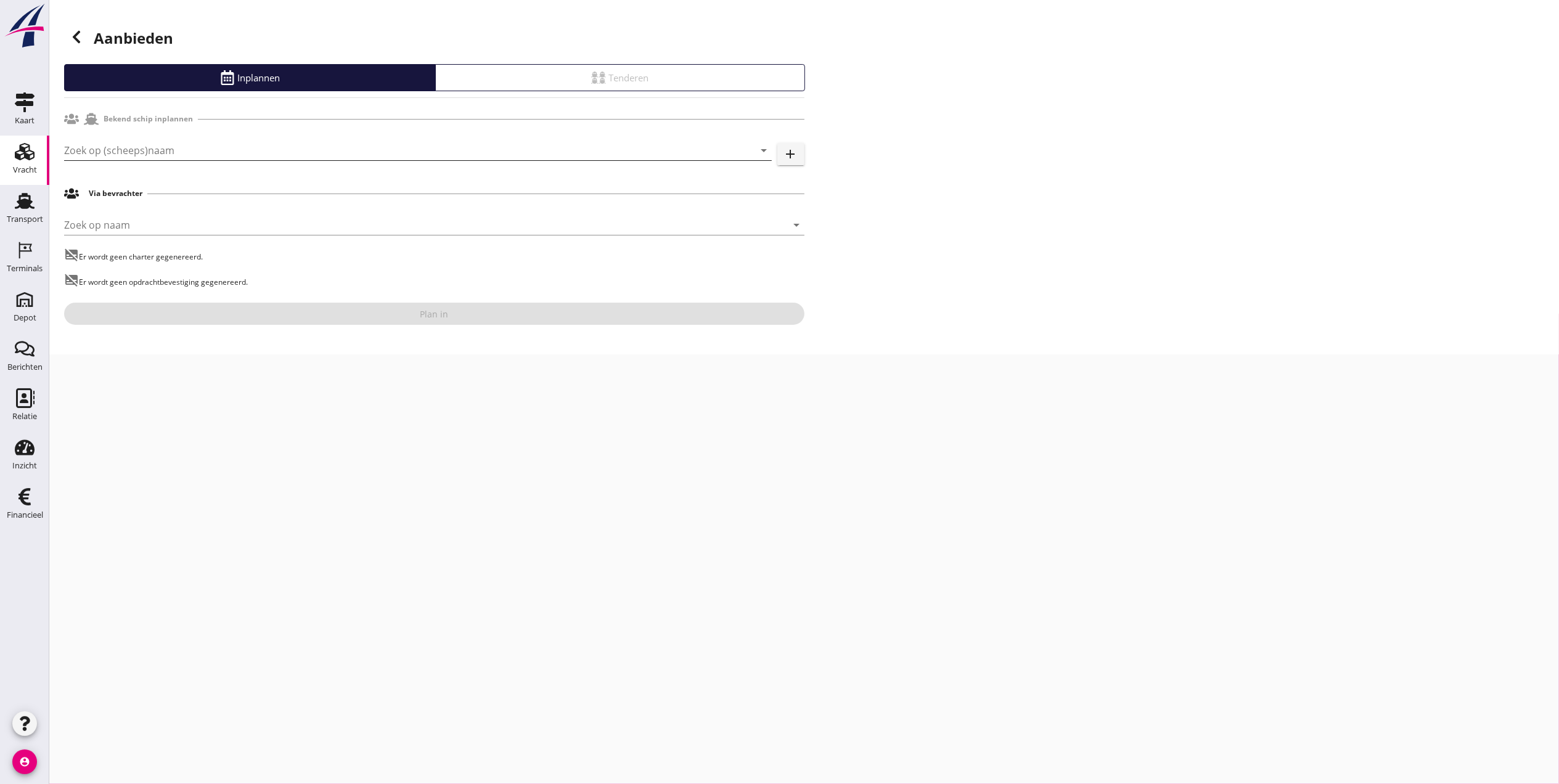
click at [195, 150] on input "Zoek op (scheeps)naam" at bounding box center [400, 150] width 673 height 20
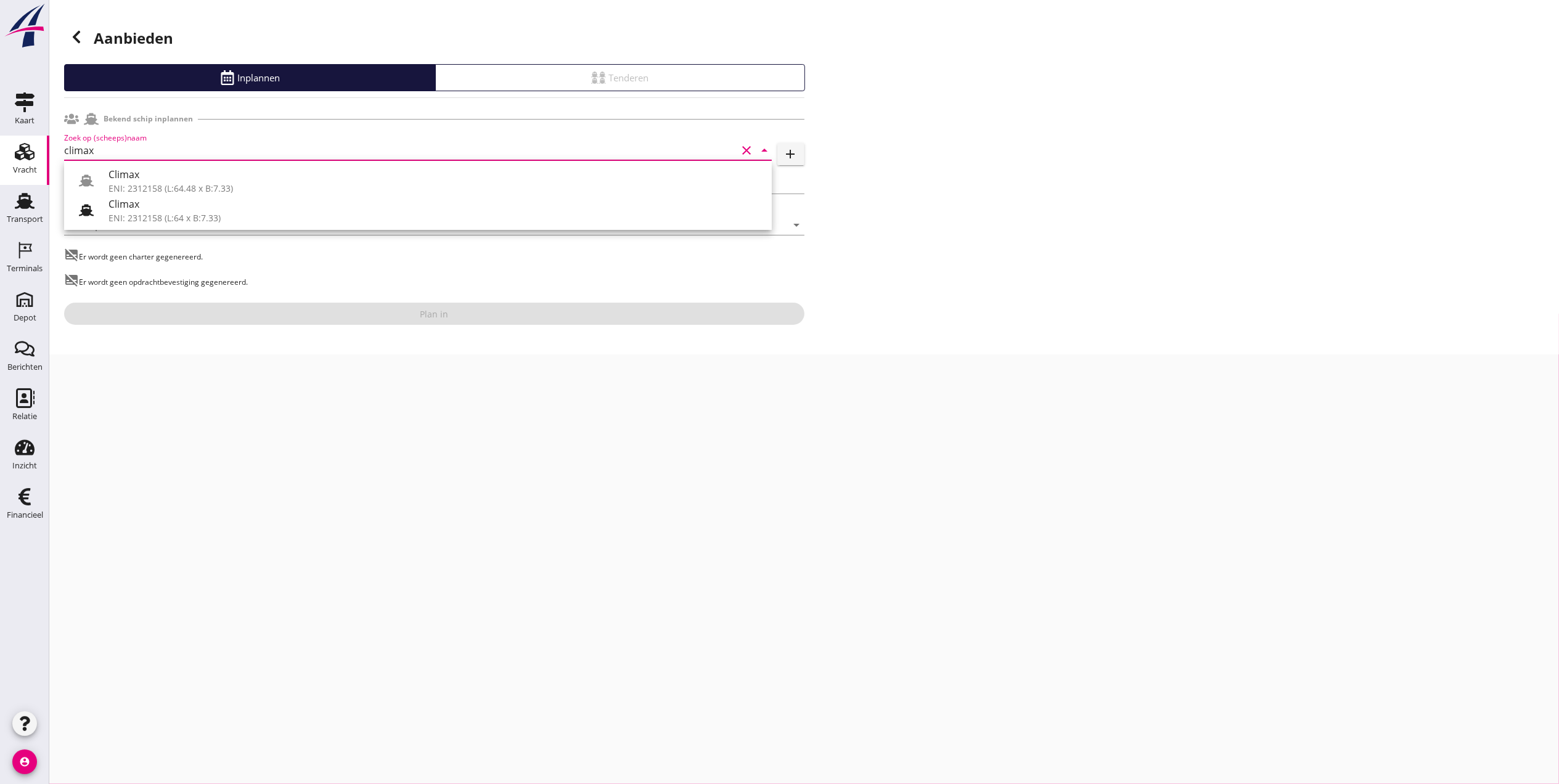
click at [216, 177] on div "Climax" at bounding box center [435, 174] width 654 height 15
type input "Climax"
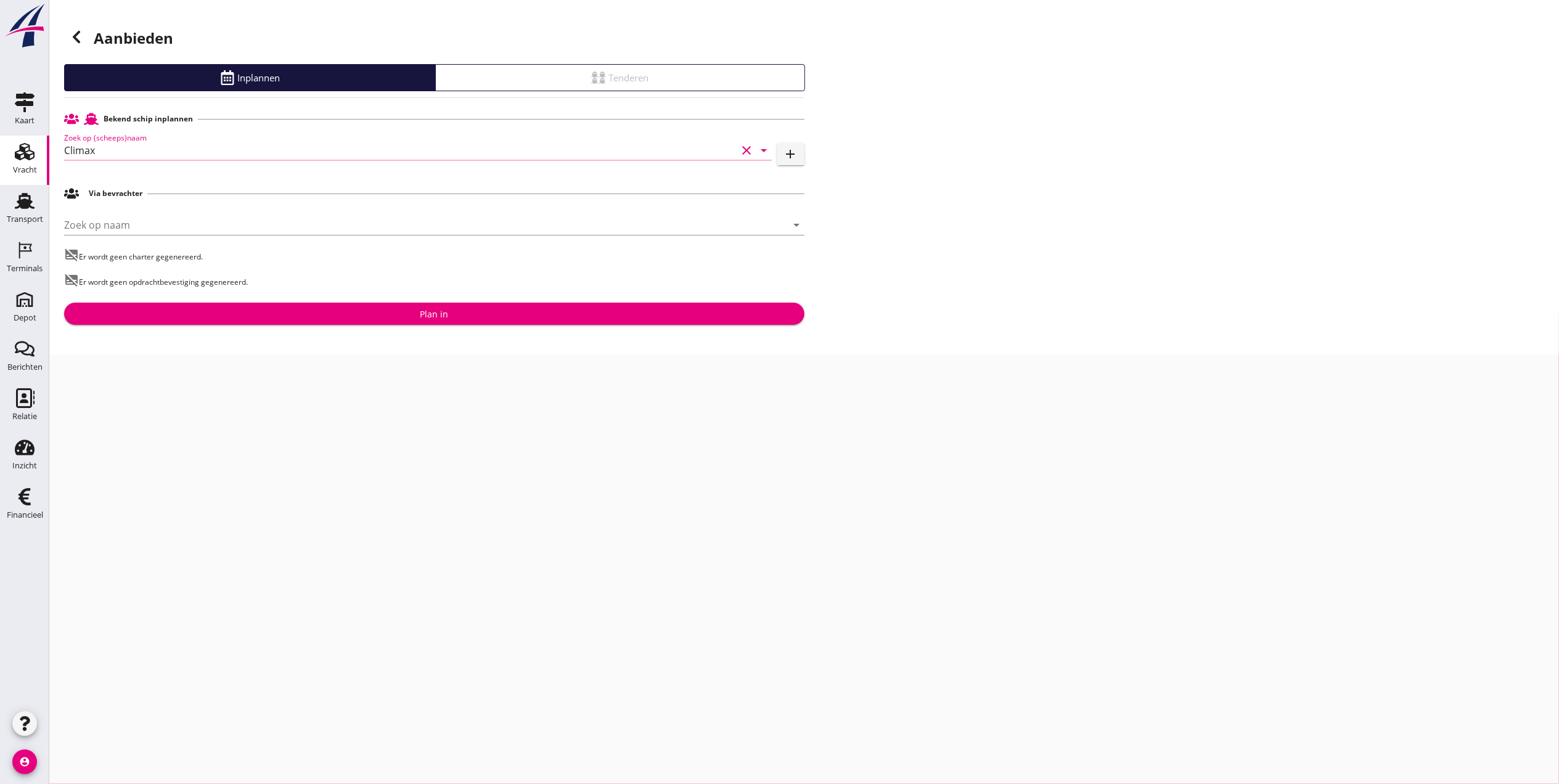
click at [336, 307] on div "Plan in" at bounding box center [435, 313] width 721 height 13
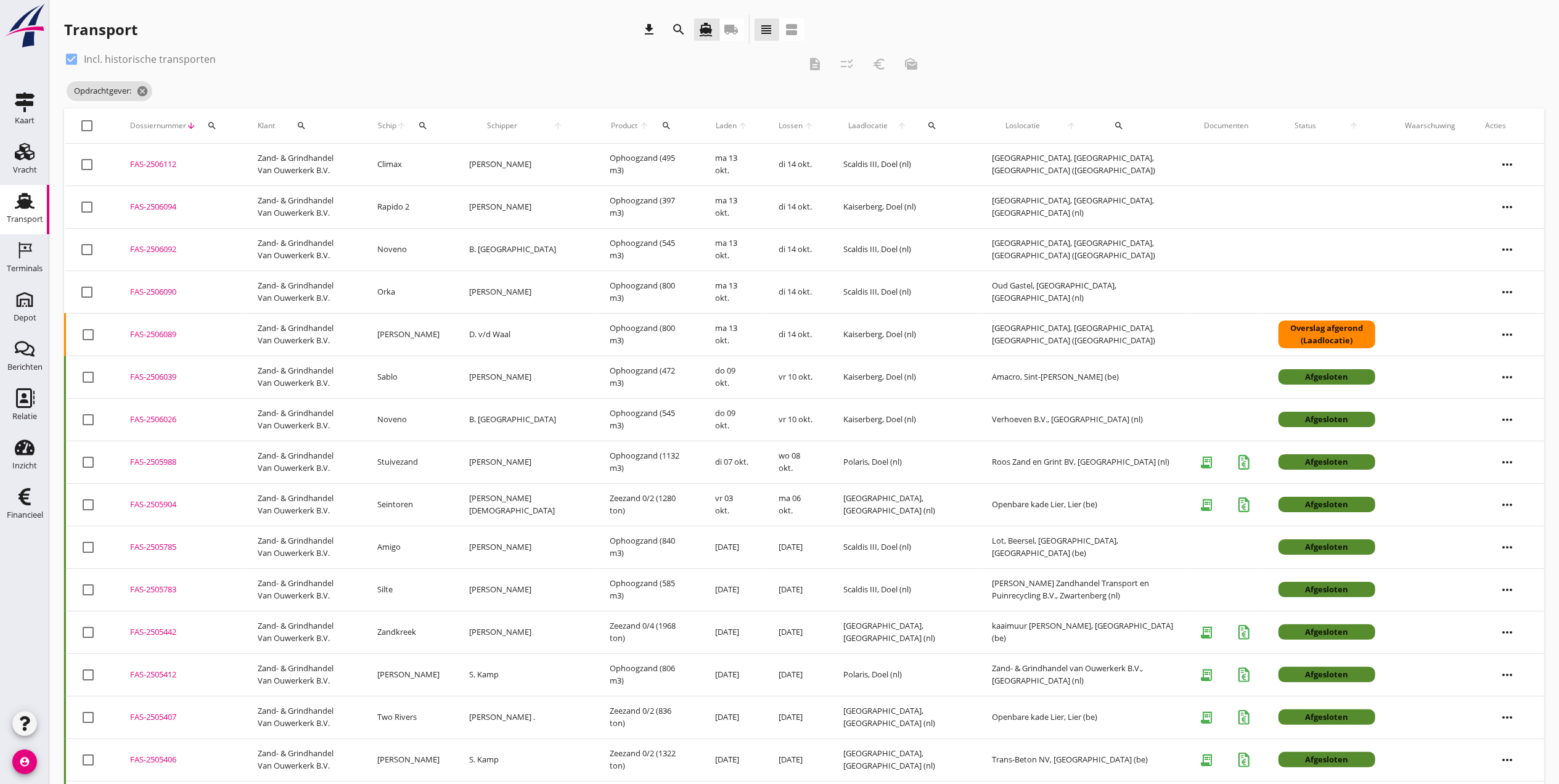
click at [18, 200] on icon "Transport" at bounding box center [24, 200] width 20 height 20
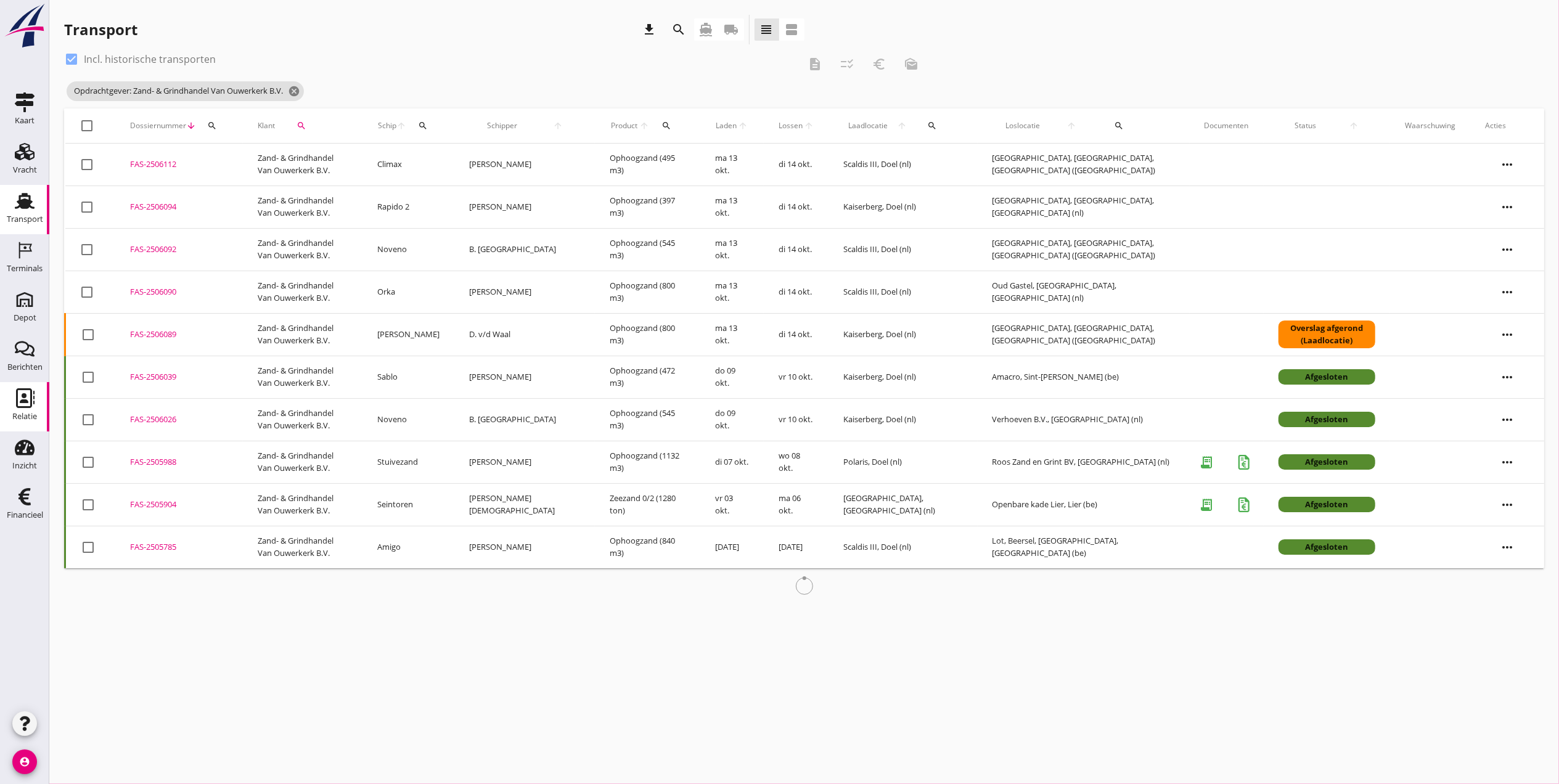
click at [32, 412] on div "Relatie" at bounding box center [25, 417] width 25 height 17
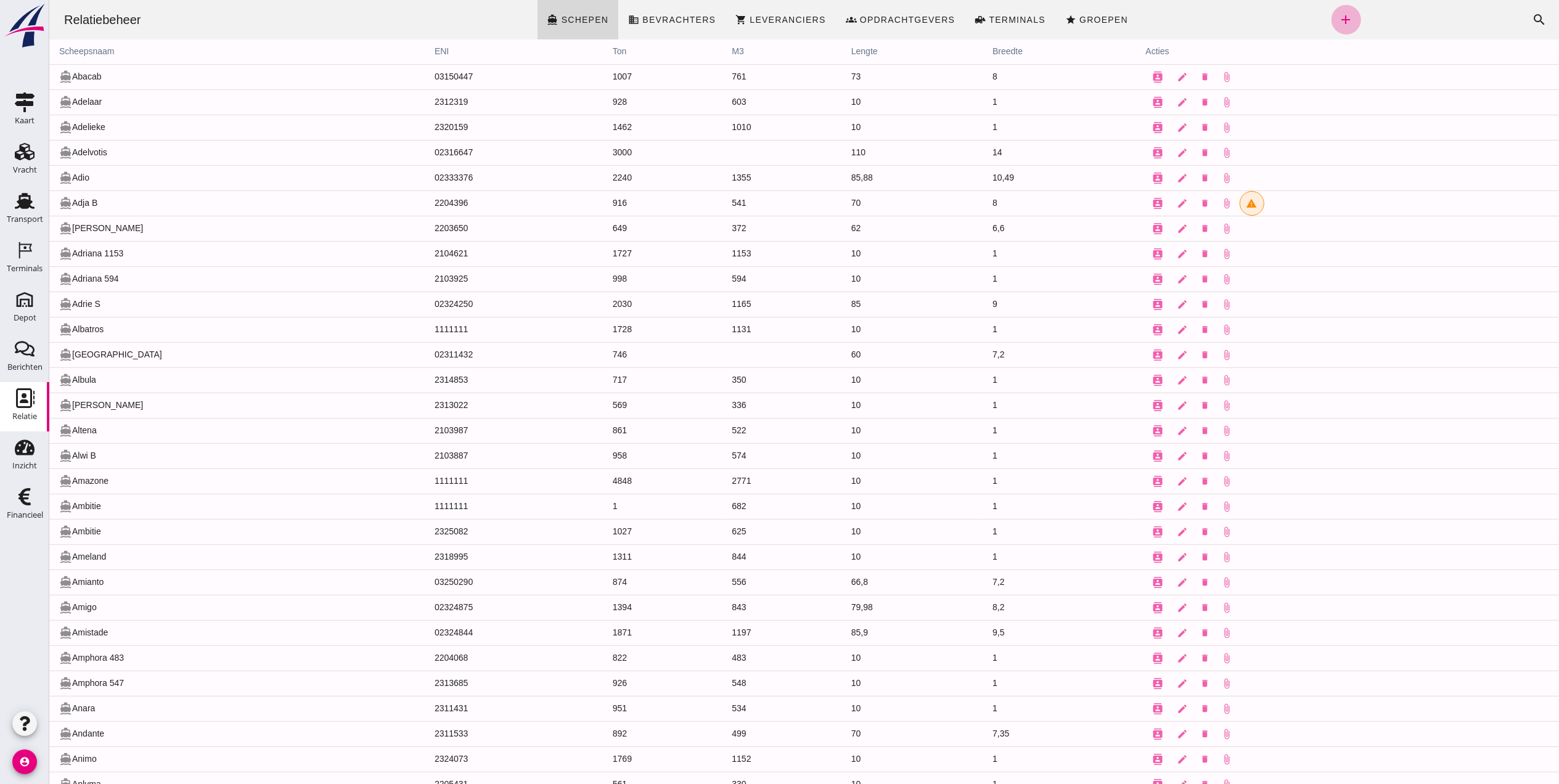
click at [1339, 18] on icon "add" at bounding box center [1346, 20] width 15 height 15
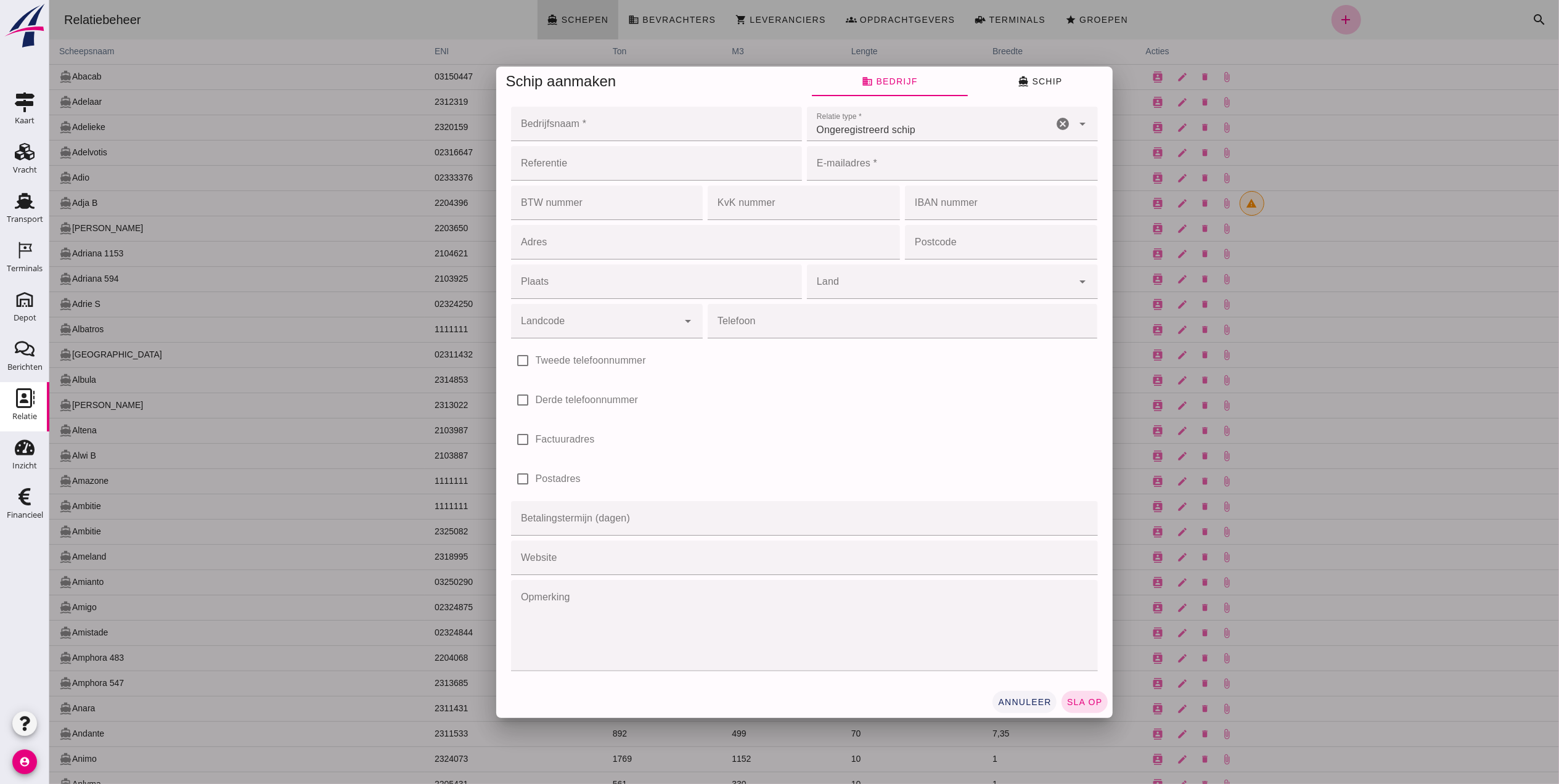
click at [1011, 700] on span "annuleer" at bounding box center [1023, 702] width 54 height 10
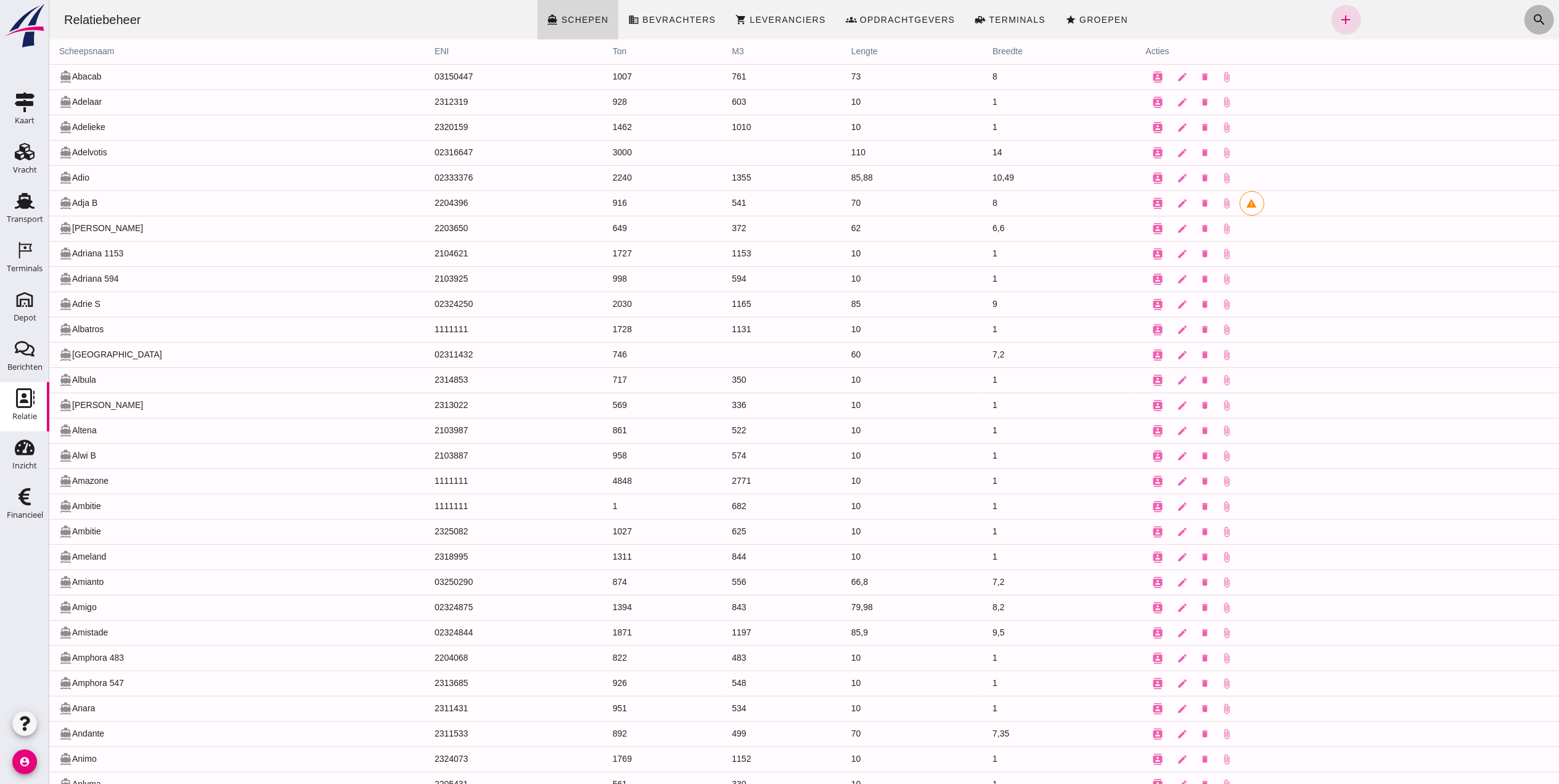
click at [1524, 19] on button "search" at bounding box center [1539, 20] width 30 height 30
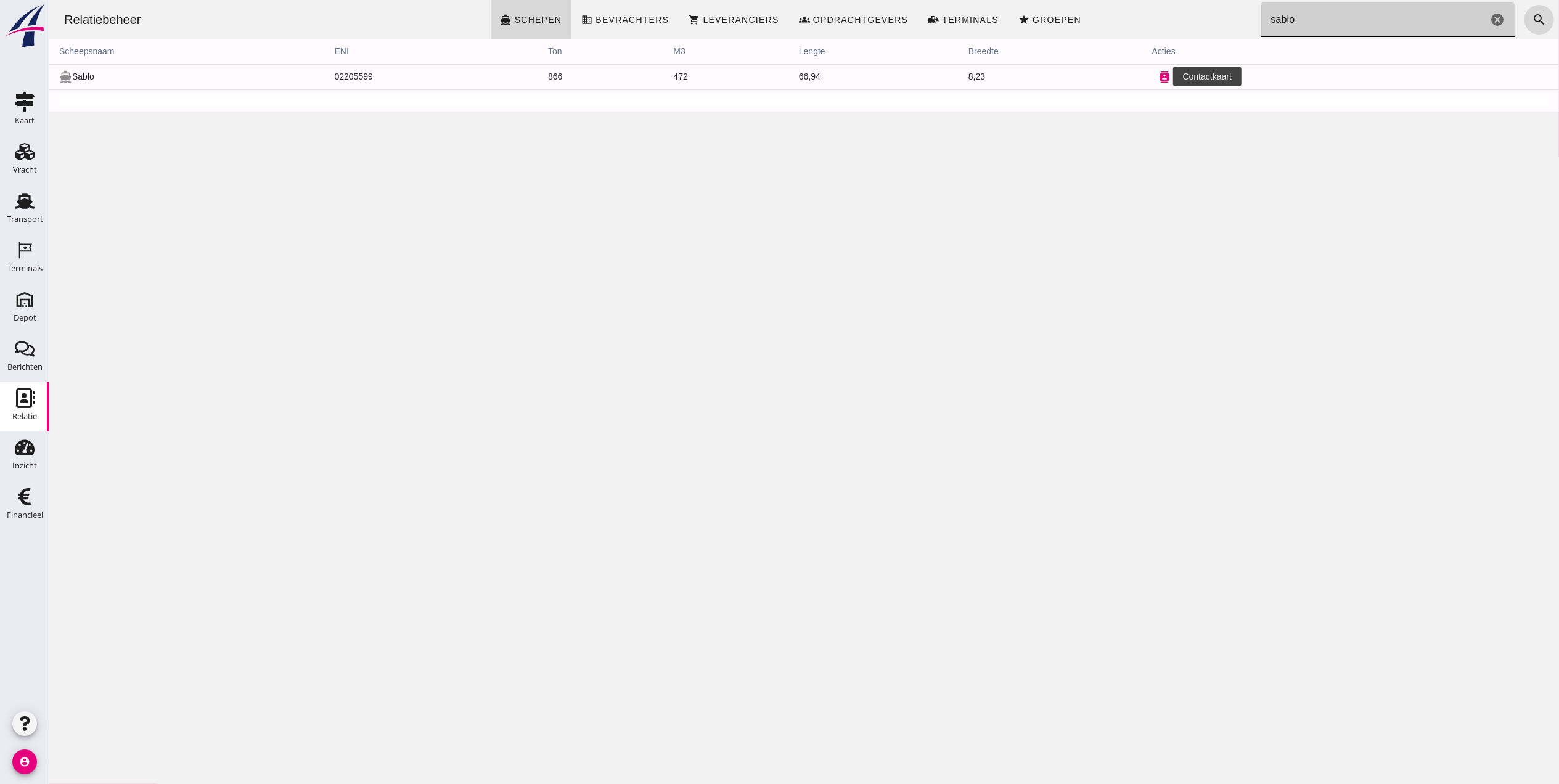
type input "sablo"
click at [1159, 77] on icon "contacts" at bounding box center [1164, 77] width 11 height 11
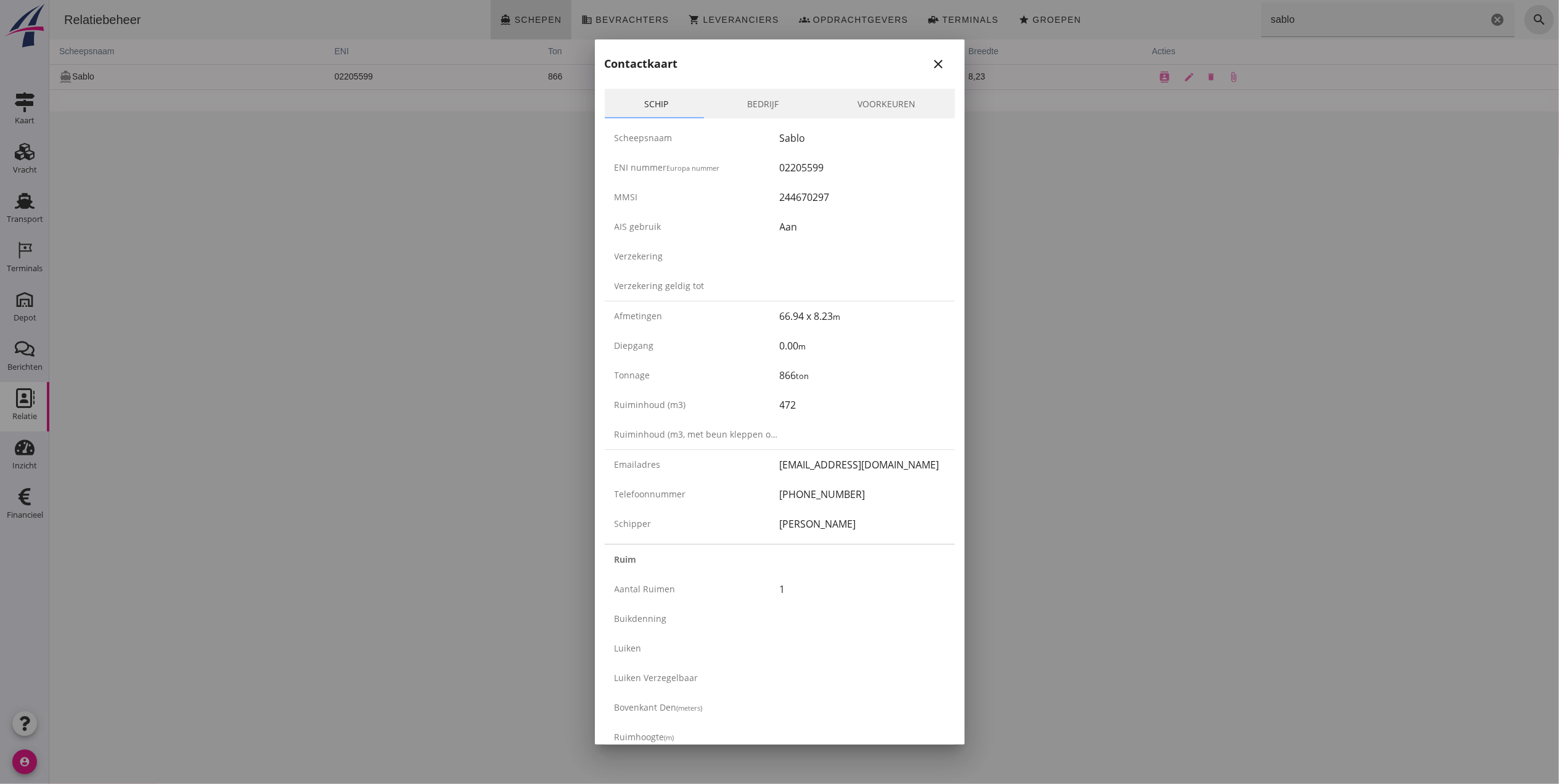
drag, startPoint x: 378, startPoint y: 371, endPoint x: 375, endPoint y: 363, distance: 8.5
click at [378, 370] on div at bounding box center [780, 392] width 1559 height 784
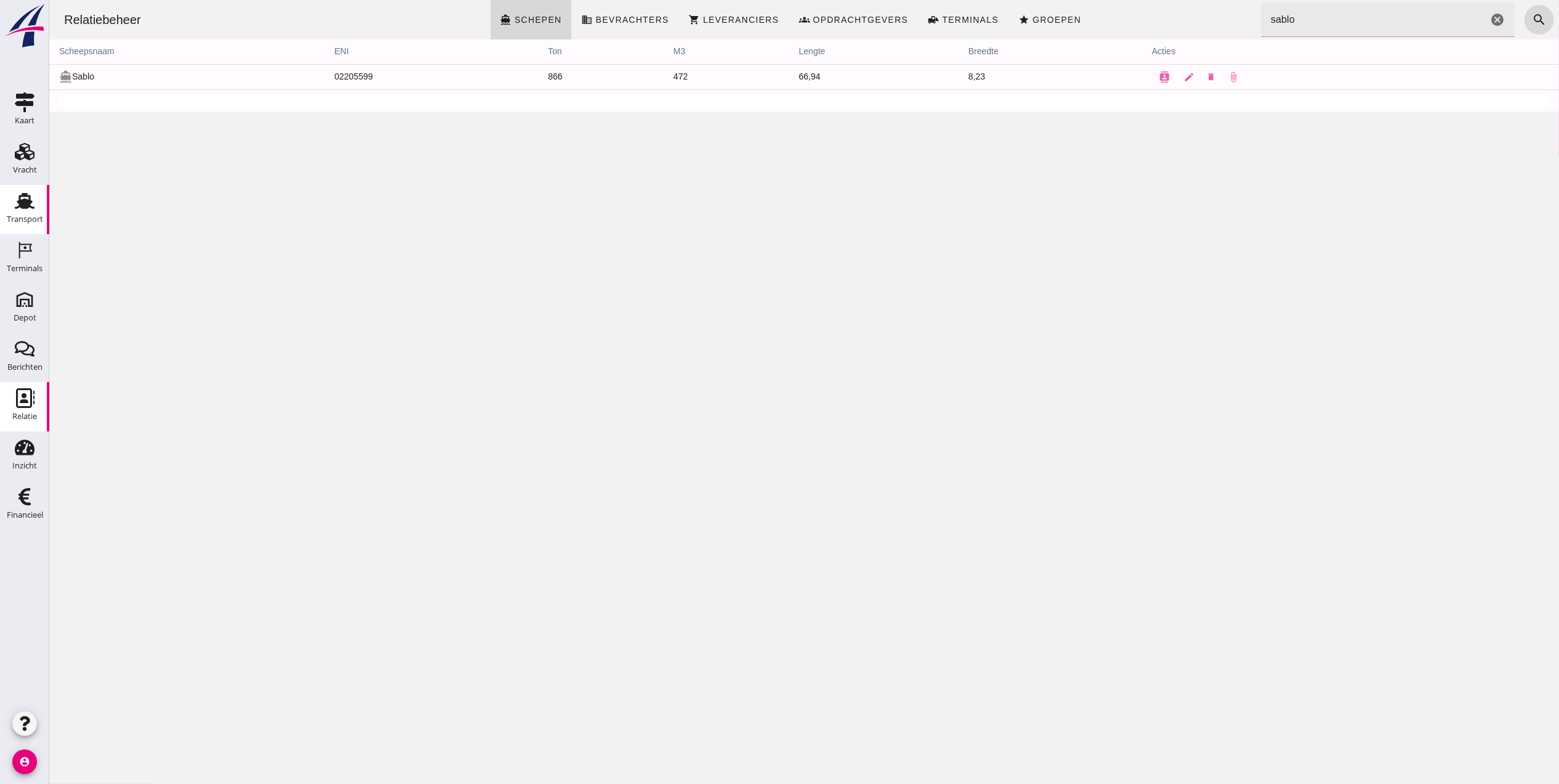
click at [37, 209] on link "Transport Transport" at bounding box center [24, 209] width 49 height 49
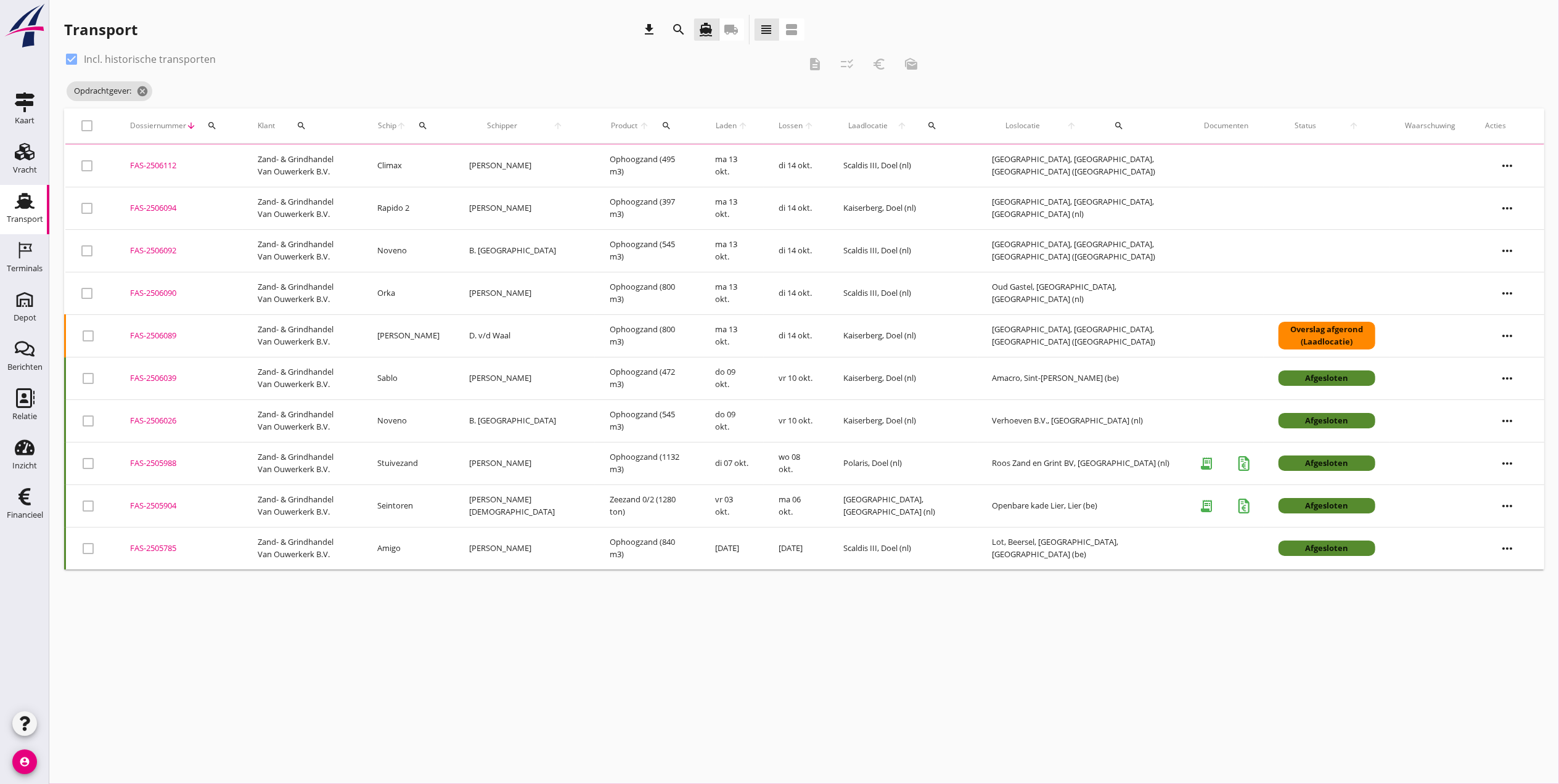
click at [435, 120] on button "search" at bounding box center [423, 126] width 23 height 22
click at [484, 154] on input "Zoek op (scheeps)naam" at bounding box center [528, 161] width 128 height 20
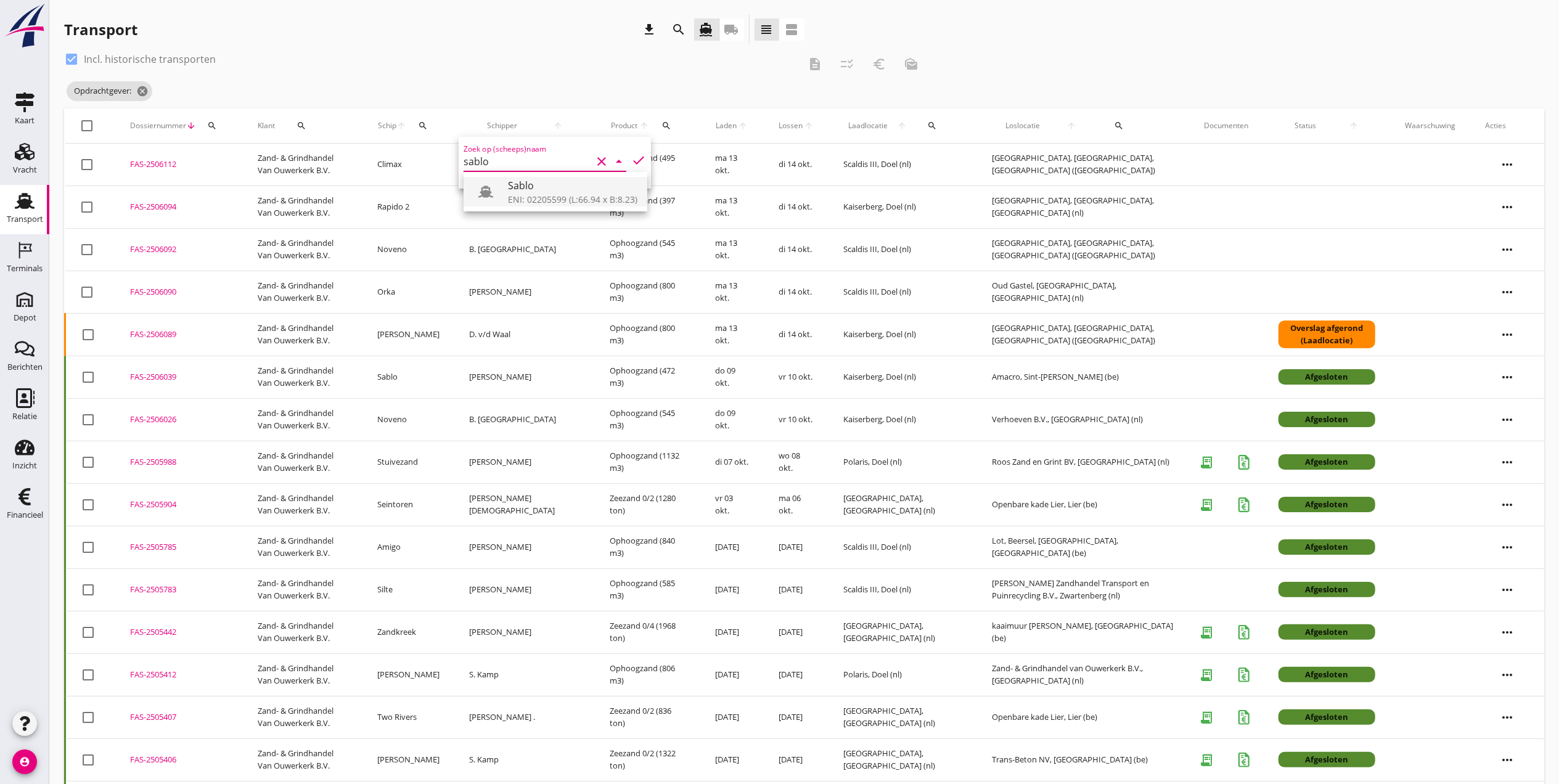
click at [525, 188] on div "Sablo" at bounding box center [573, 185] width 130 height 15
click at [634, 153] on div "Zoek op (scheeps)naam Sablo clear arrow_drop_down check" at bounding box center [555, 163] width 192 height 52
click at [631, 156] on icon "check" at bounding box center [638, 160] width 15 height 15
type input "Sablo"
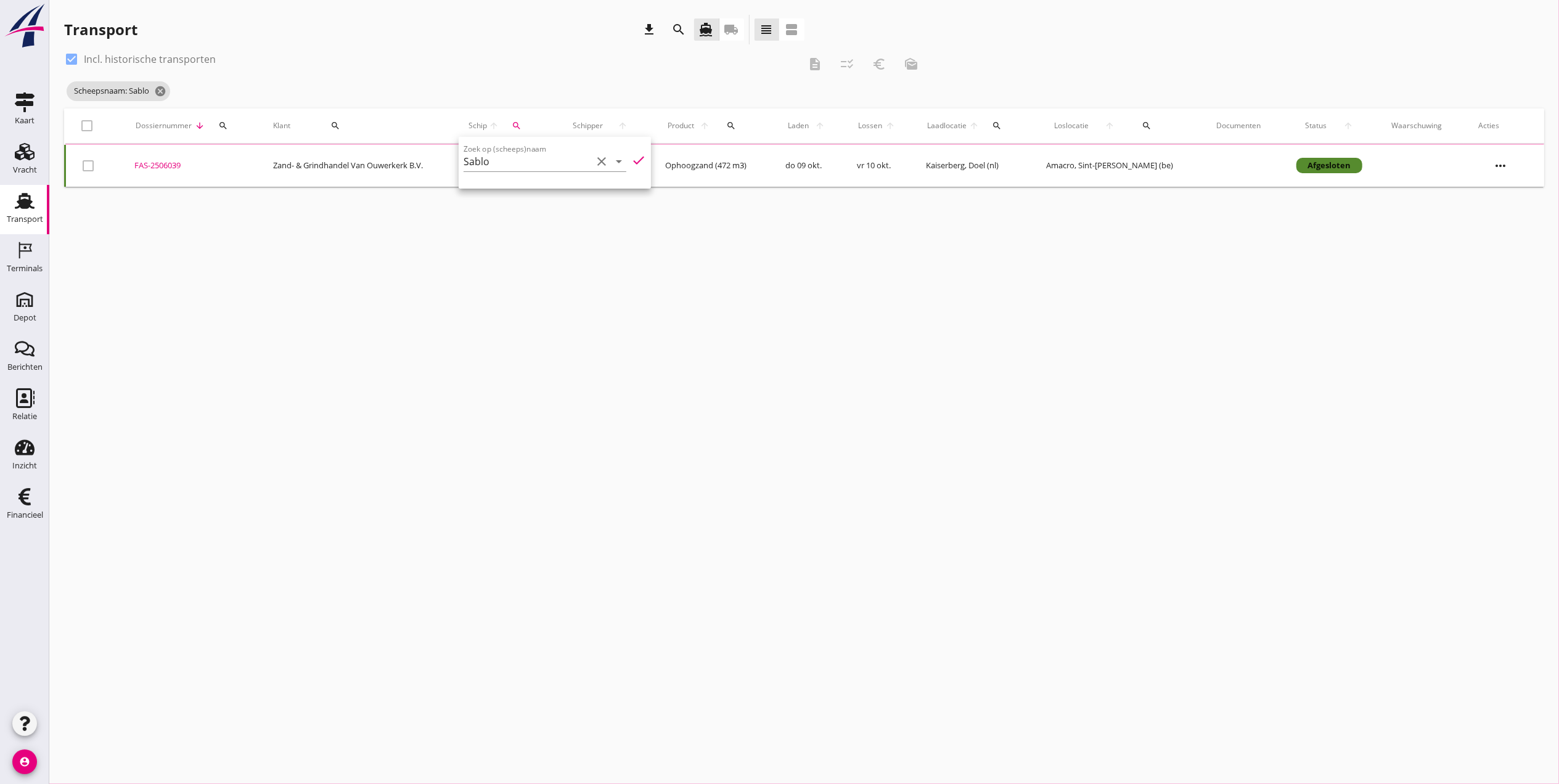
click at [668, 334] on div "cancel You are impersonating another user. Transport download search directions…" at bounding box center [804, 392] width 1510 height 784
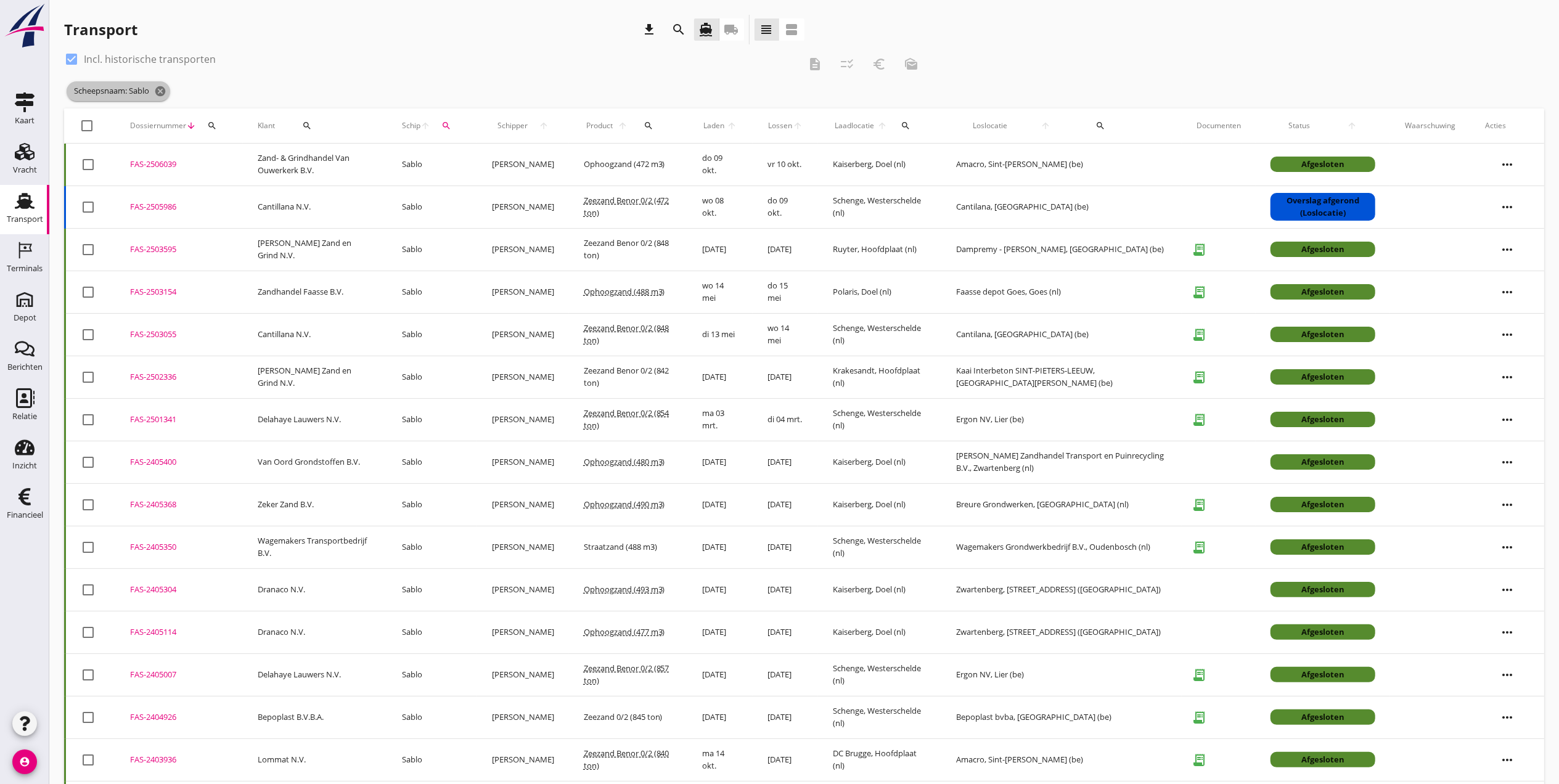
click at [156, 87] on icon "cancel" at bounding box center [160, 91] width 13 height 13
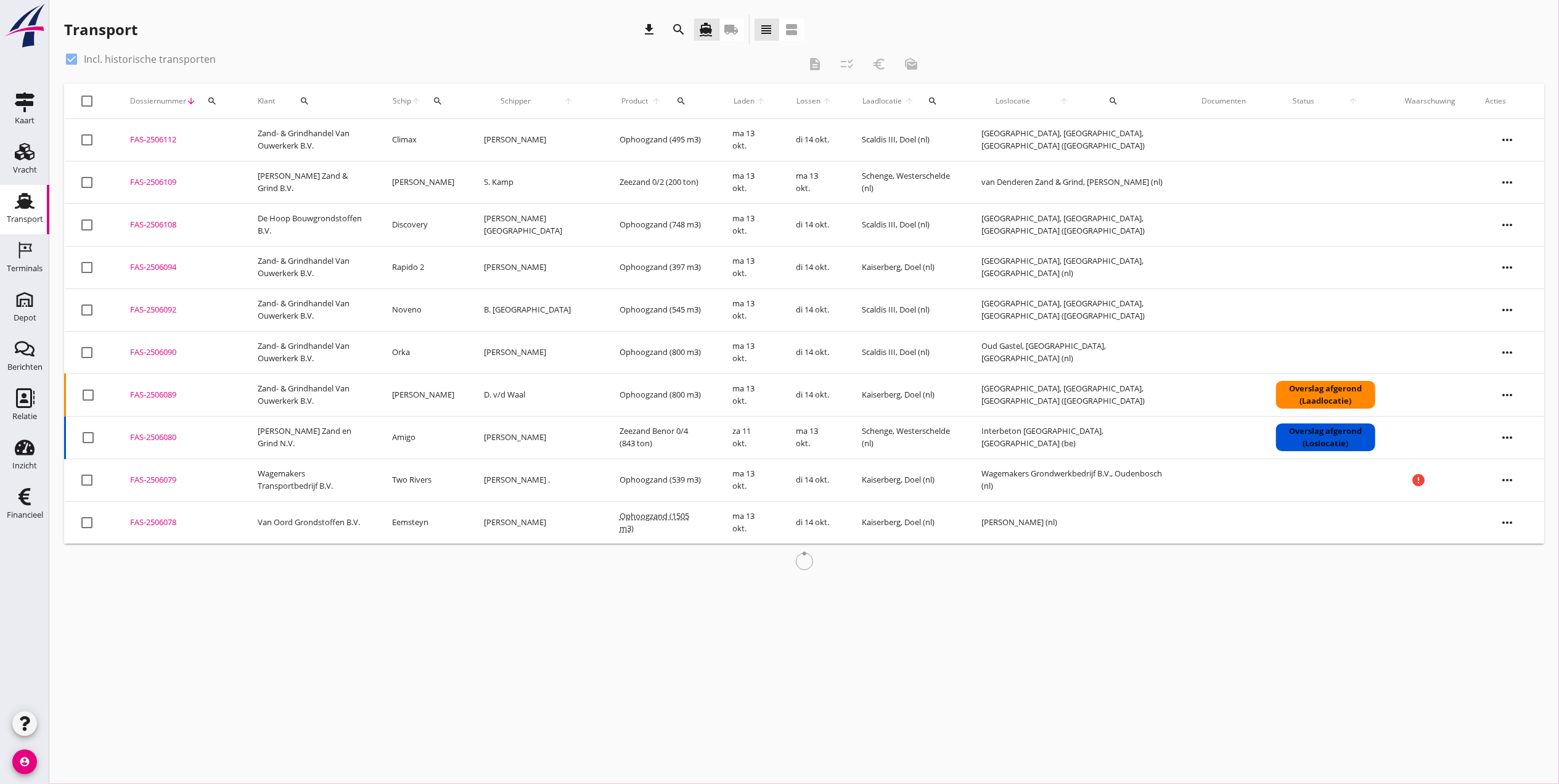
click at [301, 103] on div "search" at bounding box center [305, 101] width 50 height 10
click at [318, 137] on input "Zoeken op opdrachtgever..." at bounding box center [349, 136] width 128 height 20
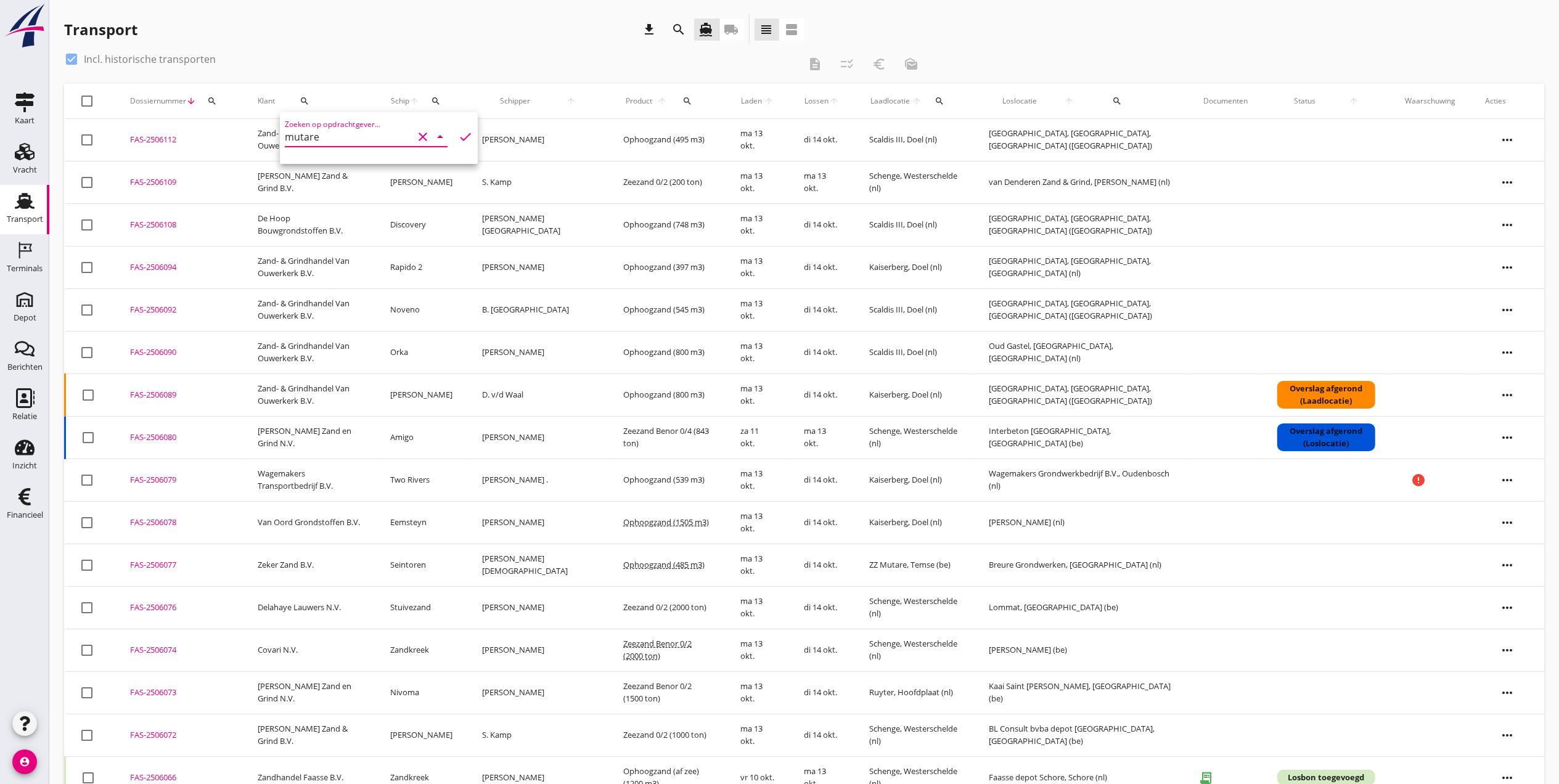
type input "mutare"
click at [458, 138] on icon "check" at bounding box center [465, 137] width 15 height 15
click at [415, 138] on icon "clear" at bounding box center [422, 137] width 15 height 15
click at [357, 136] on input "mutare" at bounding box center [349, 136] width 128 height 20
type input "mutare"
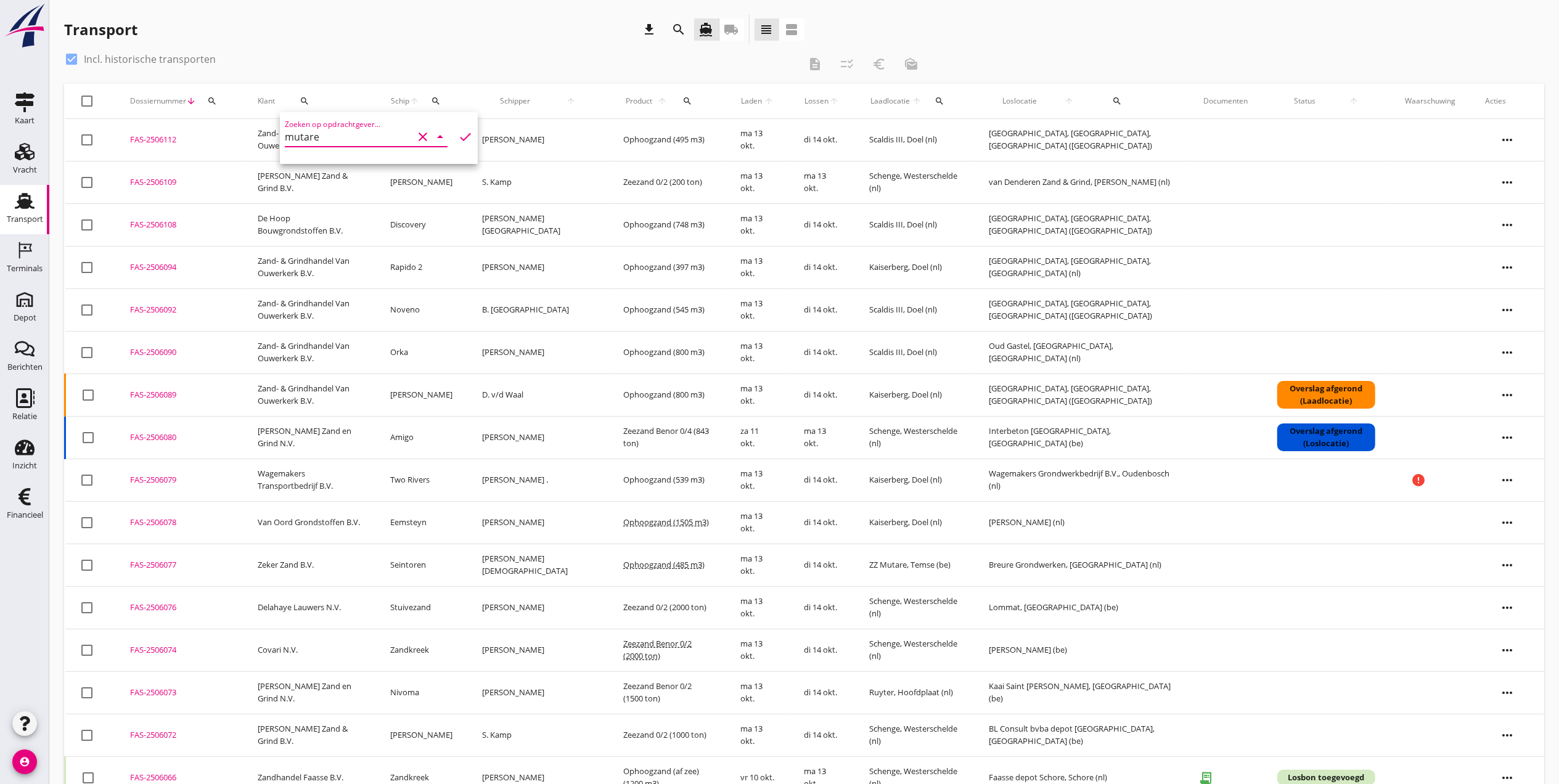
click at [458, 141] on icon "check" at bounding box center [465, 137] width 15 height 15
click at [441, 100] on icon "search" at bounding box center [435, 101] width 10 height 10
click at [468, 138] on input "Zoek op (scheeps)naam" at bounding box center [518, 136] width 128 height 20
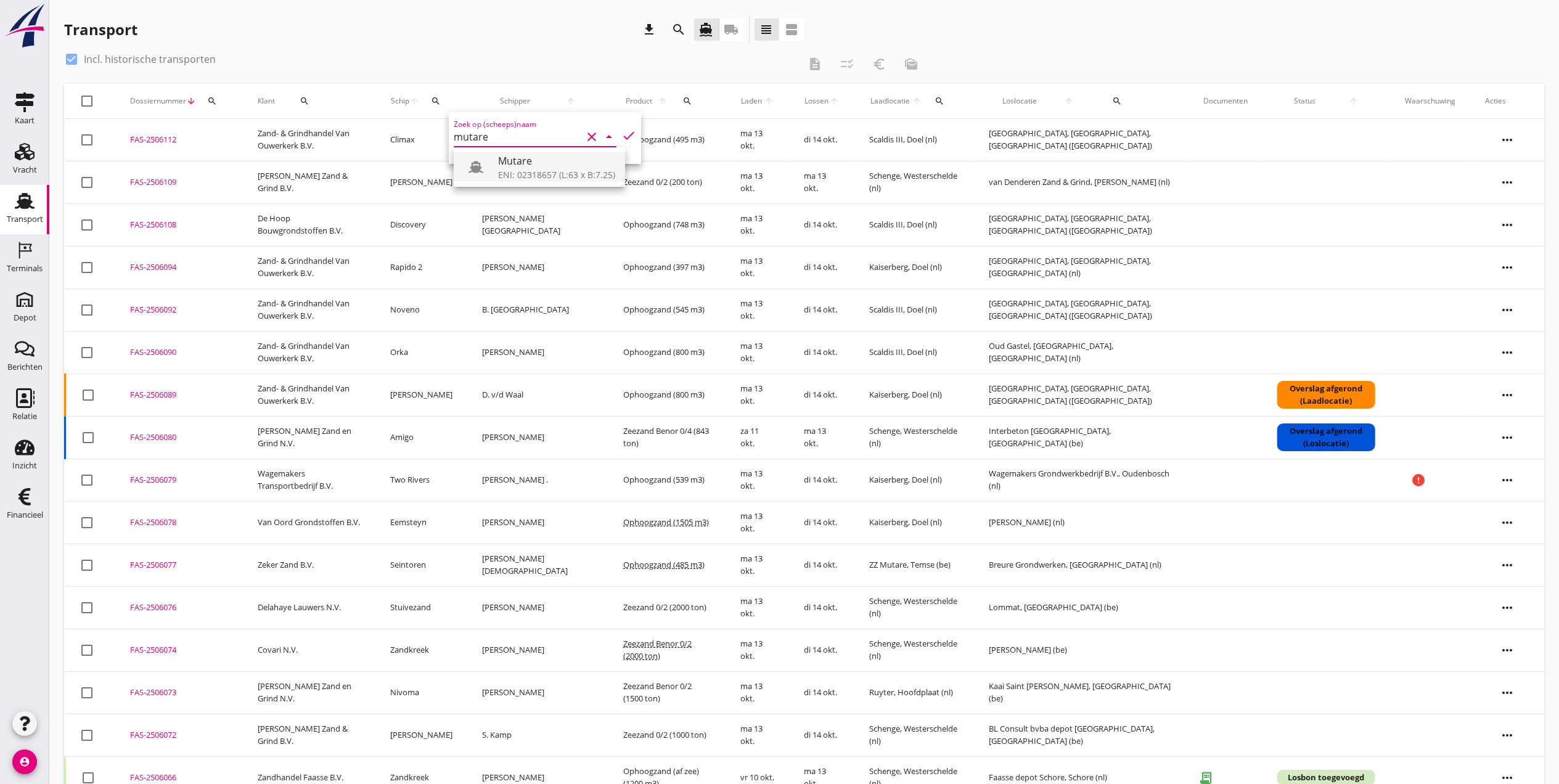
click at [556, 177] on div "ENI: 02318657 (L:63 x B:7.25)" at bounding box center [557, 174] width 117 height 13
click at [622, 138] on icon "check" at bounding box center [629, 135] width 15 height 15
type input "Mutare"
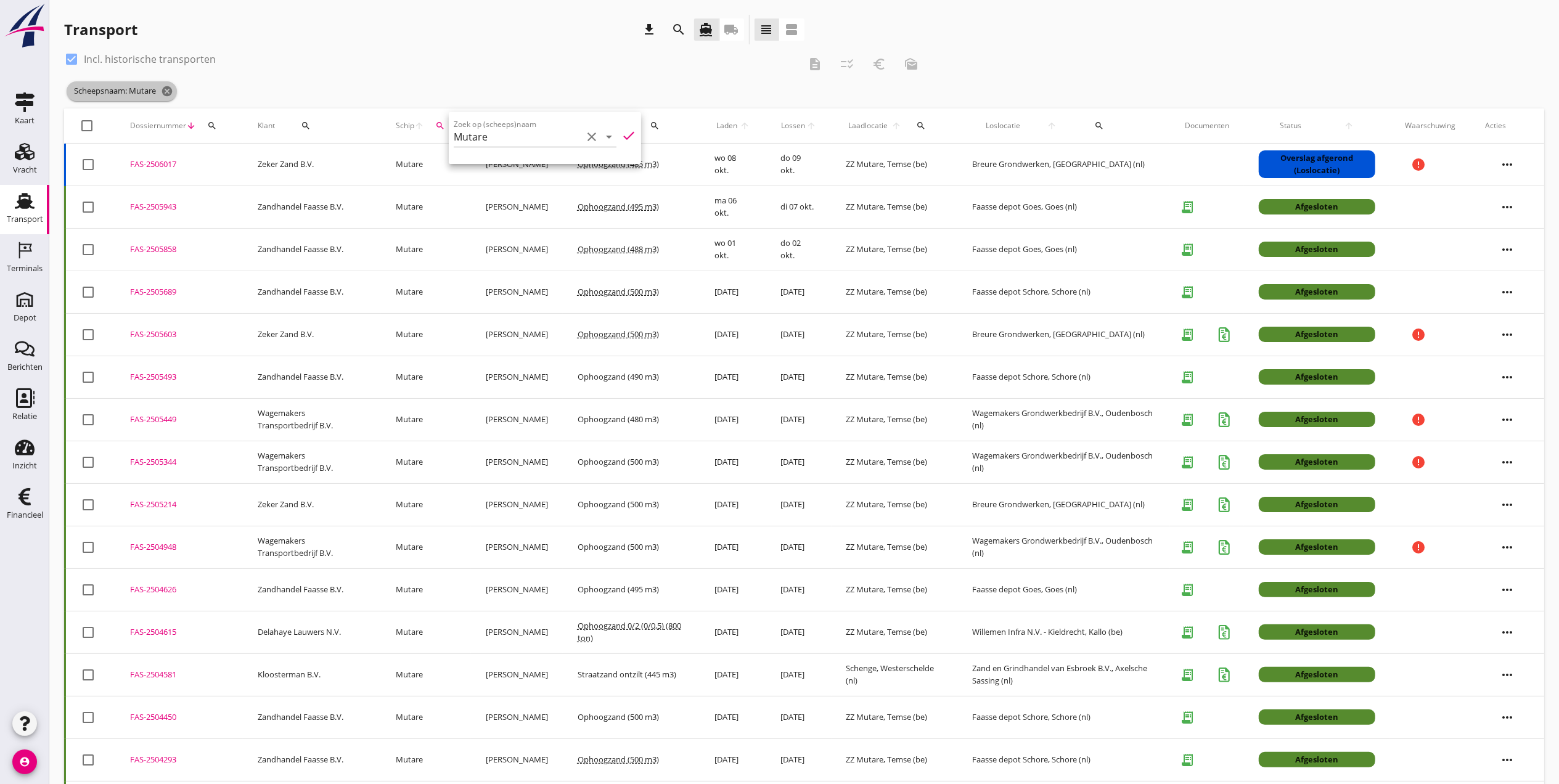
drag, startPoint x: 163, startPoint y: 86, endPoint x: 167, endPoint y: 91, distance: 6.4
click at [163, 85] on icon "cancel" at bounding box center [167, 91] width 13 height 13
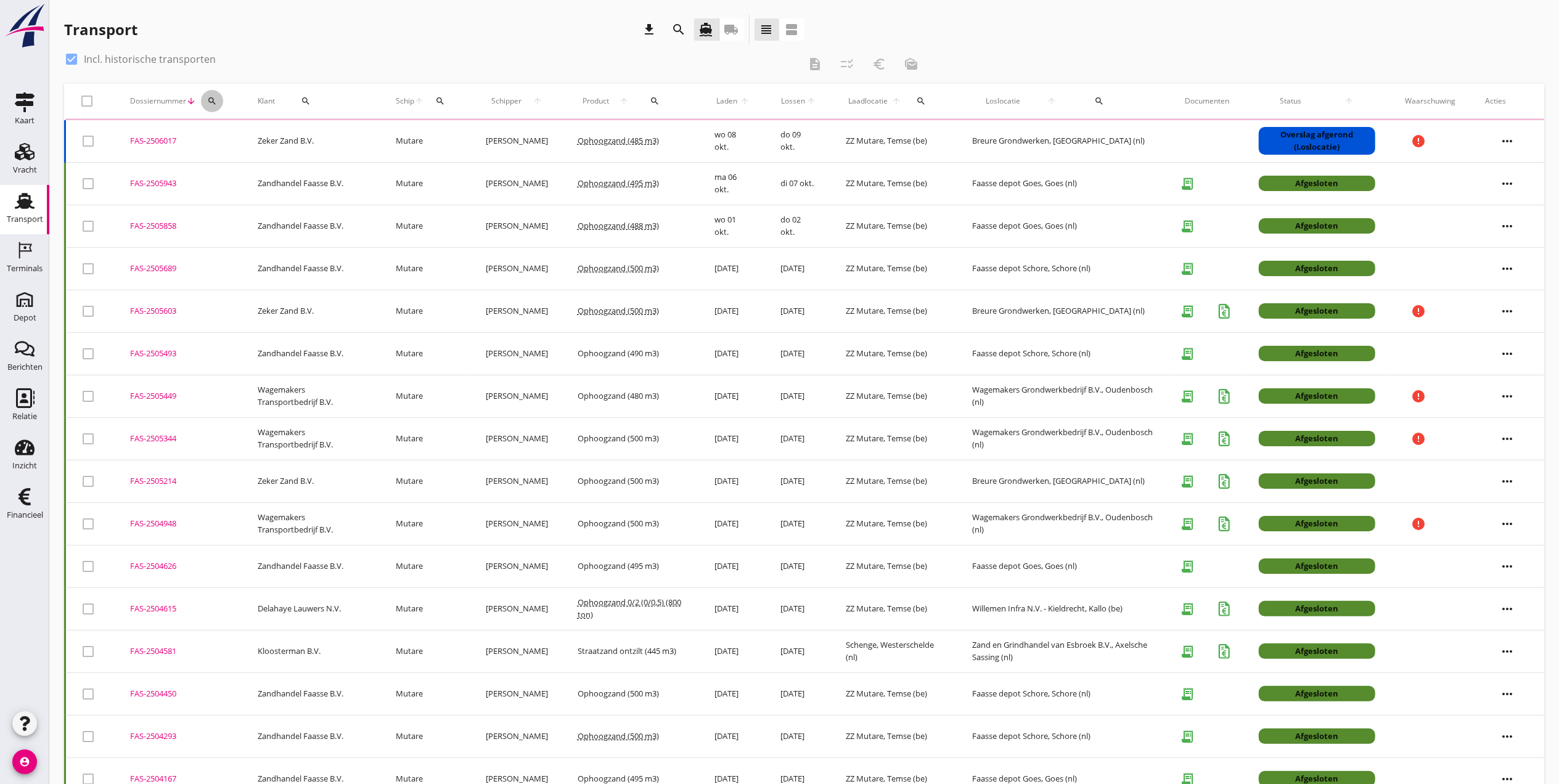
click at [213, 99] on icon "search" at bounding box center [212, 101] width 10 height 10
click at [263, 138] on input "Zoeken op dossiernummer..." at bounding box center [270, 136] width 128 height 20
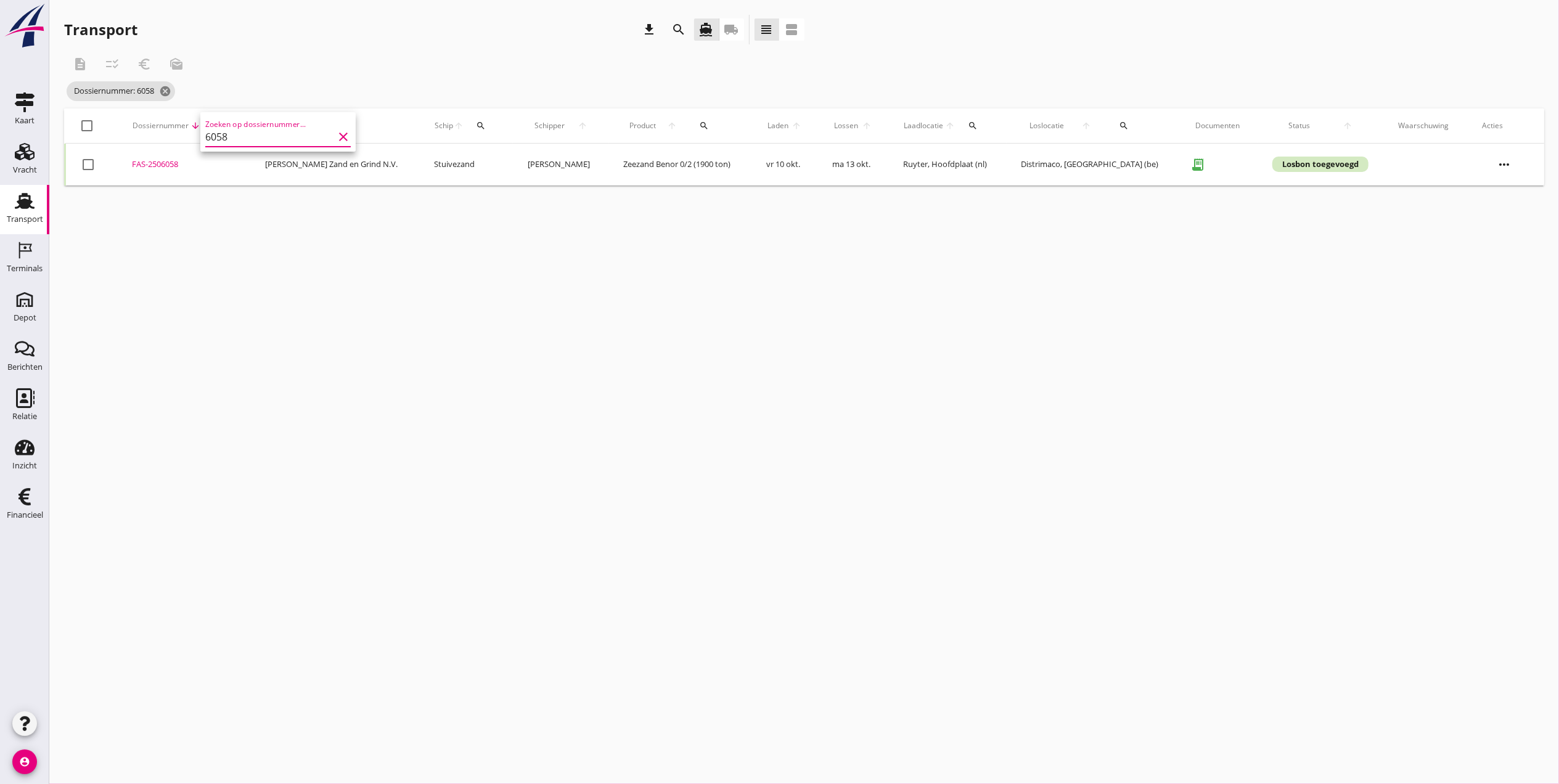
type input "6058"
click at [161, 168] on div "FAS-2506058" at bounding box center [184, 165] width 103 height 13
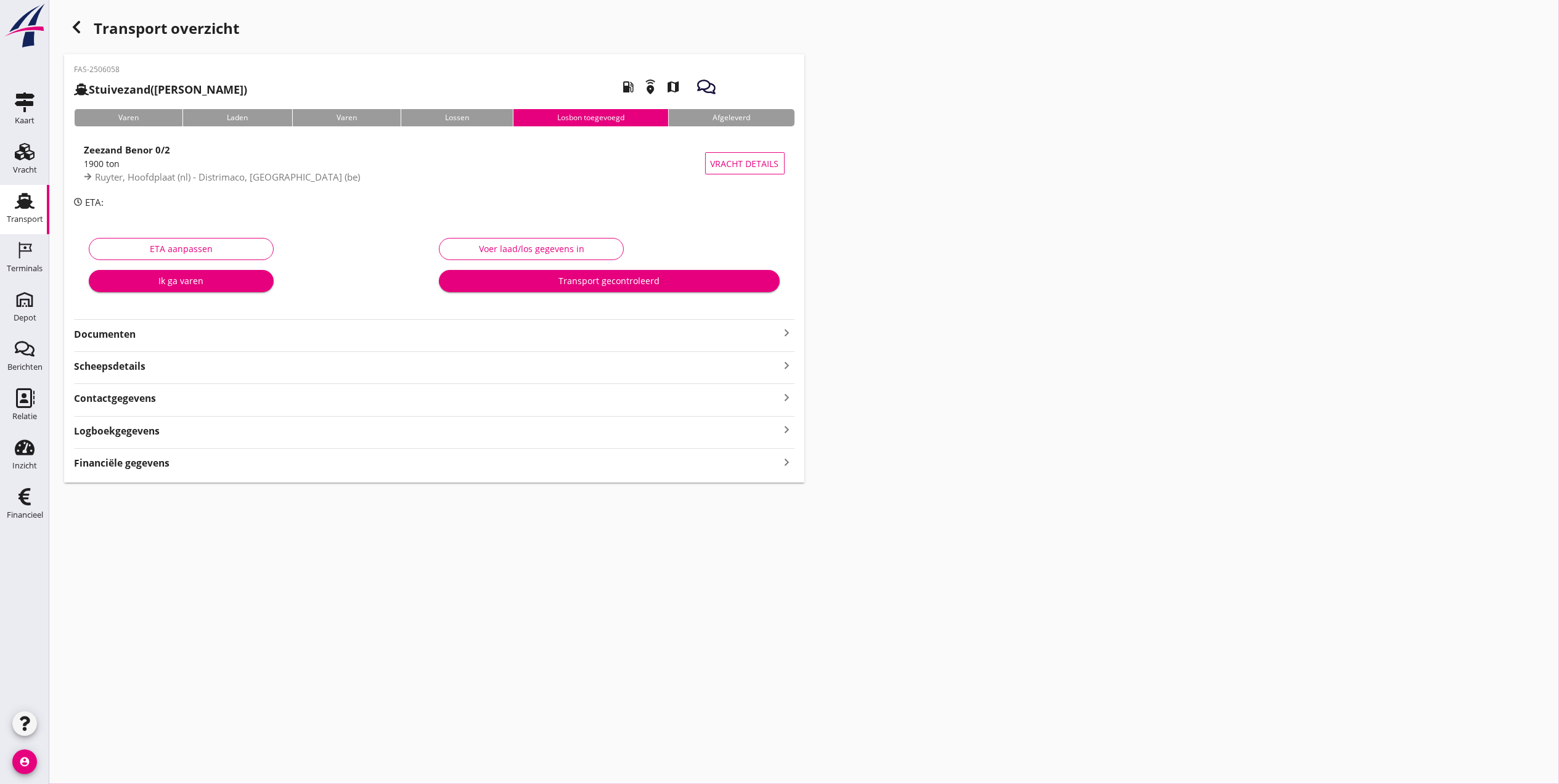
click at [145, 329] on strong "Documenten" at bounding box center [427, 335] width 706 height 14
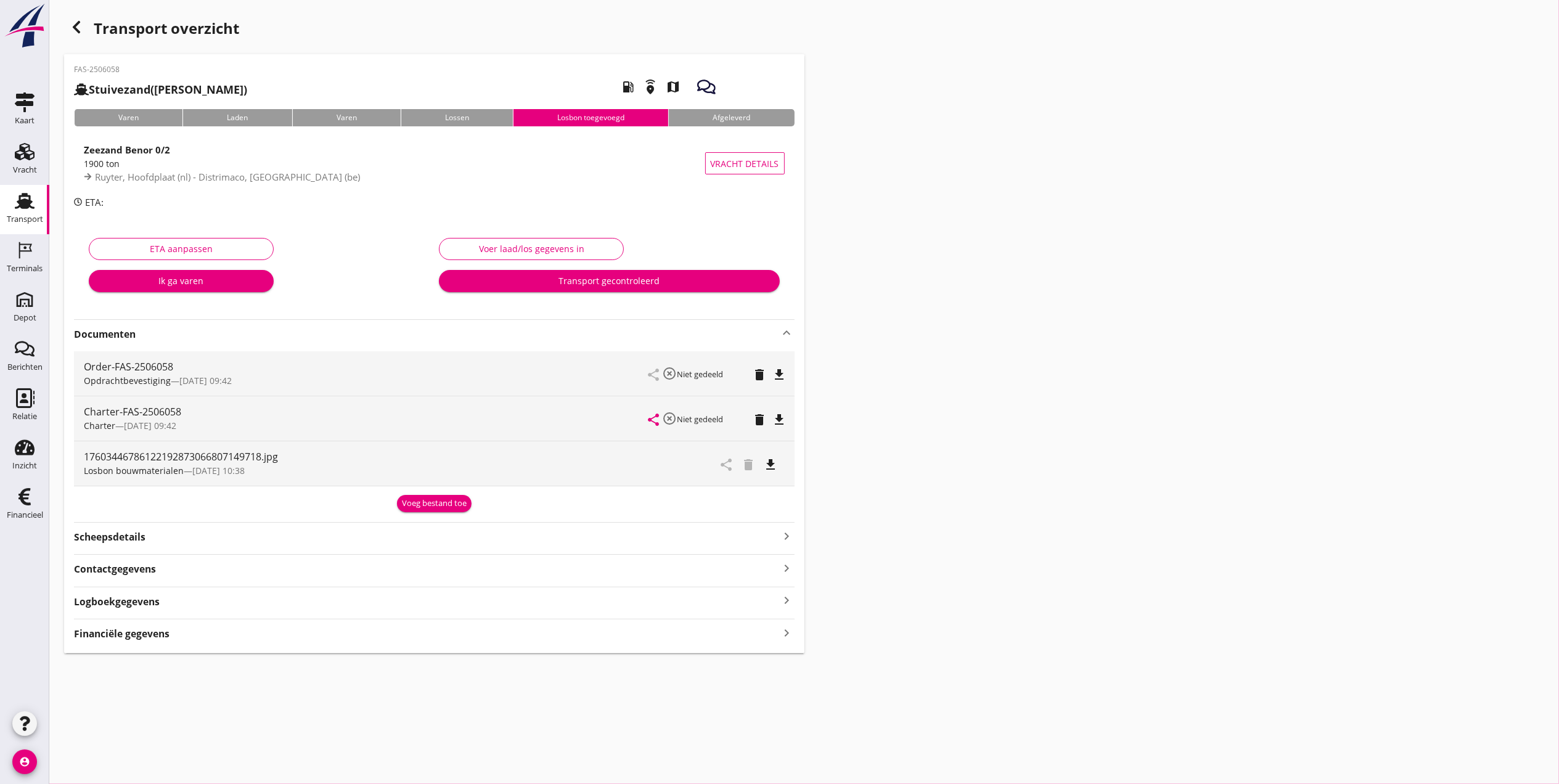
click at [776, 464] on icon "file_download" at bounding box center [771, 464] width 15 height 15
click at [557, 252] on div "Voer laad/los gegevens in" at bounding box center [532, 249] width 164 height 13
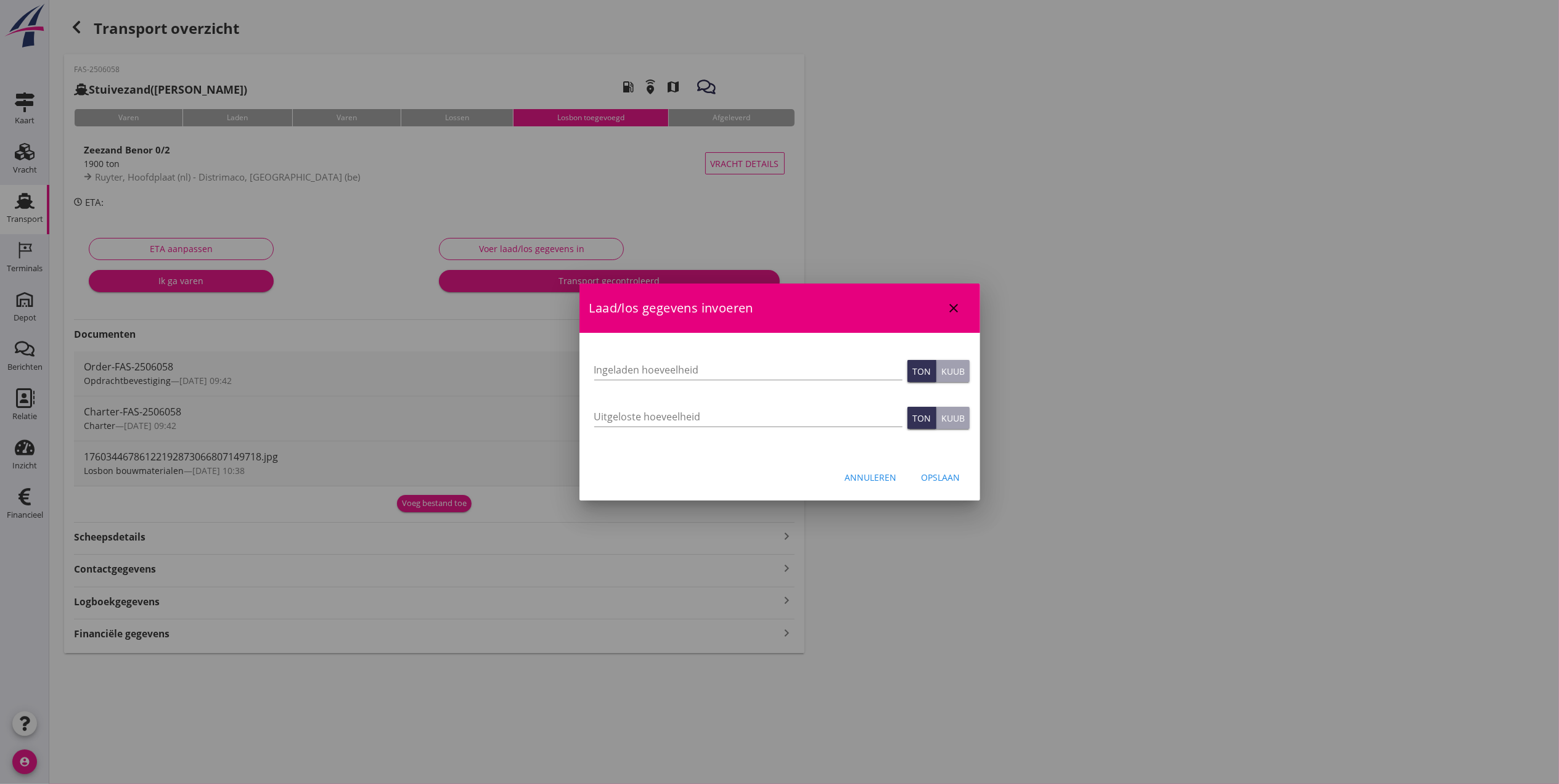
click at [955, 307] on icon "close" at bounding box center [954, 308] width 15 height 15
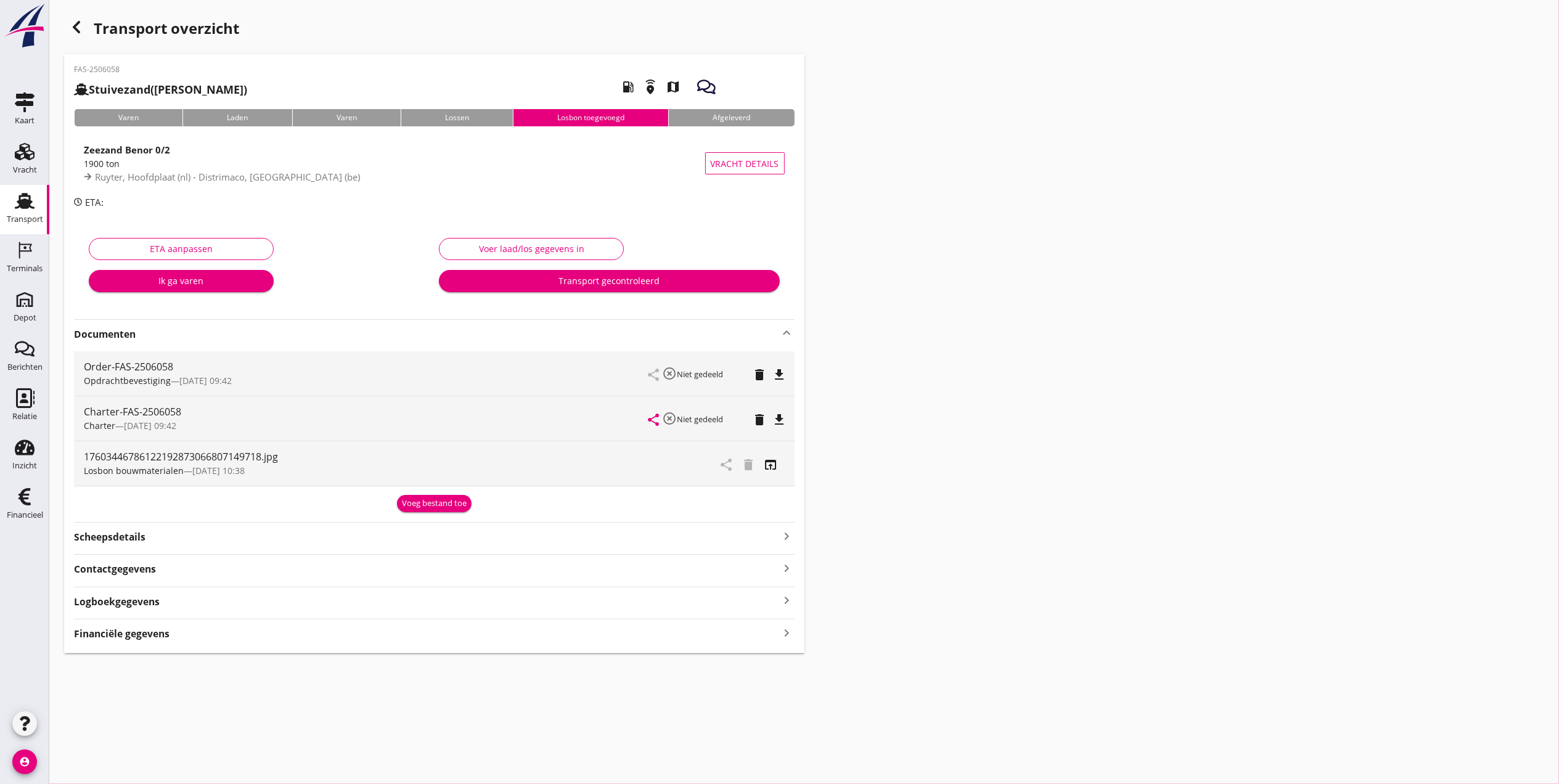
click at [146, 542] on div "Scheepsdetails keyboard_arrow_right" at bounding box center [435, 535] width 721 height 16
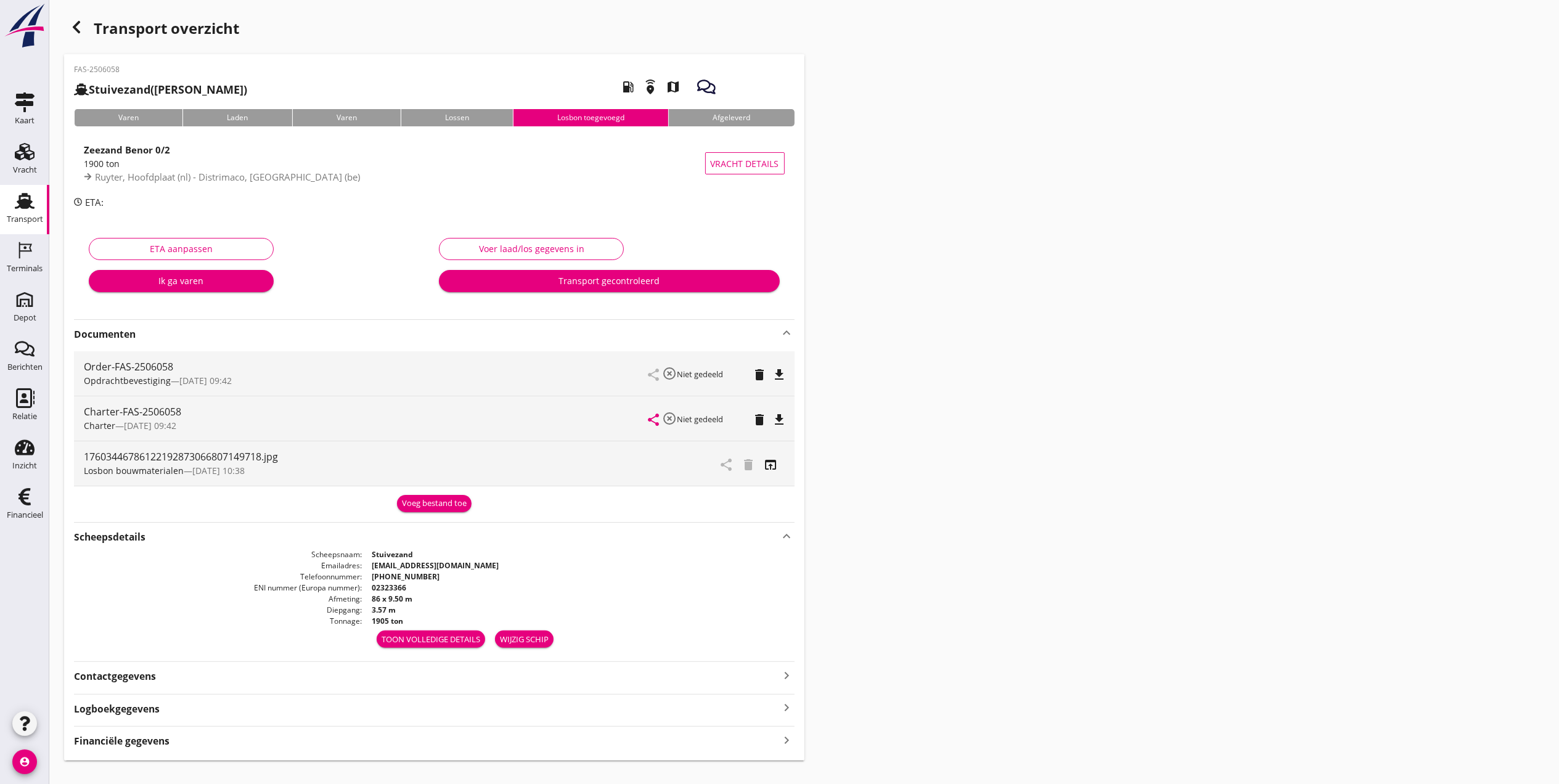
click at [148, 715] on strong "Logboekgegevens" at bounding box center [117, 709] width 86 height 14
click at [156, 711] on strong "Logboekgegevens" at bounding box center [117, 709] width 86 height 14
click at [159, 707] on div "Logboekgegevens keyboard_arrow_right" at bounding box center [435, 707] width 721 height 16
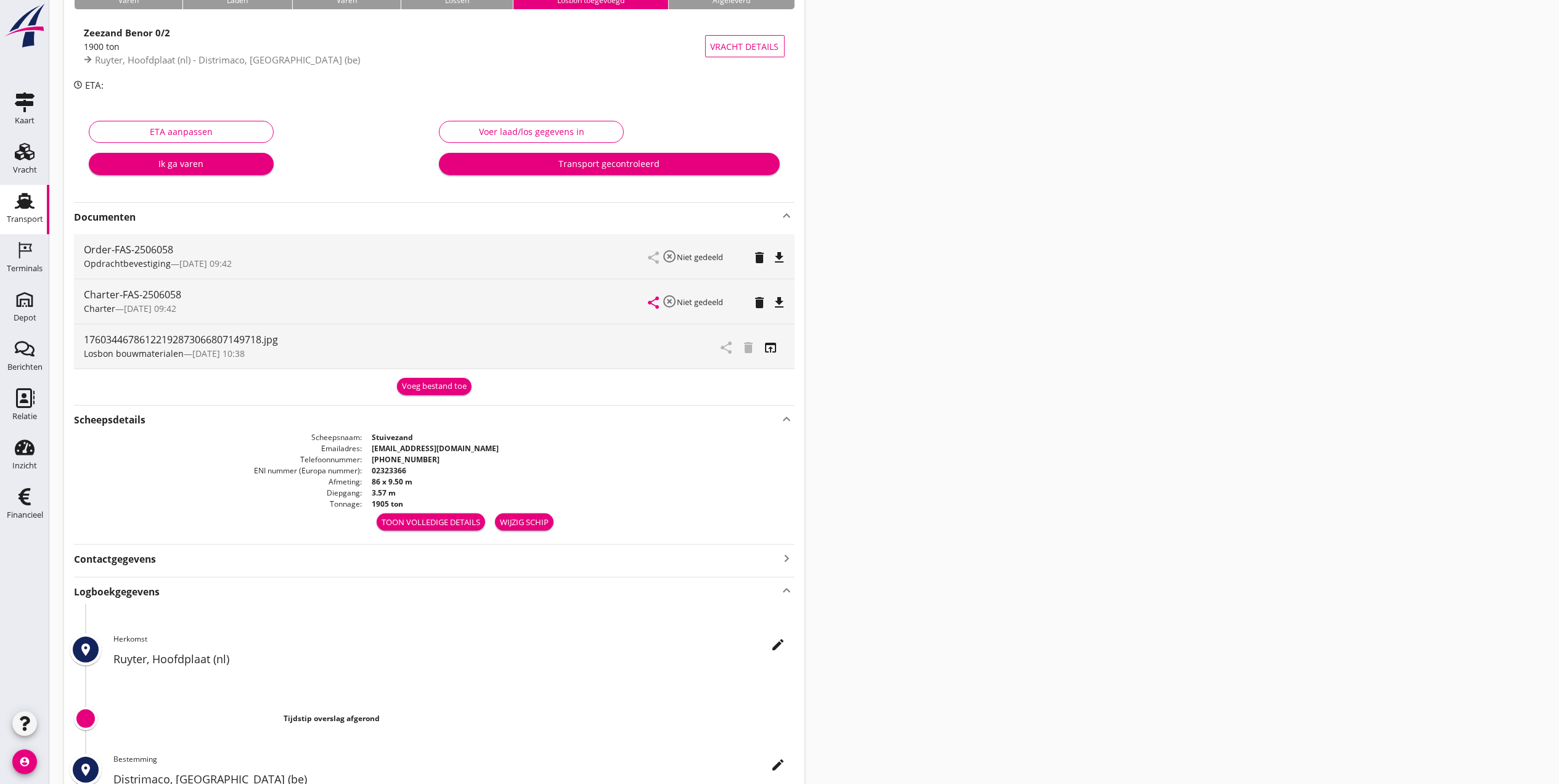
scroll to position [282, 0]
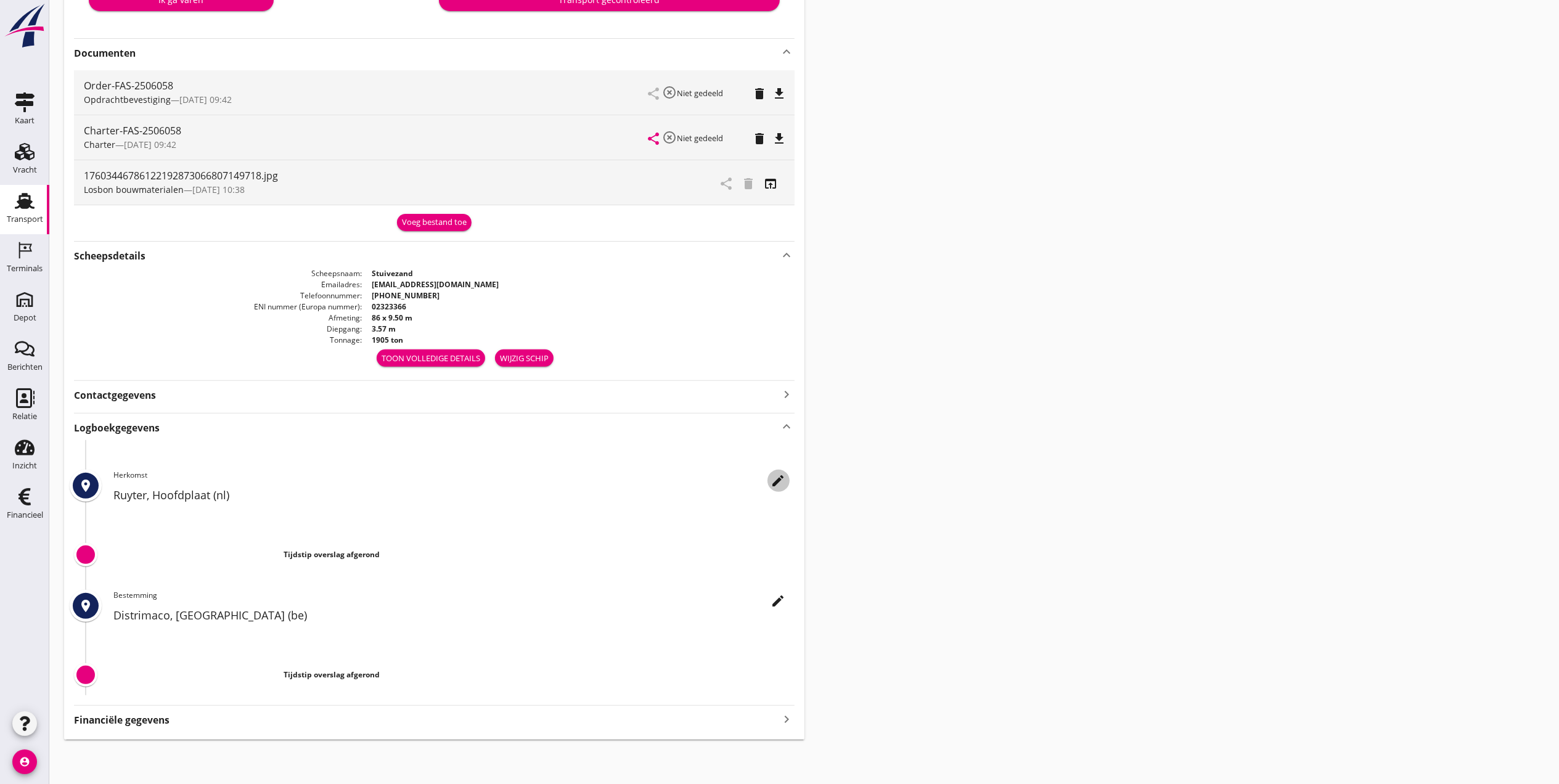
click at [777, 474] on icon "edit" at bounding box center [778, 481] width 15 height 15
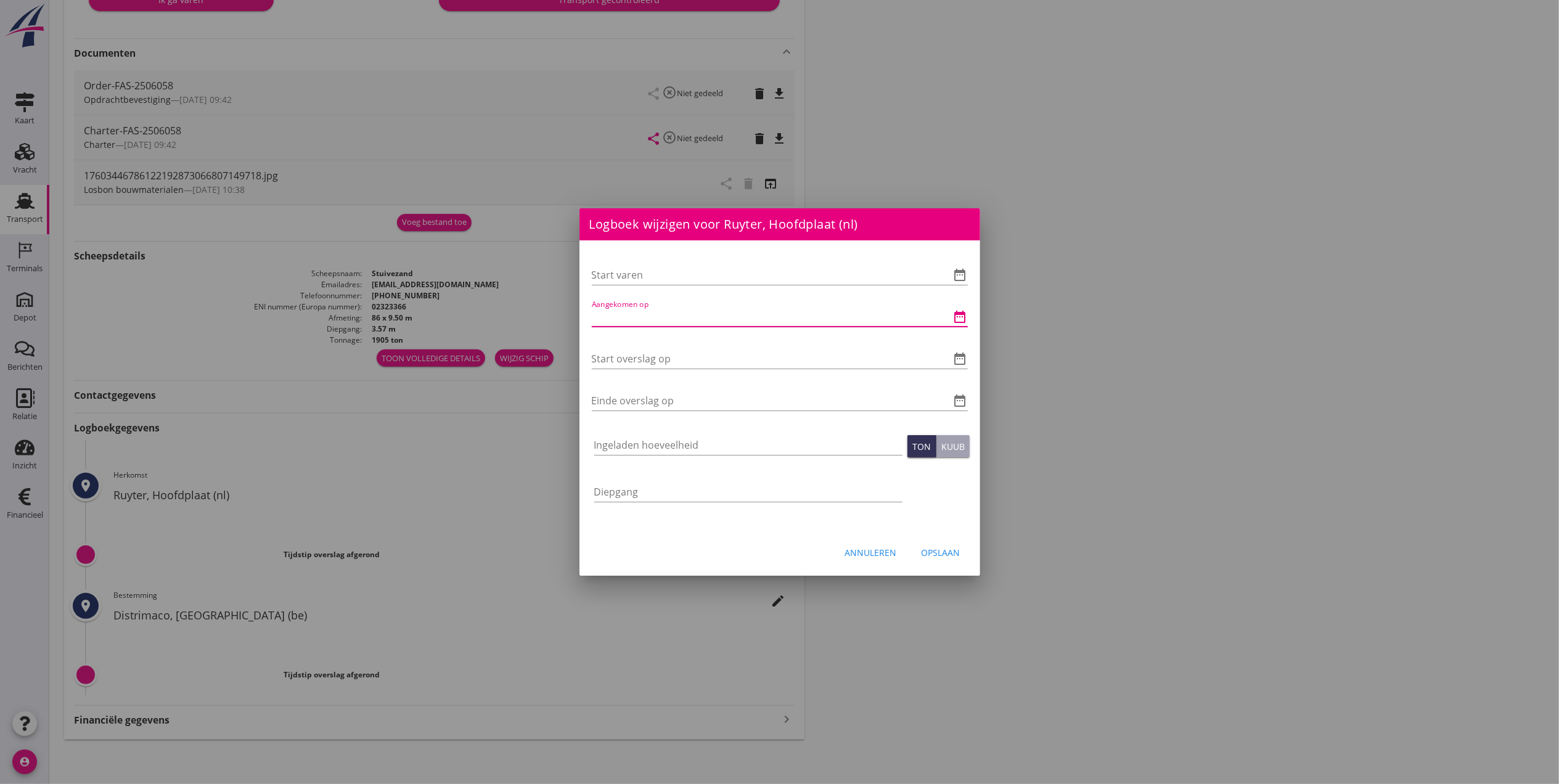
click at [658, 316] on input "Aangekomen op" at bounding box center [762, 317] width 342 height 20
click at [963, 321] on icon "date_range" at bounding box center [960, 317] width 15 height 15
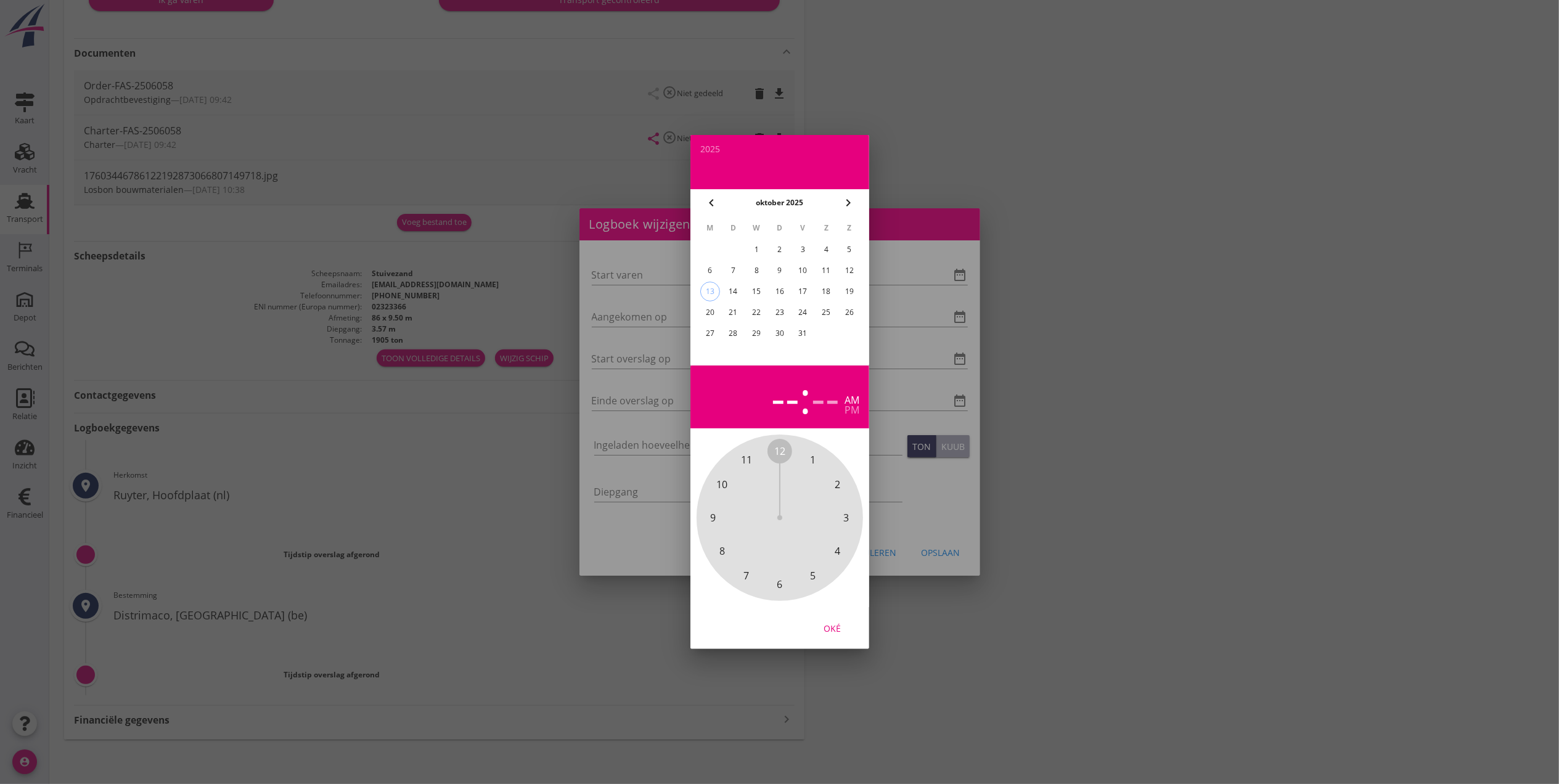
click at [805, 270] on div "10" at bounding box center [802, 270] width 20 height 20
click at [803, 270] on div "10" at bounding box center [802, 270] width 20 height 20
click at [848, 516] on span "3" at bounding box center [846, 517] width 5 height 15
click at [780, 582] on span "30" at bounding box center [780, 584] width 11 height 15
click at [826, 625] on div "Oké" at bounding box center [832, 628] width 34 height 13
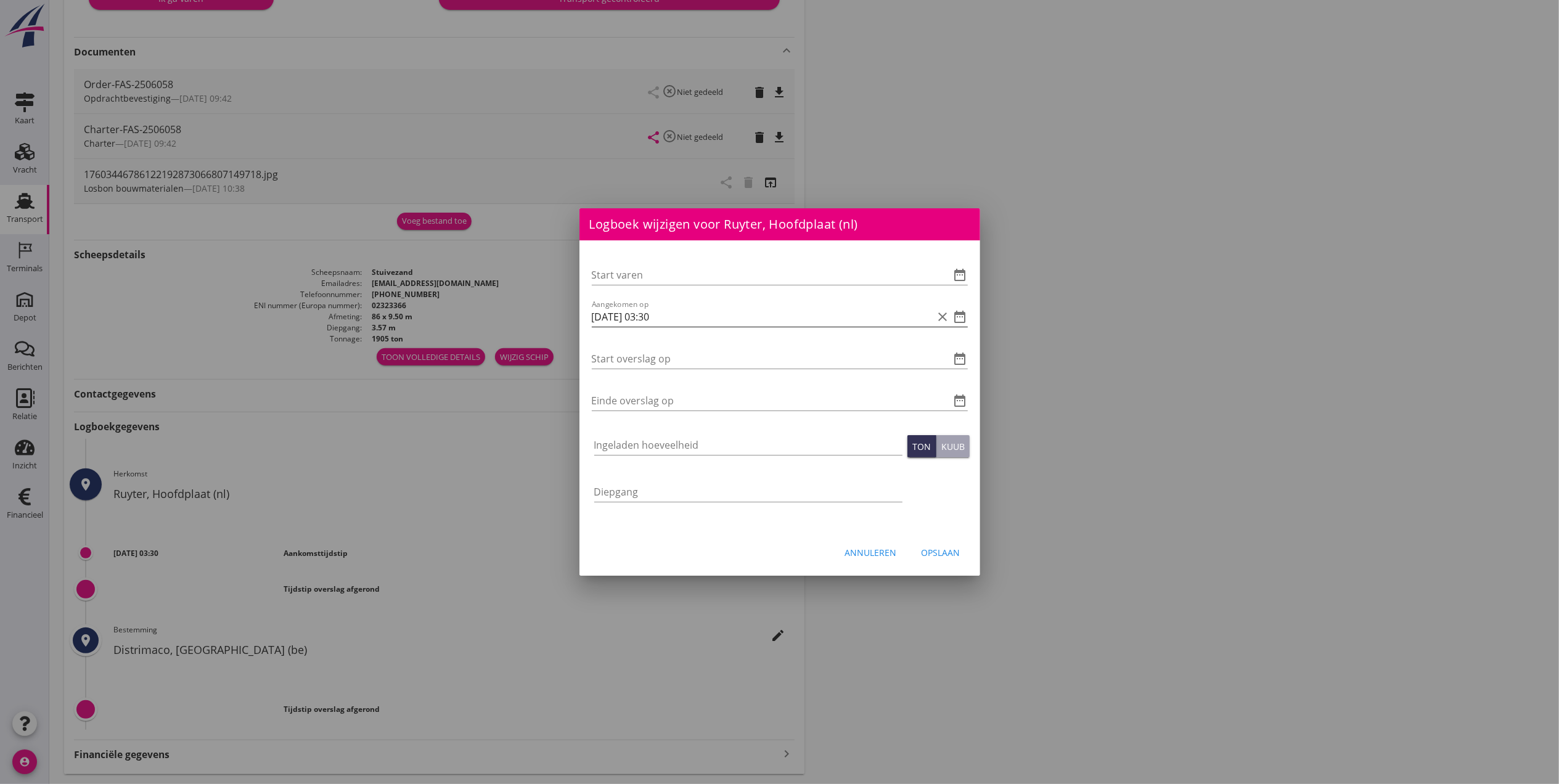
click at [654, 319] on input "[DATE] 03:30" at bounding box center [762, 317] width 342 height 20
type input "[DATE] 15:30"
click at [701, 345] on div "Start overslag op date_range" at bounding box center [780, 361] width 376 height 39
click at [698, 358] on input "Start overslag op" at bounding box center [762, 358] width 342 height 20
drag, startPoint x: 688, startPoint y: 317, endPoint x: 564, endPoint y: 317, distance: 124.0
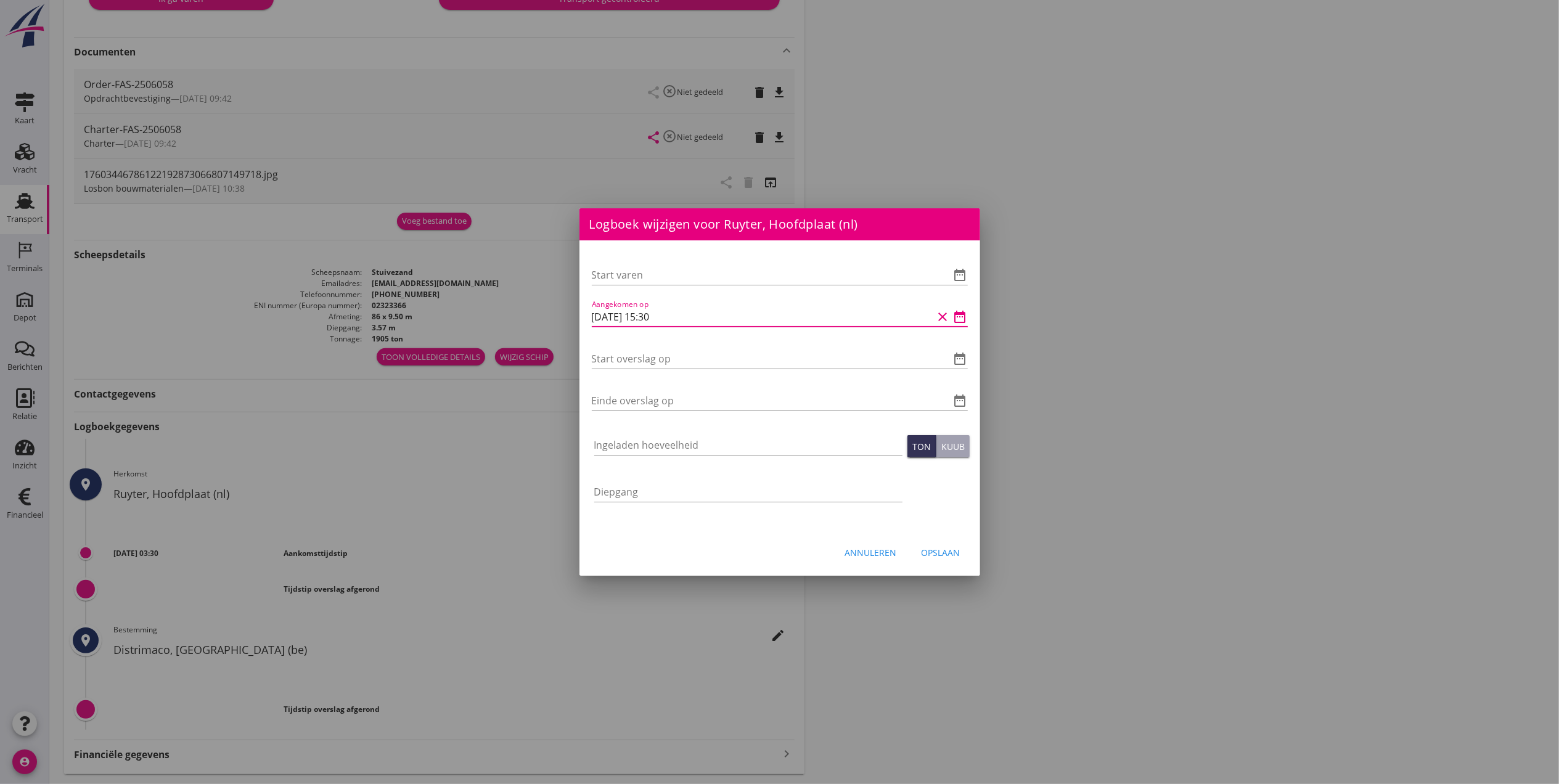
click at [564, 317] on div "Logboek wijzigen voor Distrimaco, [GEOGRAPHIC_DATA] (be) Start varen date_range…" at bounding box center [780, 268] width 1559 height 1101
click at [677, 357] on input "Start overslag op" at bounding box center [762, 358] width 342 height 20
paste input "[DATE] 15:30"
type input "[DATE] 15:30"
click at [658, 401] on input "Einde overslag op" at bounding box center [762, 400] width 342 height 20
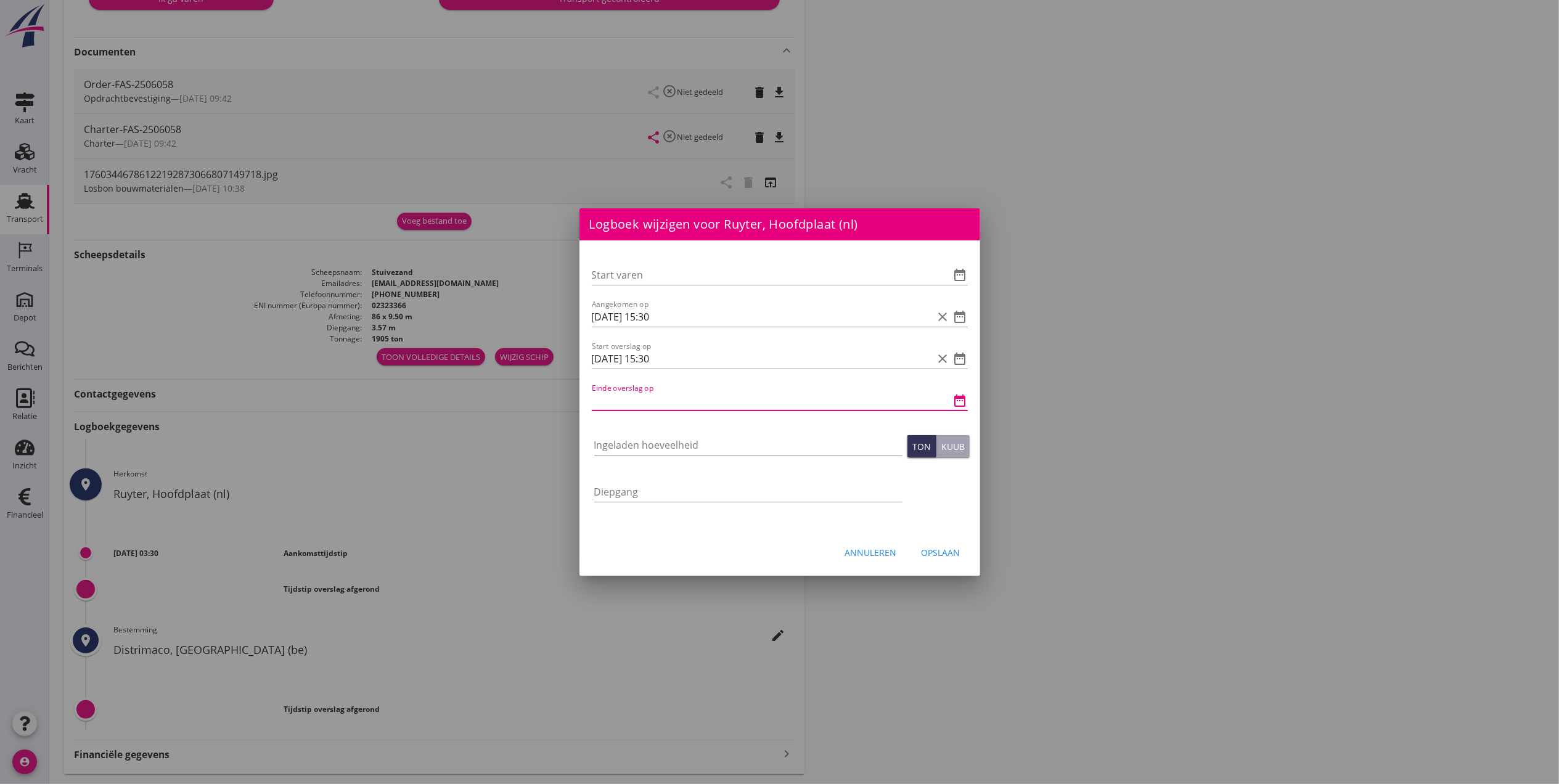
paste input "[DATE] 15:30"
click at [652, 398] on input "[DATE] 15:30" at bounding box center [762, 400] width 342 height 20
type input "[DATE] 16:30"
click at [694, 446] on input "Ingeladen hoeveelheid" at bounding box center [748, 445] width 308 height 20
click at [944, 556] on div "Opslaan" at bounding box center [941, 553] width 39 height 13
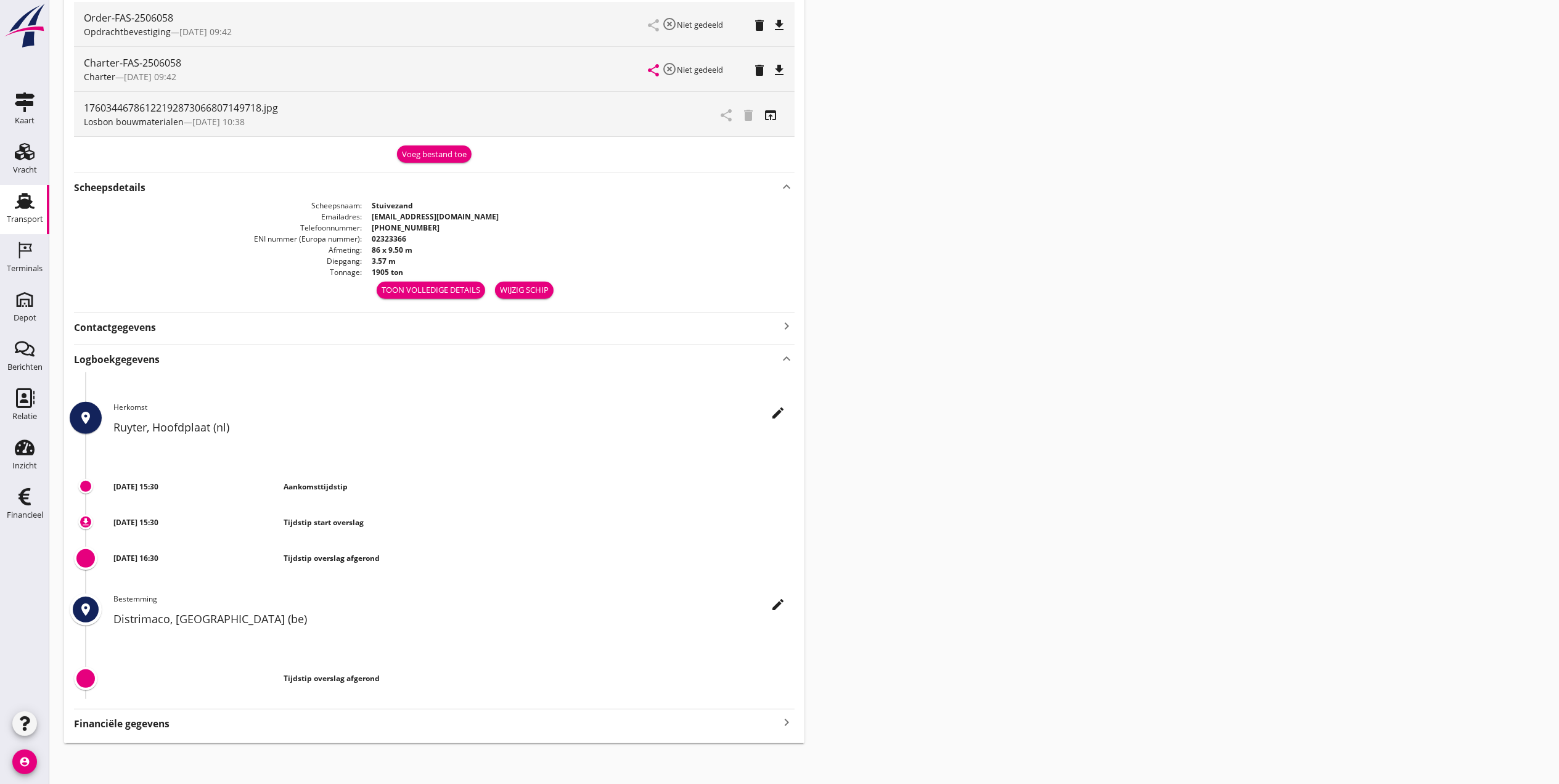
scroll to position [334, 0]
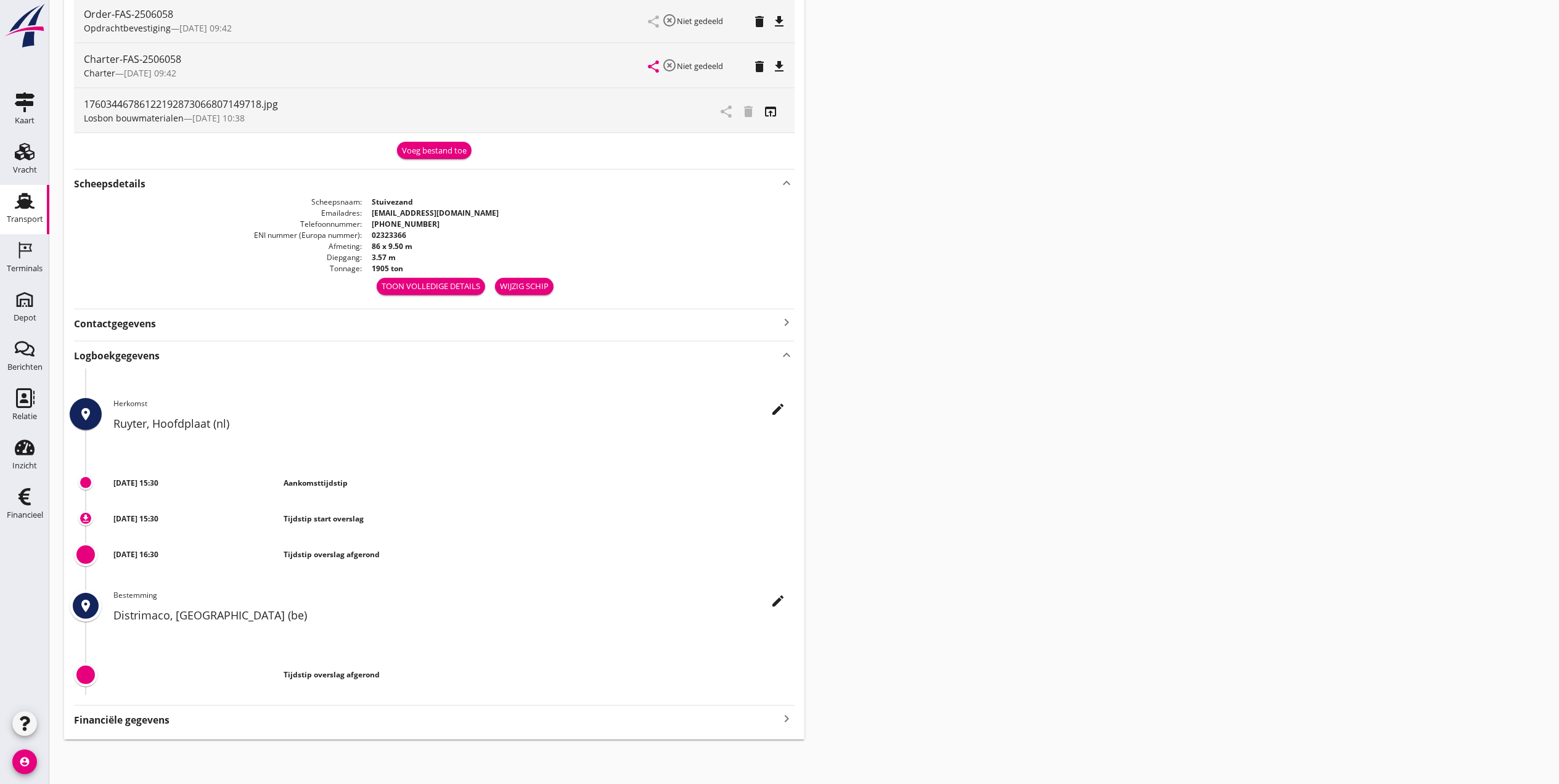
click at [780, 605] on icon "edit" at bounding box center [778, 600] width 15 height 15
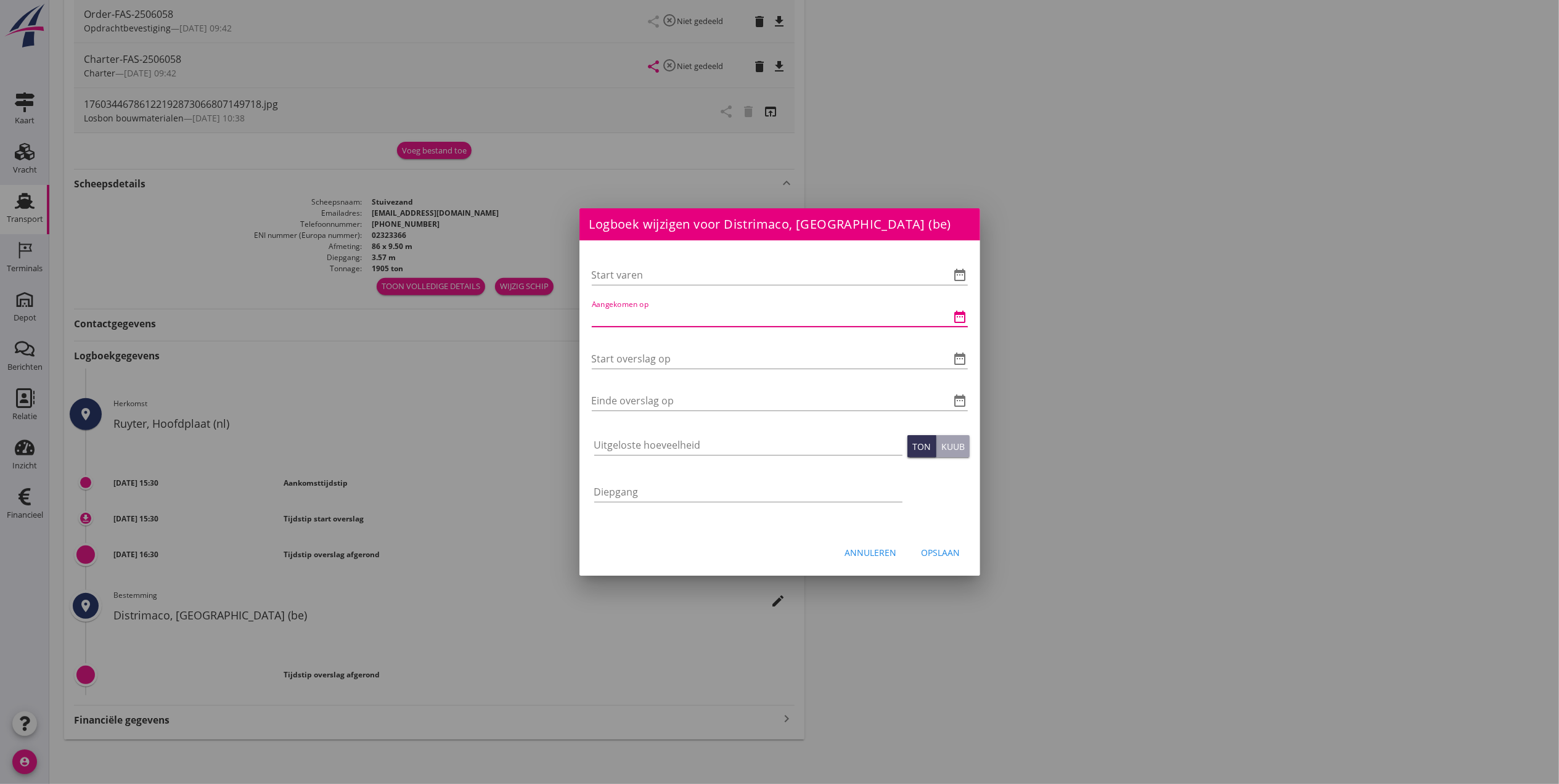
click at [665, 307] on input "Aangekomen op" at bounding box center [762, 317] width 342 height 20
type input "[DATE] 05:00"
click at [686, 346] on div "Start overslag op date_range" at bounding box center [780, 361] width 376 height 39
drag, startPoint x: 691, startPoint y: 314, endPoint x: 563, endPoint y: 316, distance: 128.0
click at [563, 313] on div "Logboek wijzigen voor Distrimaco, [GEOGRAPHIC_DATA] (be) Start varen date_range…" at bounding box center [780, 225] width 1559 height 1117
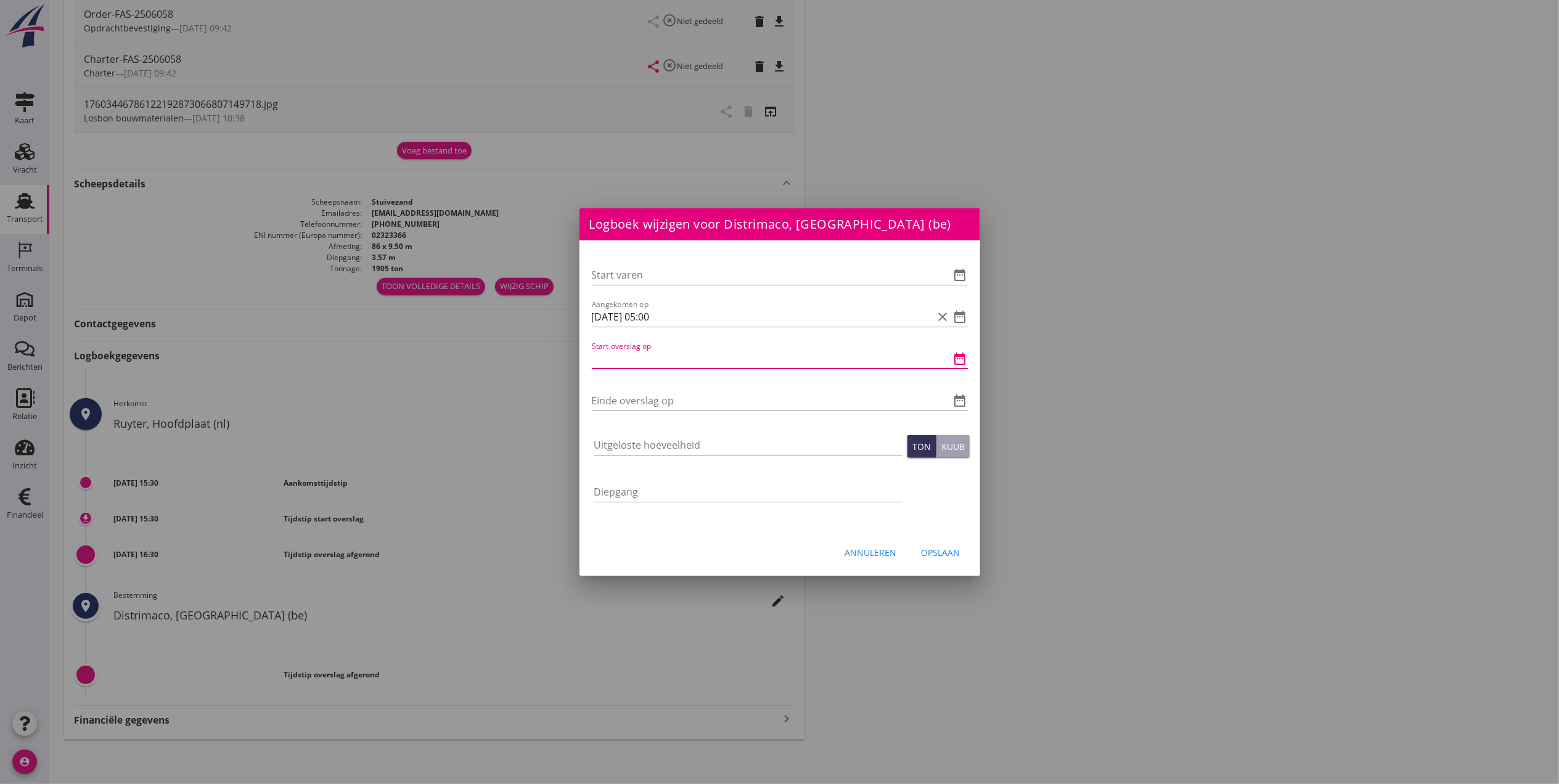
click at [619, 363] on input "Start overslag op" at bounding box center [762, 358] width 342 height 20
paste input "[DATE] 05:00"
type input "[DATE] 05:00"
click at [658, 395] on input "Einde overslag op" at bounding box center [762, 400] width 342 height 20
paste input "[DATE] 05:00"
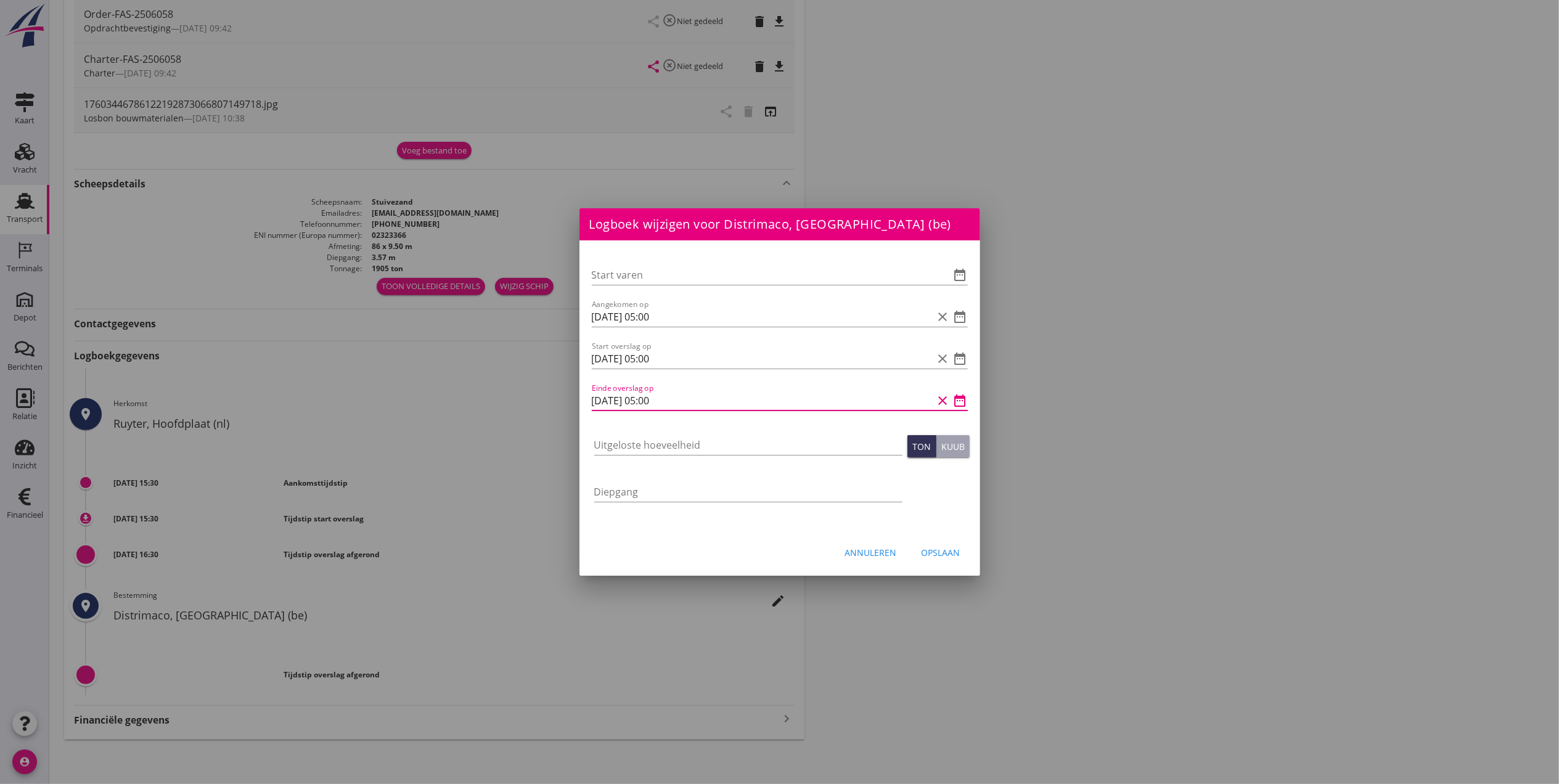
click at [654, 400] on input "[DATE] 05:00" at bounding box center [762, 400] width 342 height 20
type input "[DATE] 09:00"
click at [714, 442] on input "Uitgeloste hoeveelheid" at bounding box center [748, 445] width 308 height 20
type input "1911"
click at [945, 553] on div "Opslaan" at bounding box center [941, 553] width 39 height 13
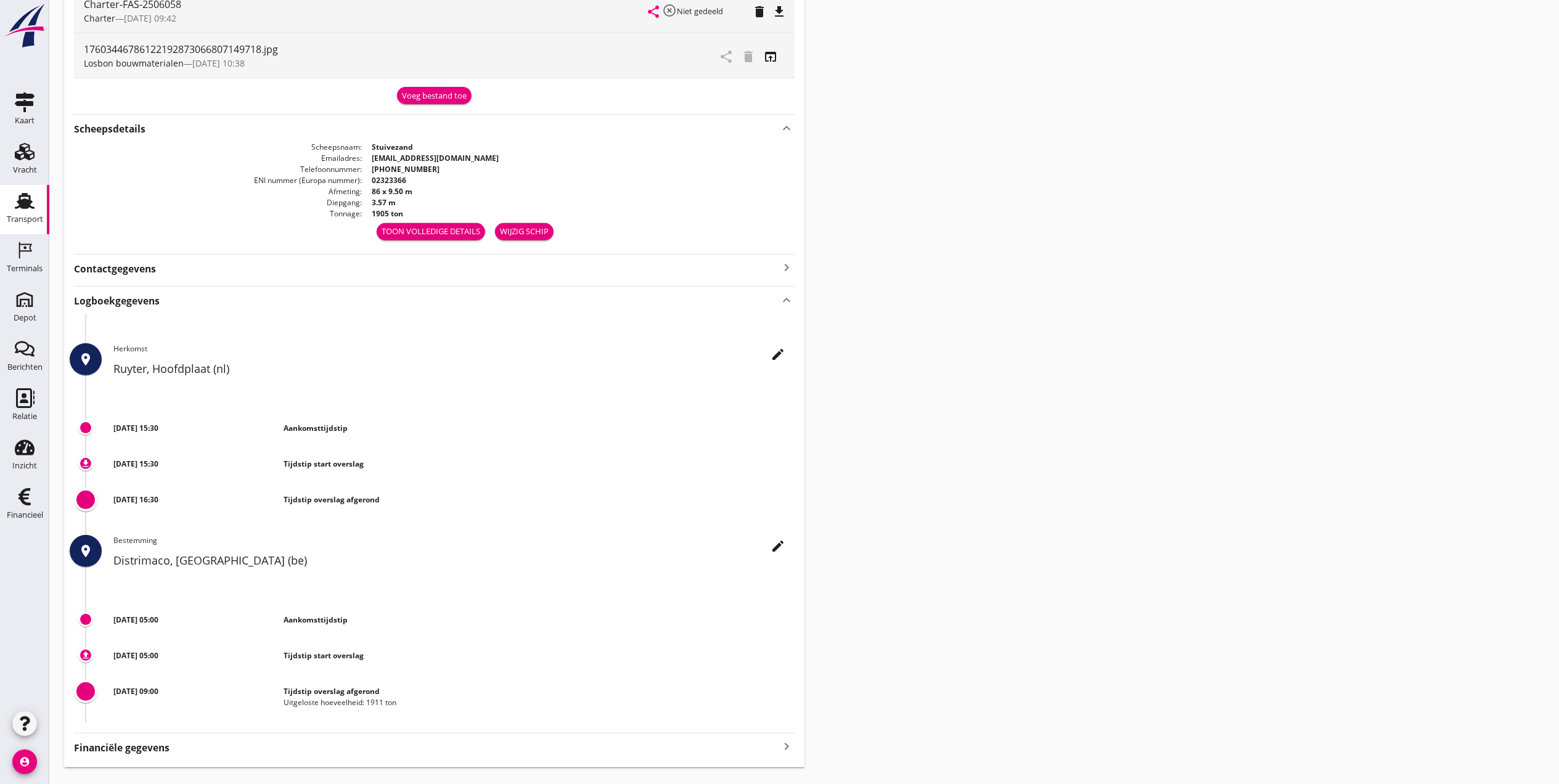
scroll to position [417, 0]
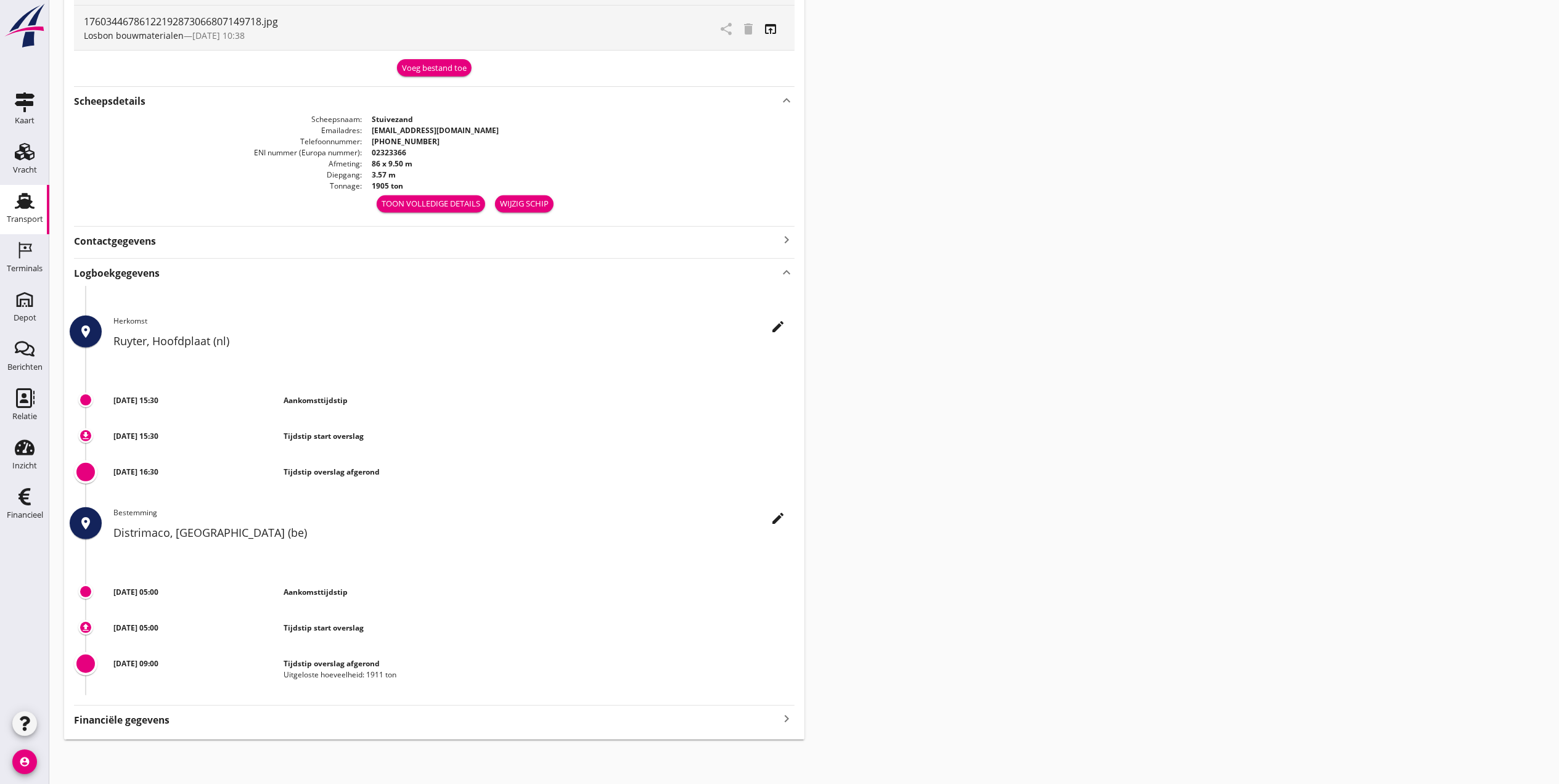
click at [148, 245] on strong "Contactgegevens" at bounding box center [115, 242] width 82 height 14
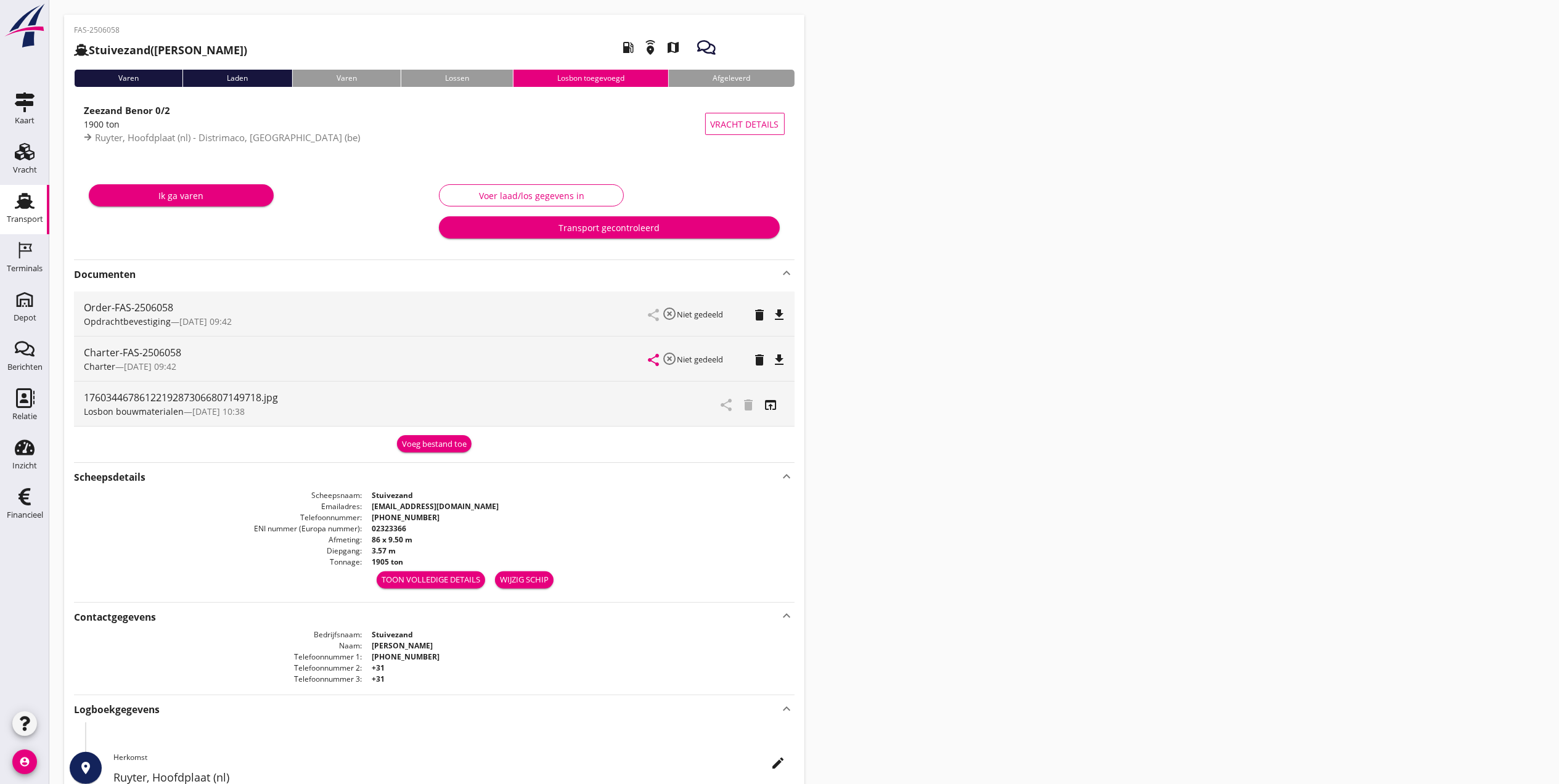
scroll to position [0, 0]
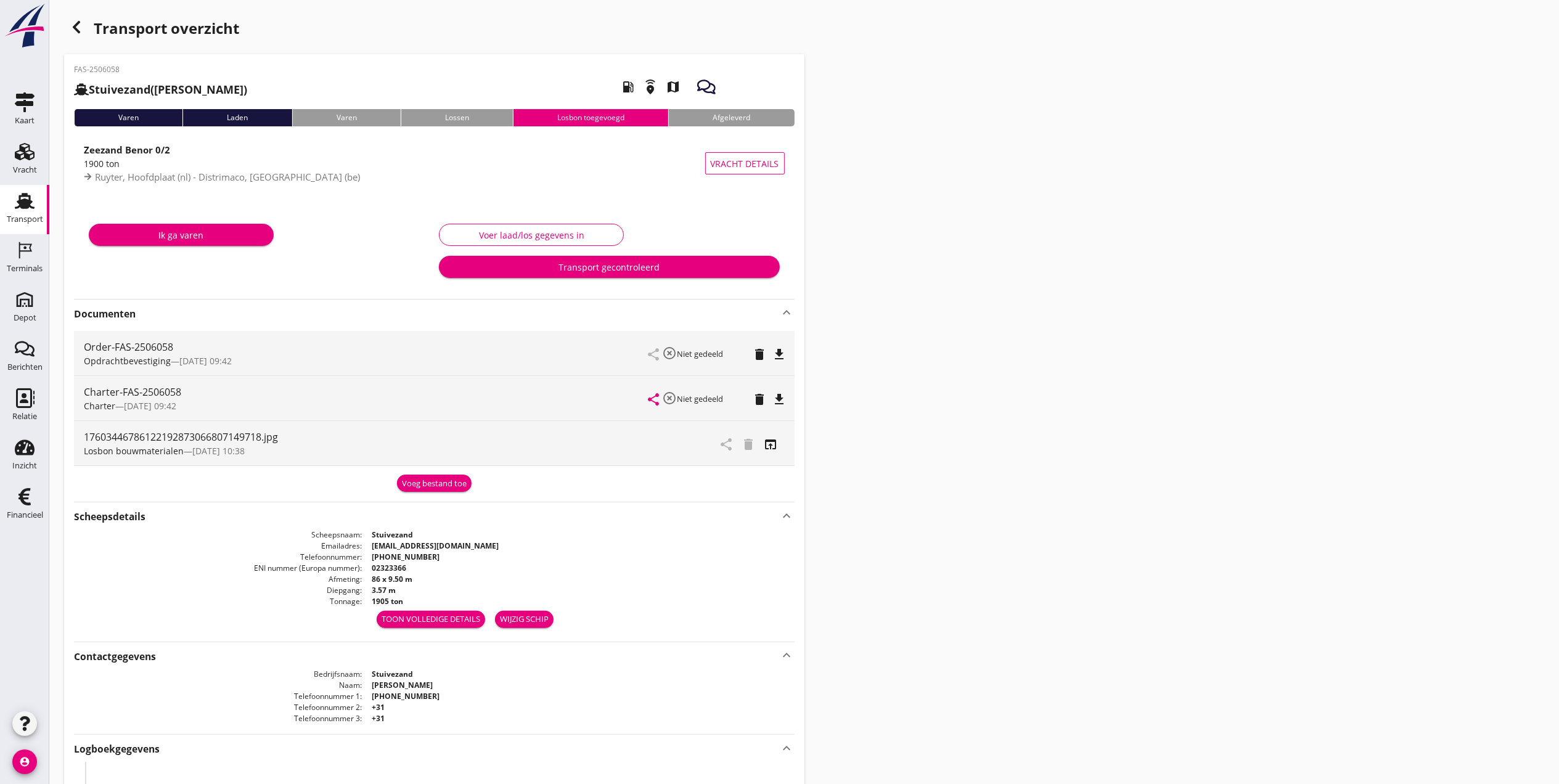
click at [504, 231] on div "Voer laad/los gegevens in" at bounding box center [532, 235] width 164 height 13
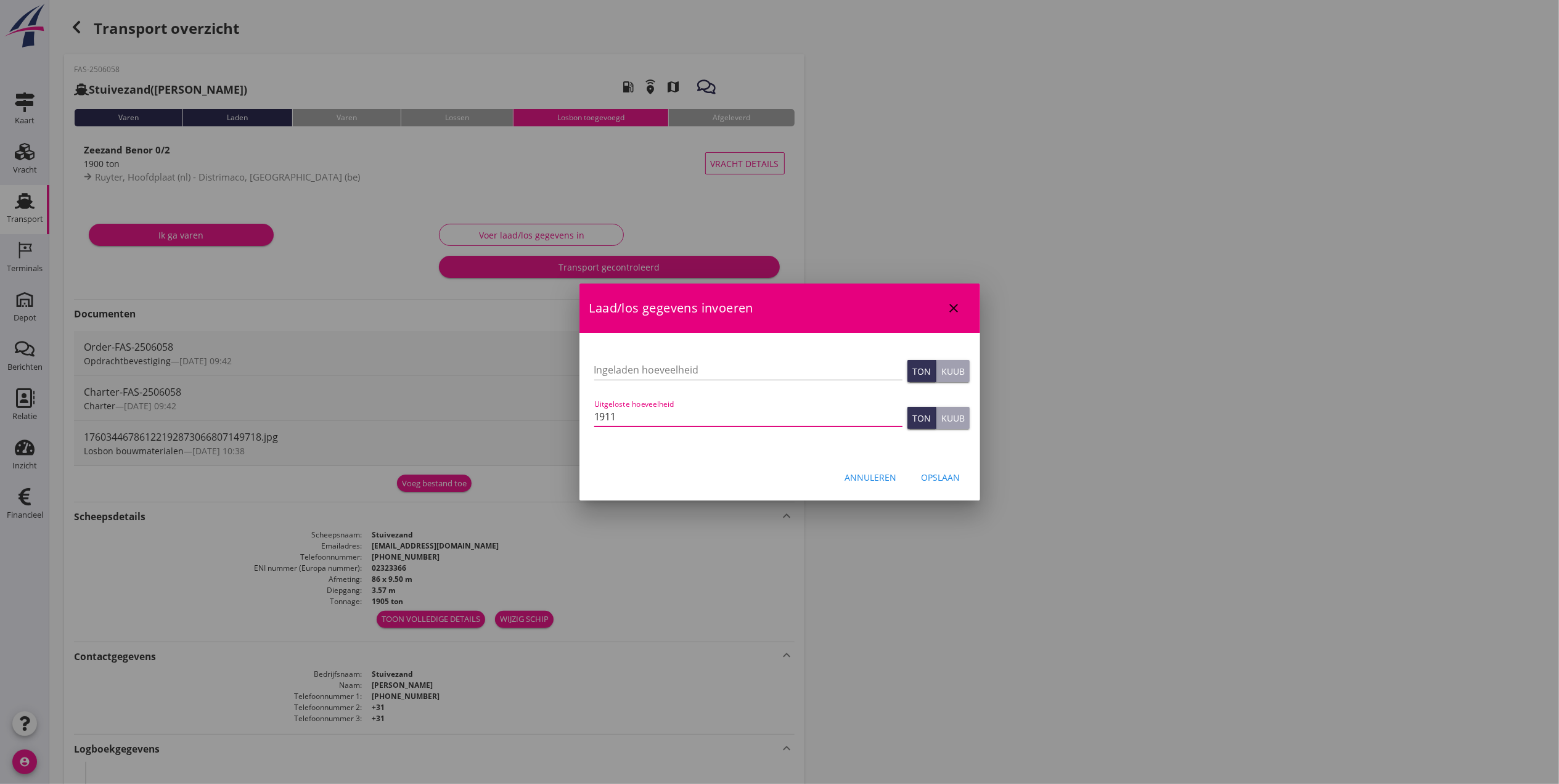
click at [713, 410] on input "1911" at bounding box center [748, 416] width 308 height 20
type input "1911"
click at [941, 476] on div "Opslaan" at bounding box center [941, 477] width 39 height 13
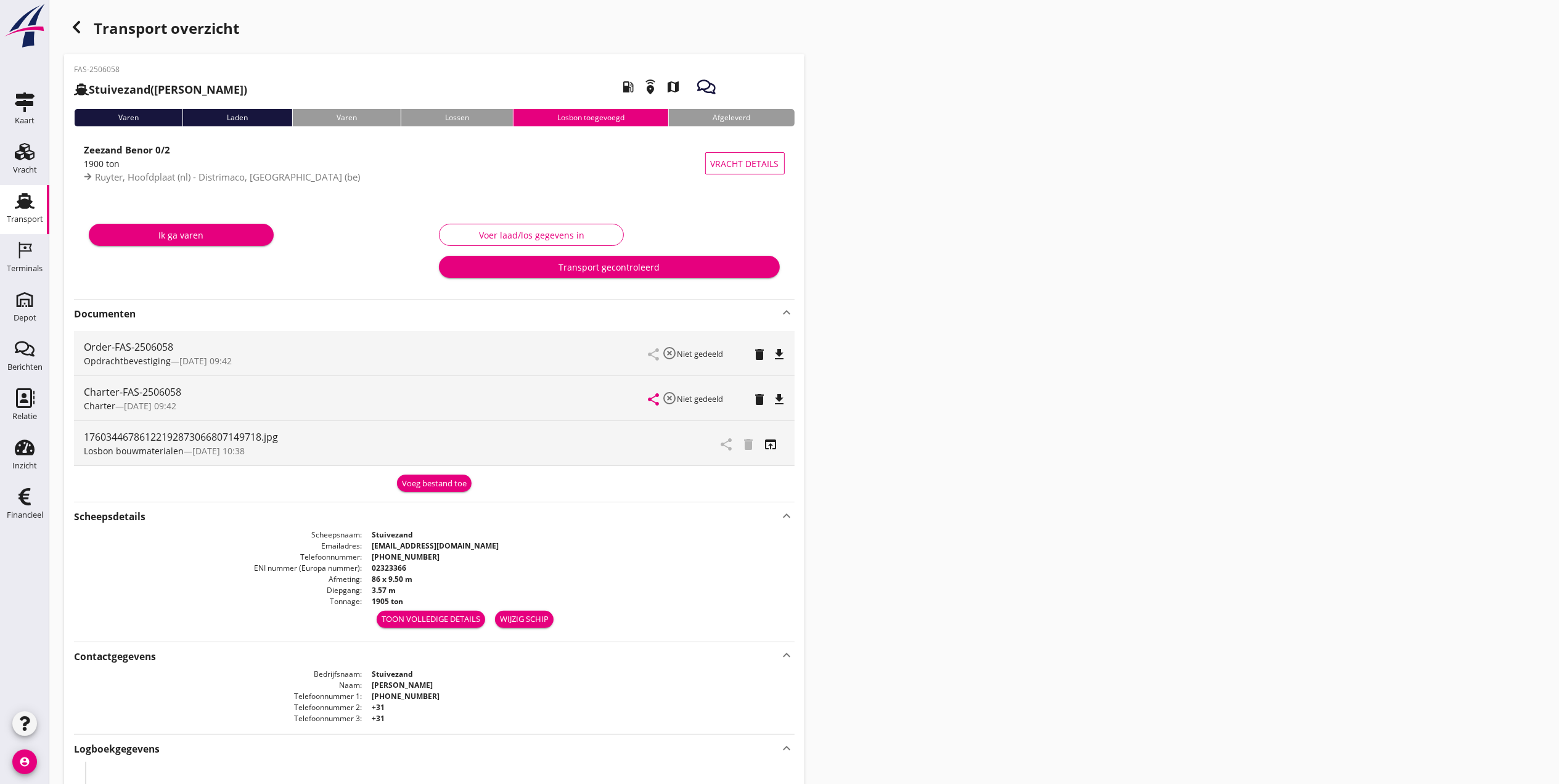
click at [551, 270] on div "Transport gecontroleerd" at bounding box center [609, 267] width 321 height 13
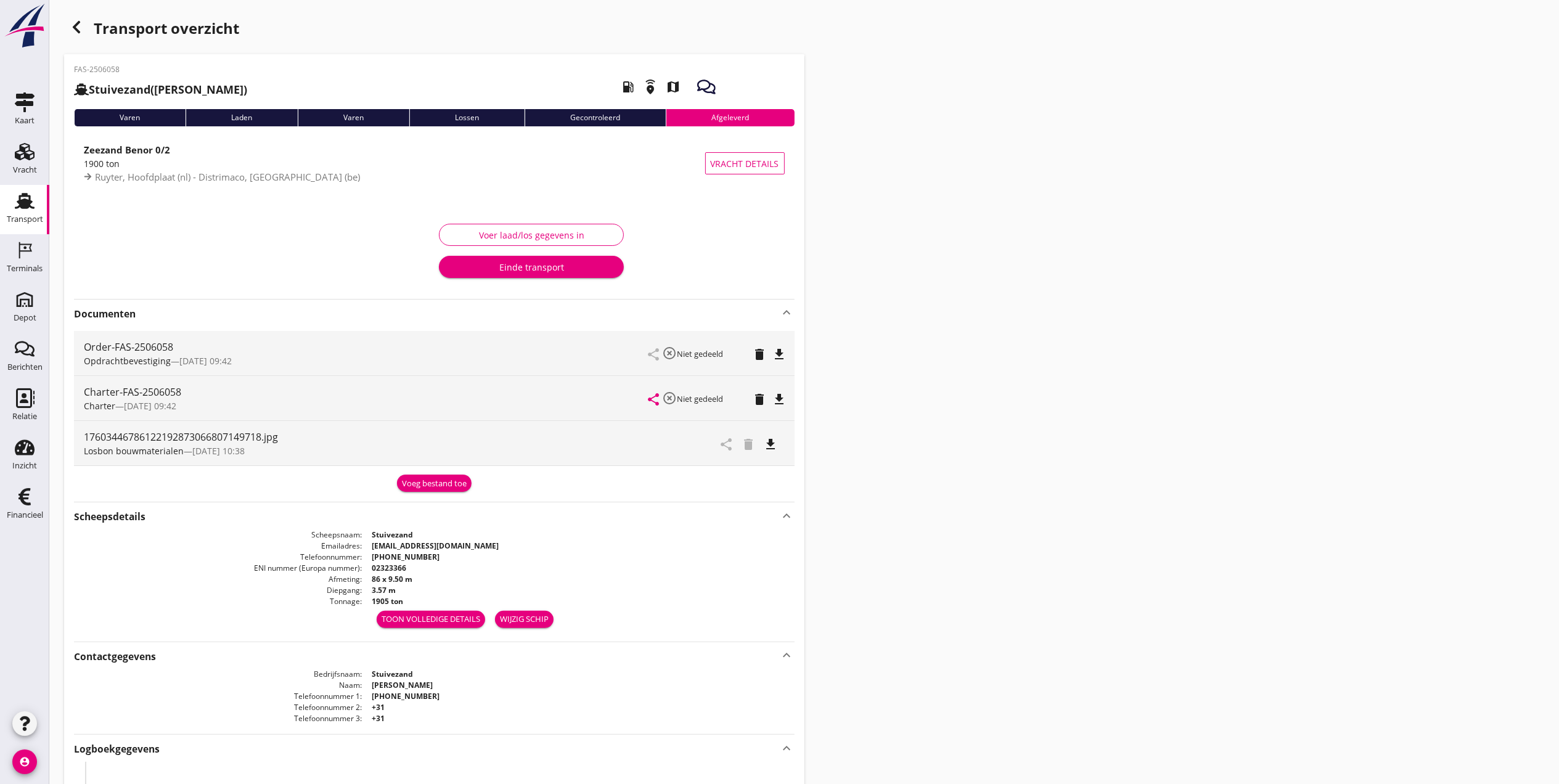
click at [1062, 252] on div "Transport overzicht FAS-2506058 Stuivezand ([PERSON_NAME]) local_gas_station em…" at bounding box center [804, 615] width 1510 height 1230
click at [28, 197] on icon "Transport" at bounding box center [24, 200] width 20 height 20
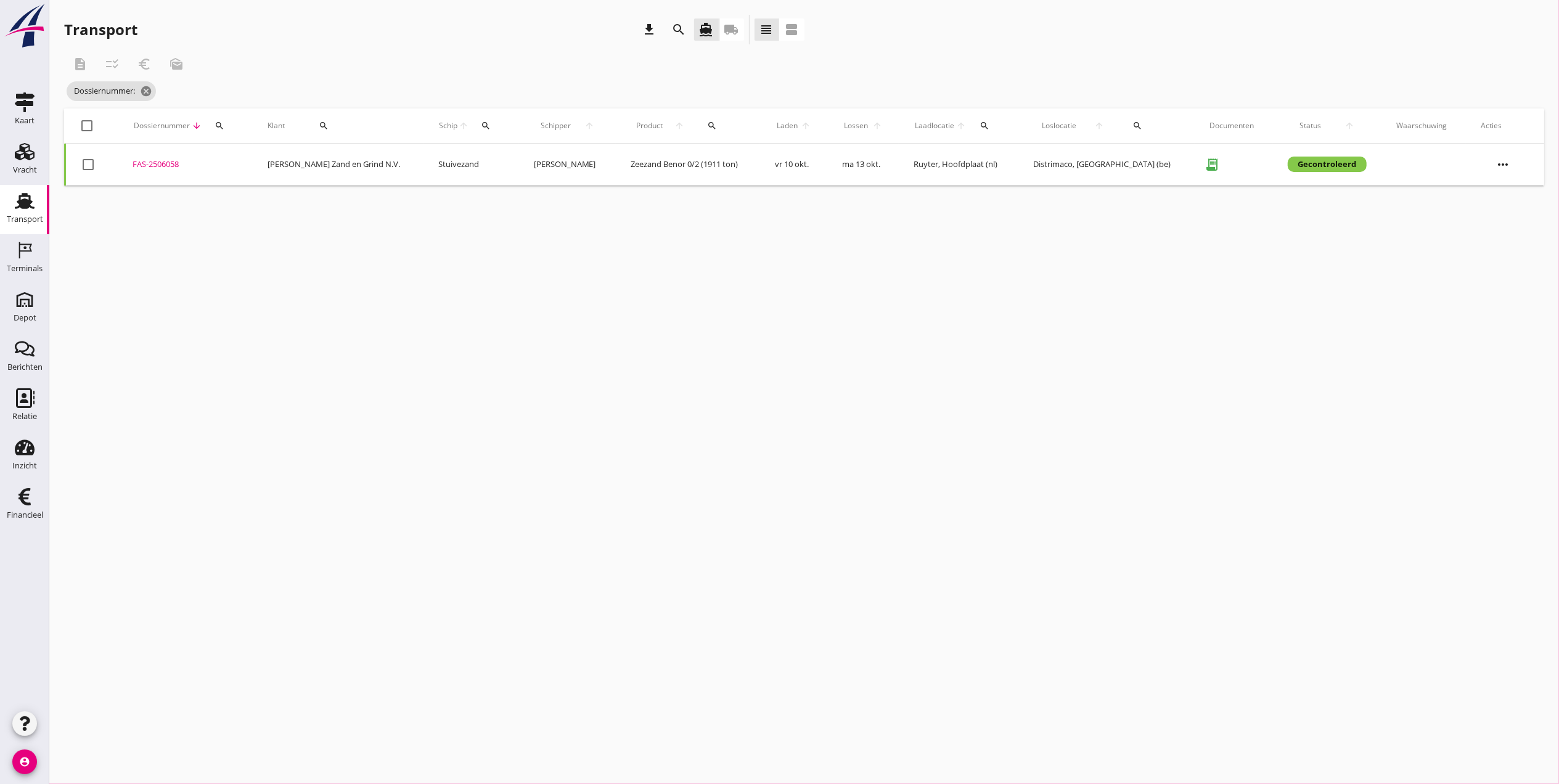
click at [23, 190] on link "Transport Transport" at bounding box center [24, 209] width 49 height 49
click at [167, 87] on icon "cancel" at bounding box center [165, 91] width 13 height 13
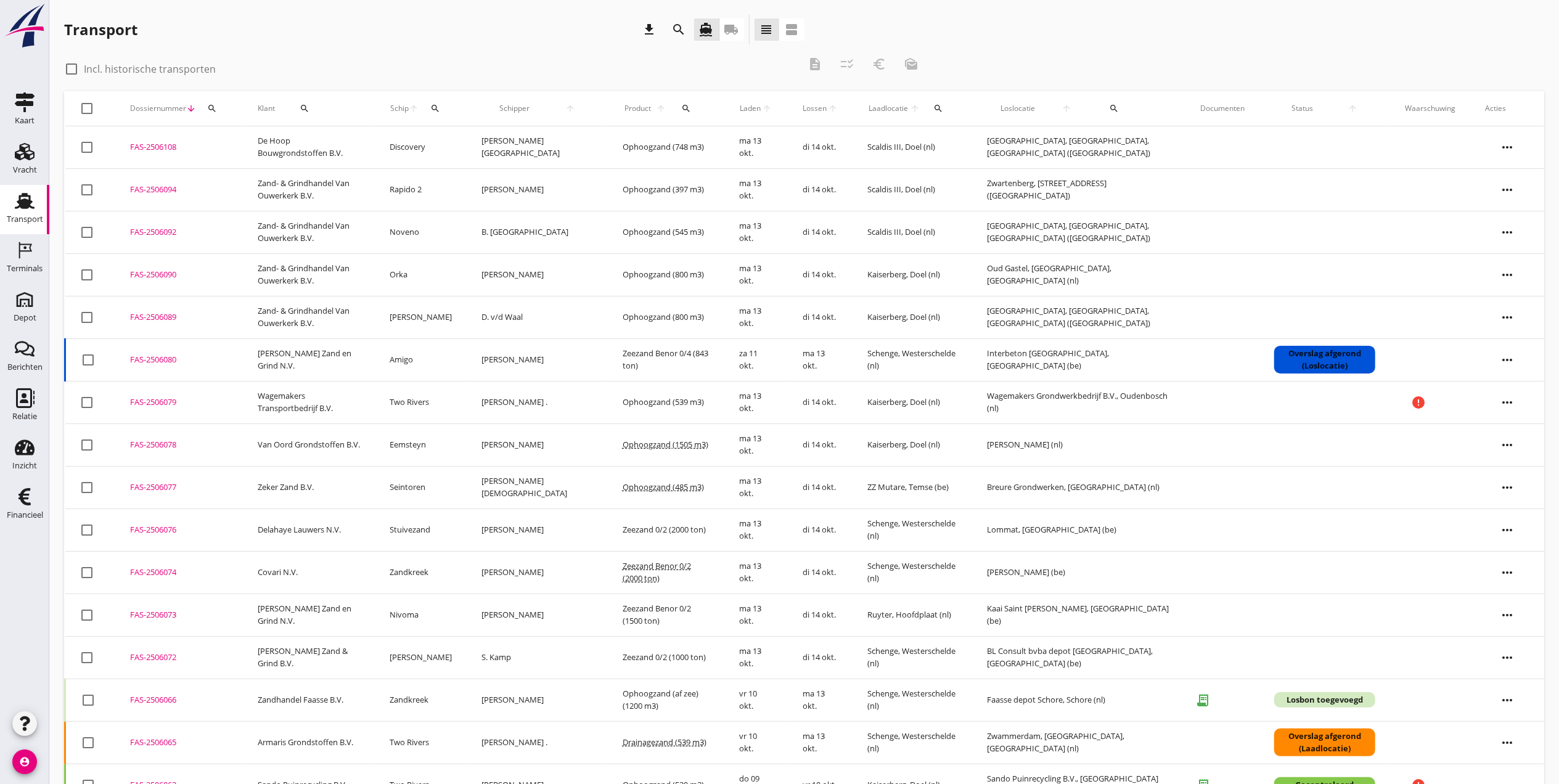
click at [222, 109] on div "search" at bounding box center [212, 108] width 22 height 10
click at [1517, 661] on icon "more_horiz" at bounding box center [1507, 657] width 34 height 34
drag, startPoint x: 1505, startPoint y: 641, endPoint x: 1463, endPoint y: 654, distance: 44.0
click at [1505, 641] on div "Vracht details" at bounding box center [1500, 638] width 88 height 15
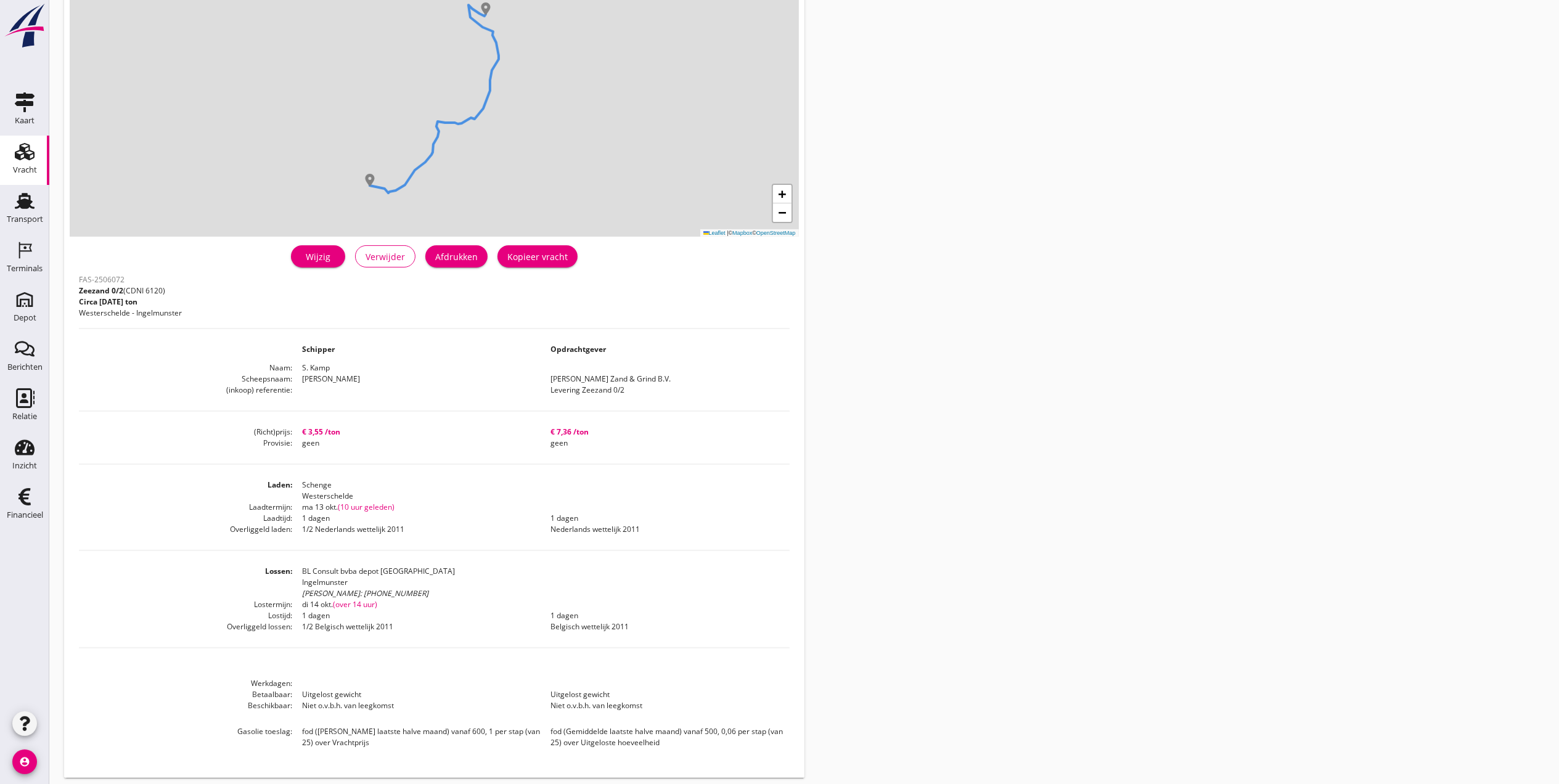
scroll to position [136, 0]
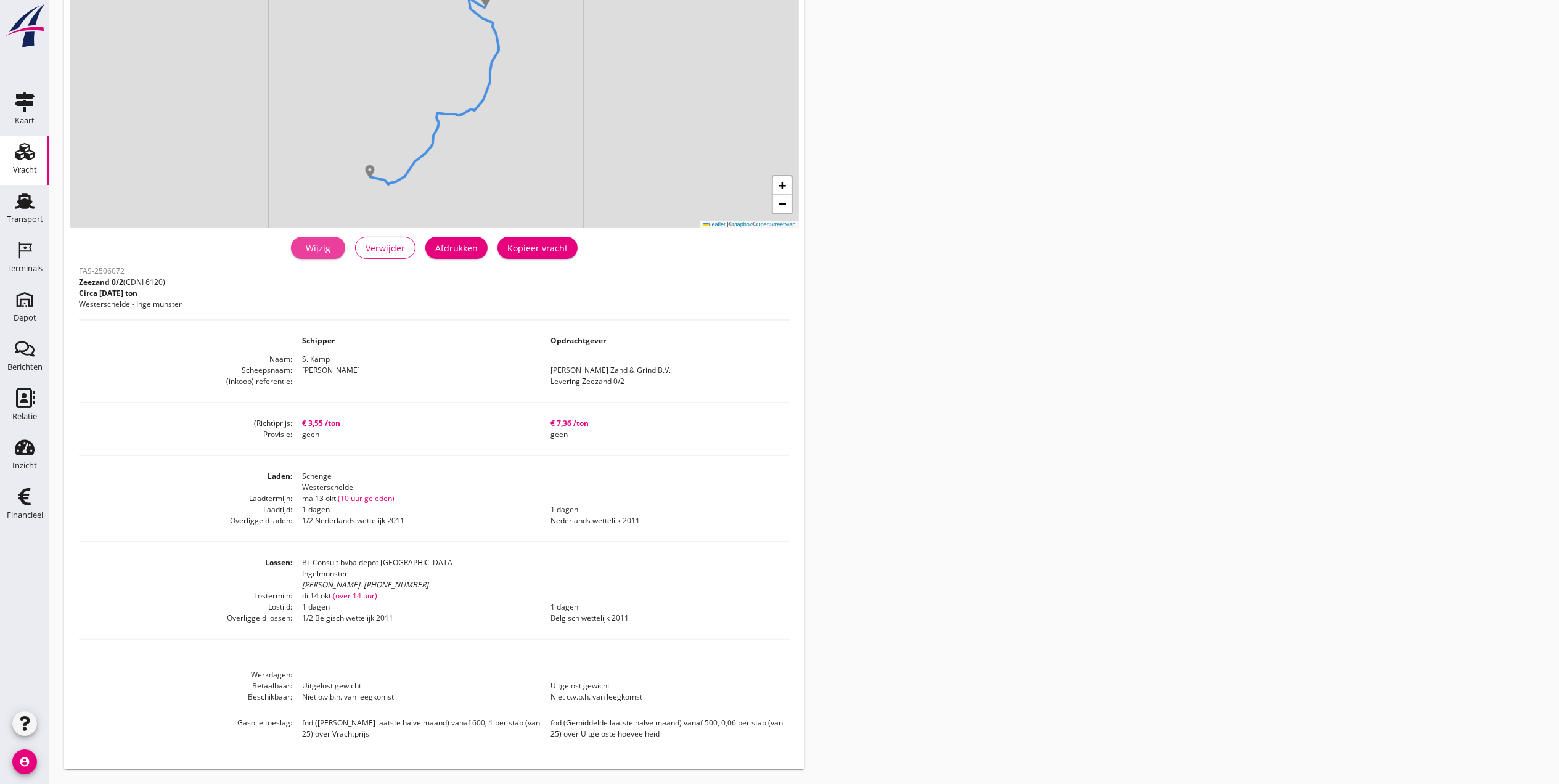
click at [324, 246] on div "Wijzig" at bounding box center [318, 248] width 34 height 13
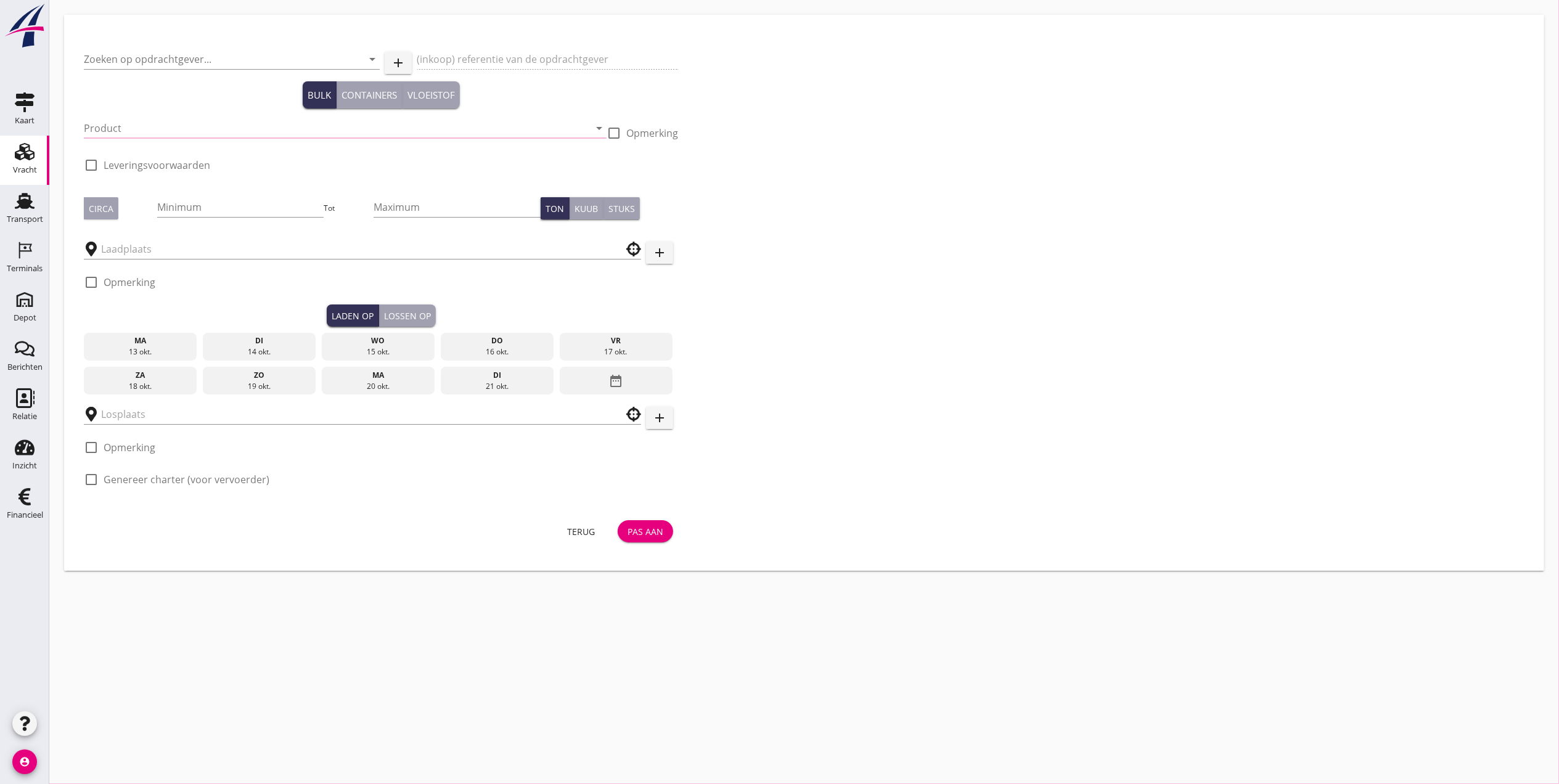
type input "[PERSON_NAME] Zand & Grind B.V."
type input "Levering Zeezand 0/2"
type input "Zeezand 0/2 (6120)"
type input "1000"
checkbox input "true"
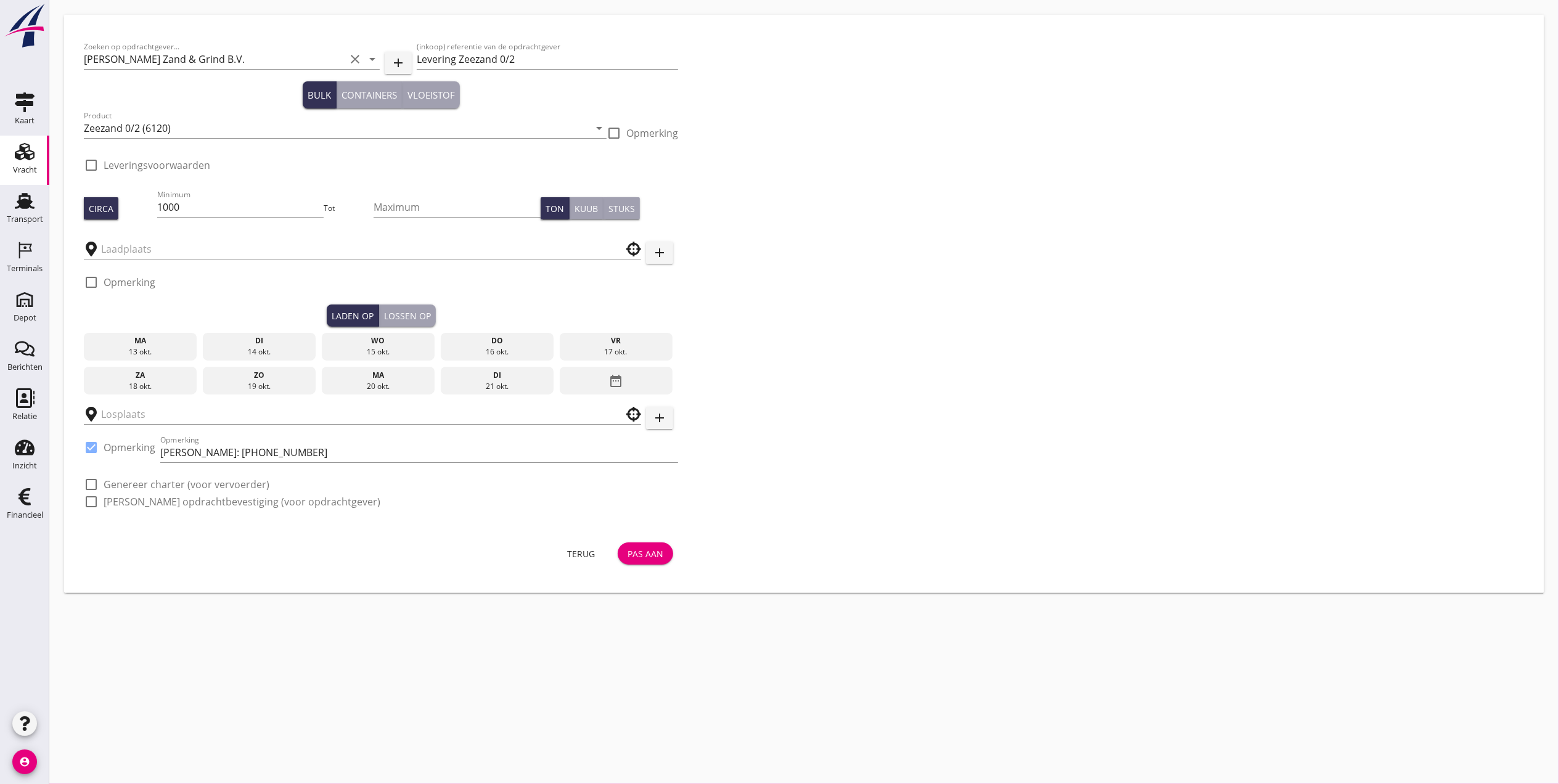
type input "Schenge"
checkbox input "true"
type input "BL Consult bvba depot [GEOGRAPHIC_DATA]"
checkbox input "true"
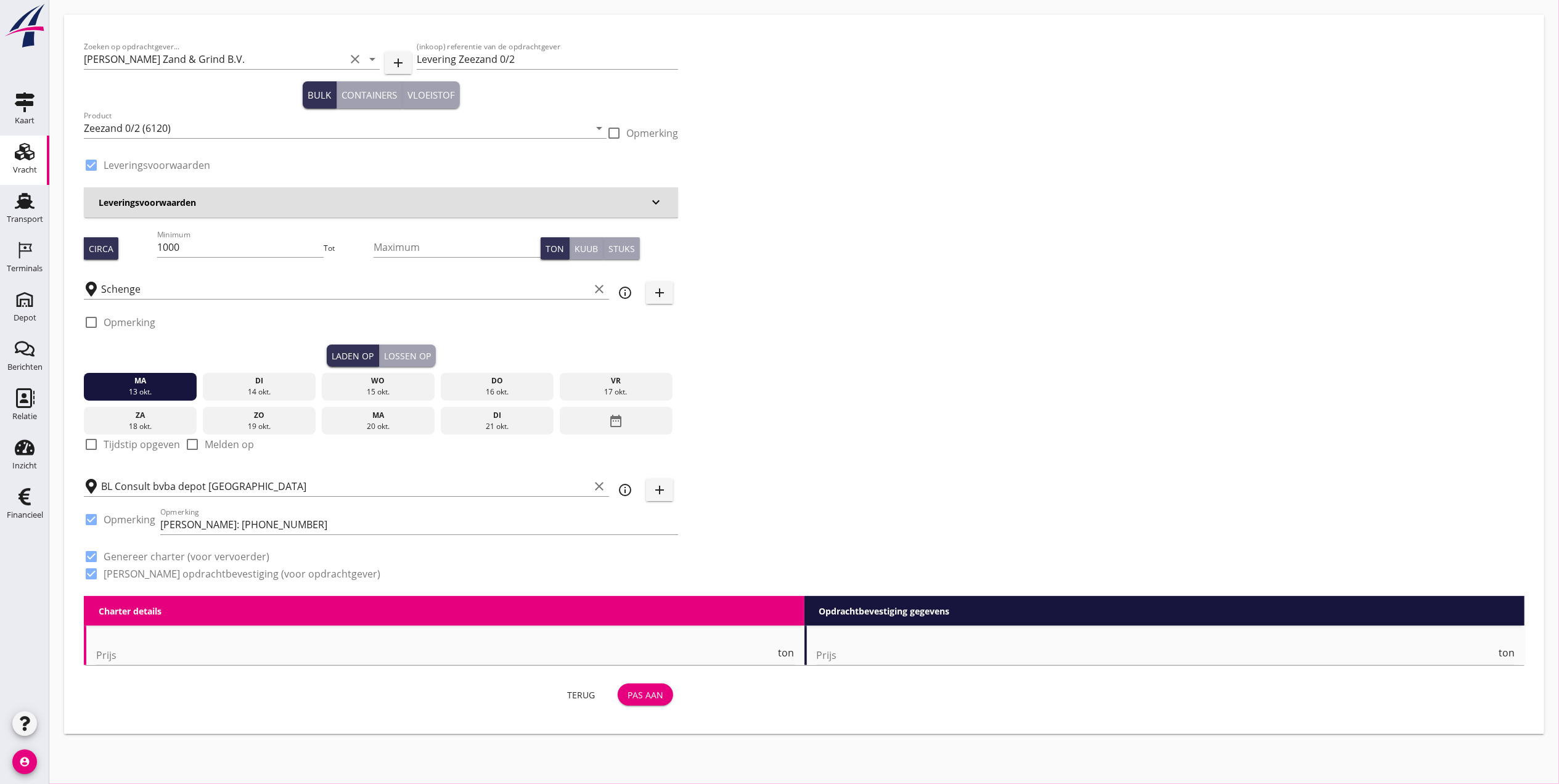
type input "3.55"
checkbox input "false"
radio input "false"
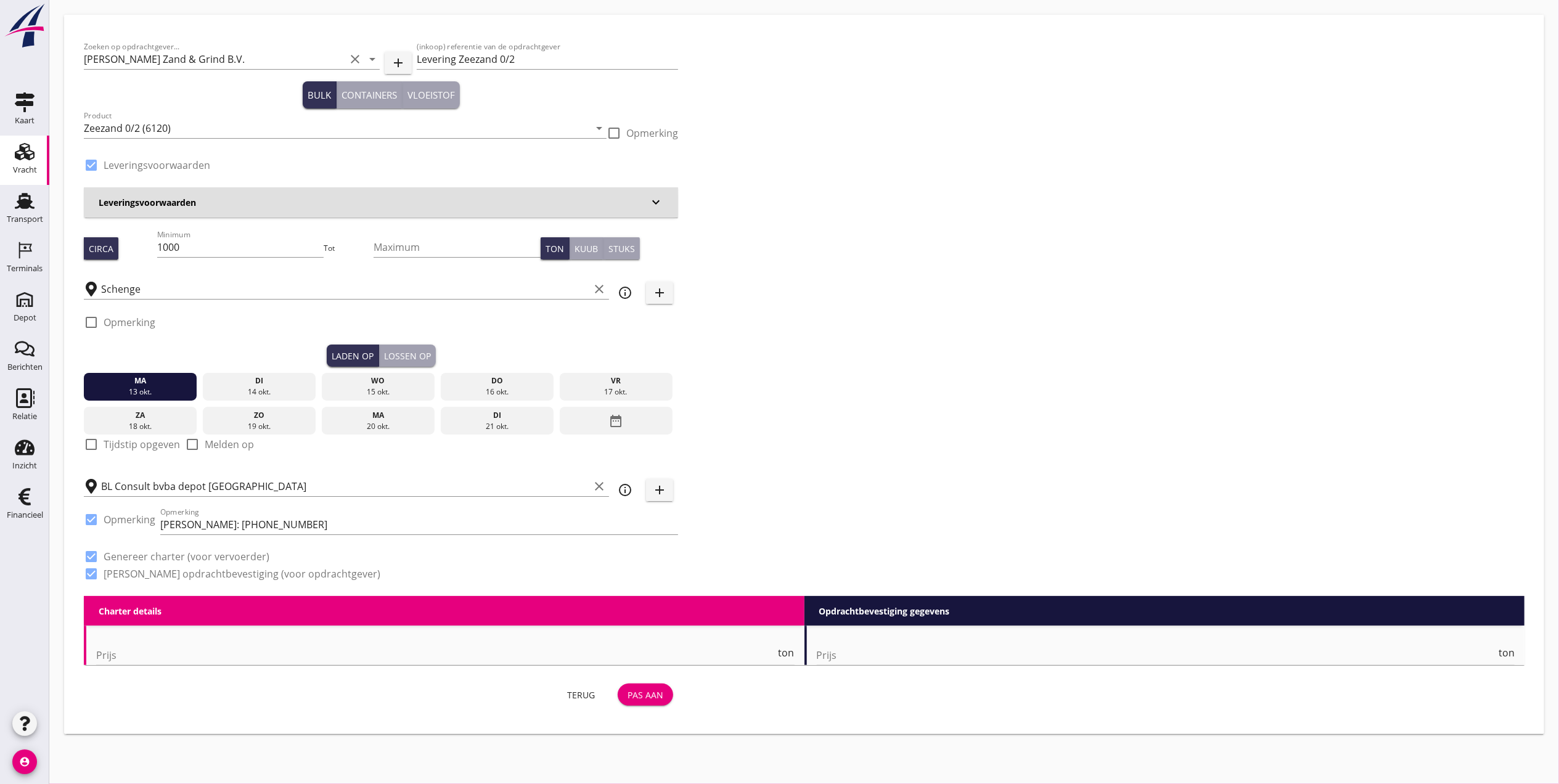
checkbox input "true"
type input "1"
type input "7.36"
checkbox input "false"
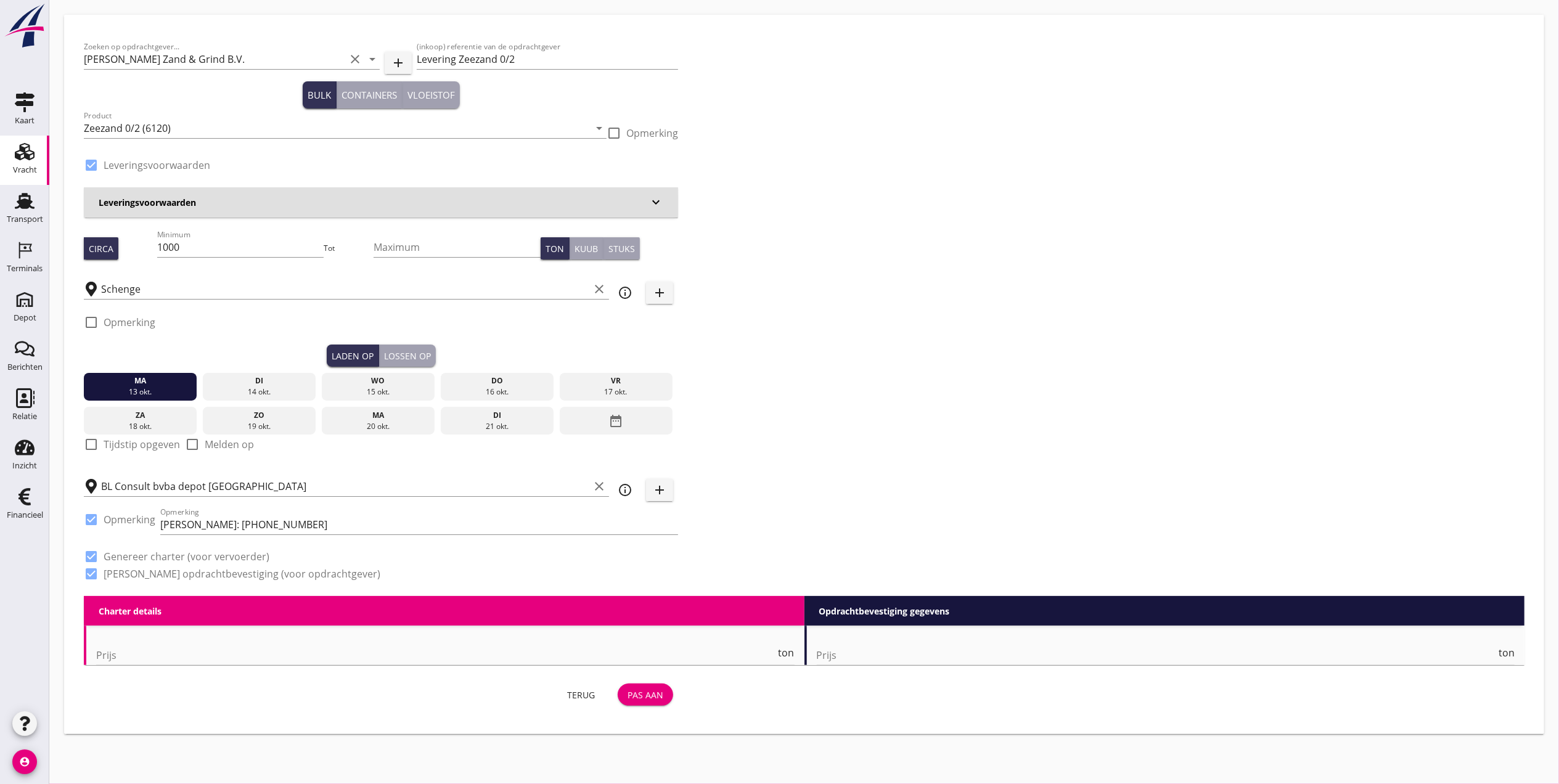
radio input "false"
checkbox input "true"
type input "1"
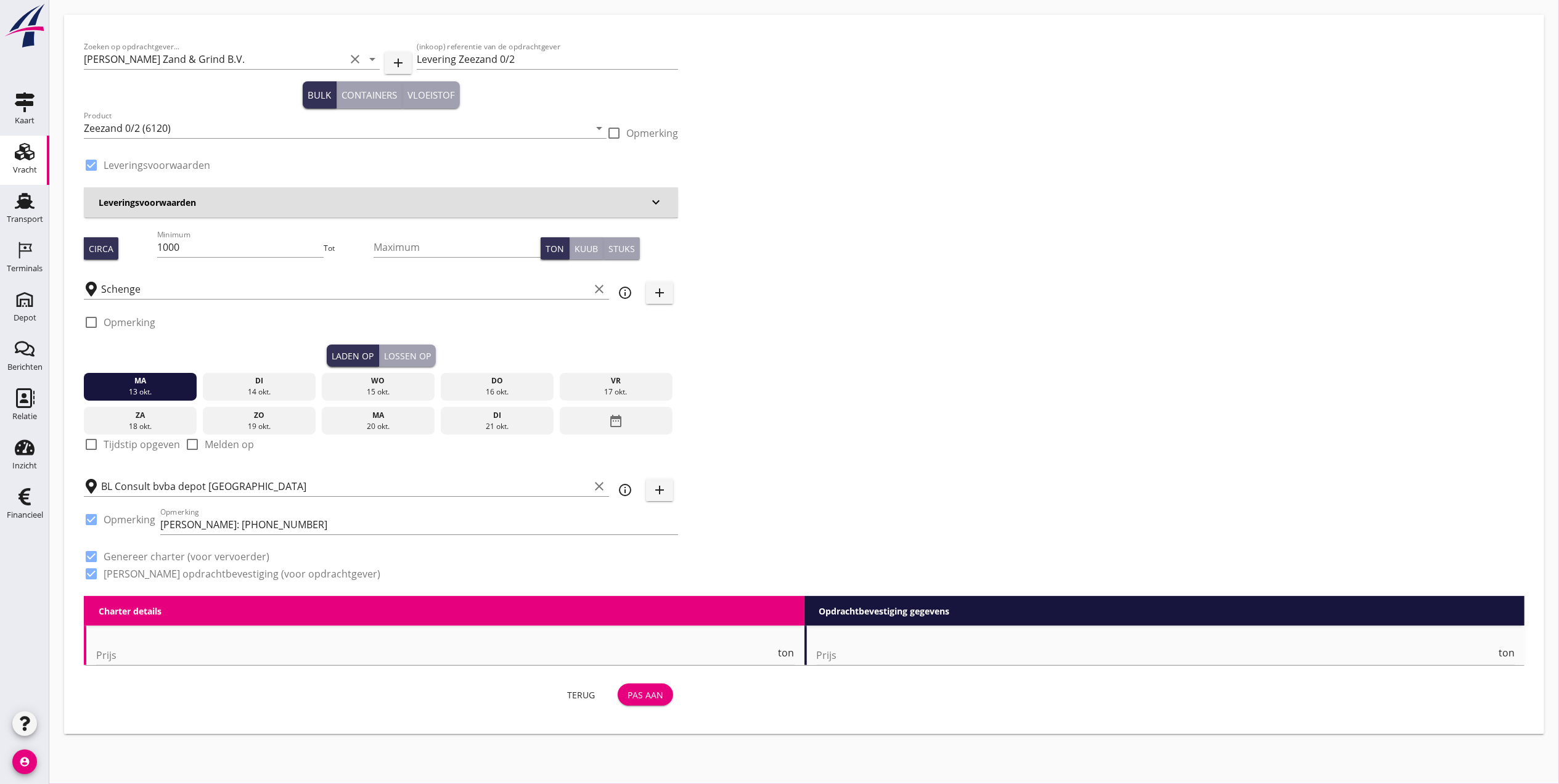
type input "1"
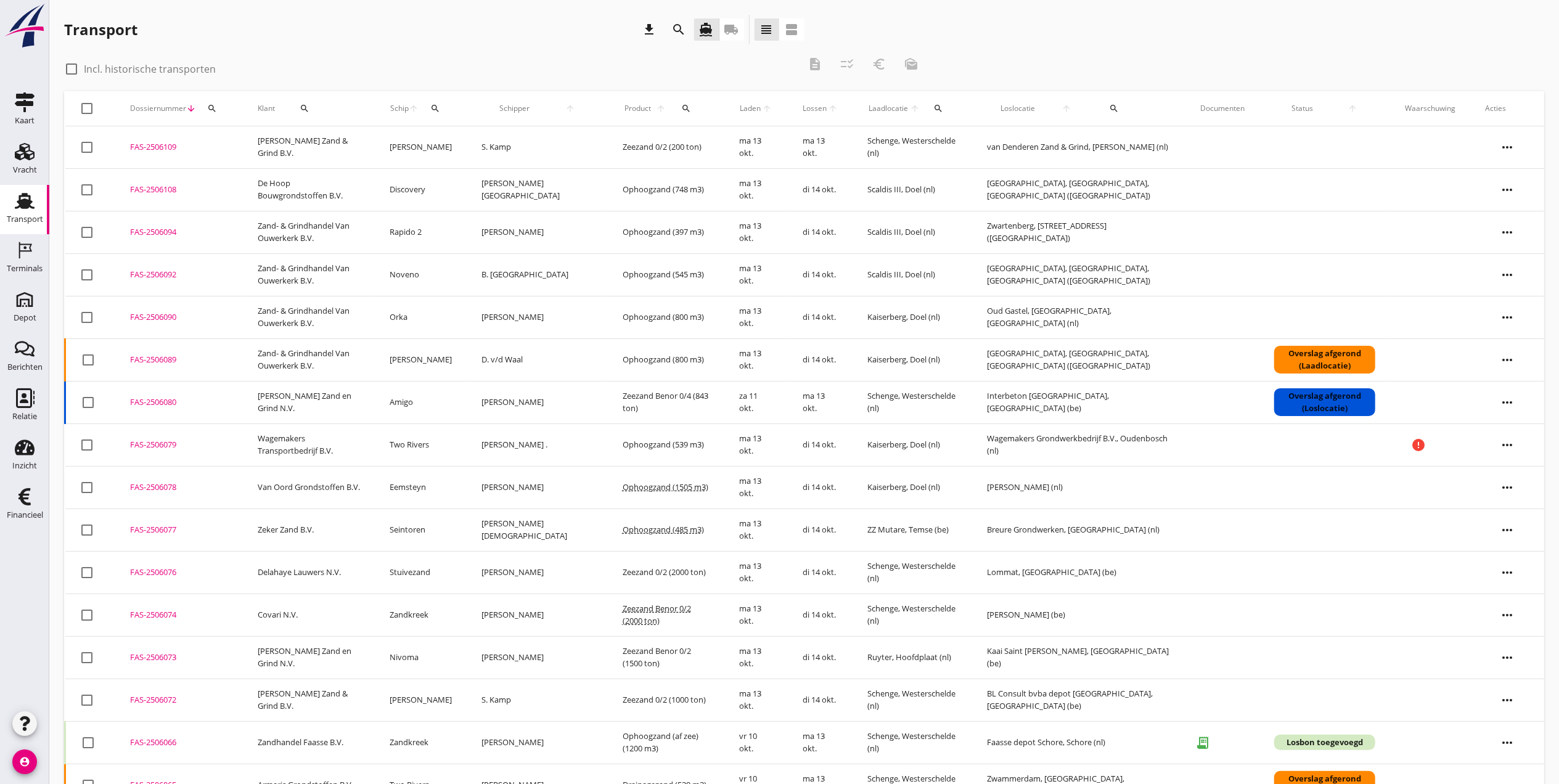
click at [1507, 235] on icon "more_horiz" at bounding box center [1507, 232] width 34 height 34
click at [1503, 331] on div "Vracht aanpassen" at bounding box center [1500, 328] width 88 height 15
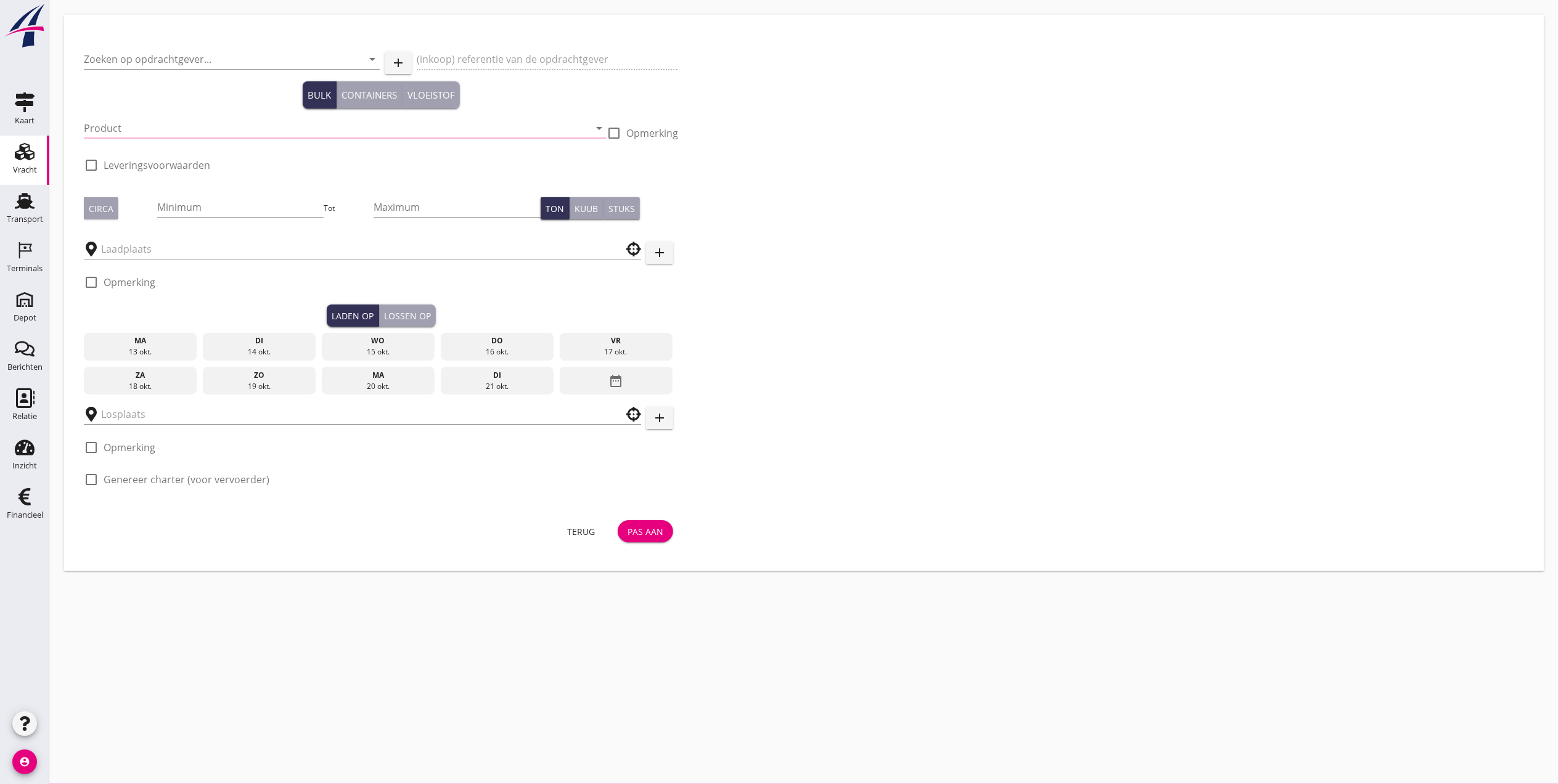
type input "Zand- & Grindhandel Van Ouwerkerk B.V."
type input "Belading Doel"
type input "Ophoogzand (6120)"
type input "397"
type input "Zwartenberg, 5508 AK Veldhoven, Netherlands"
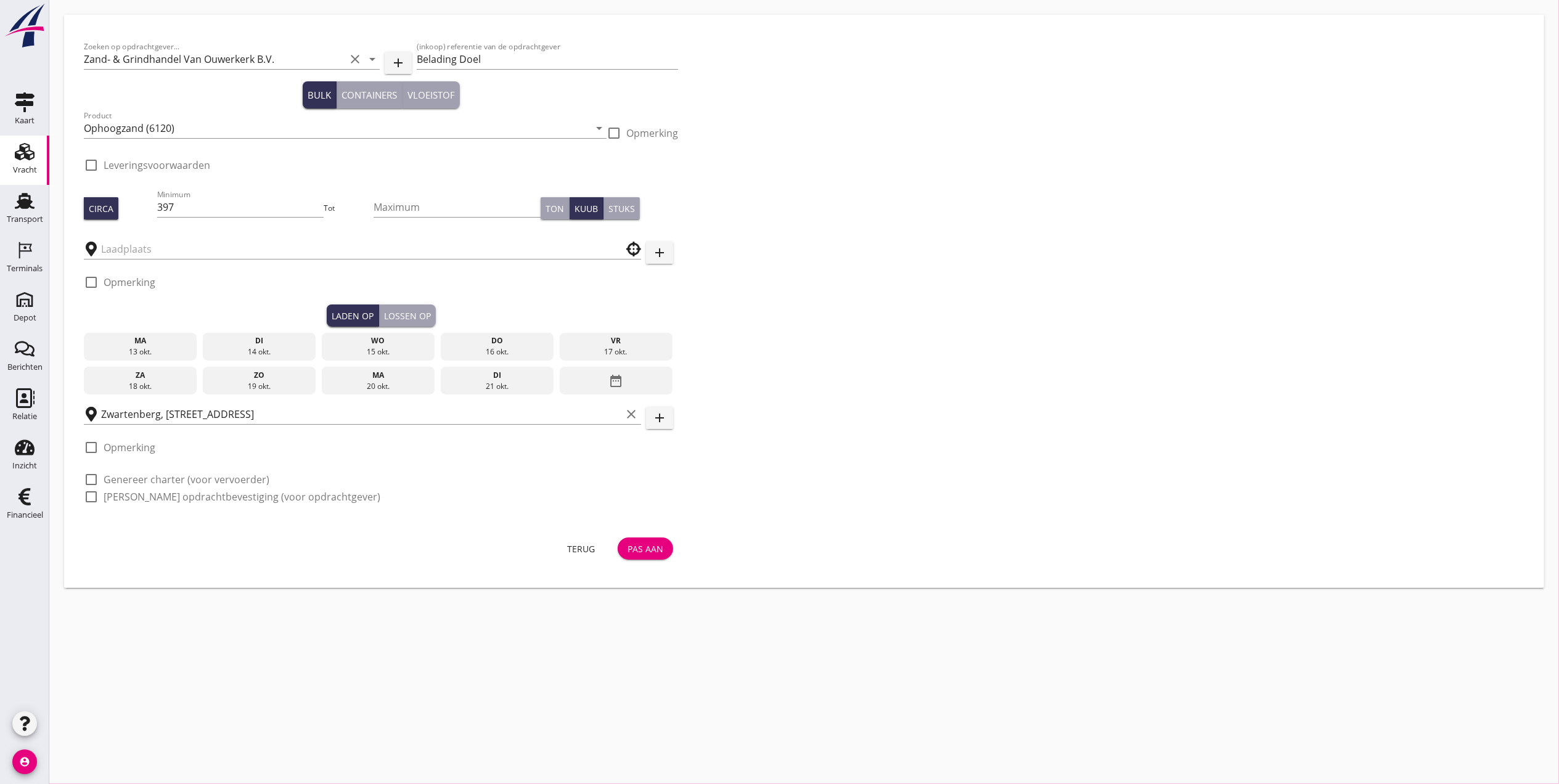
checkbox input "true"
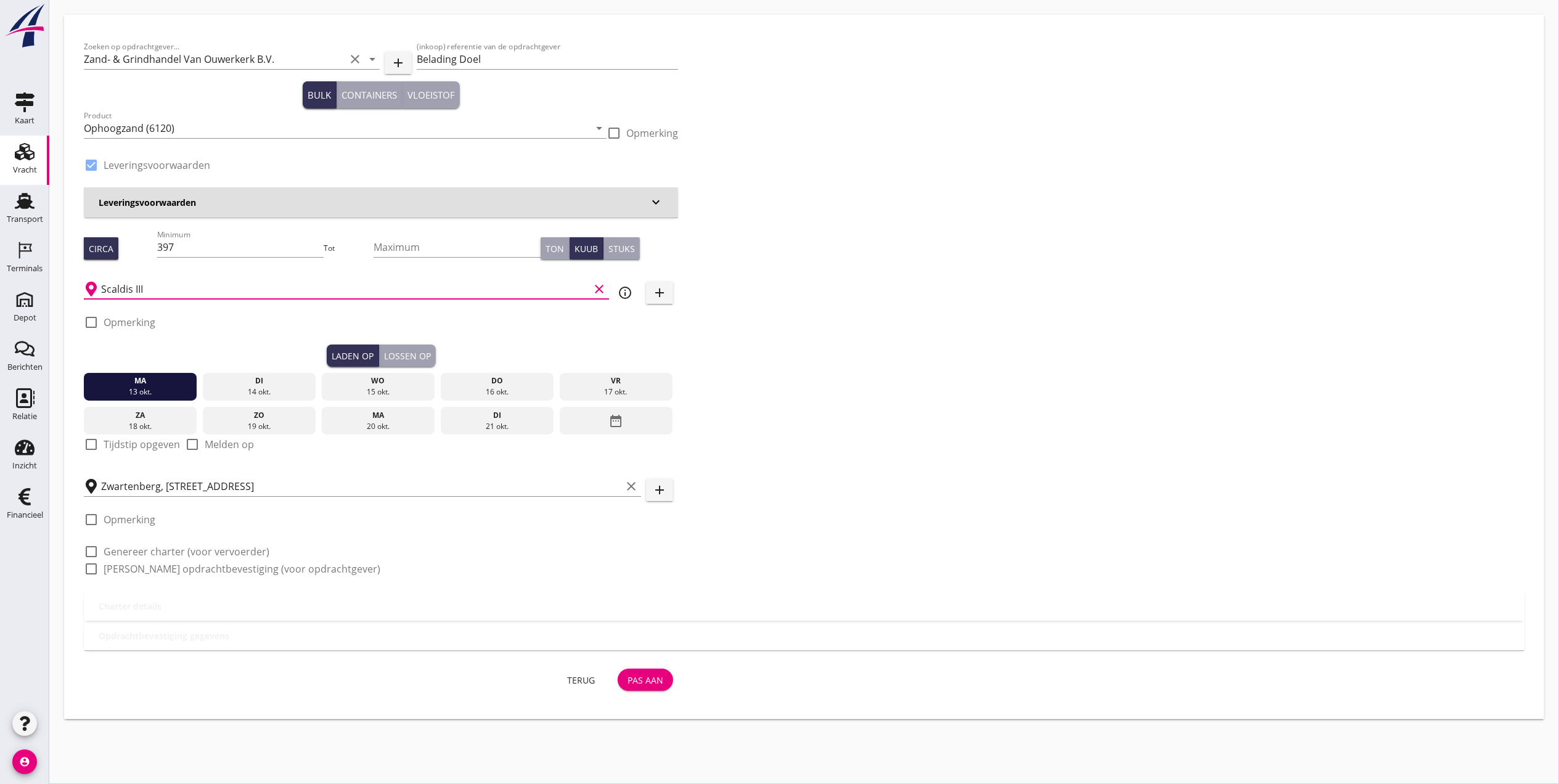
click at [235, 295] on input "Scaldis III" at bounding box center [345, 288] width 488 height 20
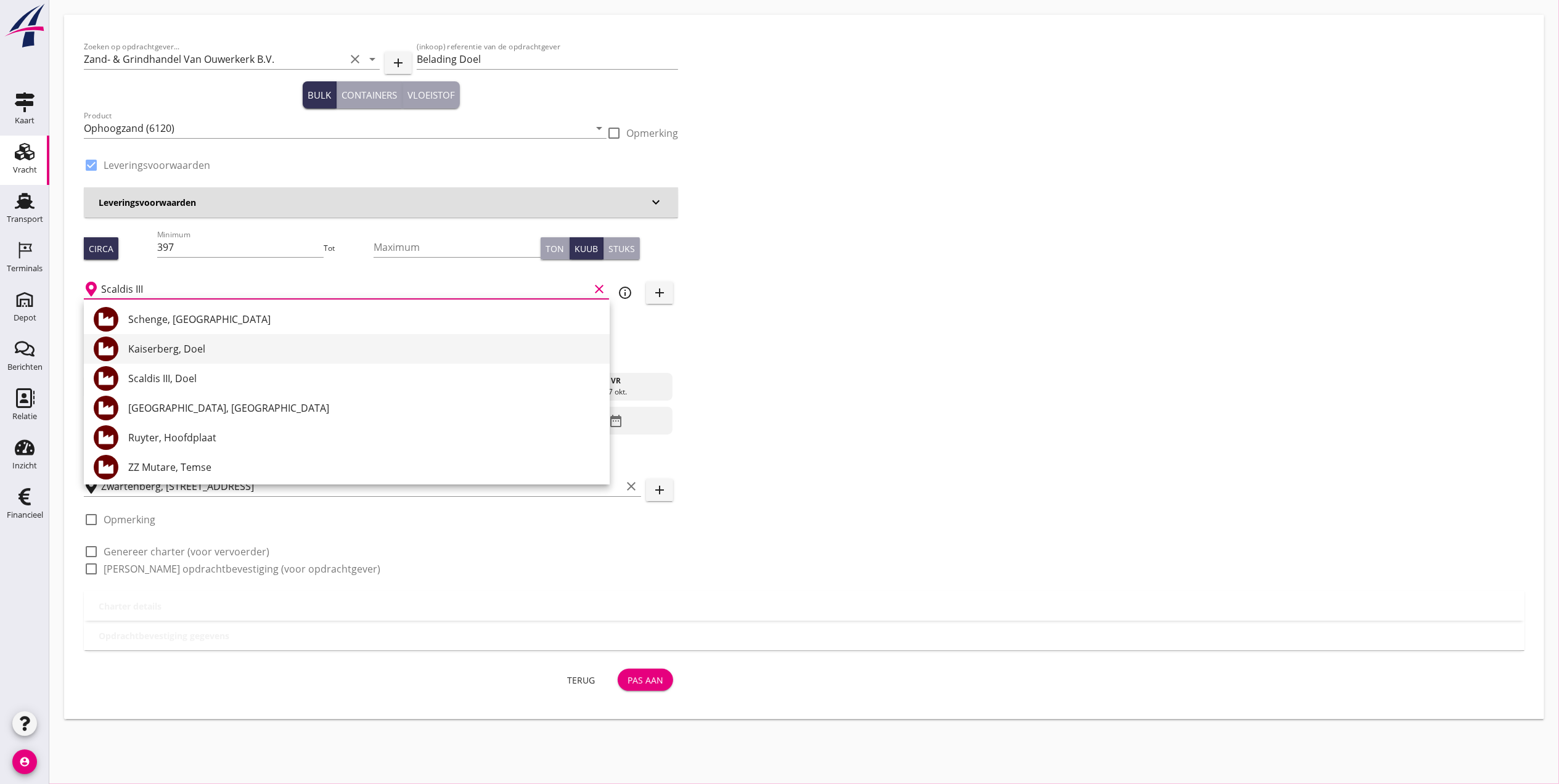
click at [205, 345] on div "Kaiserberg, Doel" at bounding box center [364, 349] width 471 height 15
type input "Kaiserberg, Doel"
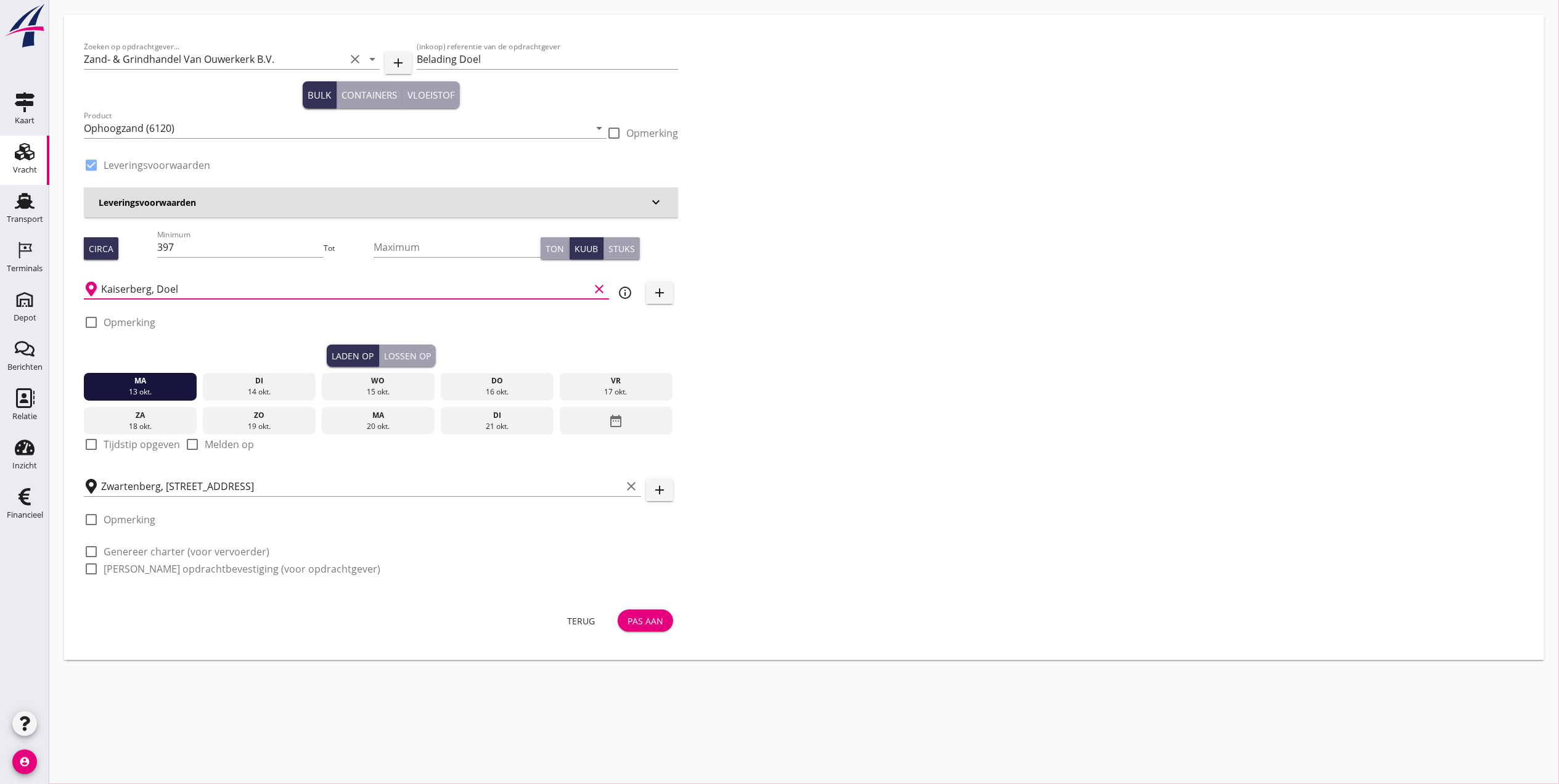
click at [400, 357] on div "Lossen op" at bounding box center [407, 356] width 47 height 13
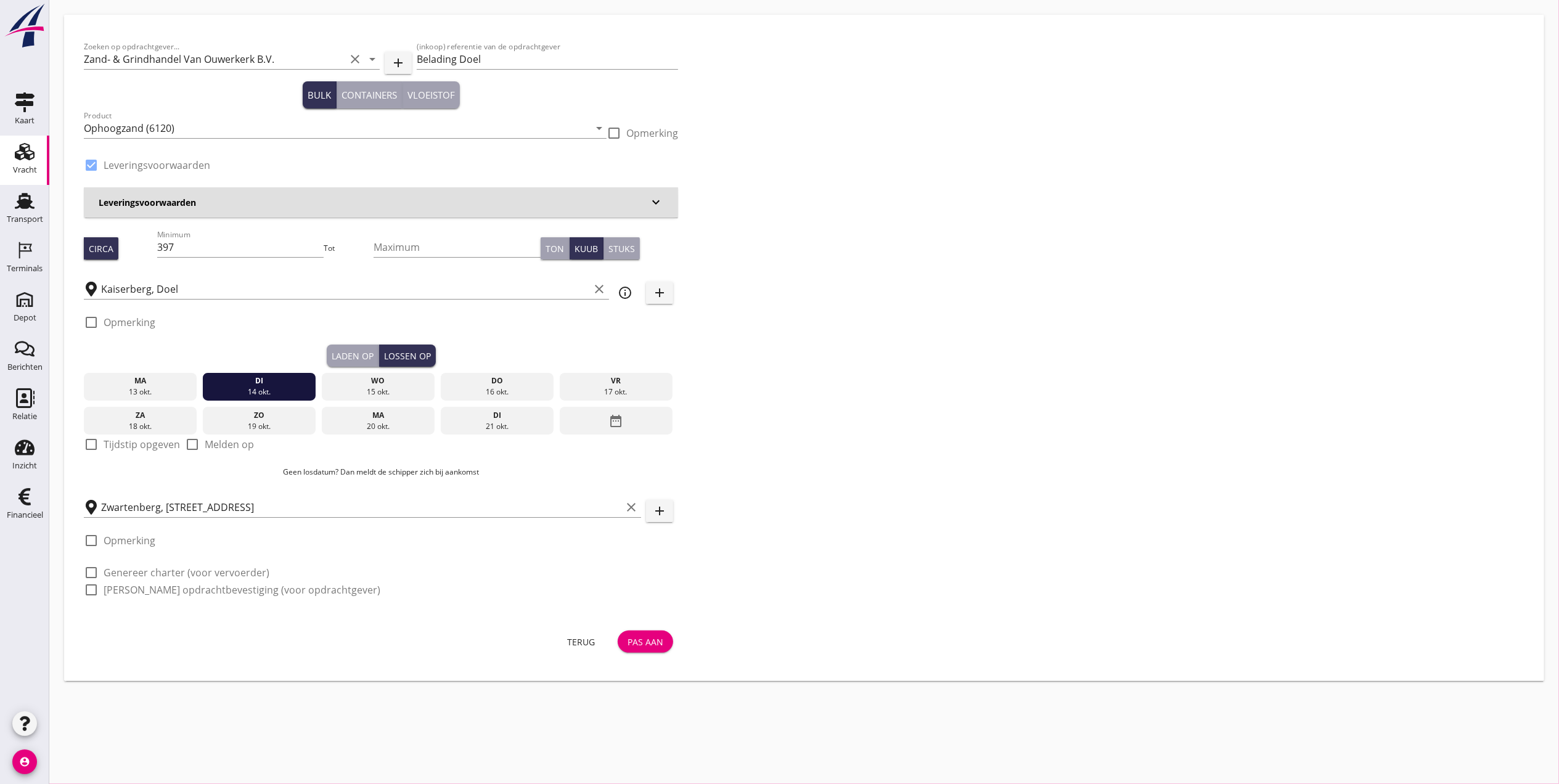
click at [374, 358] on button "Laden op" at bounding box center [353, 356] width 52 height 22
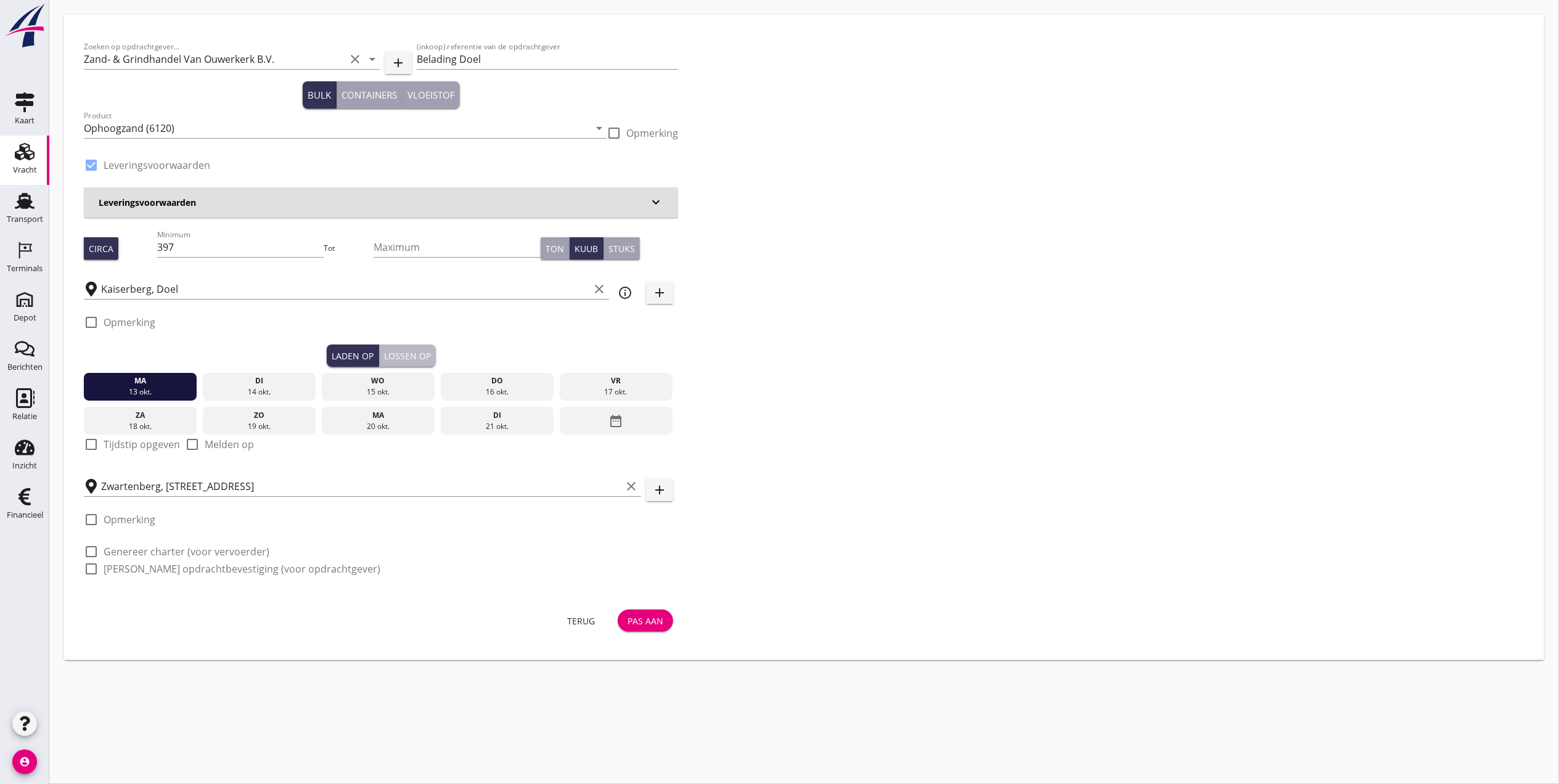
click at [424, 357] on div "Lossen op" at bounding box center [407, 356] width 47 height 13
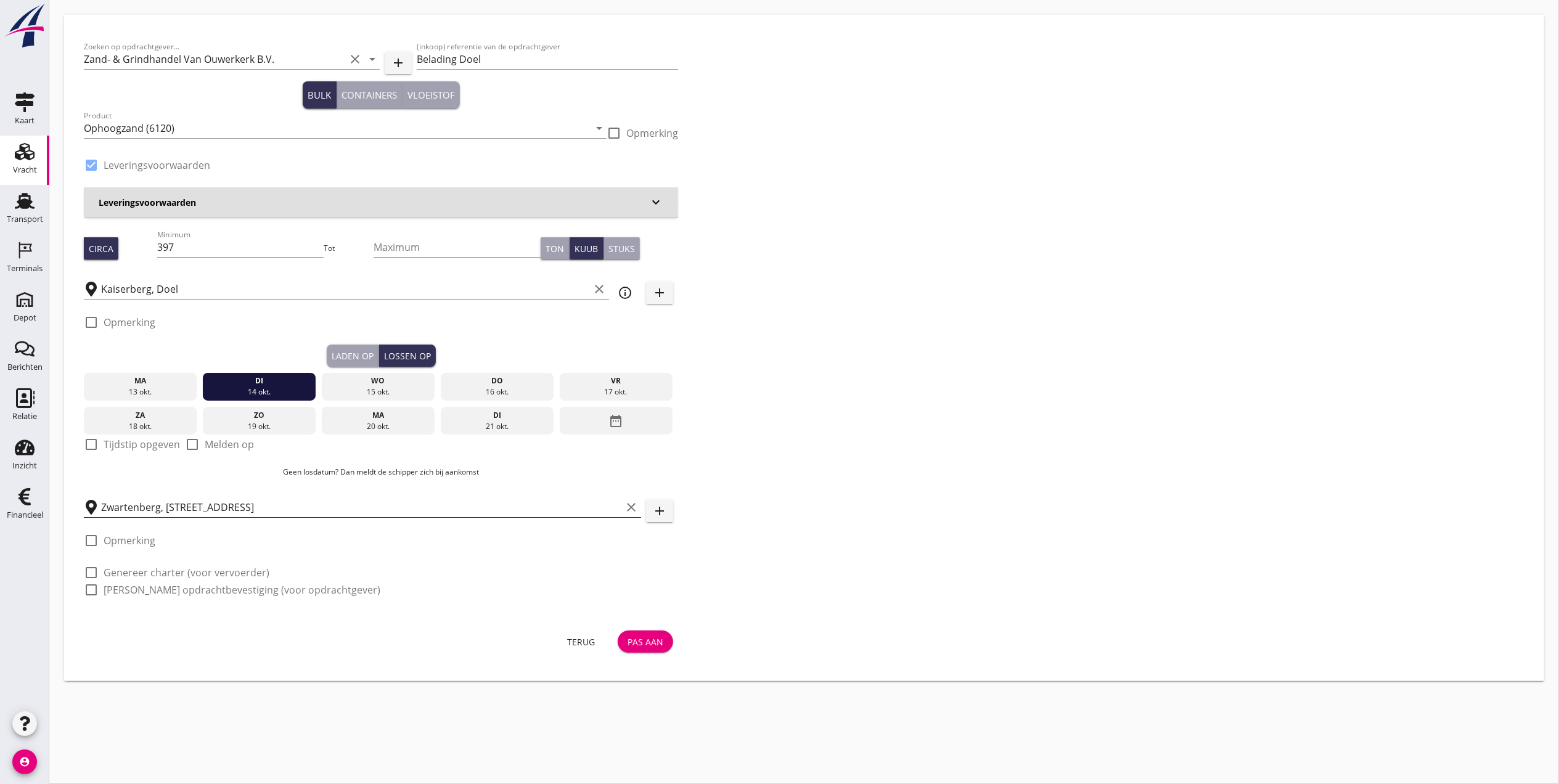
click at [346, 509] on input "Zwartenberg, 5508 AK Veldhoven, Netherlands" at bounding box center [360, 507] width 520 height 20
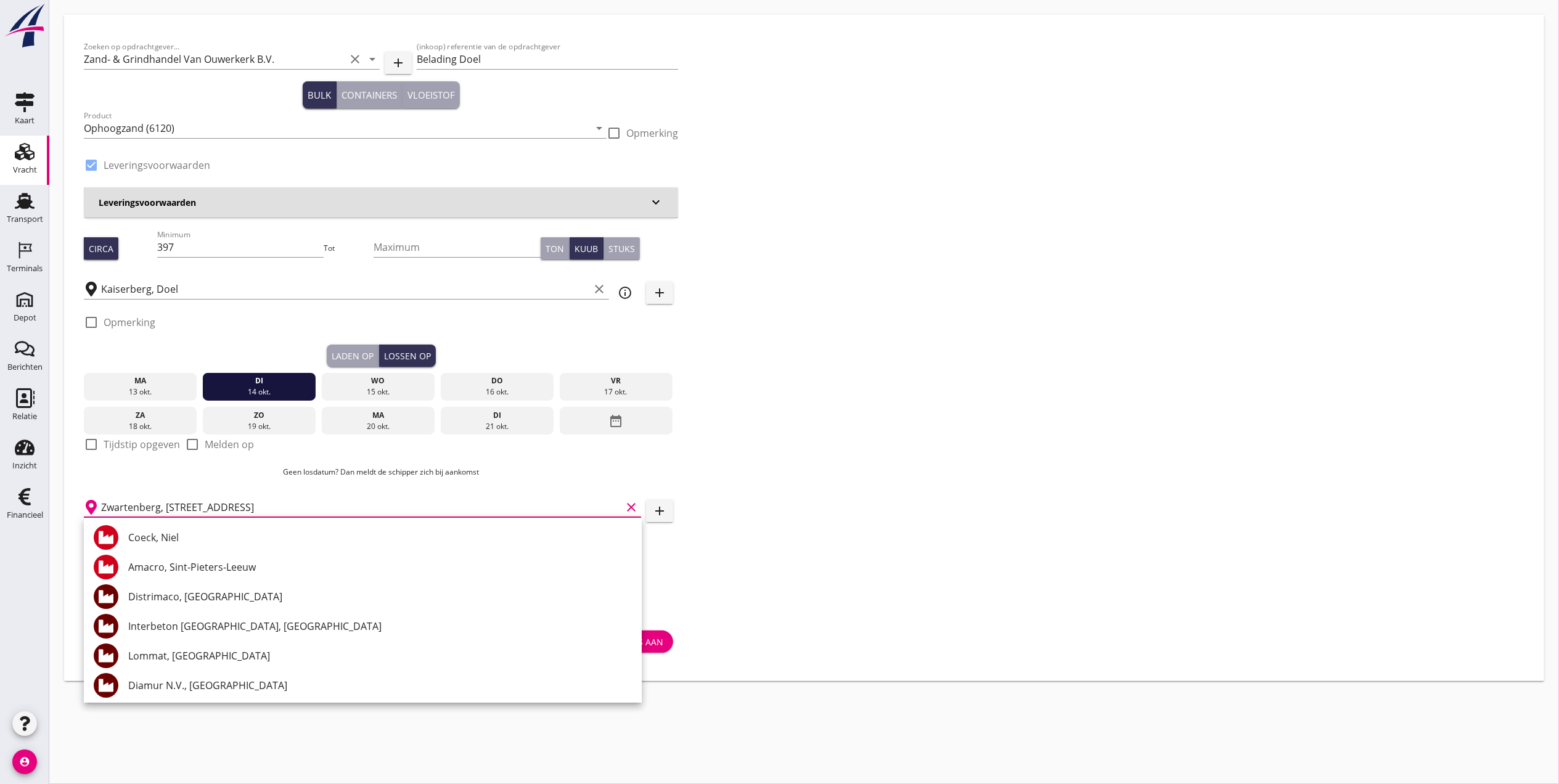
click at [353, 499] on input "Zwartenberg, 5508 AK Veldhoven, Netherlands" at bounding box center [360, 507] width 520 height 20
click at [351, 502] on input "Zwartenberg, 5508 AK Veldhoven, Netherlands" at bounding box center [360, 507] width 520 height 20
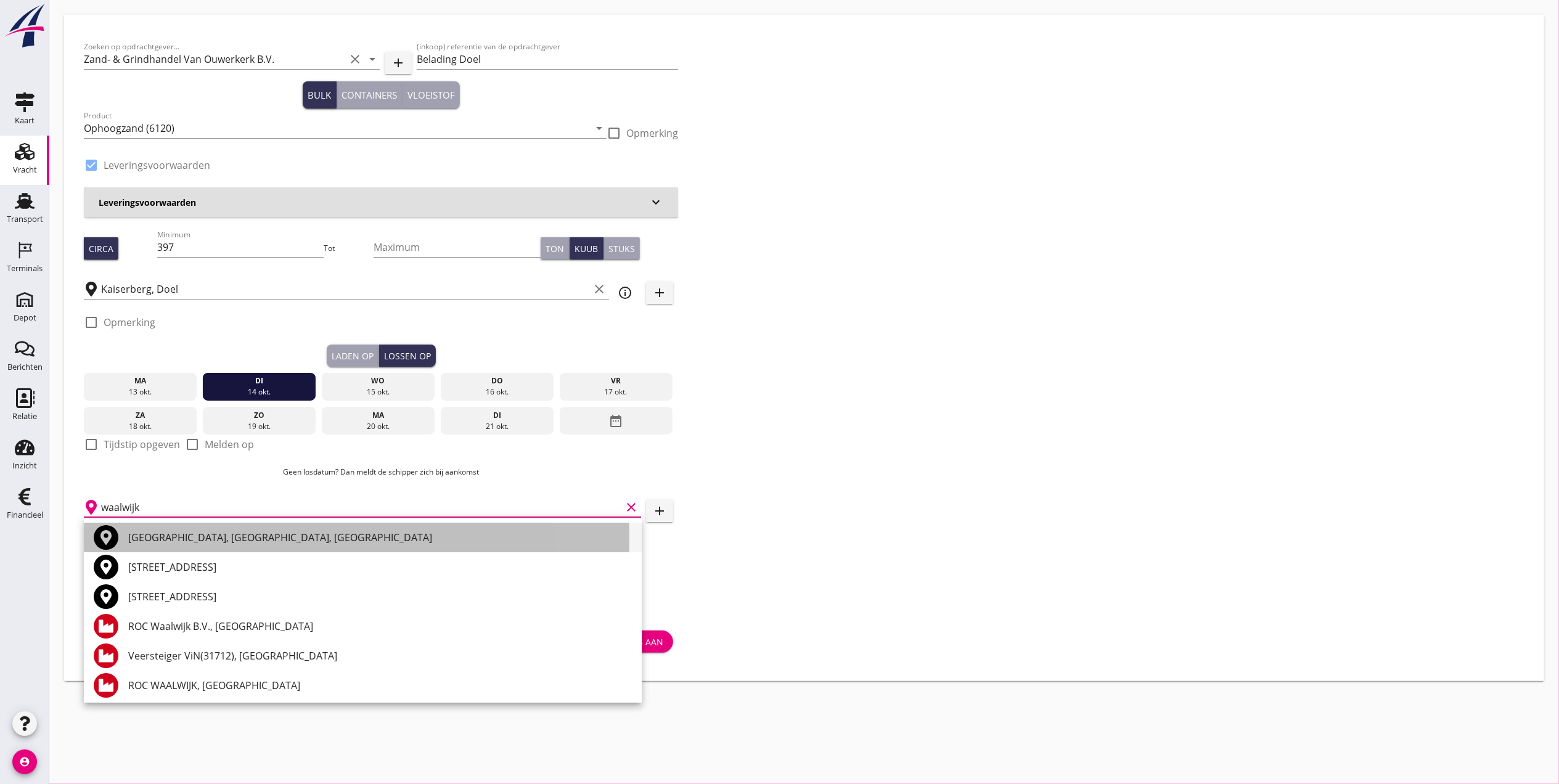
drag, startPoint x: 328, startPoint y: 546, endPoint x: 336, endPoint y: 567, distance: 22.5
click at [331, 552] on div "Waalwijk, North Brabant, Netherlands Waalwijker Straße, 59425 Unna, Germany Waa…" at bounding box center [363, 670] width 558 height 306
click at [331, 545] on div "Waalwijk, North Brabant, Netherlands" at bounding box center [380, 538] width 504 height 30
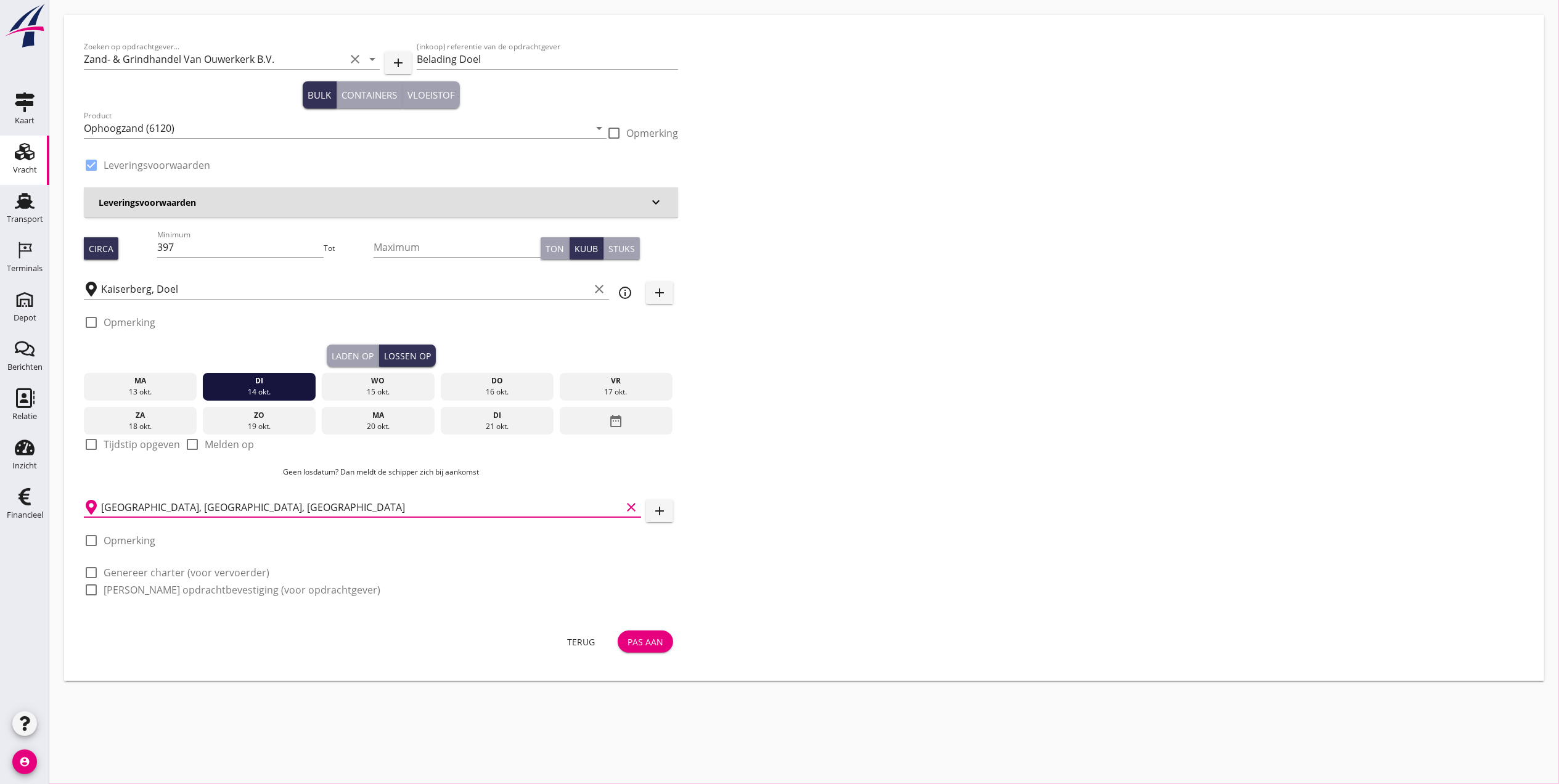
type input "Waalwijk, North Brabant, Netherlands"
click at [354, 345] on button "Laden op" at bounding box center [353, 356] width 52 height 22
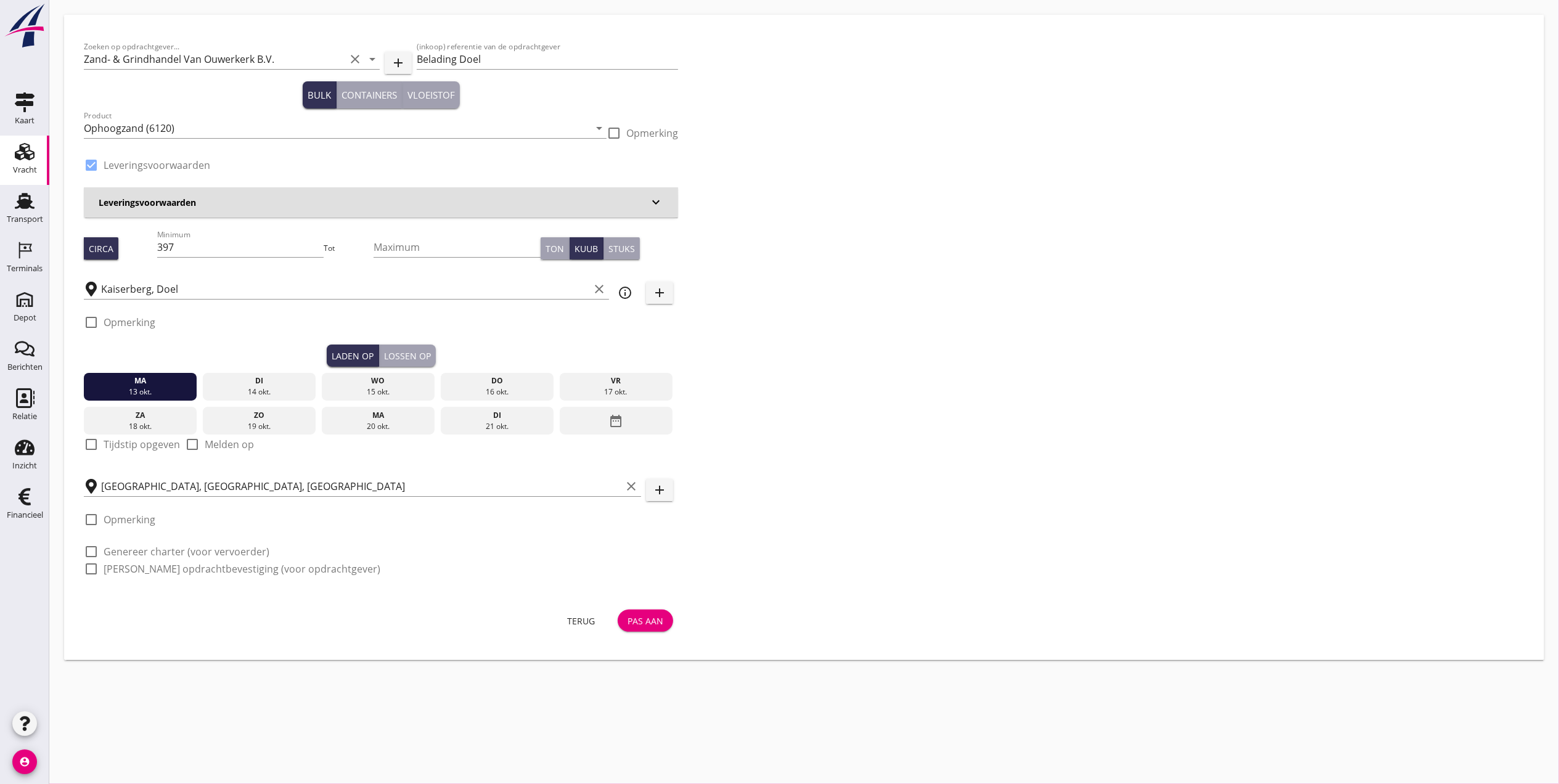
click at [389, 349] on div "Lossen op" at bounding box center [407, 356] width 47 height 13
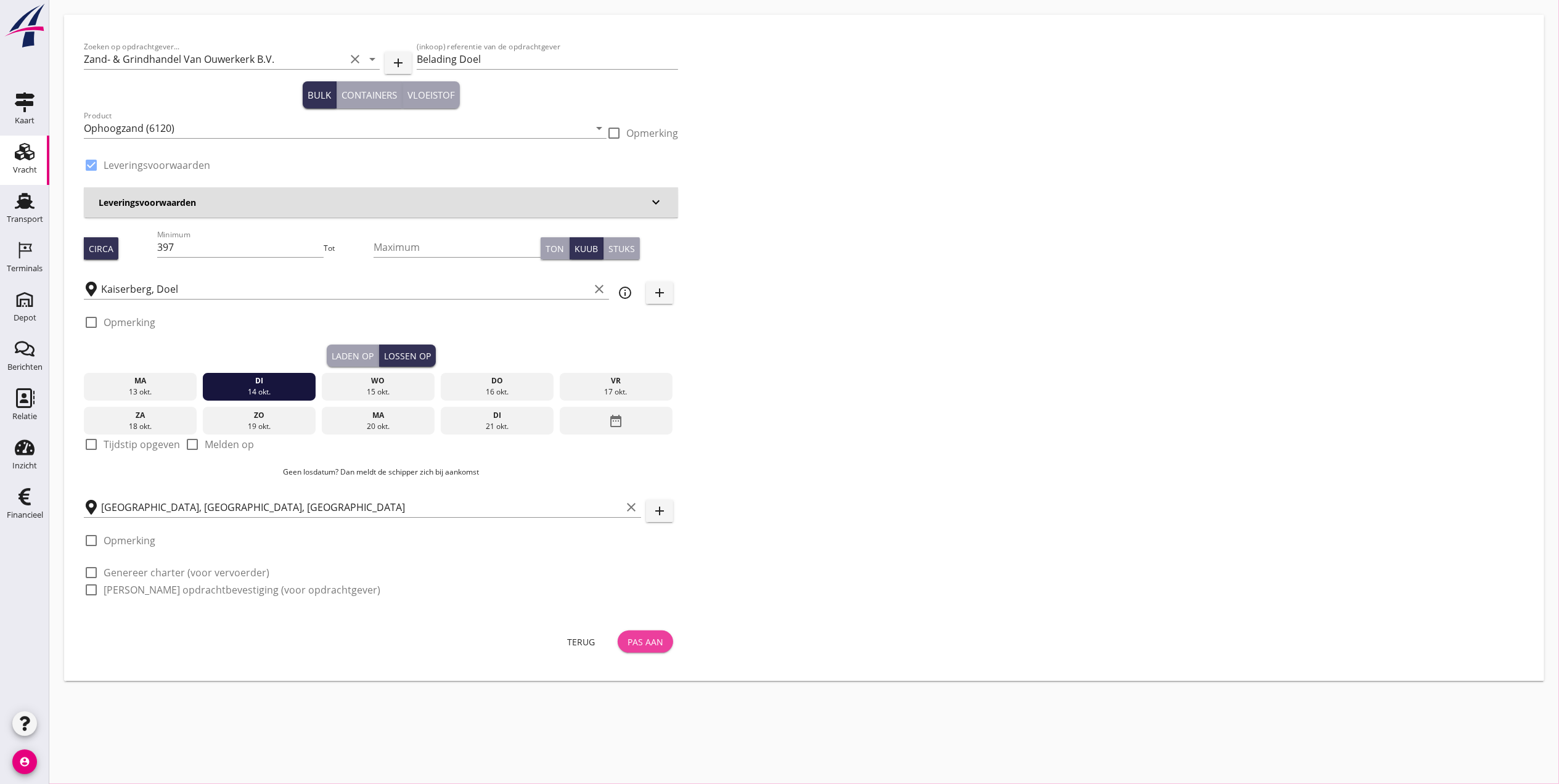
click at [661, 642] on div "Pas aan" at bounding box center [646, 642] width 36 height 13
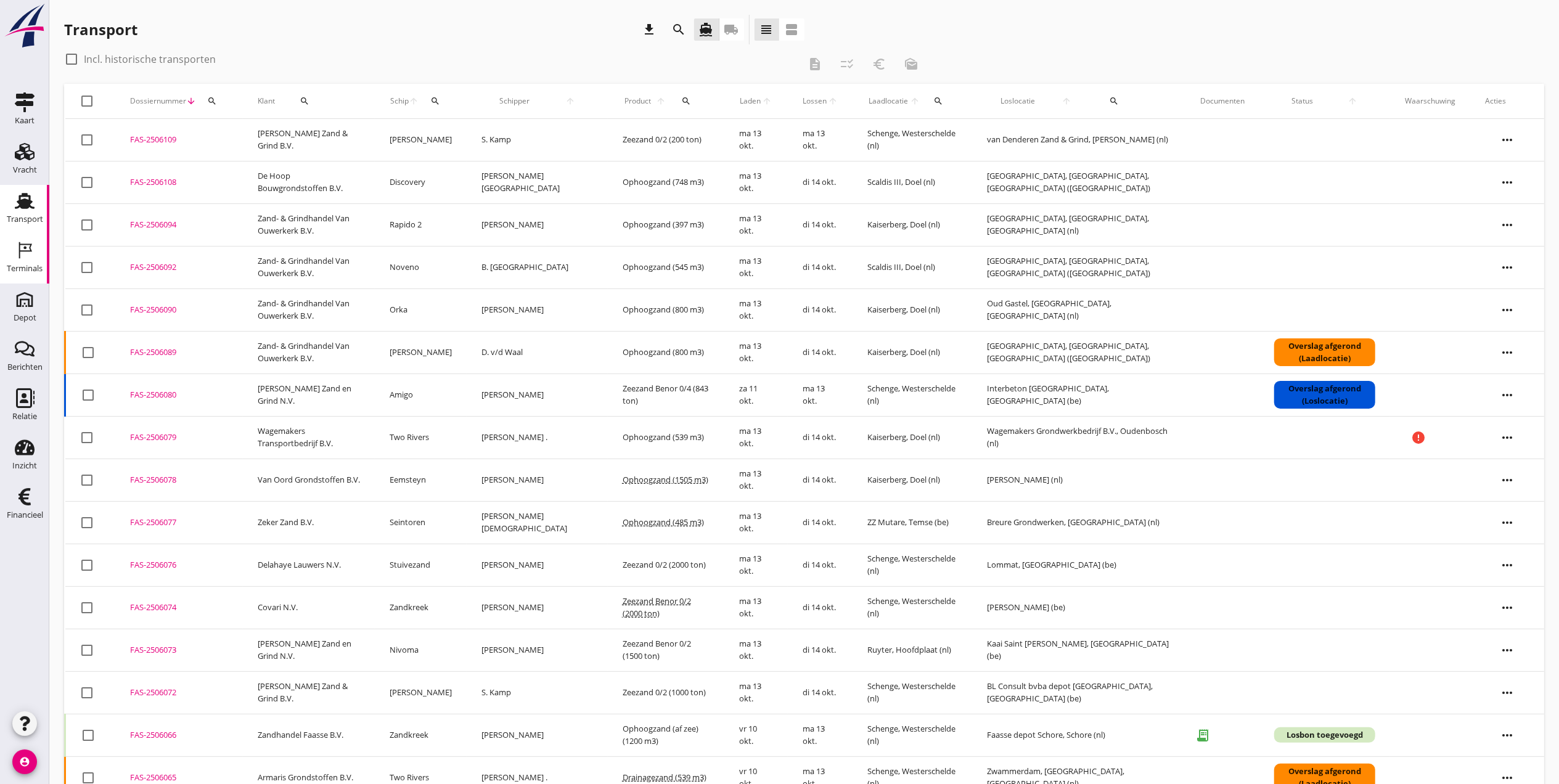
click at [21, 245] on use at bounding box center [25, 250] width 13 height 16
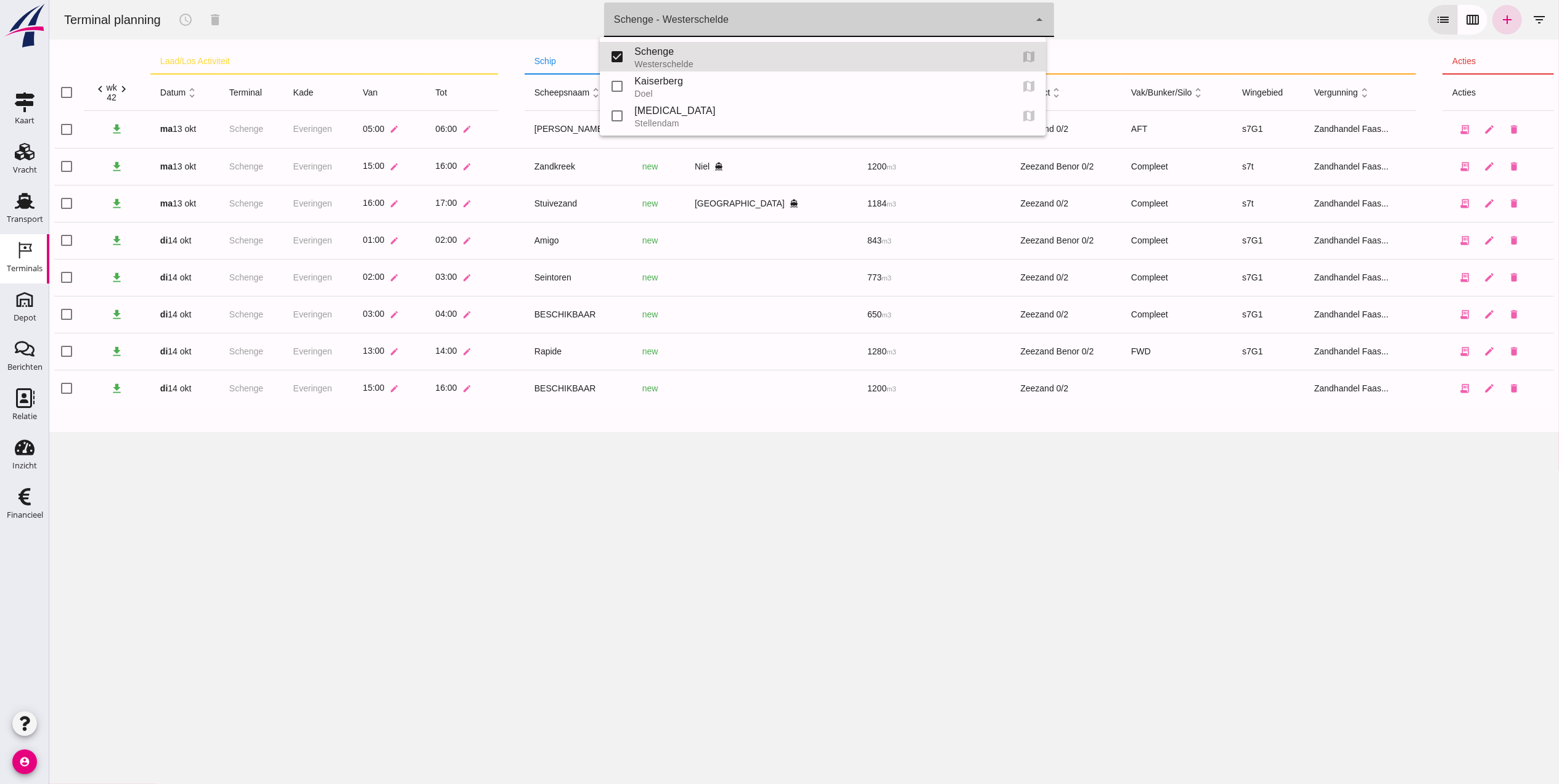
click at [766, 21] on div "Schenge - Westerschelde 9c876888-926f-4f5f-969d-c779b766b815" at bounding box center [816, 20] width 425 height 34
click at [729, 80] on div "Kaiserberg" at bounding box center [818, 81] width 367 height 15
type input "7f603609-51ae-4e75-986b-c9057e559465"
checkbox input "false"
checkbox input "true"
